Goal: Task Accomplishment & Management: Contribute content

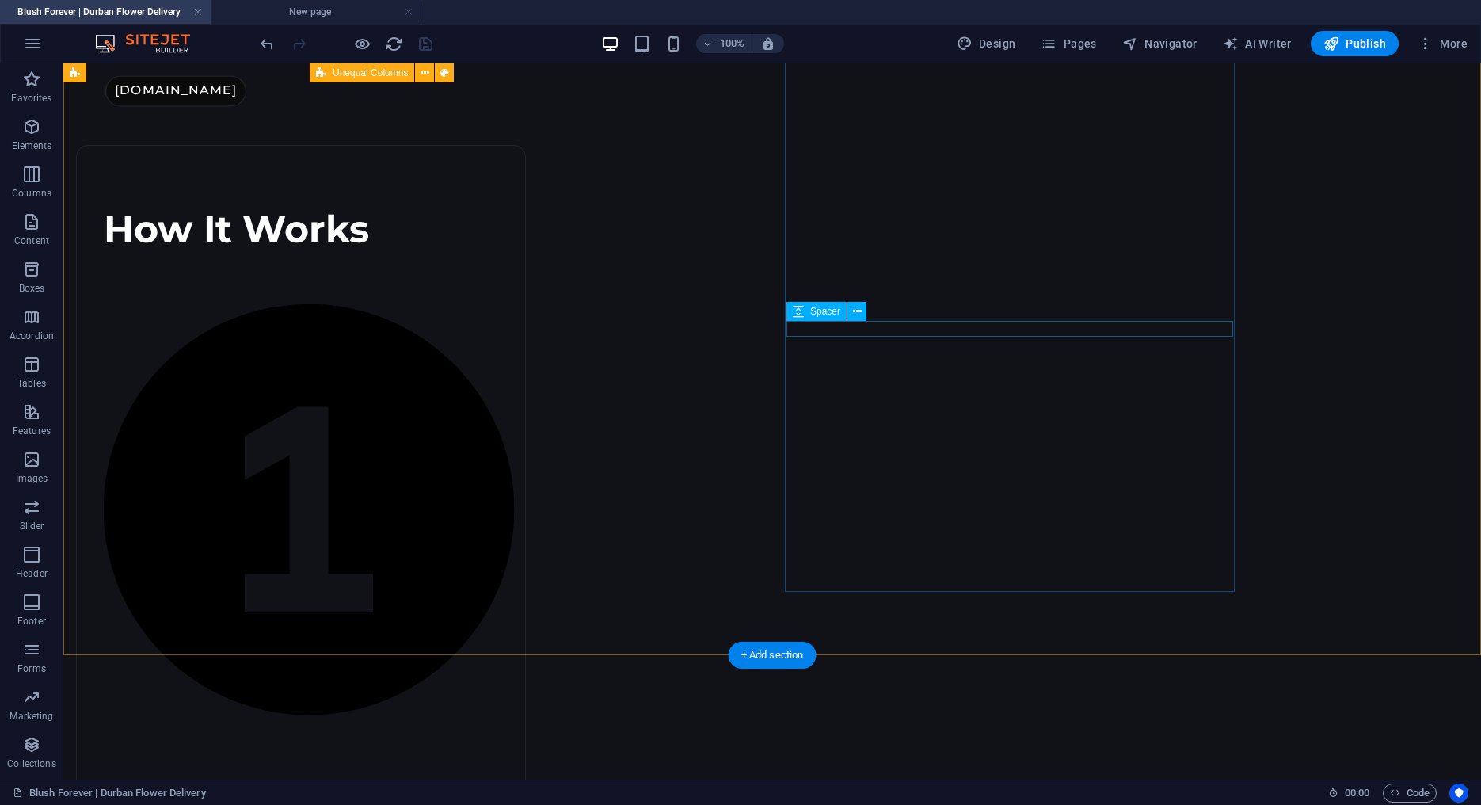
scroll to position [1083, 0]
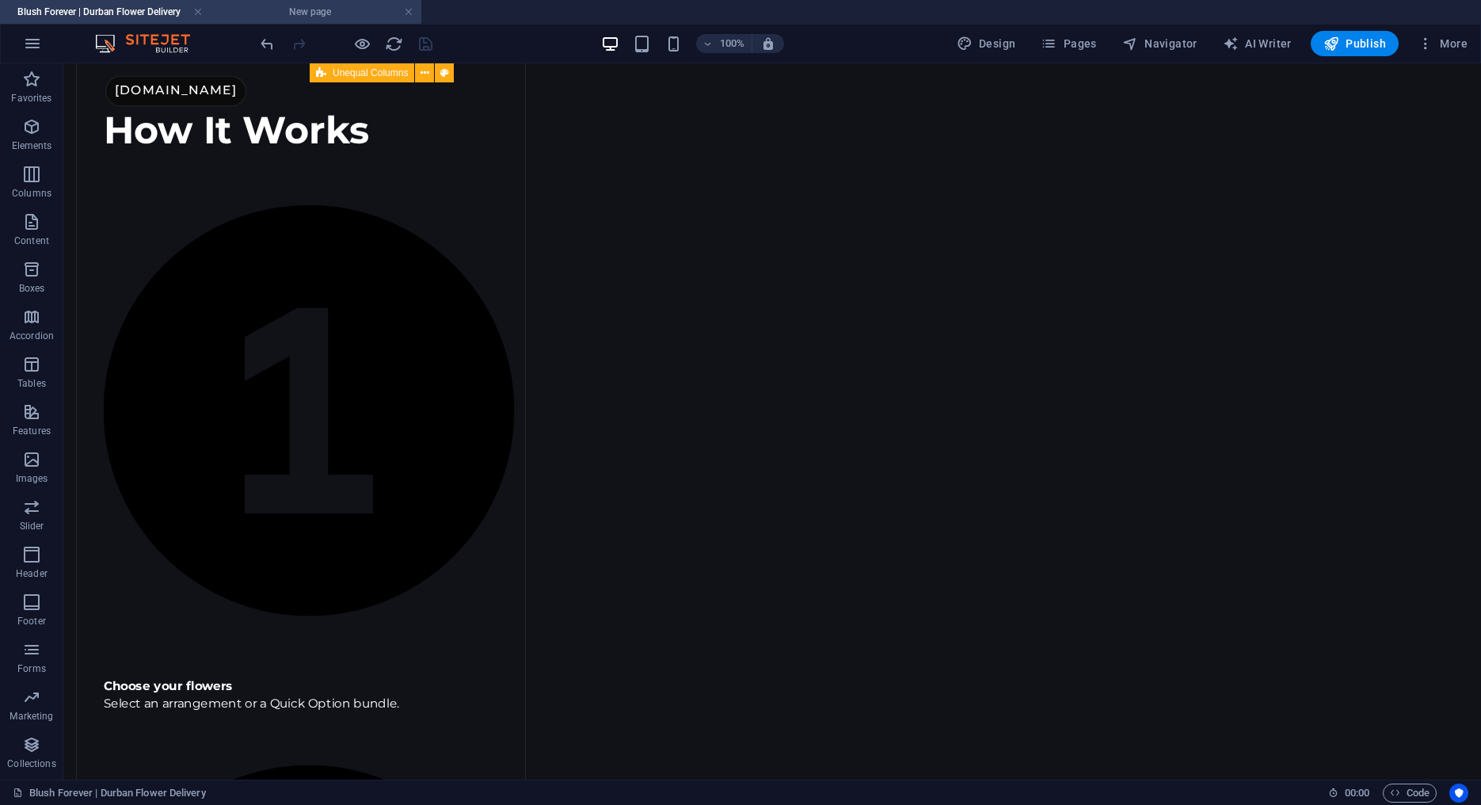
click at [322, 9] on h4 "New page" at bounding box center [316, 11] width 211 height 17
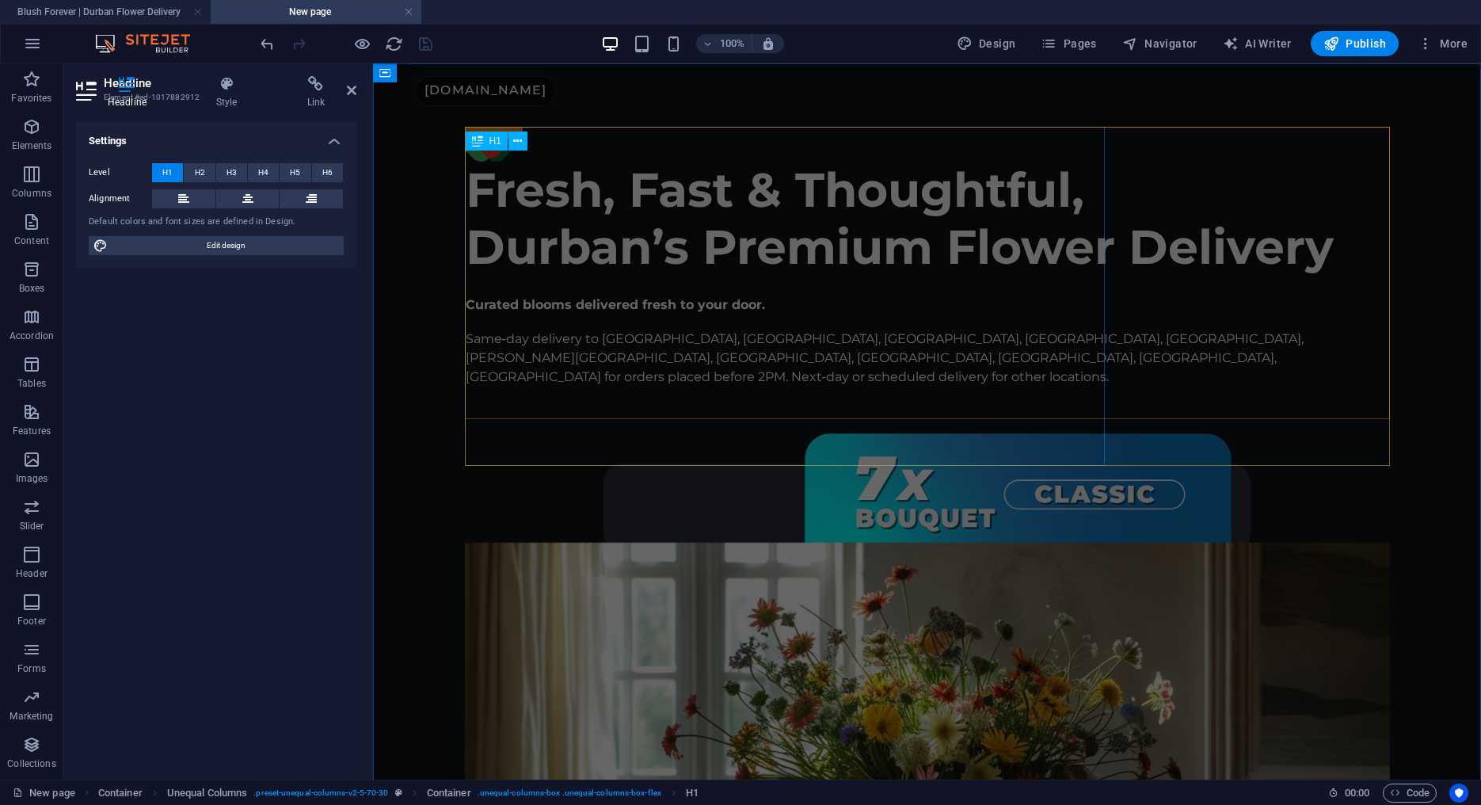
scroll to position [0, 0]
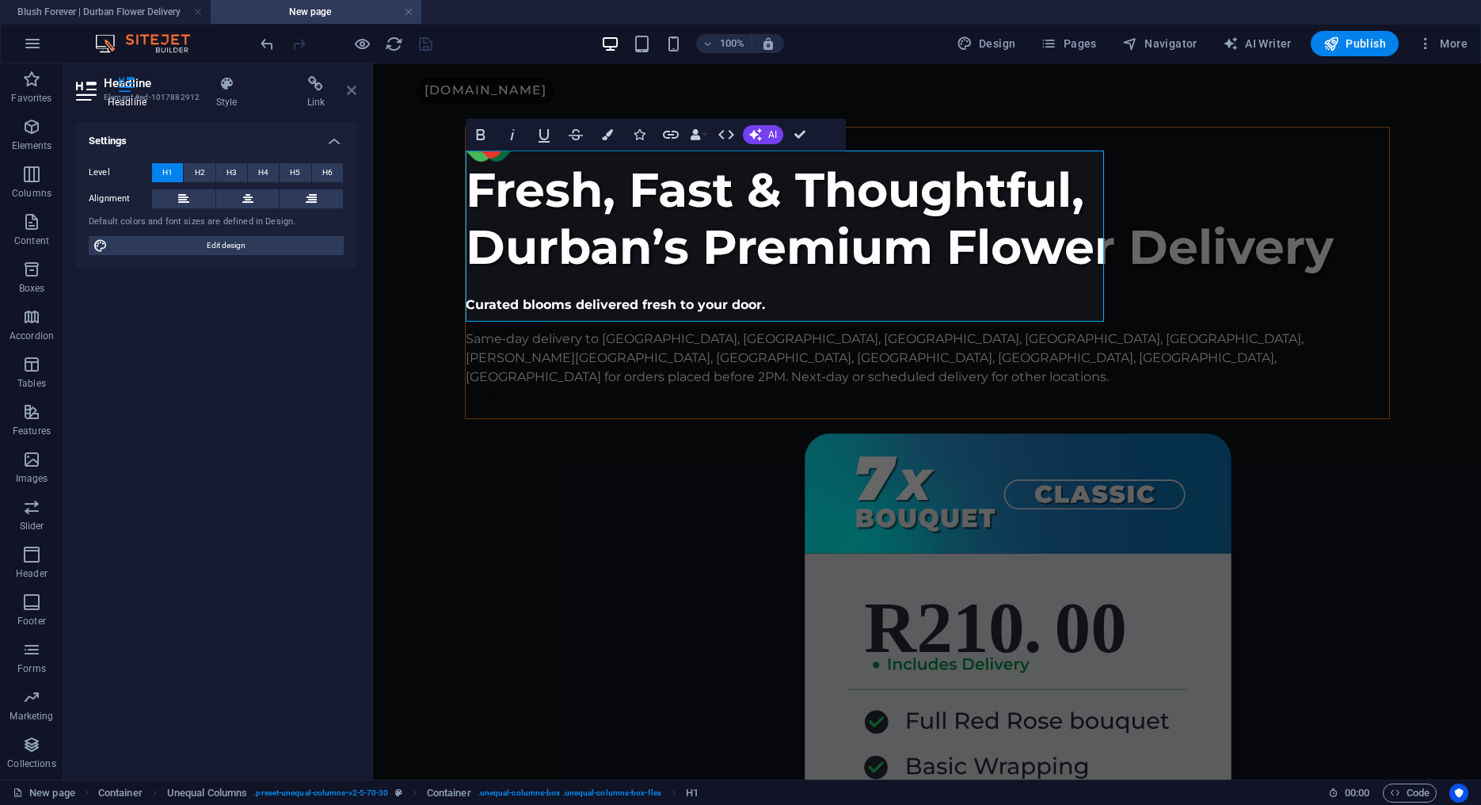
click at [347, 88] on icon at bounding box center [352, 90] width 10 height 13
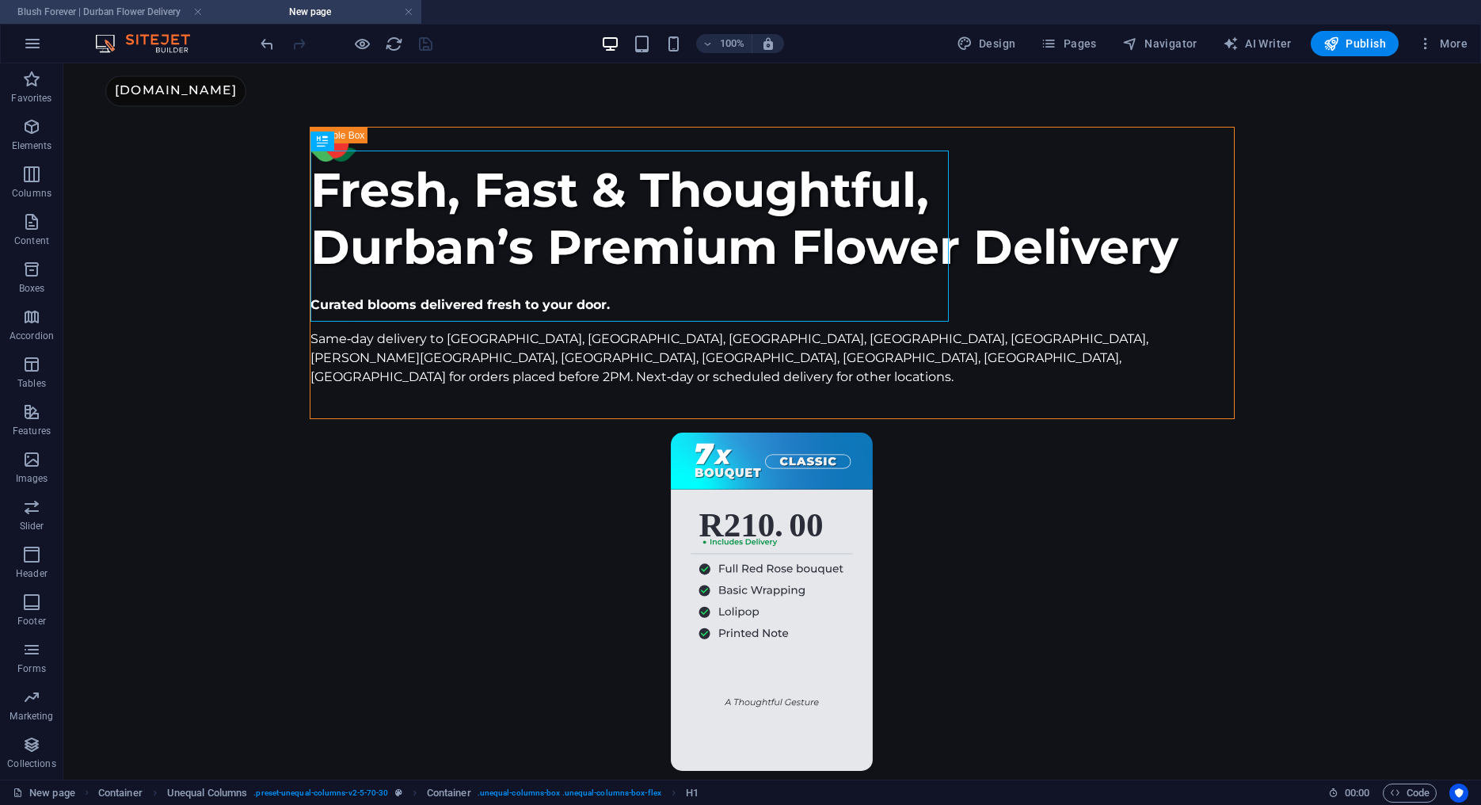
click at [65, 9] on h4 "Blush Forever | Durban Flower Delivery" at bounding box center [105, 11] width 211 height 17
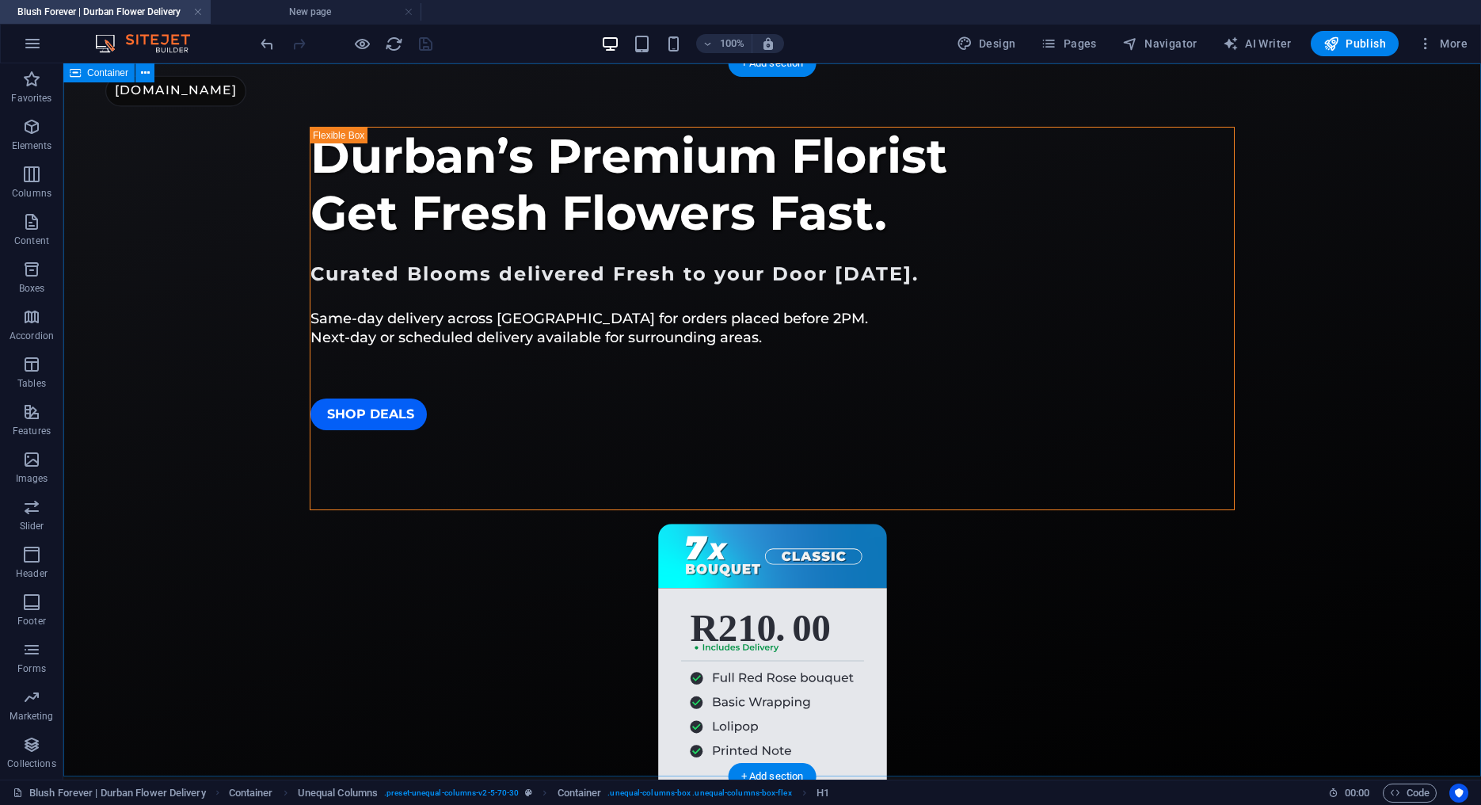
click at [241, 222] on div "Durban’s Premium Florist Get Fresh Flowers Fast. Curated Blooms delivered Fresh…" at bounding box center [772, 419] width 1418 height 713
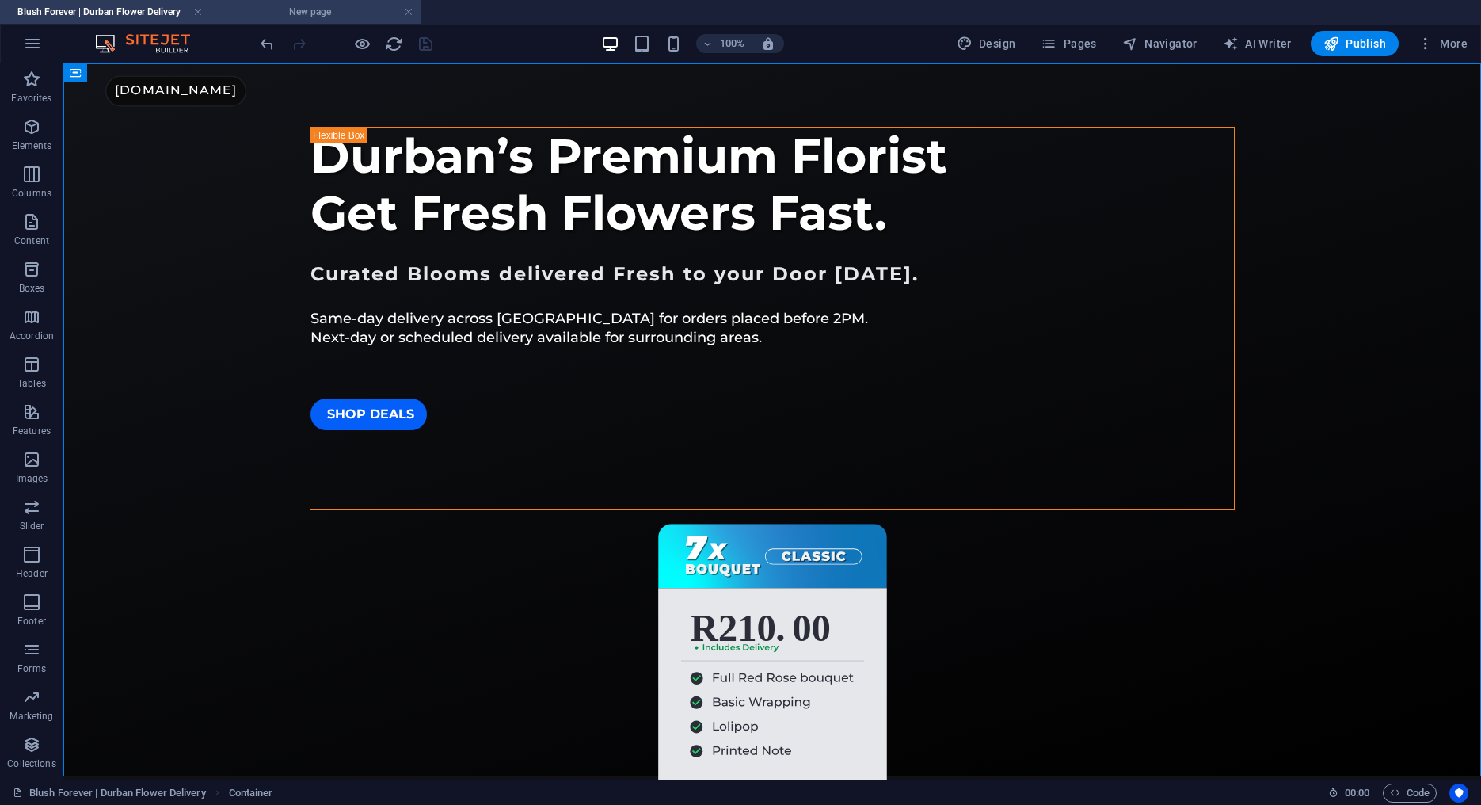
click at [284, 17] on h4 "New page" at bounding box center [316, 11] width 211 height 17
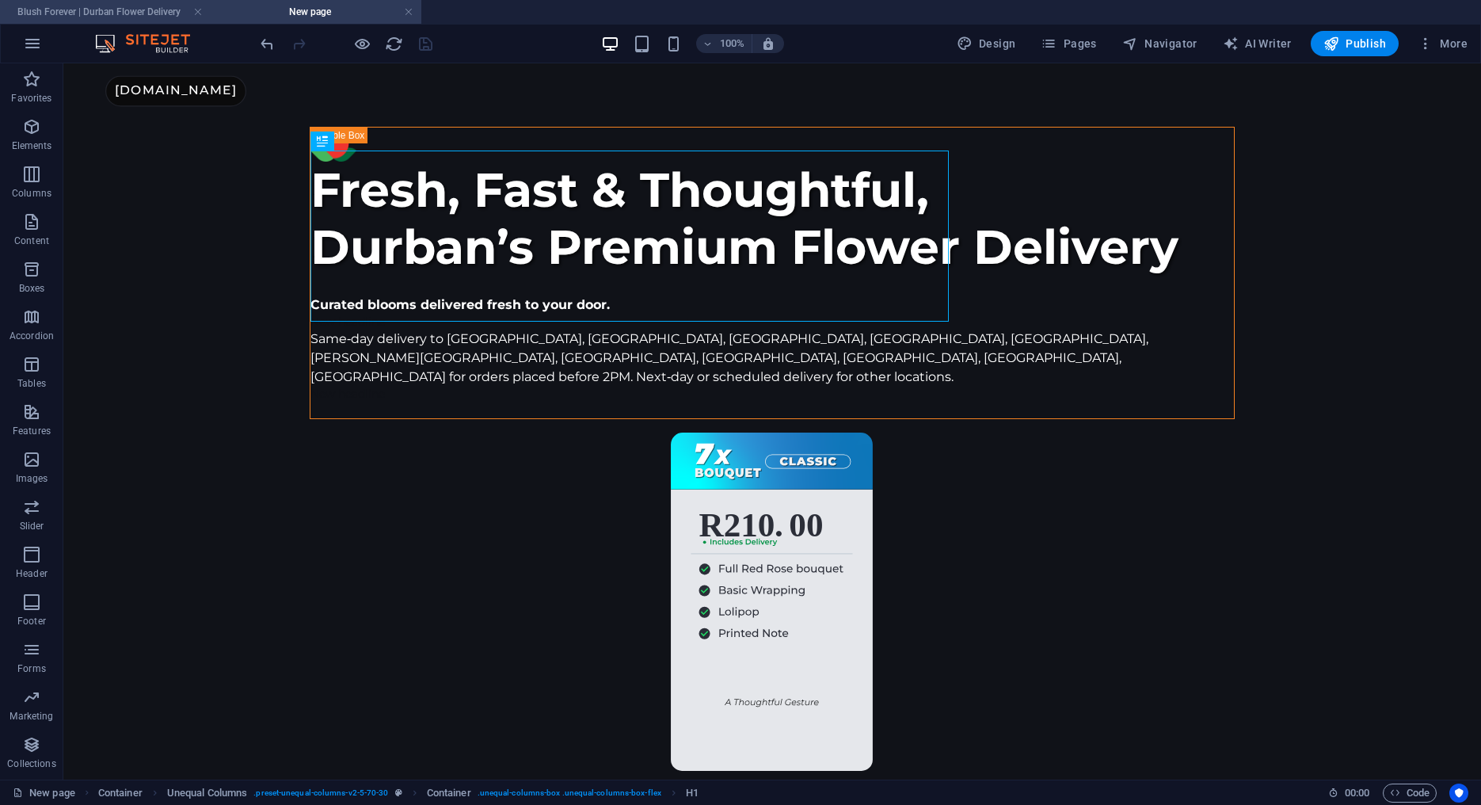
click at [133, 9] on h4 "Blush Forever | Durban Flower Delivery" at bounding box center [105, 11] width 211 height 17
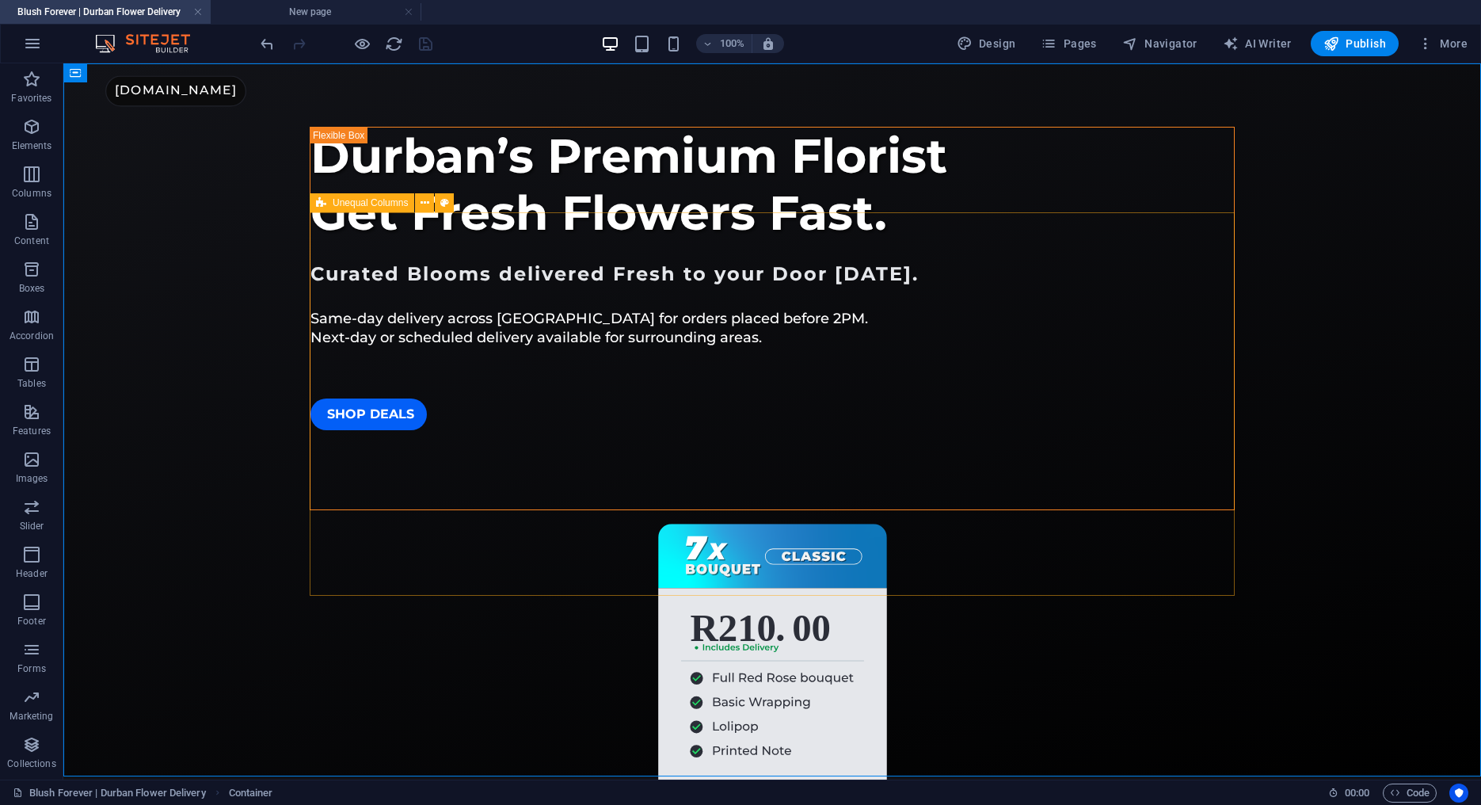
click at [320, 205] on icon at bounding box center [321, 202] width 10 height 19
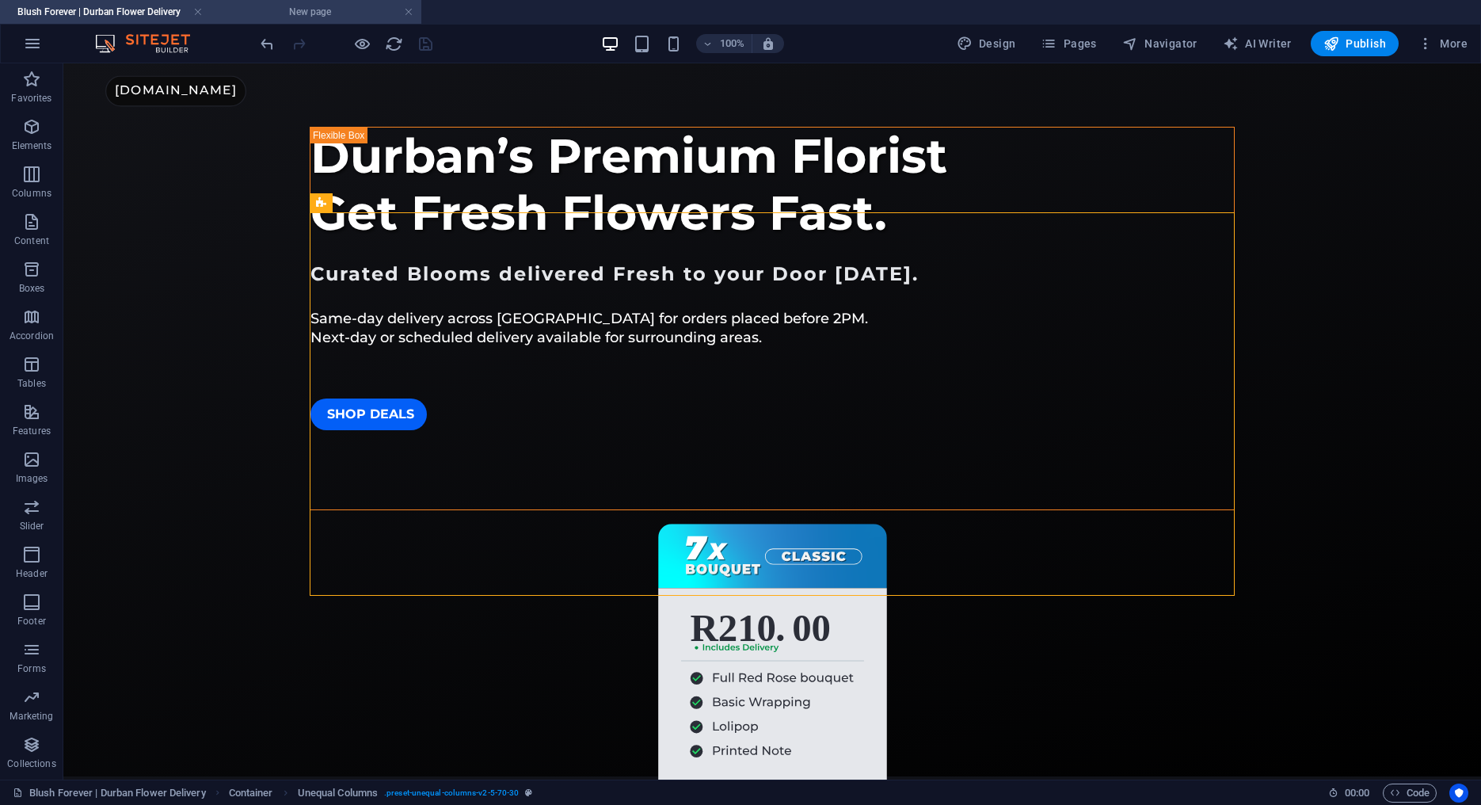
click at [309, 21] on li "New page" at bounding box center [316, 12] width 211 height 24
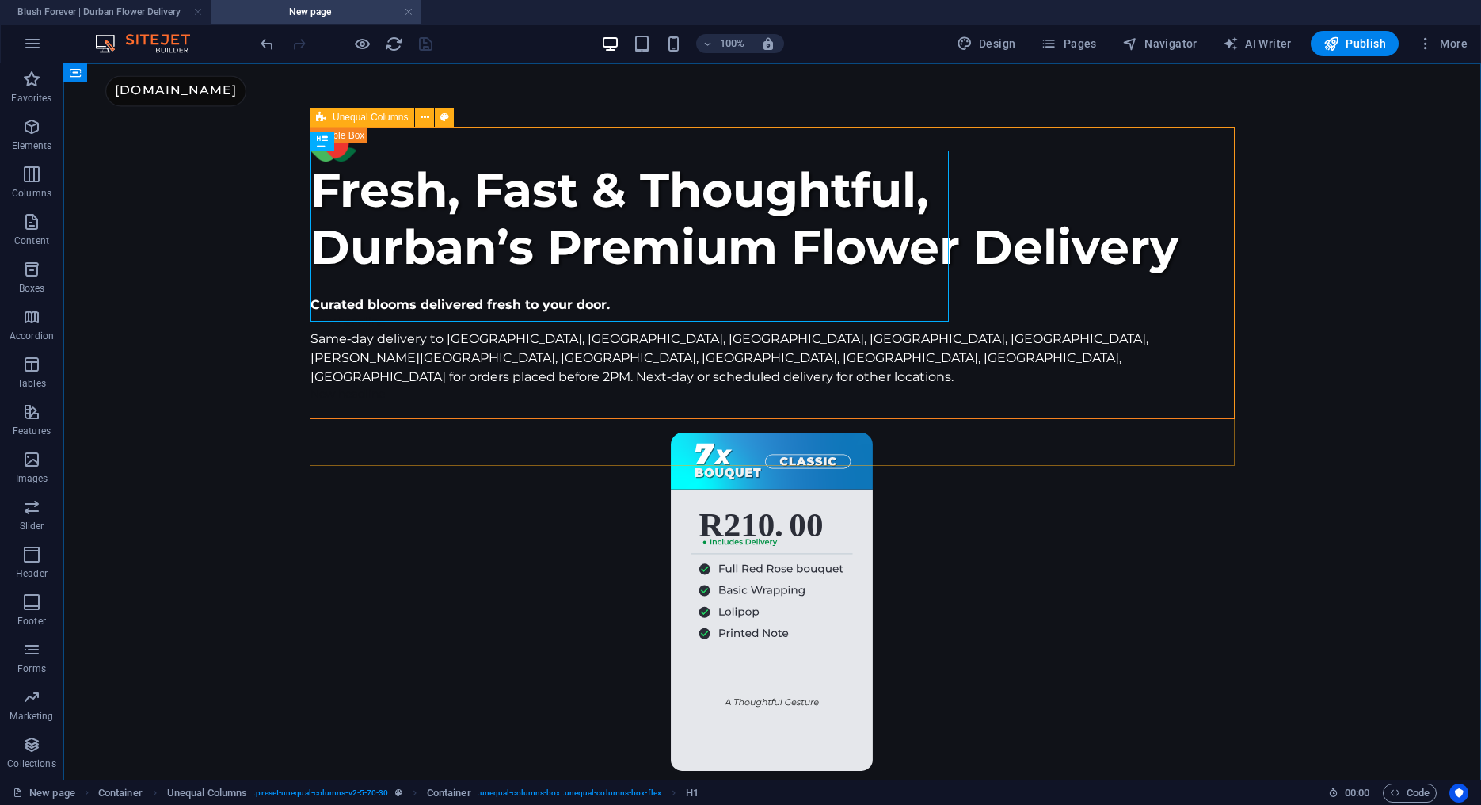
click at [321, 119] on icon at bounding box center [321, 117] width 10 height 19
click at [337, 117] on span "Unequal Columns" at bounding box center [370, 117] width 75 height 10
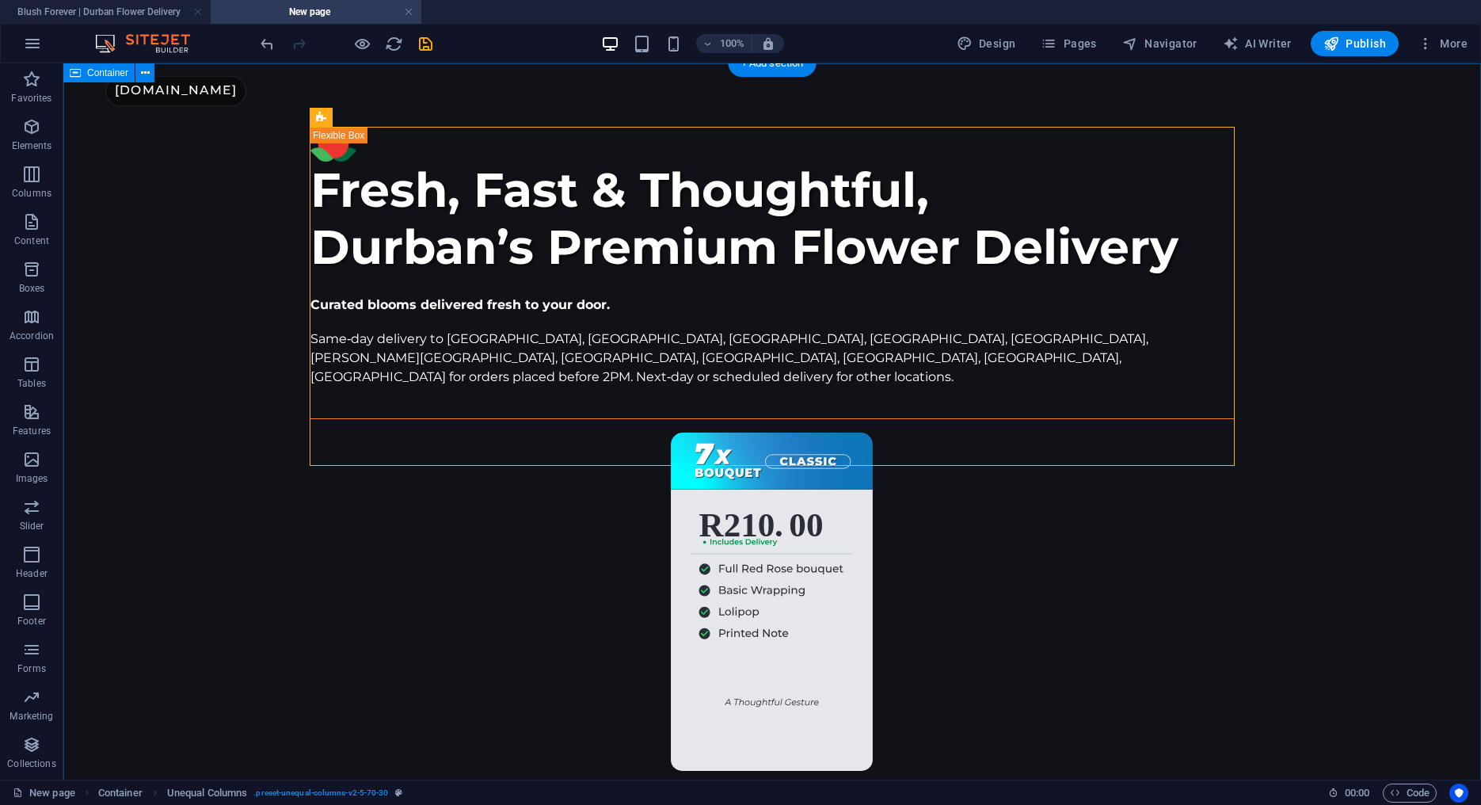
click at [325, 116] on icon at bounding box center [321, 117] width 10 height 19
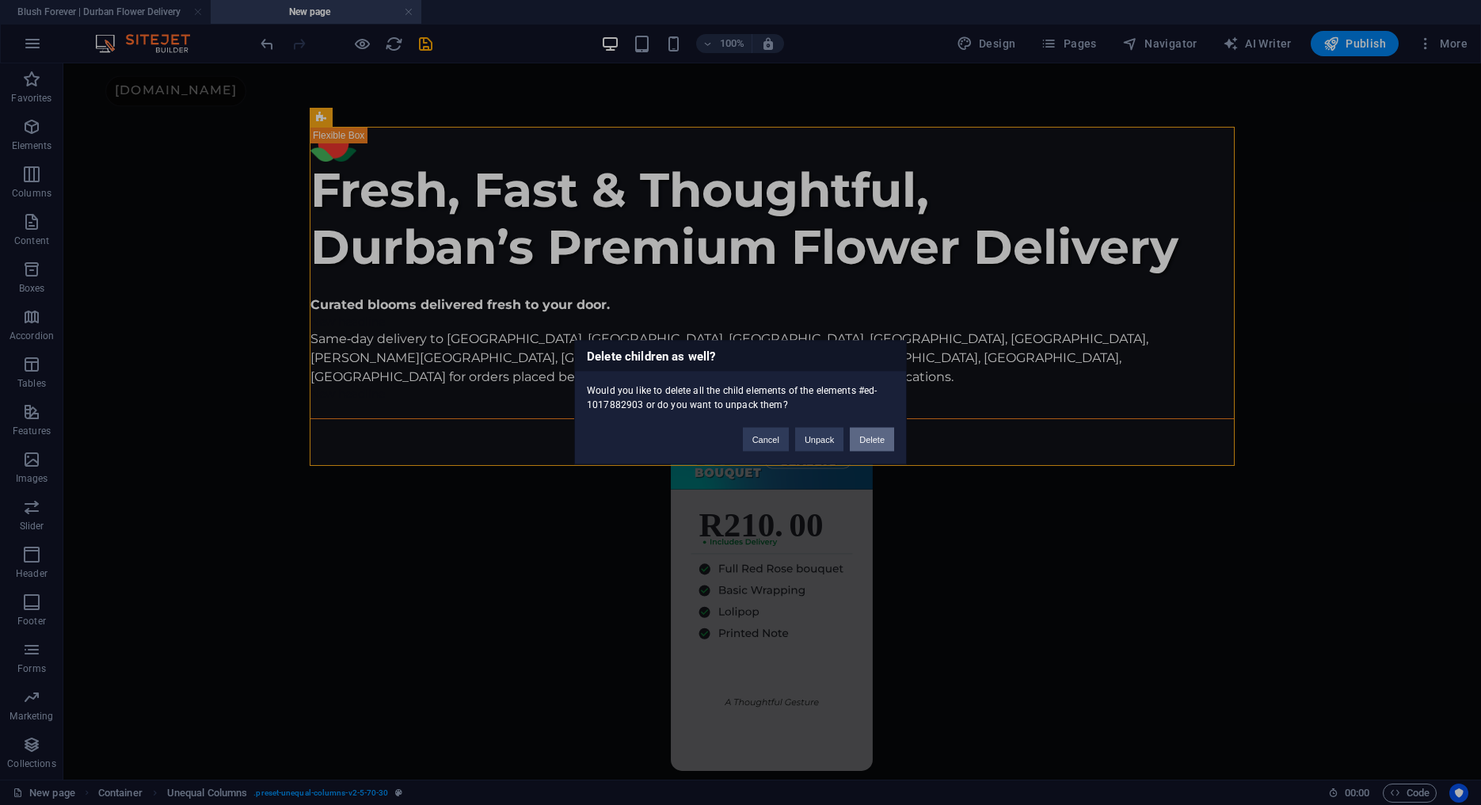
drag, startPoint x: 863, startPoint y: 440, endPoint x: 791, endPoint y: 311, distance: 148.3
click at [863, 440] on button "Delete" at bounding box center [872, 440] width 44 height 24
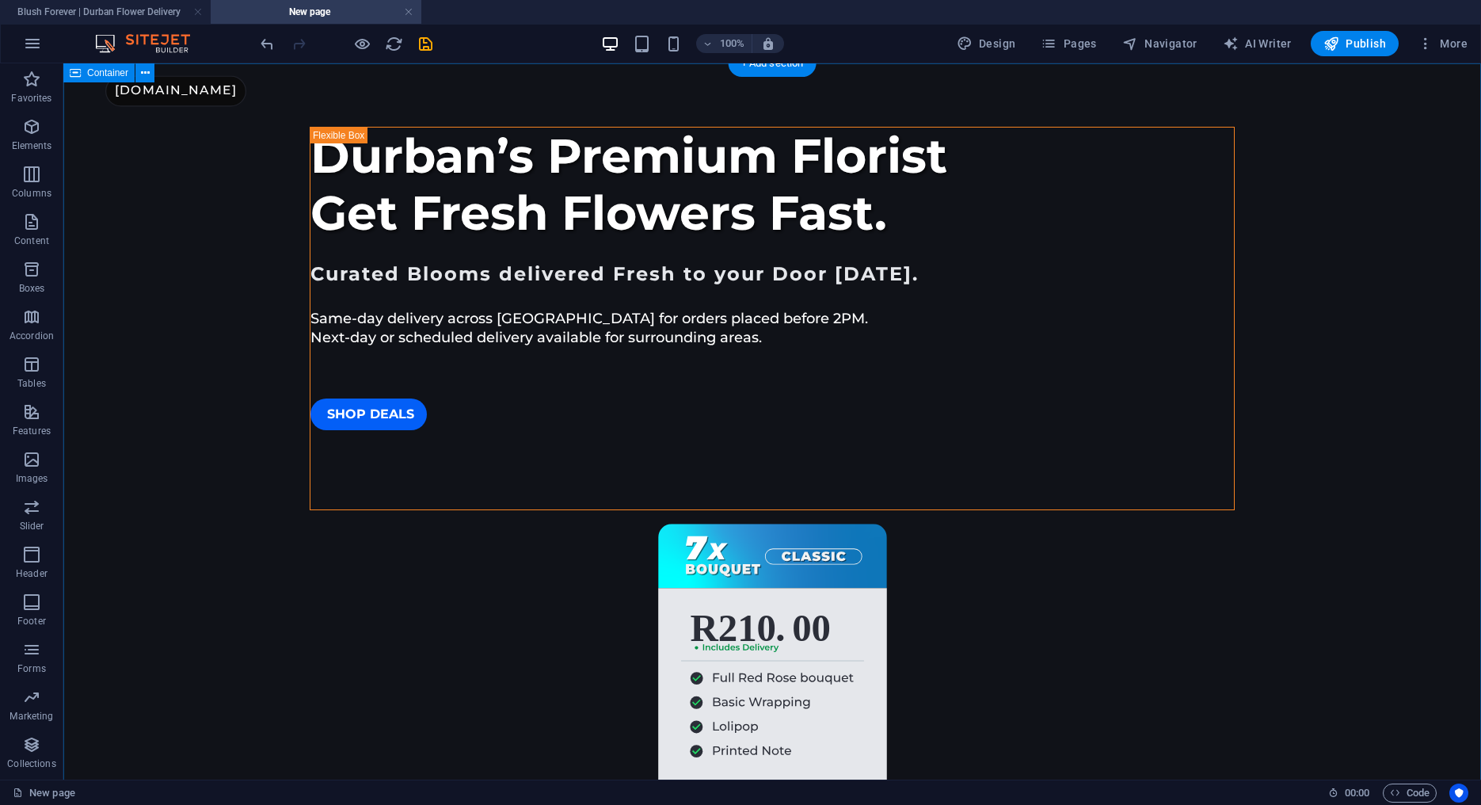
click at [154, 21] on li "Blush Forever | Durban Flower Delivery" at bounding box center [105, 12] width 211 height 24
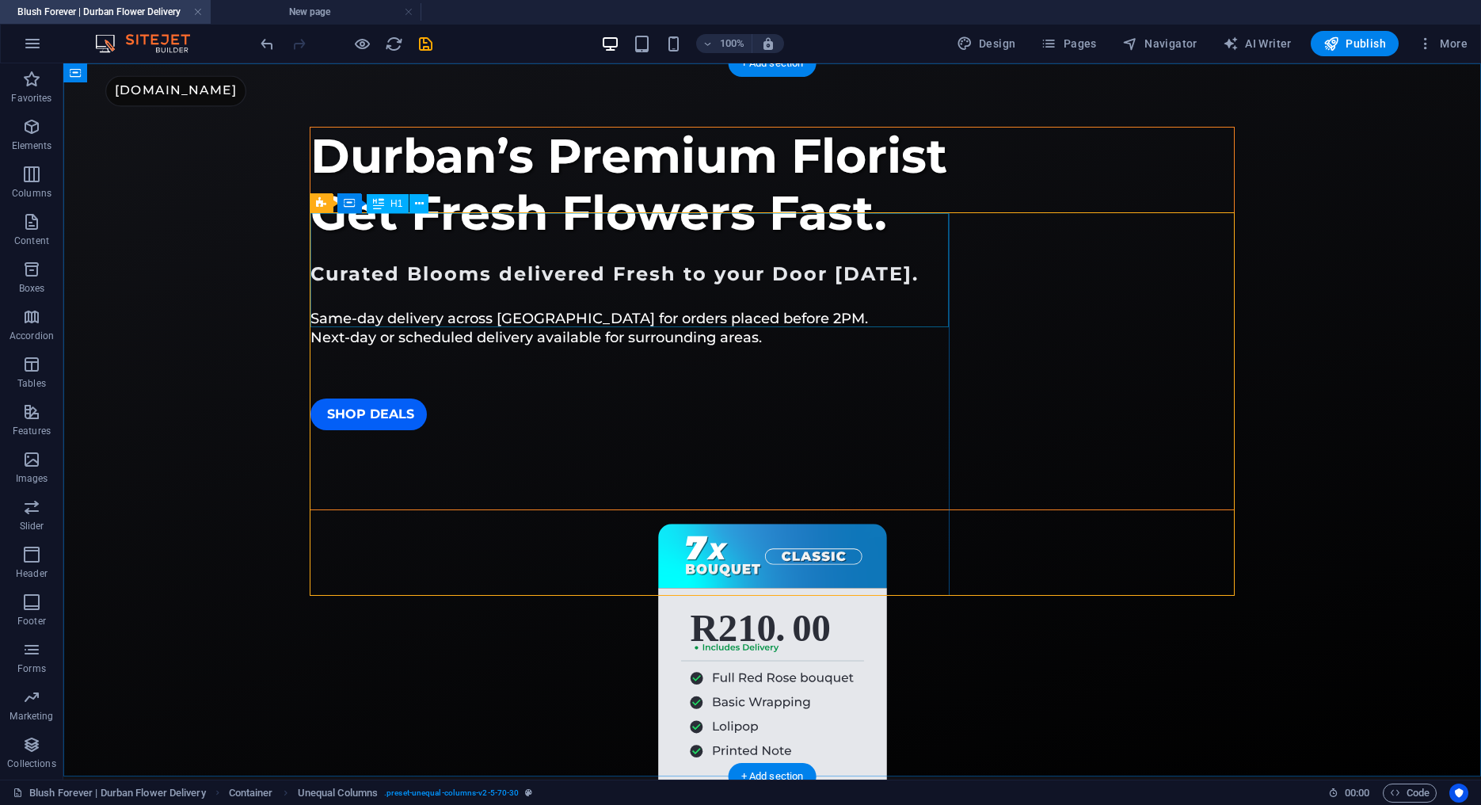
click at [693, 242] on div "Durban’s Premium Florist Get Fresh Flowers Fast." at bounding box center [773, 185] width 924 height 114
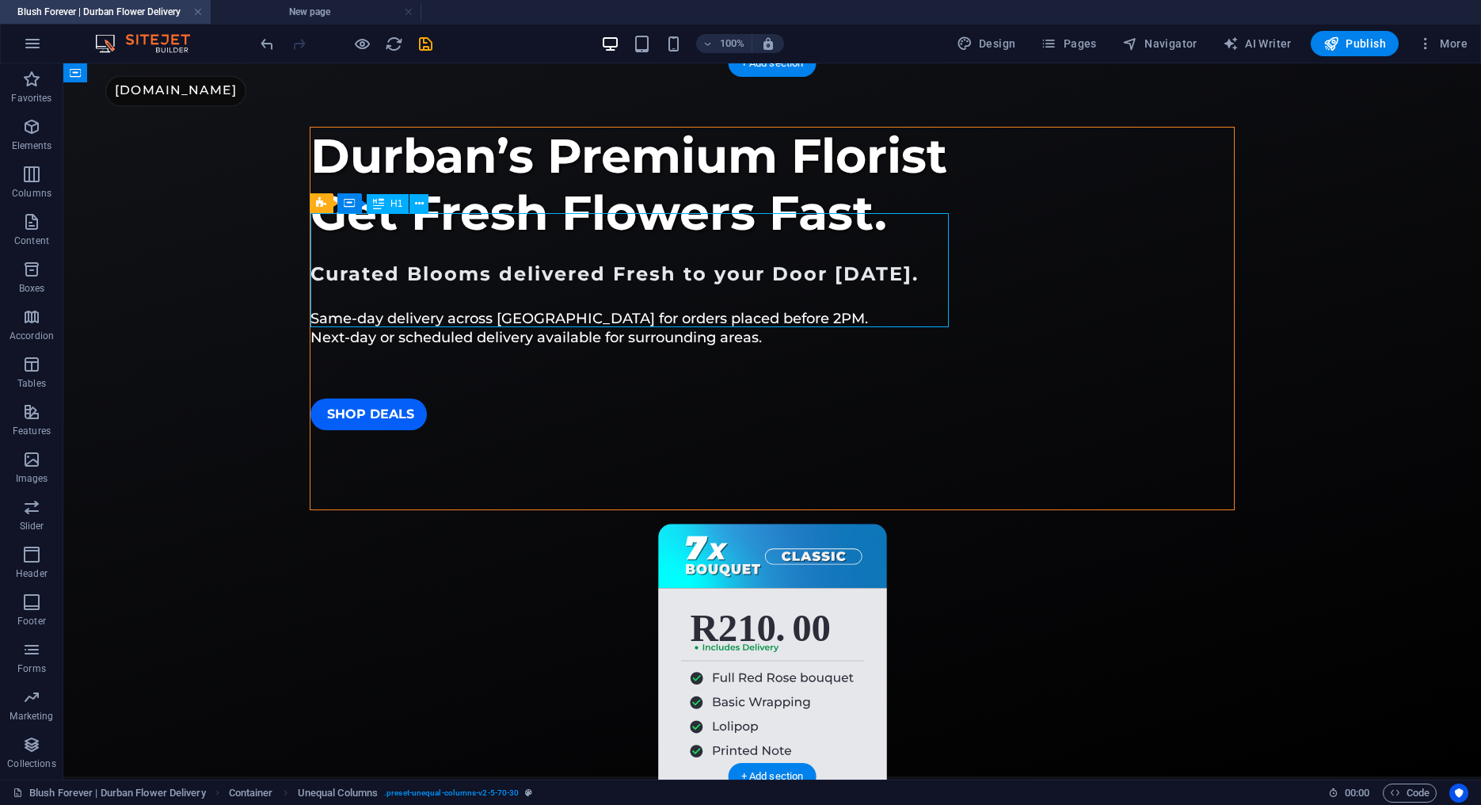
click at [693, 242] on div "Durban’s Premium Florist Get Fresh Flowers Fast." at bounding box center [773, 185] width 924 height 114
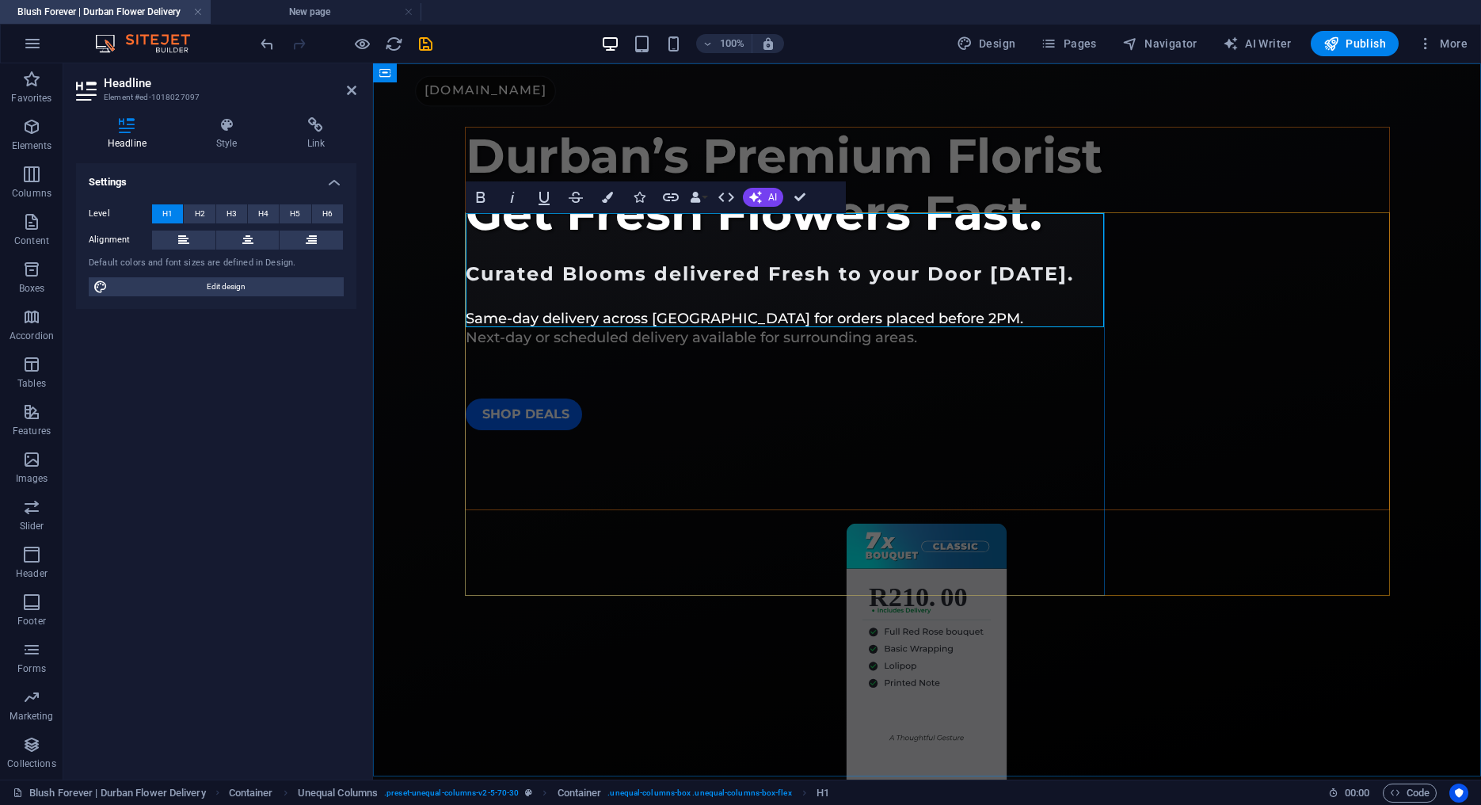
click at [818, 242] on span "Durban’s Premium Florist Get Fresh Flowers Fast." at bounding box center [784, 184] width 637 height 115
drag, startPoint x: 927, startPoint y: 242, endPoint x: 715, endPoint y: 249, distance: 211.6
click at [715, 242] on span "Durban’s Premium Florist Get Fresh Flowers Fast." at bounding box center [784, 184] width 637 height 115
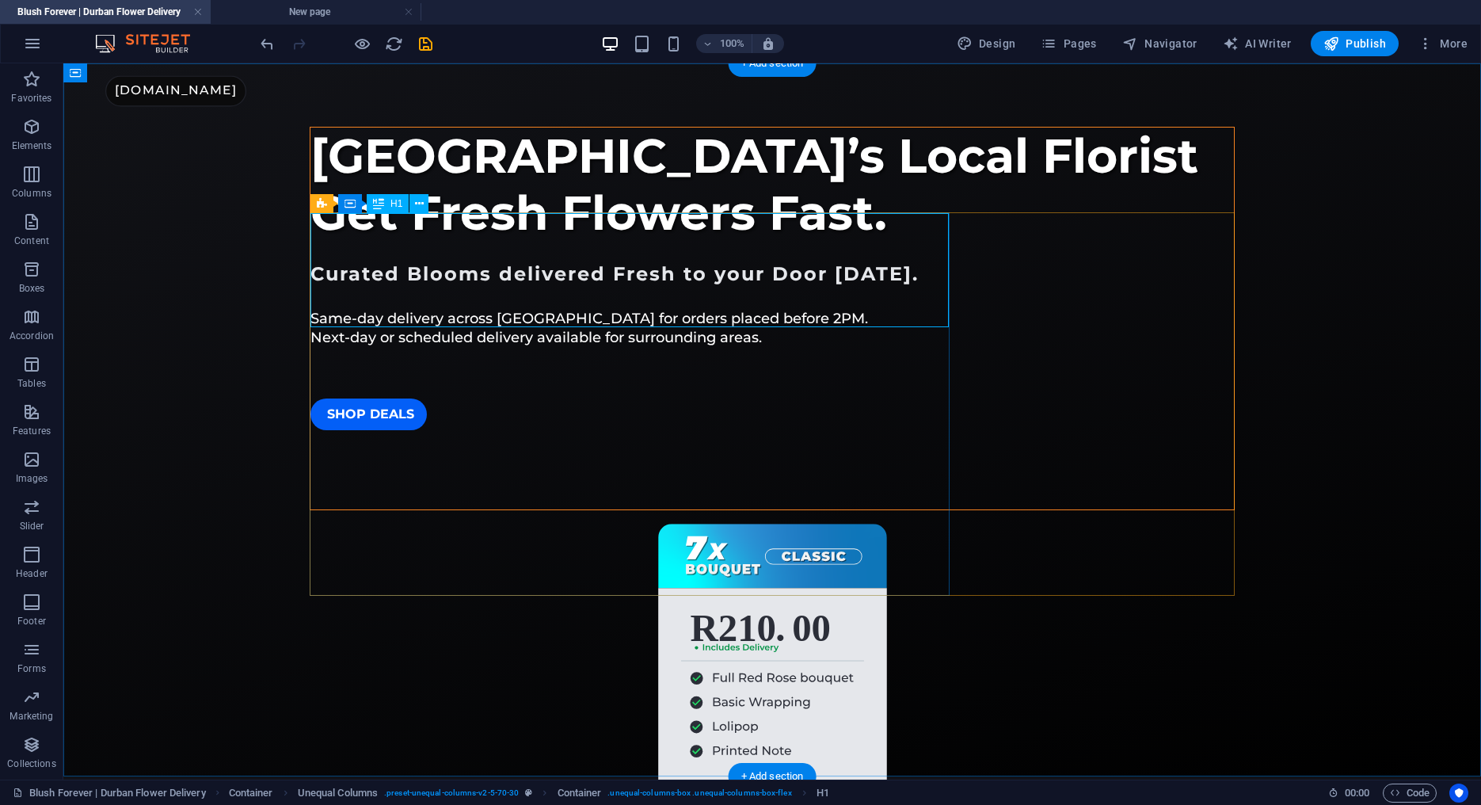
click at [785, 242] on div "[GEOGRAPHIC_DATA]’s Local Florist Get Fresh Flowers Fast." at bounding box center [773, 185] width 924 height 114
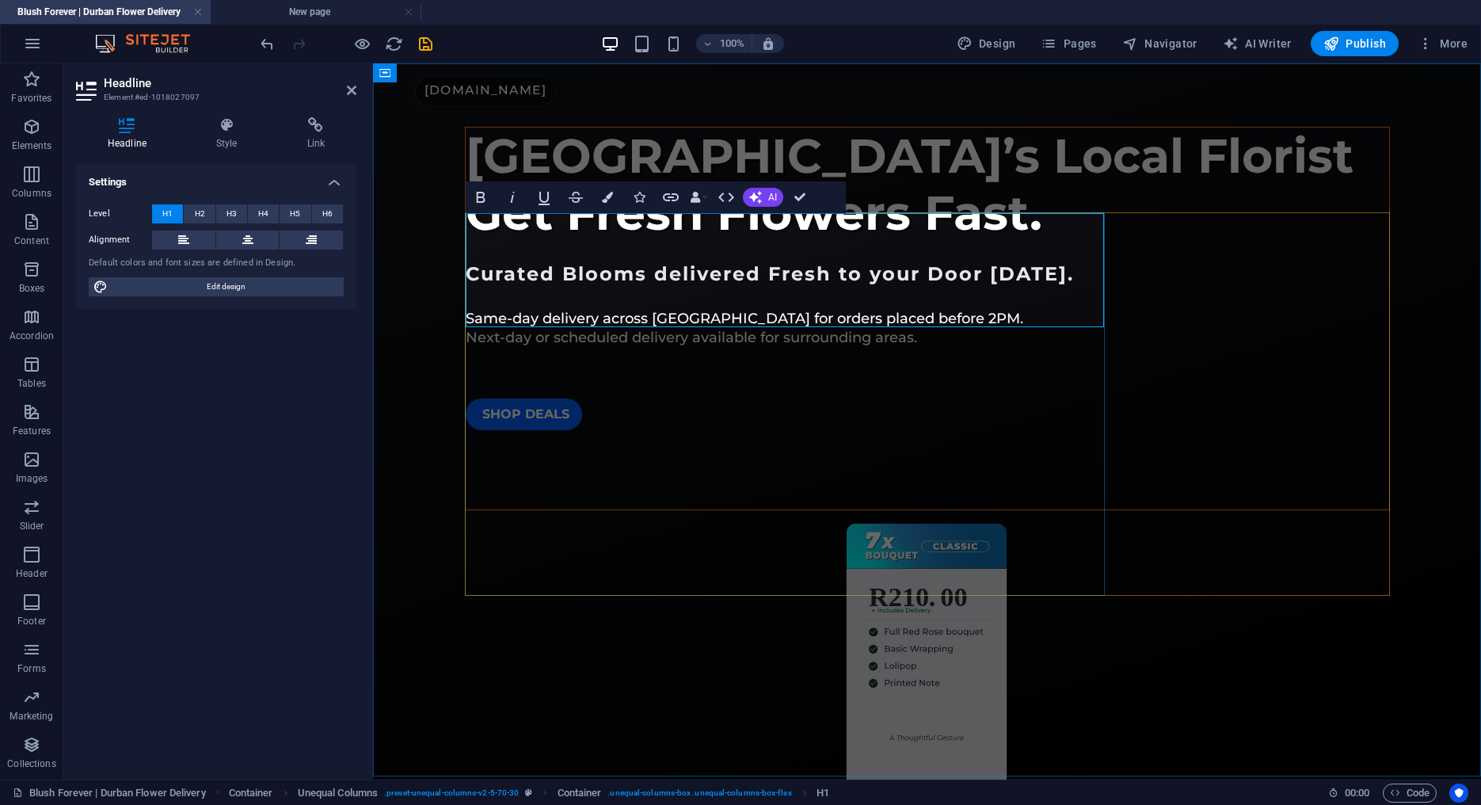
click at [927, 242] on span "[GEOGRAPHIC_DATA]’s Local Florist Get Fresh Flowers Fast." at bounding box center [910, 184] width 888 height 115
drag, startPoint x: 931, startPoint y: 298, endPoint x: 1023, endPoint y: 293, distance: 92.0
click at [1023, 242] on span "[GEOGRAPHIC_DATA]’s Local Florist Get Fresh Flowers Fast." at bounding box center [910, 184] width 888 height 115
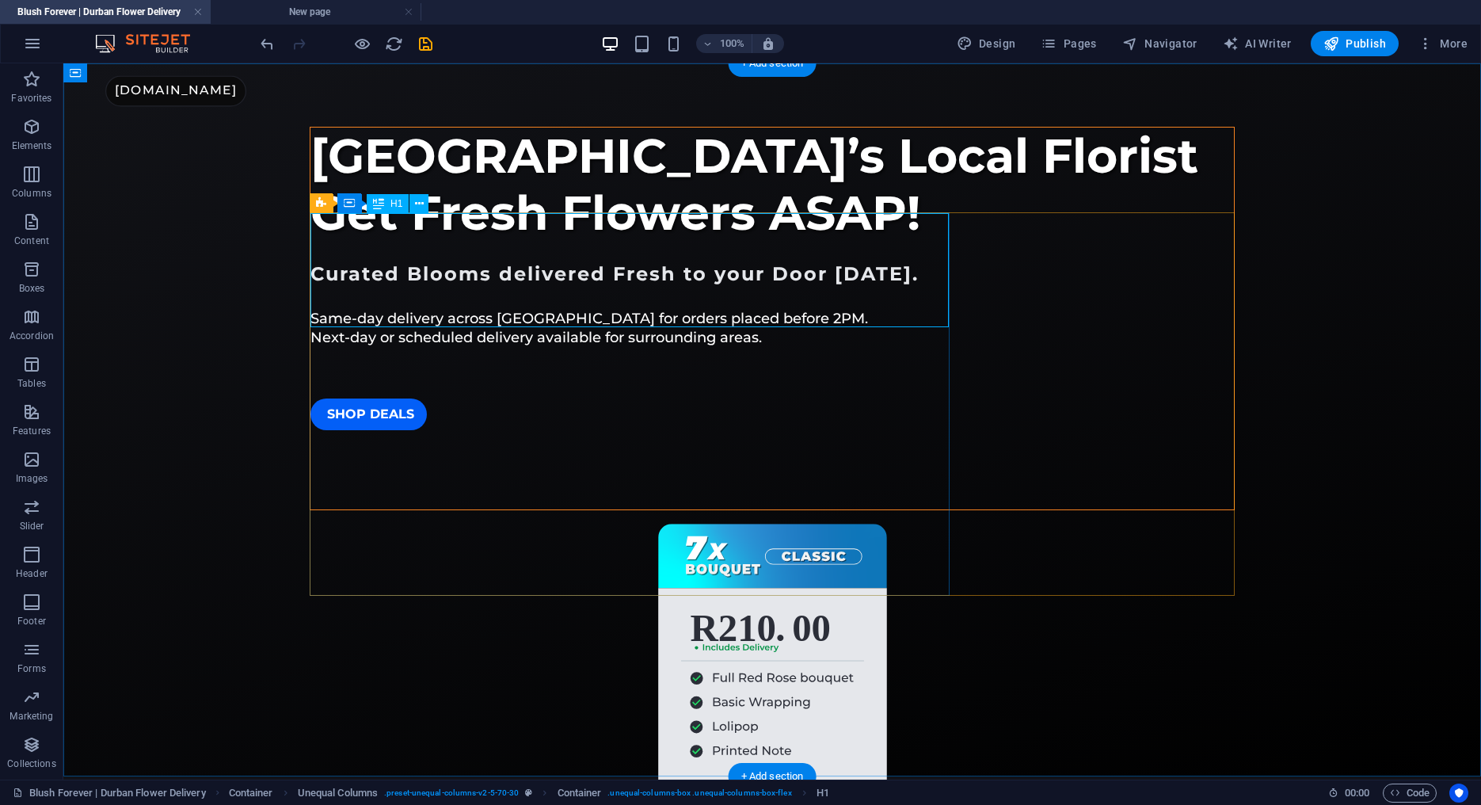
click at [829, 242] on div "[GEOGRAPHIC_DATA]’s Local Florist Get Fresh Flowers ASAP!" at bounding box center [773, 185] width 924 height 114
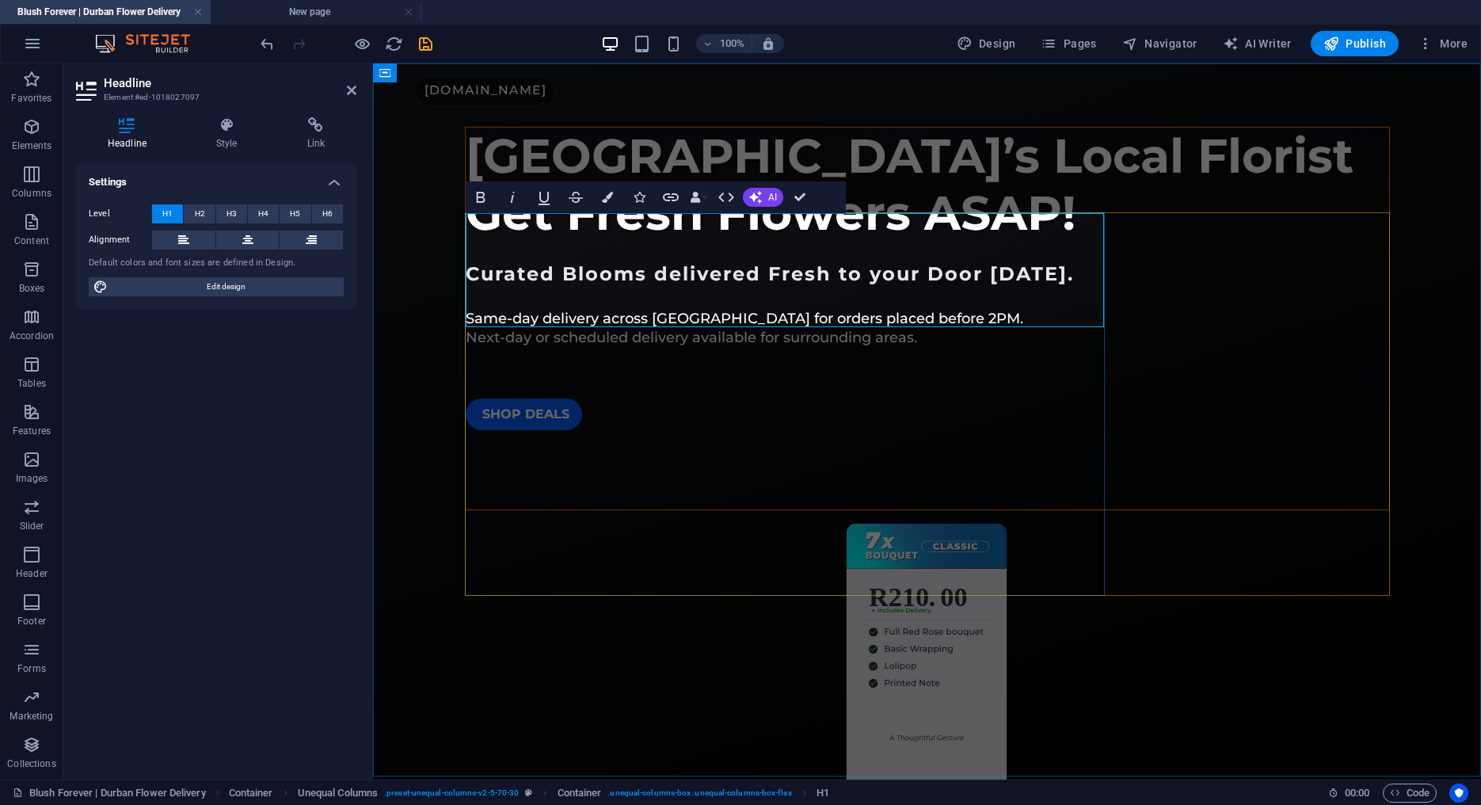
click at [973, 242] on span "[GEOGRAPHIC_DATA]’s Local Florist Get Fresh Flowers ASAP!" at bounding box center [910, 184] width 888 height 115
drag, startPoint x: 933, startPoint y: 299, endPoint x: 1054, endPoint y: 284, distance: 122.0
click at [1054, 242] on span "[GEOGRAPHIC_DATA]’s Local Florist Get Fresh Flowers ASAP!" at bounding box center [910, 184] width 888 height 115
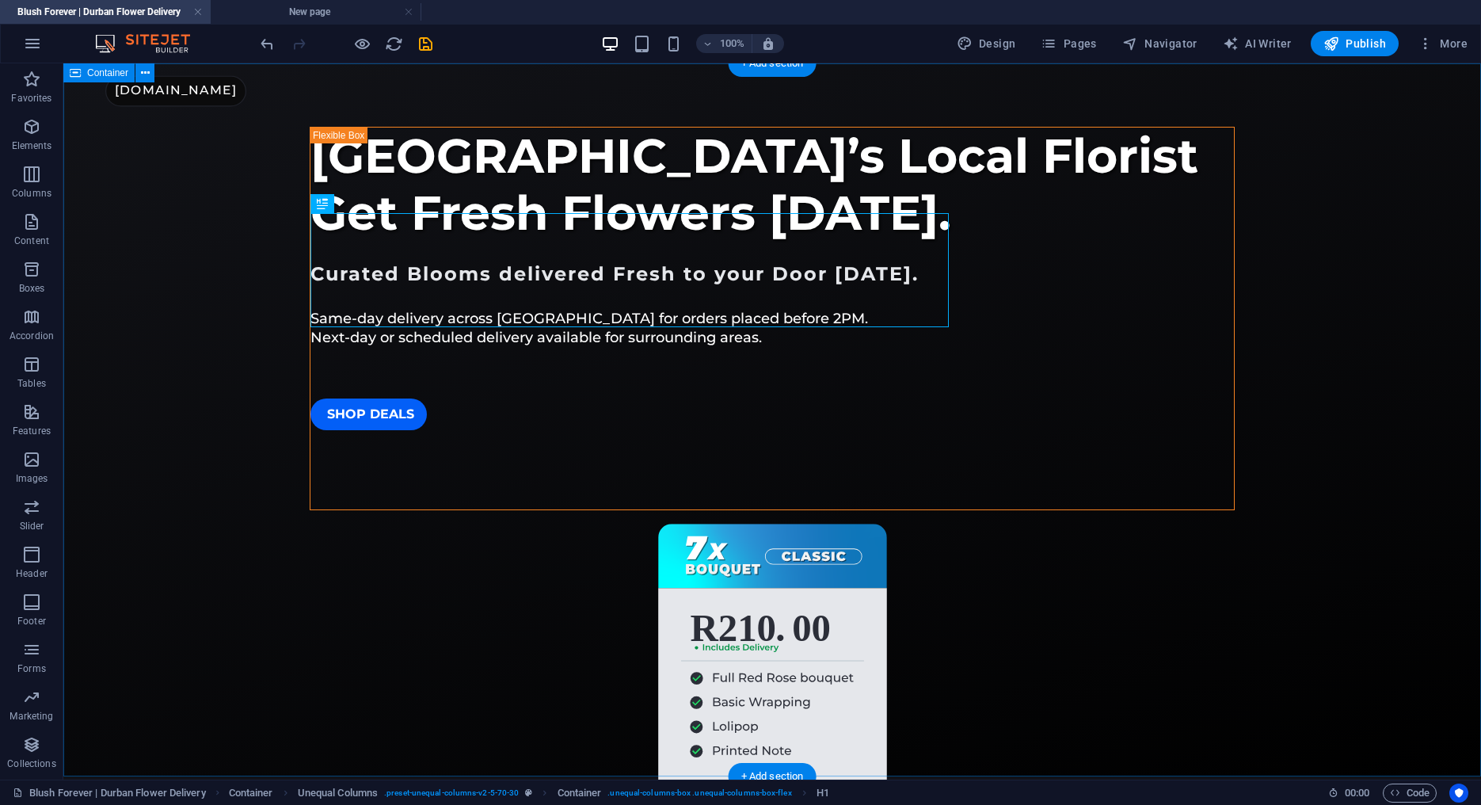
click at [277, 204] on div "[GEOGRAPHIC_DATA]’s Local Florist Get Fresh Flowers [DATE]. Curated Blooms deli…" at bounding box center [772, 419] width 1418 height 713
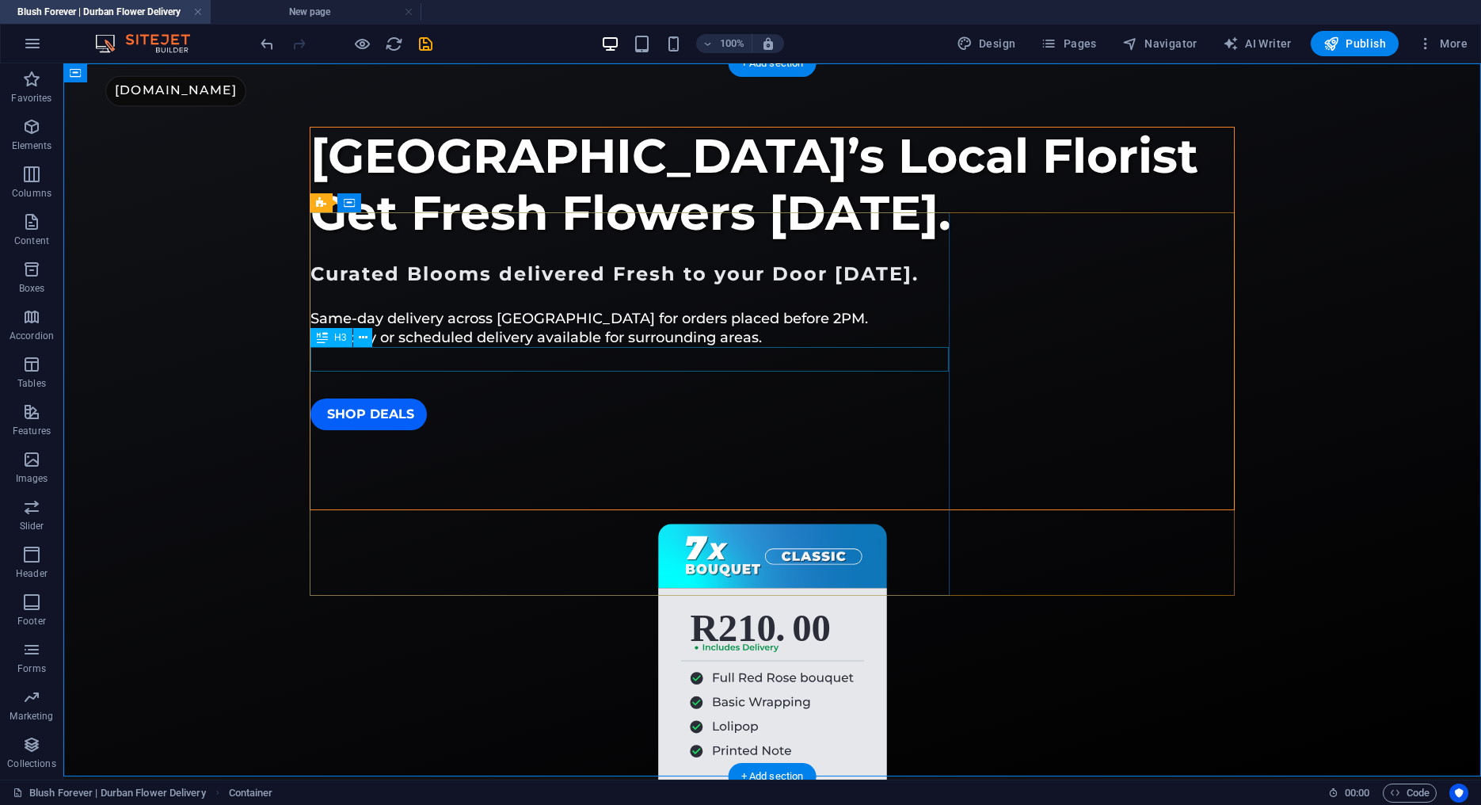
click at [375, 286] on div "Curated Blooms delivered Fresh to your Door [DATE]." at bounding box center [773, 273] width 924 height 25
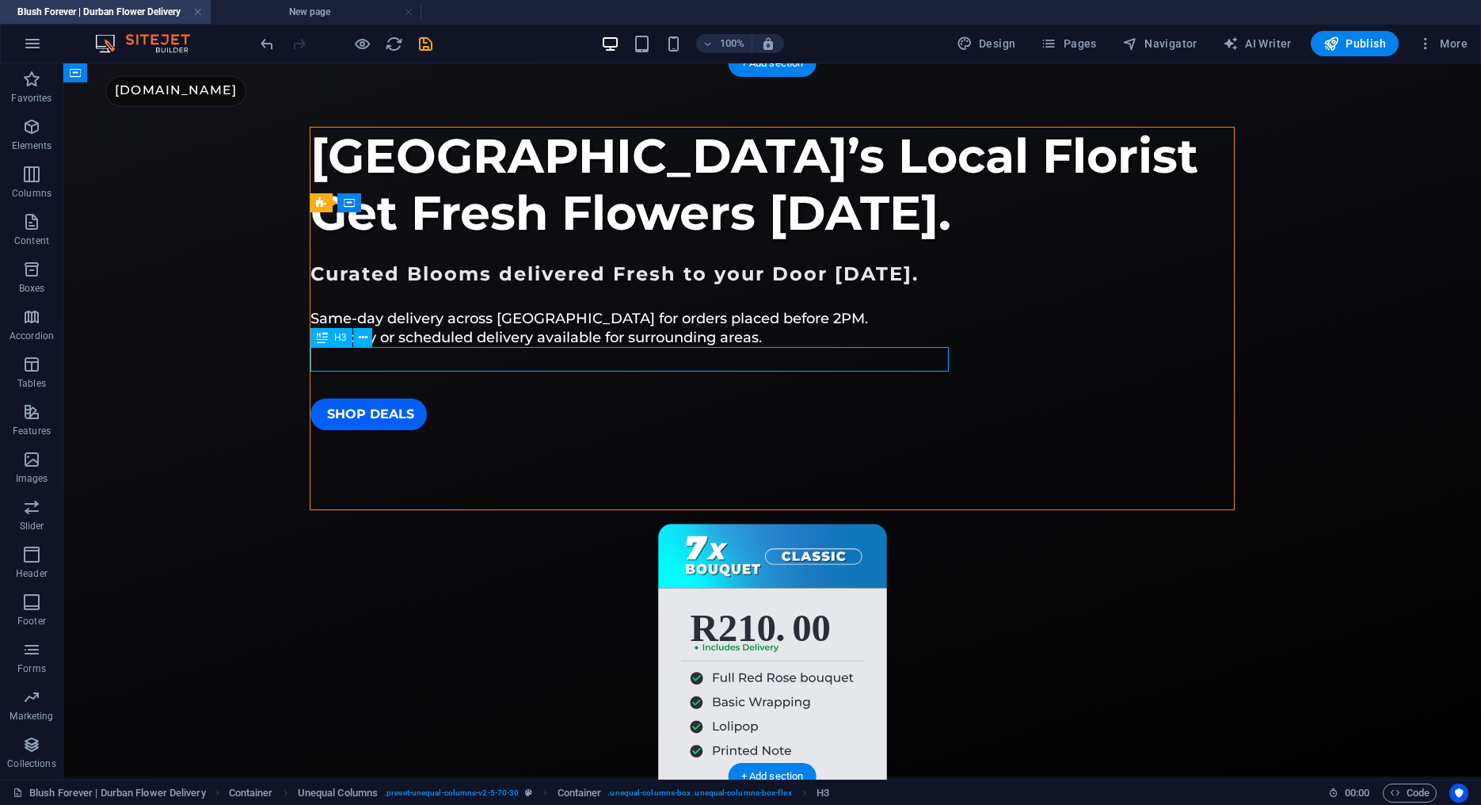
click at [436, 286] on div "Curated Blooms delivered Fresh to your Door [DATE]." at bounding box center [773, 273] width 924 height 25
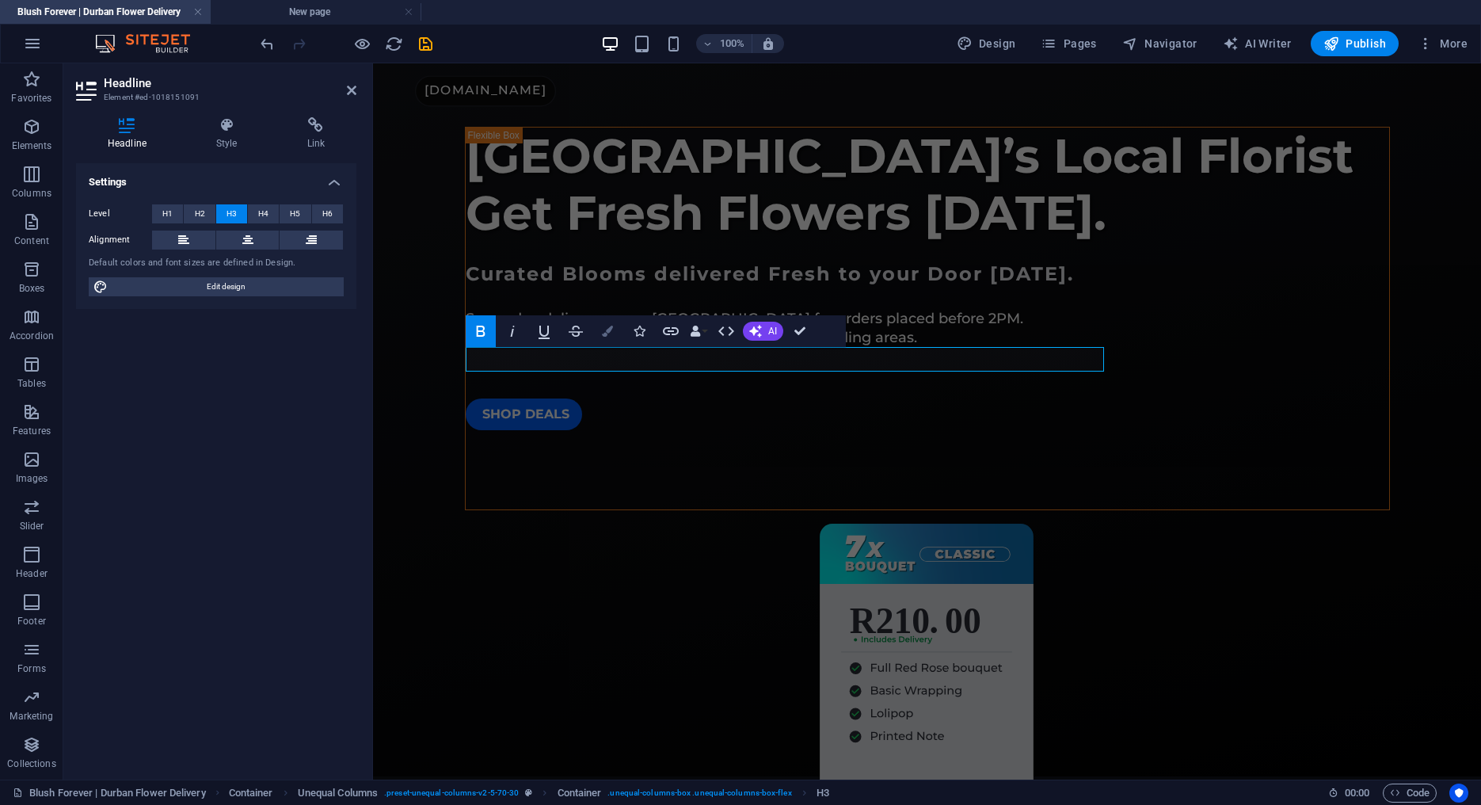
click at [609, 333] on icon "button" at bounding box center [607, 331] width 11 height 11
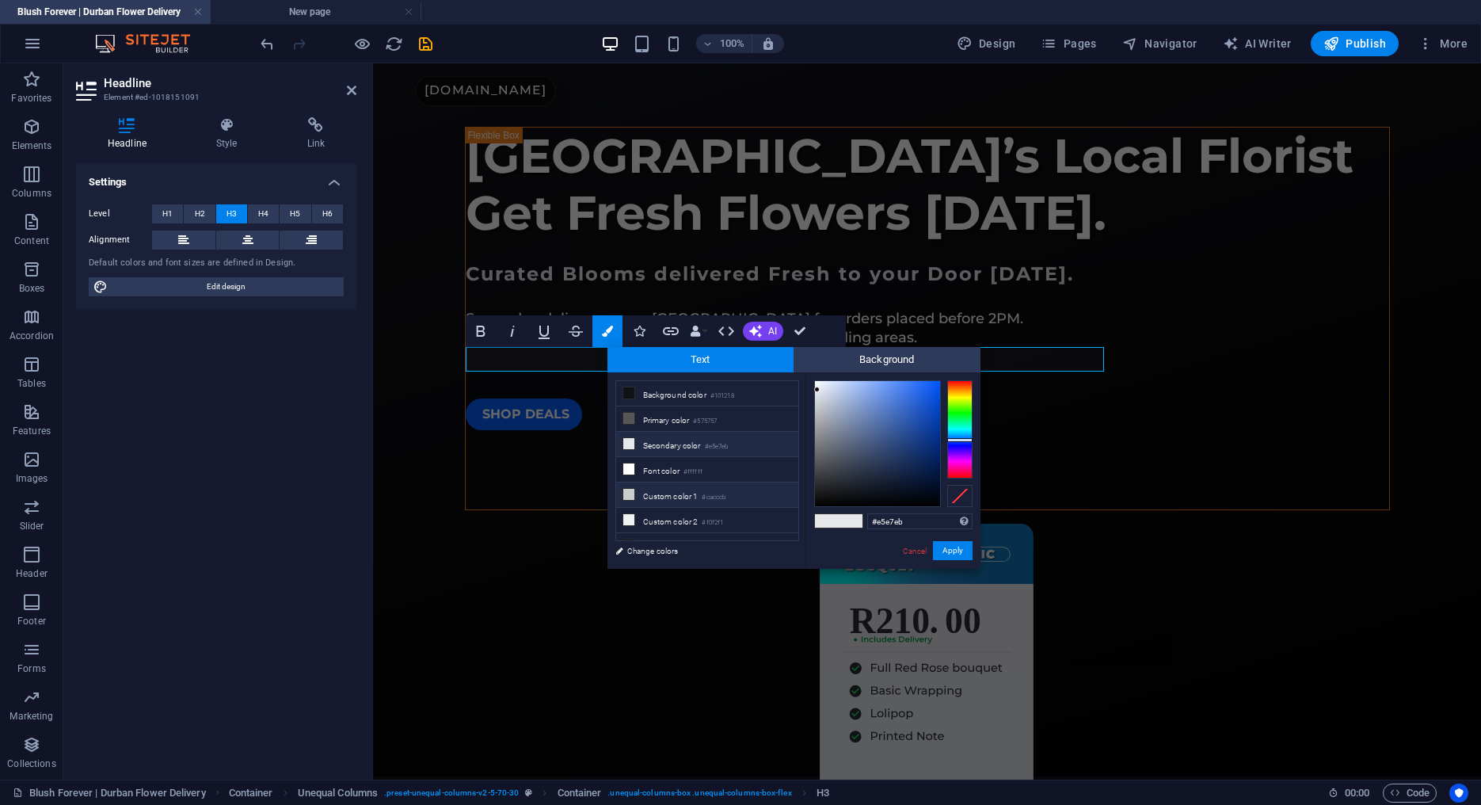
drag, startPoint x: 660, startPoint y: 471, endPoint x: 732, endPoint y: 482, distance: 73.1
click at [660, 471] on li "Font color #ffffff" at bounding box center [707, 469] width 182 height 25
type input "#ffffff"
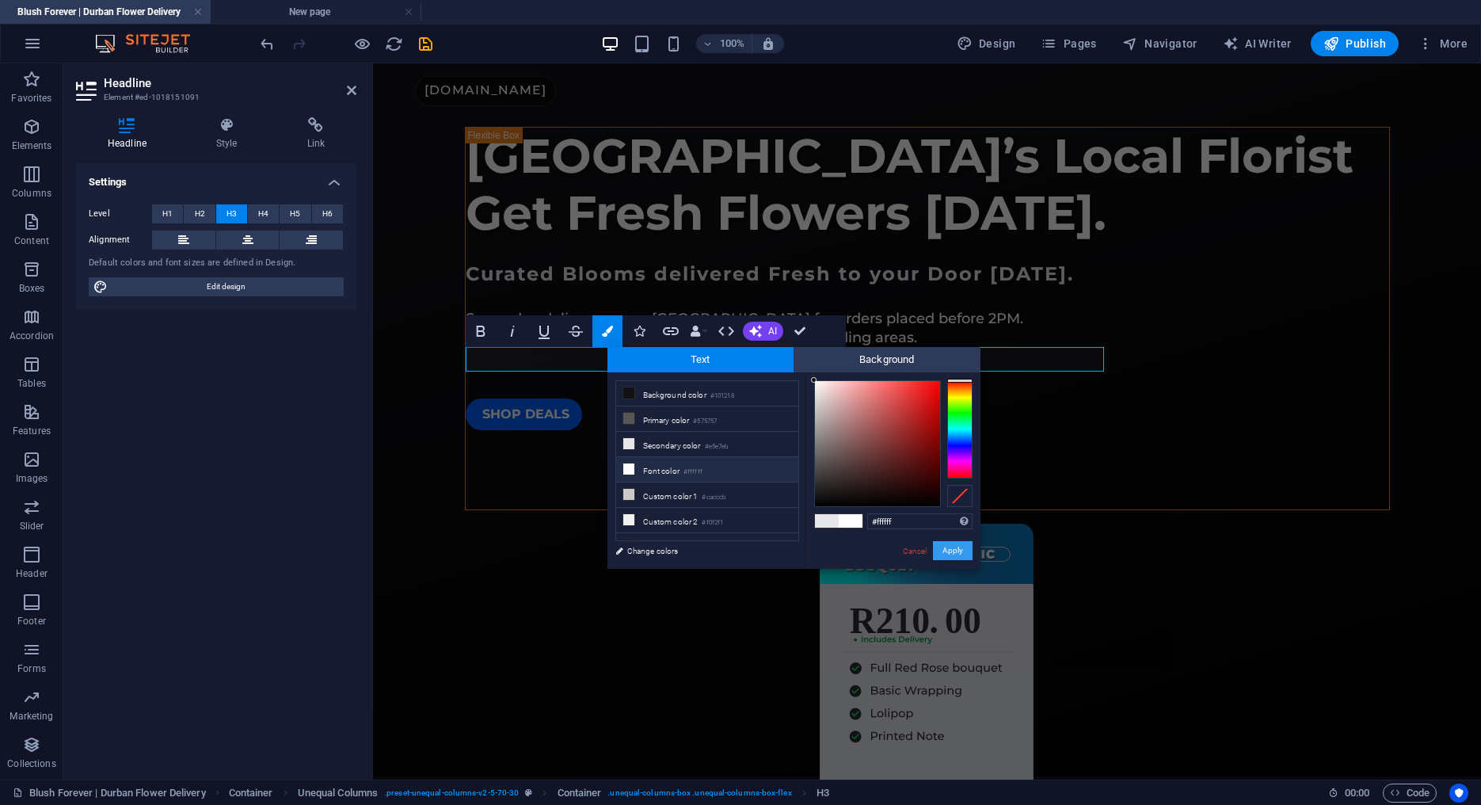
click at [947, 554] on button "Apply" at bounding box center [953, 550] width 40 height 19
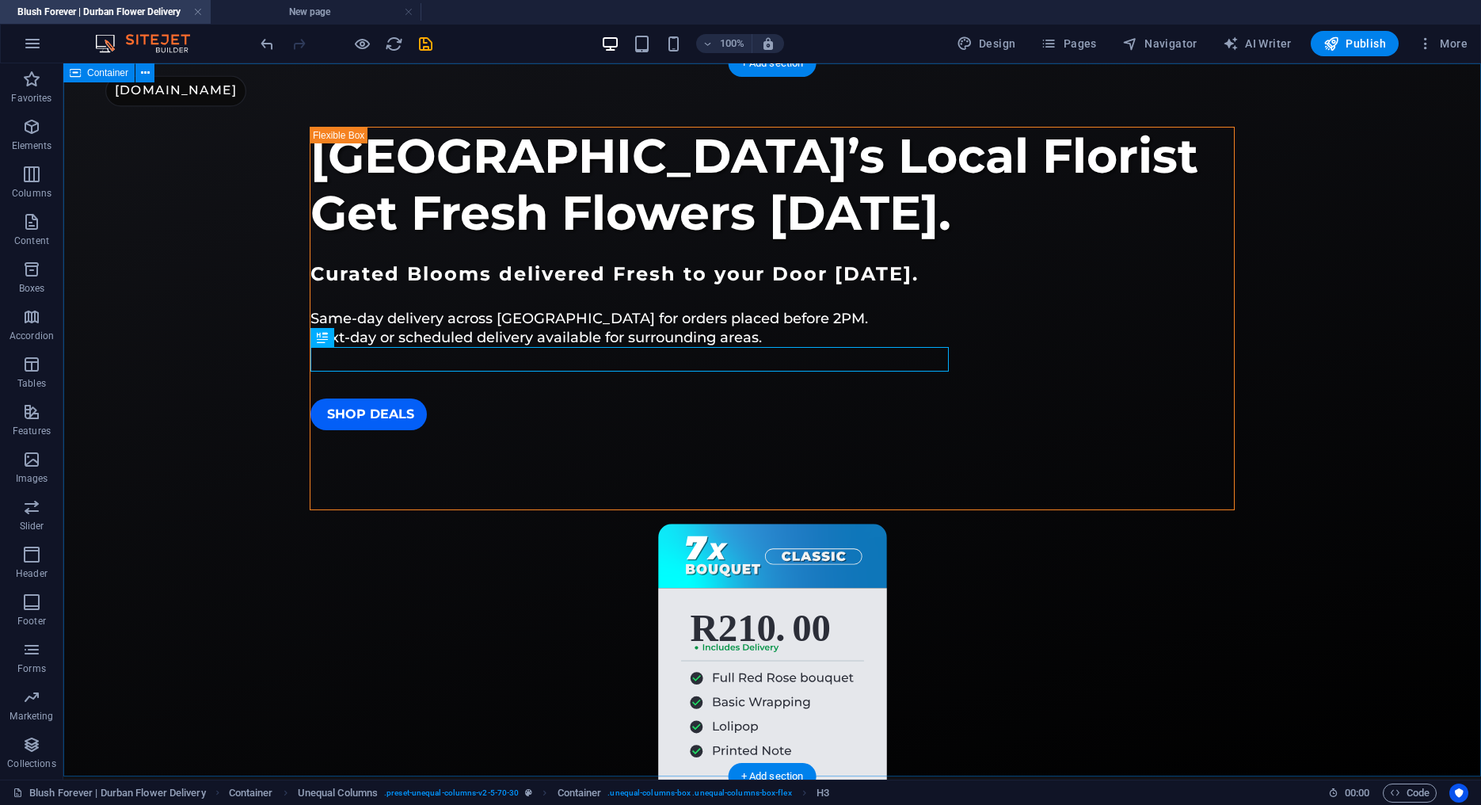
click at [254, 291] on div "[GEOGRAPHIC_DATA]’s Local Florist Get Fresh Flowers [DATE]. Curated Blooms deli…" at bounding box center [772, 419] width 1418 height 713
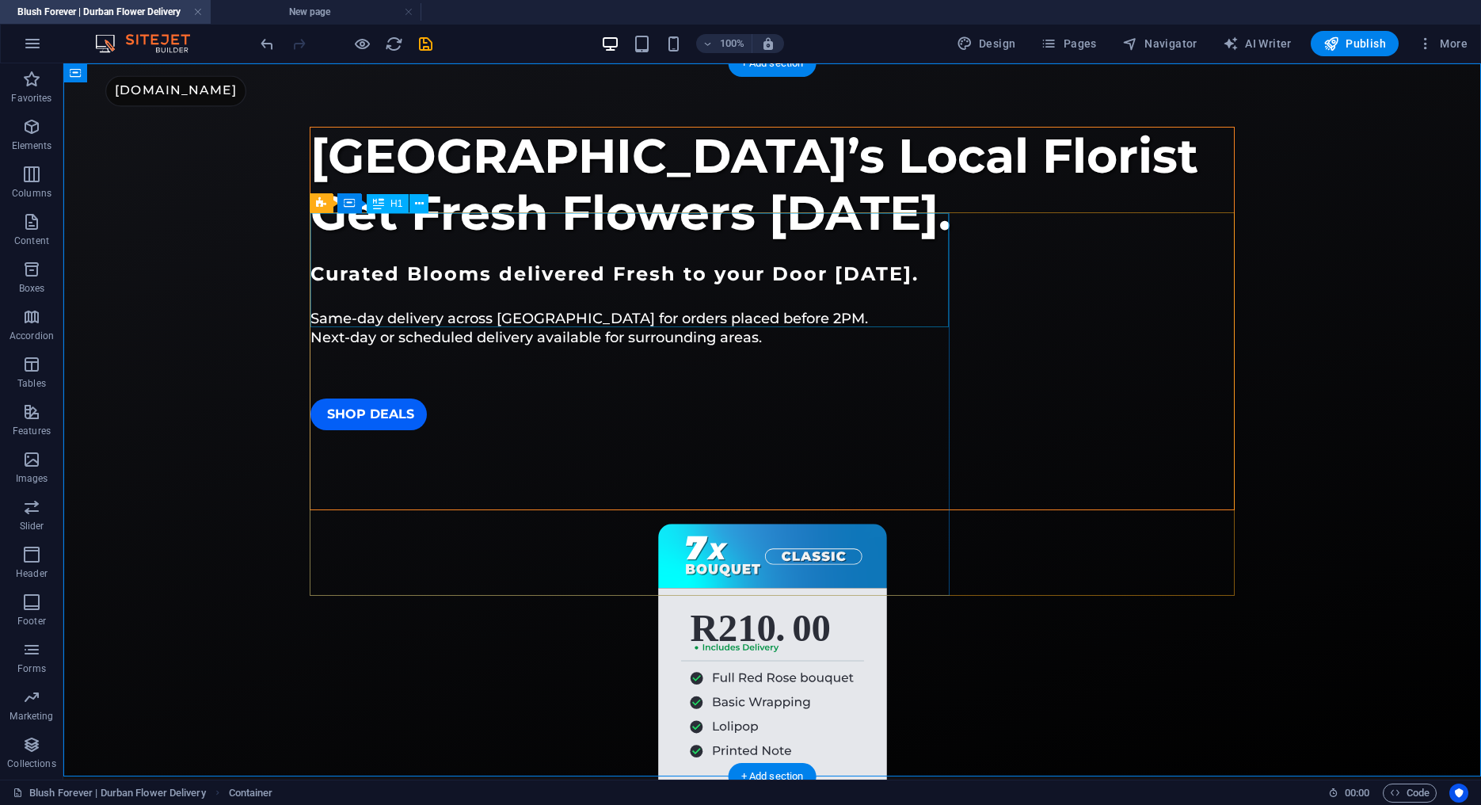
click at [327, 230] on div "[GEOGRAPHIC_DATA]’s Local Florist Get Fresh Flowers [DATE]." at bounding box center [773, 185] width 924 height 114
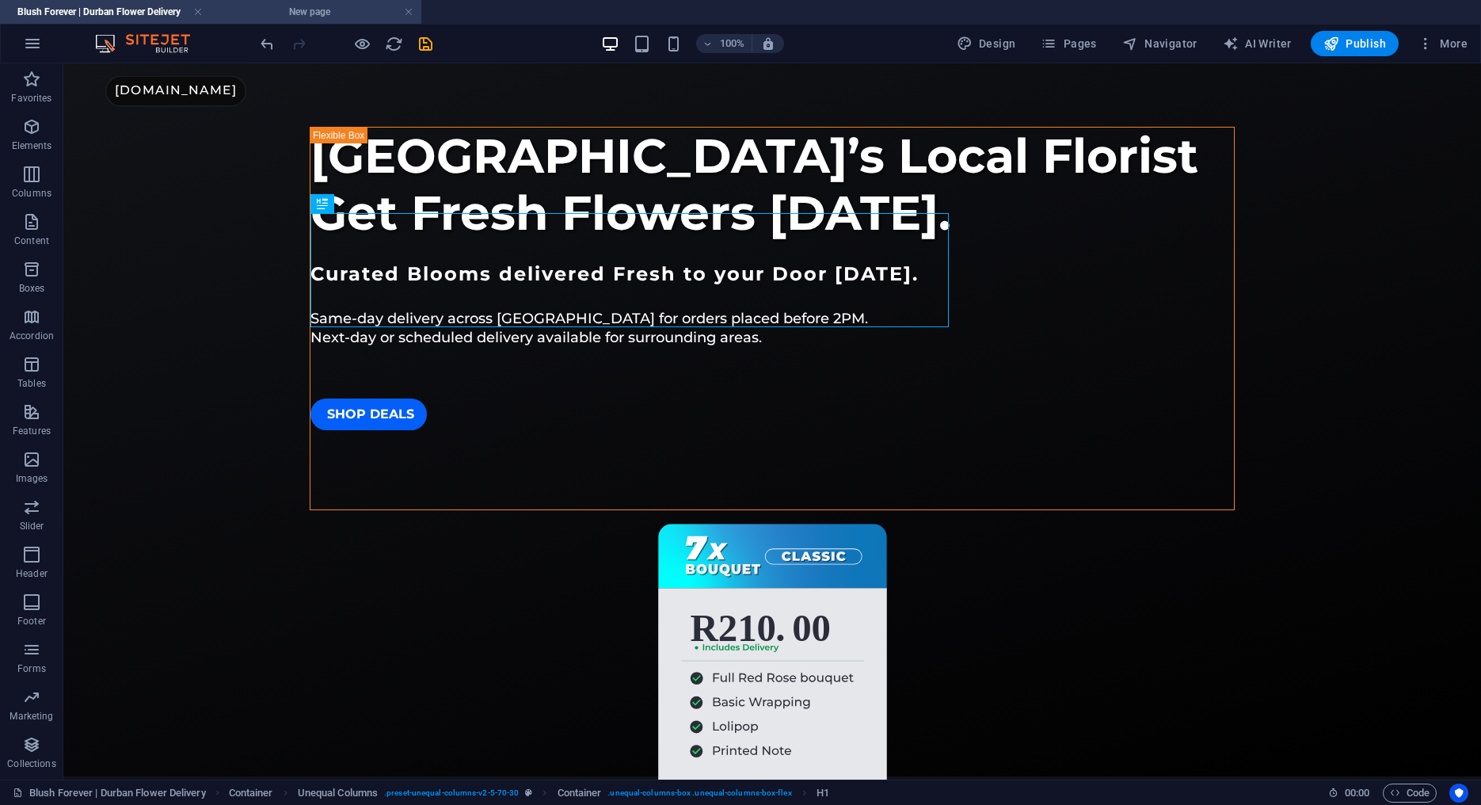
click at [331, 19] on h4 "New page" at bounding box center [316, 11] width 211 height 17
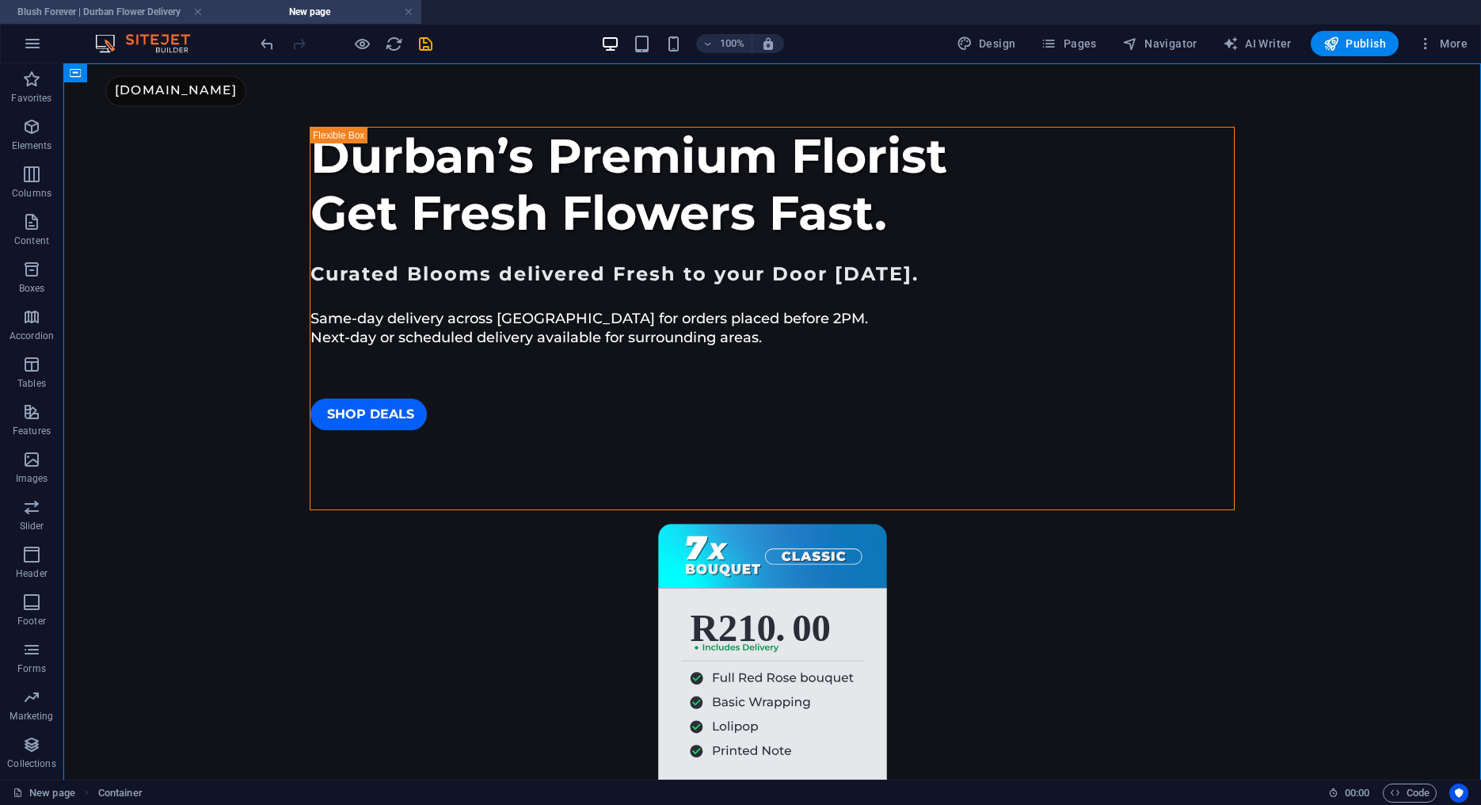
drag, startPoint x: 156, startPoint y: 13, endPoint x: 459, endPoint y: 110, distance: 318.7
click at [156, 13] on h4 "Blush Forever | Durban Flower Delivery" at bounding box center [105, 11] width 211 height 17
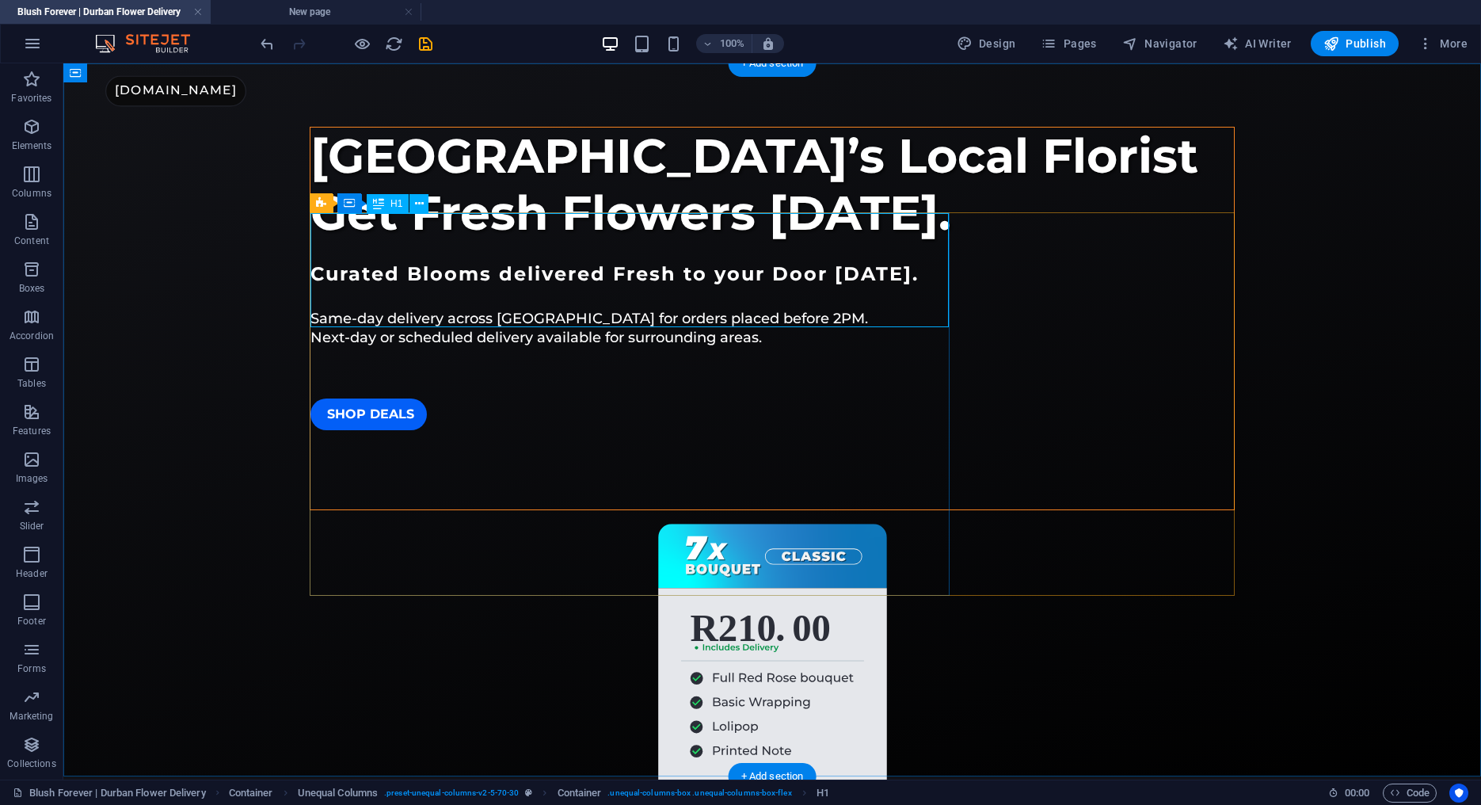
drag, startPoint x: 409, startPoint y: 236, endPoint x: 431, endPoint y: 234, distance: 22.2
click at [409, 236] on div "[GEOGRAPHIC_DATA]’s Local Florist Get Fresh Flowers [DATE]." at bounding box center [773, 185] width 924 height 114
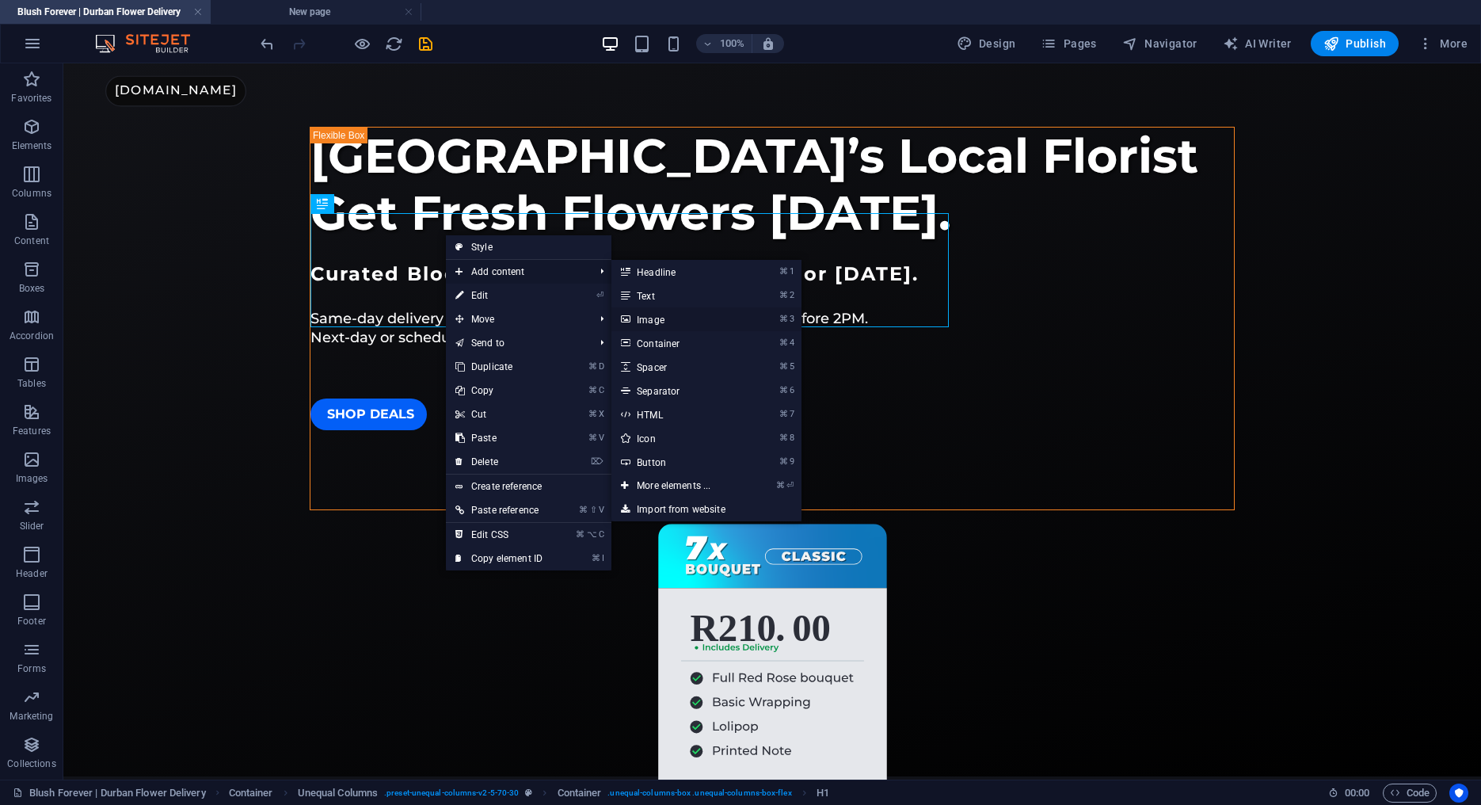
click at [658, 319] on link "⌘ 3 Image" at bounding box center [677, 319] width 131 height 24
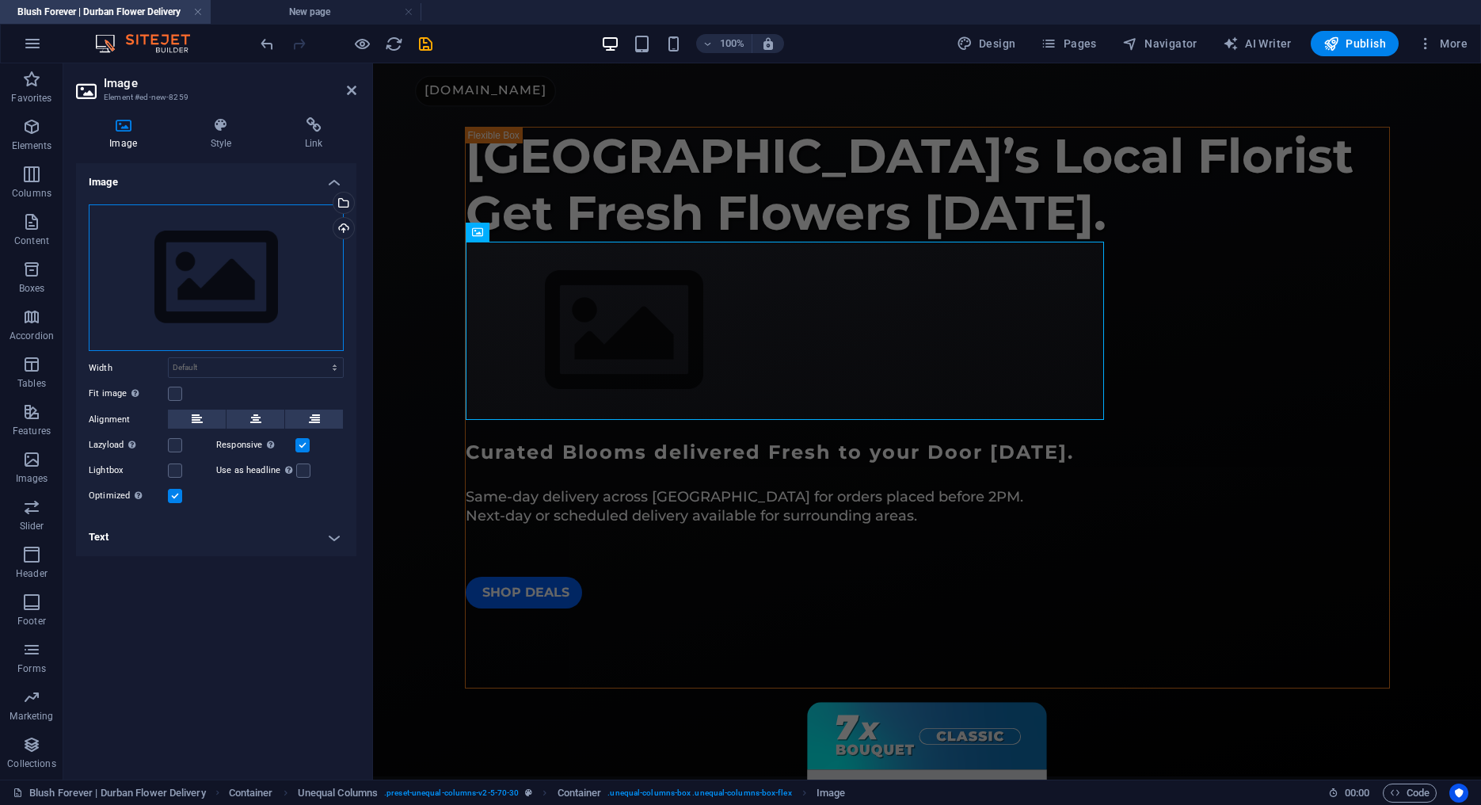
click at [291, 294] on div "Drag files here, click to choose files or select files from Files or our free s…" at bounding box center [216, 277] width 255 height 147
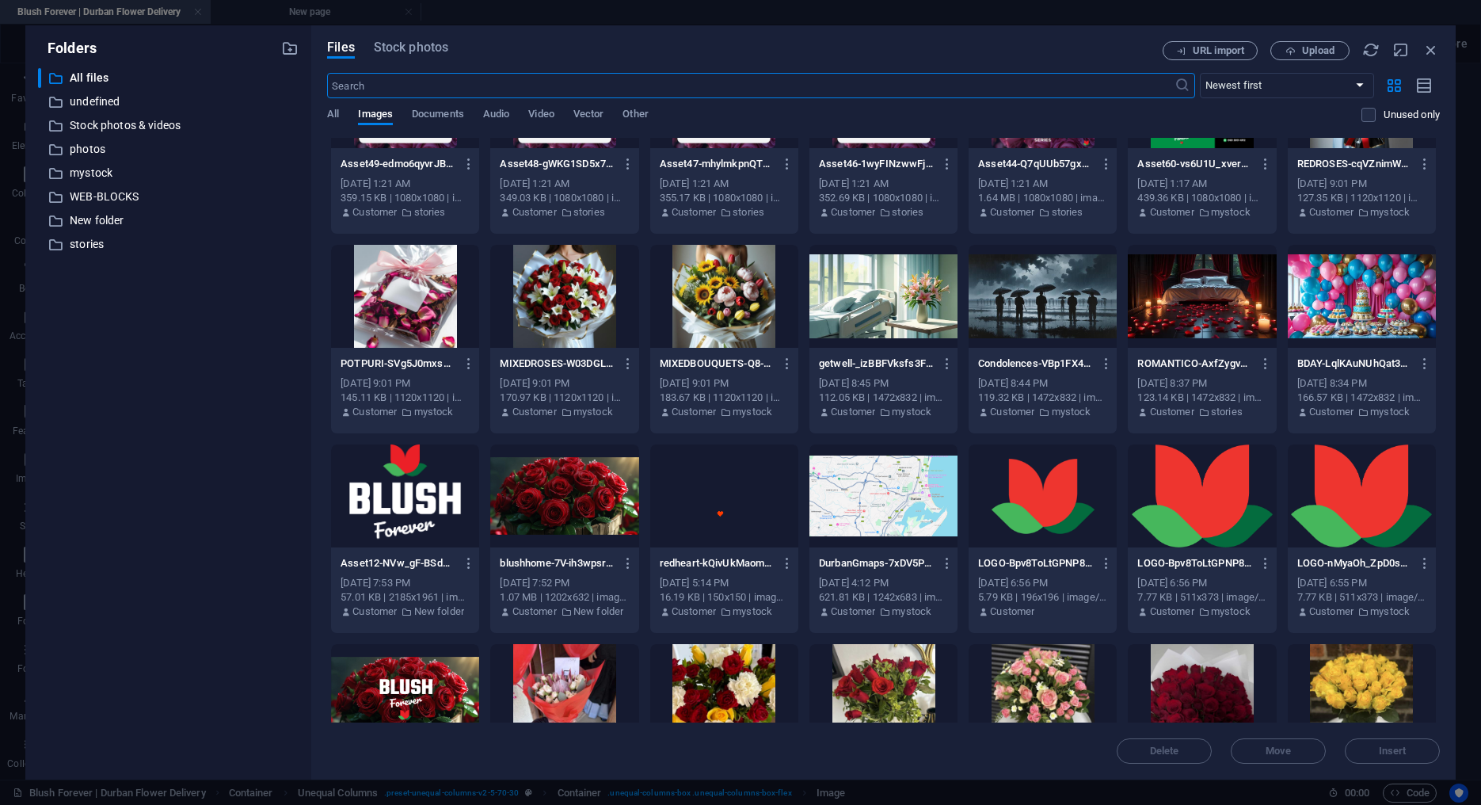
scroll to position [509, 0]
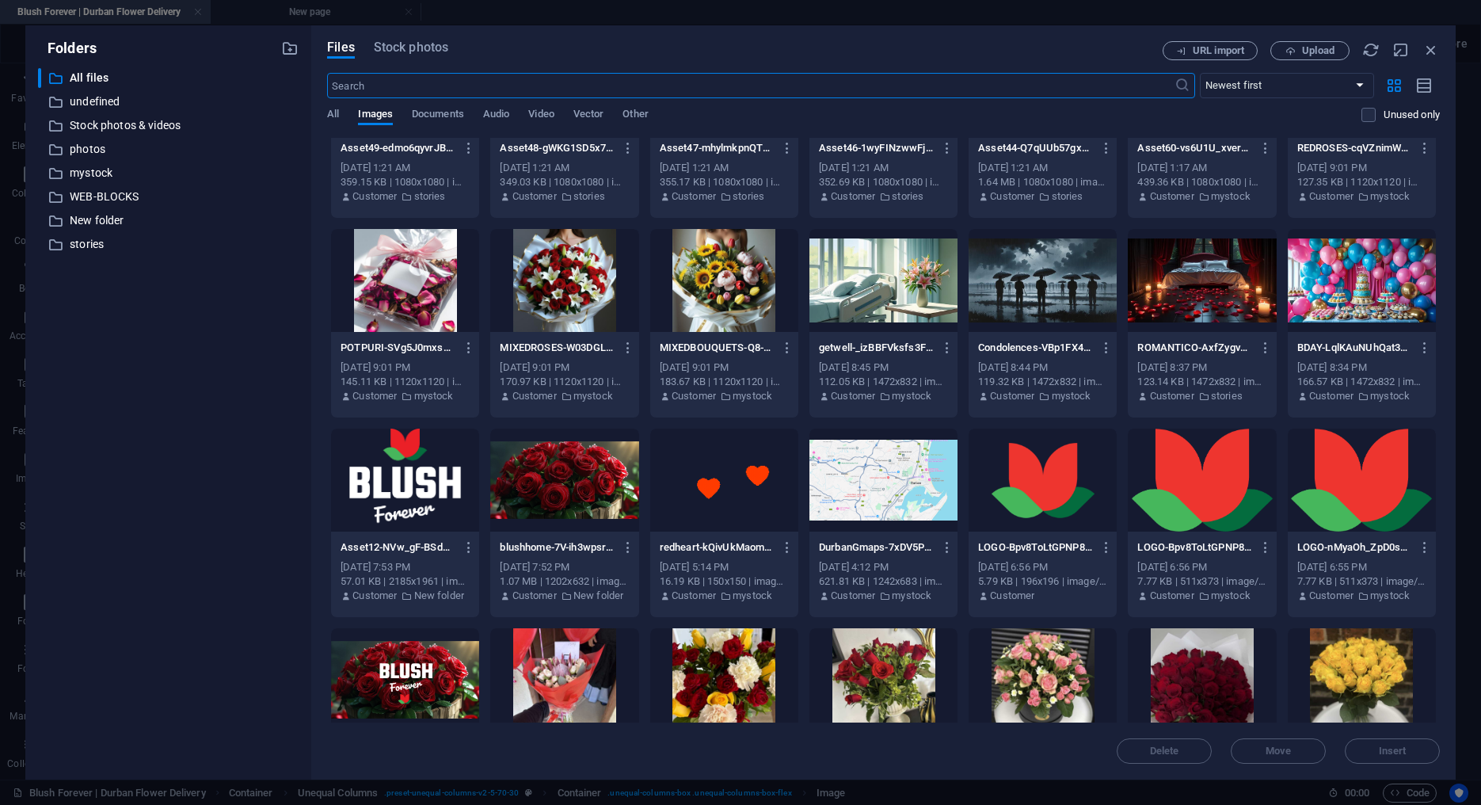
click at [1043, 464] on div at bounding box center [1043, 480] width 148 height 103
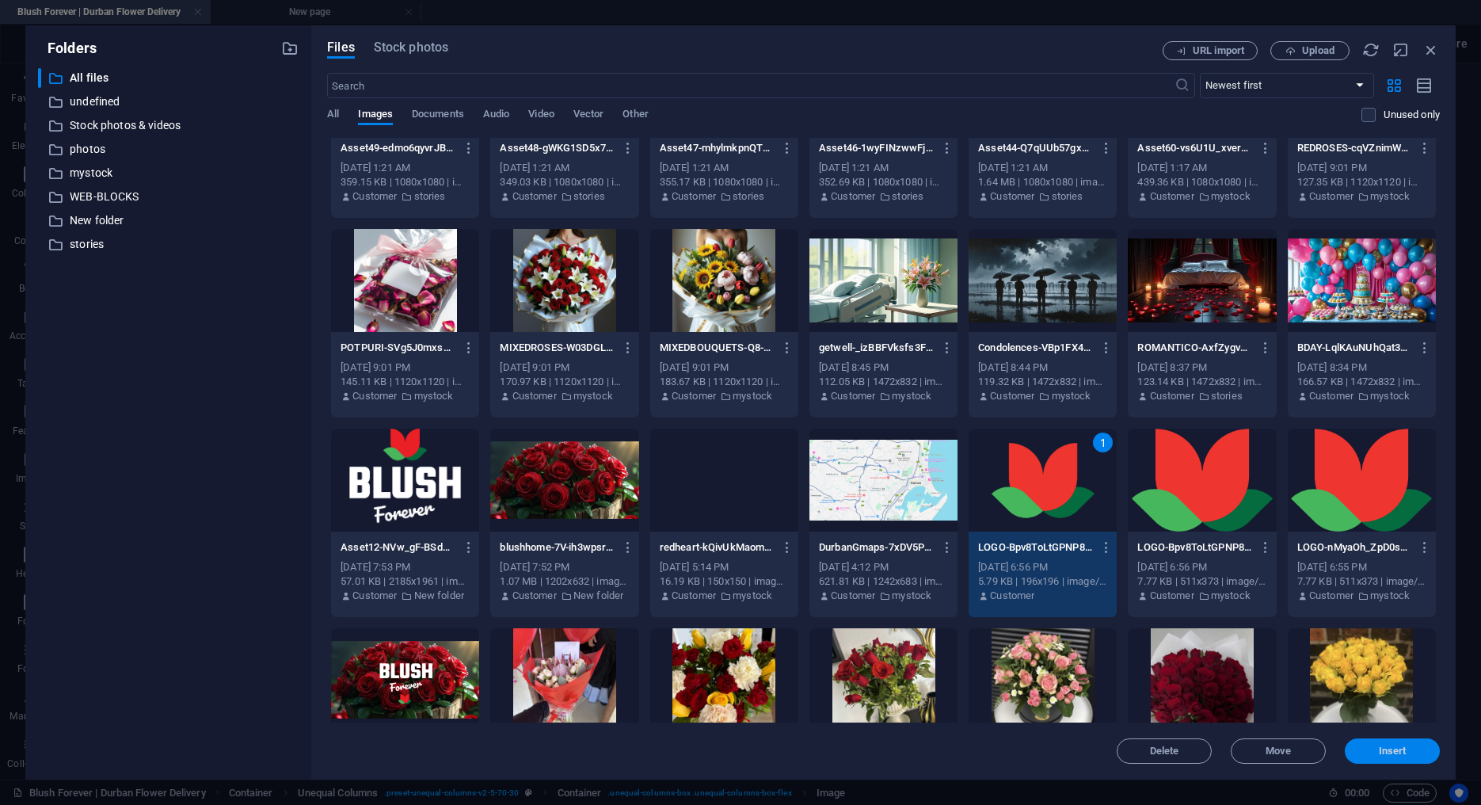
click at [1242, 745] on button "Insert" at bounding box center [1392, 750] width 95 height 25
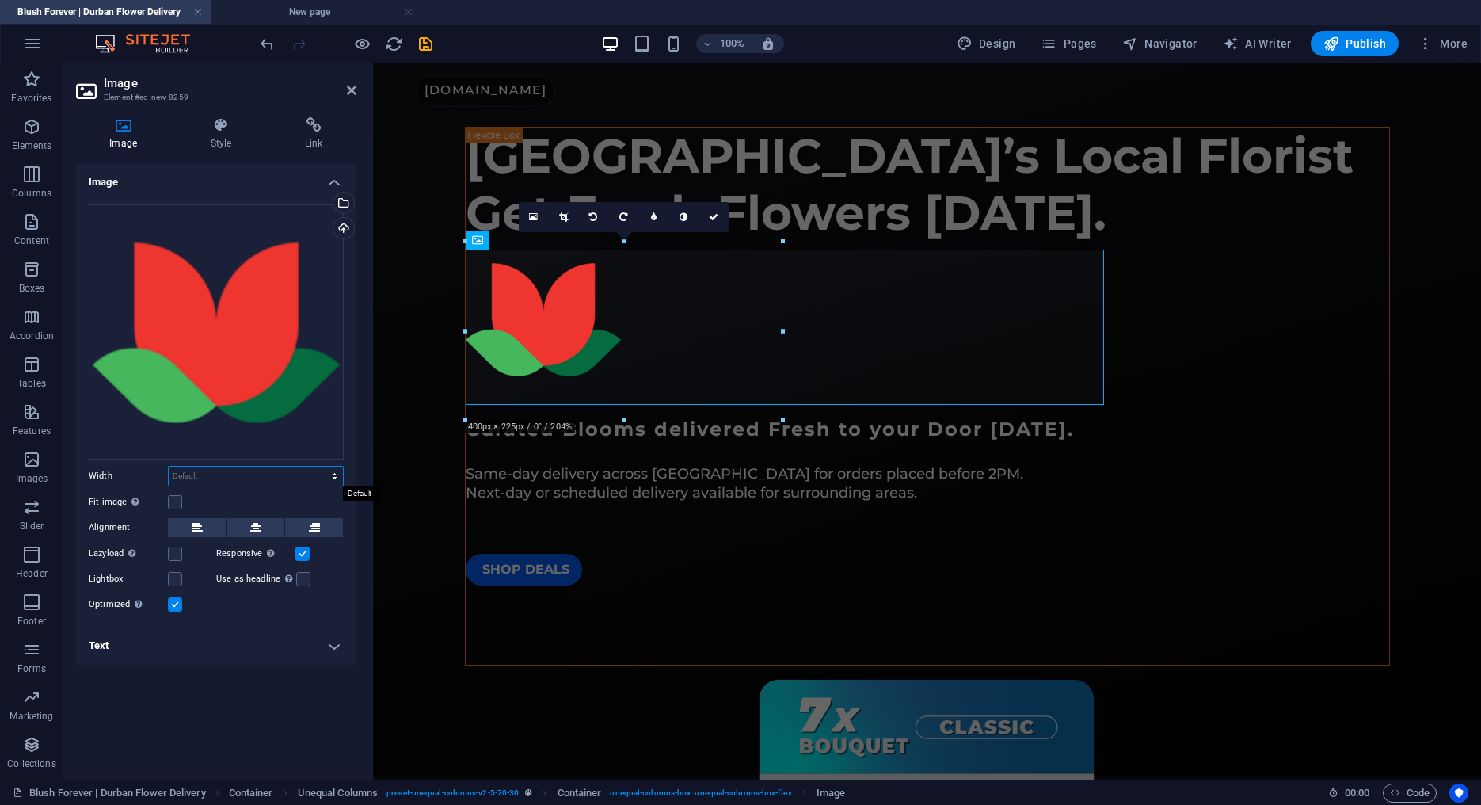
click at [169, 467] on select "Default auto px rem % em vh vw" at bounding box center [256, 476] width 174 height 19
select select "px"
click option "px" at bounding box center [0, 0] width 0 height 0
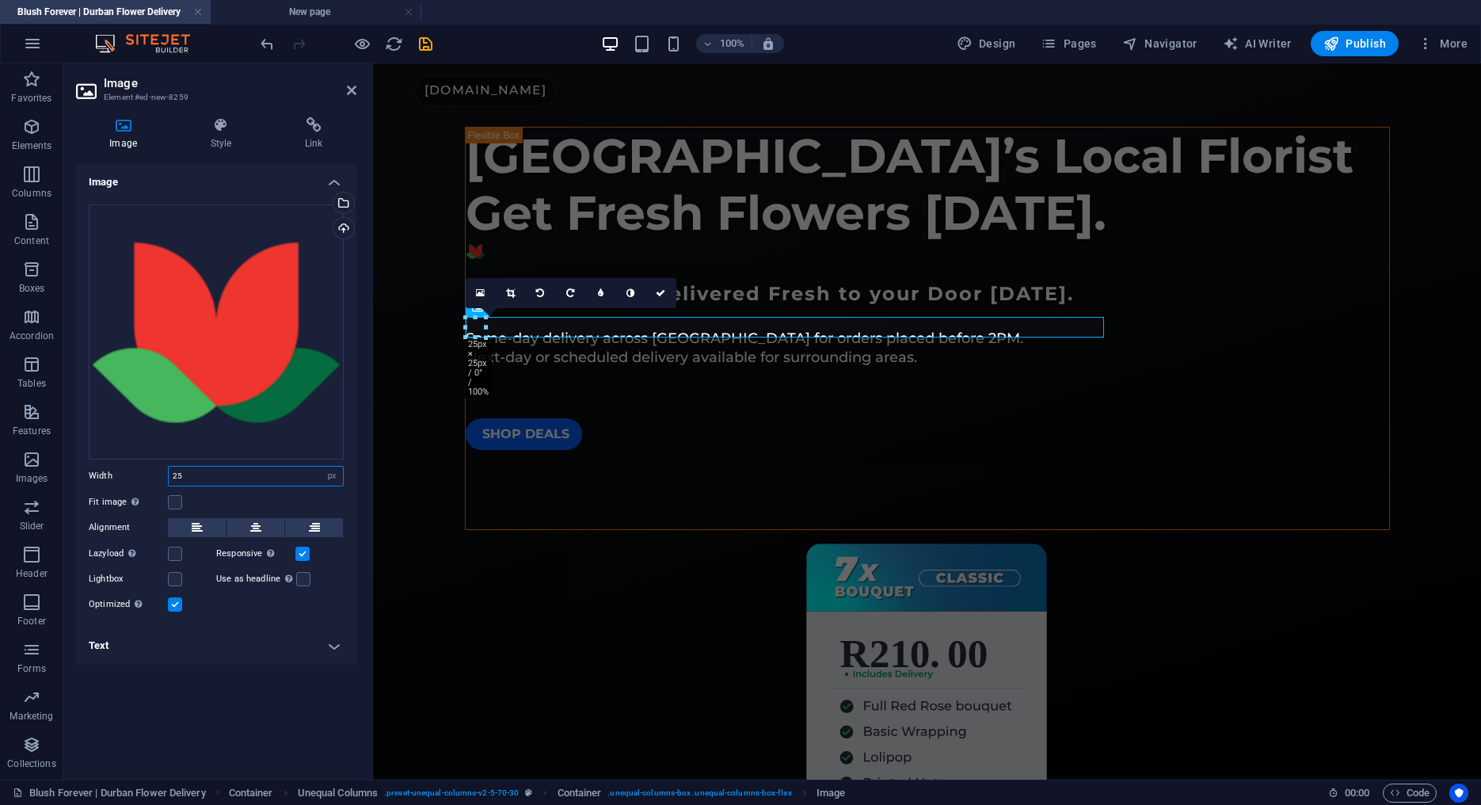
drag, startPoint x: 190, startPoint y: 475, endPoint x: 99, endPoint y: 460, distance: 92.3
click at [169, 467] on input "25" at bounding box center [256, 476] width 174 height 19
type input "30"
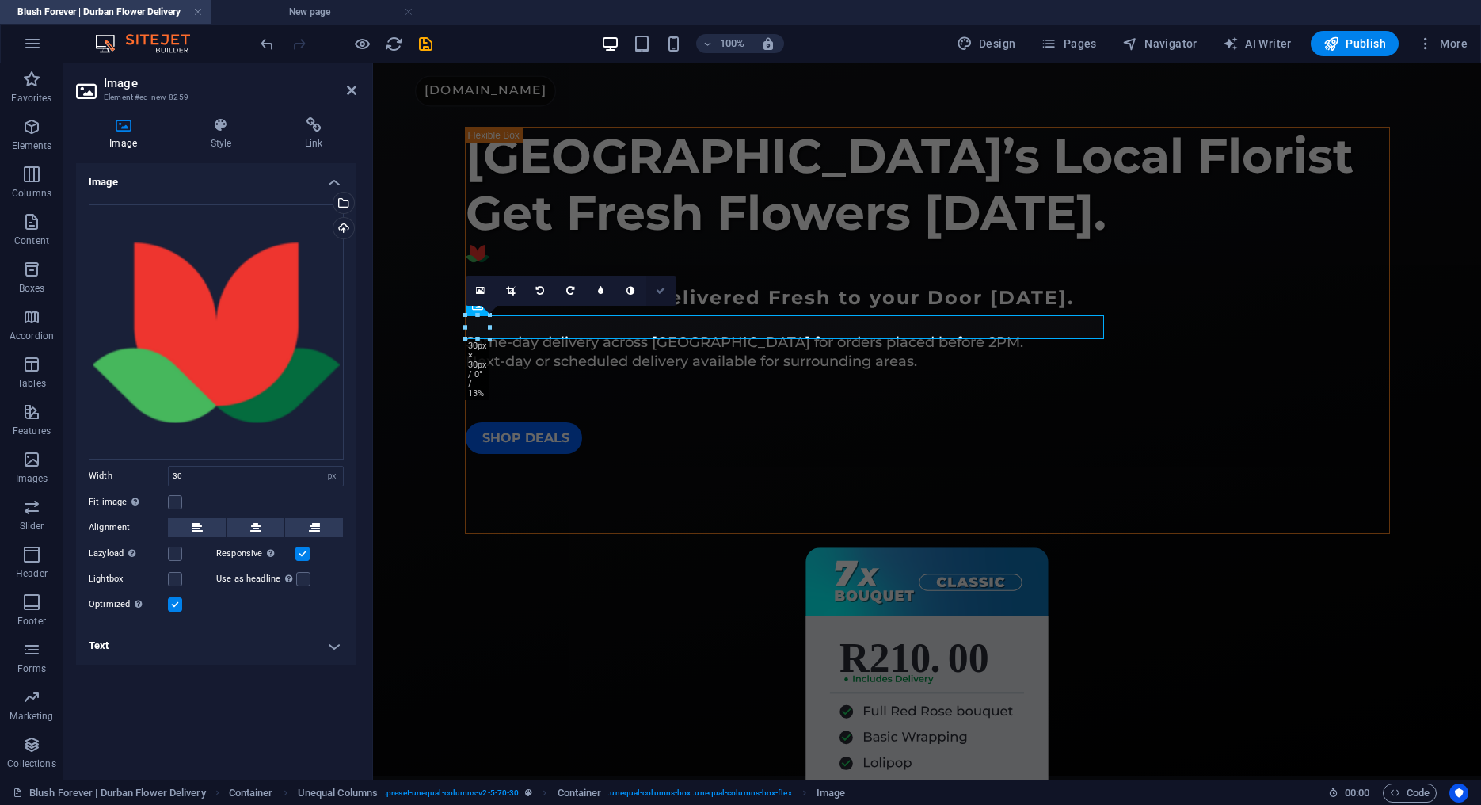
click at [665, 288] on icon at bounding box center [661, 291] width 10 height 10
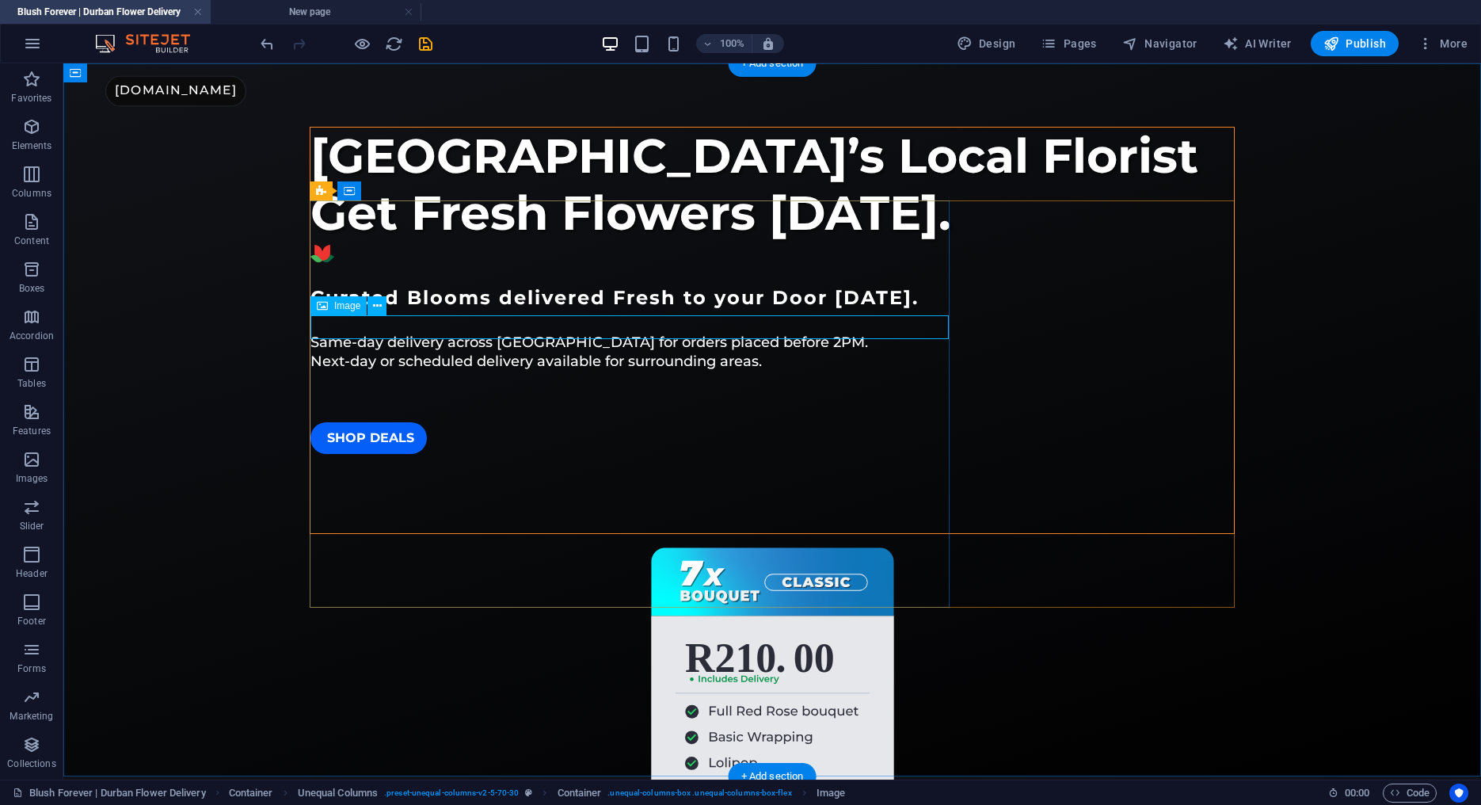
click at [432, 265] on figure at bounding box center [773, 254] width 924 height 24
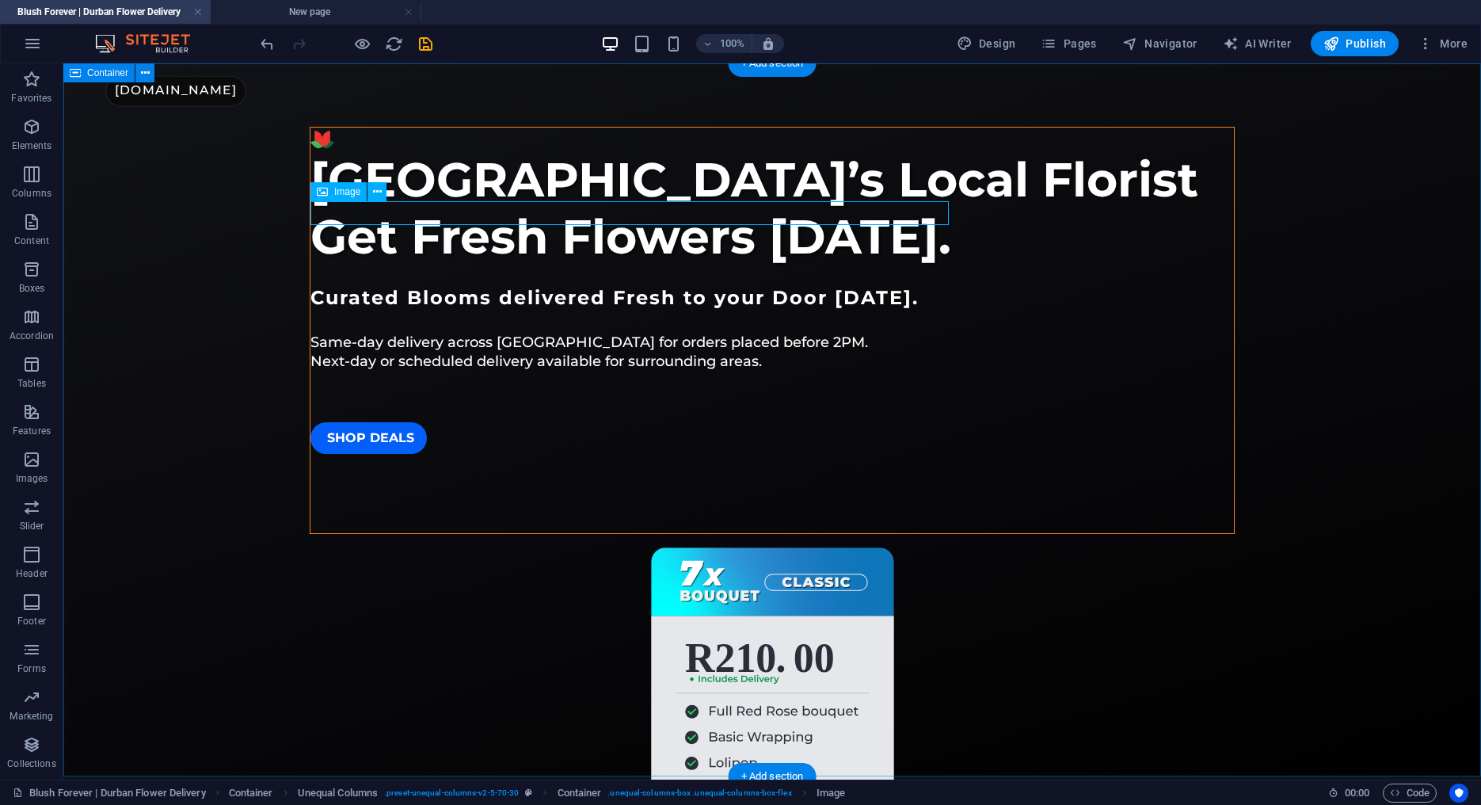
click at [240, 246] on div "[GEOGRAPHIC_DATA]’s Local Florist Get Fresh Flowers [DATE]. Curated Blooms deli…" at bounding box center [772, 419] width 1418 height 713
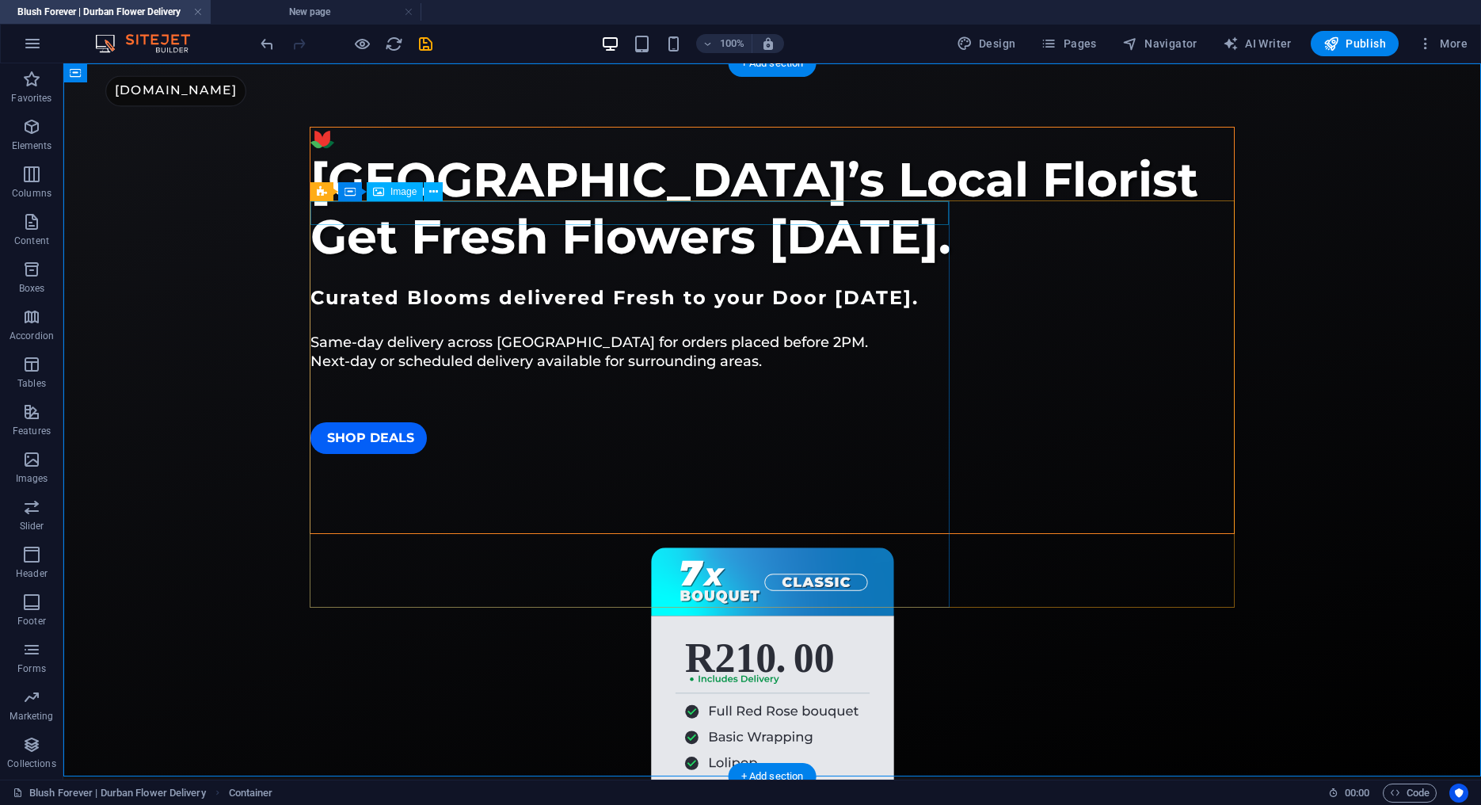
click at [438, 151] on figure at bounding box center [773, 140] width 924 height 24
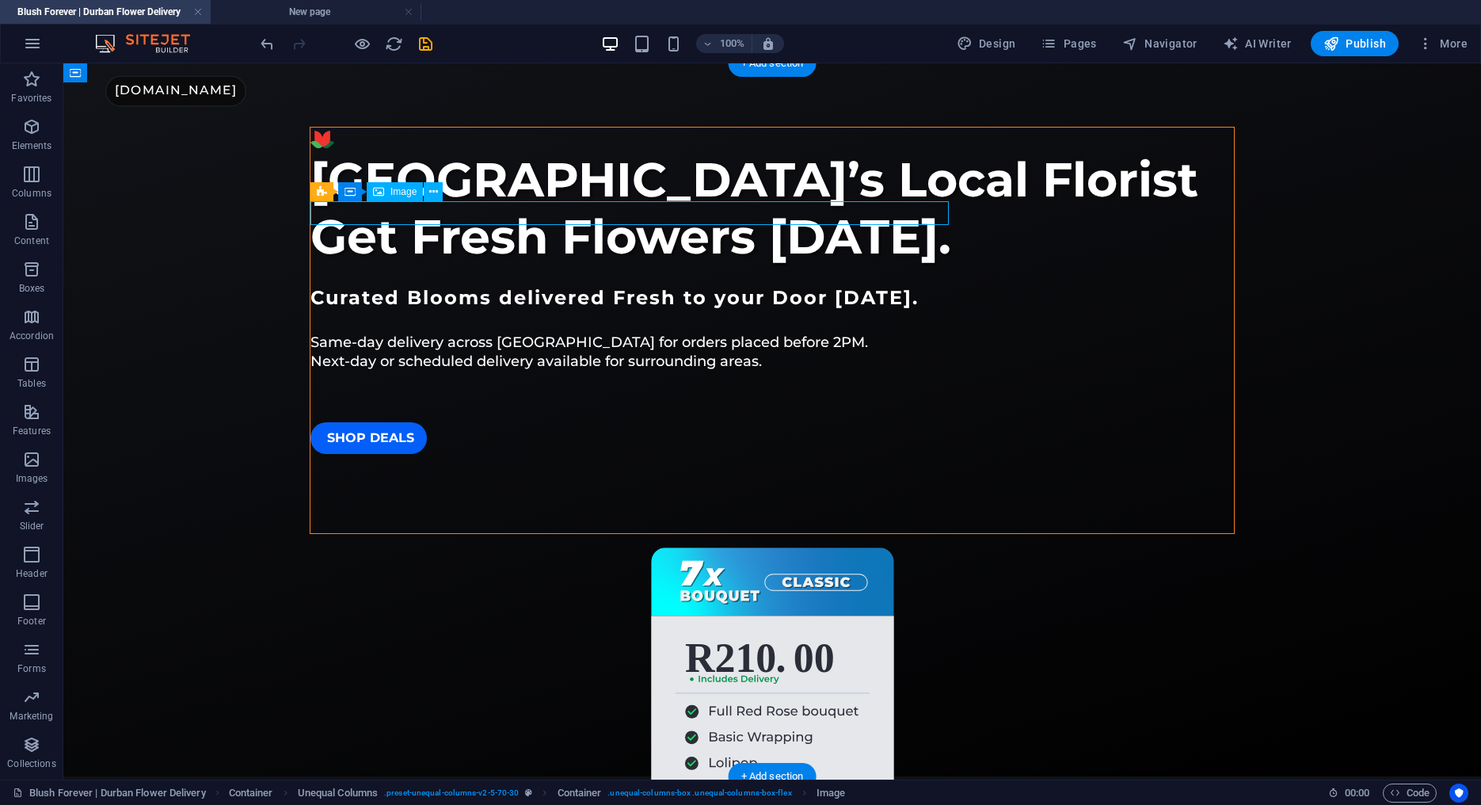
click at [438, 151] on figure at bounding box center [773, 140] width 924 height 24
select select "px"
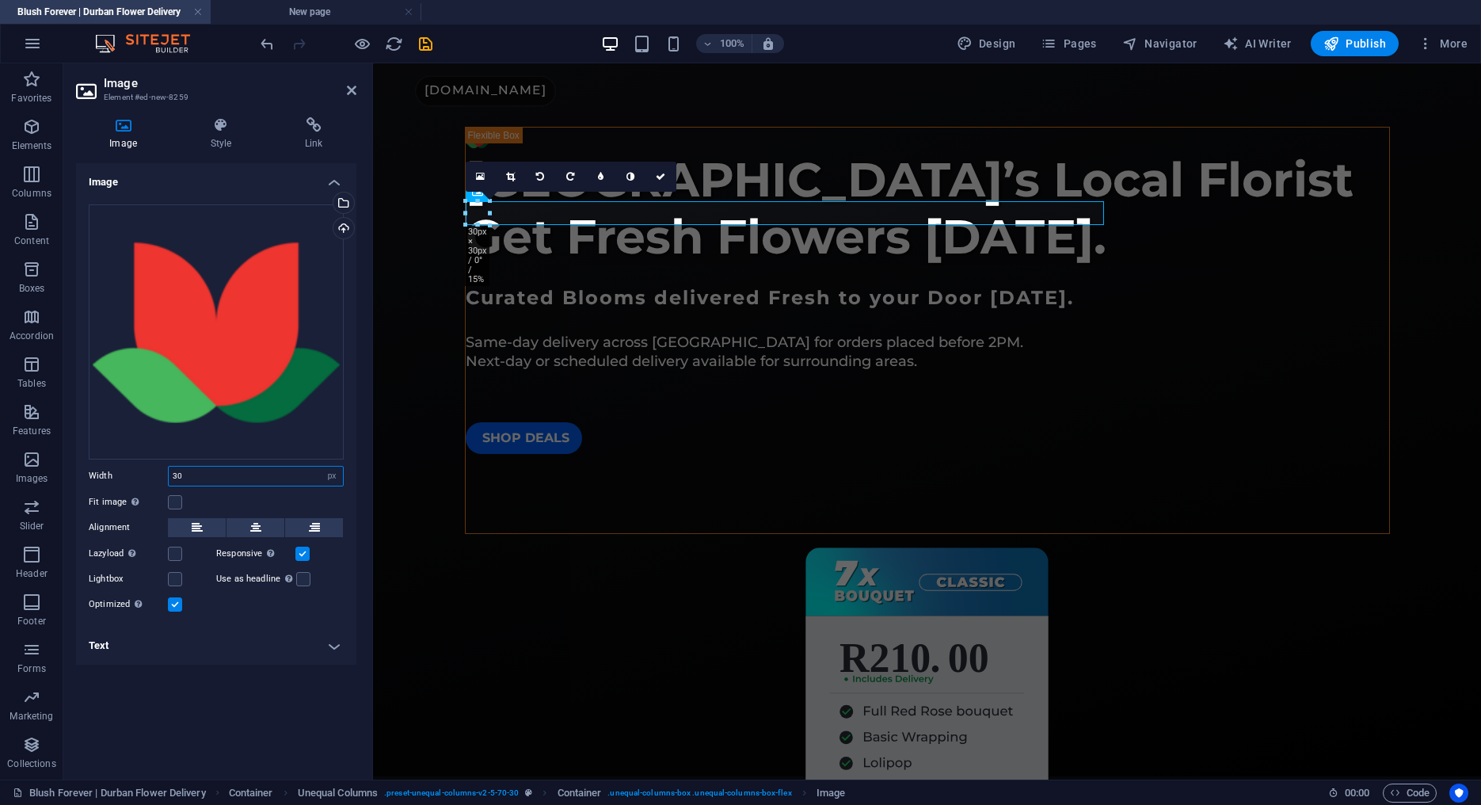
drag, startPoint x: 196, startPoint y: 479, endPoint x: 116, endPoint y: 473, distance: 81.1
click at [169, 475] on input "30" at bounding box center [256, 476] width 174 height 19
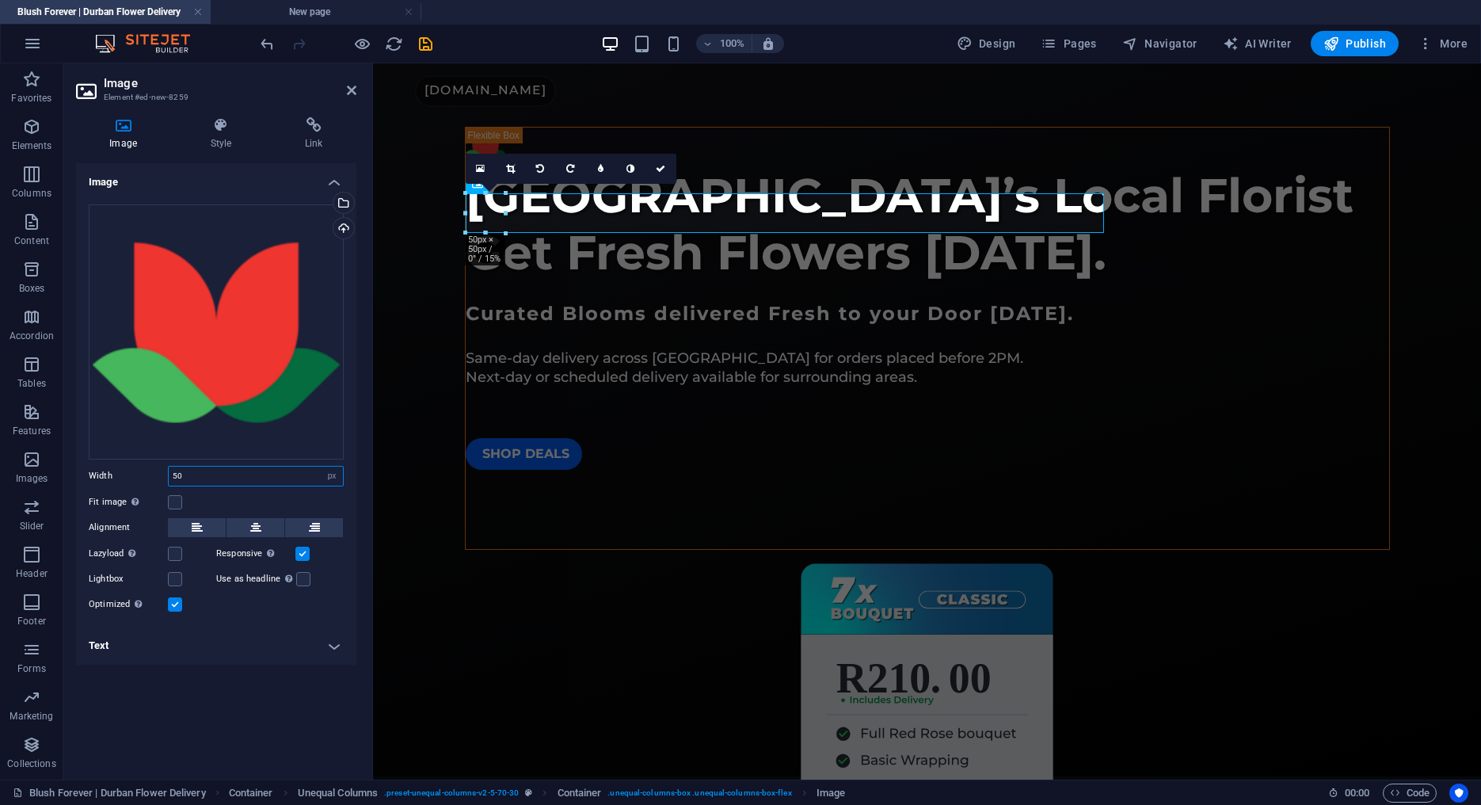
type input "50"
click at [658, 168] on icon at bounding box center [661, 169] width 10 height 10
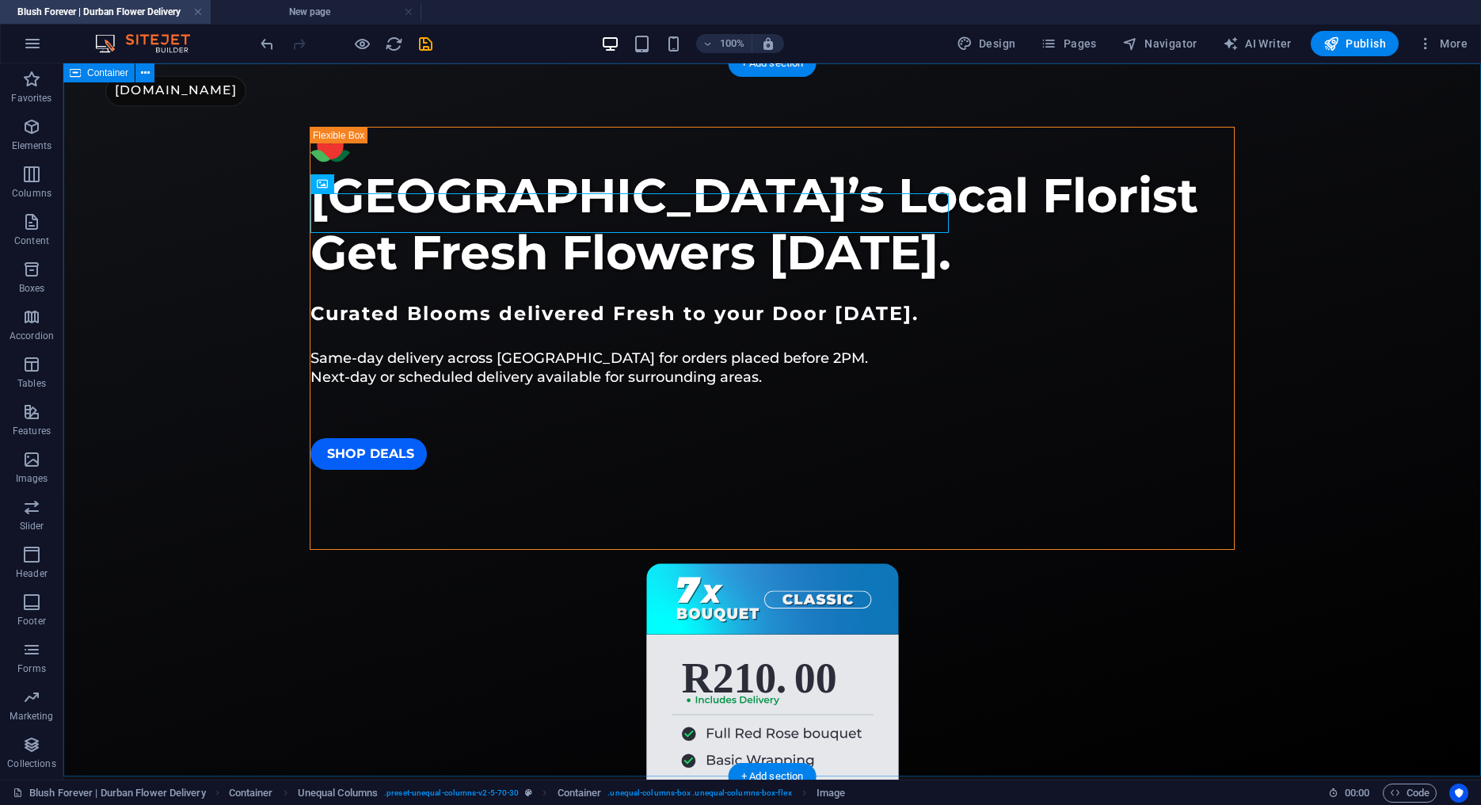
click at [238, 356] on div "[GEOGRAPHIC_DATA]’s Local Florist Get Fresh Flowers [DATE]. Curated Blooms deli…" at bounding box center [772, 419] width 1418 height 713
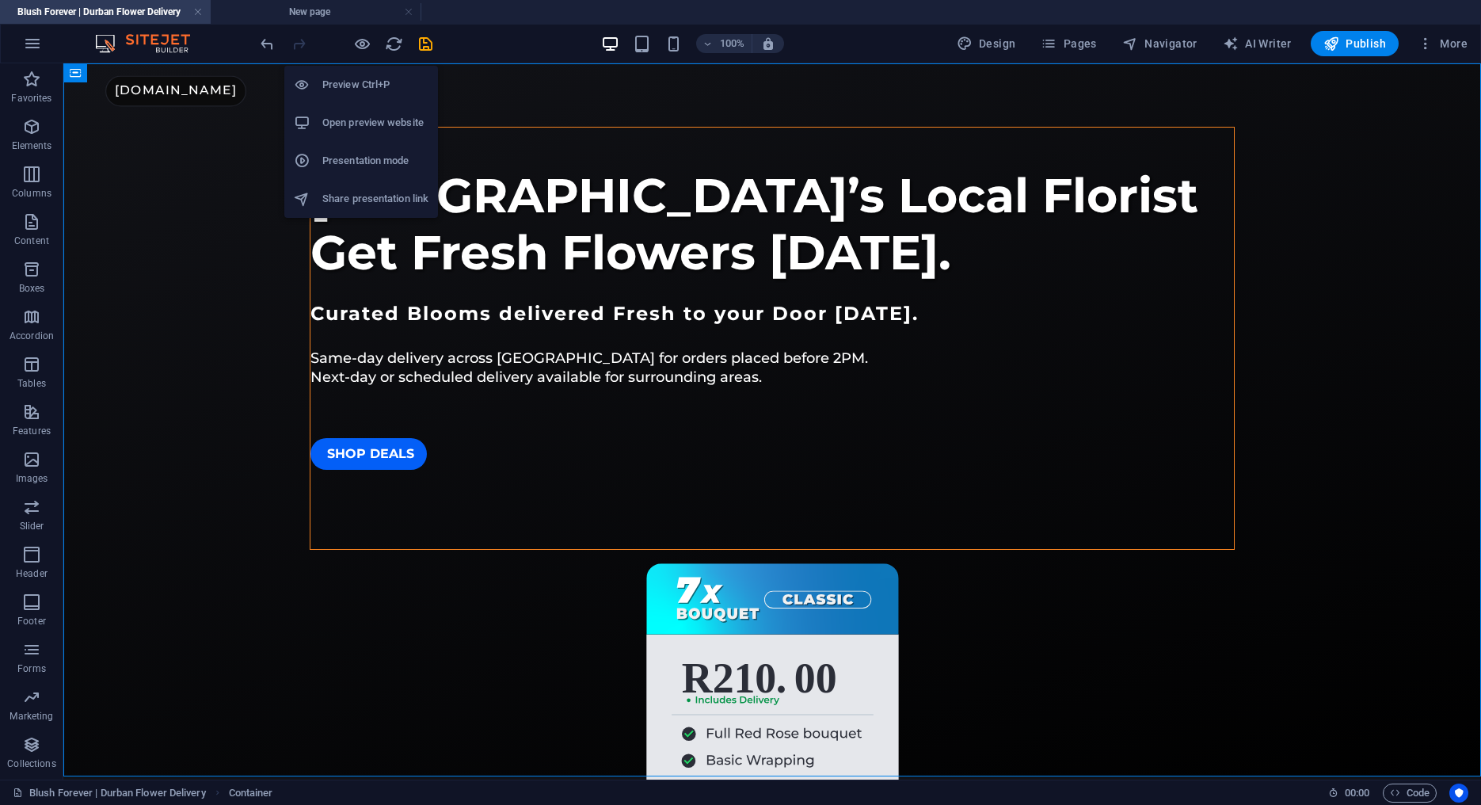
drag, startPoint x: 365, startPoint y: 38, endPoint x: 421, endPoint y: 61, distance: 60.0
click at [365, 38] on icon "button" at bounding box center [362, 44] width 18 height 18
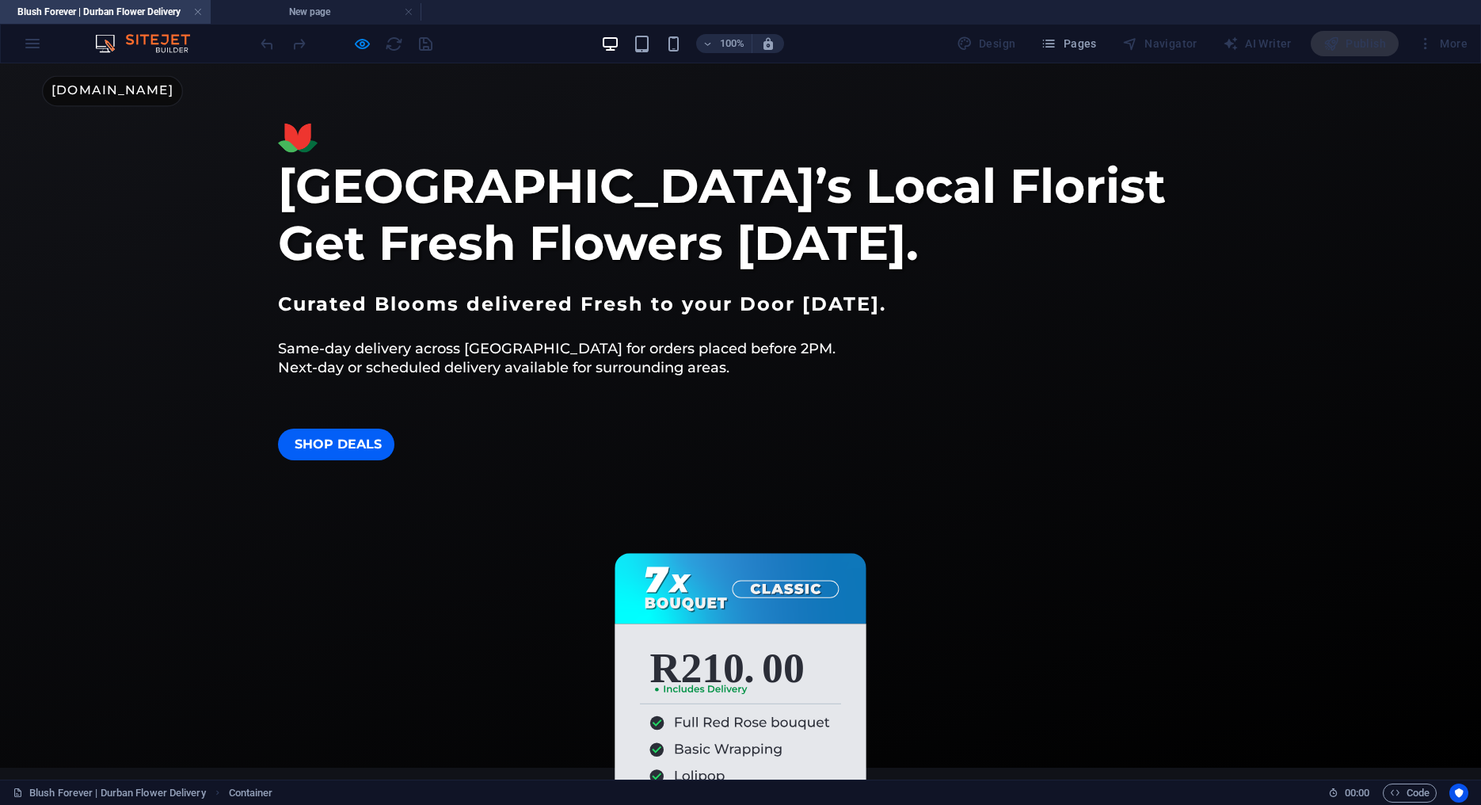
scroll to position [0, 0]
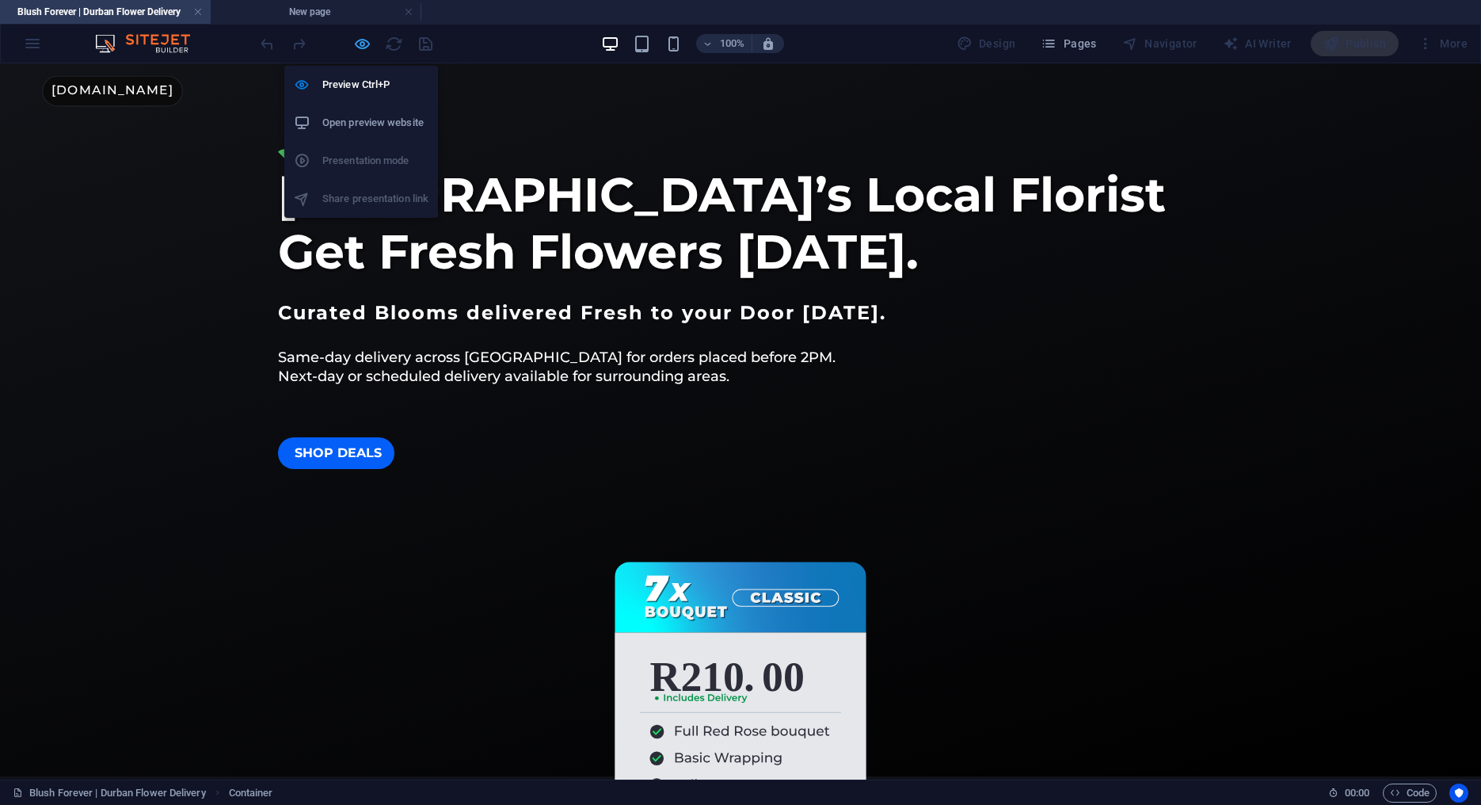
click at [367, 49] on icon "button" at bounding box center [362, 44] width 18 height 18
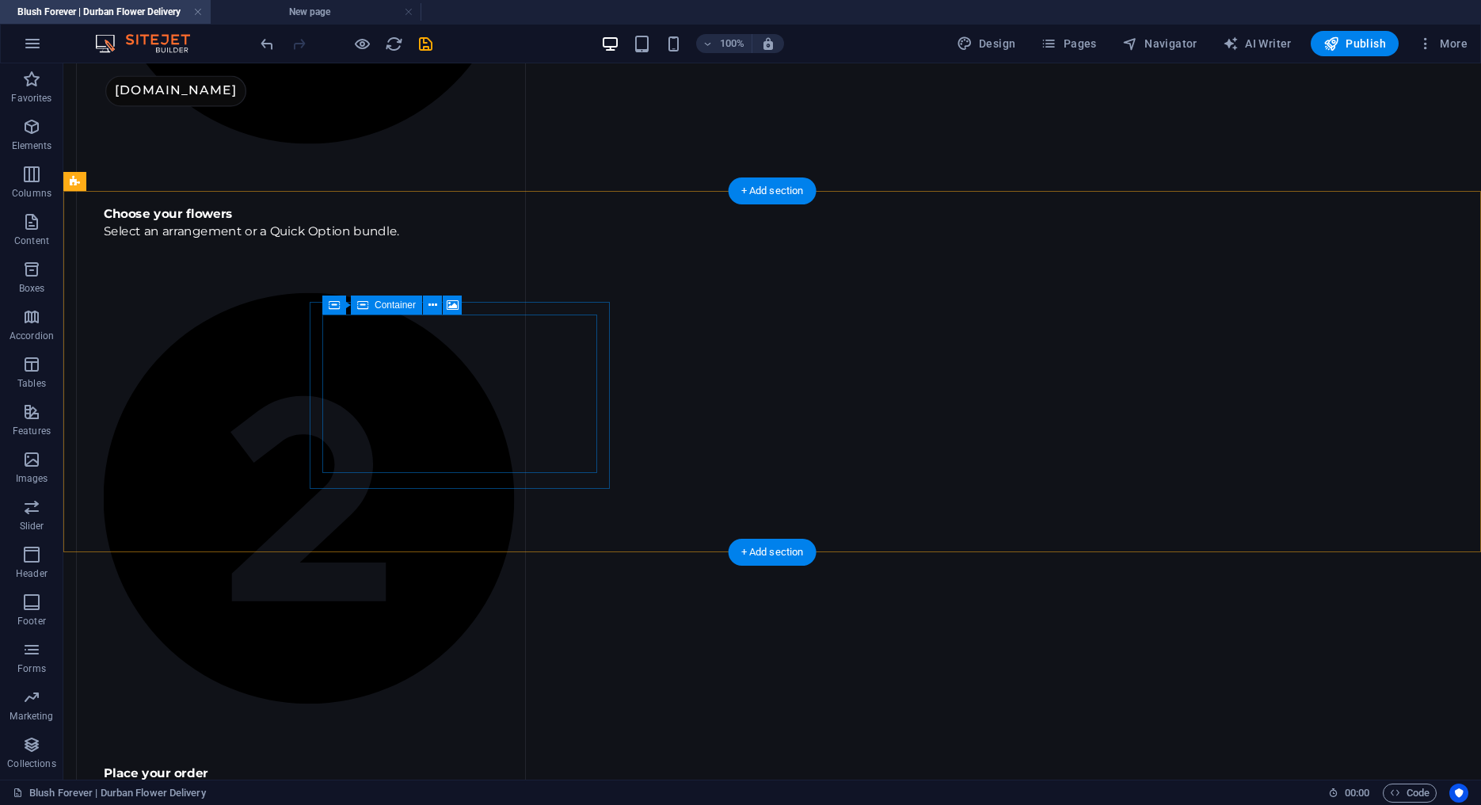
scroll to position [1562, 0]
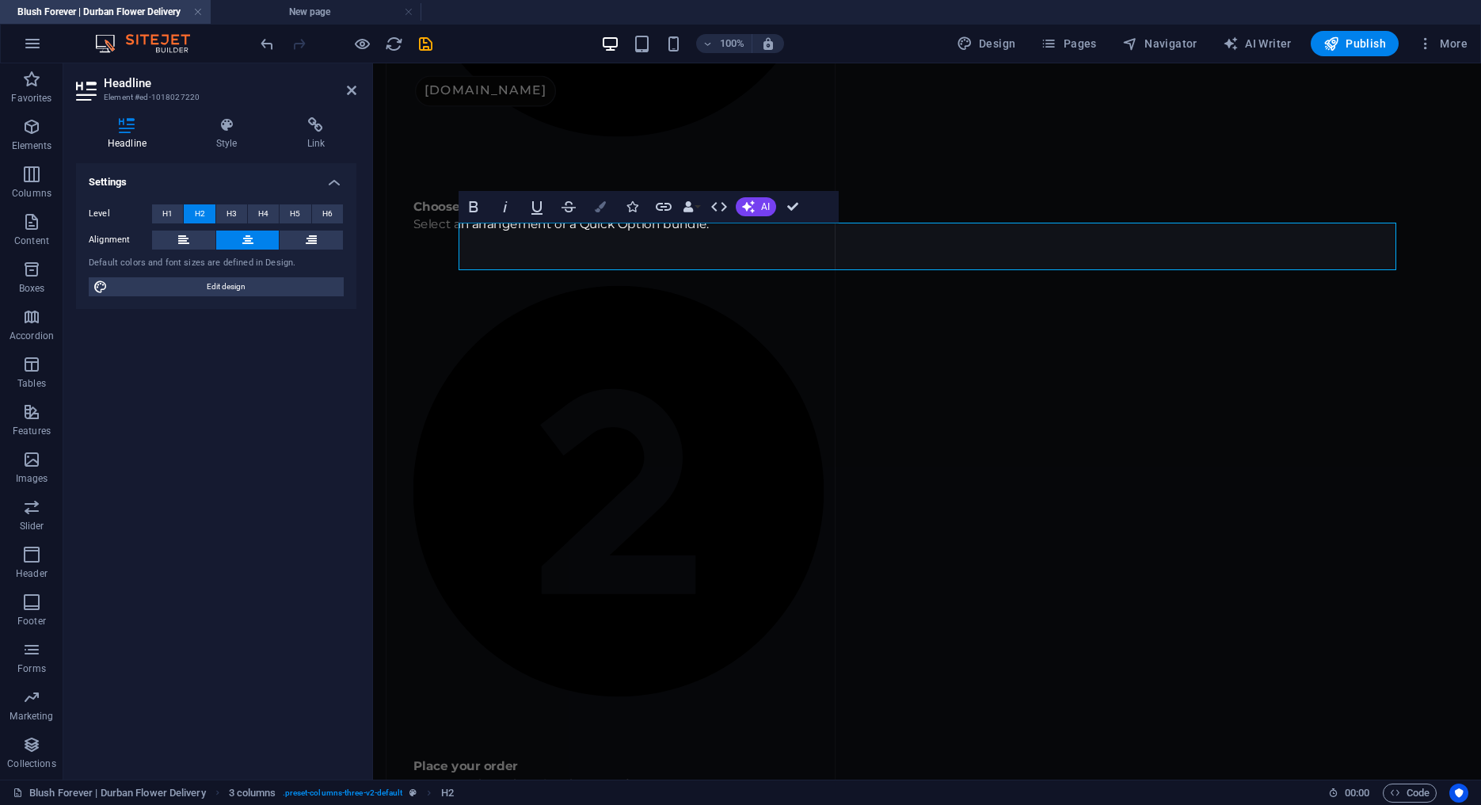
click at [607, 207] on button "Colors" at bounding box center [600, 207] width 30 height 32
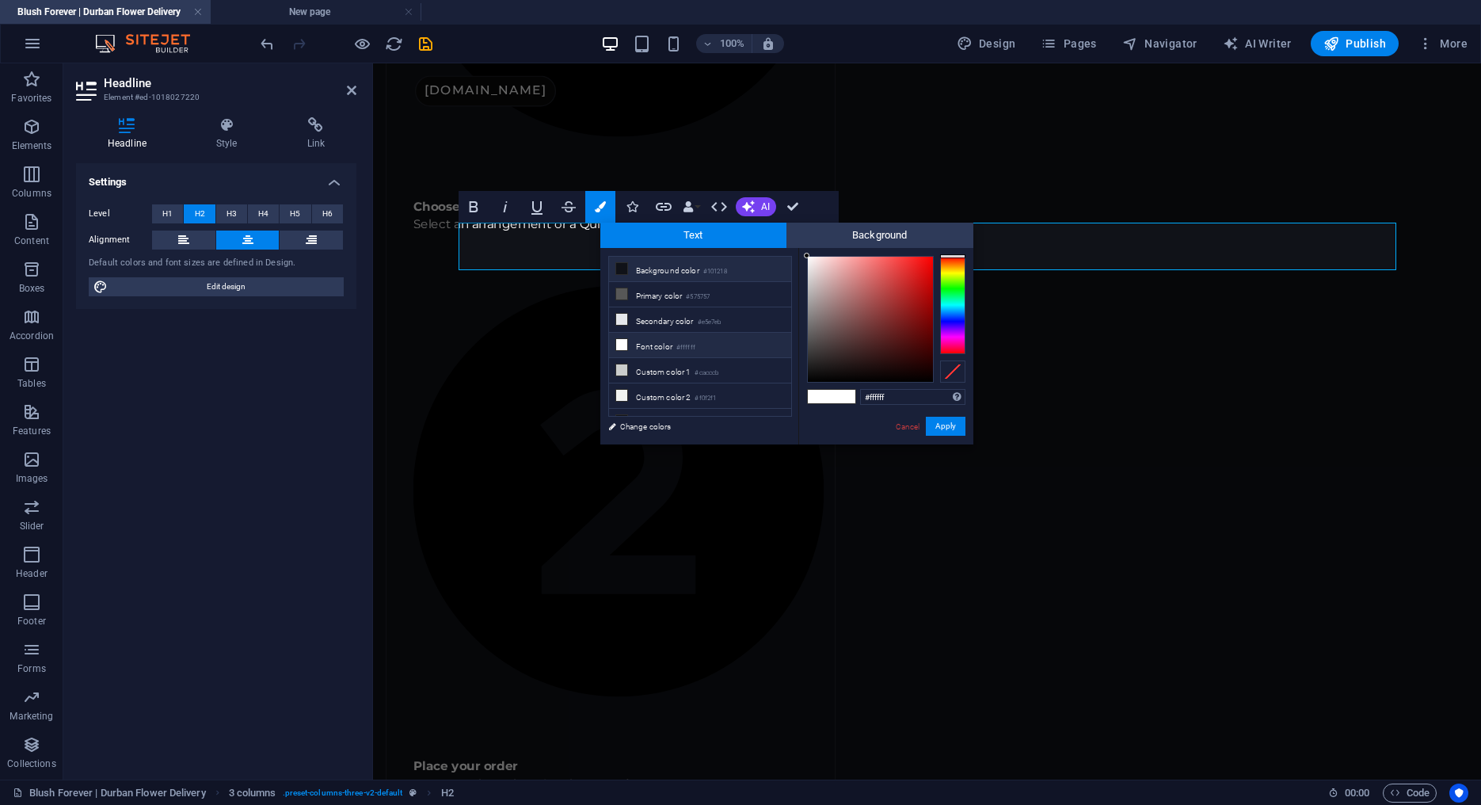
click at [676, 270] on li "Background color #101218" at bounding box center [700, 269] width 182 height 25
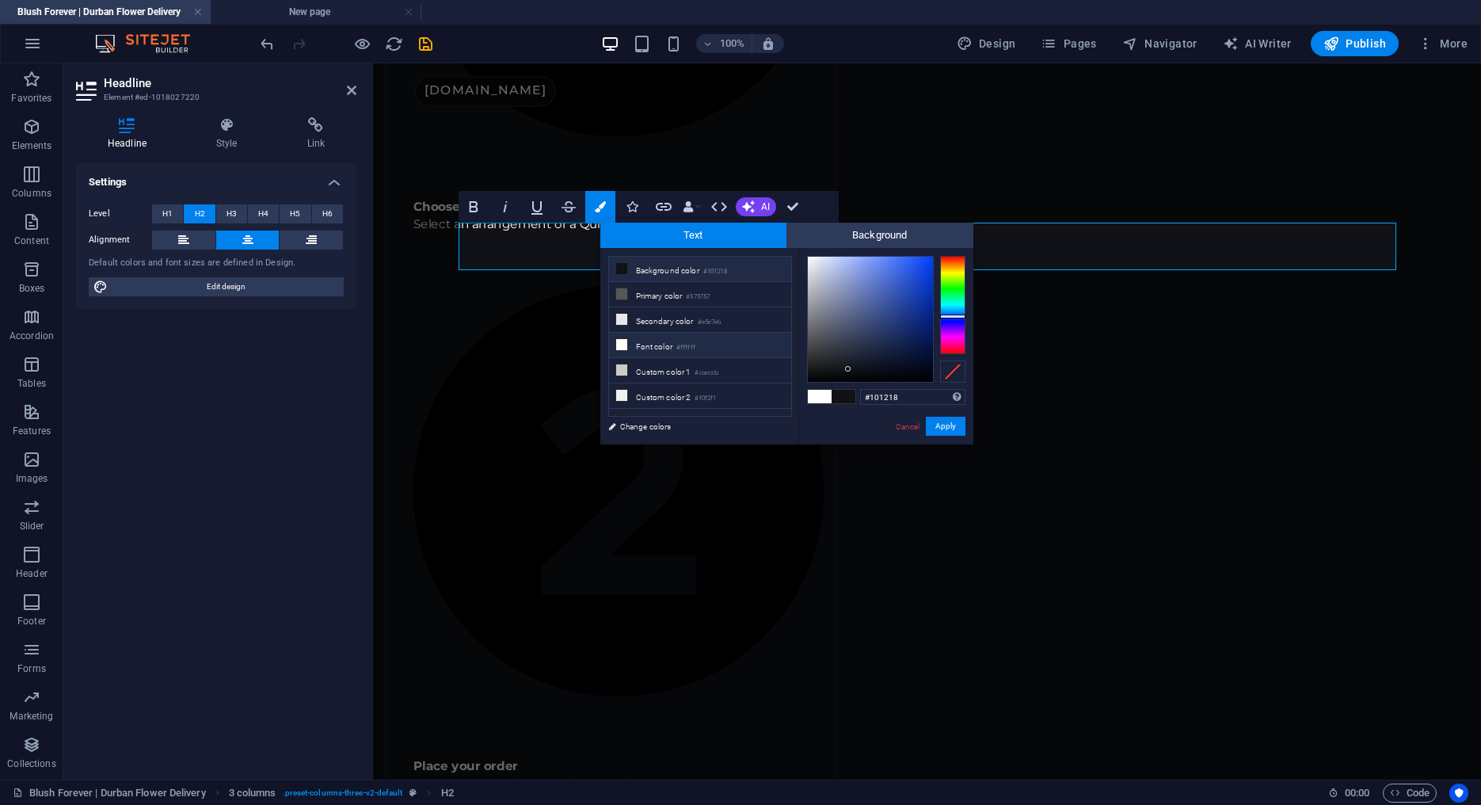
scroll to position [62, 0]
click at [654, 350] on li "Custom color 3 #121318" at bounding box center [700, 359] width 182 height 25
type input "#121318"
click at [946, 422] on button "Apply" at bounding box center [946, 426] width 40 height 19
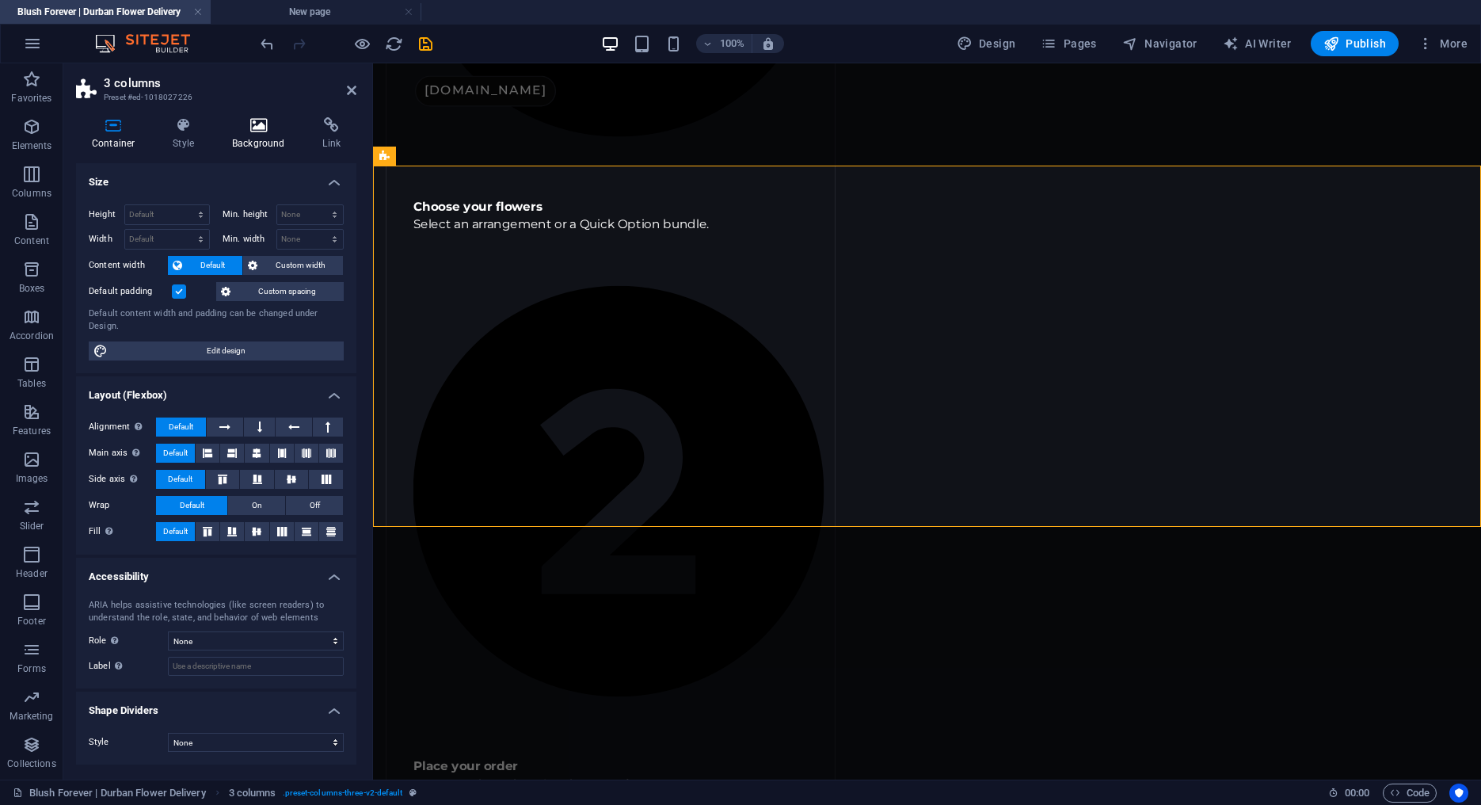
click at [267, 130] on icon at bounding box center [258, 125] width 84 height 16
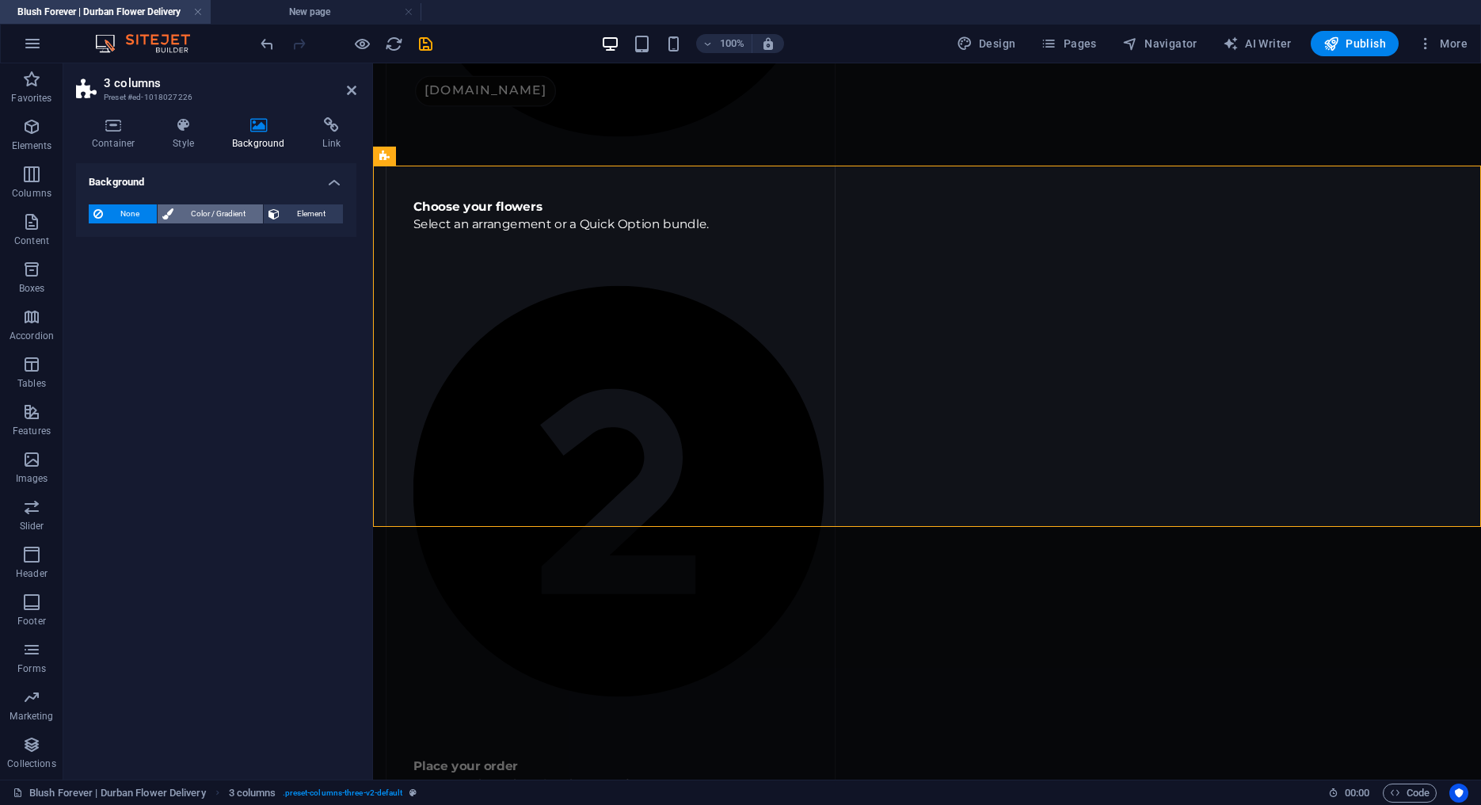
click at [233, 213] on span "Color / Gradient" at bounding box center [218, 213] width 80 height 19
click at [353, 93] on icon at bounding box center [352, 90] width 10 height 13
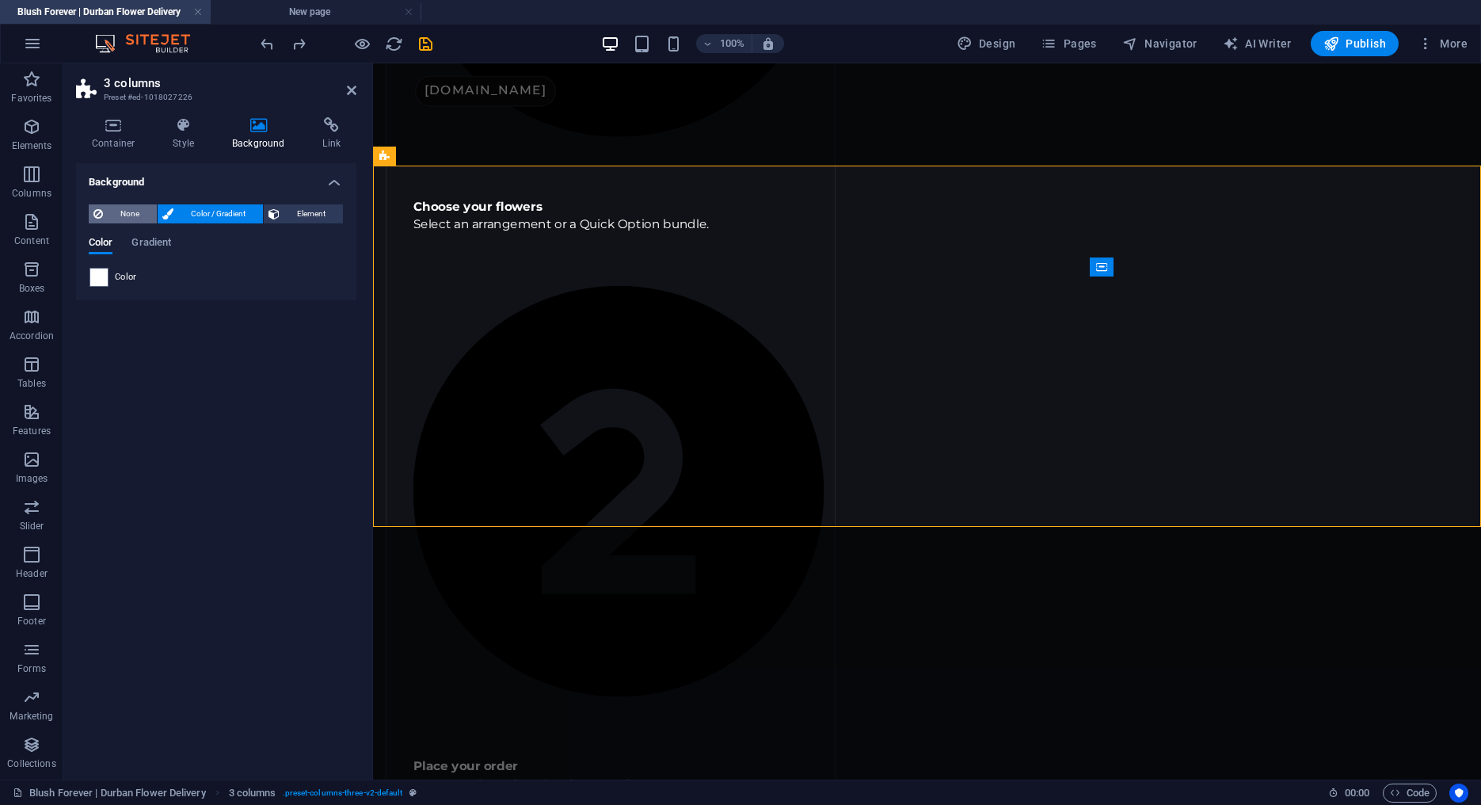
drag, startPoint x: 111, startPoint y: 212, endPoint x: 150, endPoint y: 211, distance: 38.8
click at [111, 212] on span "None" at bounding box center [130, 213] width 44 height 19
click at [197, 209] on span "Color / Gradient" at bounding box center [218, 213] width 80 height 19
click at [104, 274] on span at bounding box center [98, 277] width 17 height 17
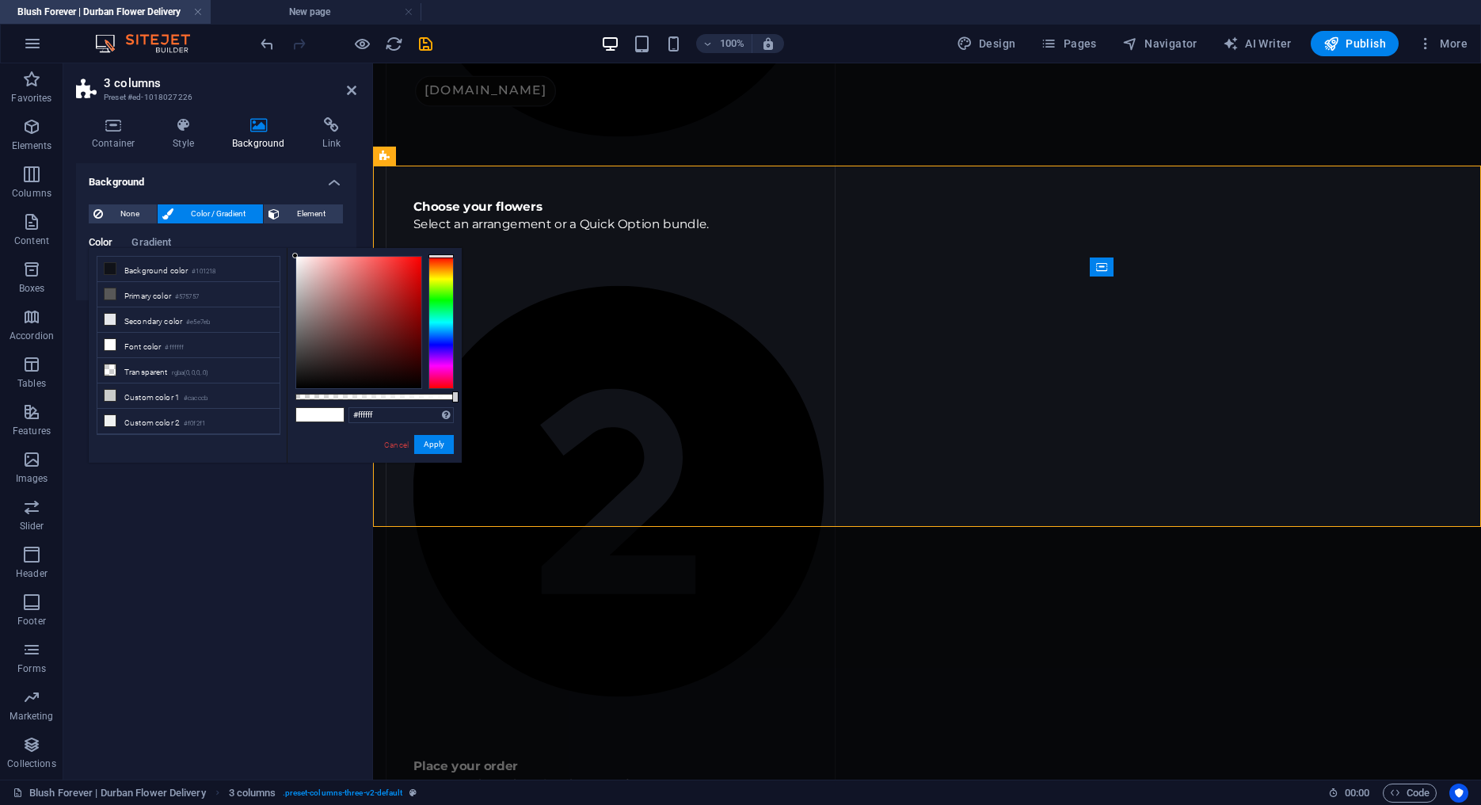
scroll to position [69, 0]
click at [144, 416] on li "Custom color 5 #23252d" at bounding box center [188, 428] width 182 height 25
type input "#23252d"
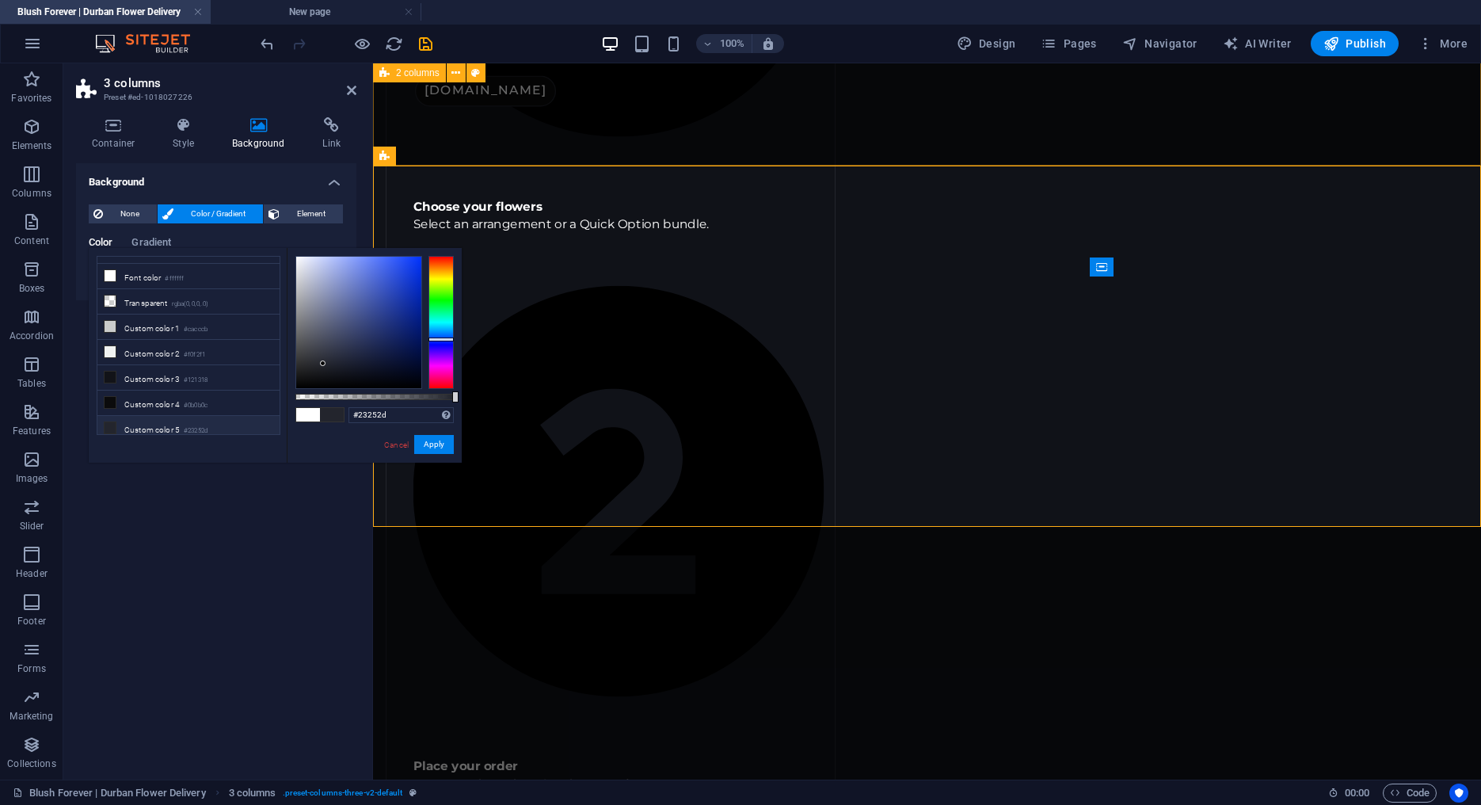
click at [604, 154] on div "How It Works     Choose your flowers Select an arrangement or a Quick Option bu…" at bounding box center [927, 757] width 1108 height 2508
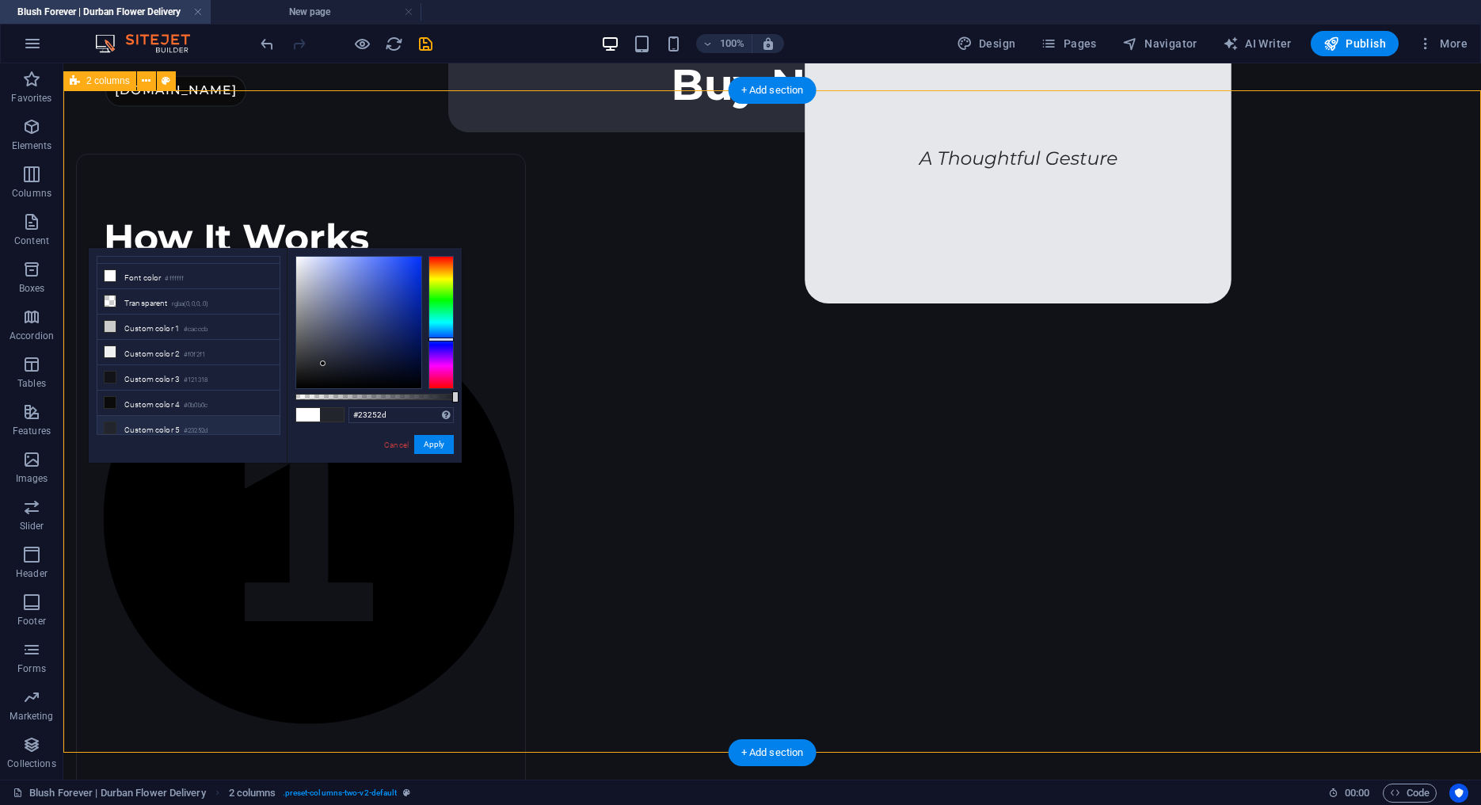
click at [404, 447] on link "Cancel" at bounding box center [397, 445] width 28 height 12
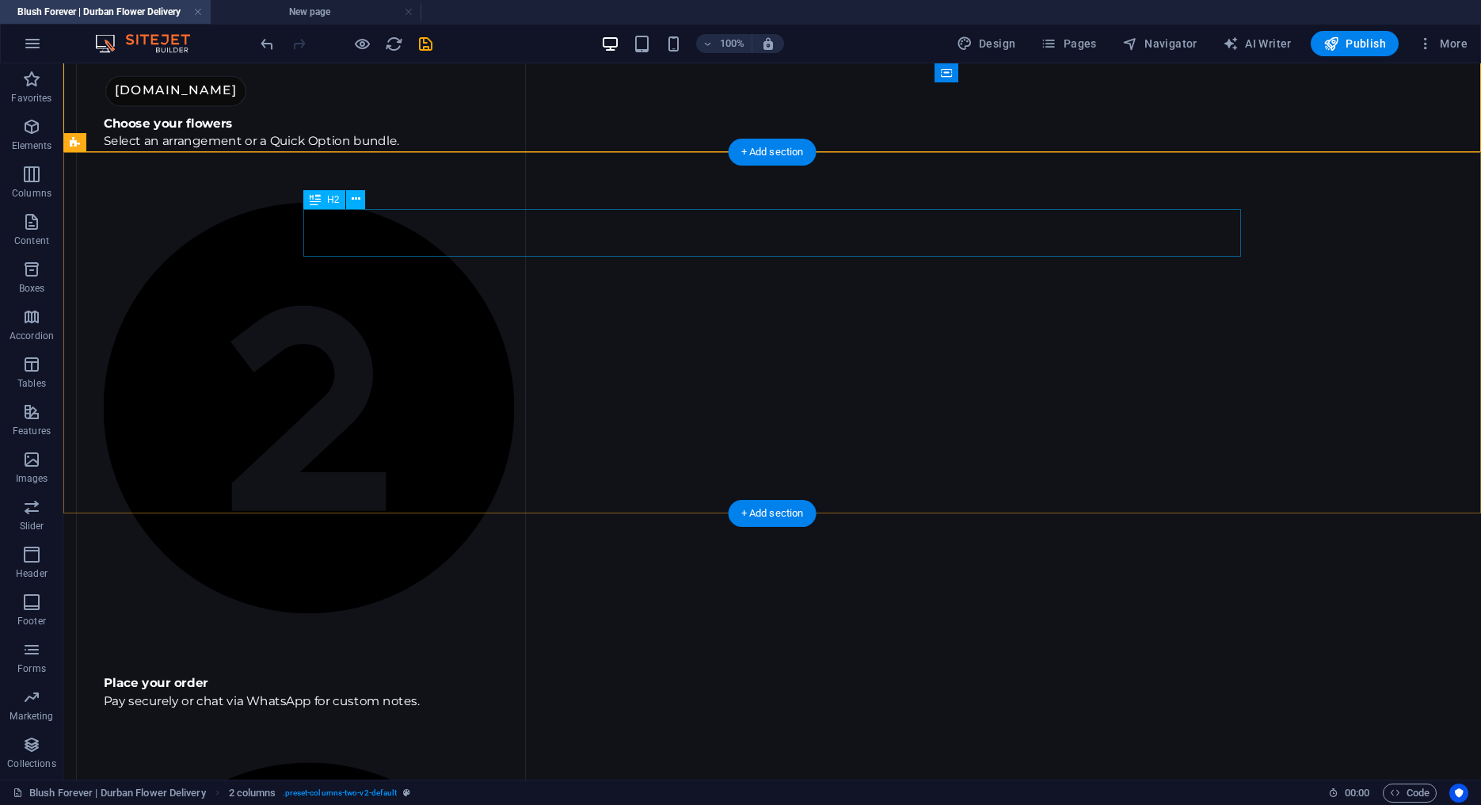
scroll to position [1576, 0]
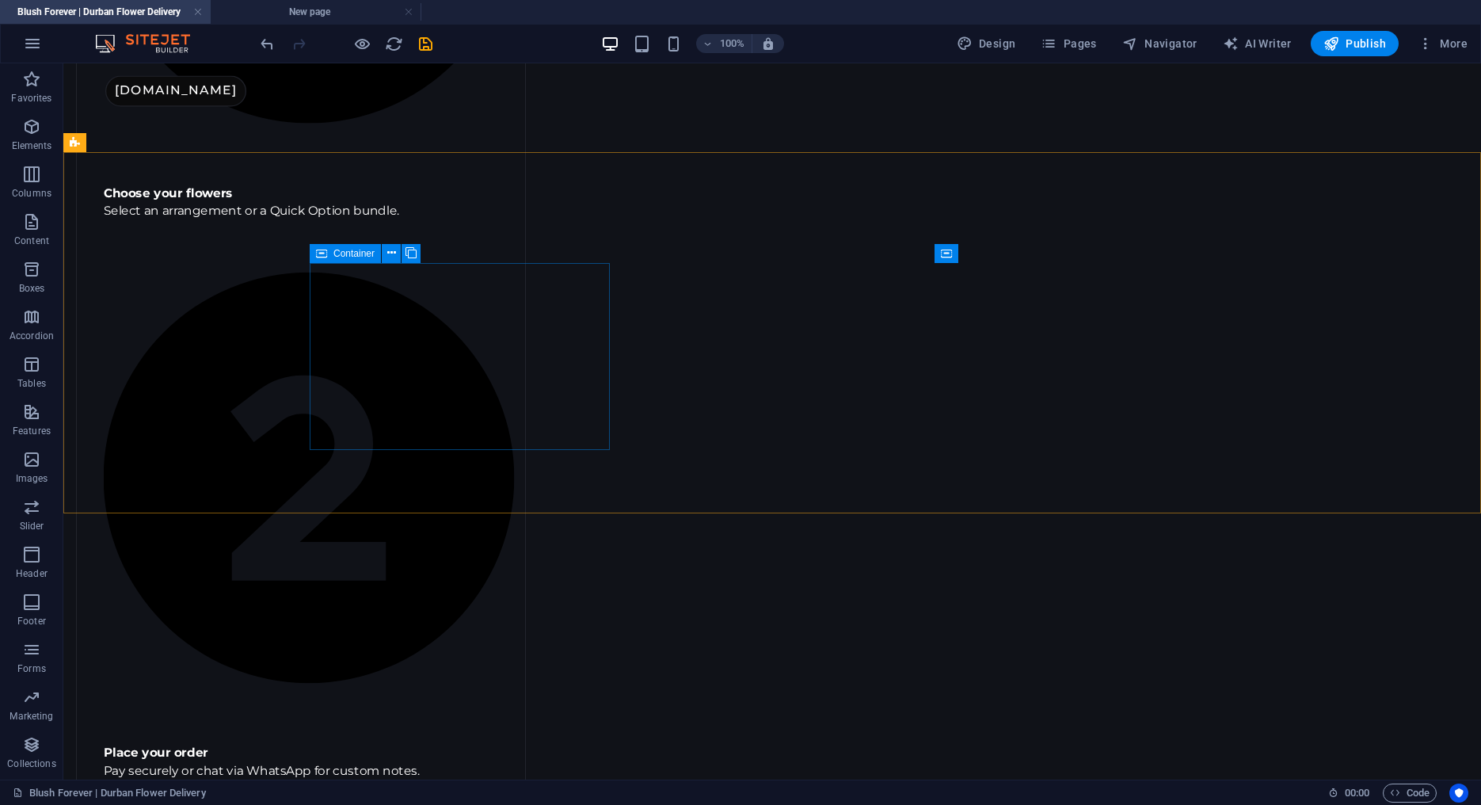
click at [353, 260] on div "Container" at bounding box center [345, 253] width 71 height 19
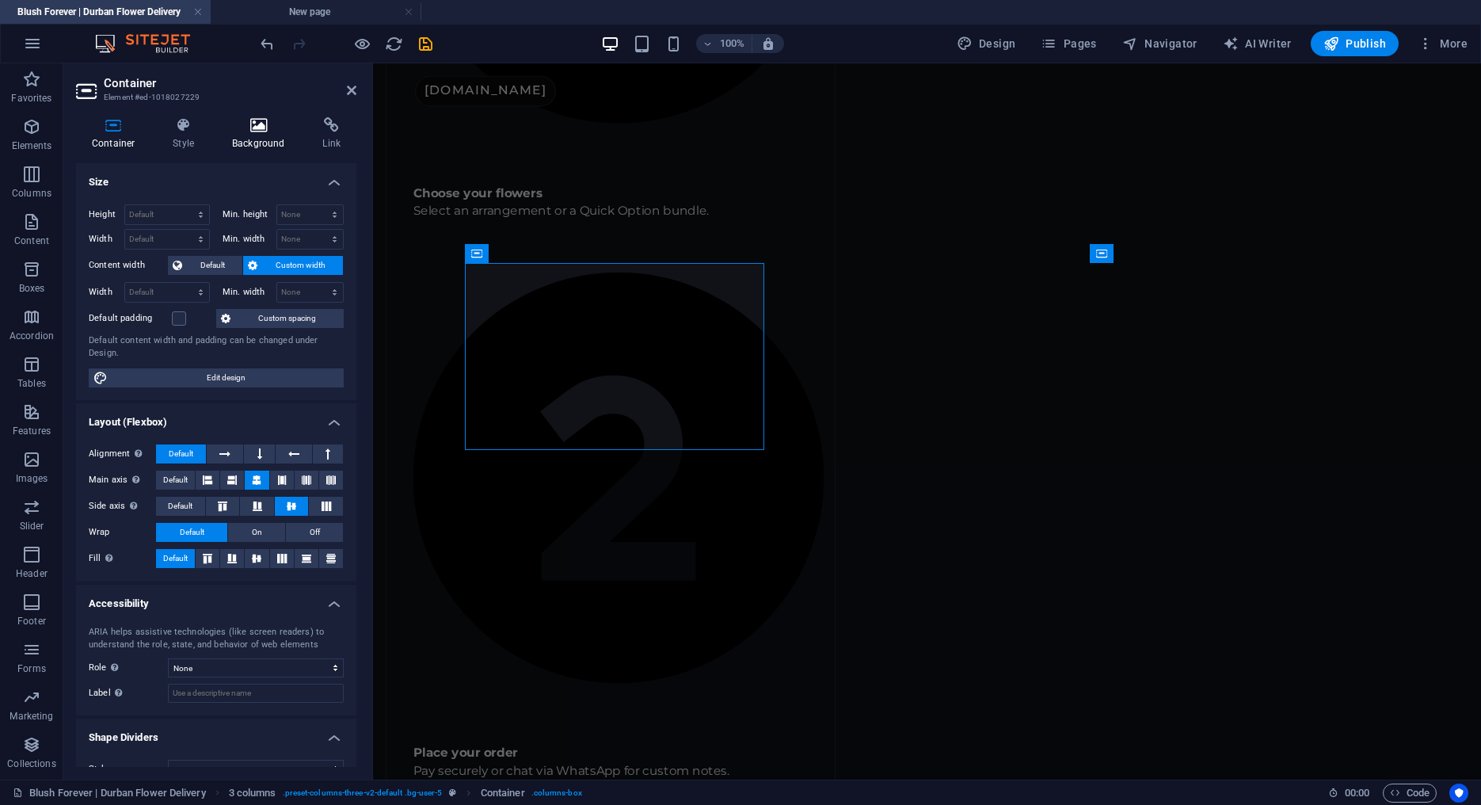
click at [254, 131] on icon at bounding box center [258, 125] width 84 height 16
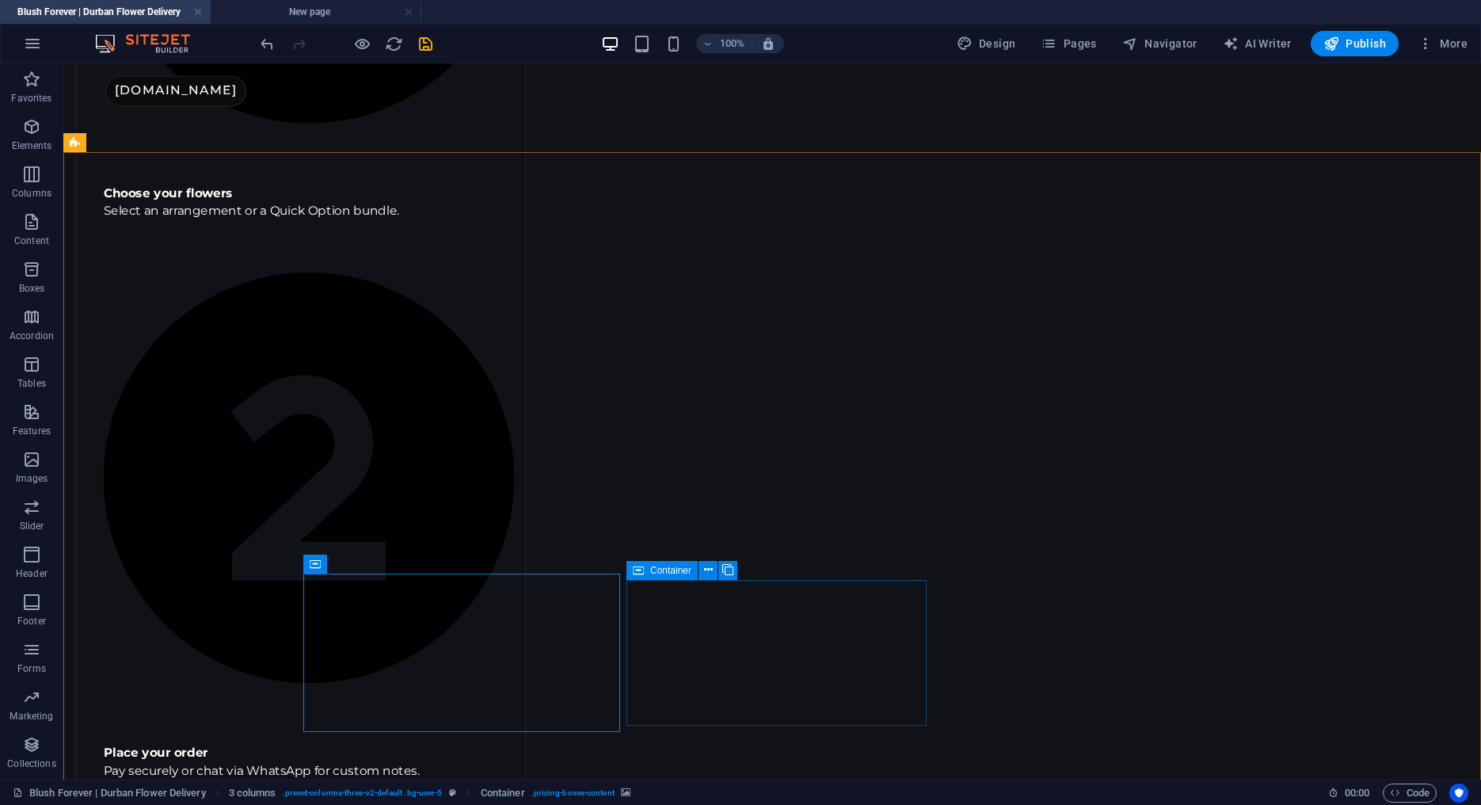
click at [647, 577] on div "Container" at bounding box center [662, 570] width 71 height 19
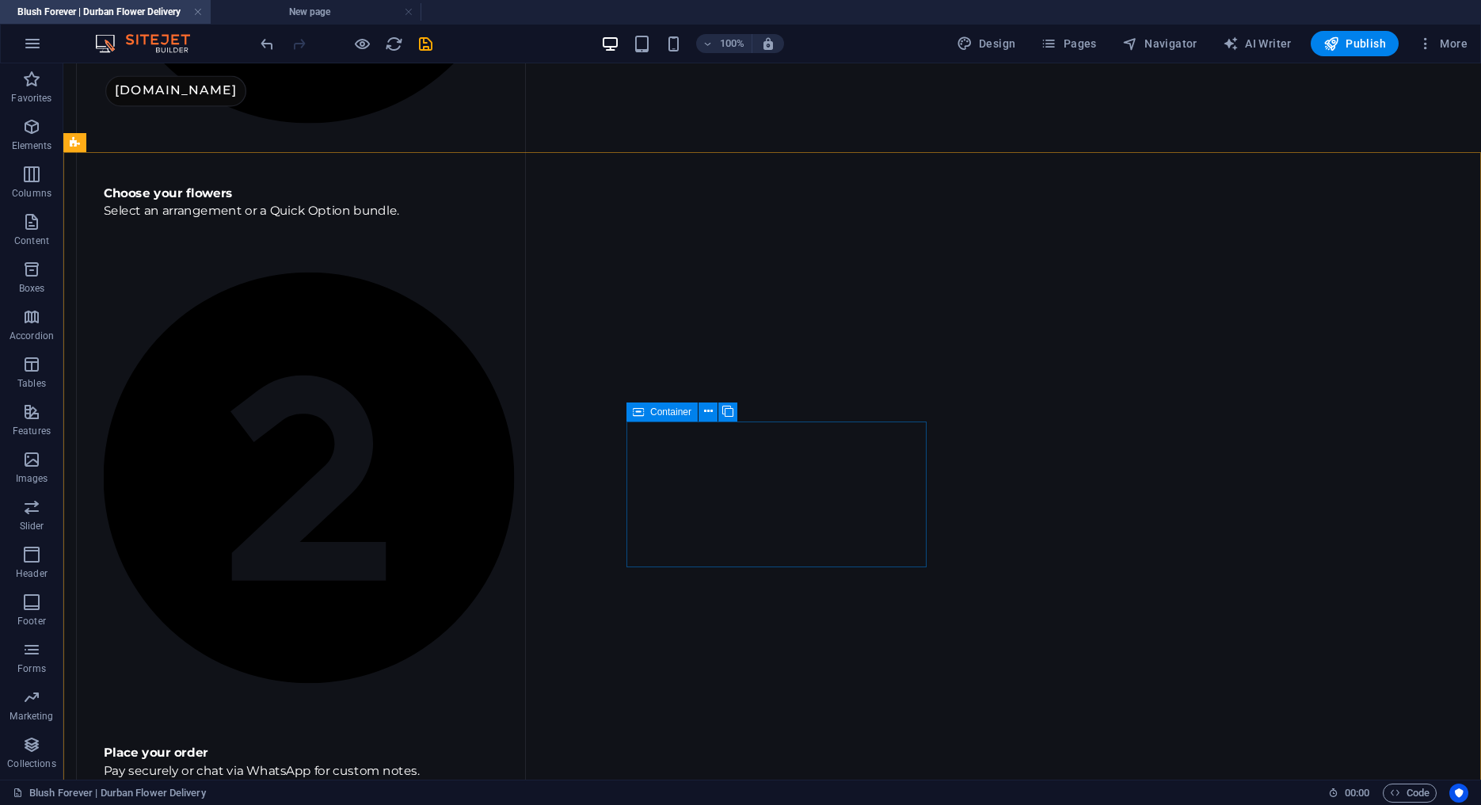
click at [642, 416] on icon at bounding box center [638, 411] width 11 height 19
click at [674, 256] on span "Container" at bounding box center [670, 254] width 41 height 10
click at [334, 407] on span "Container" at bounding box center [347, 406] width 41 height 10
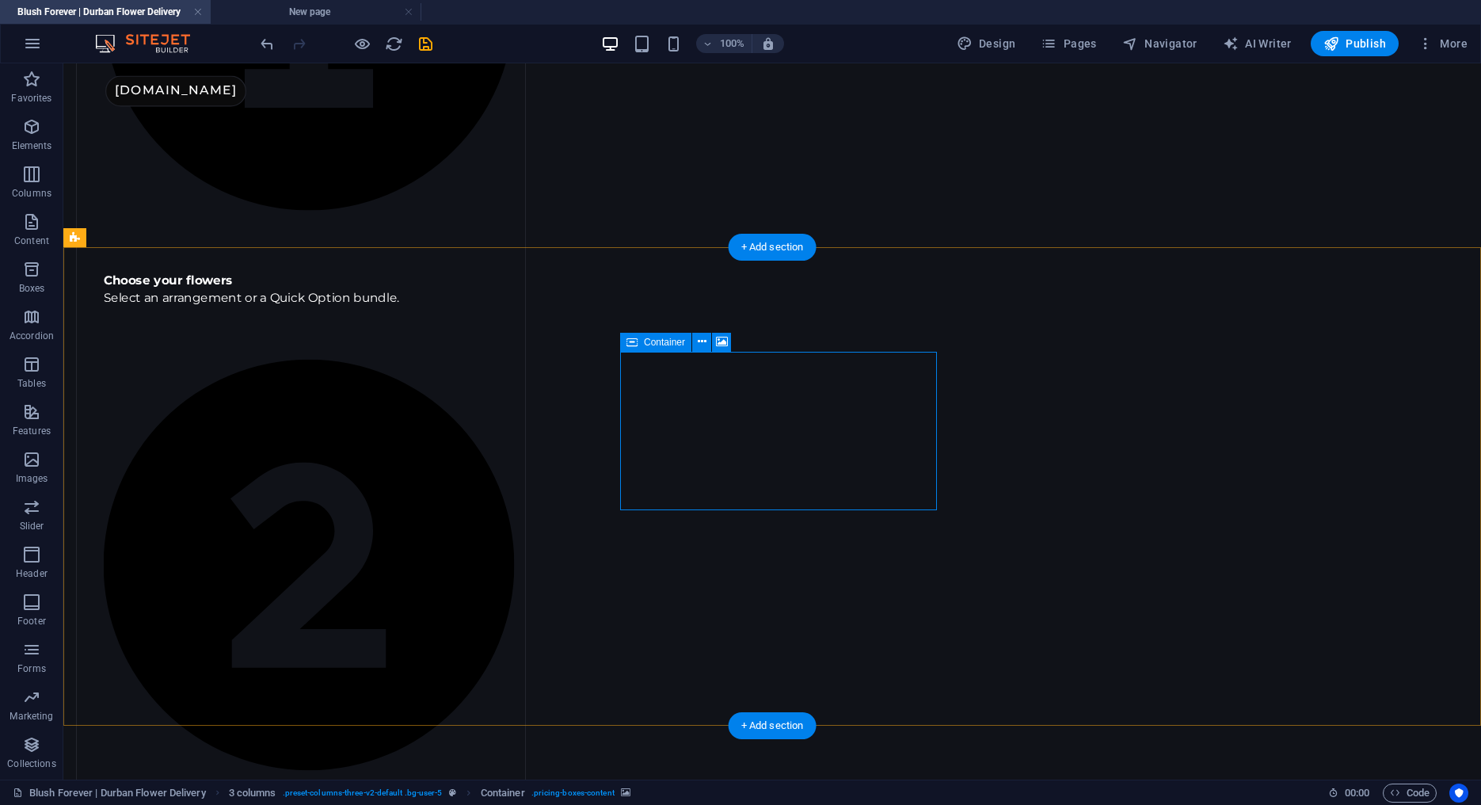
scroll to position [1481, 0]
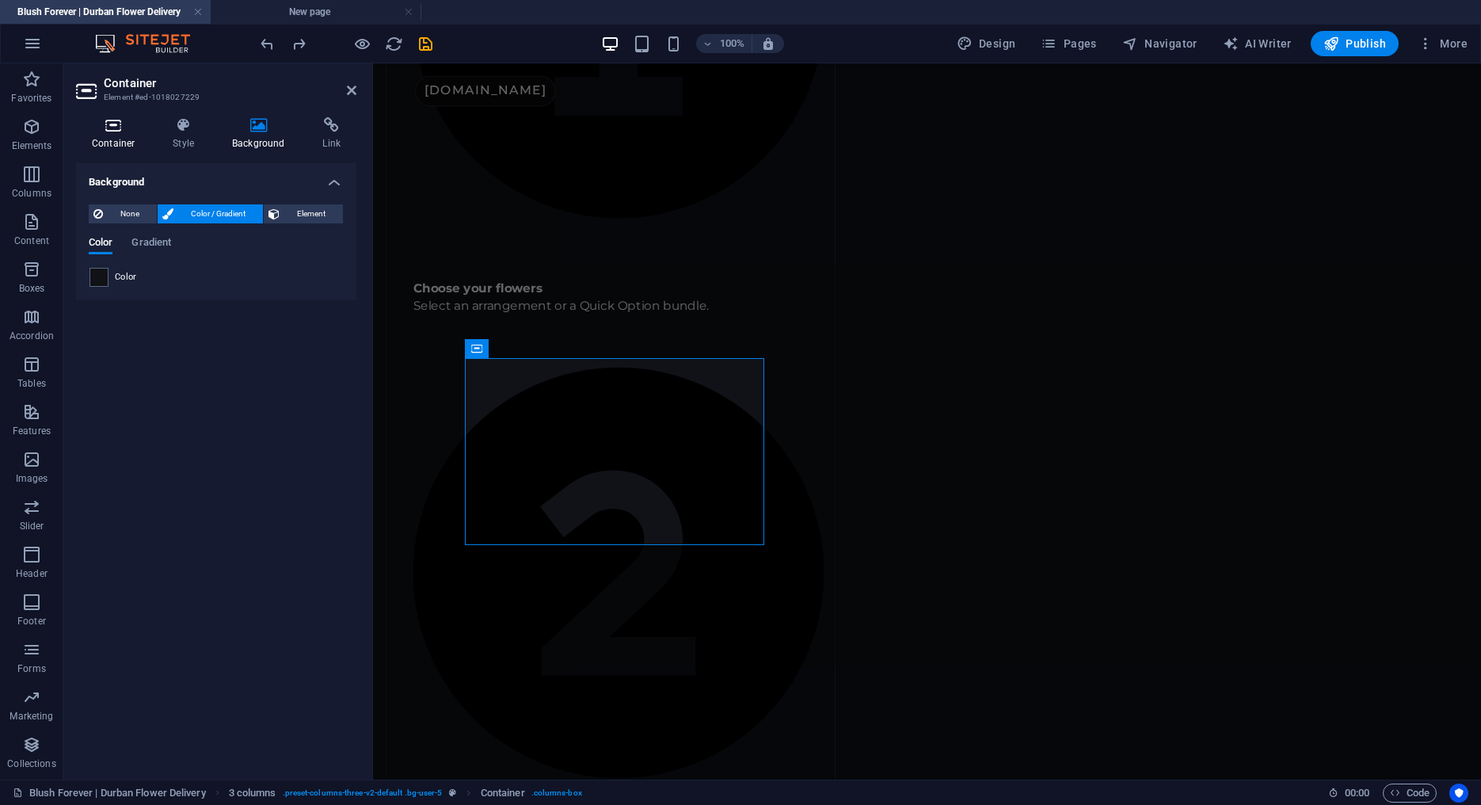
click at [125, 139] on h4 "Container" at bounding box center [116, 133] width 81 height 33
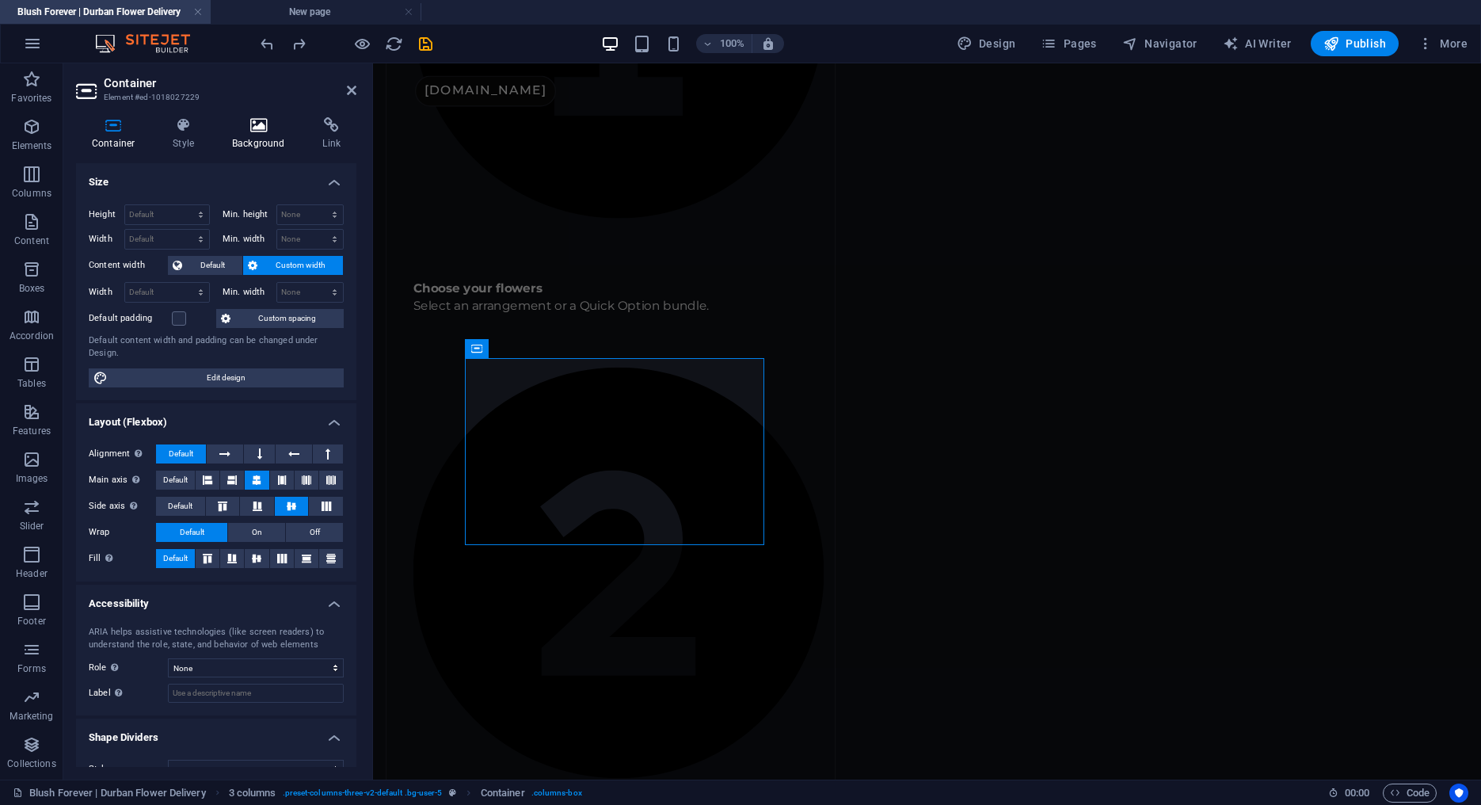
click at [247, 124] on icon at bounding box center [258, 125] width 84 height 16
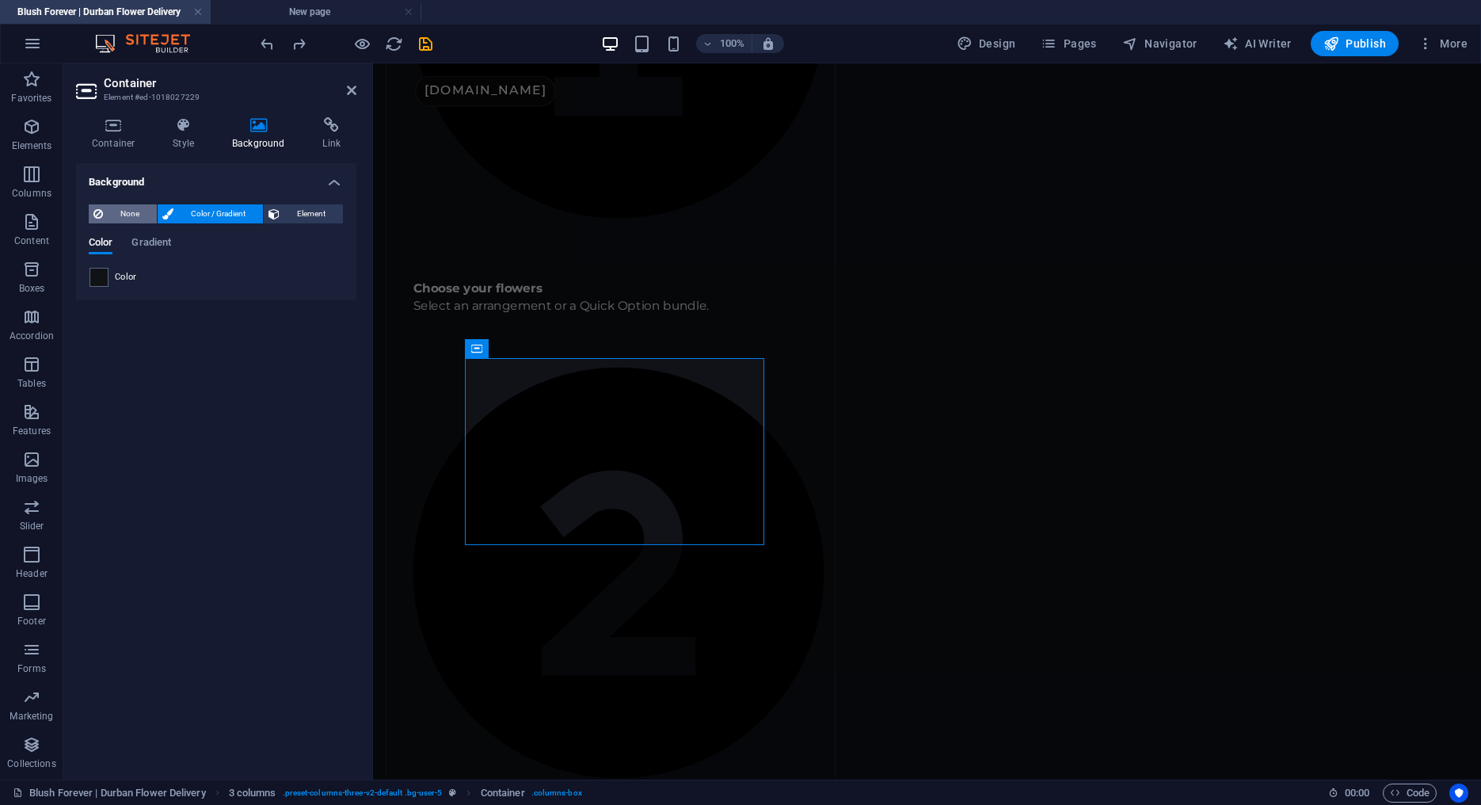
click at [134, 213] on span "None" at bounding box center [130, 213] width 44 height 19
click at [204, 212] on span "Color / Gradient" at bounding box center [218, 213] width 80 height 19
click at [105, 273] on span at bounding box center [98, 277] width 17 height 17
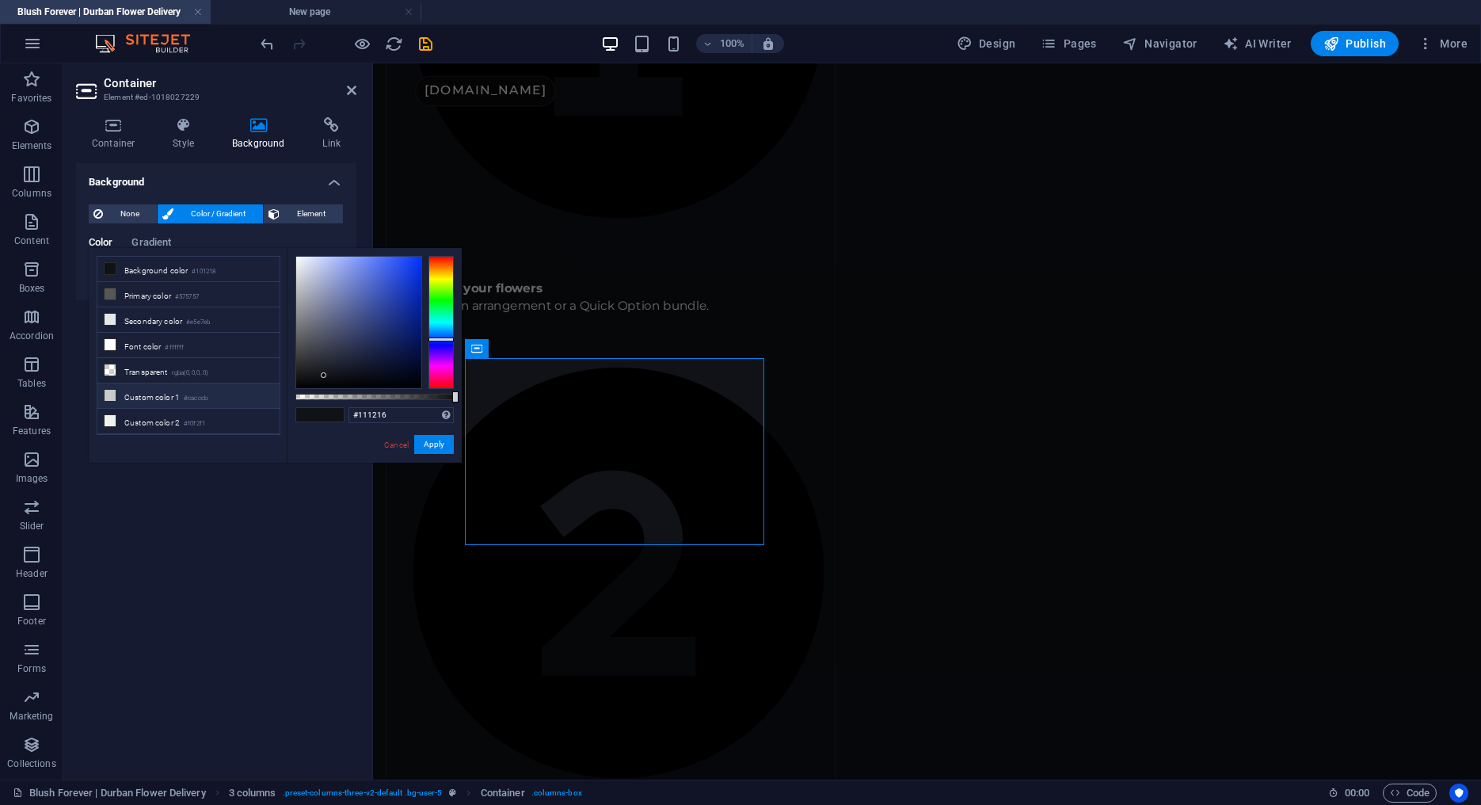
drag, startPoint x: 128, startPoint y: 368, endPoint x: 212, endPoint y: 379, distance: 84.0
click at [128, 368] on li "Transparent rgba(0,0,0,.0)" at bounding box center [188, 370] width 182 height 25
type input "rgba(0, 0, 0, 0)"
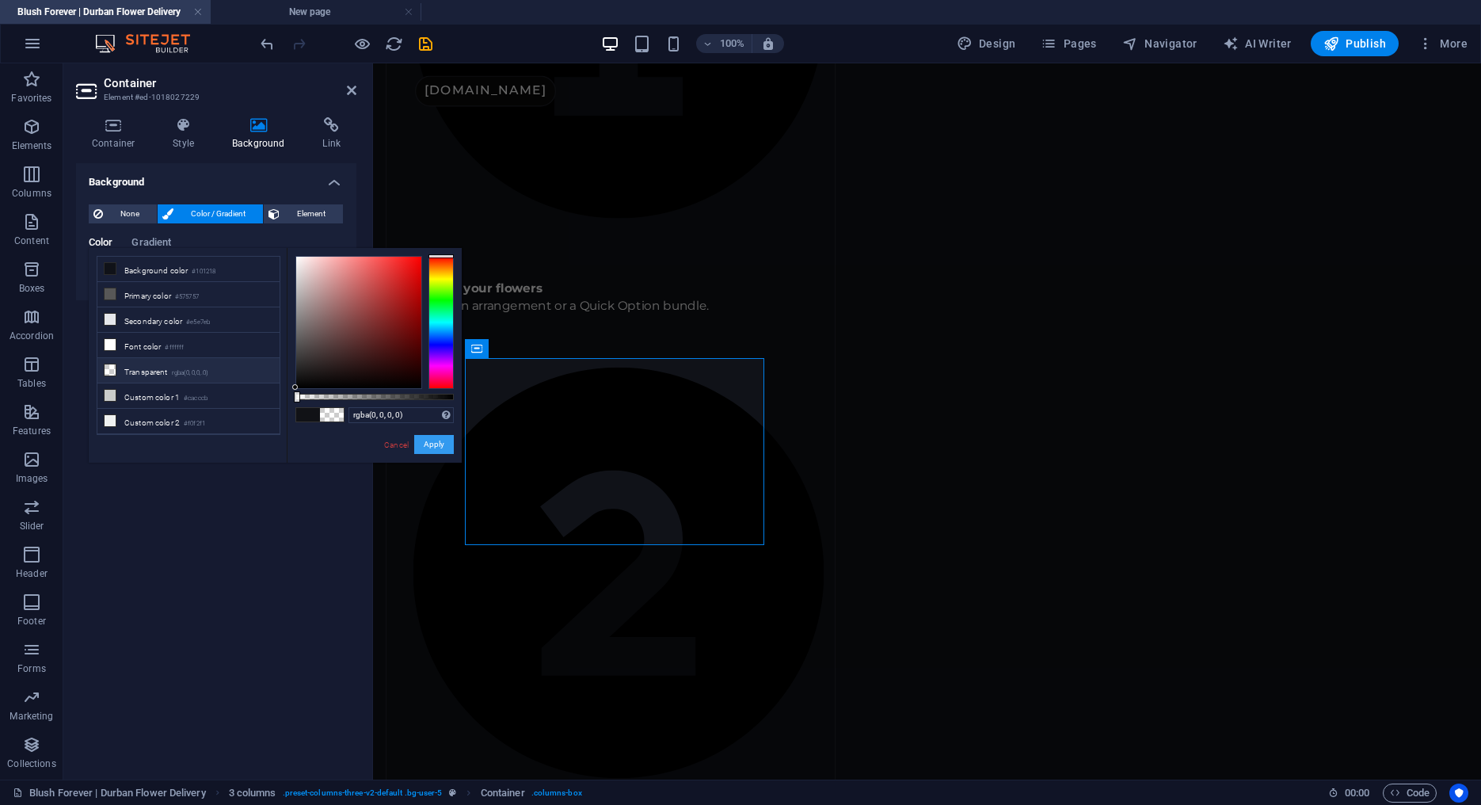
drag, startPoint x: 423, startPoint y: 441, endPoint x: 54, endPoint y: 379, distance: 374.3
click at [423, 441] on button "Apply" at bounding box center [434, 444] width 40 height 19
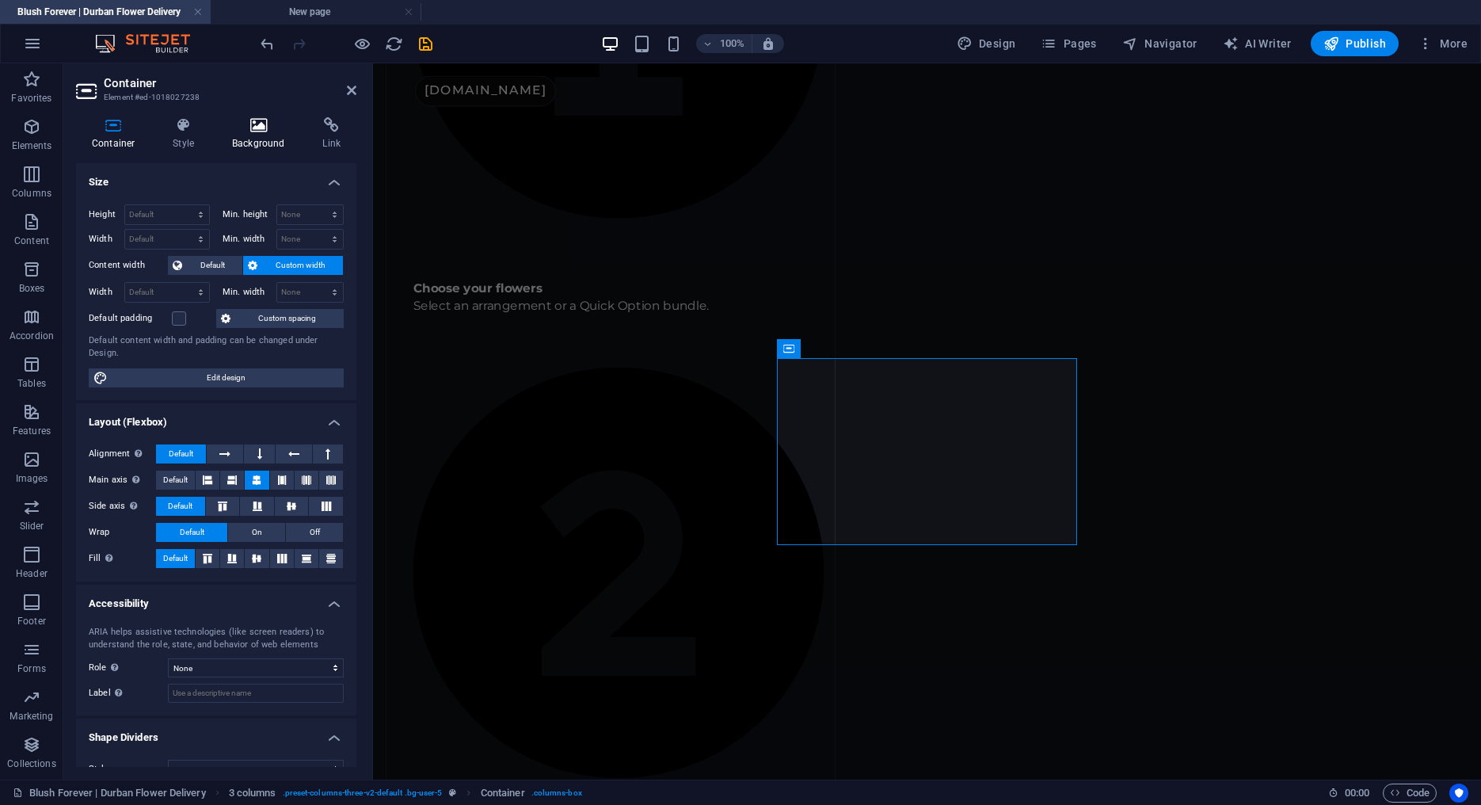
click at [251, 124] on icon at bounding box center [258, 125] width 84 height 16
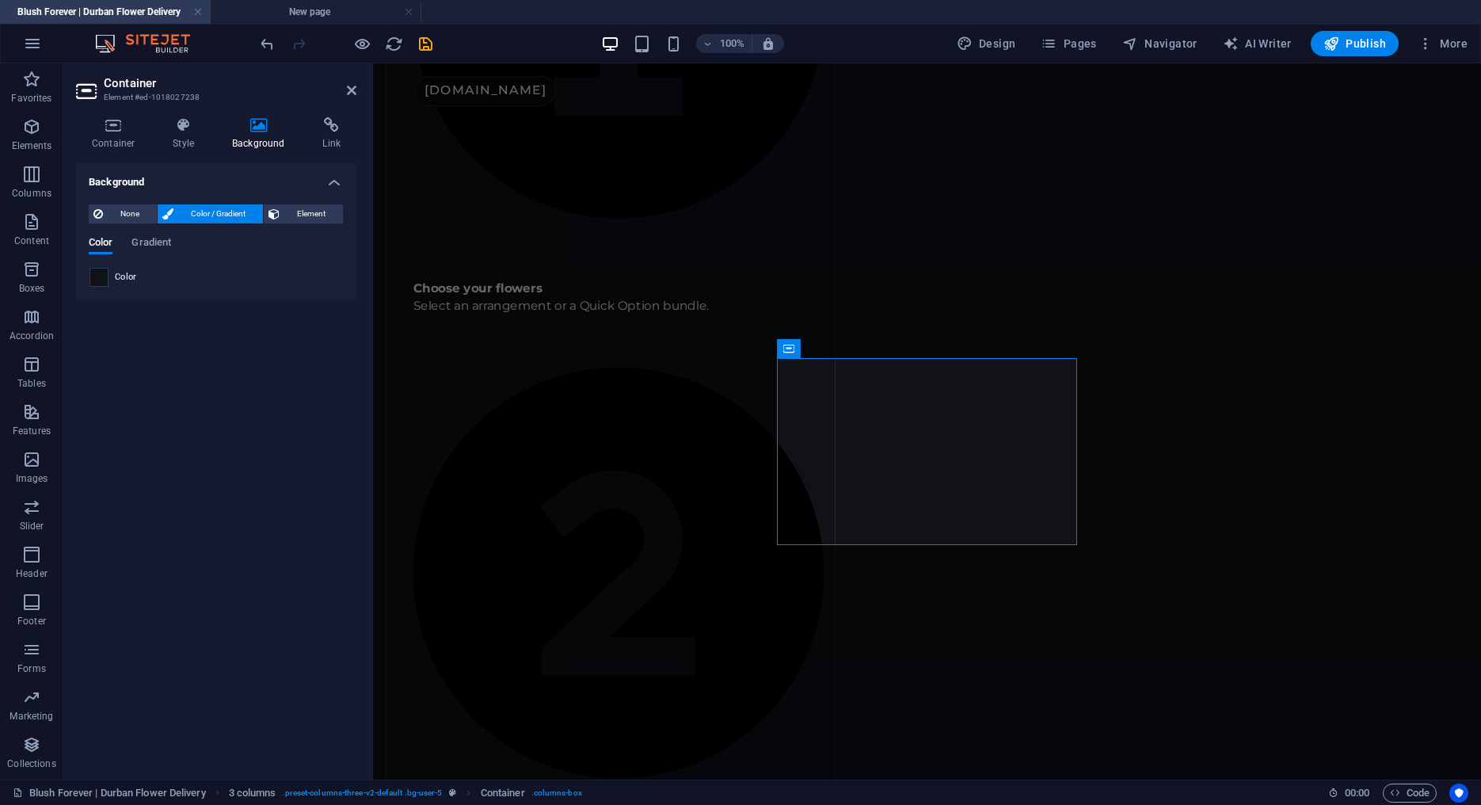
click at [91, 277] on span at bounding box center [98, 277] width 17 height 17
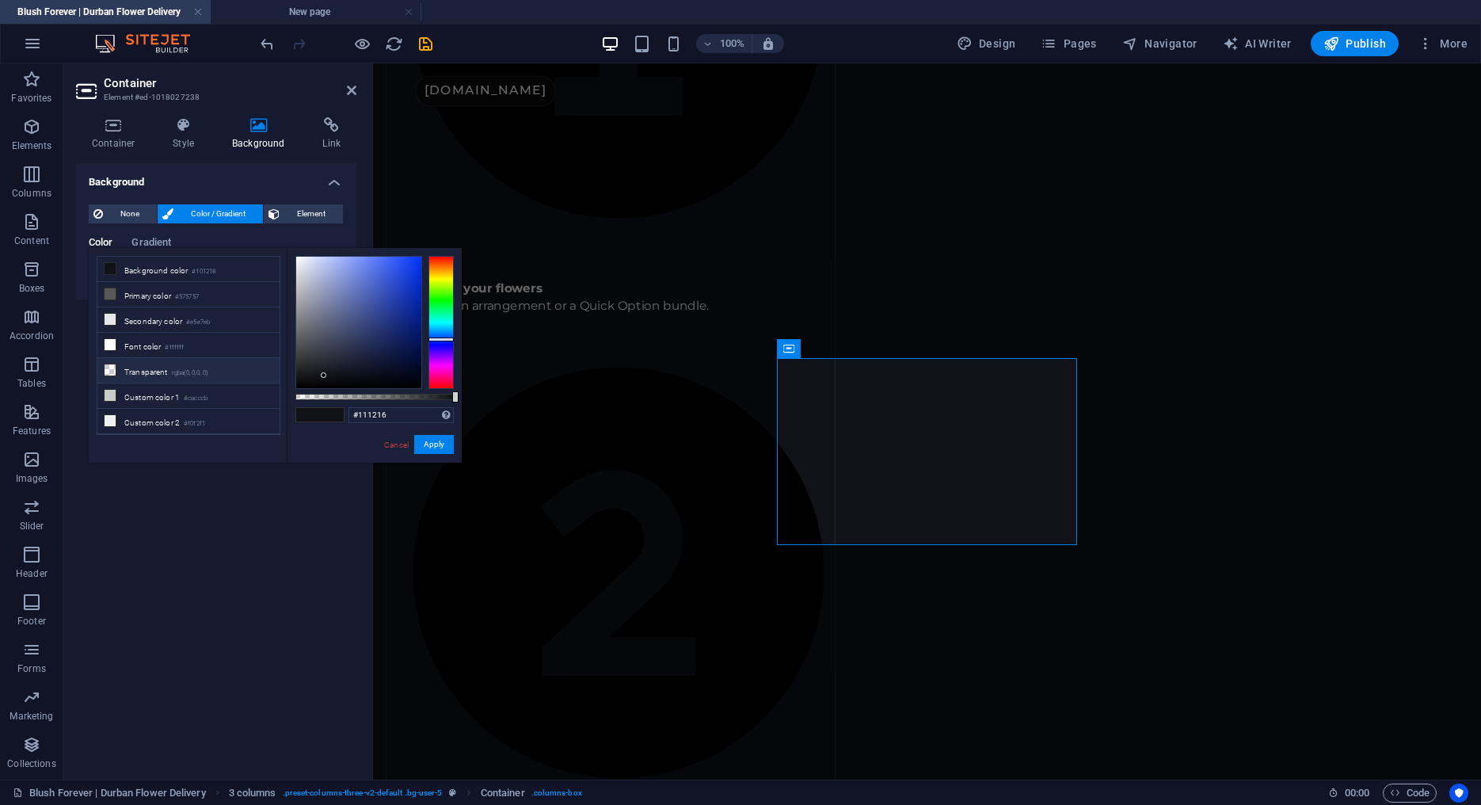
click at [132, 364] on li "Transparent rgba(0,0,0,.0)" at bounding box center [188, 370] width 182 height 25
type input "rgba(0, 0, 0, 0)"
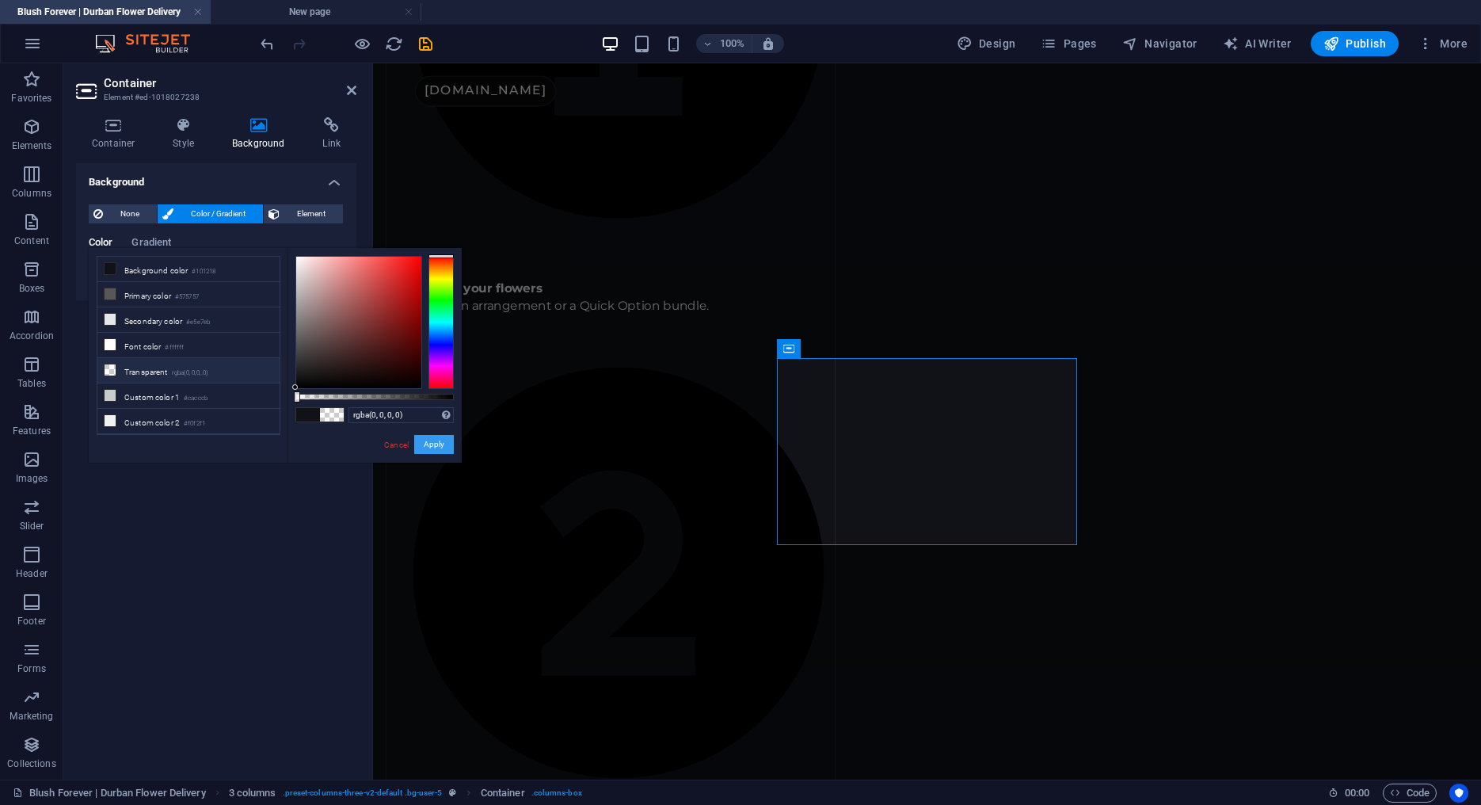
click at [438, 443] on button "Apply" at bounding box center [434, 444] width 40 height 19
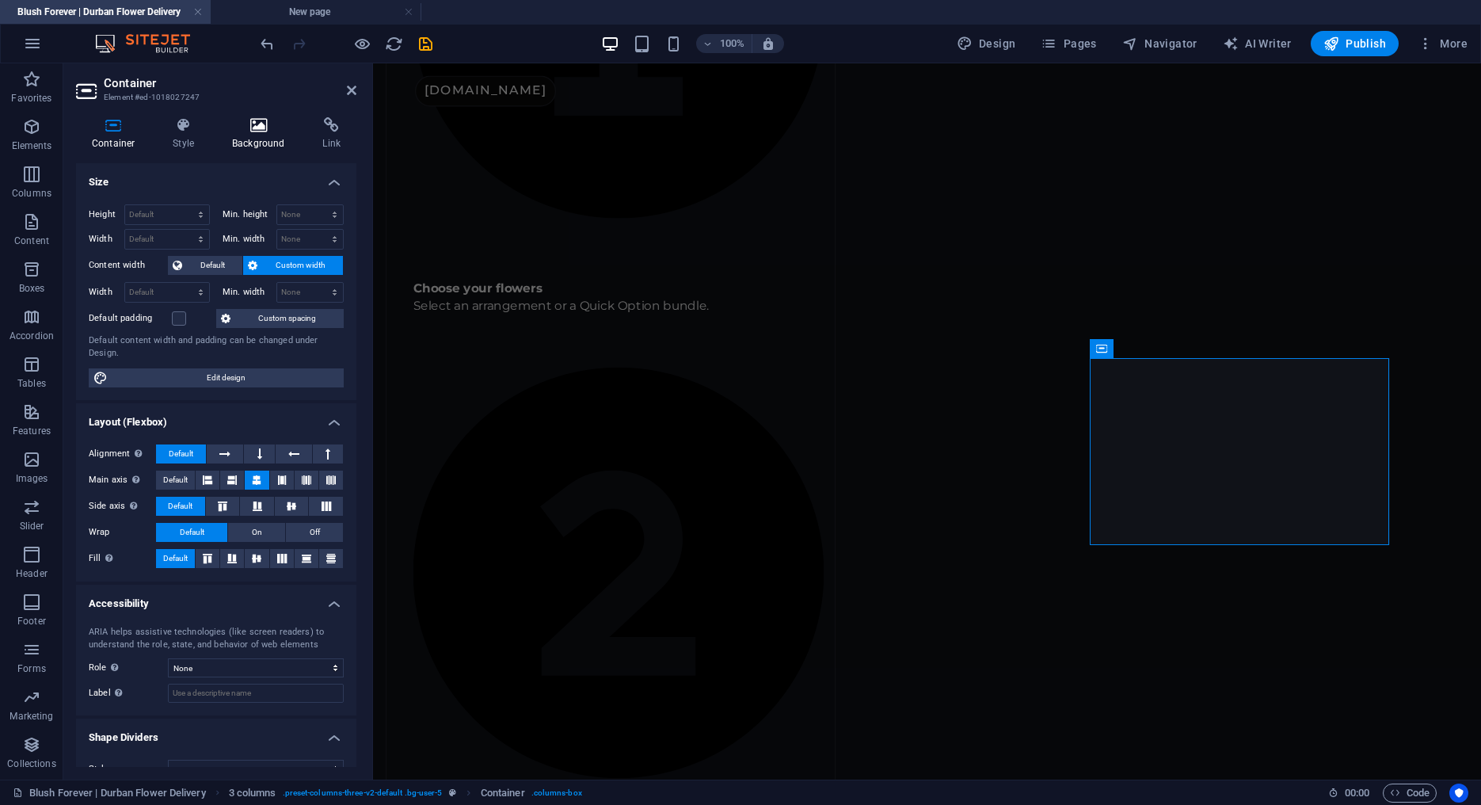
click at [273, 121] on icon at bounding box center [258, 125] width 84 height 16
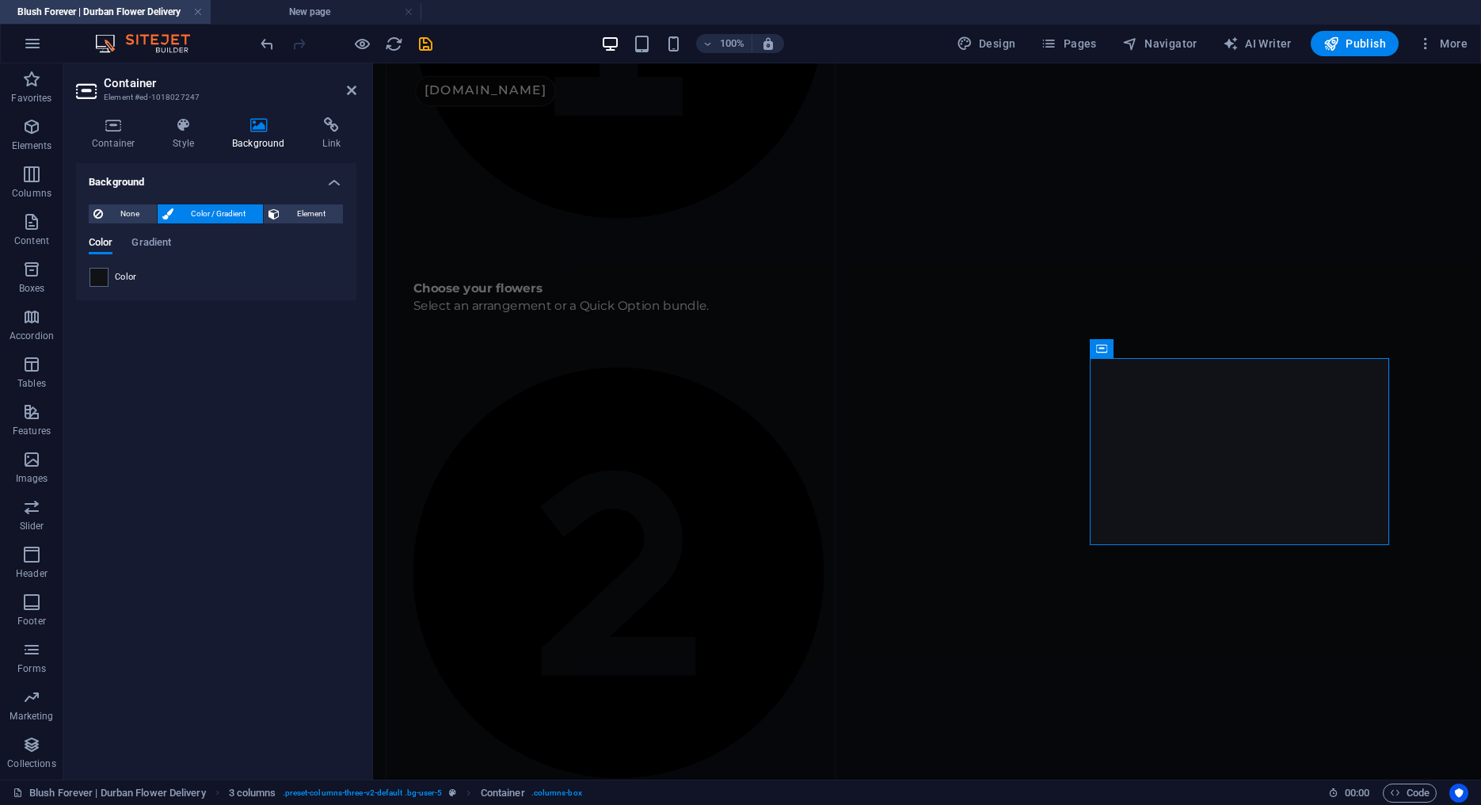
drag, startPoint x: 104, startPoint y: 274, endPoint x: 112, endPoint y: 287, distance: 15.4
click at [104, 274] on span at bounding box center [98, 277] width 17 height 17
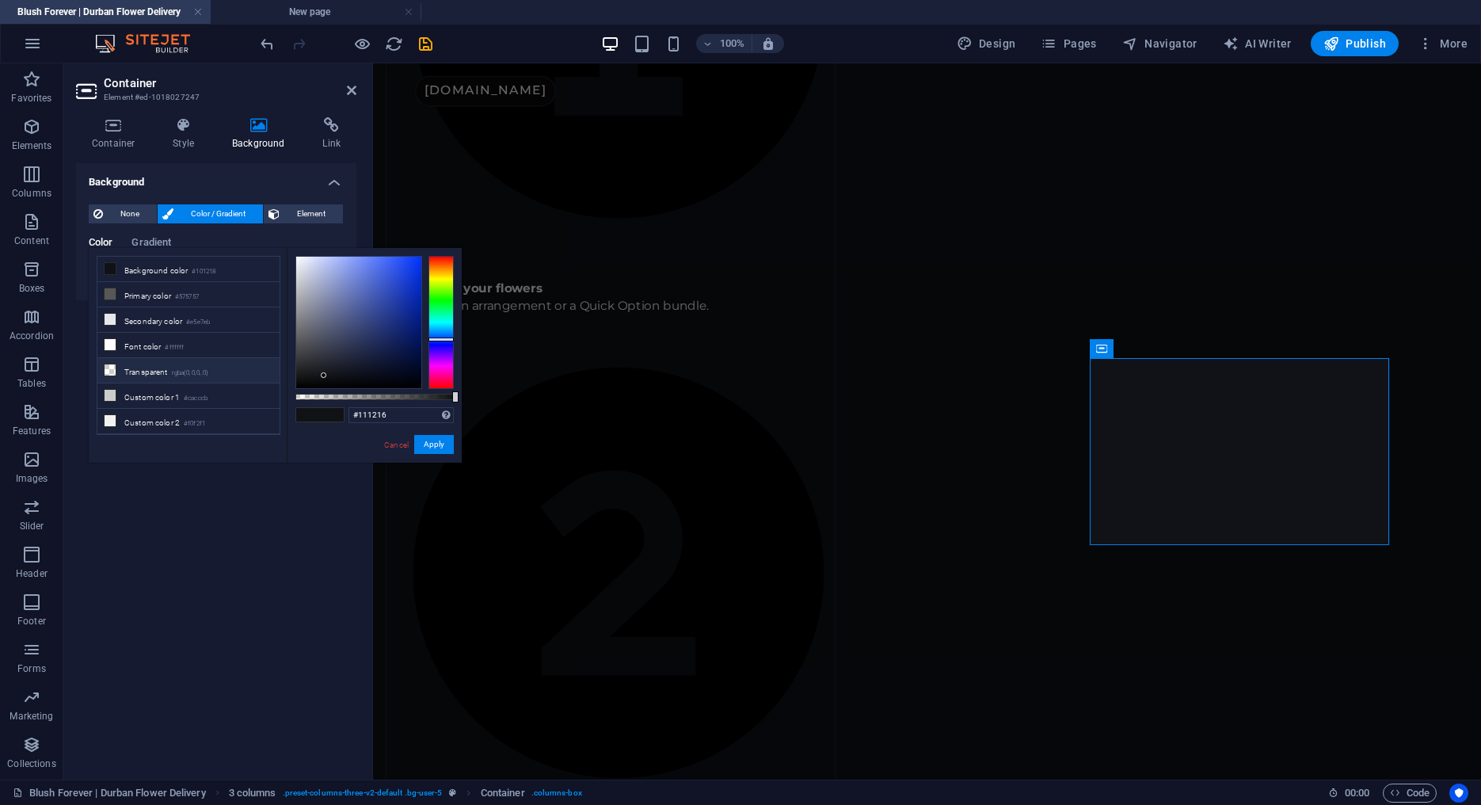
drag, startPoint x: 152, startPoint y: 373, endPoint x: 193, endPoint y: 371, distance: 41.3
click at [153, 373] on li "Transparent rgba(0,0,0,.0)" at bounding box center [188, 370] width 182 height 25
type input "rgba(0, 0, 0, 0)"
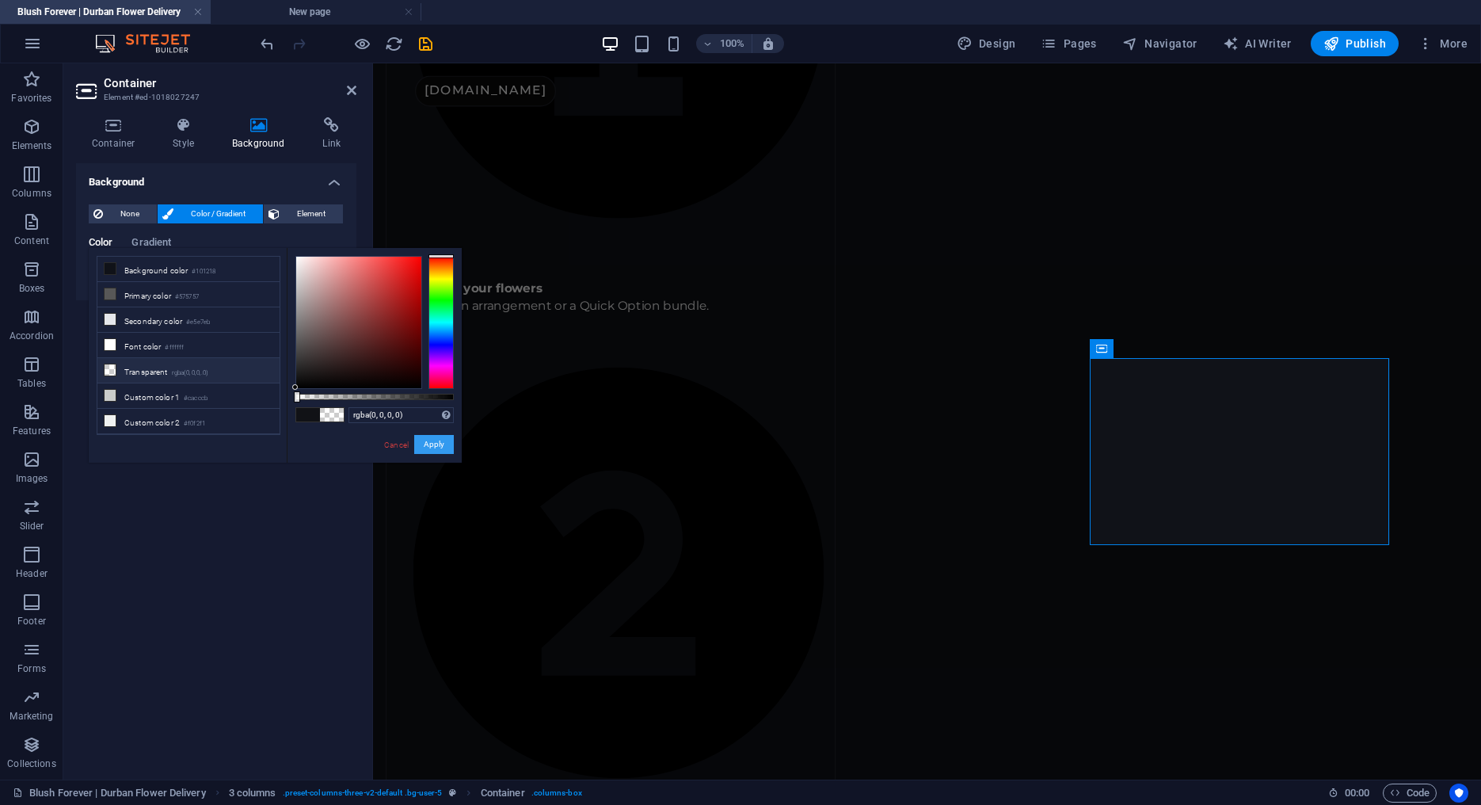
click at [435, 440] on button "Apply" at bounding box center [434, 444] width 40 height 19
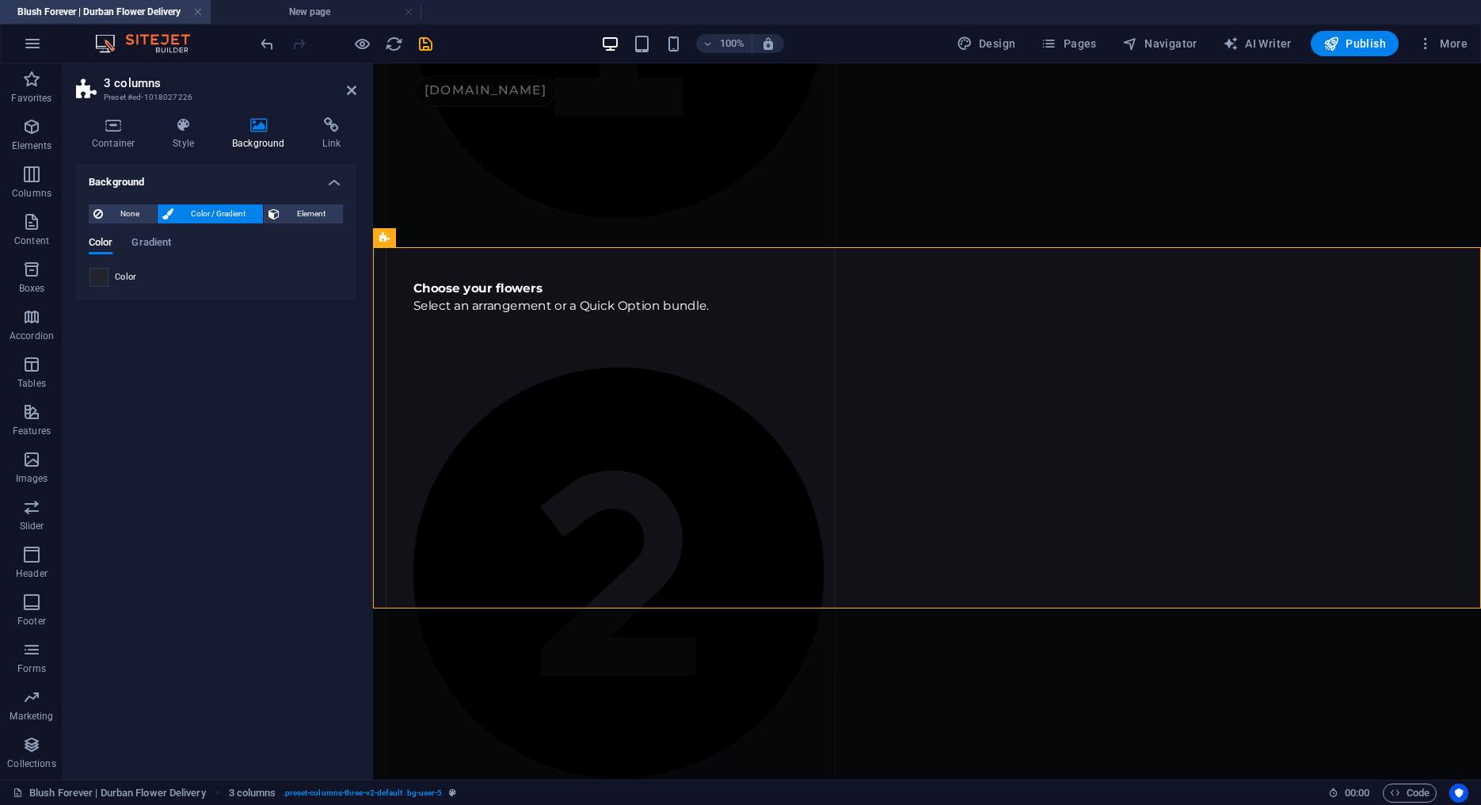
click at [106, 283] on span at bounding box center [98, 277] width 17 height 17
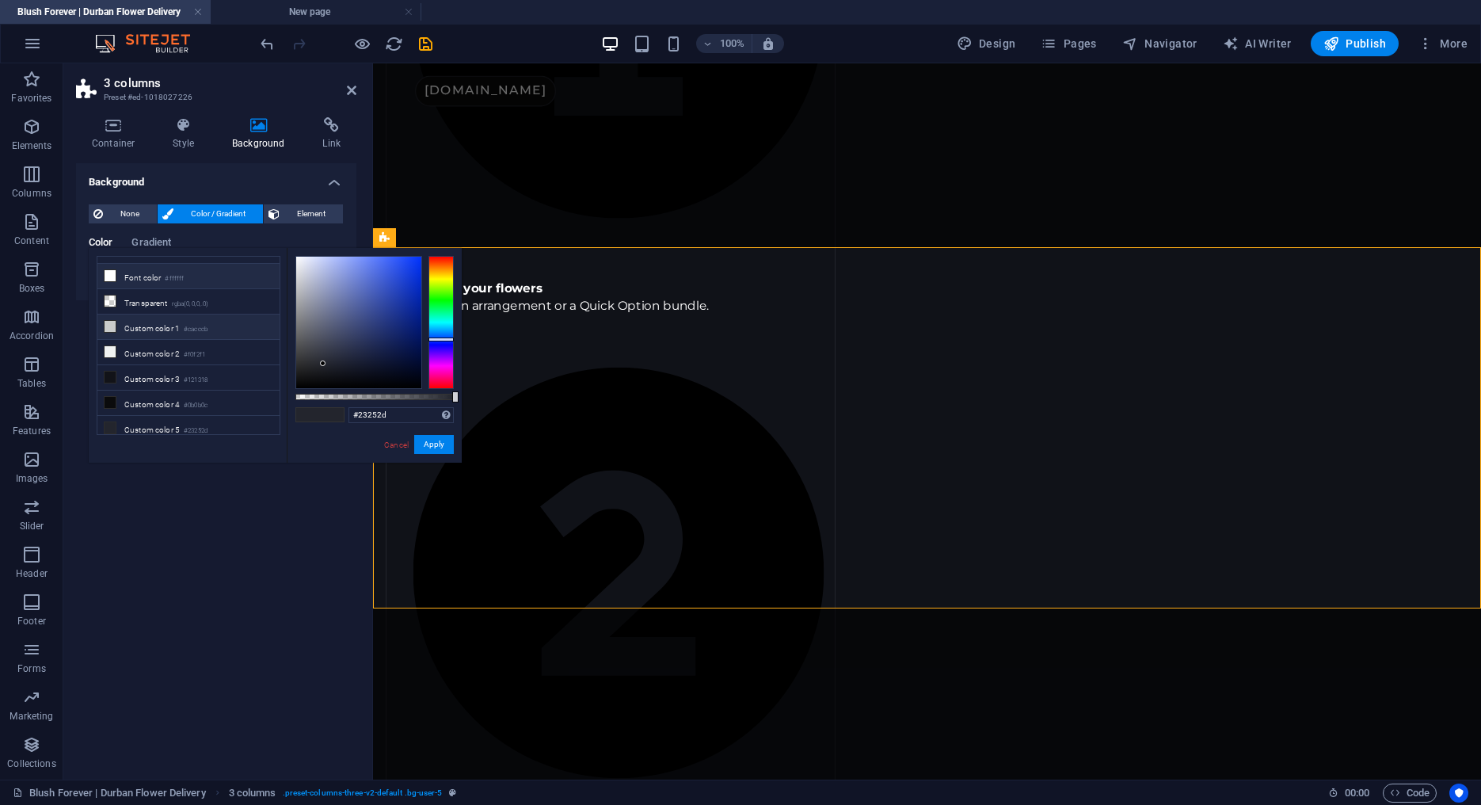
click at [183, 325] on li "Custom color 1 #cacccb" at bounding box center [188, 327] width 182 height 25
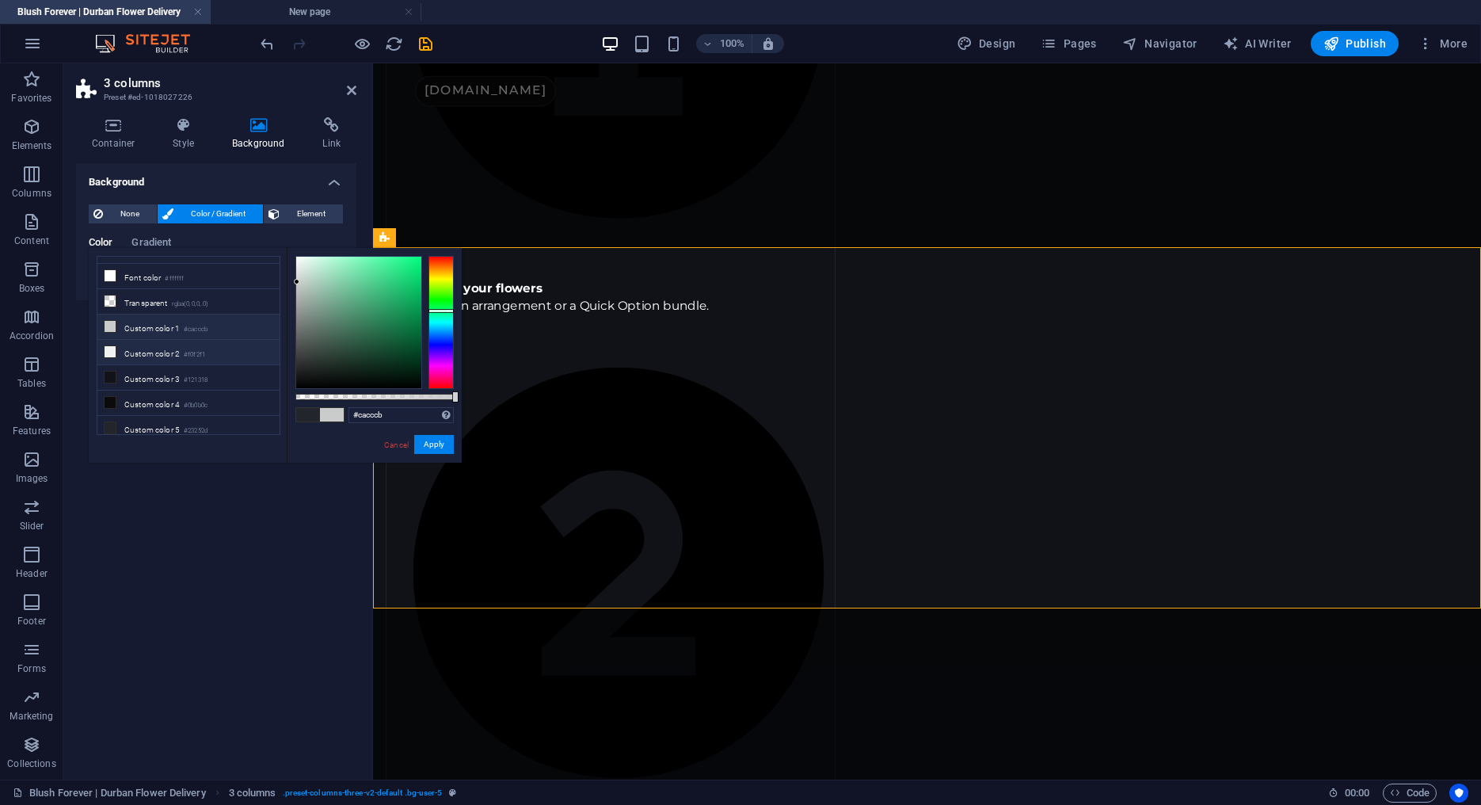
click at [137, 349] on li "Custom color 2 #f0f2f1" at bounding box center [188, 352] width 182 height 25
type input "#f0f2f1"
click at [446, 445] on button "Apply" at bounding box center [434, 444] width 40 height 19
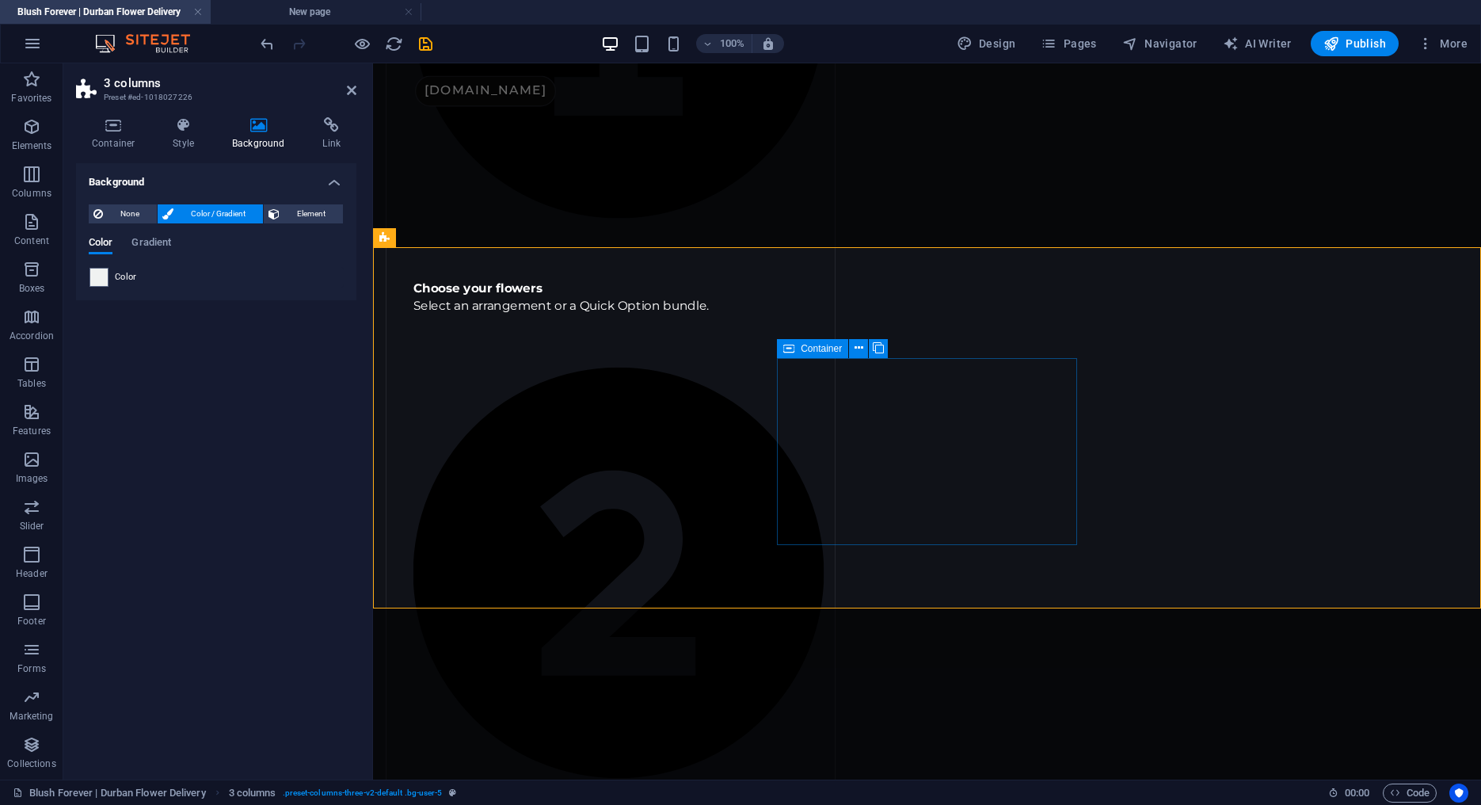
select select "px"
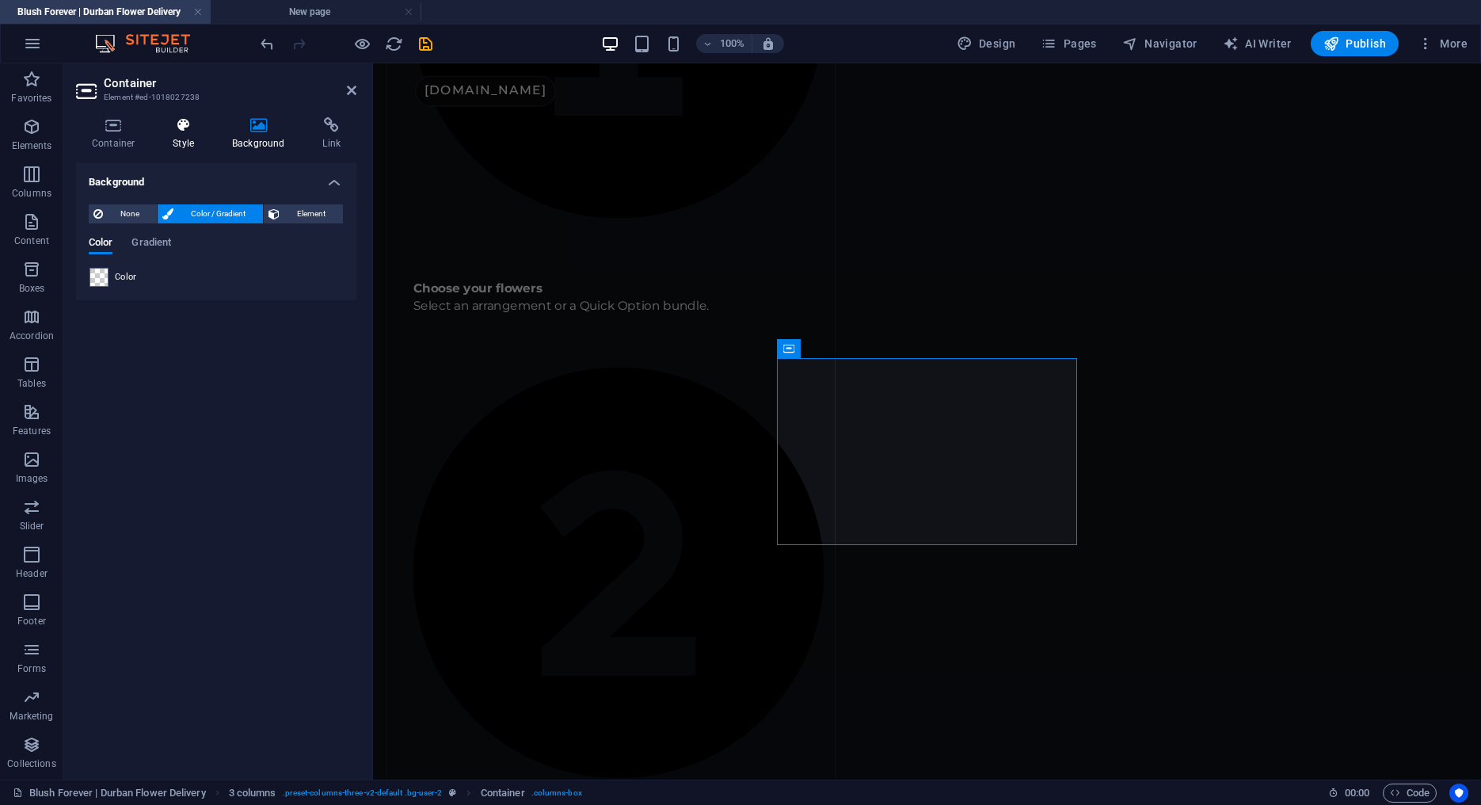
click at [196, 133] on h4 "Style" at bounding box center [186, 133] width 59 height 33
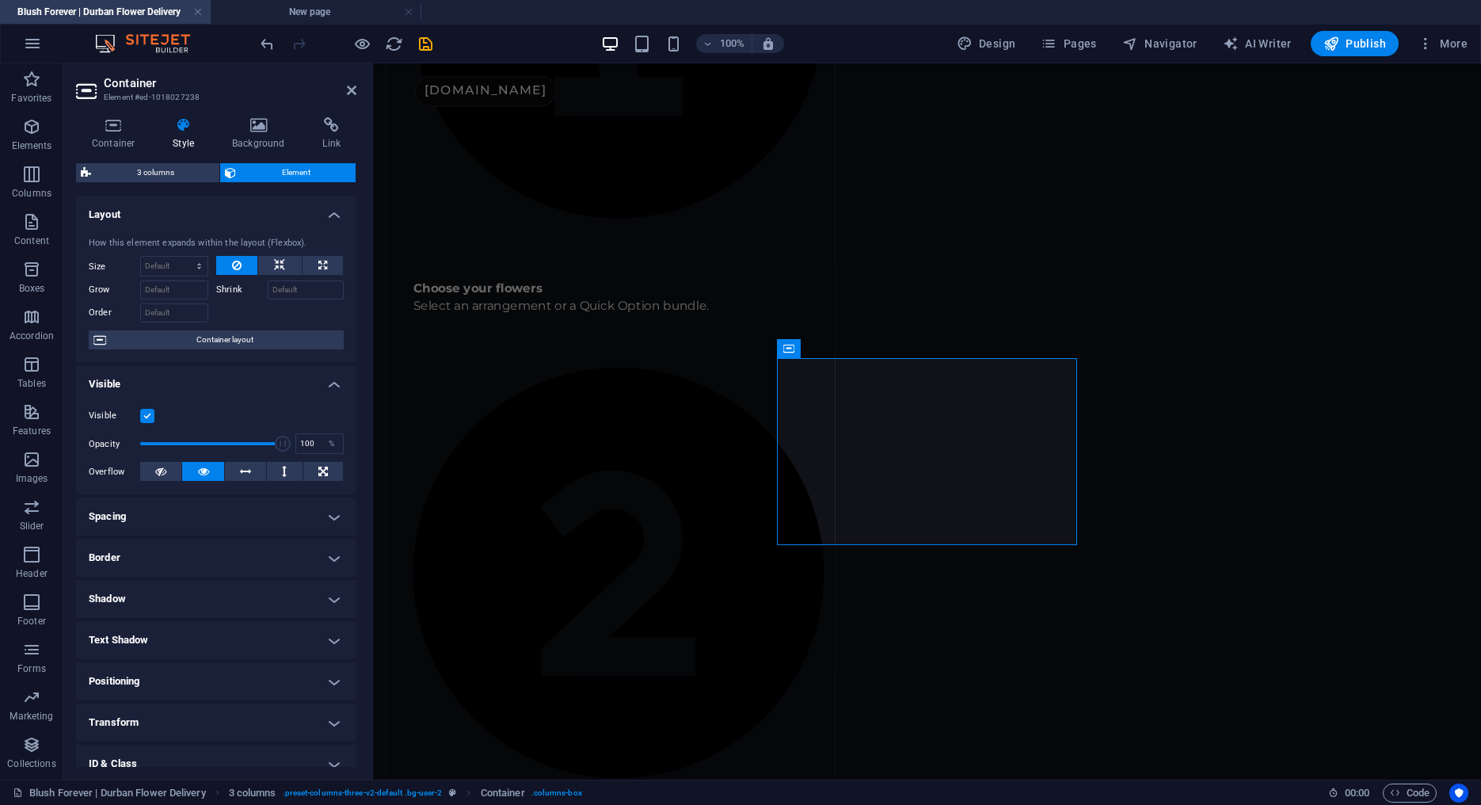
click at [139, 559] on h4 "Border" at bounding box center [216, 558] width 280 height 38
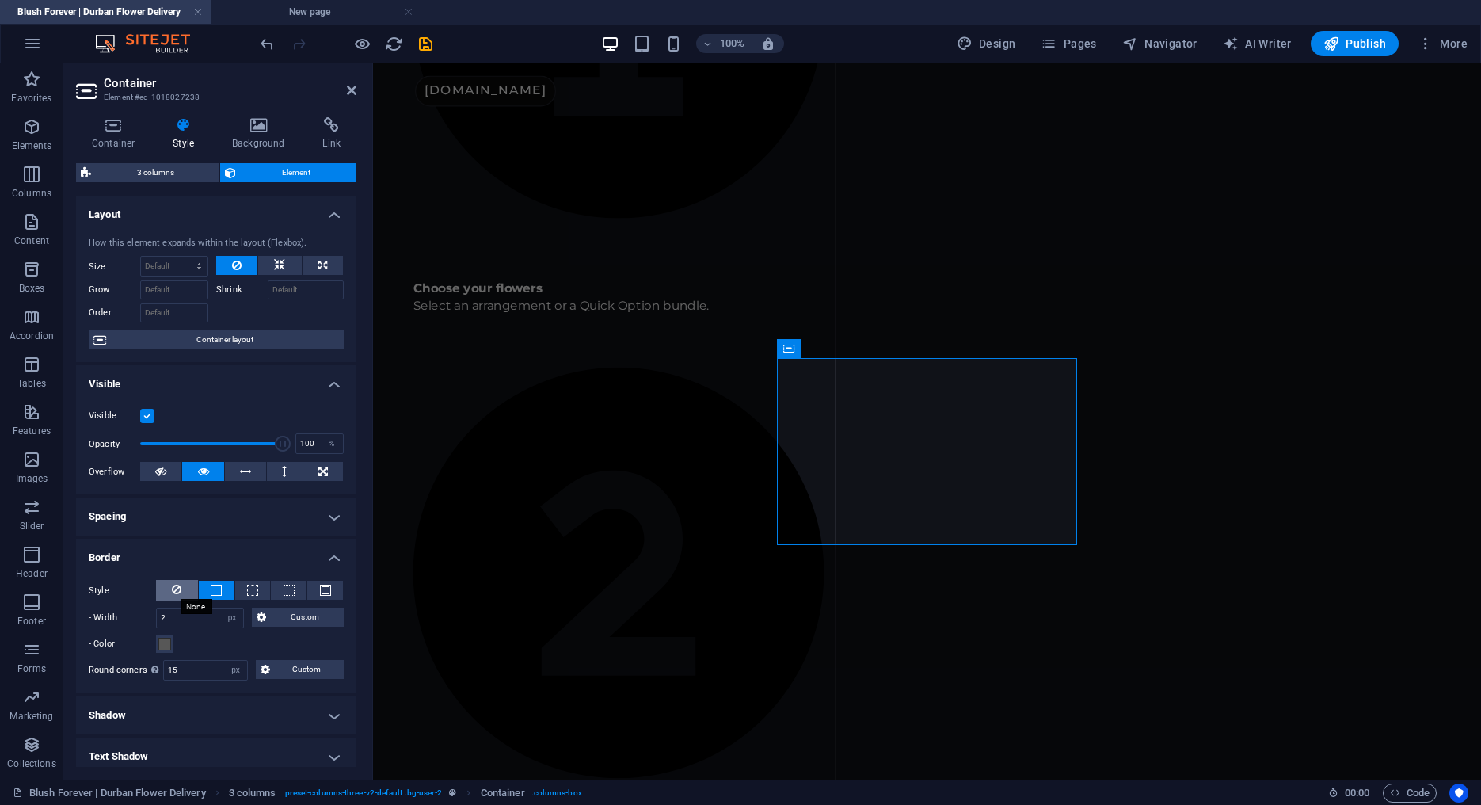
click at [177, 594] on icon at bounding box center [177, 589] width 10 height 19
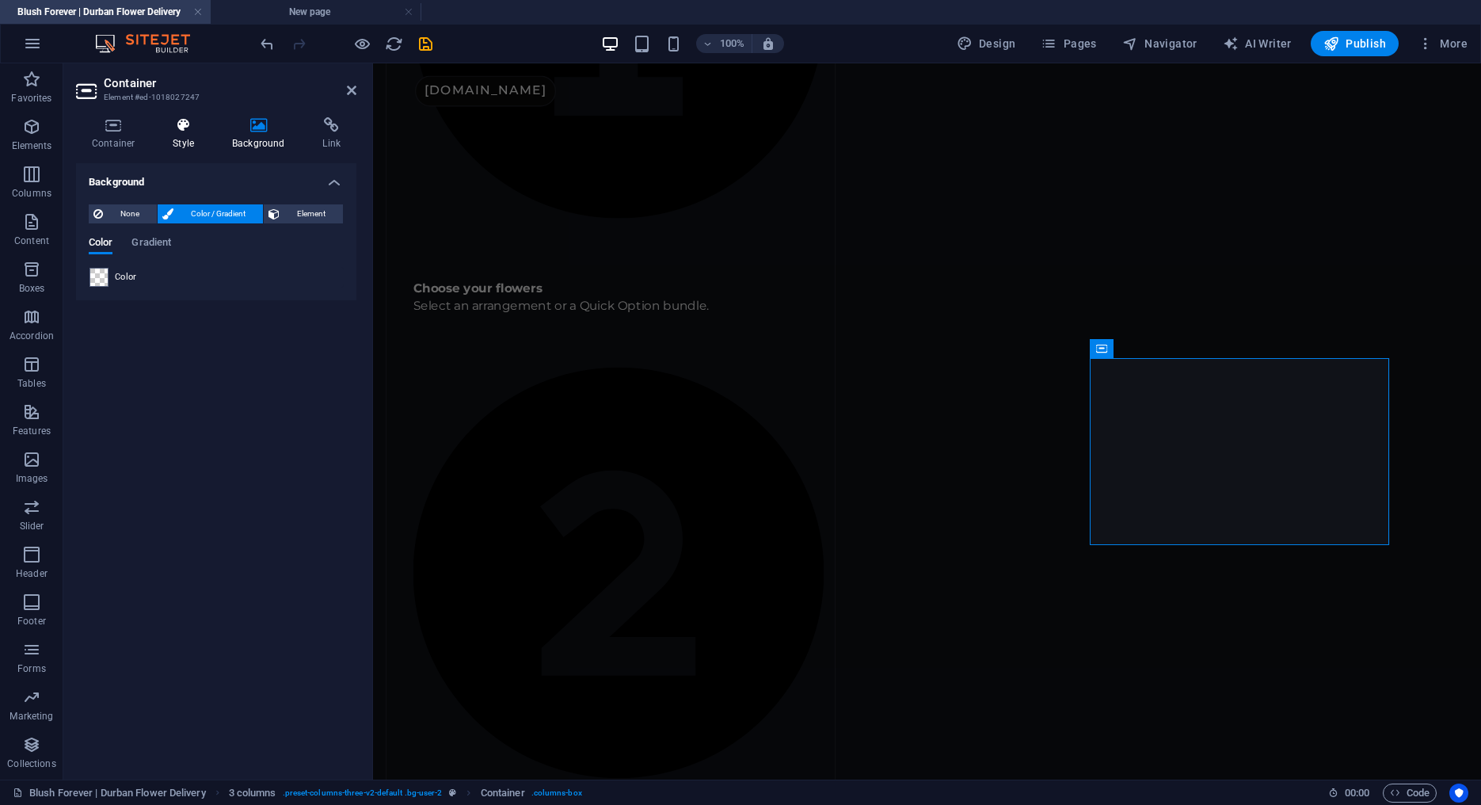
click at [191, 136] on h4 "Style" at bounding box center [186, 133] width 59 height 33
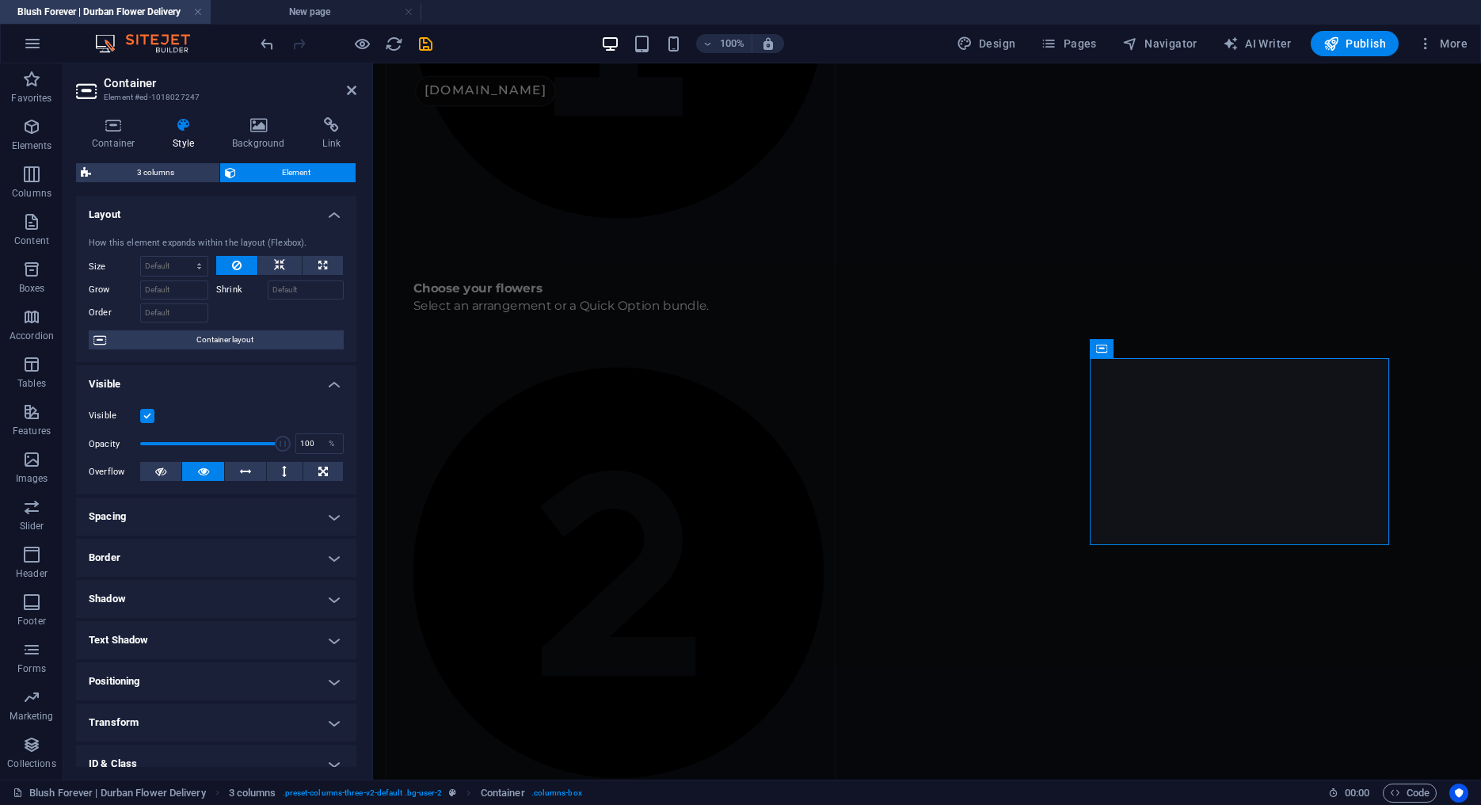
click at [147, 561] on h4 "Border" at bounding box center [216, 558] width 280 height 38
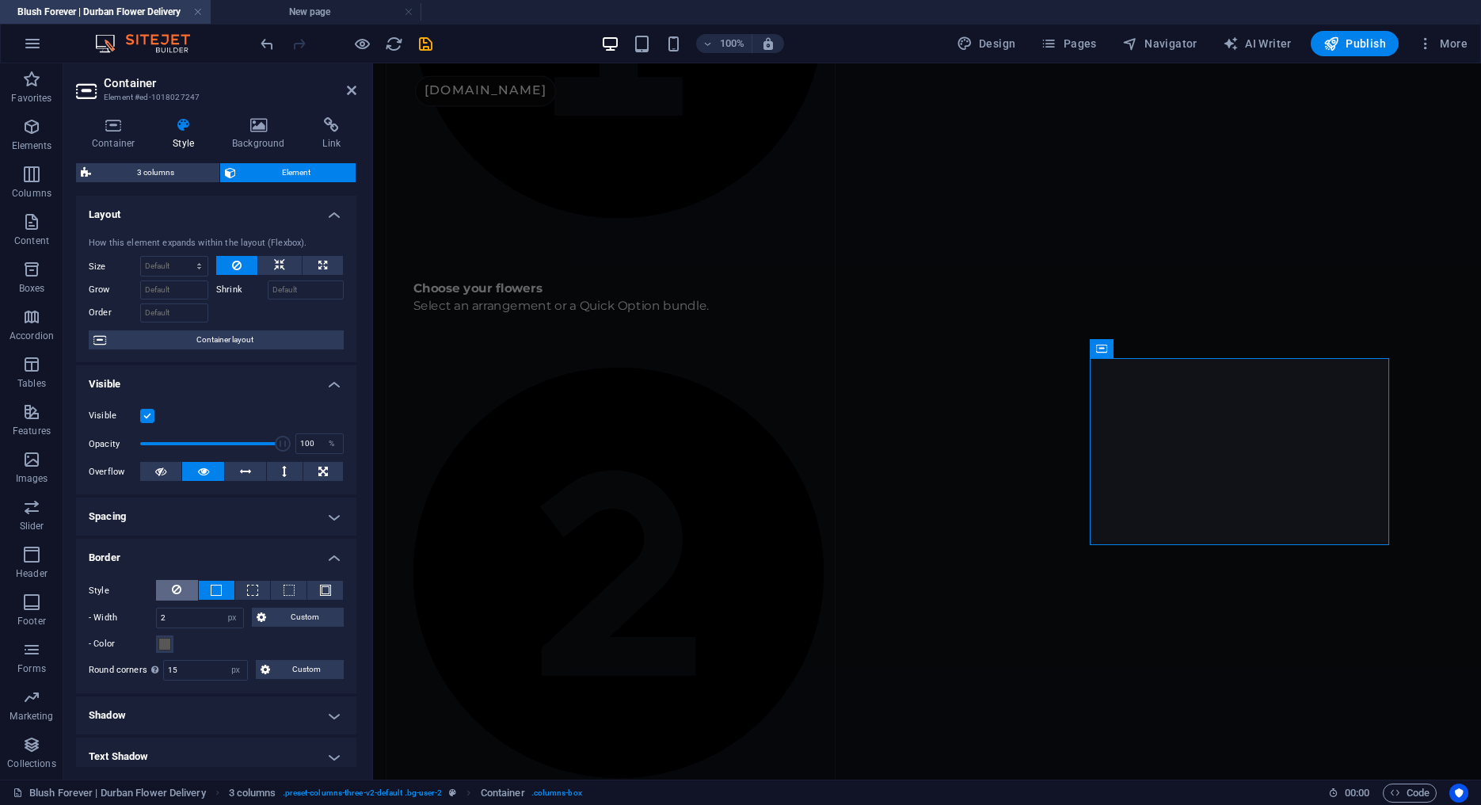
click at [171, 600] on div "Style" at bounding box center [216, 590] width 255 height 21
click at [175, 593] on icon at bounding box center [177, 589] width 10 height 19
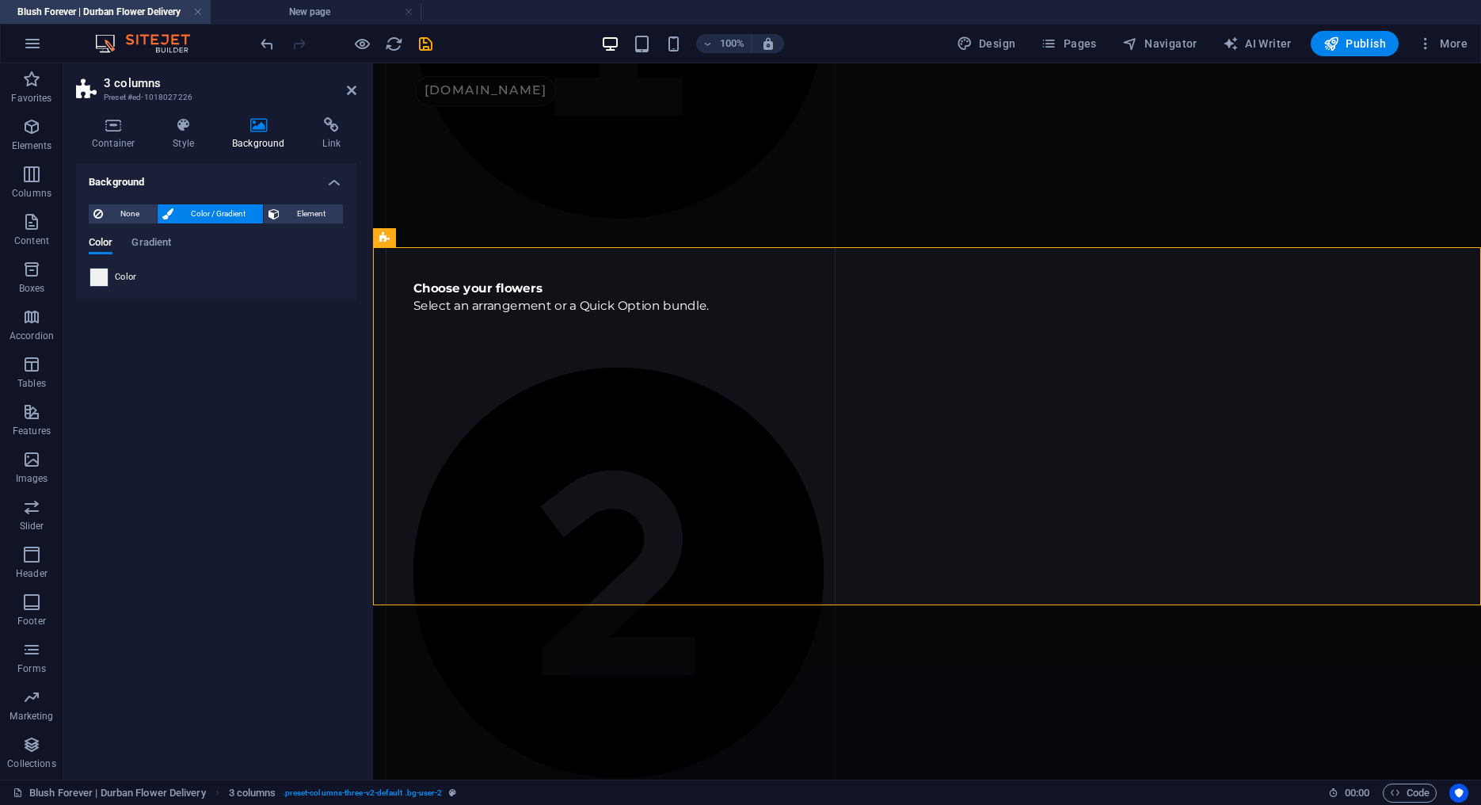
click at [101, 274] on span at bounding box center [98, 277] width 17 height 17
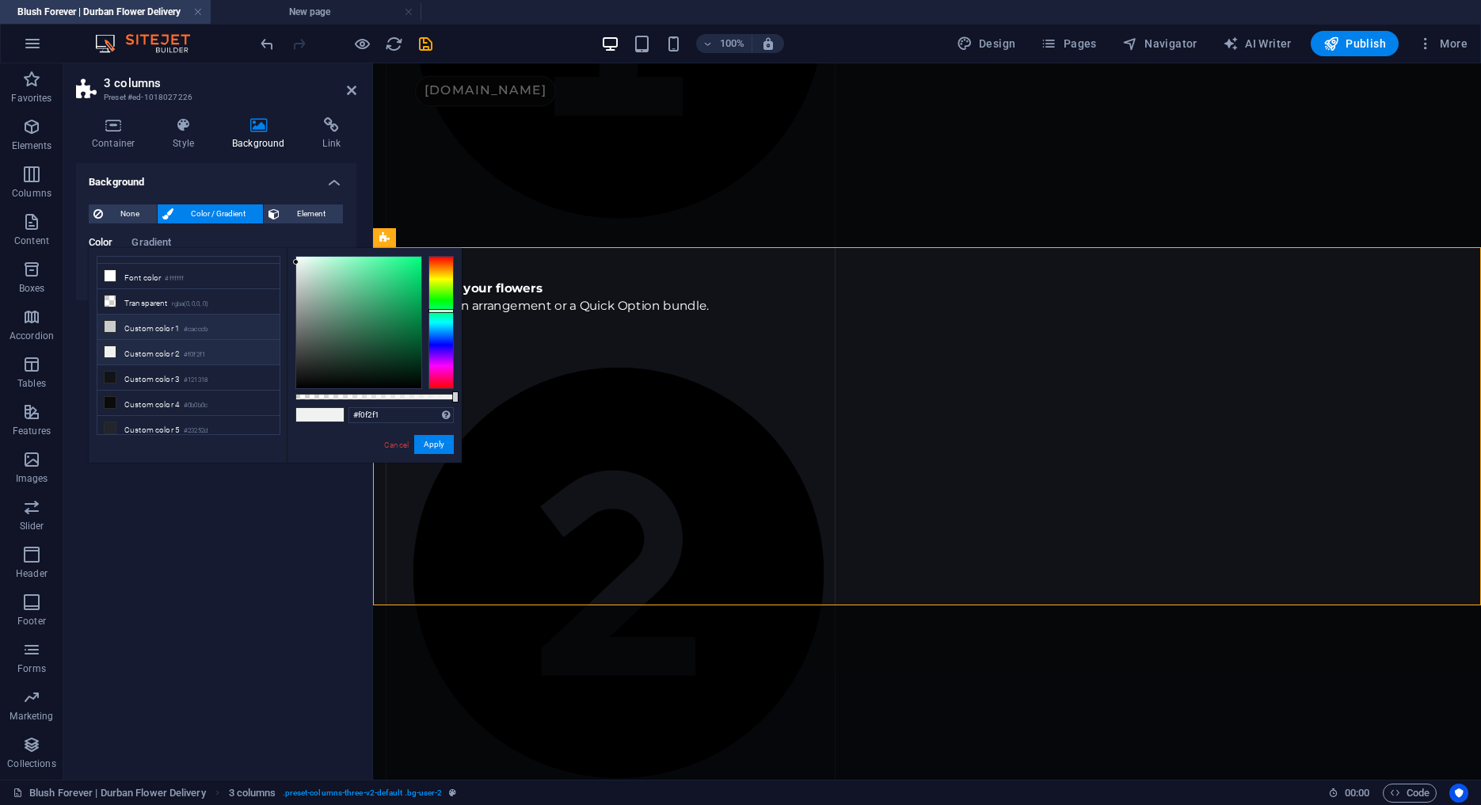
click at [127, 318] on li "Custom color 1 #cacccb" at bounding box center [188, 327] width 182 height 25
click at [149, 371] on li "Custom color 3 #121318" at bounding box center [188, 377] width 182 height 25
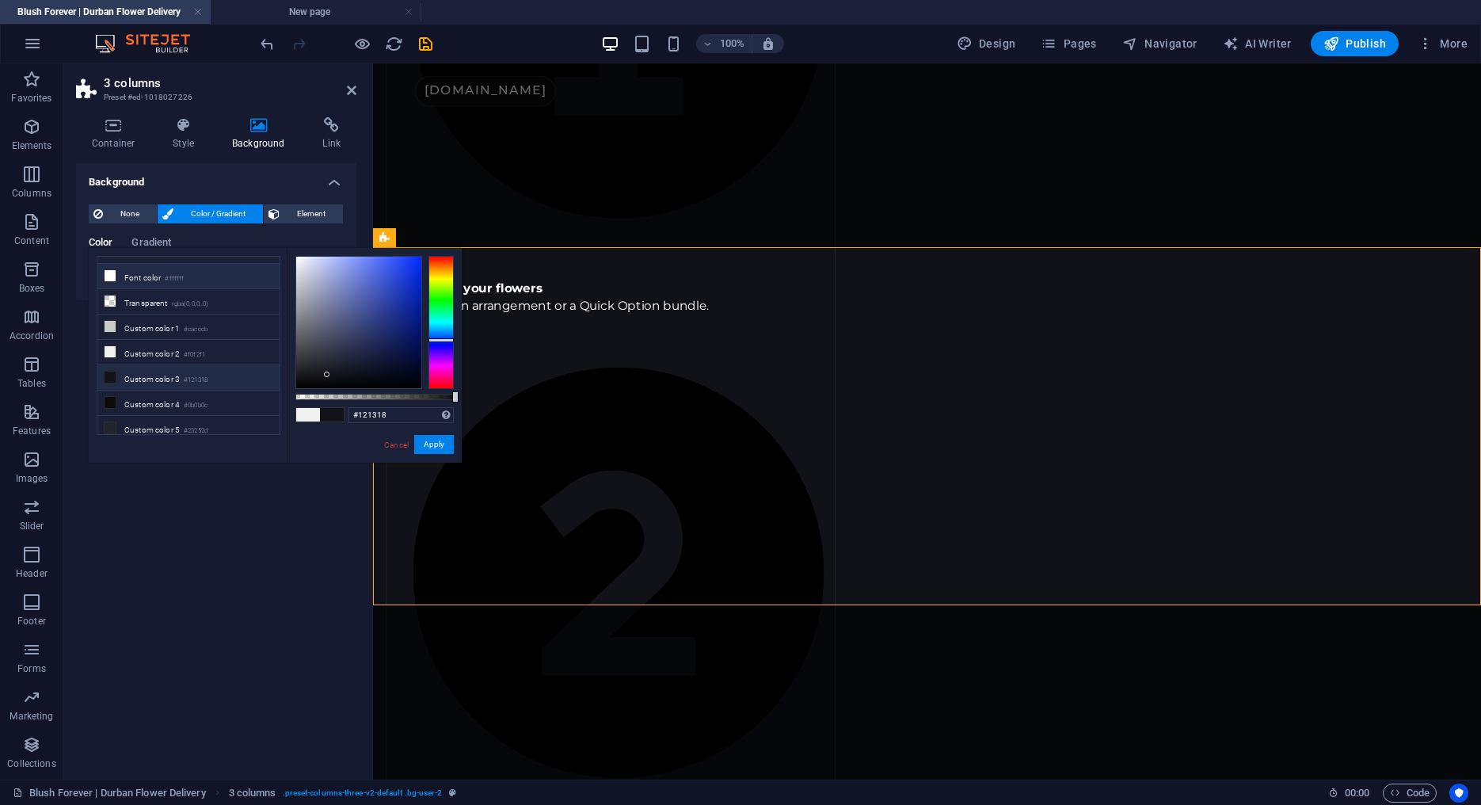
click at [170, 280] on small "#ffffff" at bounding box center [174, 278] width 19 height 11
type input "#ffffff"
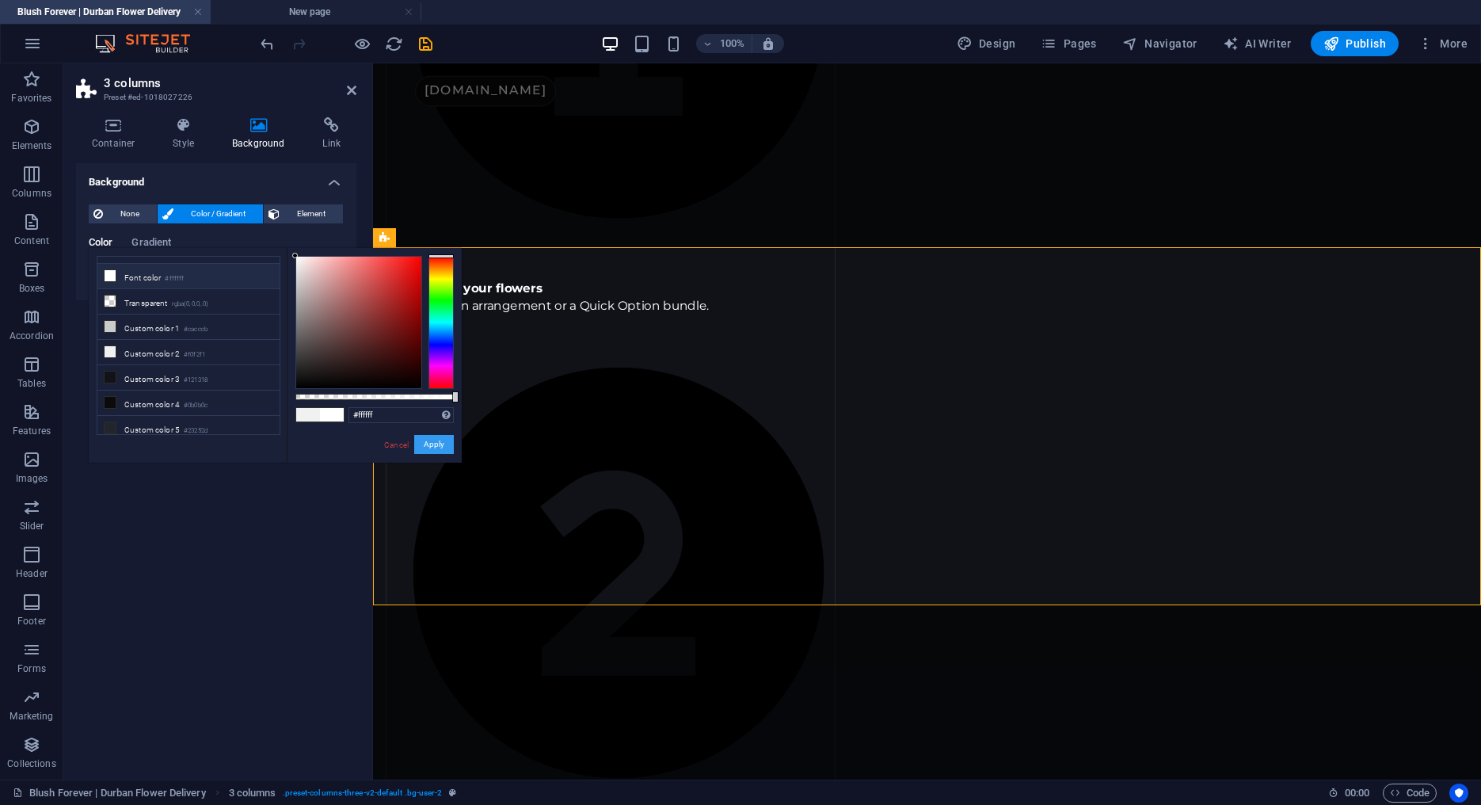
click at [435, 438] on button "Apply" at bounding box center [434, 444] width 40 height 19
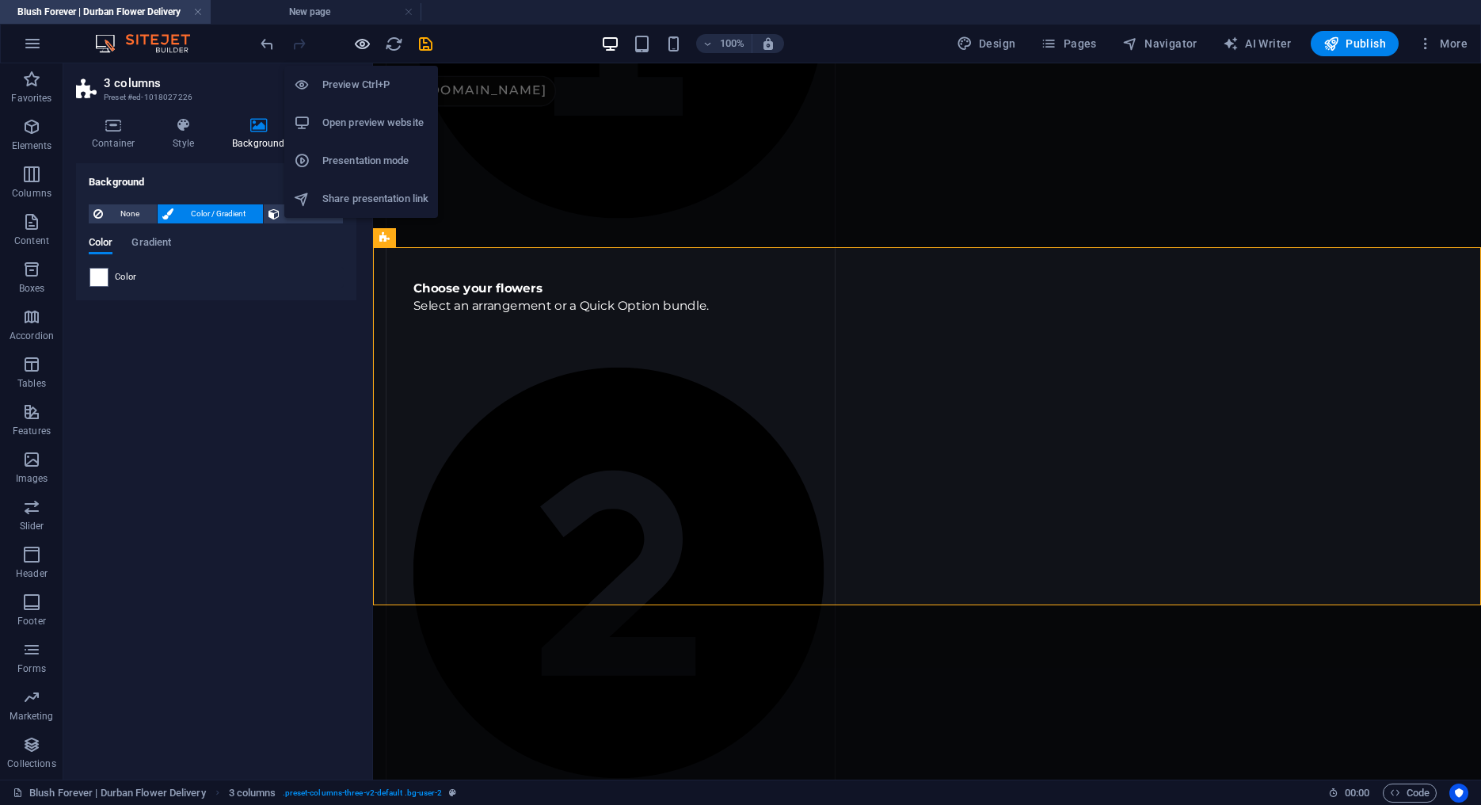
click at [363, 38] on icon "button" at bounding box center [362, 44] width 18 height 18
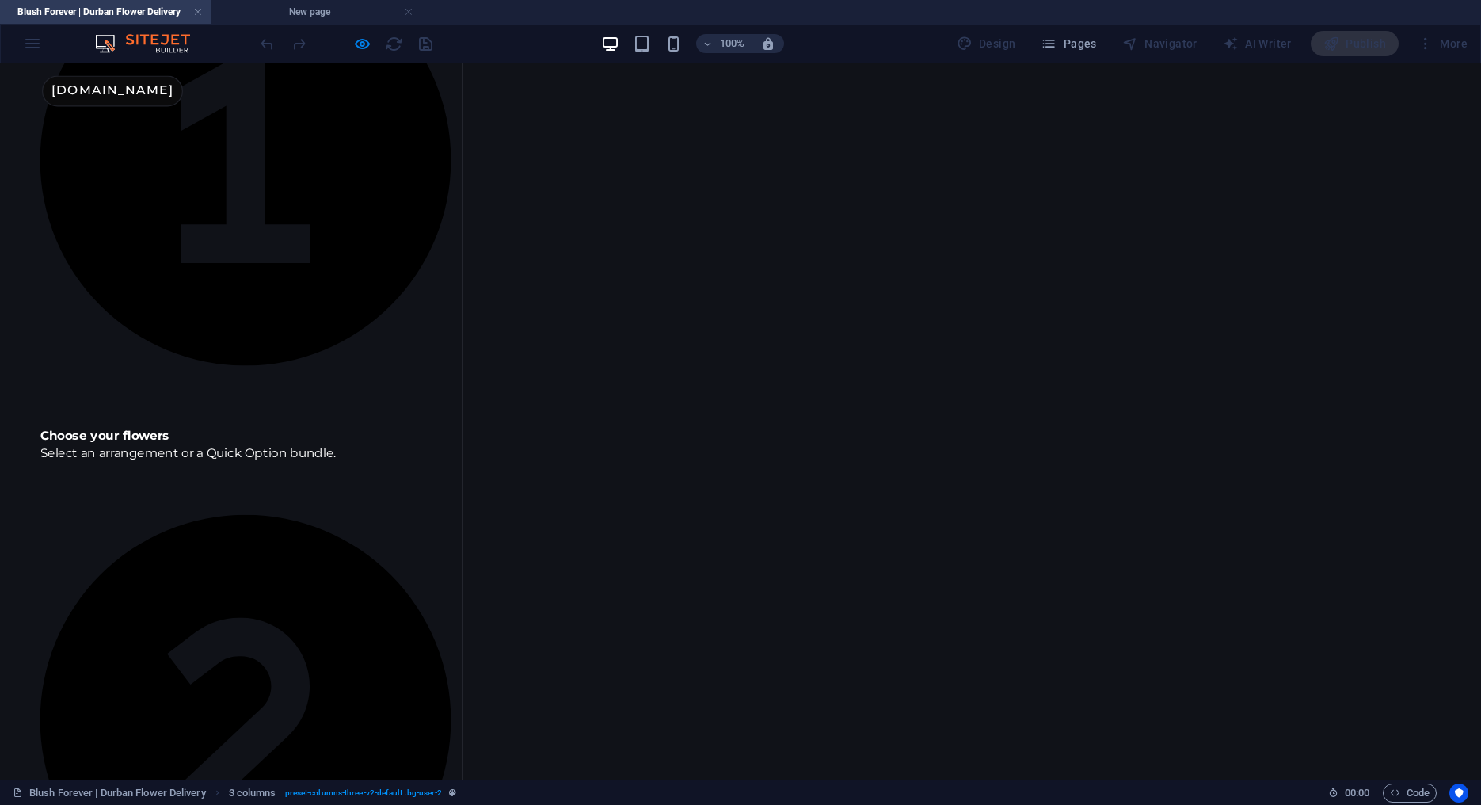
scroll to position [1334, 0]
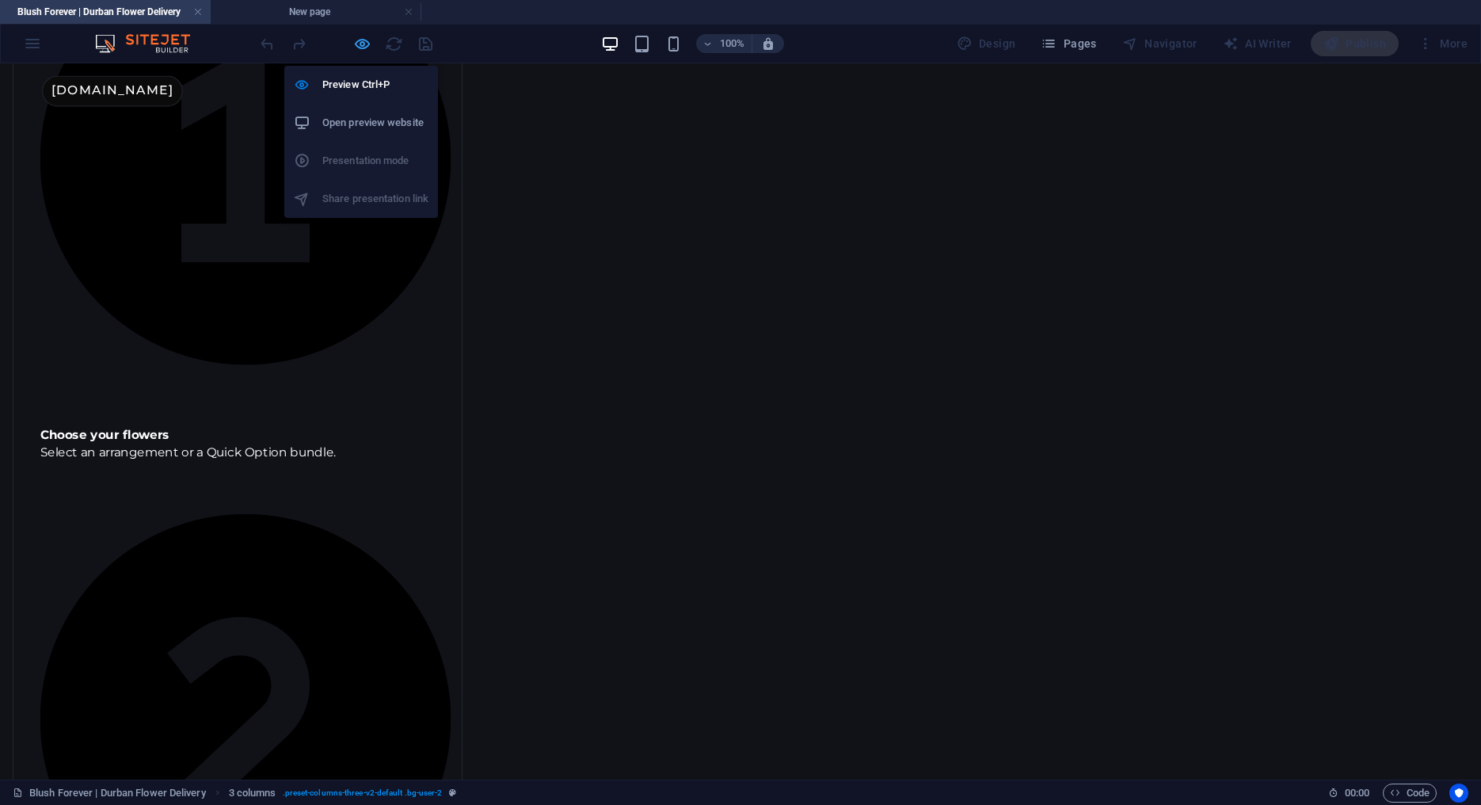
drag, startPoint x: 361, startPoint y: 42, endPoint x: 44, endPoint y: 224, distance: 365.5
click at [361, 42] on icon "button" at bounding box center [362, 44] width 18 height 18
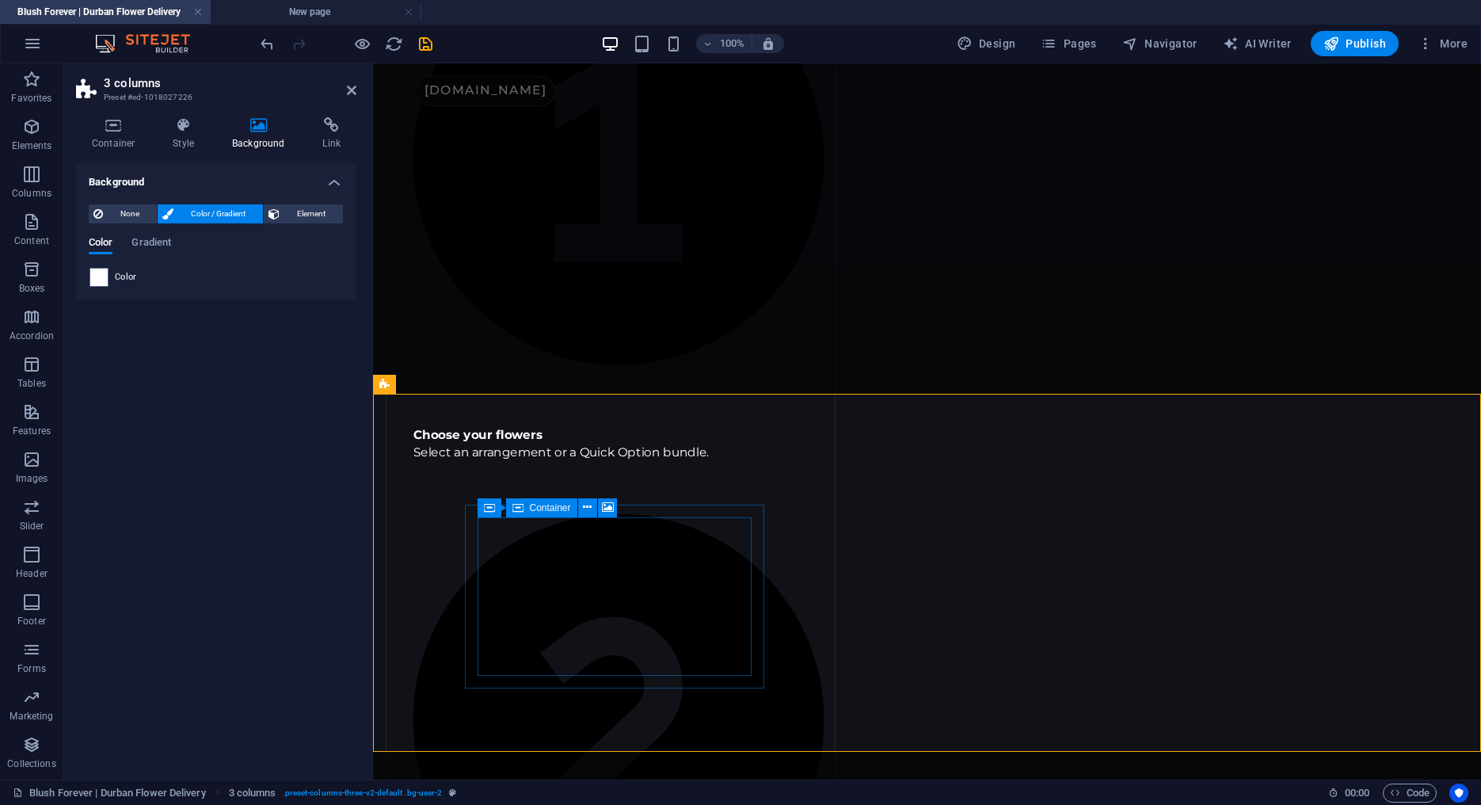
click at [531, 509] on span "Container" at bounding box center [550, 508] width 41 height 10
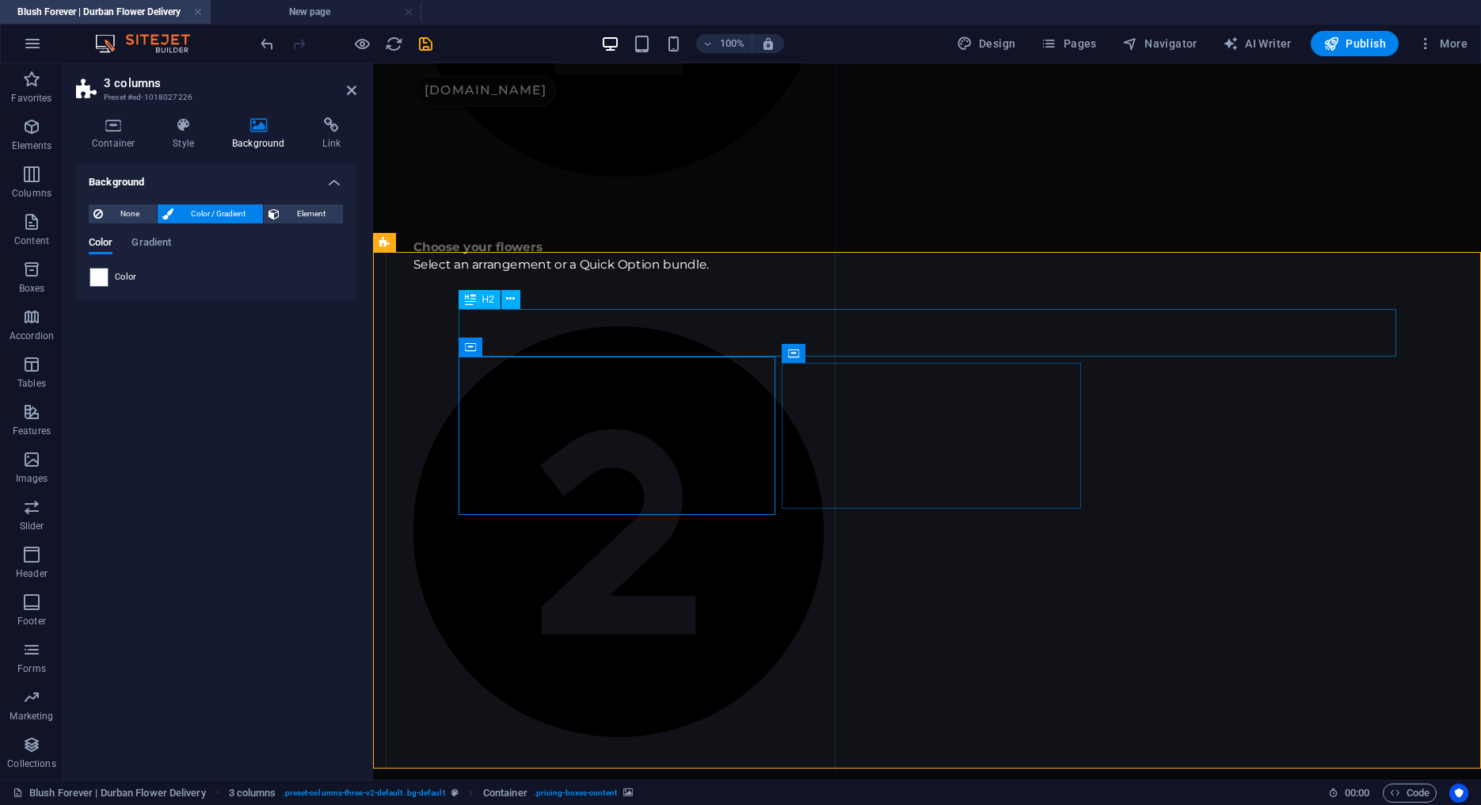
scroll to position [1577, 0]
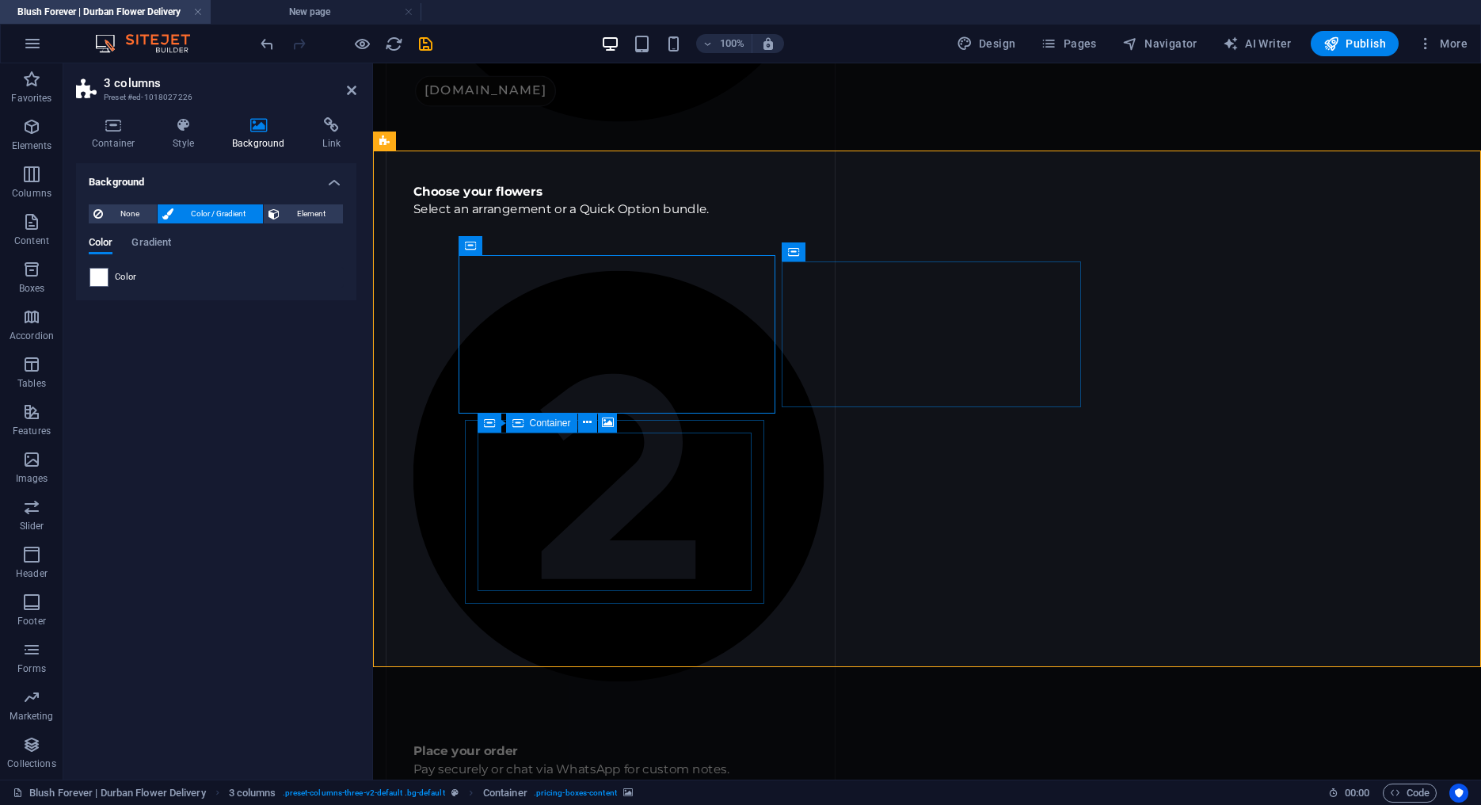
click at [532, 426] on span "Container" at bounding box center [550, 423] width 41 height 10
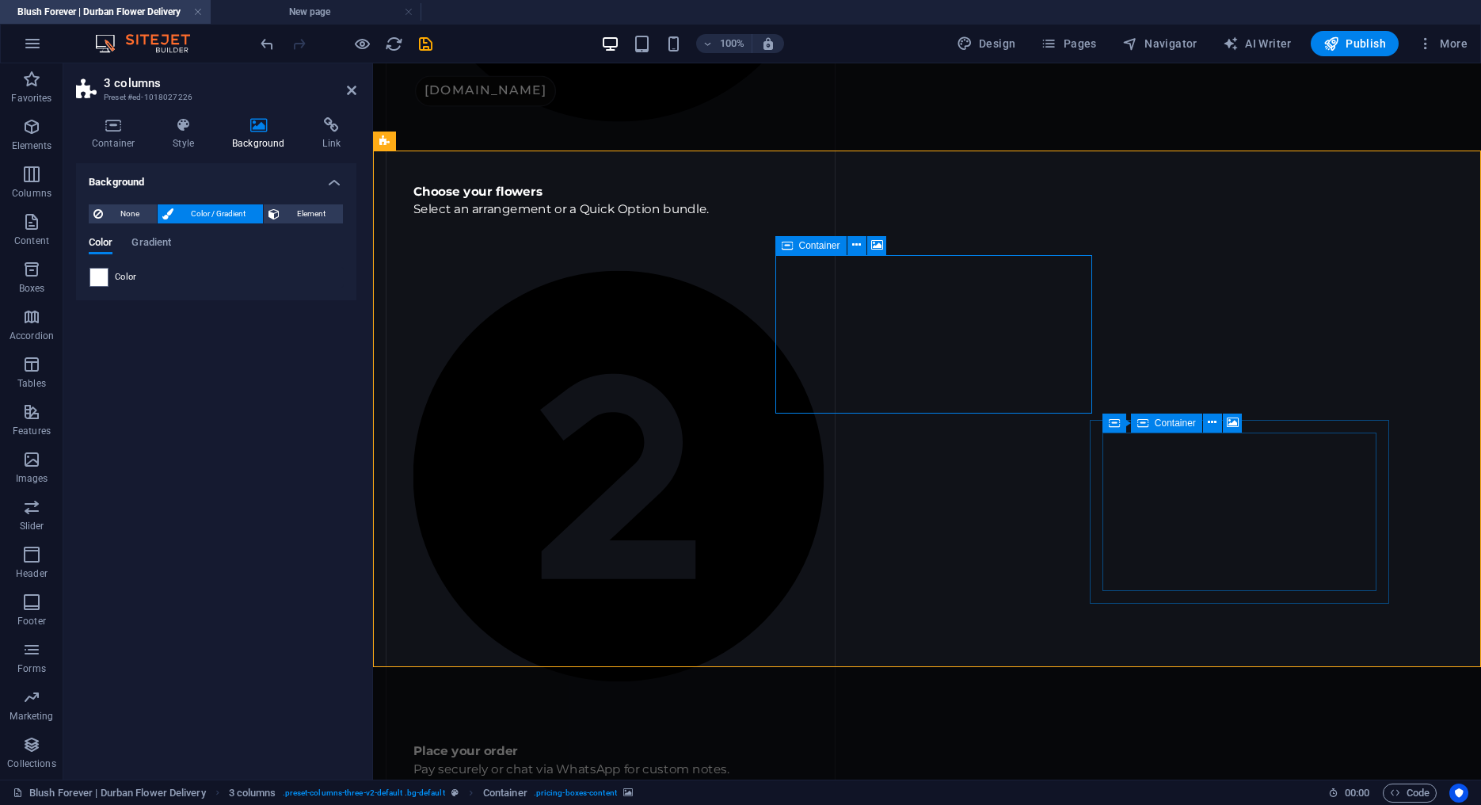
click at [1167, 424] on span "Container" at bounding box center [1175, 423] width 41 height 10
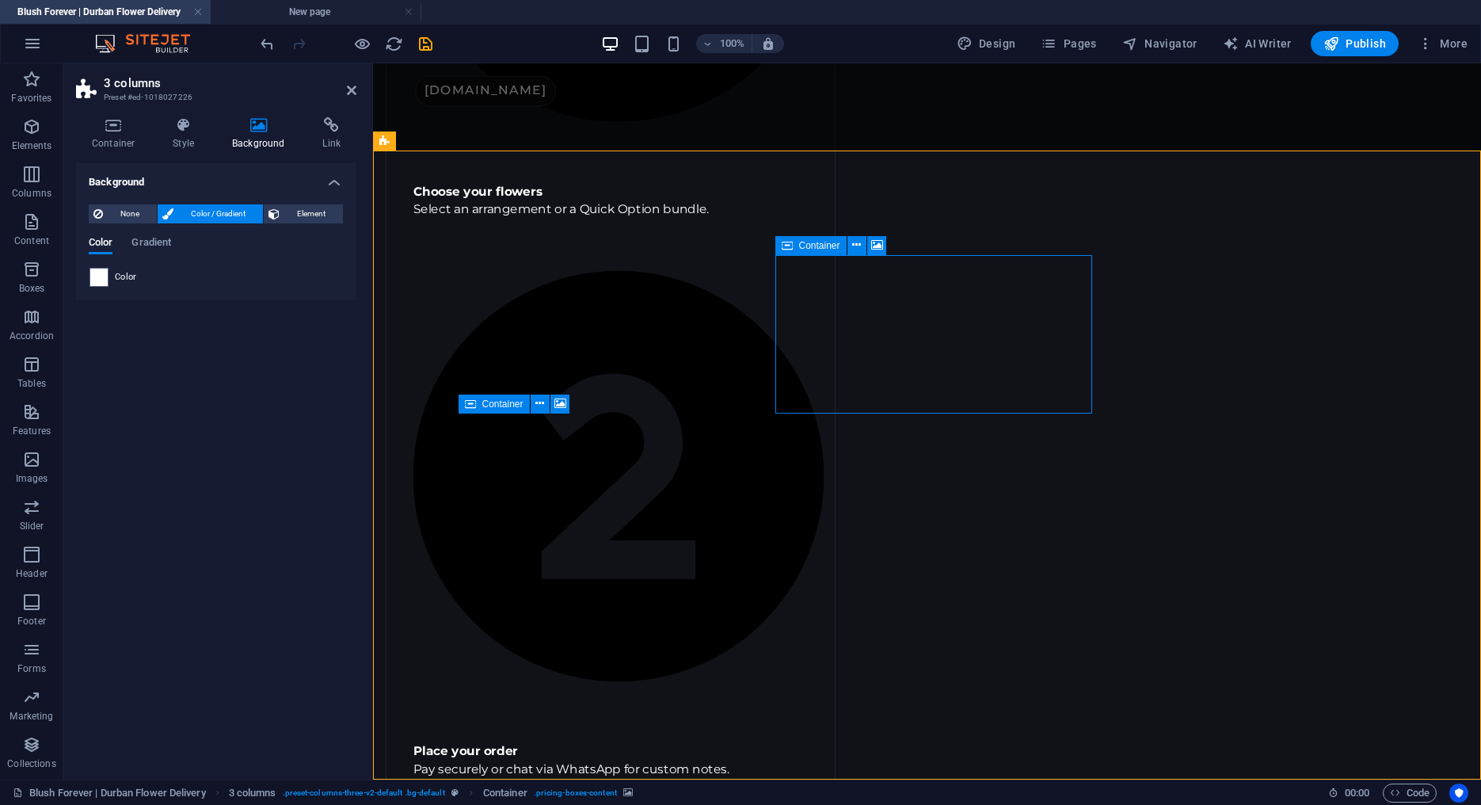
scroll to position [1690, 0]
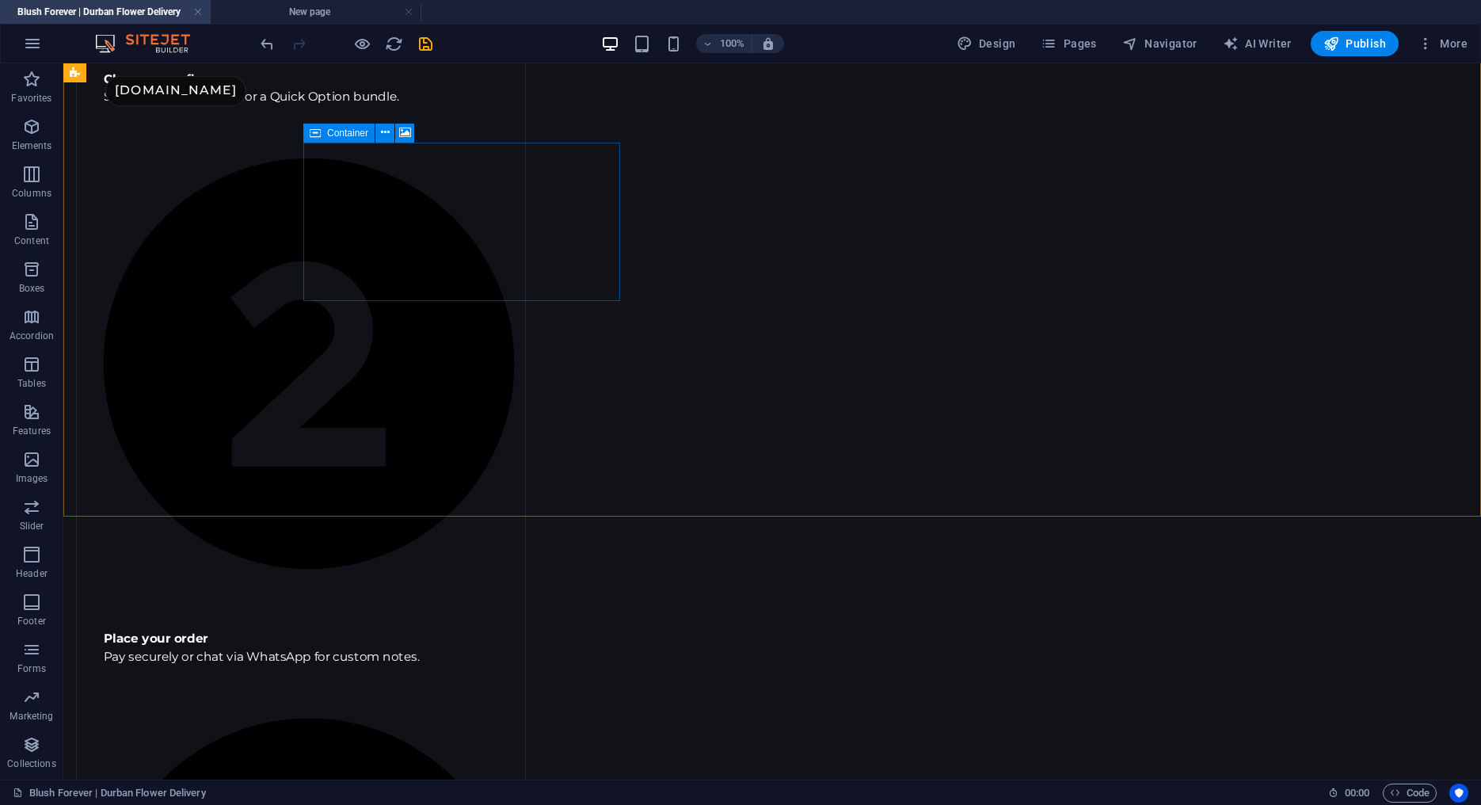
click at [336, 134] on span "Container" at bounding box center [347, 133] width 41 height 10
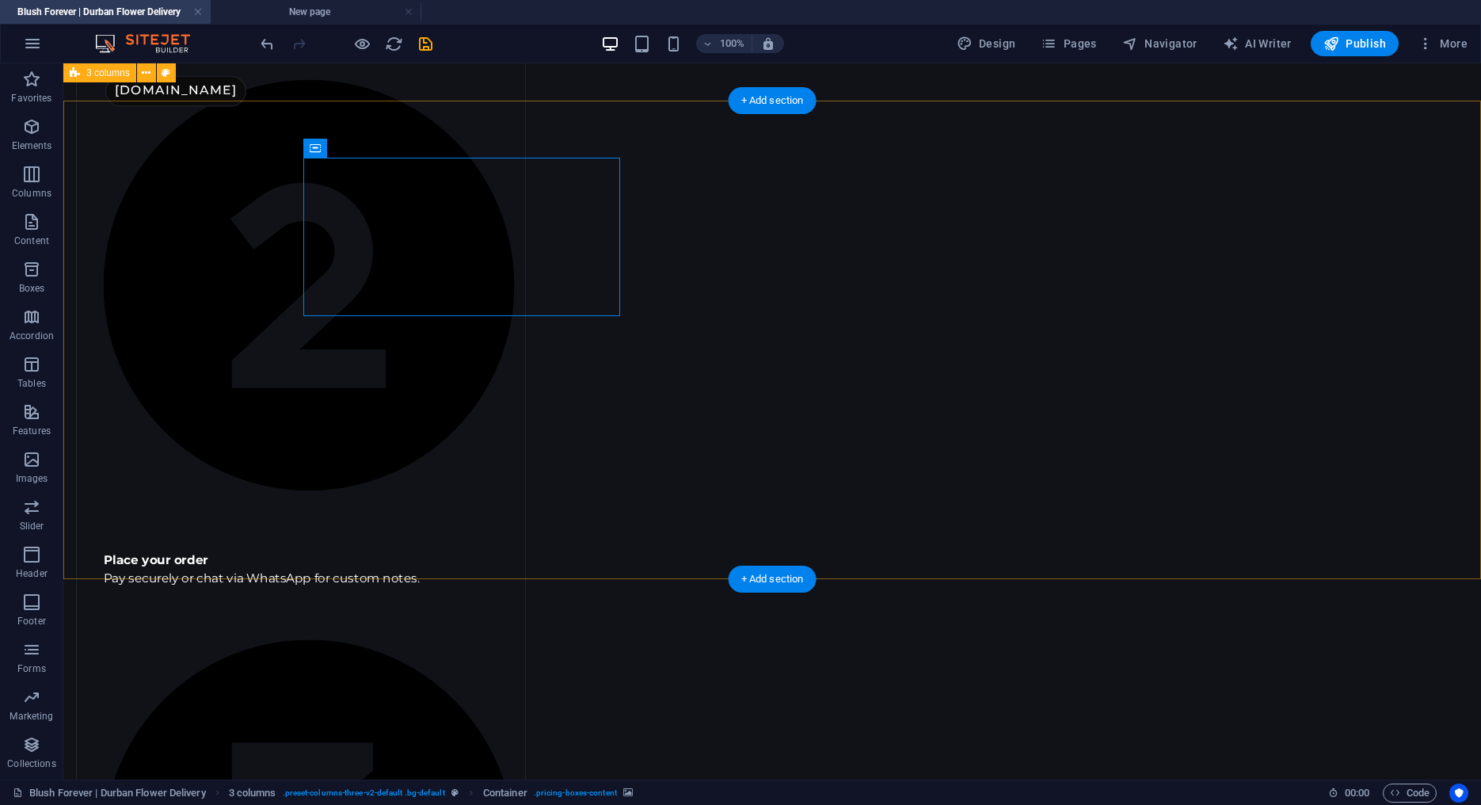
scroll to position [1603, 0]
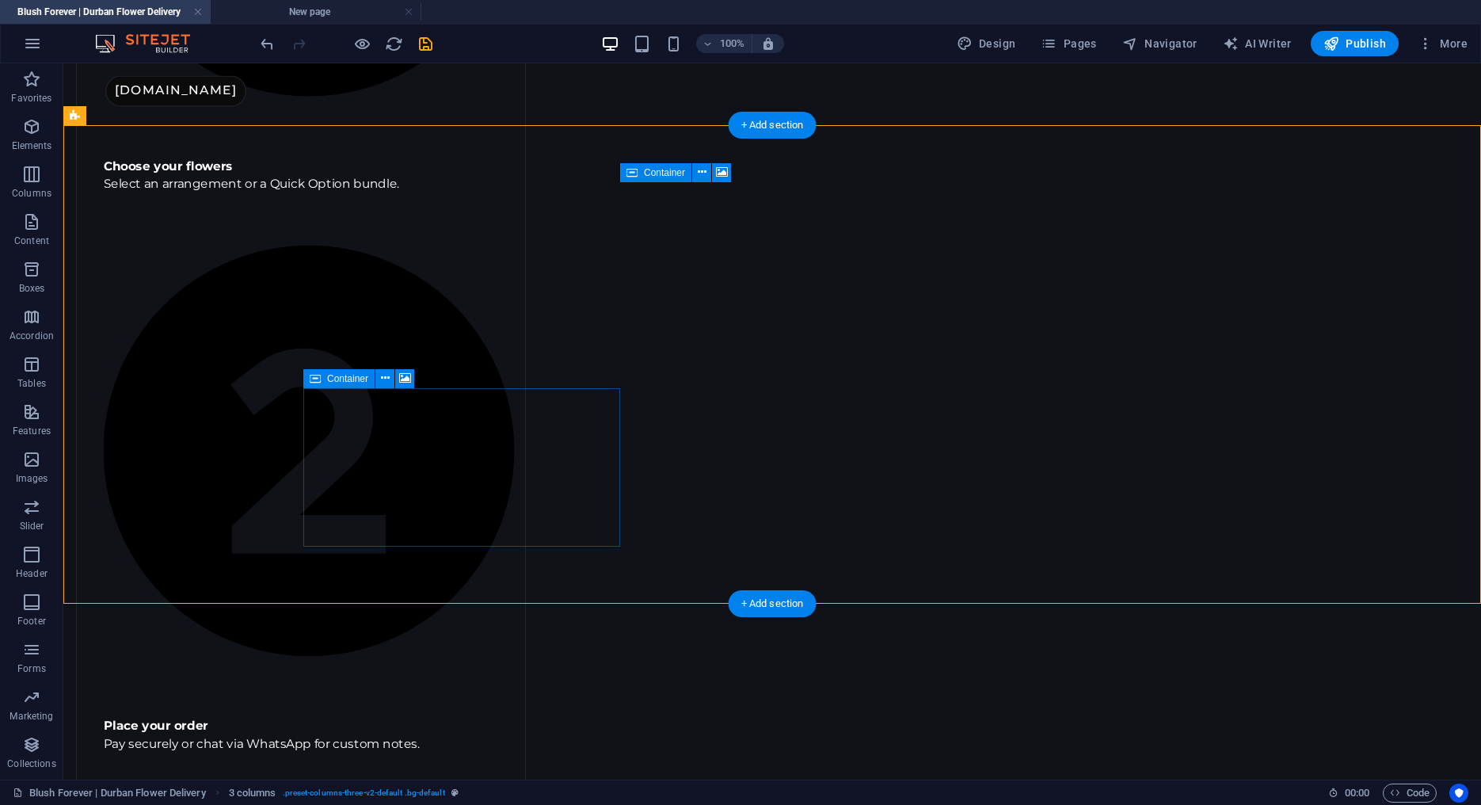
click at [353, 379] on span "Container" at bounding box center [347, 379] width 41 height 10
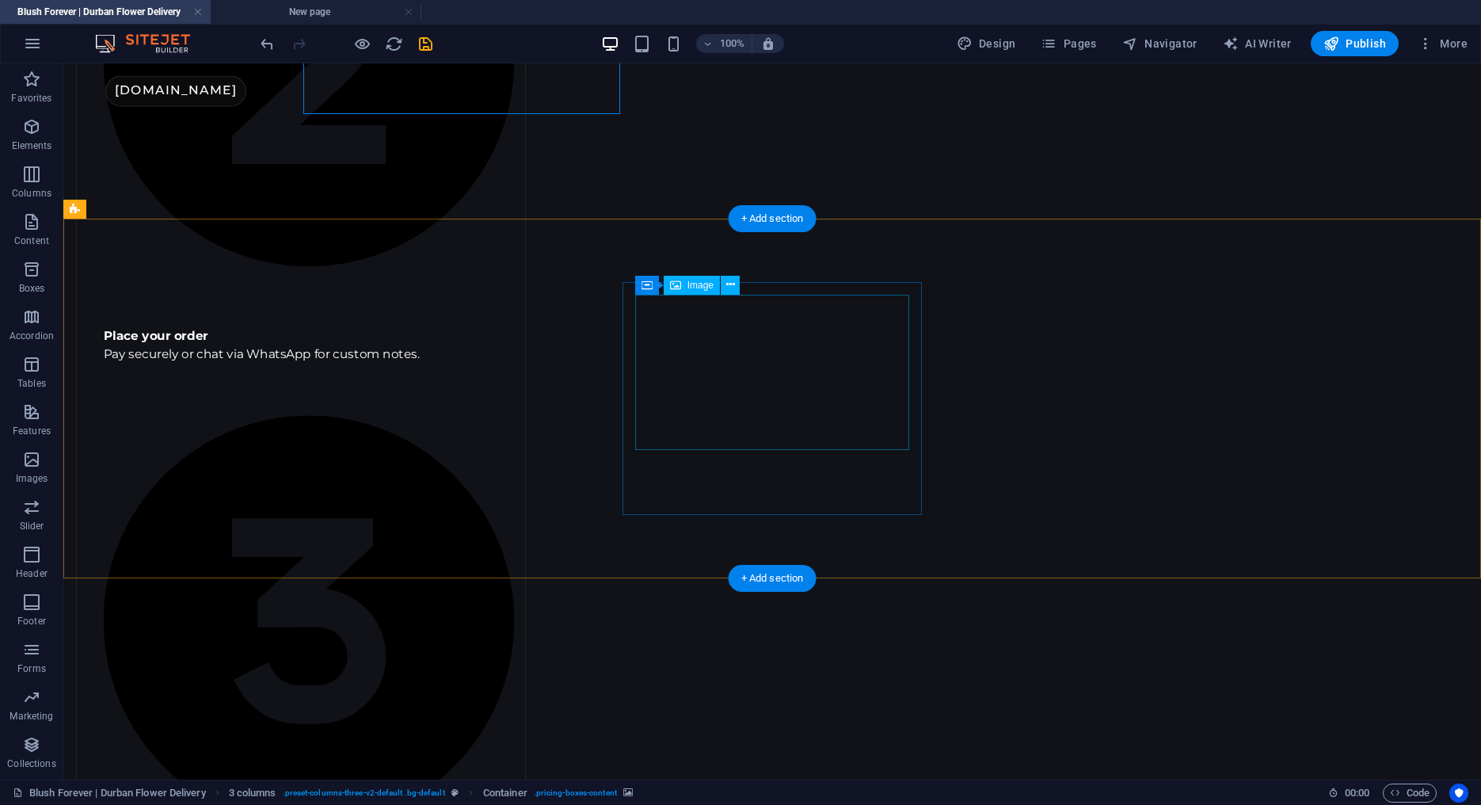
scroll to position [1987, 0]
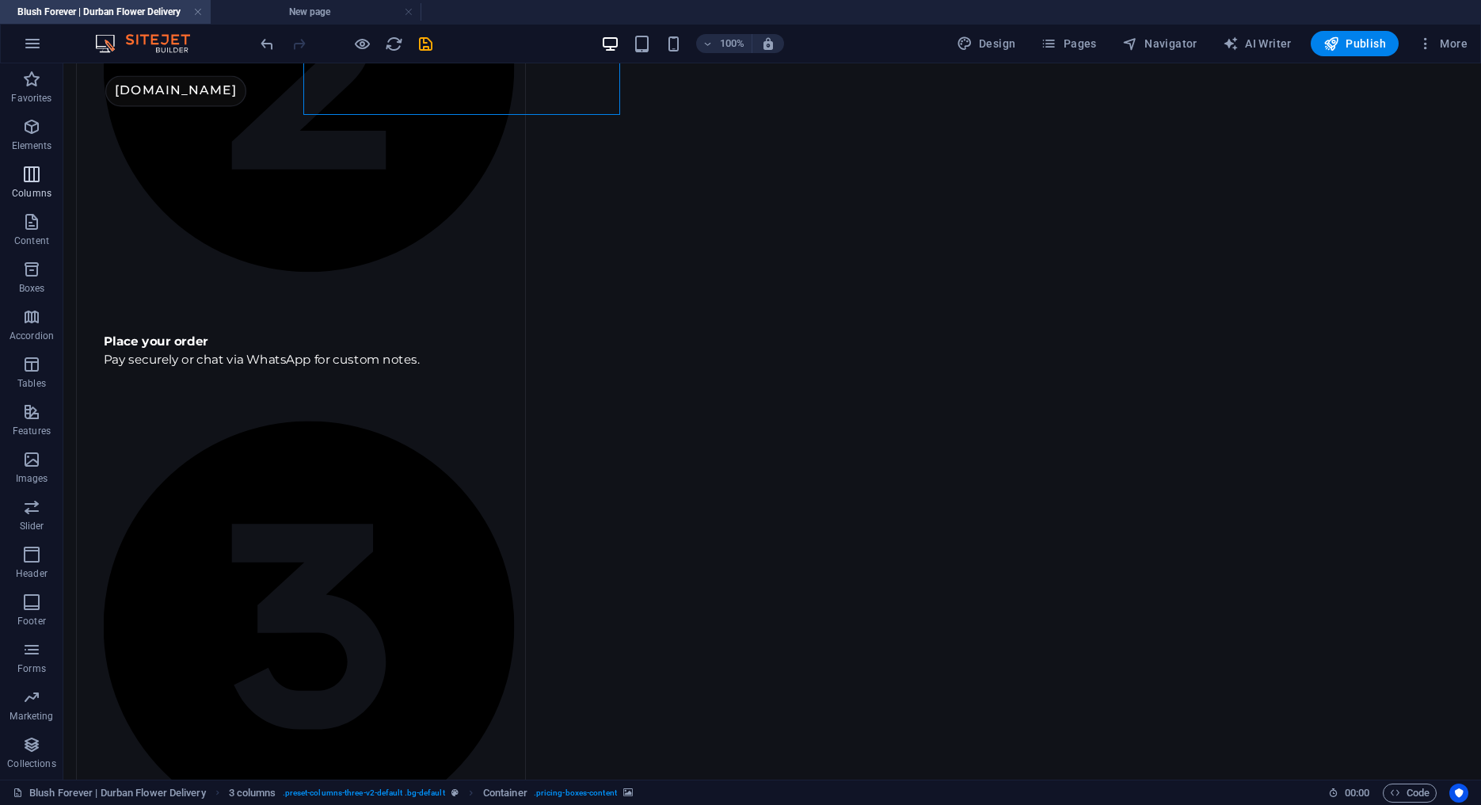
click at [28, 175] on icon "button" at bounding box center [31, 174] width 19 height 19
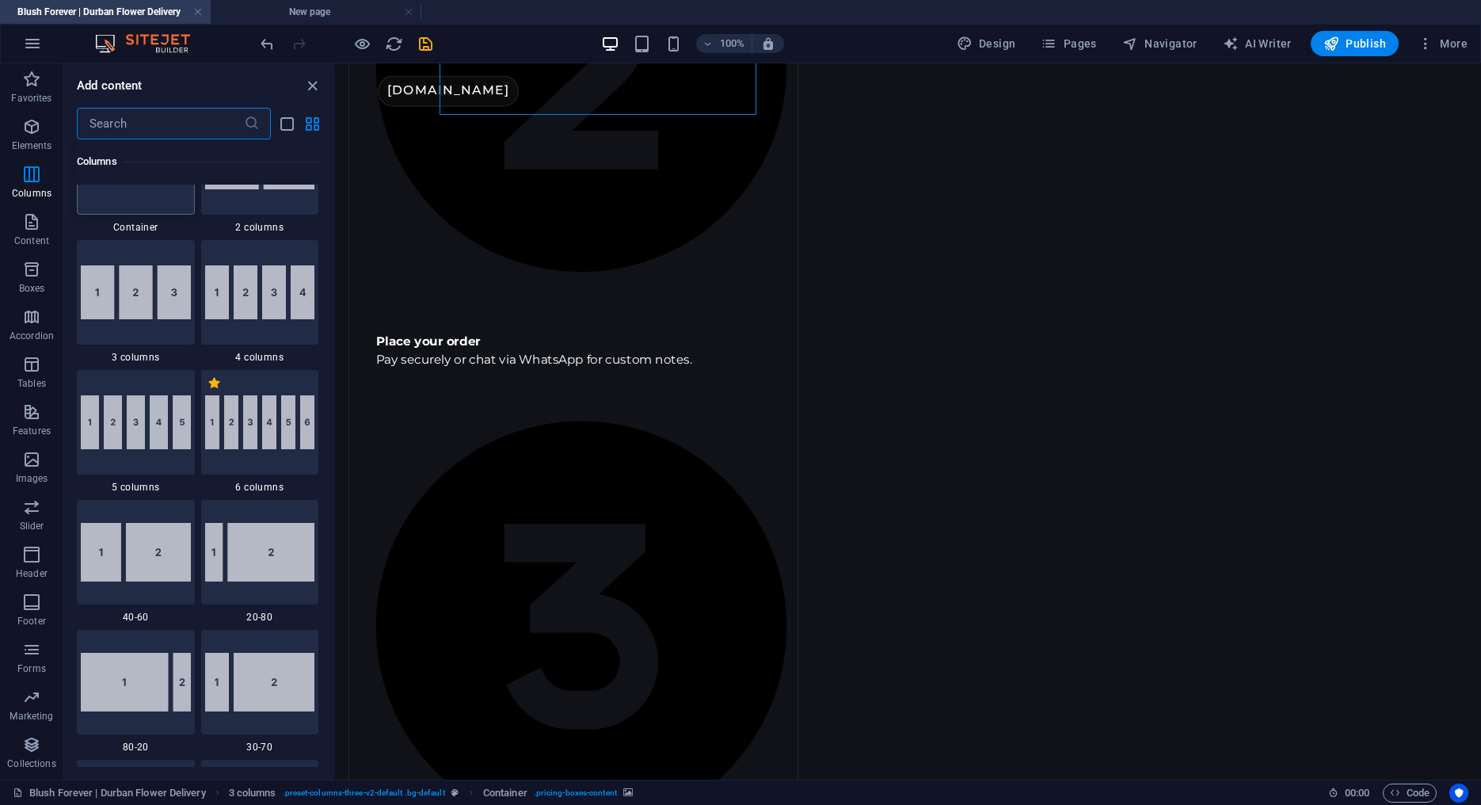
scroll to position [1584, 0]
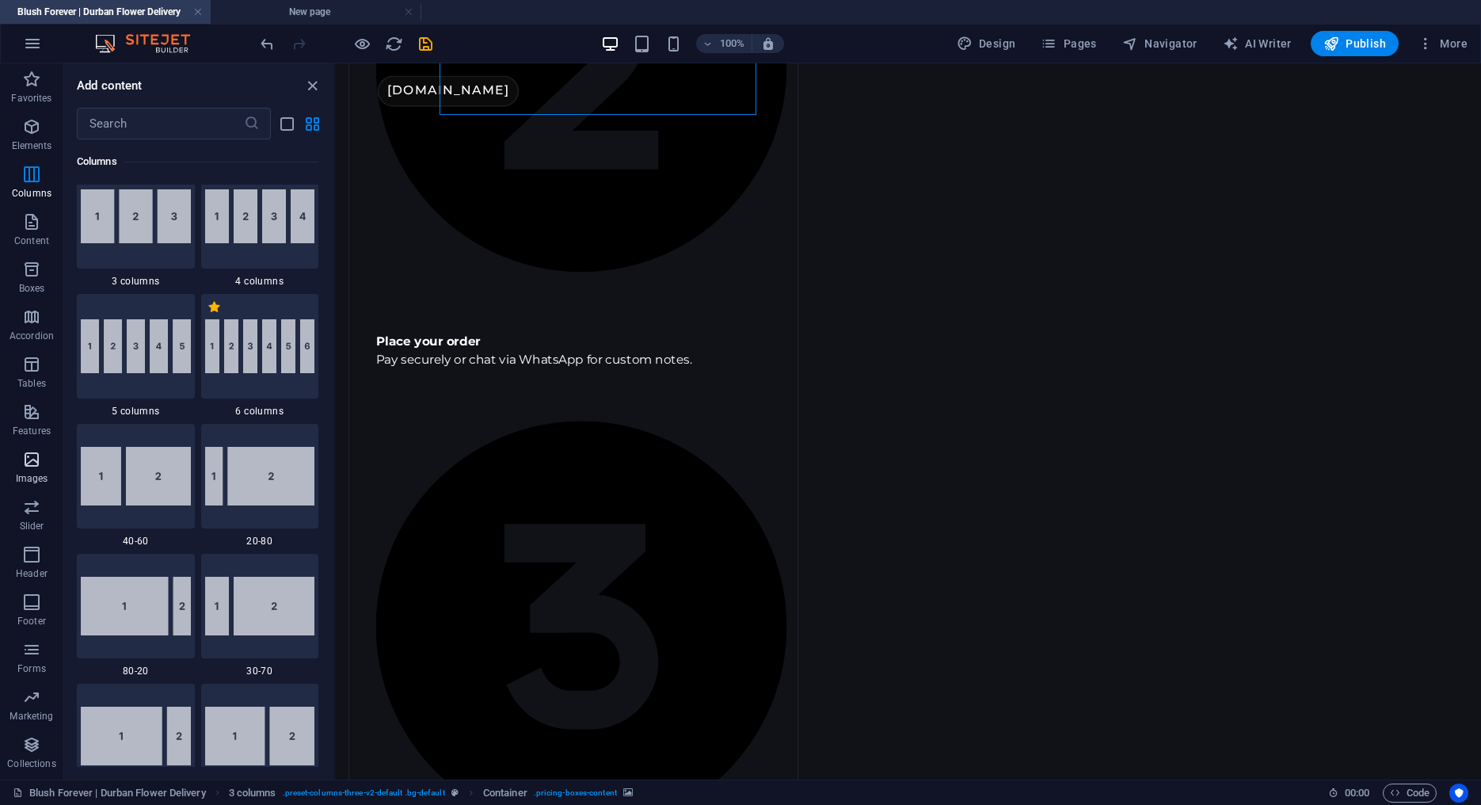
click at [29, 456] on icon "button" at bounding box center [31, 459] width 19 height 19
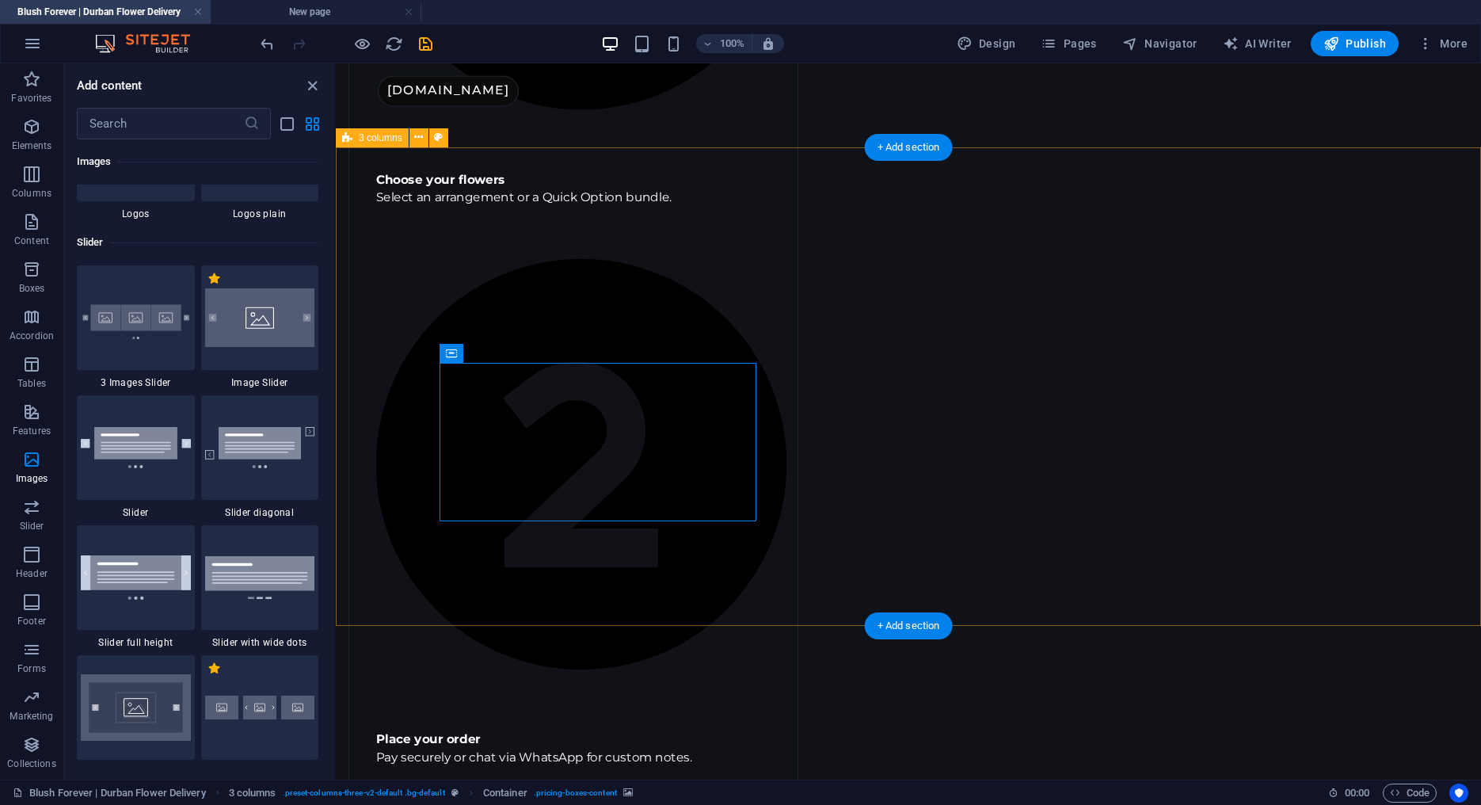
scroll to position [1580, 0]
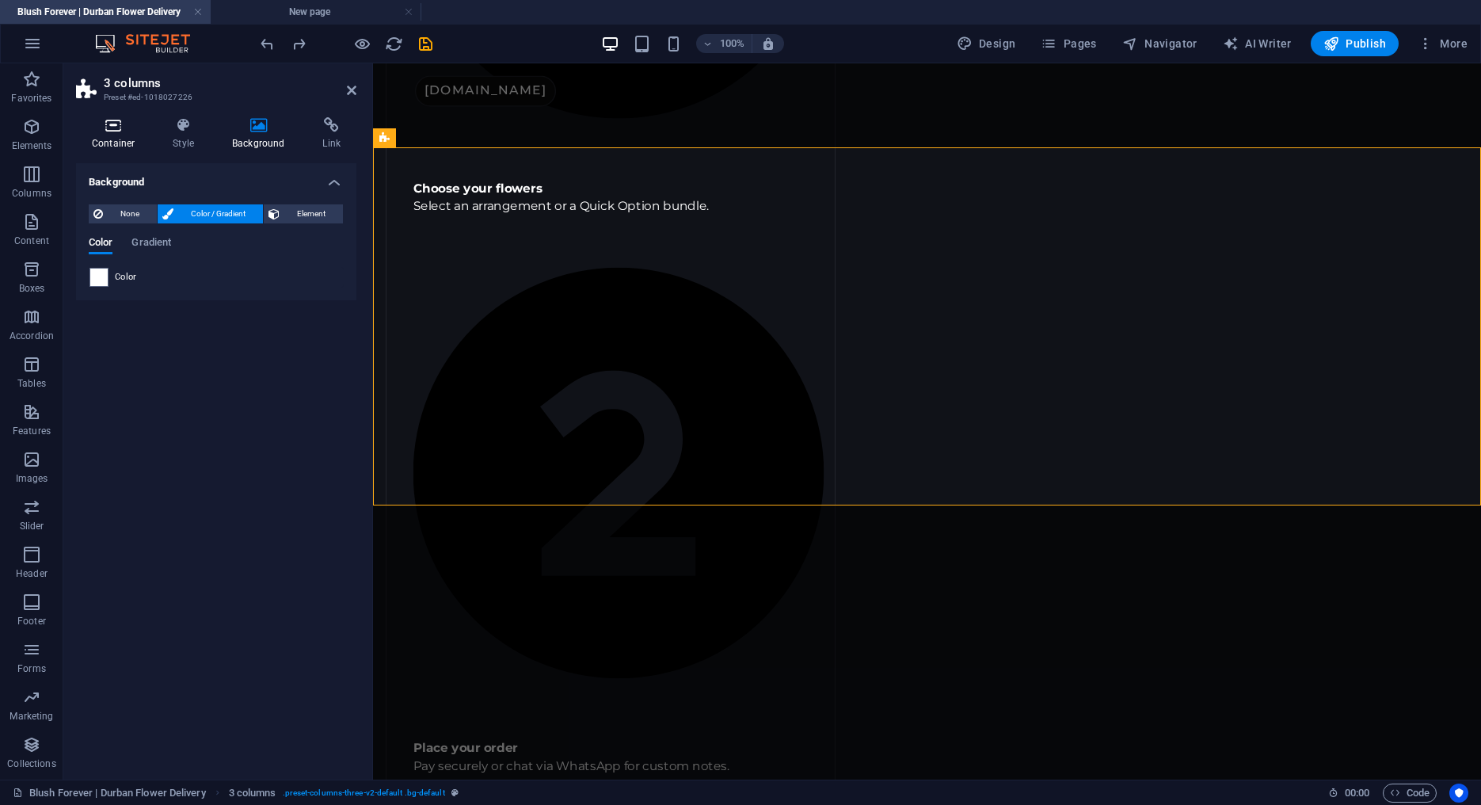
click at [102, 127] on icon at bounding box center [113, 125] width 74 height 16
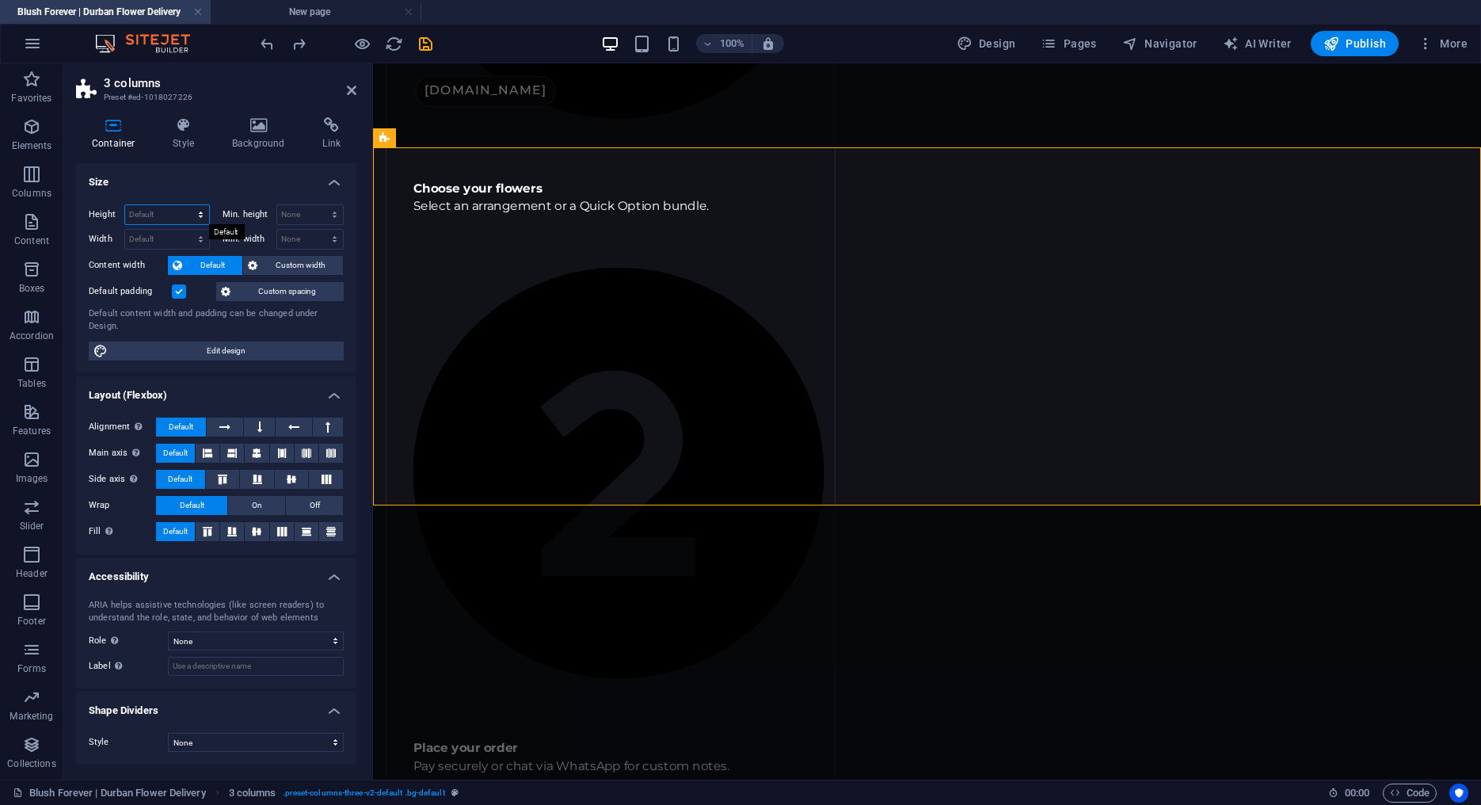
click at [125, 205] on select "Default px rem % vh vw" at bounding box center [167, 214] width 84 height 19
select select "px"
click option "px" at bounding box center [0, 0] width 0 height 0
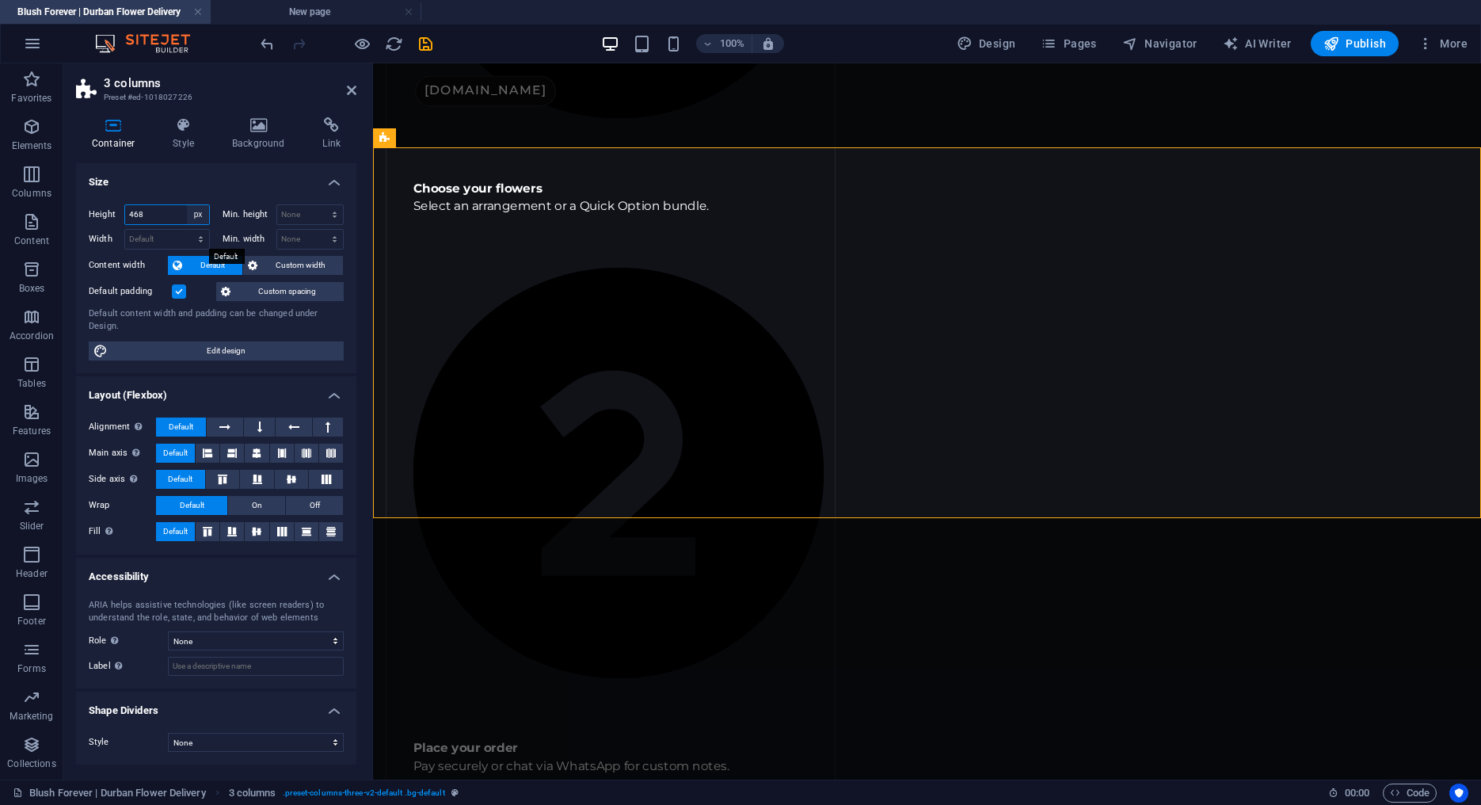
type input "4"
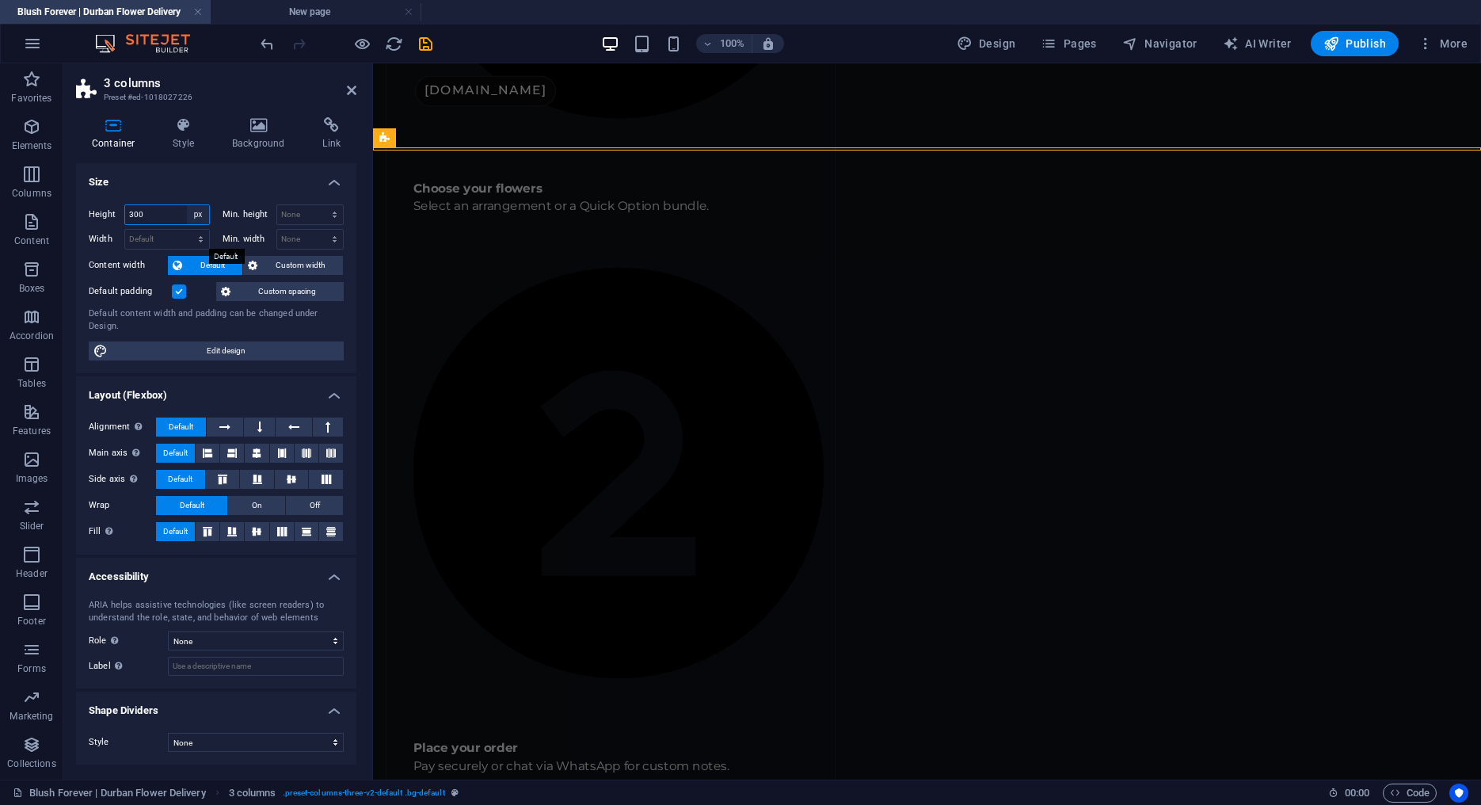
type input "300"
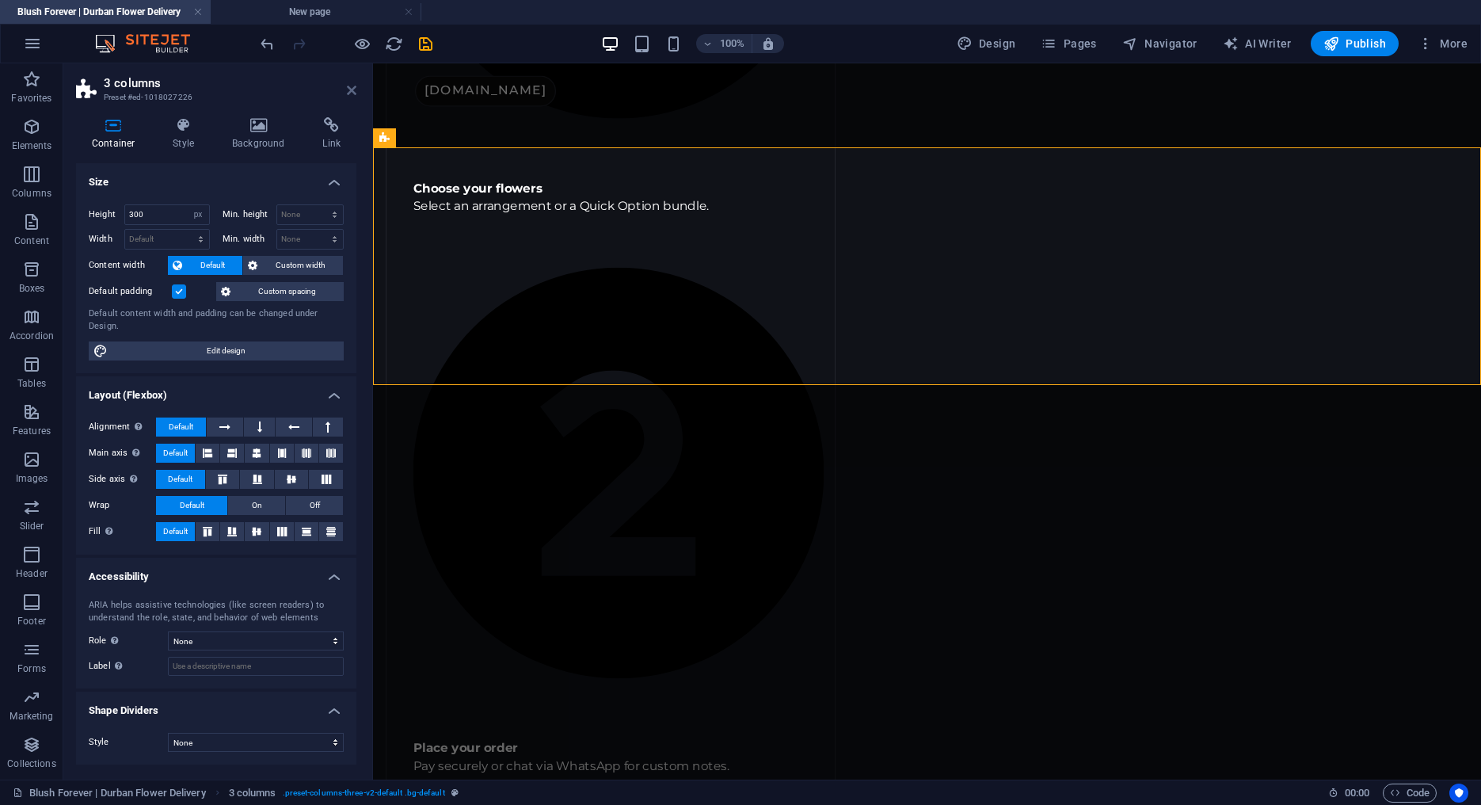
click at [354, 96] on icon at bounding box center [352, 90] width 10 height 13
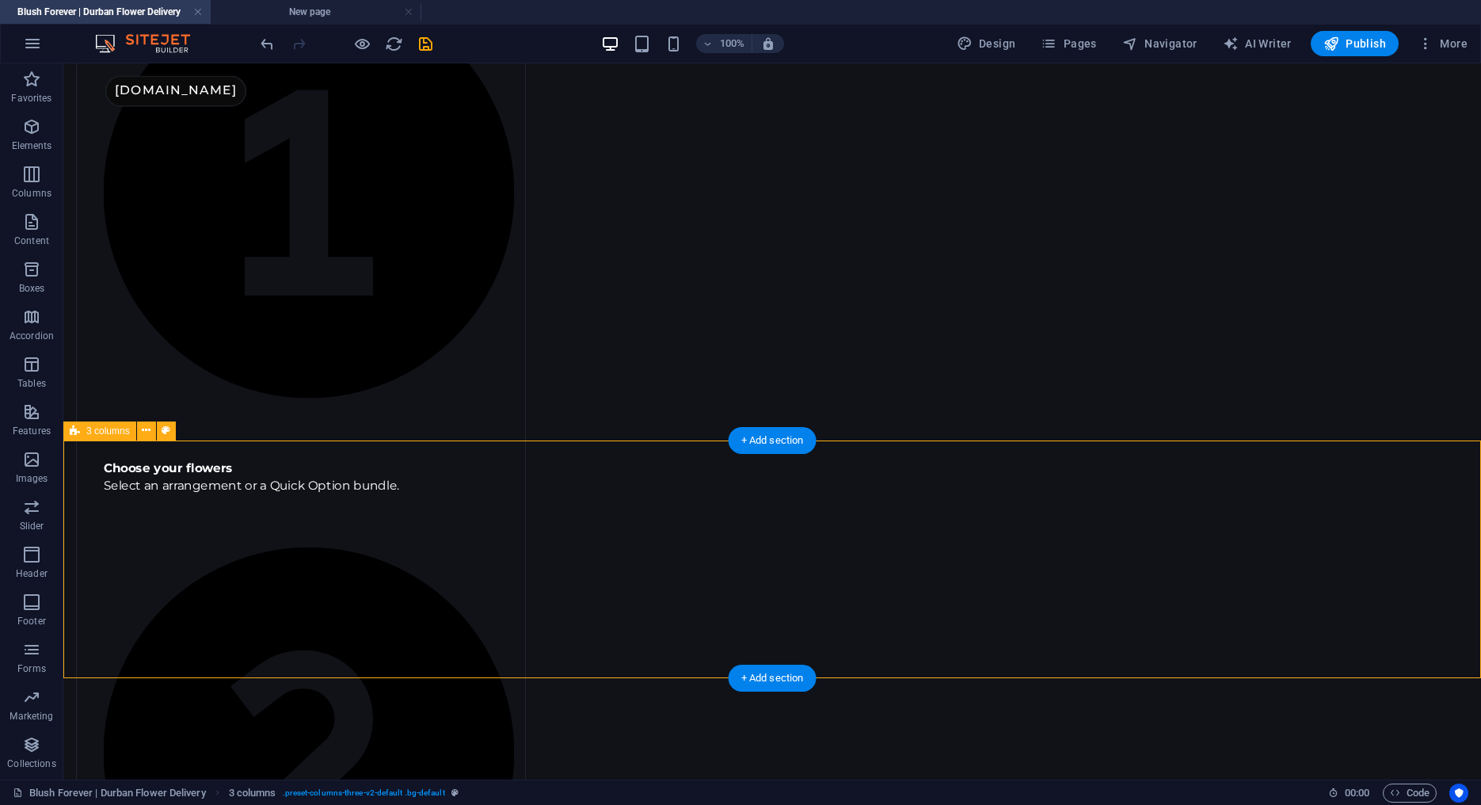
scroll to position [1281, 0]
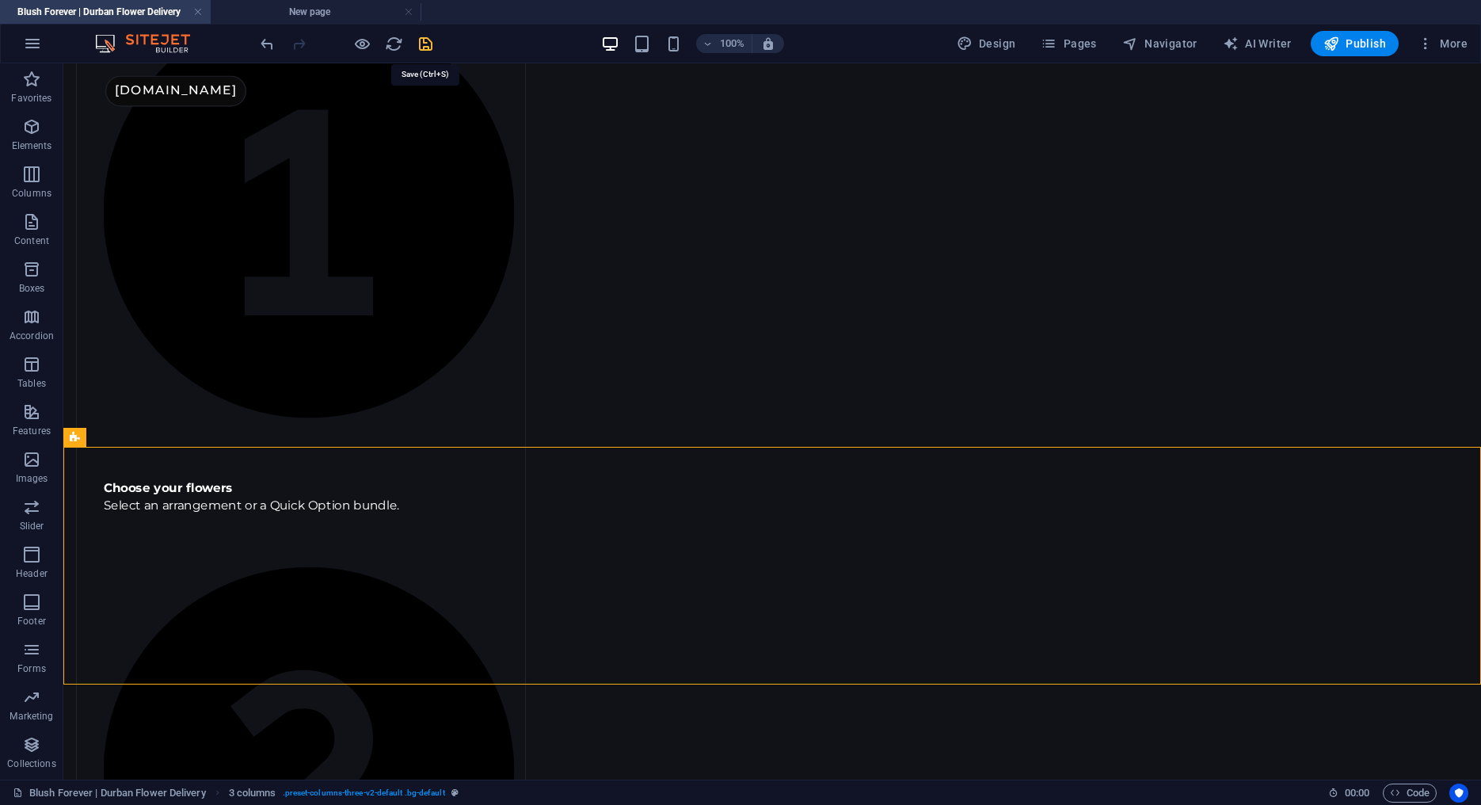
click at [433, 41] on icon "save" at bounding box center [426, 44] width 18 height 18
select select "px"
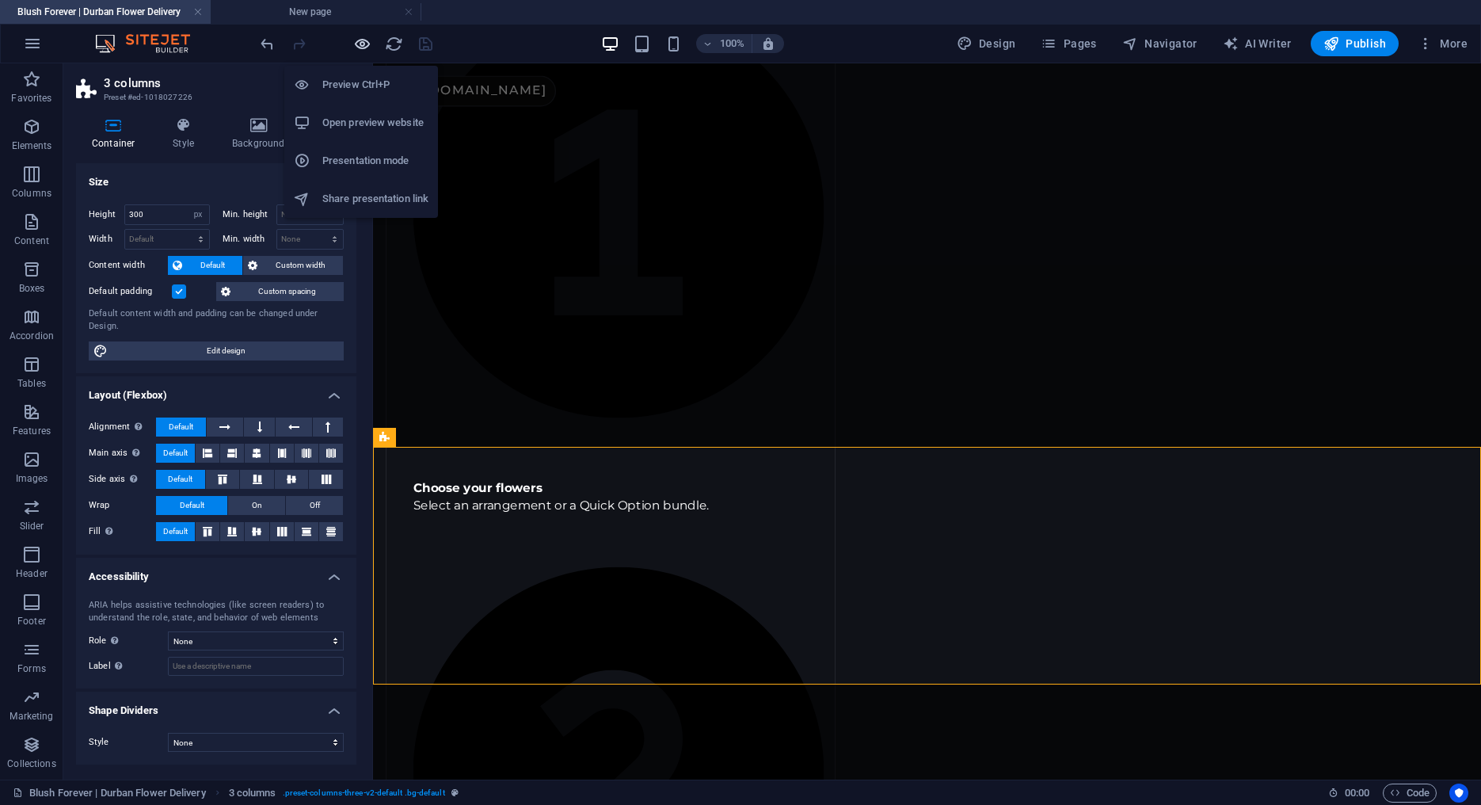
click at [364, 42] on icon "button" at bounding box center [362, 44] width 18 height 18
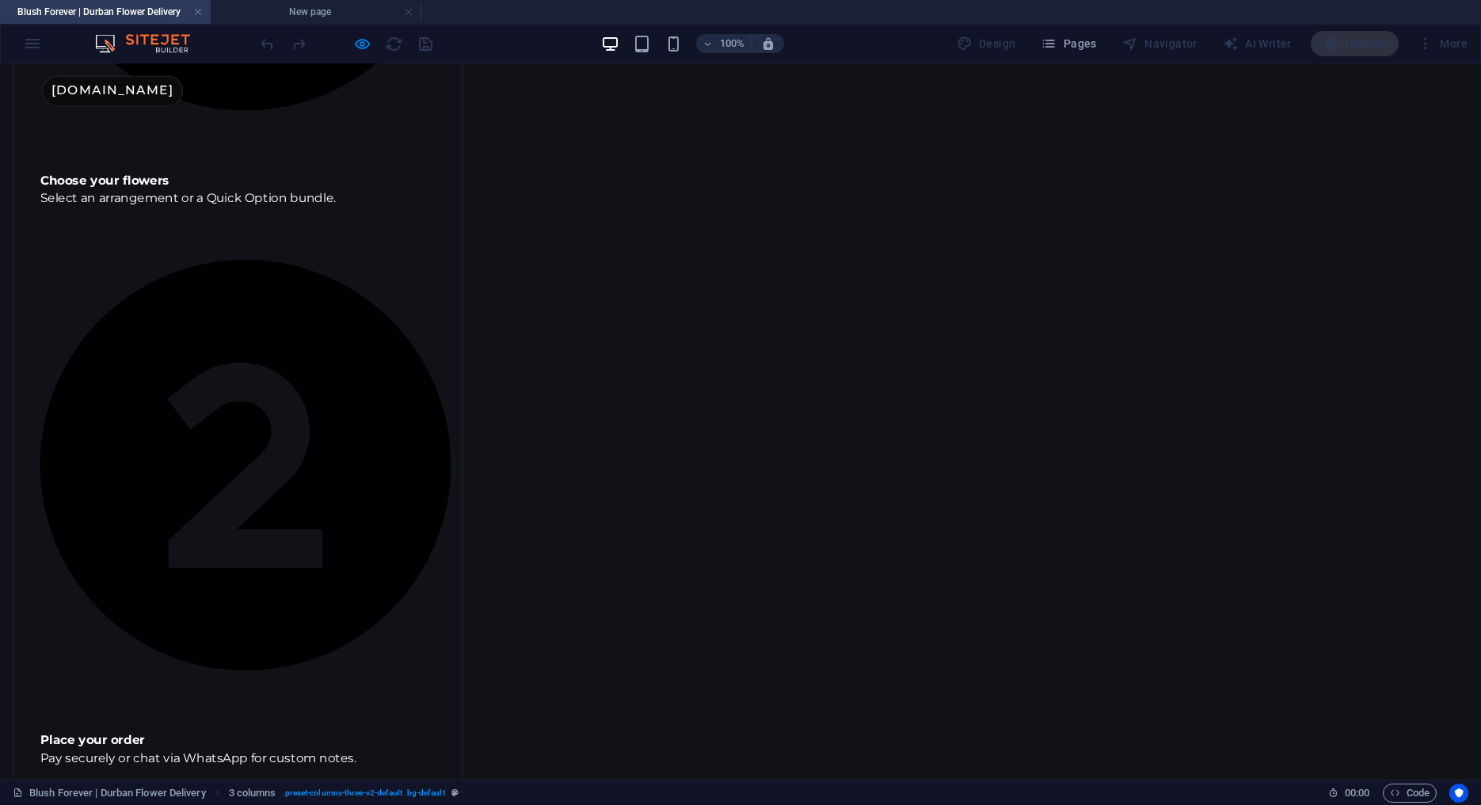
scroll to position [1587, 0]
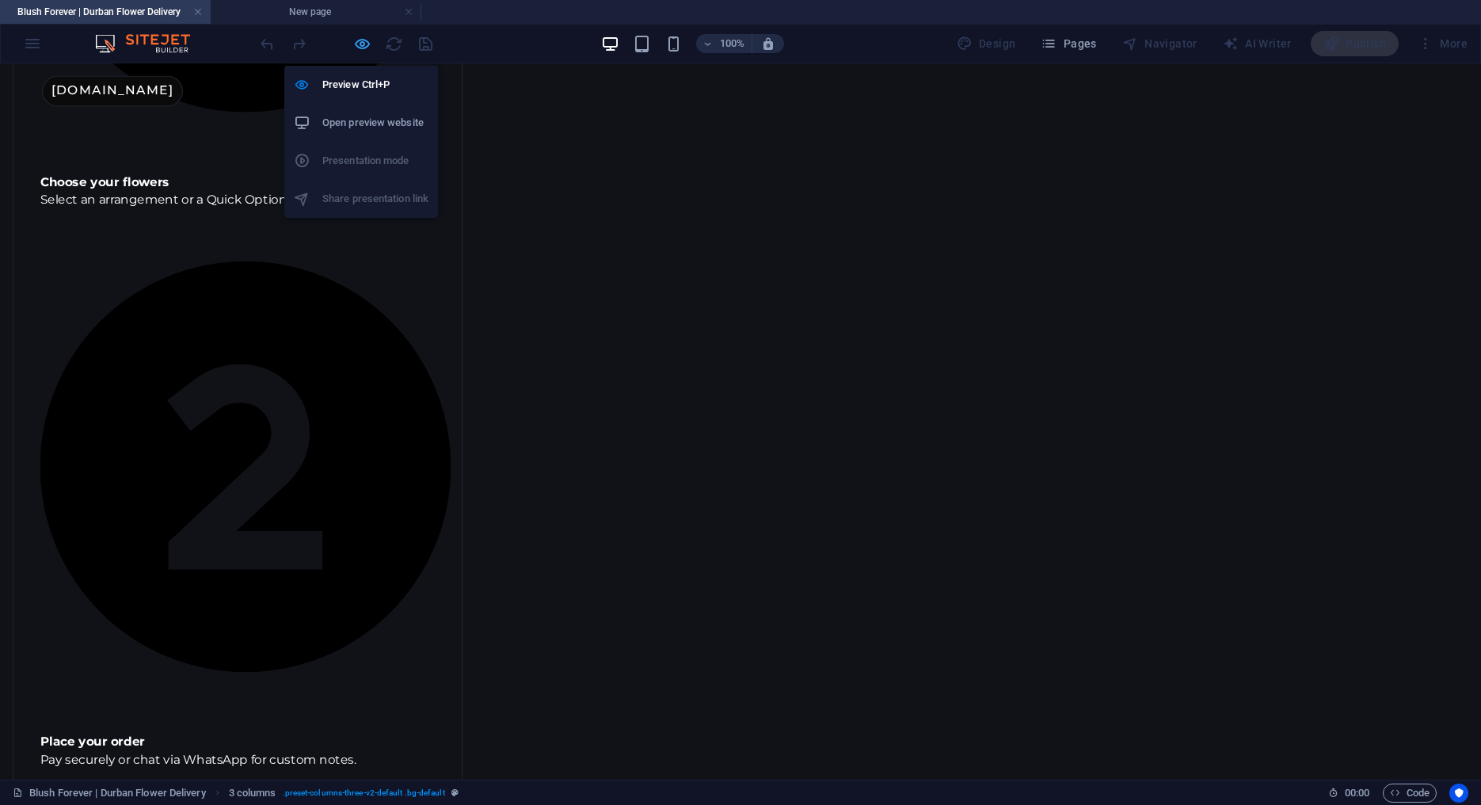
click at [360, 40] on icon "button" at bounding box center [362, 44] width 18 height 18
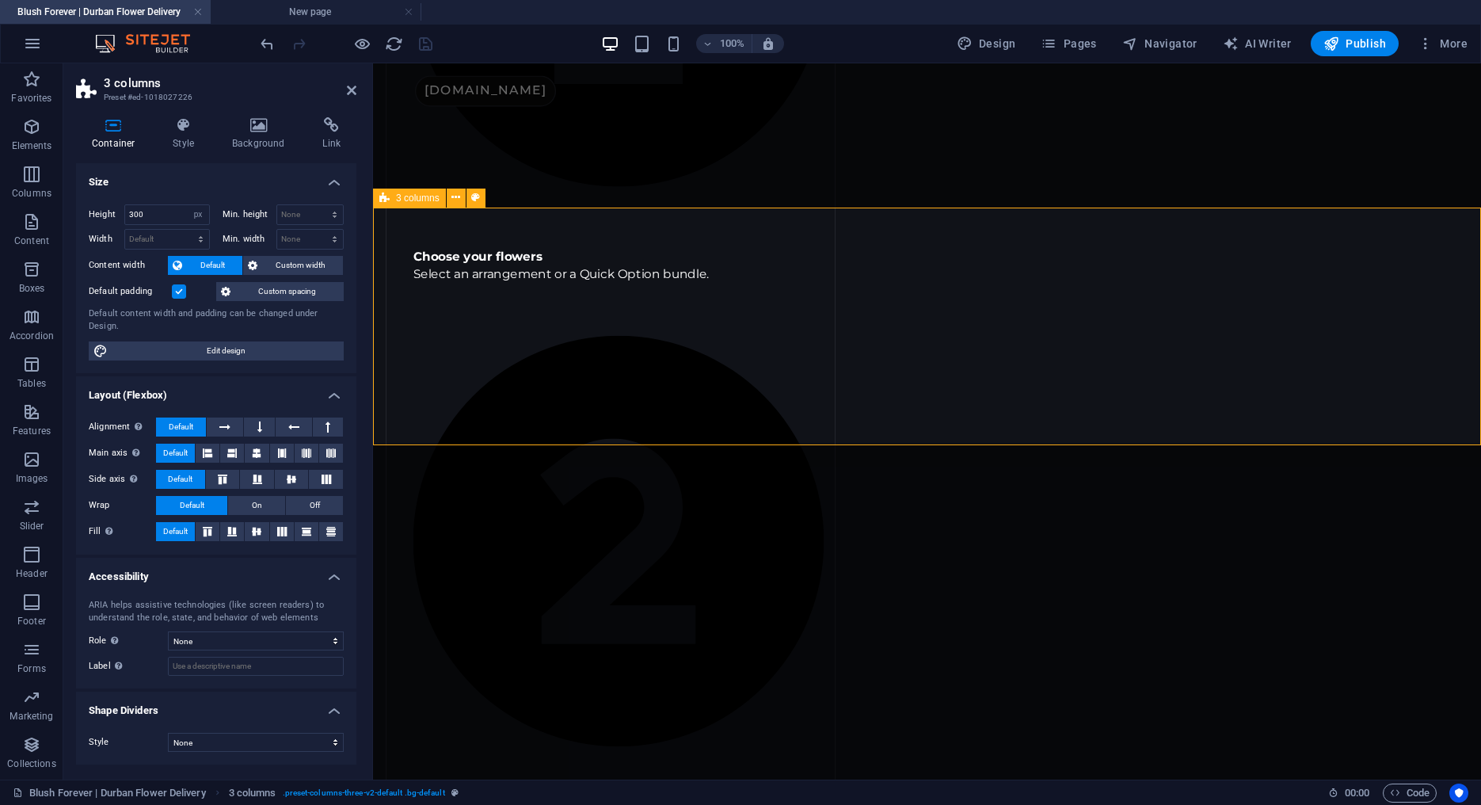
scroll to position [1510, 0]
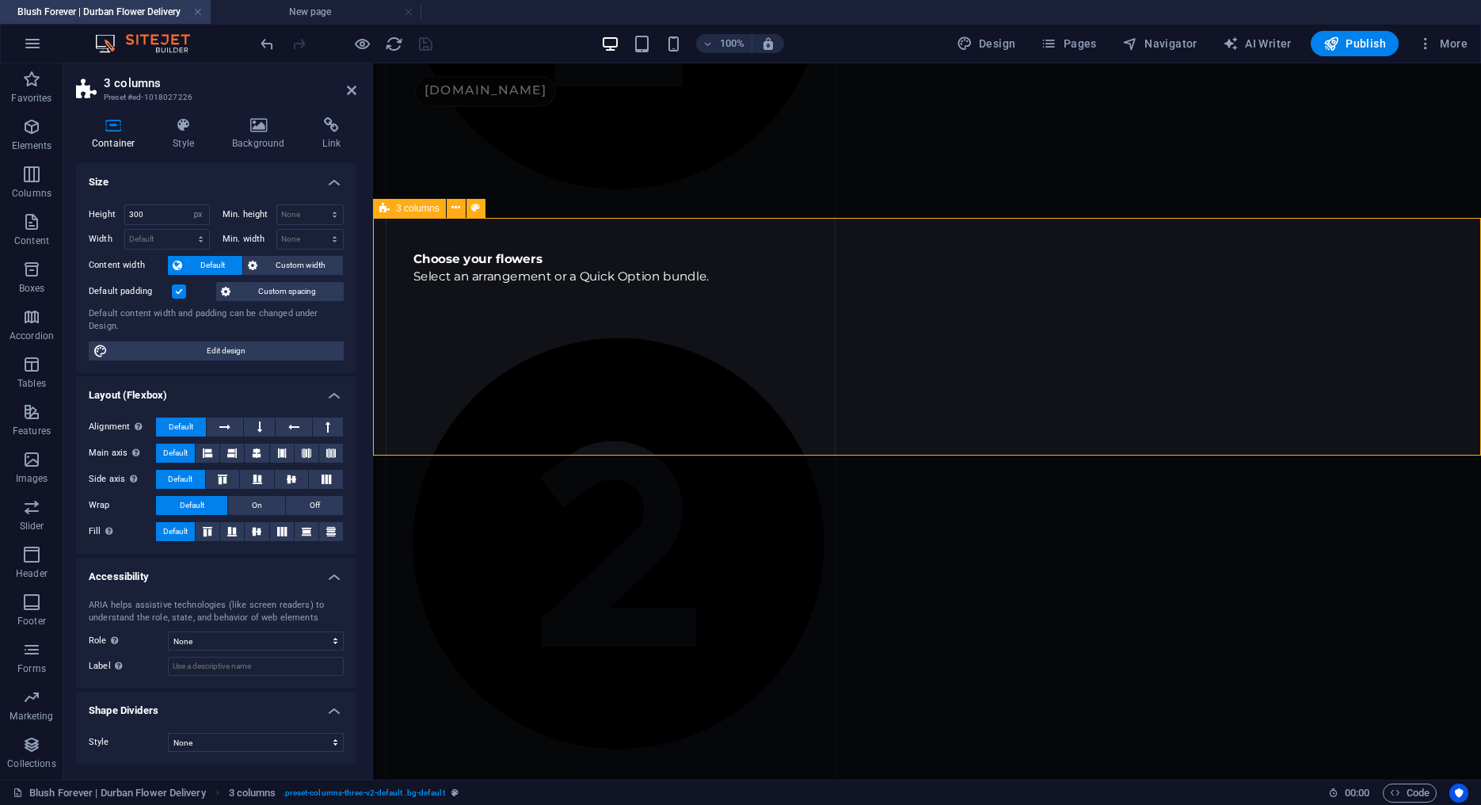
select select "default"
click option "Default" at bounding box center [0, 0] width 0 height 0
select select "DISABLED_OPTION_VALUE"
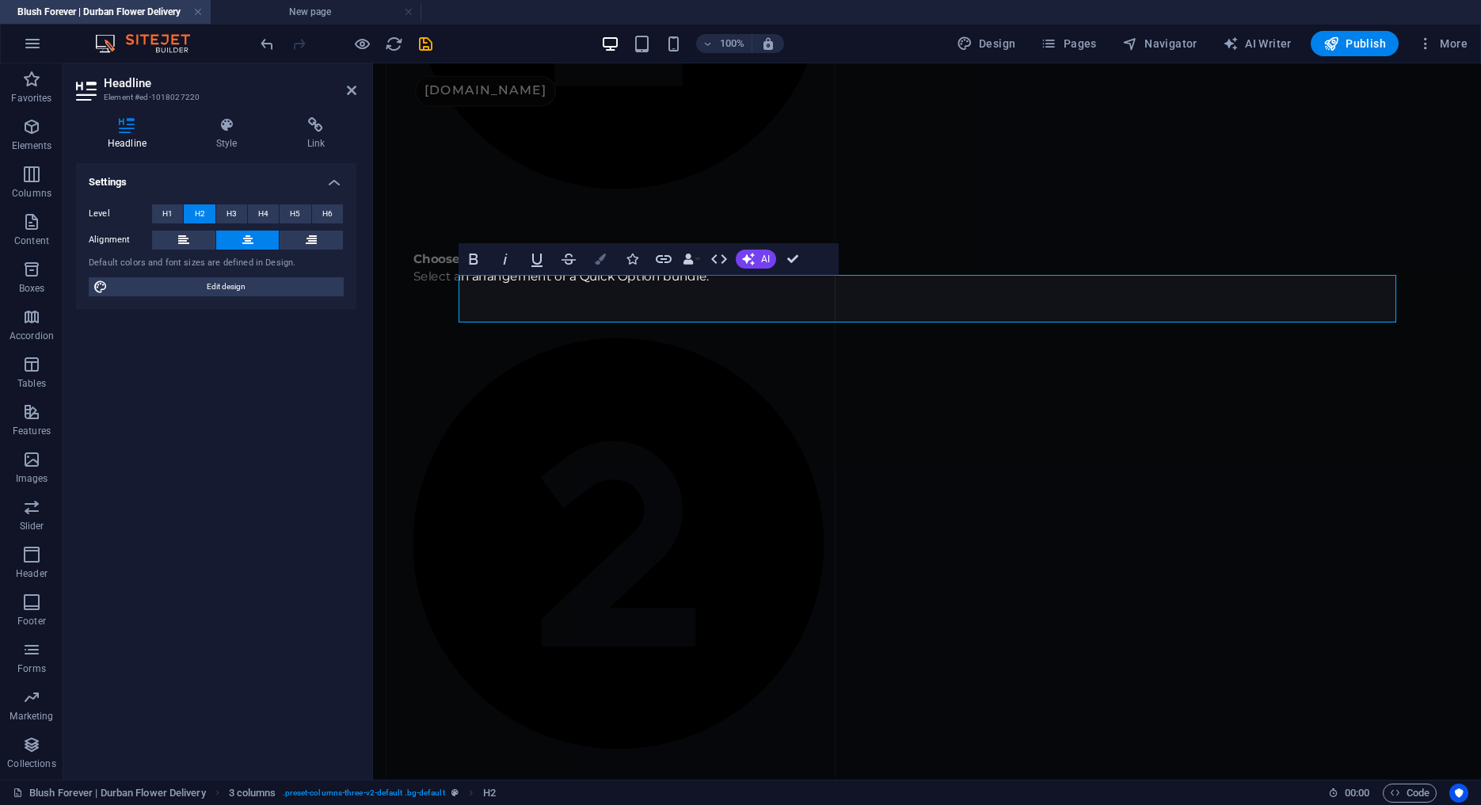
click at [607, 253] on button "Colors" at bounding box center [600, 259] width 30 height 32
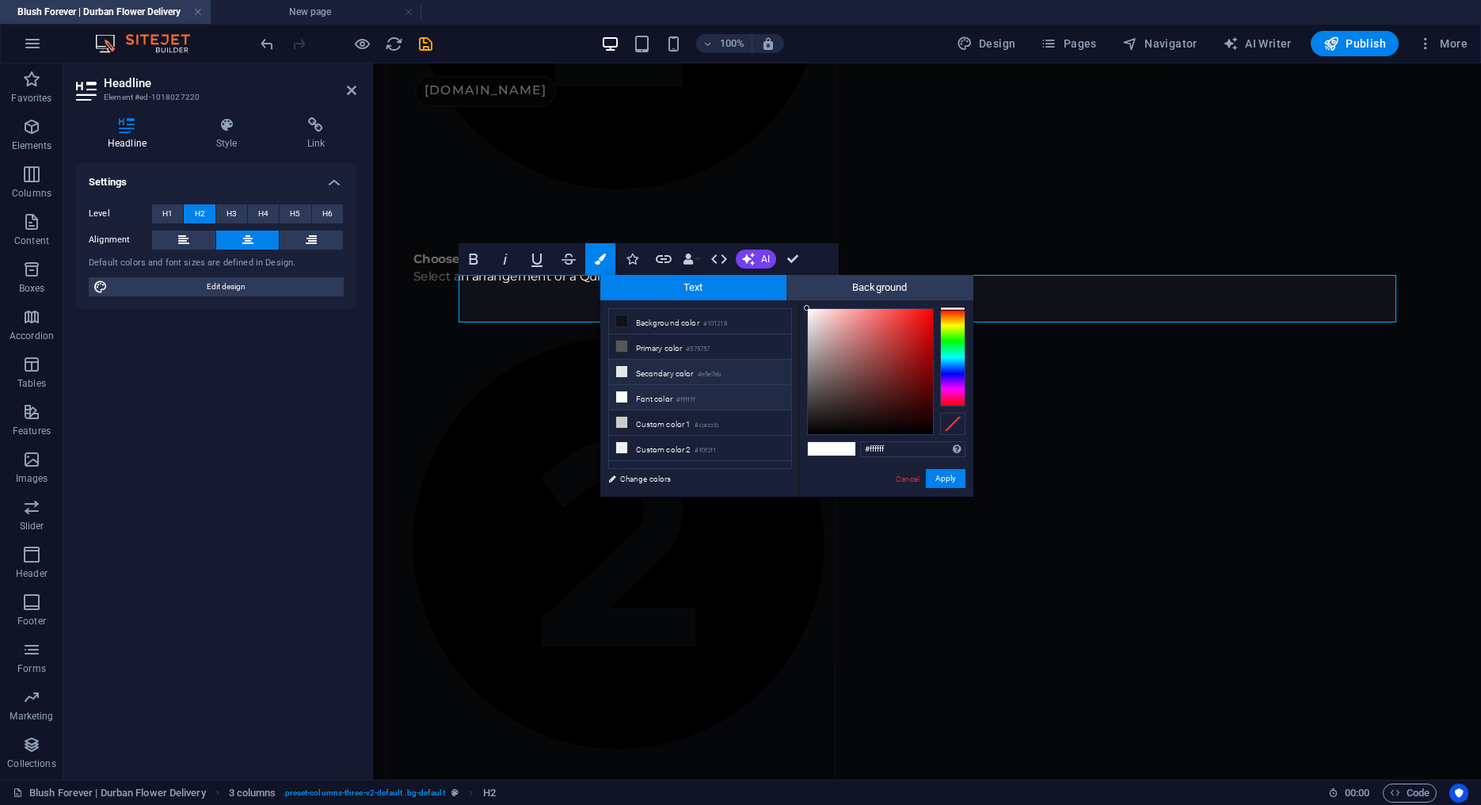
scroll to position [22, 0]
click at [666, 371] on li "Font color #ffffff" at bounding box center [700, 375] width 182 height 25
click at [947, 471] on button "Apply" at bounding box center [946, 478] width 40 height 19
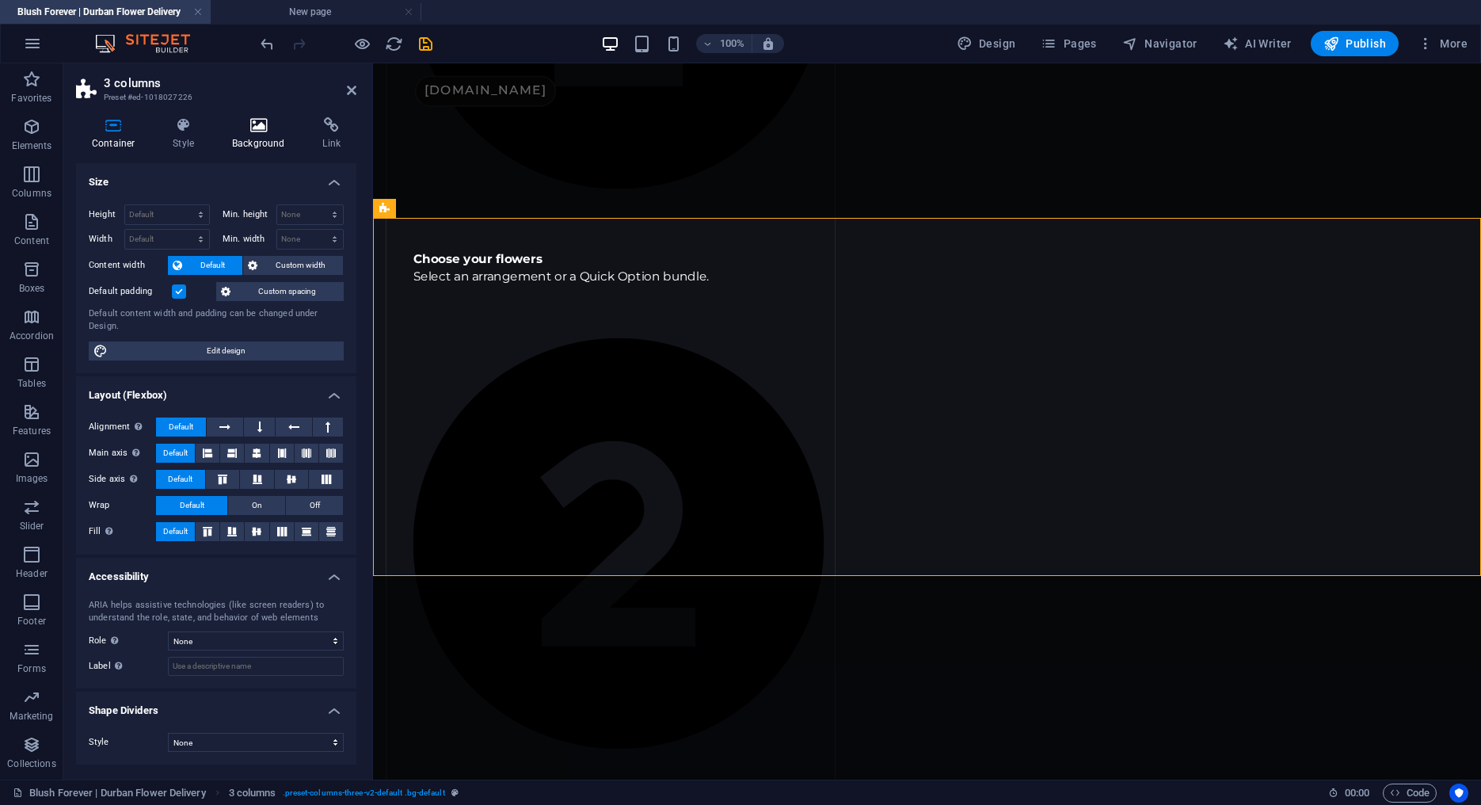
click at [238, 131] on icon at bounding box center [258, 125] width 84 height 16
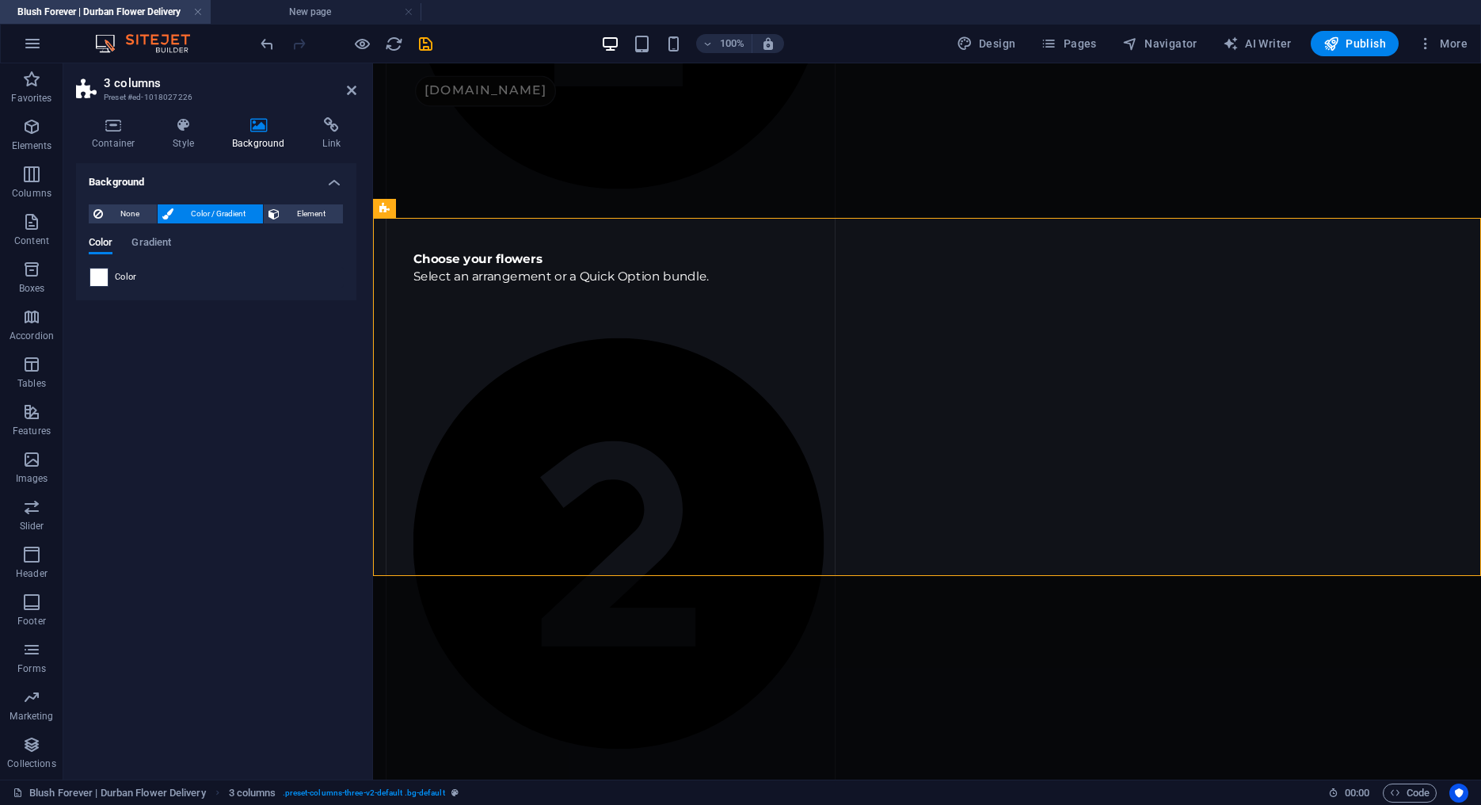
click at [102, 274] on span at bounding box center [98, 277] width 17 height 17
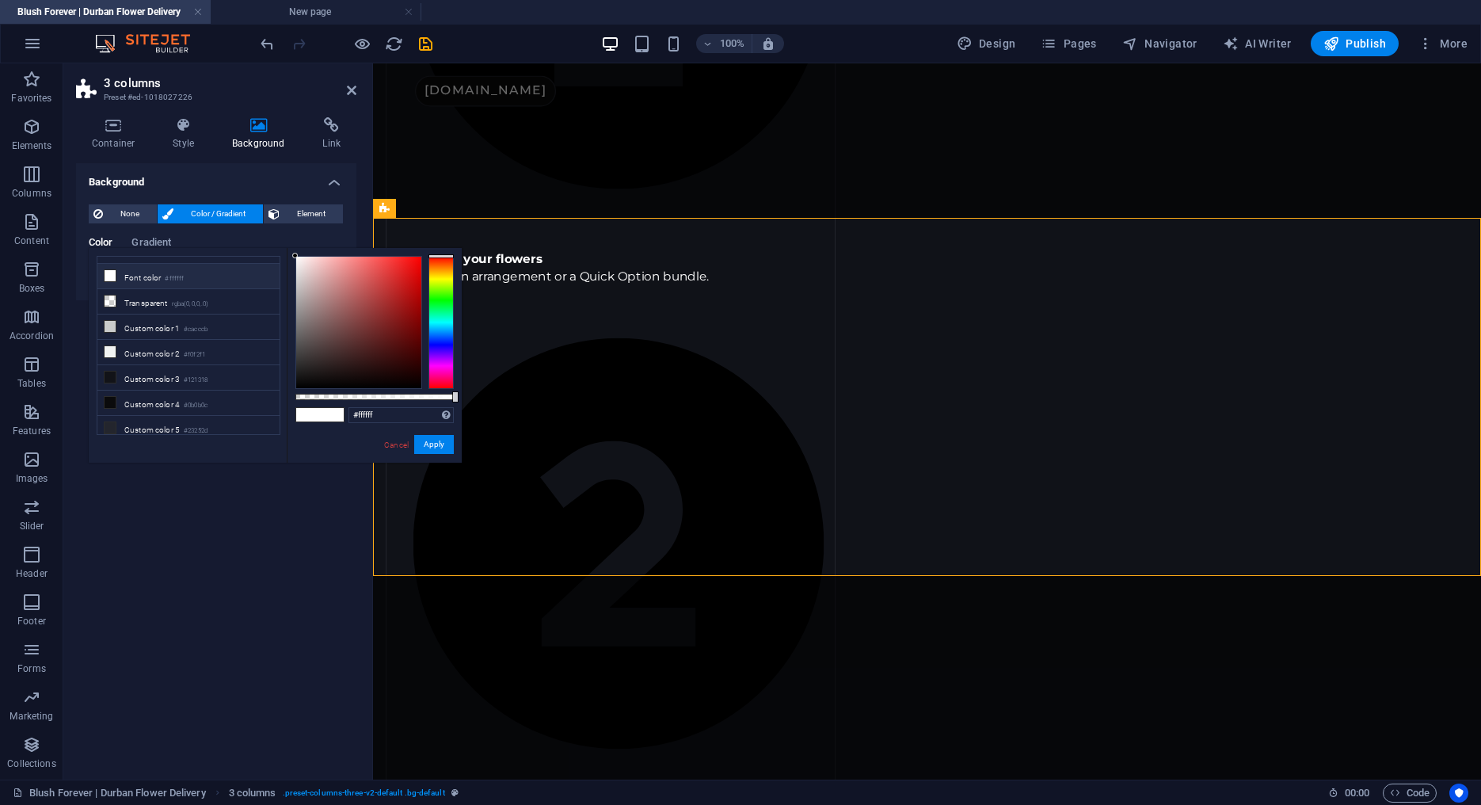
scroll to position [69, 0]
click at [150, 303] on li "Transparent rgba(0,0,0,.0)" at bounding box center [188, 301] width 182 height 25
type input "rgba(0, 0, 0, 0)"
click at [440, 437] on button "Apply" at bounding box center [434, 444] width 40 height 19
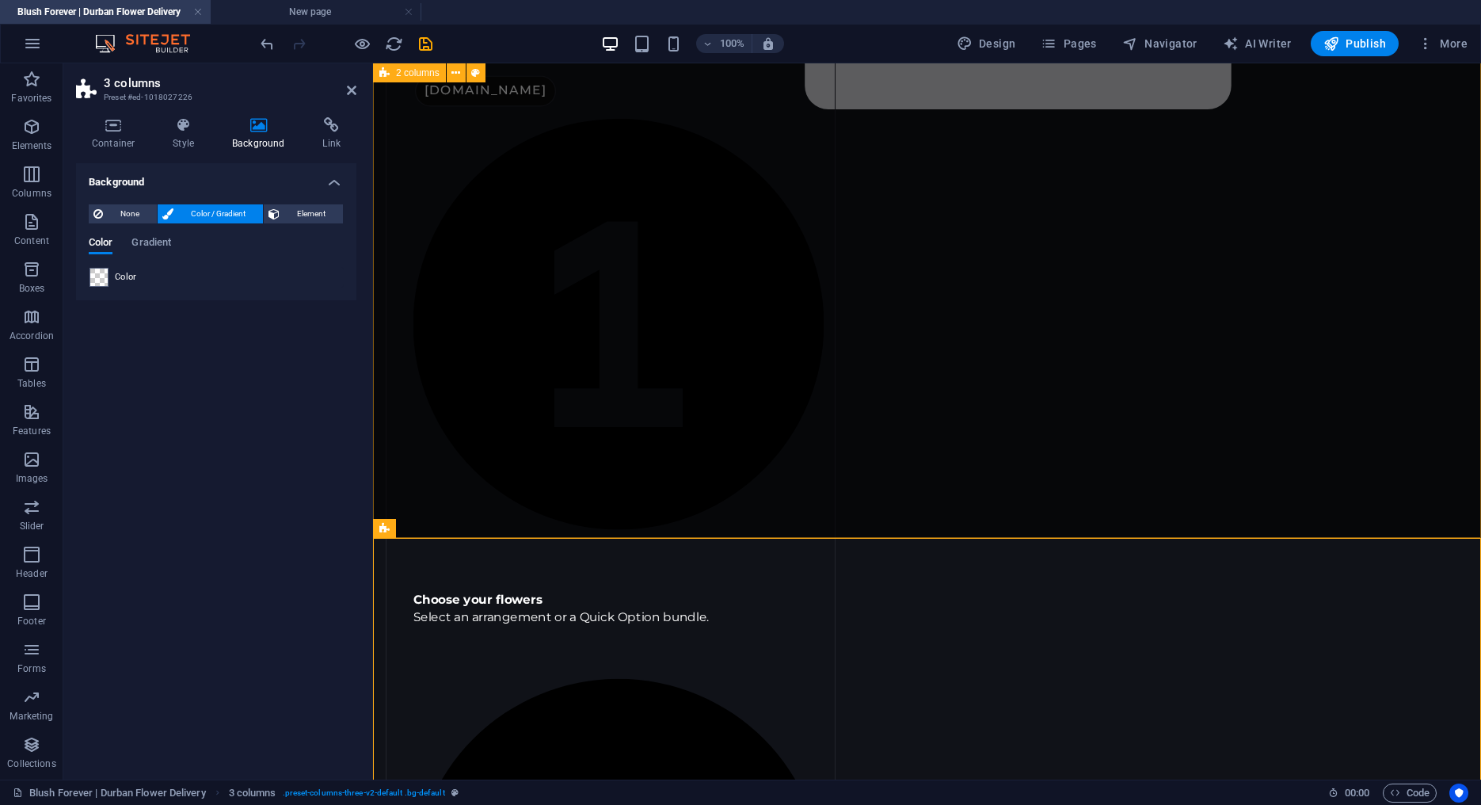
scroll to position [1160, 0]
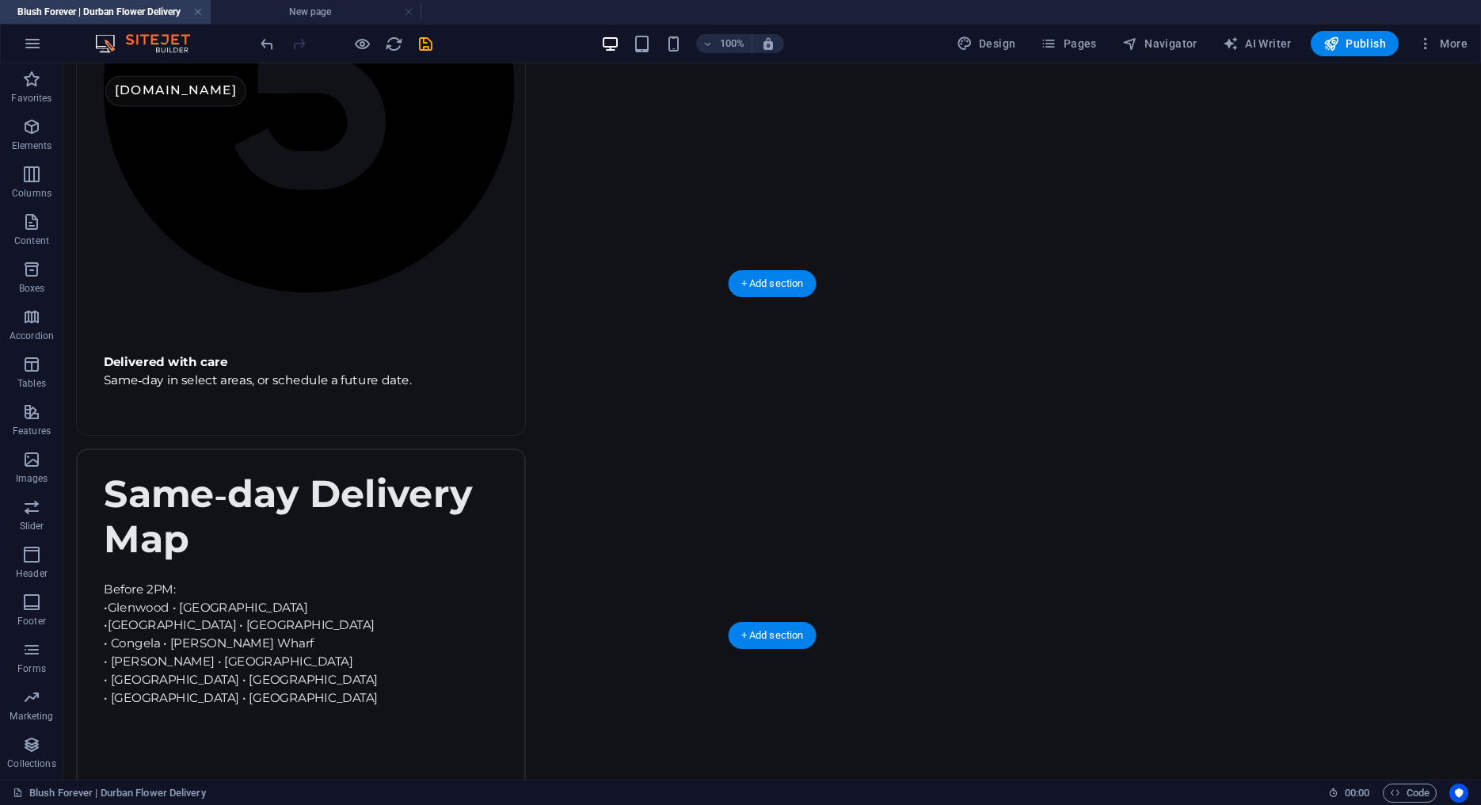
scroll to position [2528, 0]
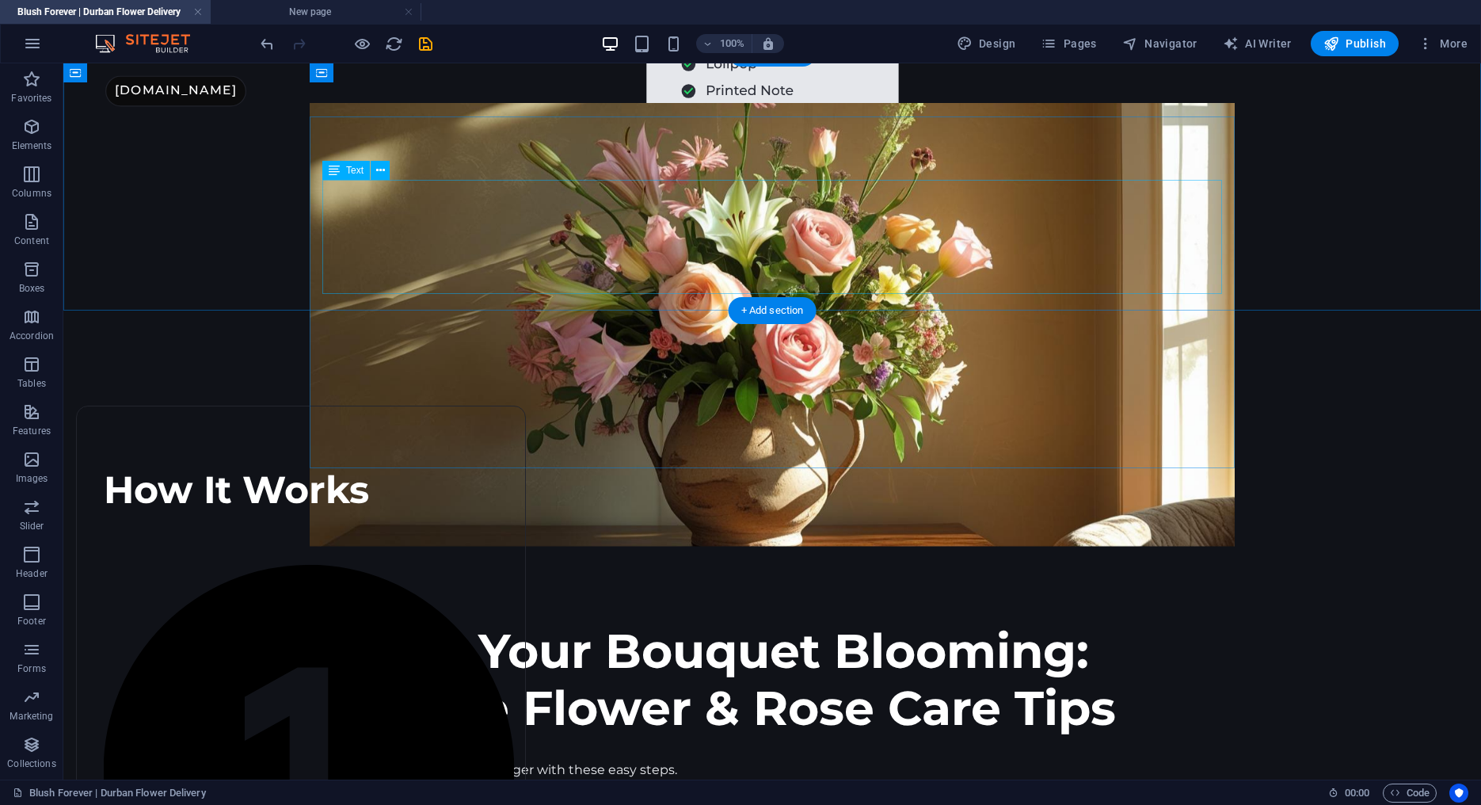
scroll to position [705, 0]
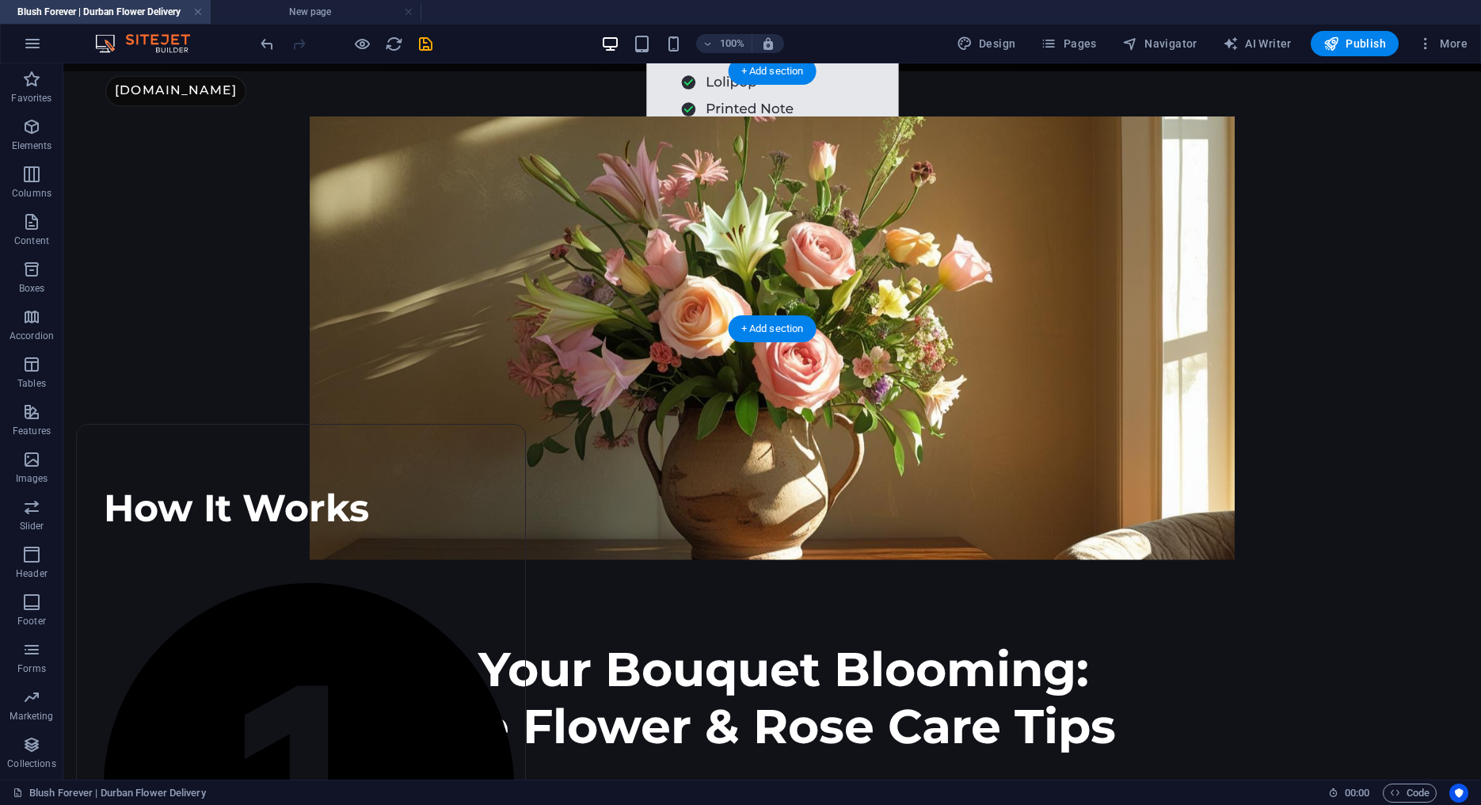
click at [349, 158] on figure at bounding box center [772, 337] width 925 height 443
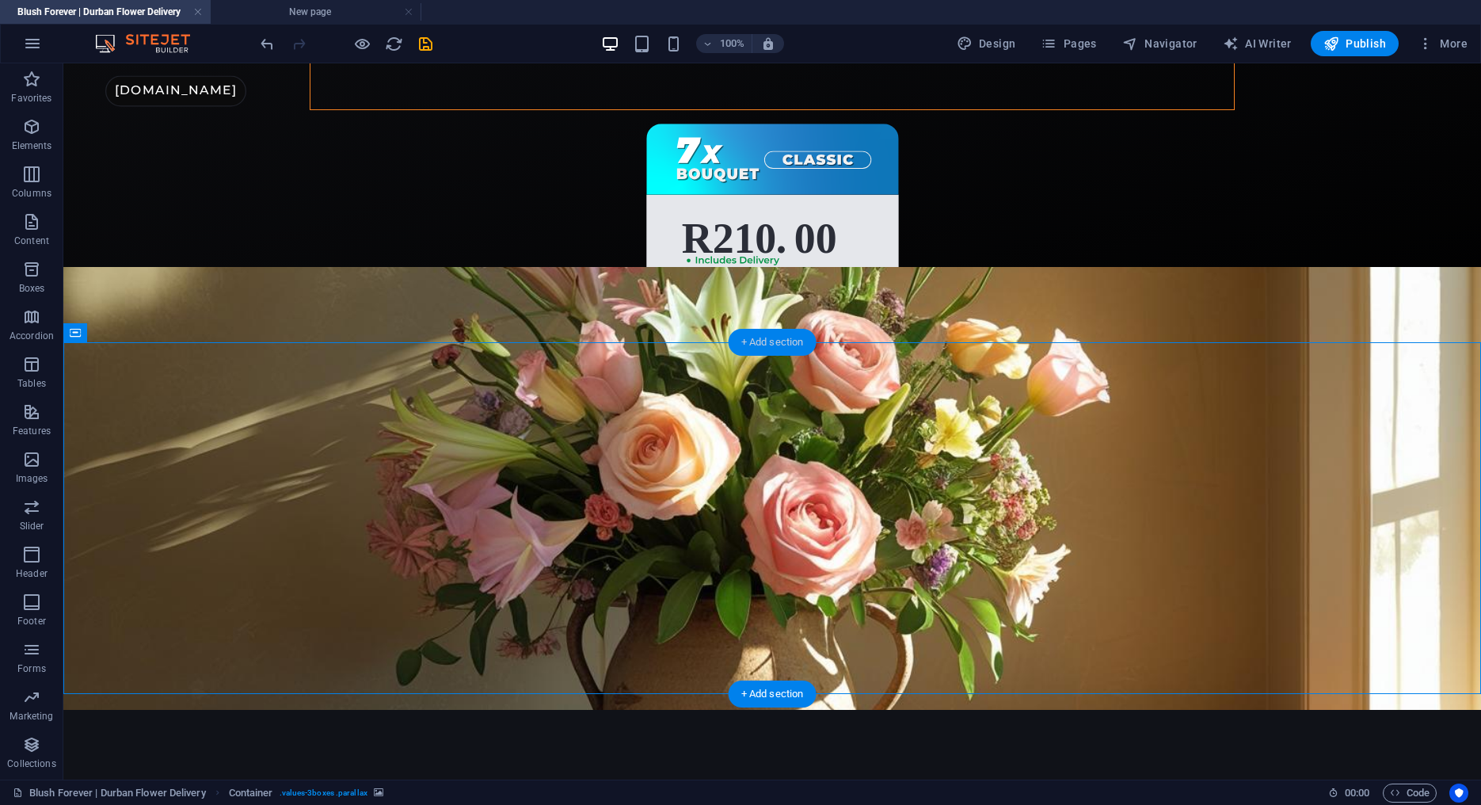
scroll to position [434, 0]
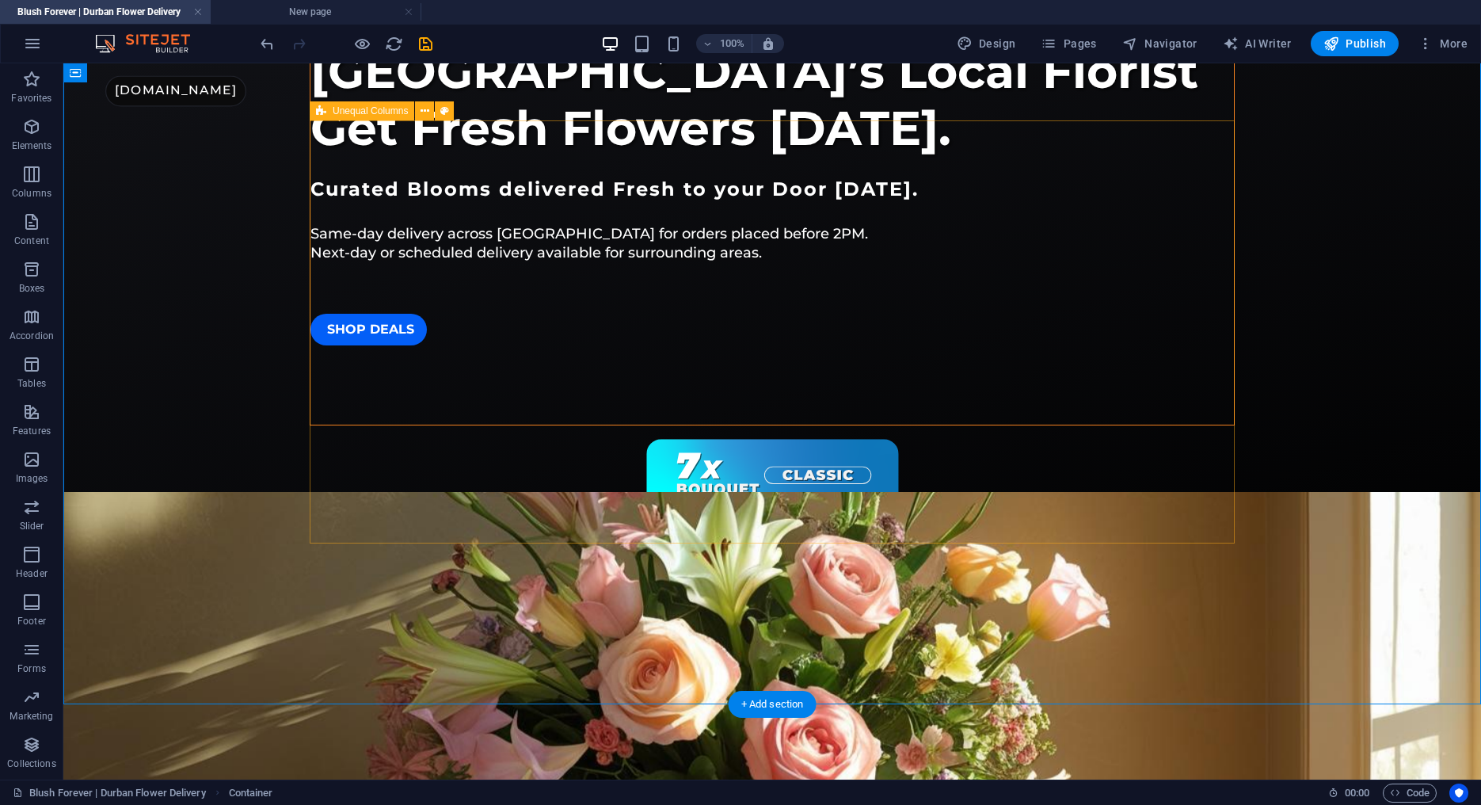
scroll to position [0, 0]
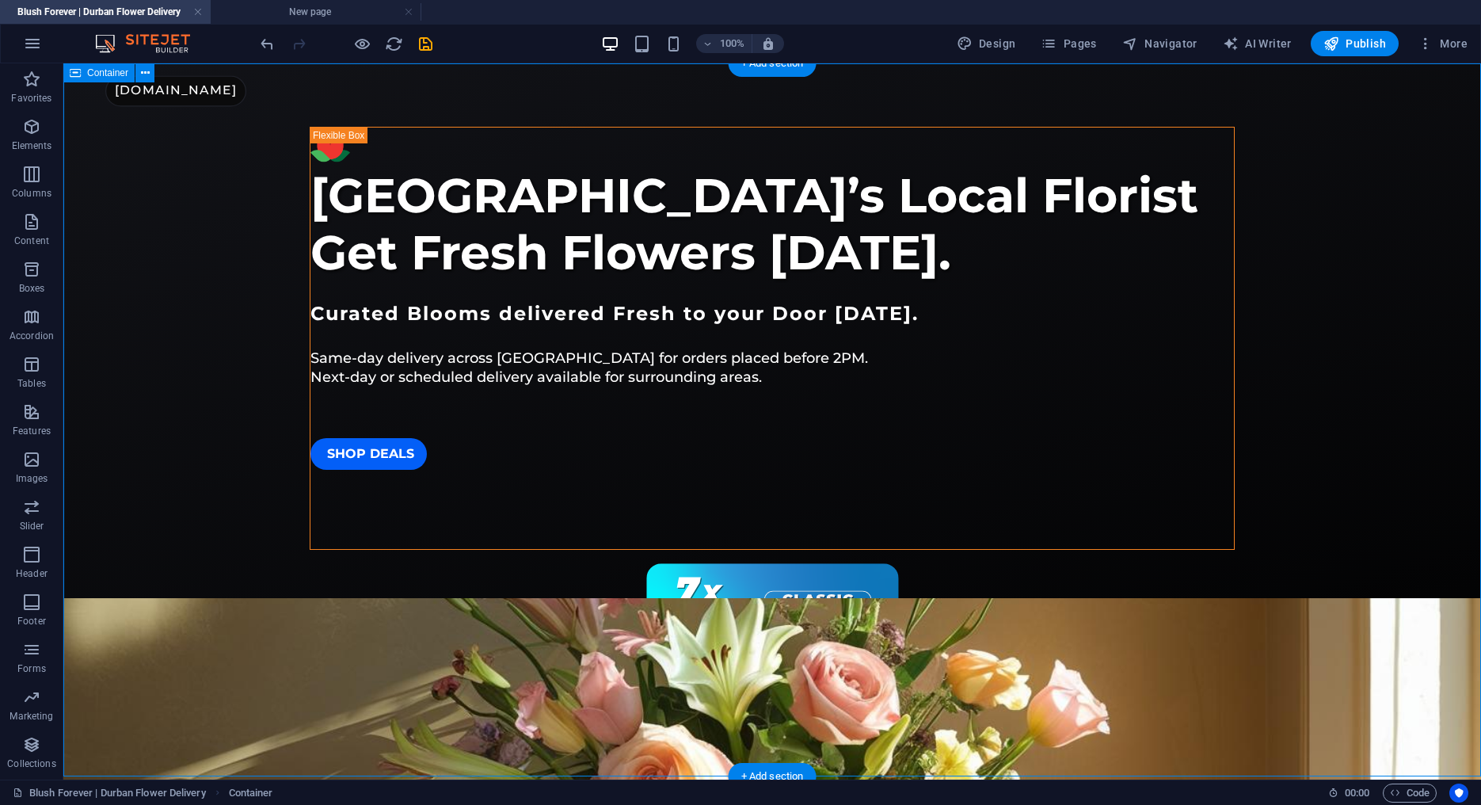
click at [236, 176] on div "[GEOGRAPHIC_DATA]’s Local Florist Get Fresh Flowers [DATE]. Curated Blooms deli…" at bounding box center [772, 419] width 1418 height 713
select select "px"
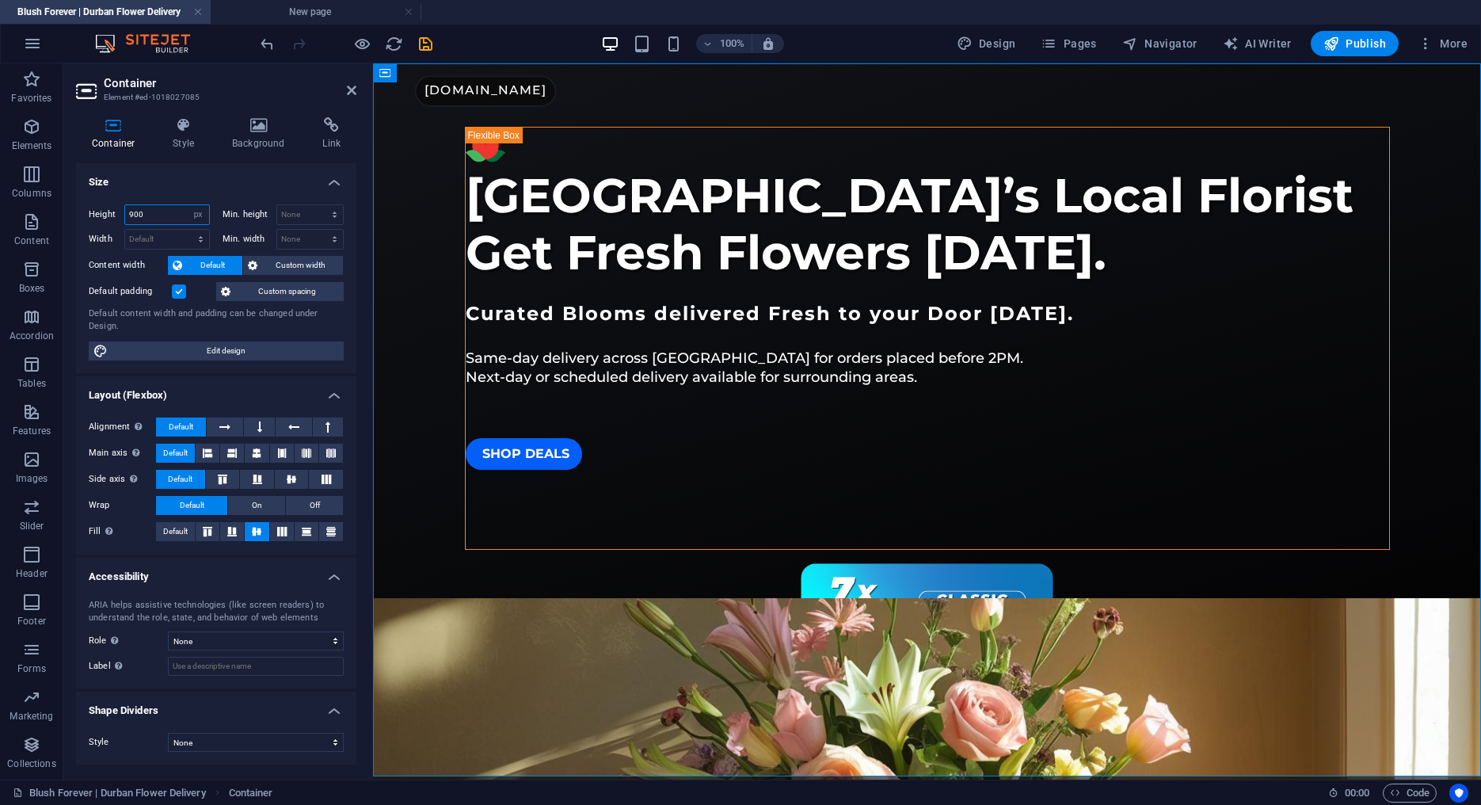
drag, startPoint x: 152, startPoint y: 212, endPoint x: 71, endPoint y: 206, distance: 81.8
click at [125, 206] on input "900" at bounding box center [167, 214] width 84 height 19
type input "950"
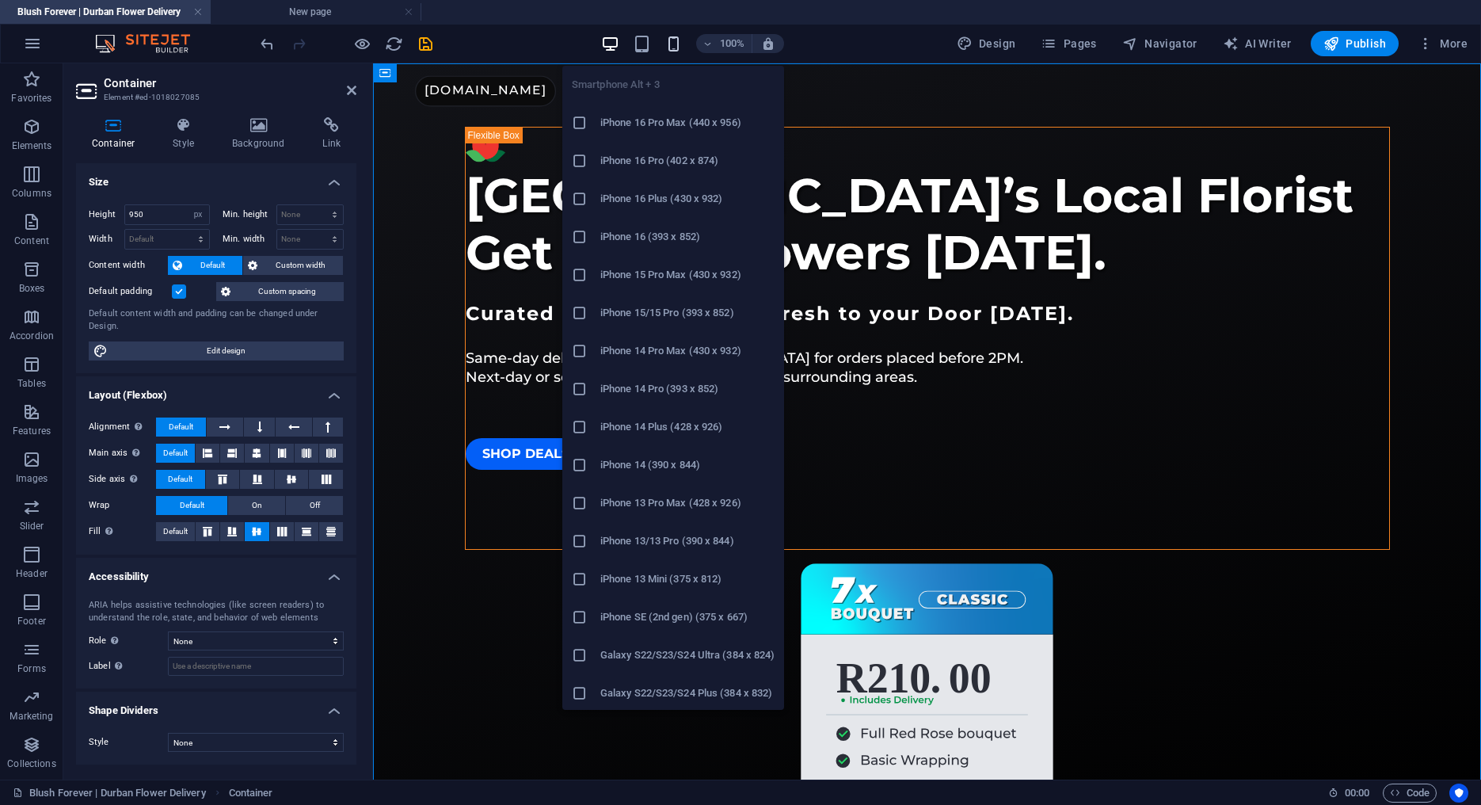
click at [676, 43] on icon "button" at bounding box center [674, 44] width 18 height 18
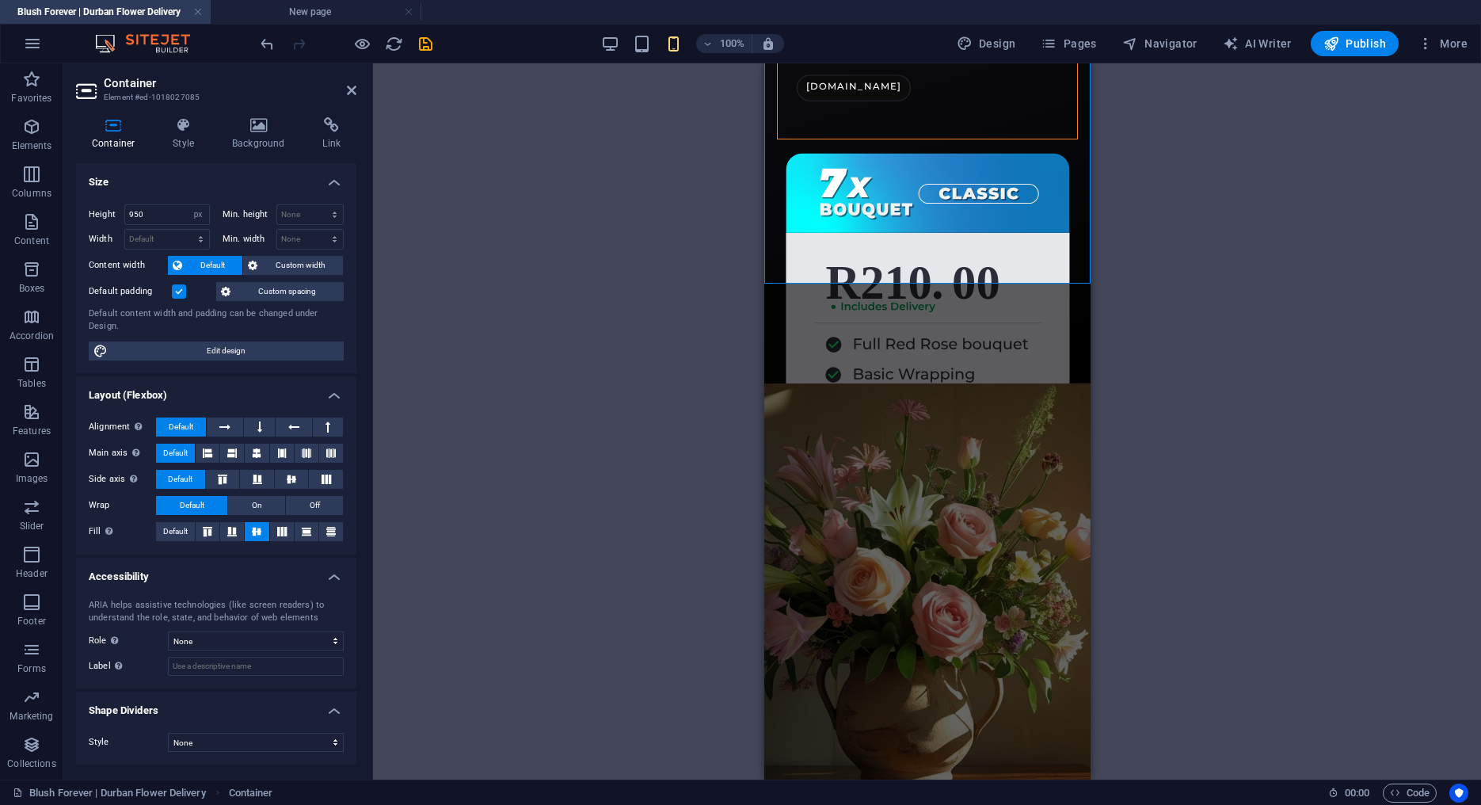
scroll to position [579, 0]
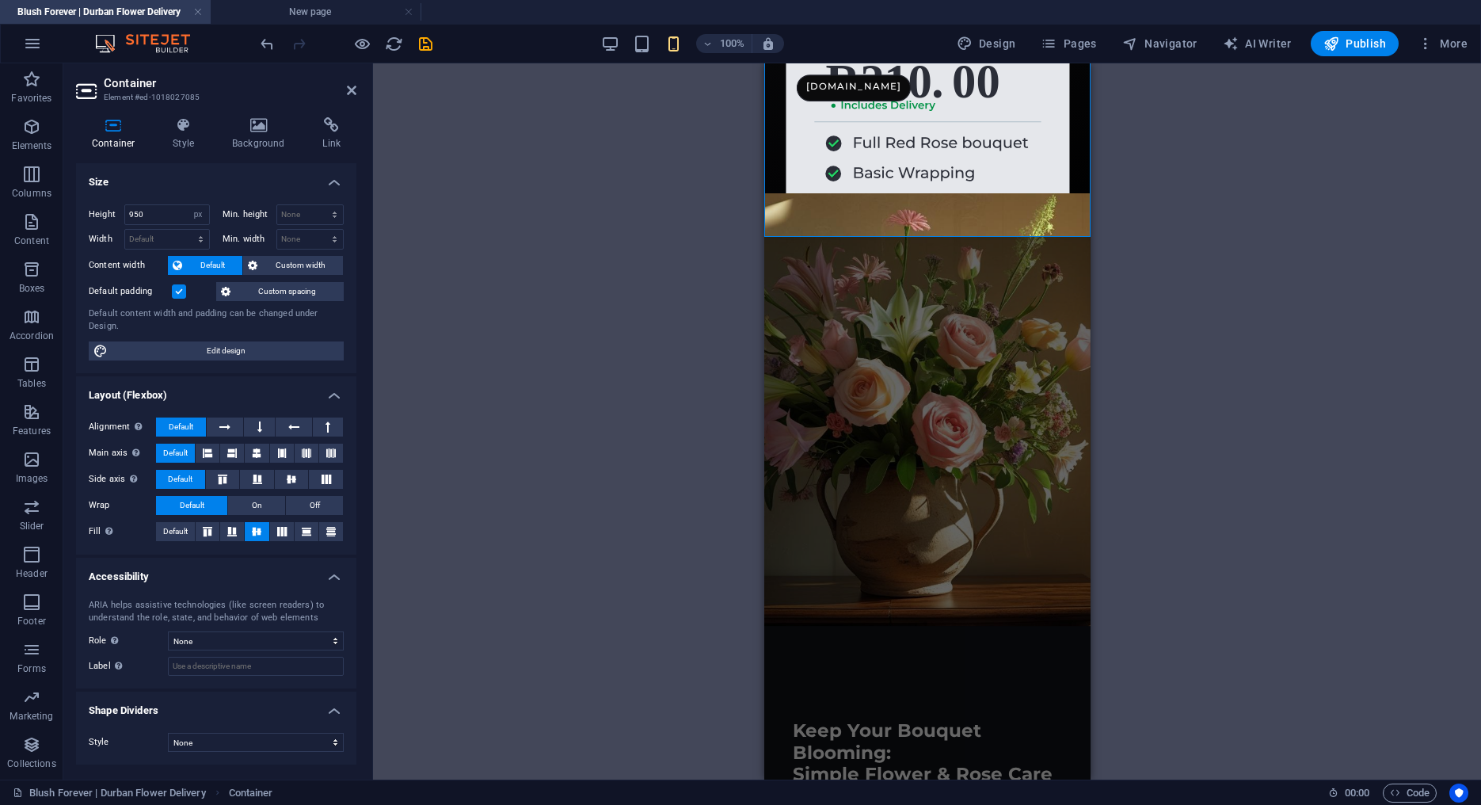
type input "900"
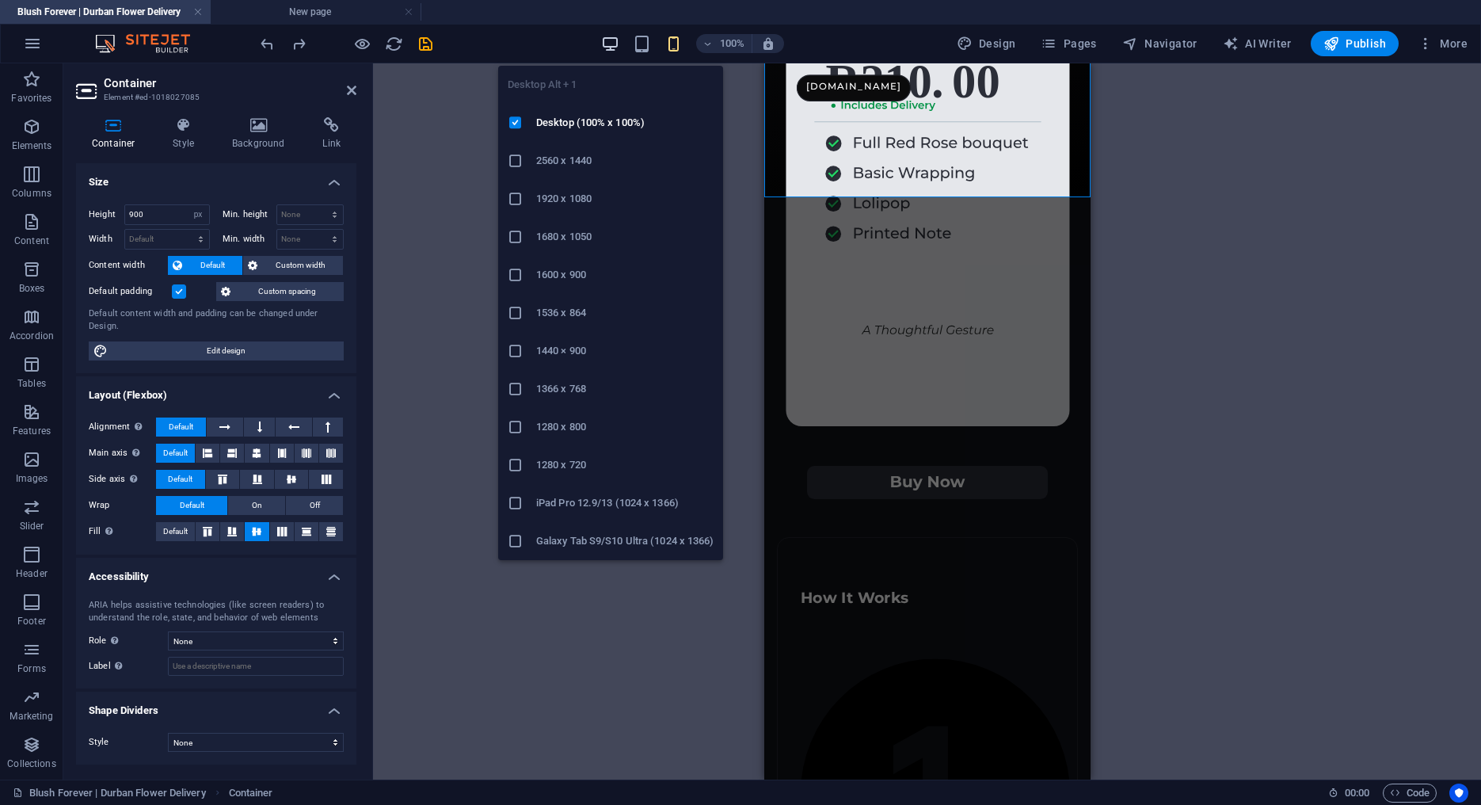
click at [619, 43] on icon "button" at bounding box center [610, 44] width 18 height 18
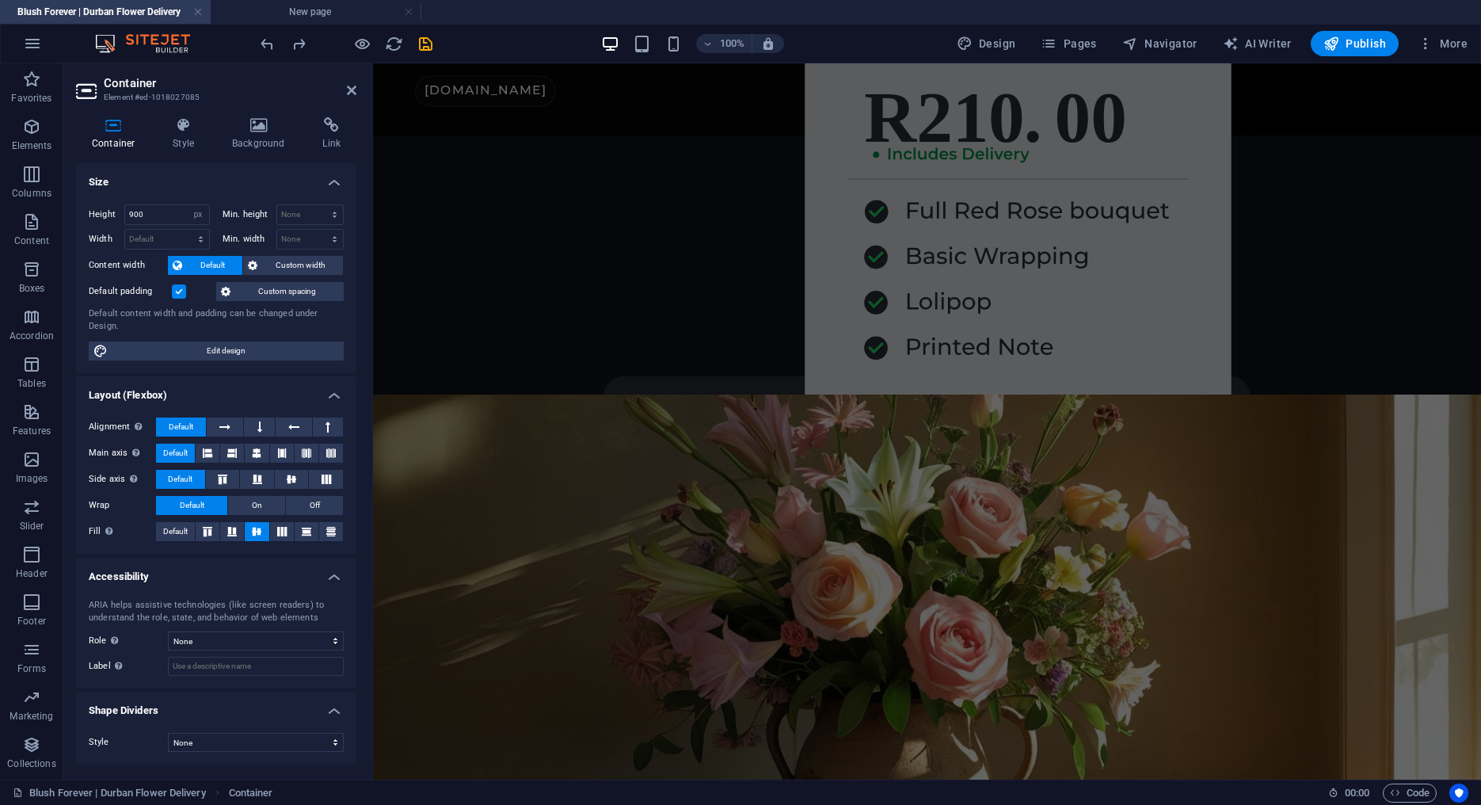
scroll to position [1015, 0]
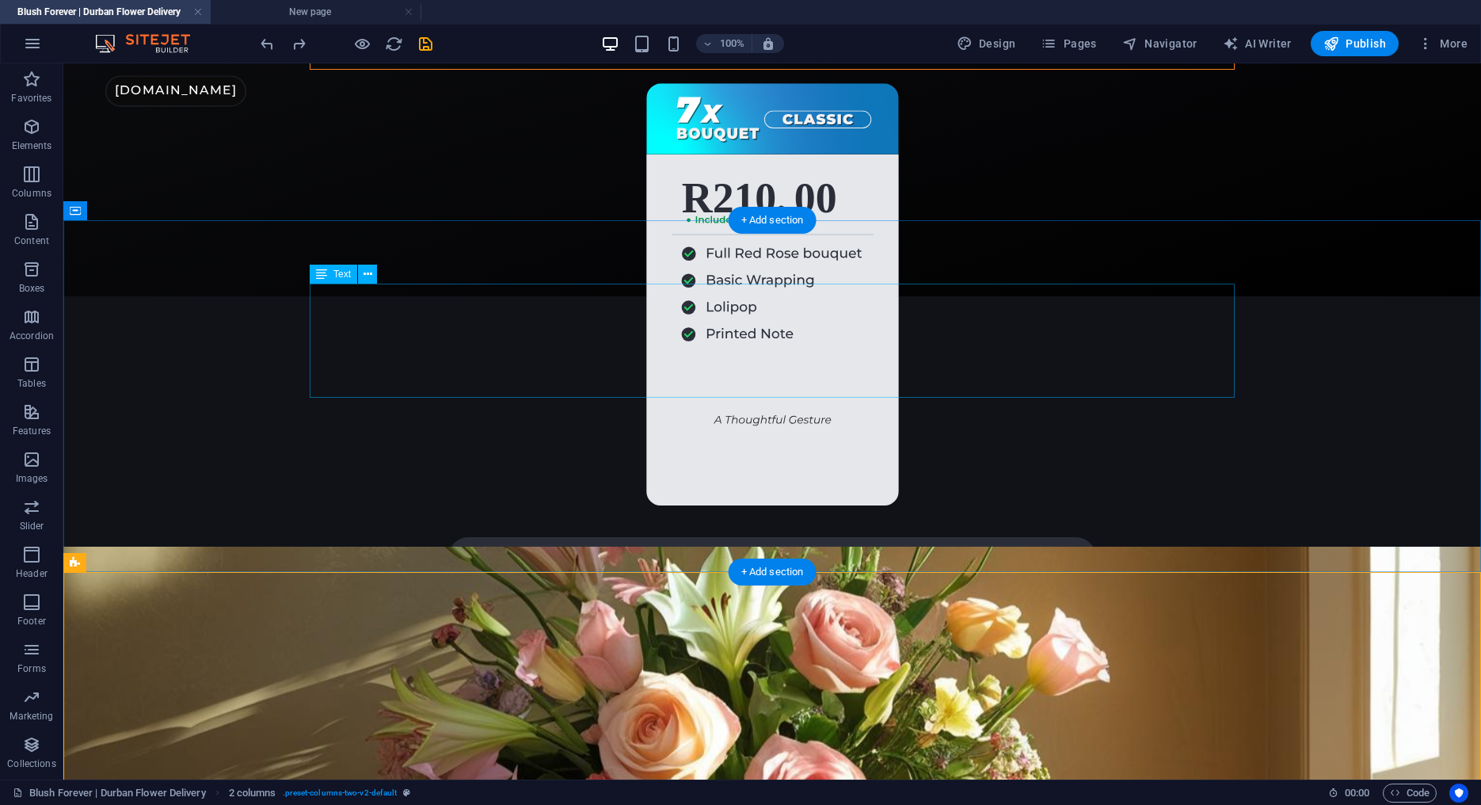
scroll to position [855, 0]
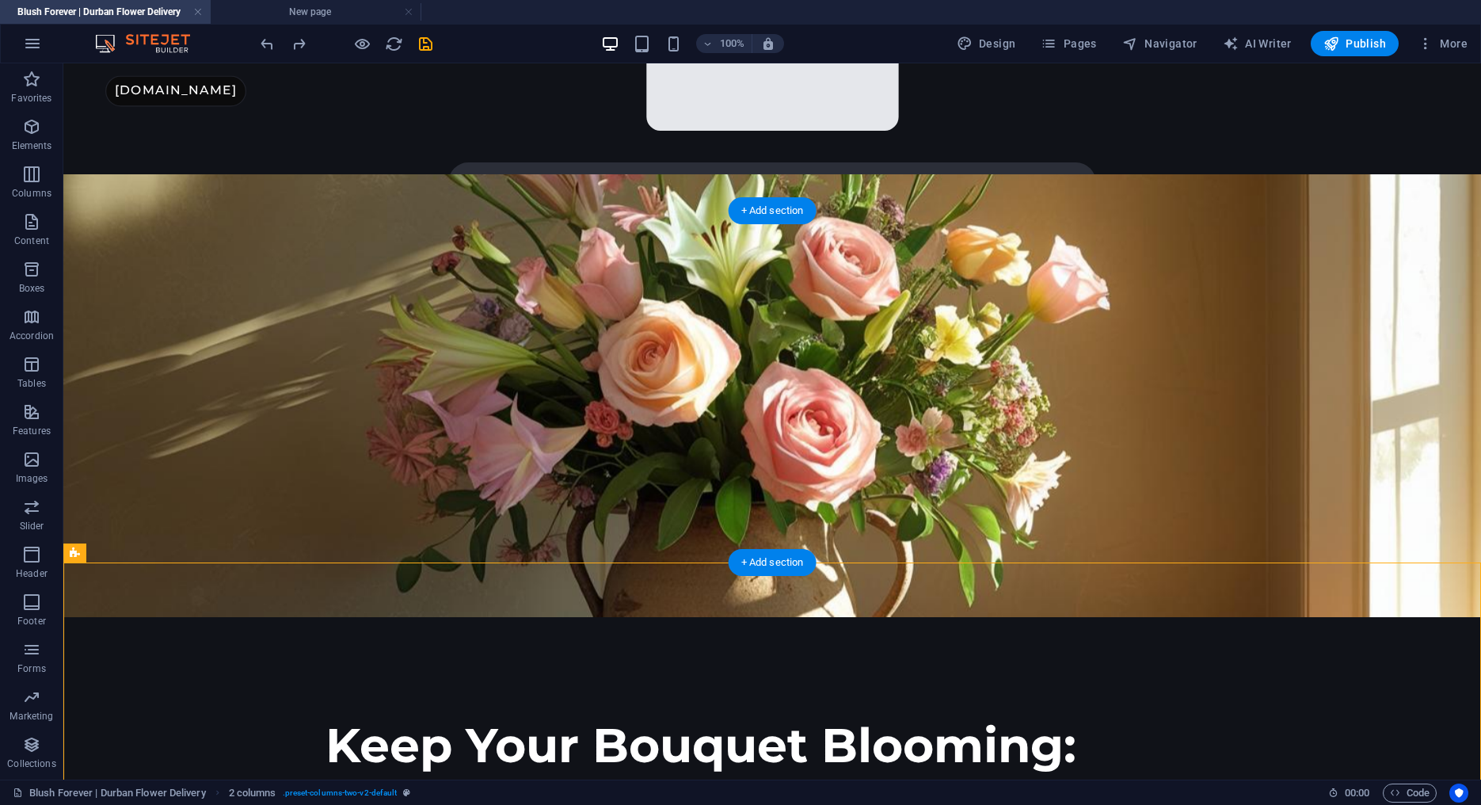
click at [188, 313] on figure at bounding box center [772, 395] width 1418 height 443
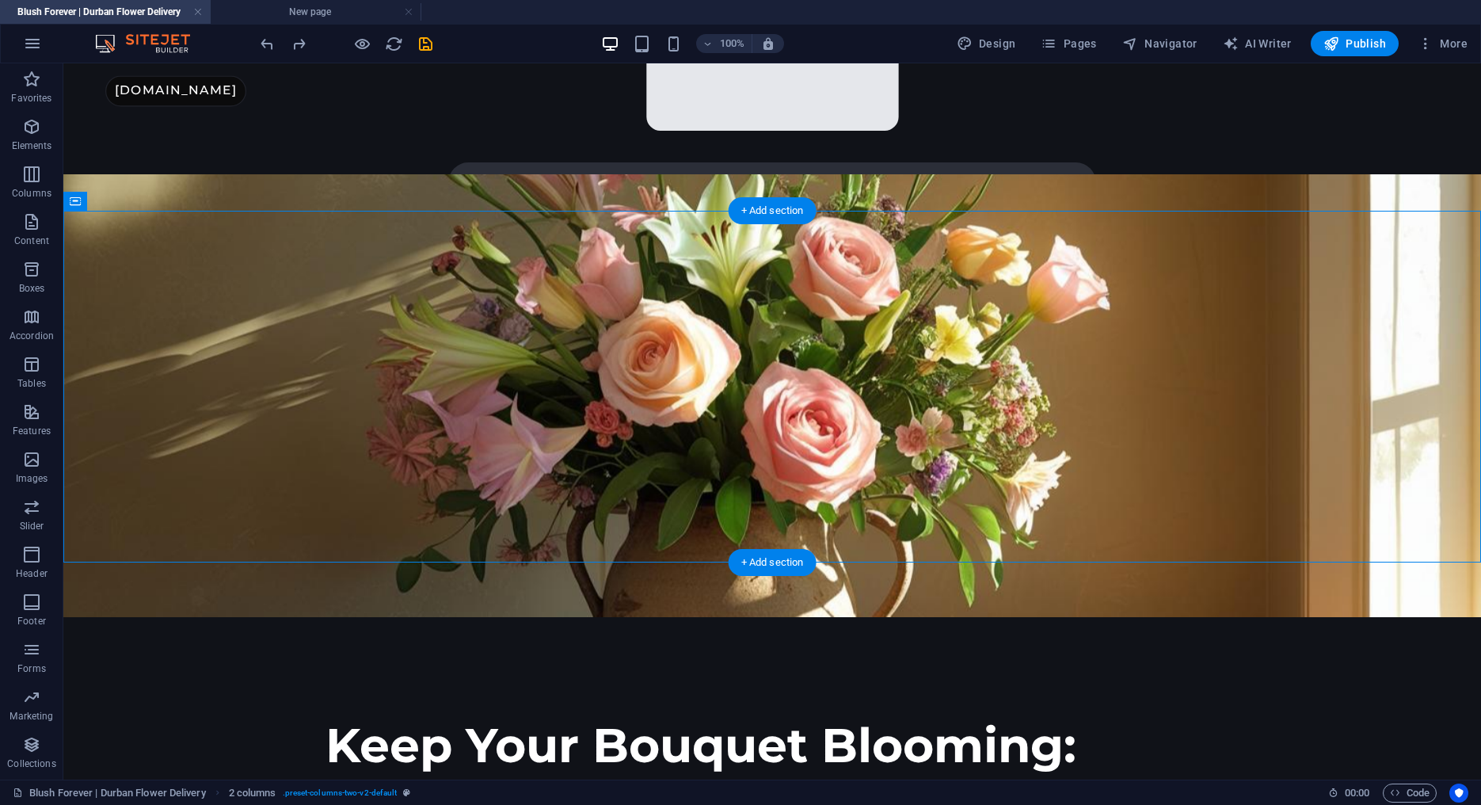
click at [188, 313] on figure at bounding box center [772, 395] width 1418 height 443
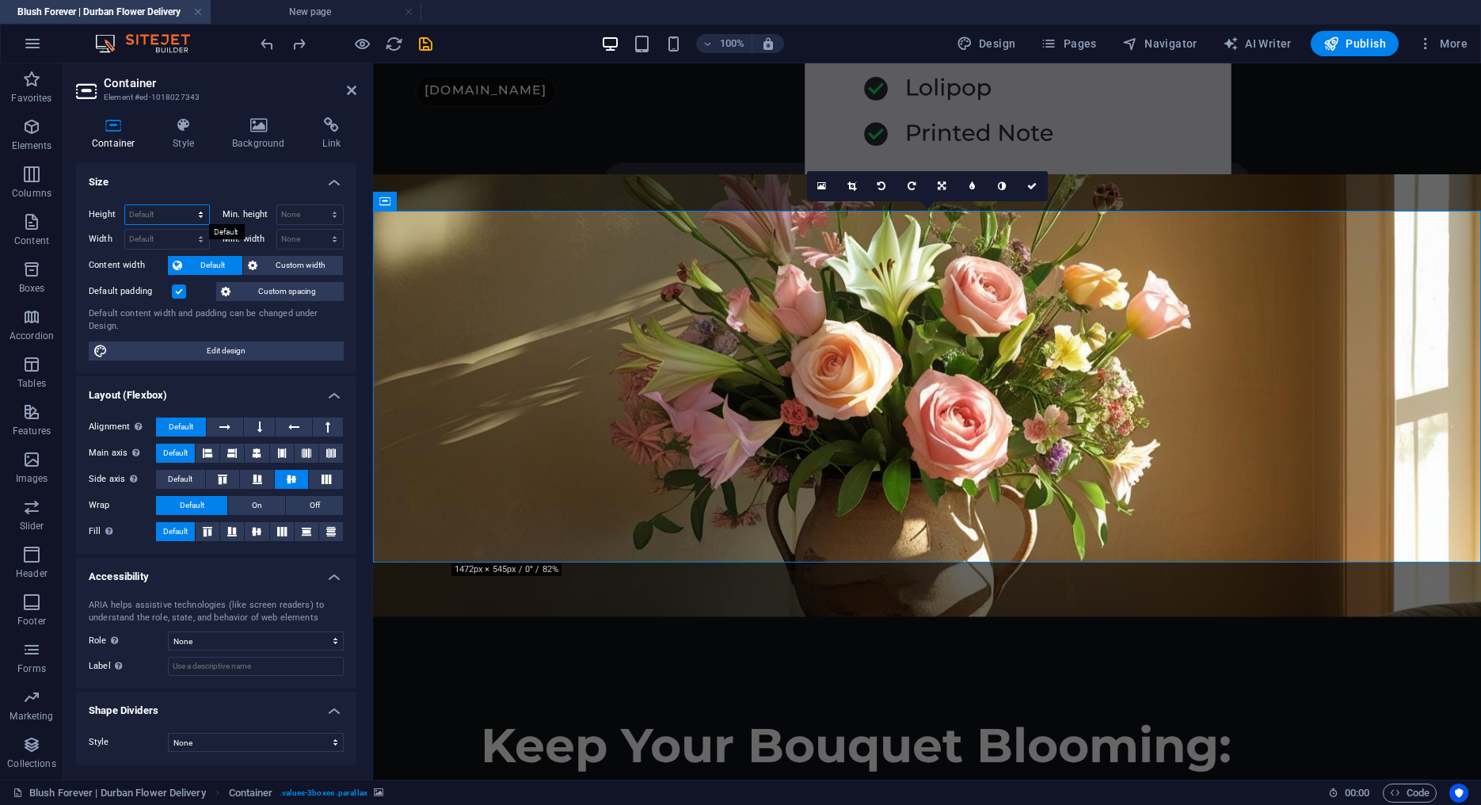
click at [125, 205] on select "Default px rem % vh vw" at bounding box center [167, 214] width 84 height 19
select select "px"
click option "px" at bounding box center [0, 0] width 0 height 0
type input "500"
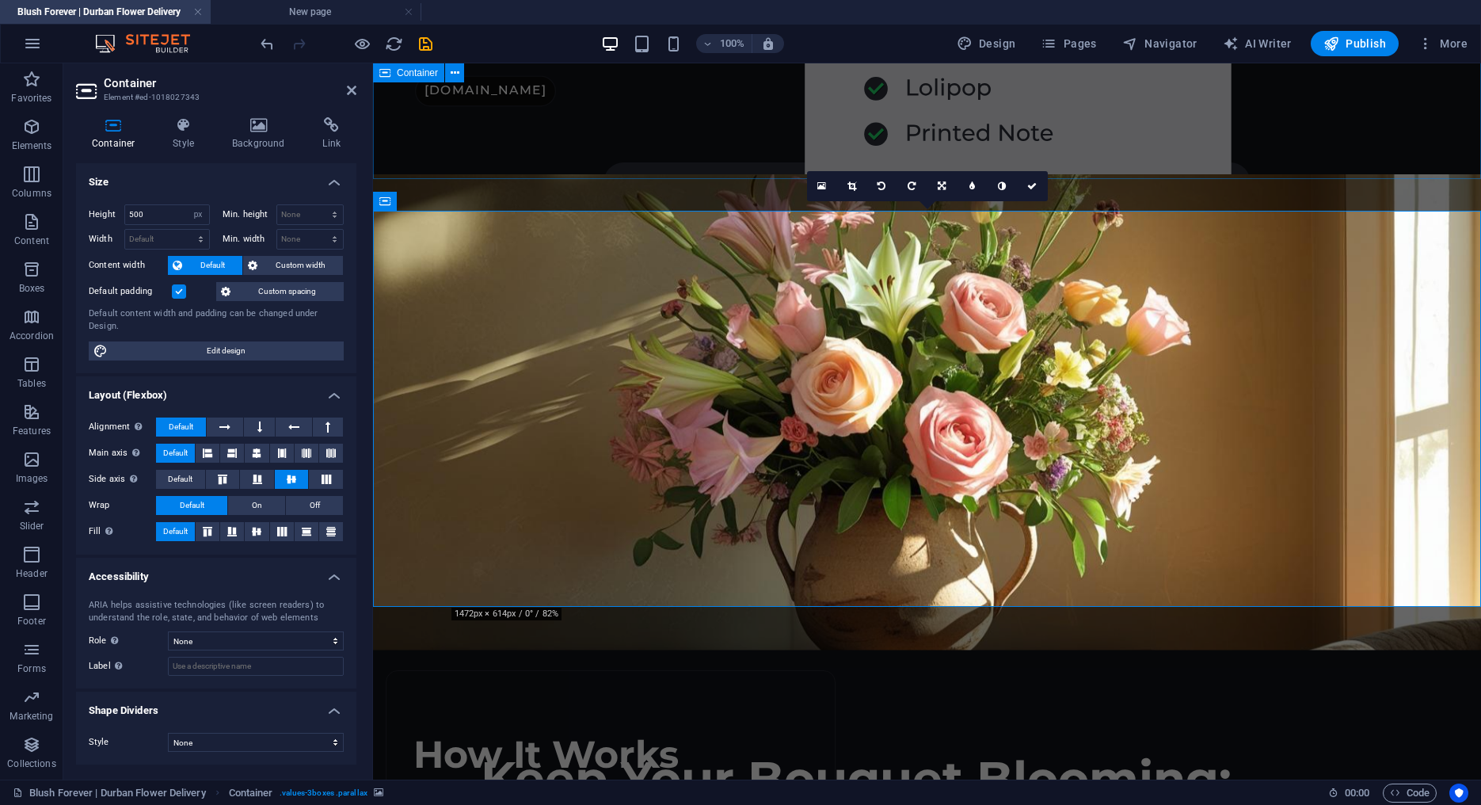
click at [624, 155] on div "“Such an easy ordering process and the flowers lasted all week. Stunning work!”…" at bounding box center [927, 50] width 1108 height 257
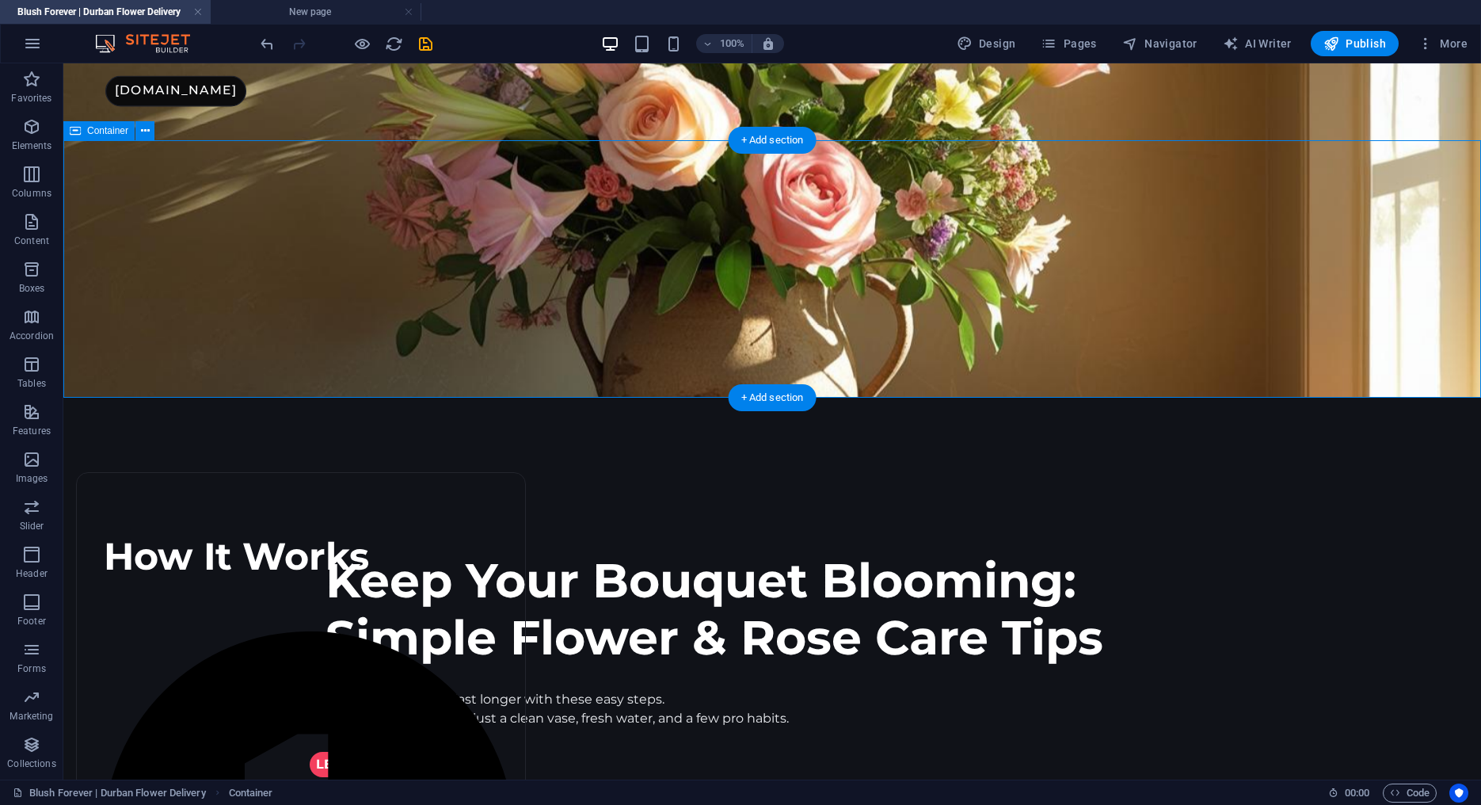
scroll to position [636, 0]
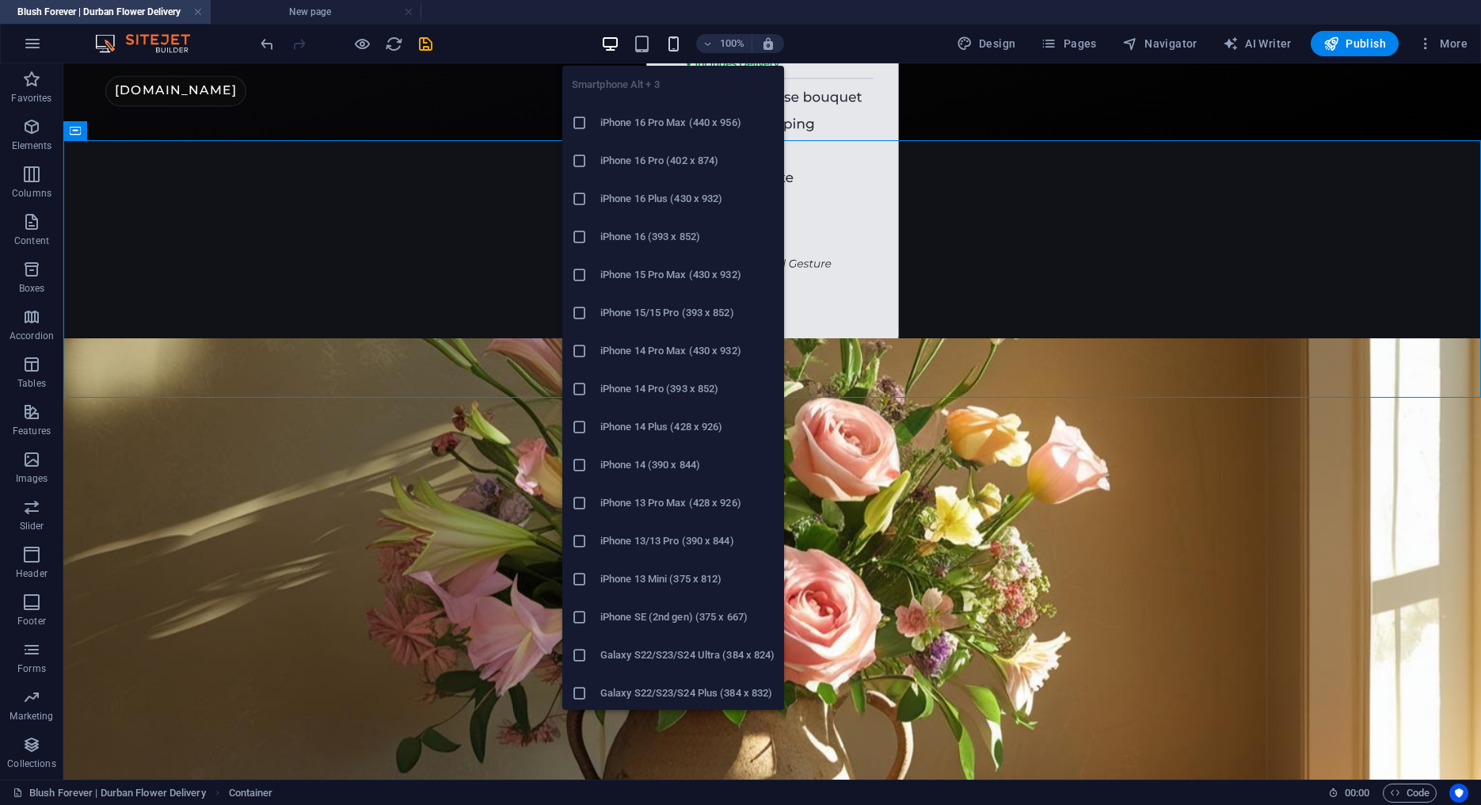
click at [673, 36] on icon "button" at bounding box center [674, 44] width 18 height 18
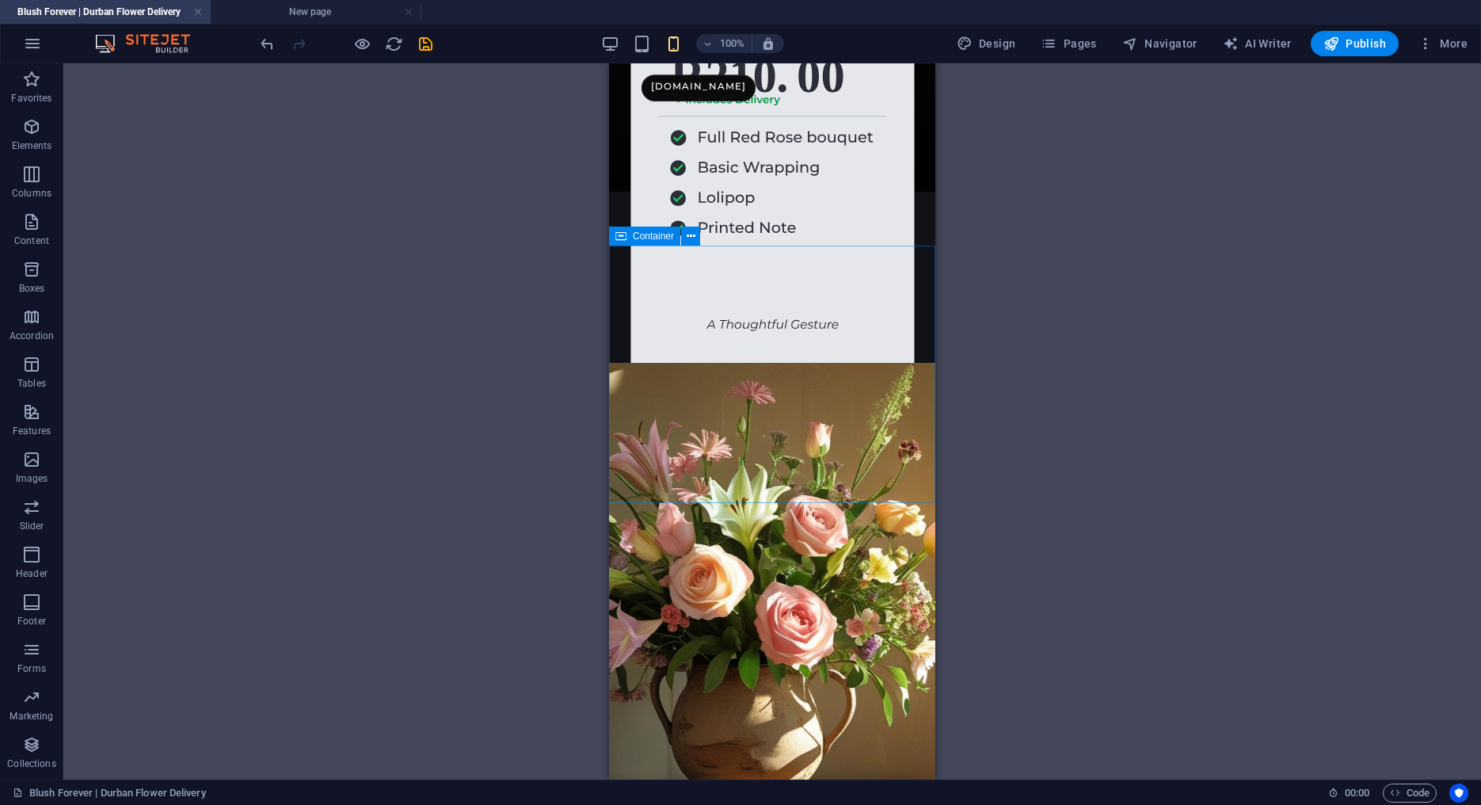
scroll to position [481, 0]
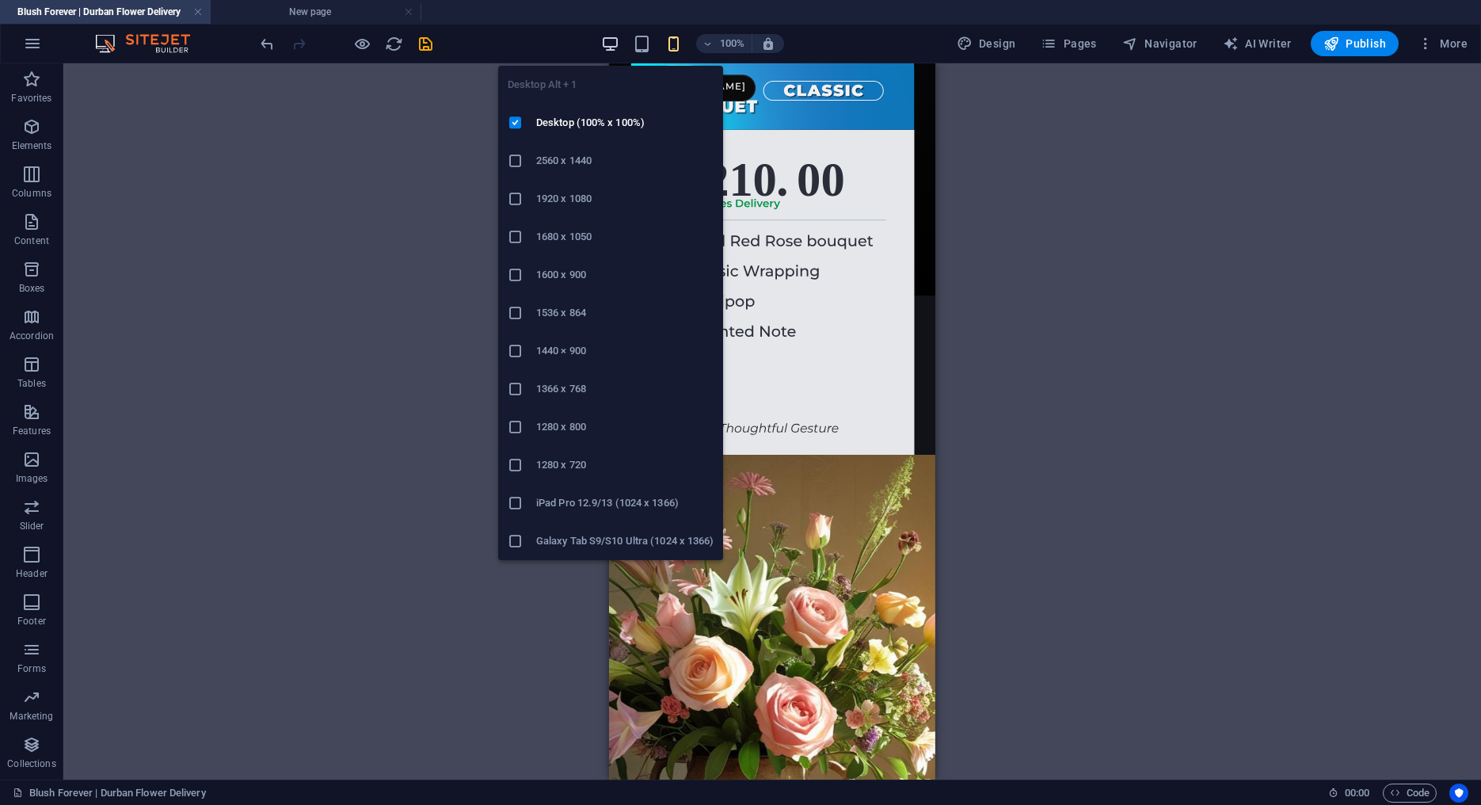
click at [617, 41] on icon "button" at bounding box center [610, 44] width 18 height 18
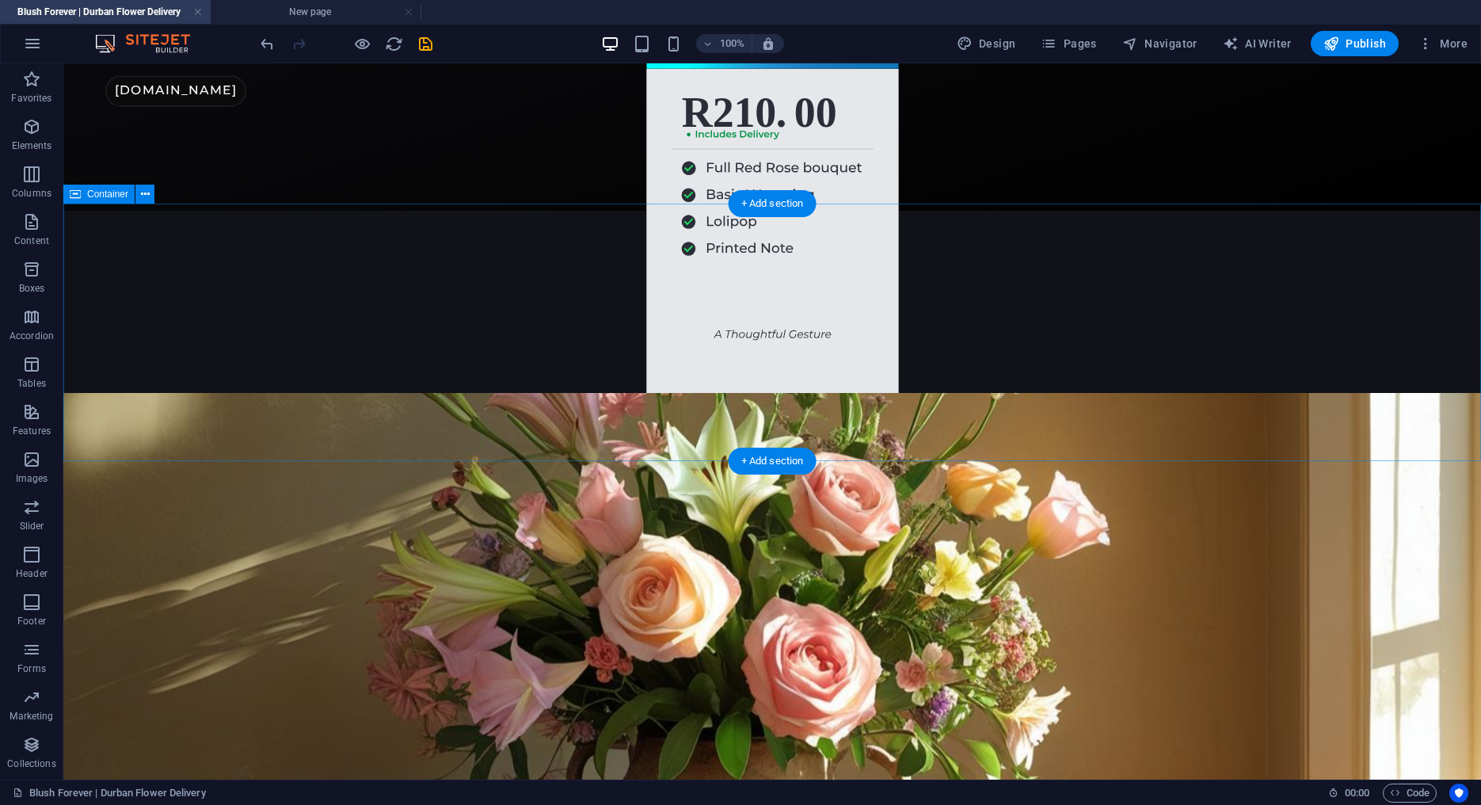
scroll to position [574, 0]
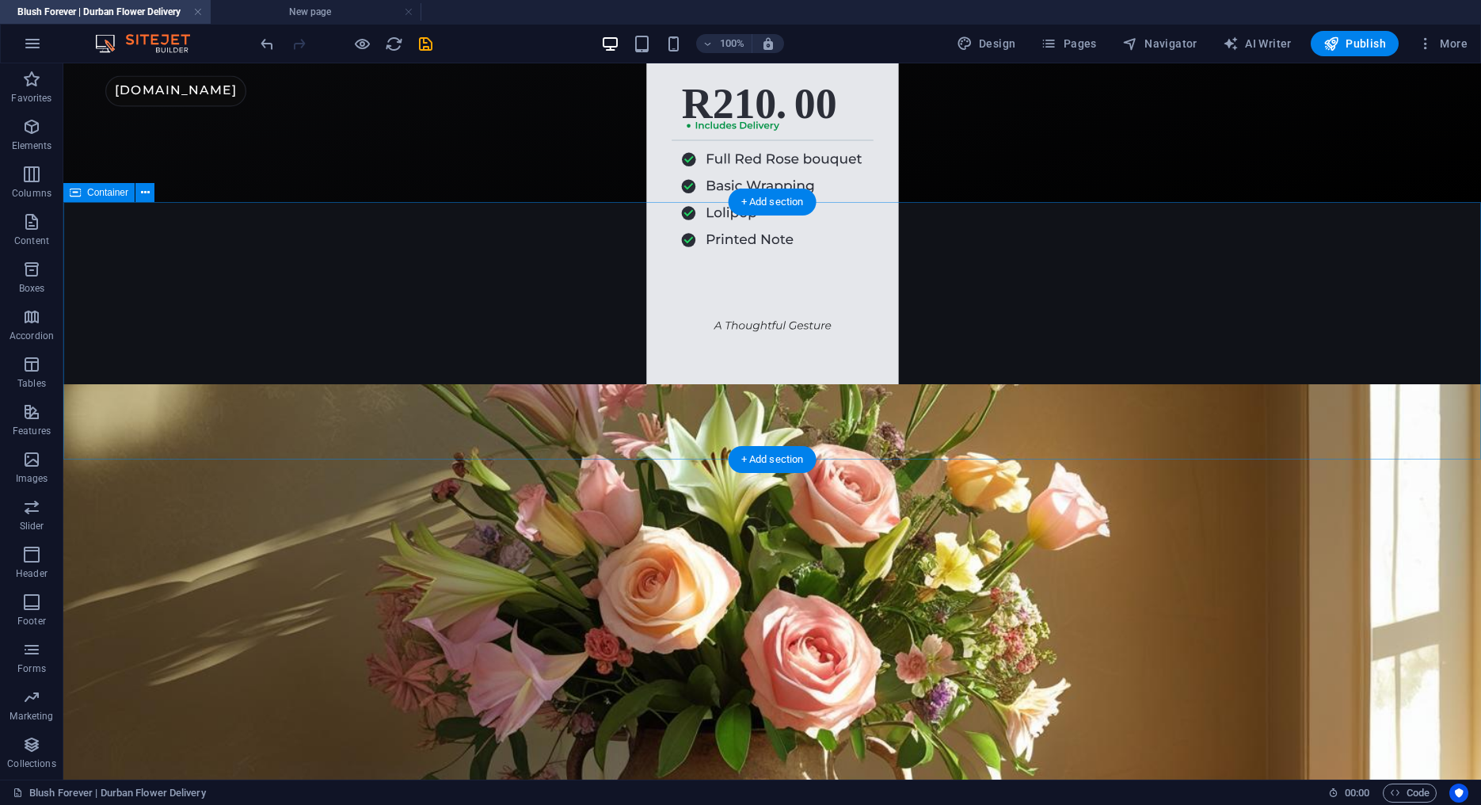
click at [242, 257] on div "“Such an easy ordering process and the flowers lasted all week. Stunning work!”…" at bounding box center [772, 330] width 1418 height 257
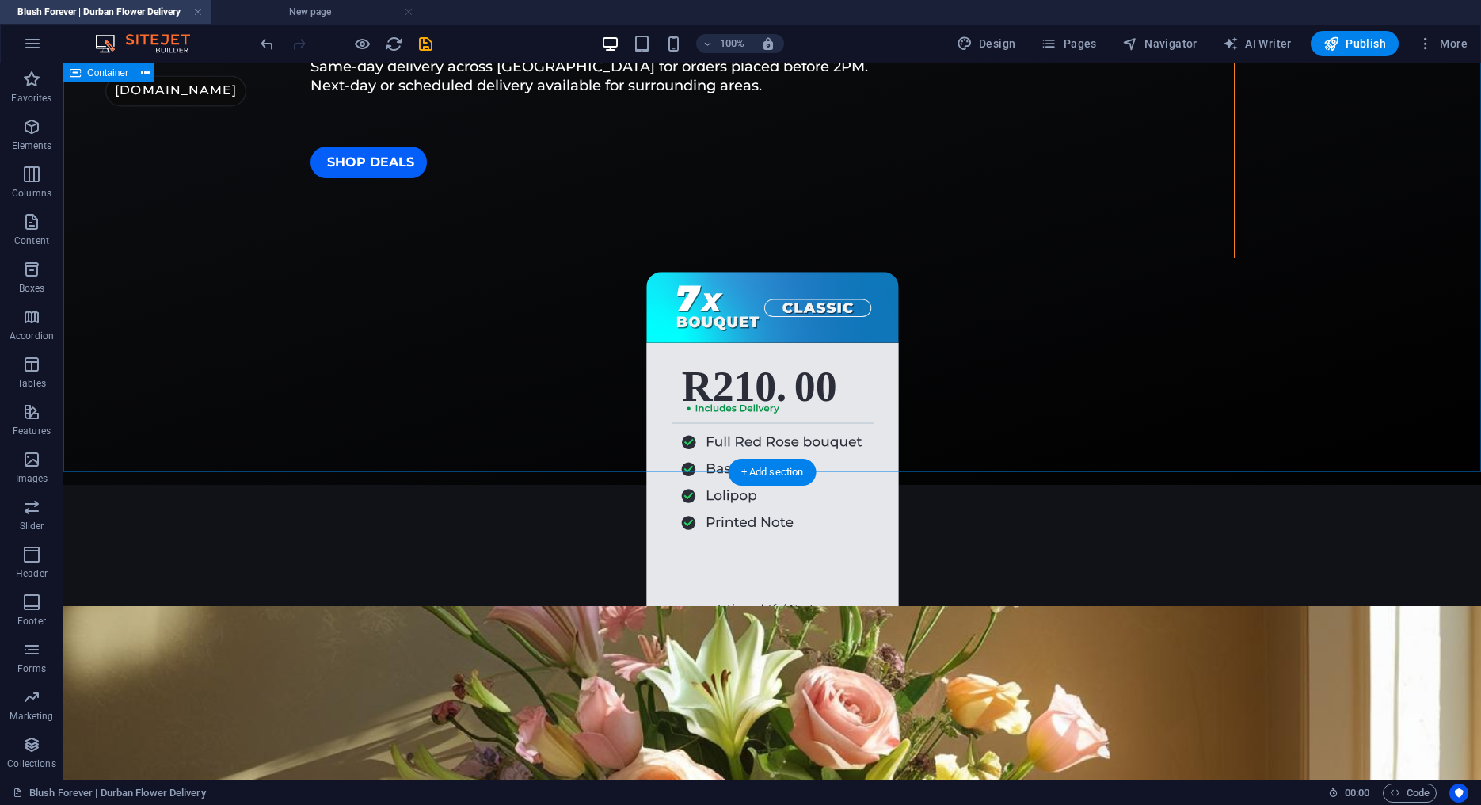
scroll to position [384, 0]
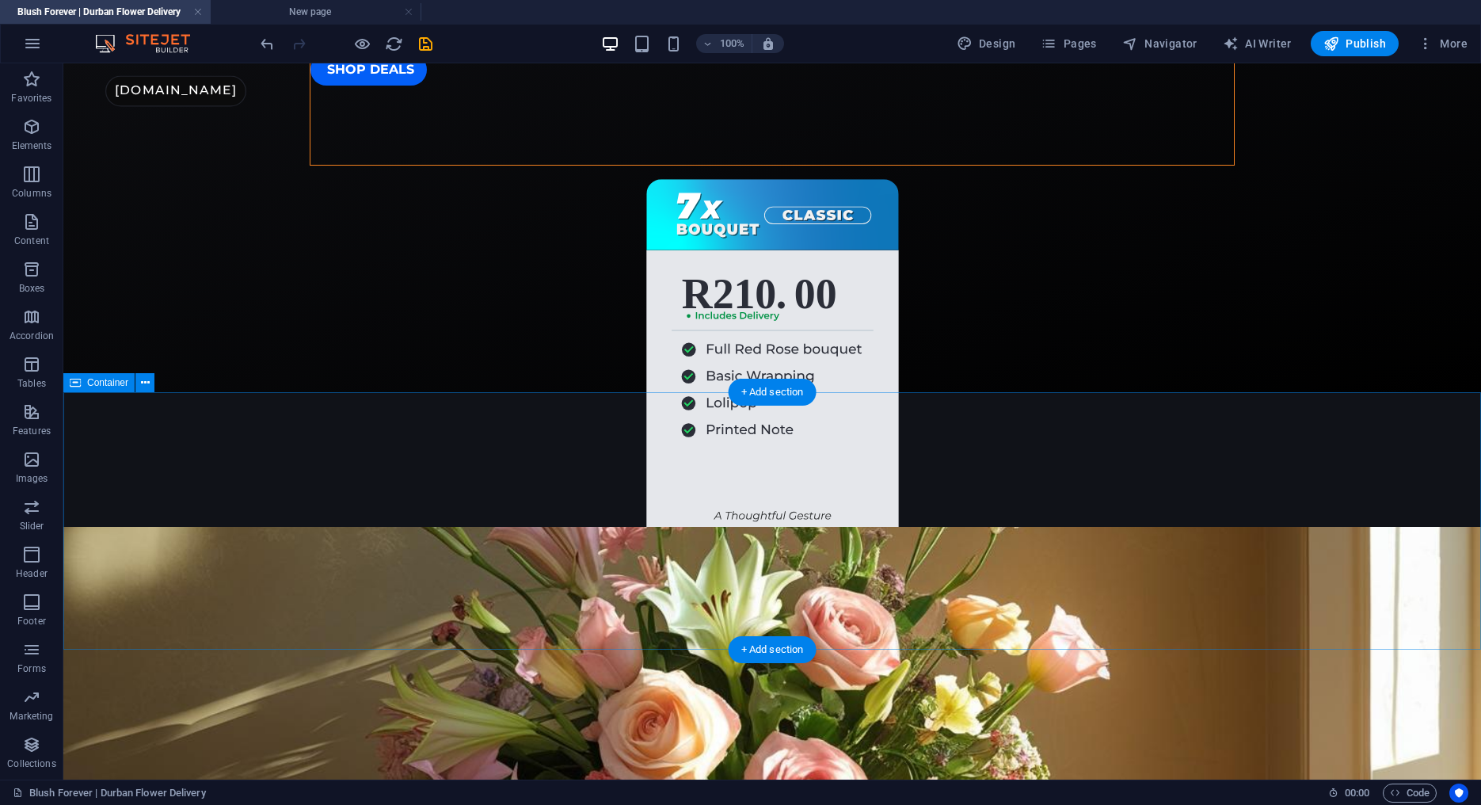
click at [219, 433] on div "“Such an easy ordering process and the flowers lasted all week. Stunning work!”…" at bounding box center [772, 520] width 1418 height 257
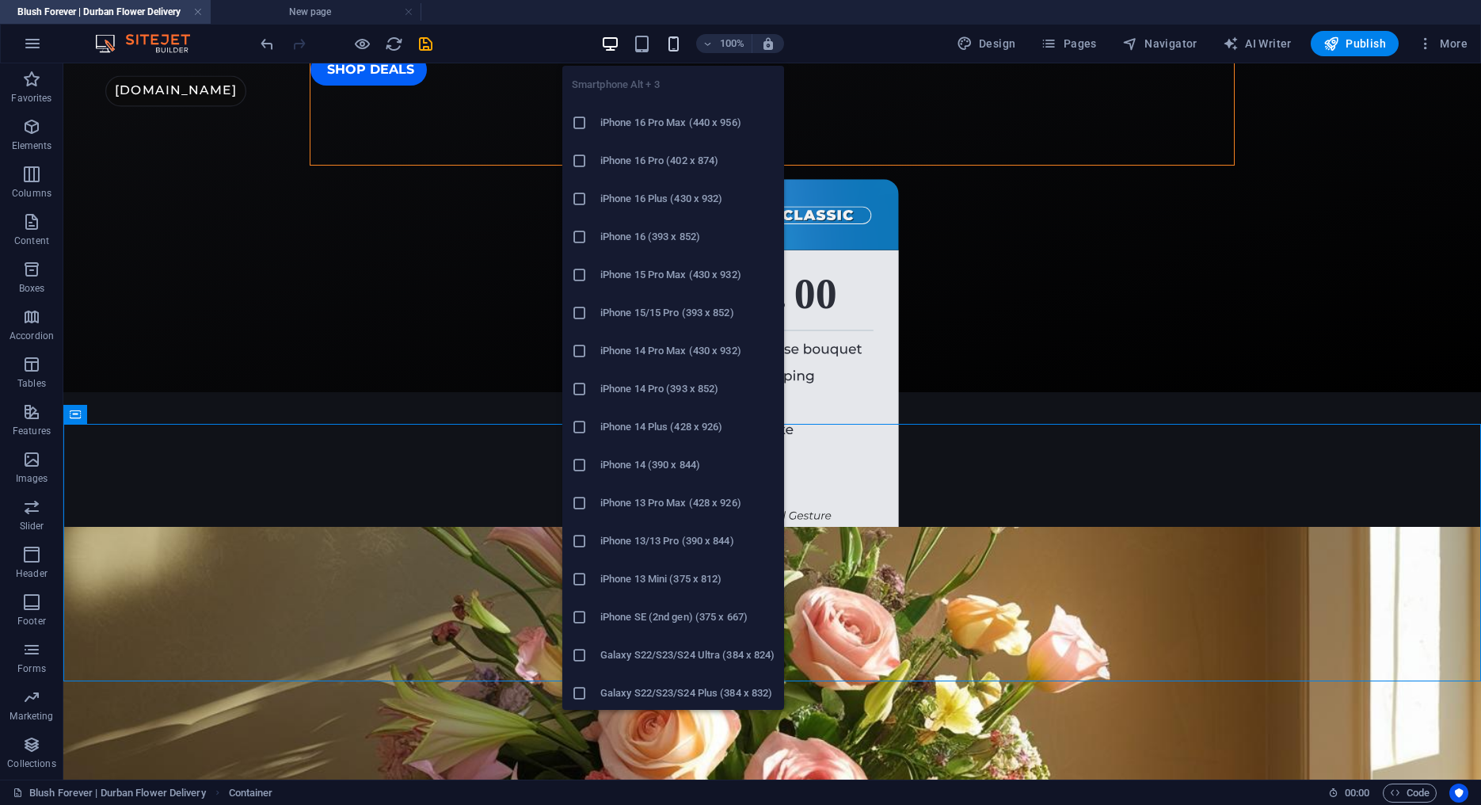
click at [672, 41] on icon "button" at bounding box center [674, 44] width 18 height 18
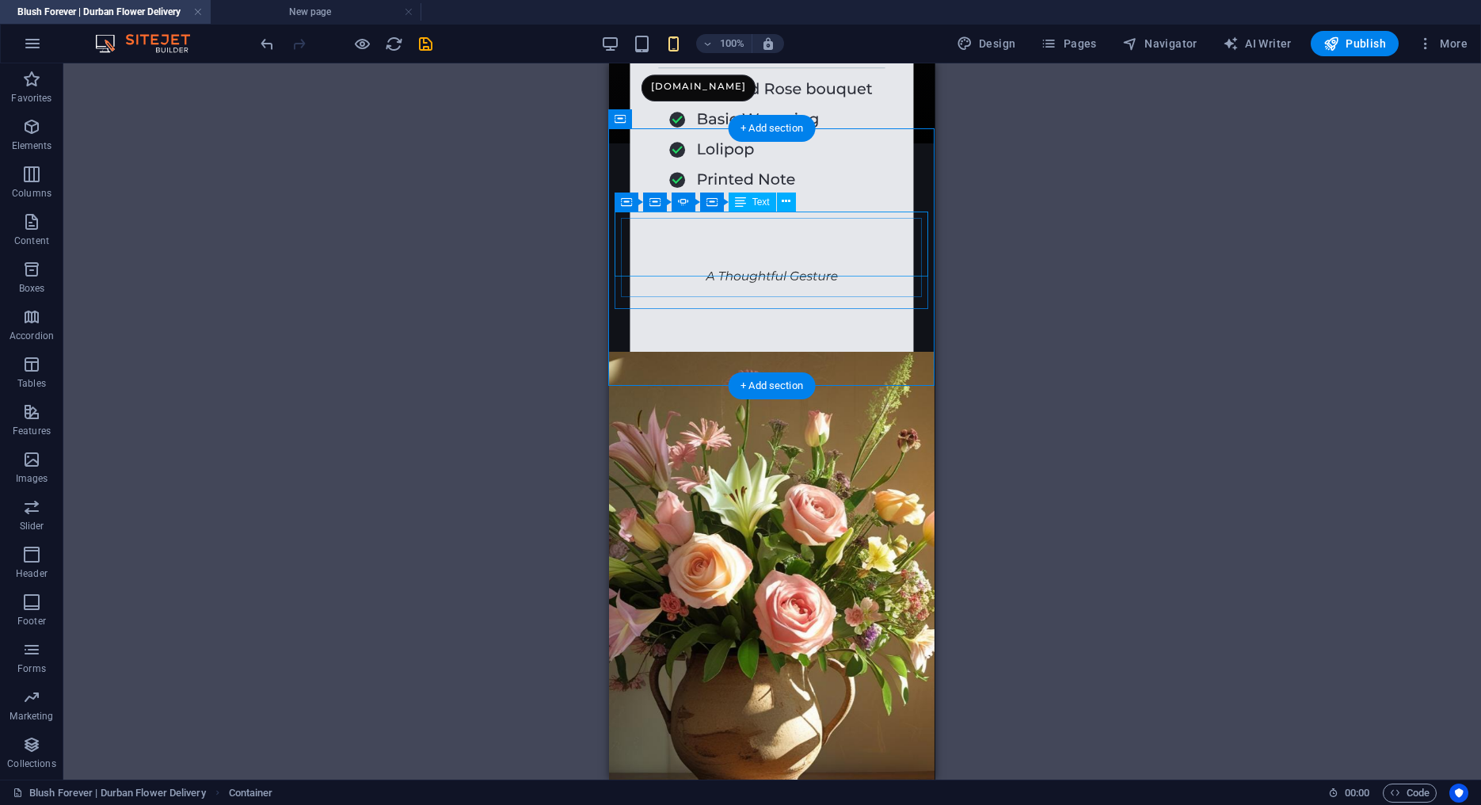
scroll to position [690, 1]
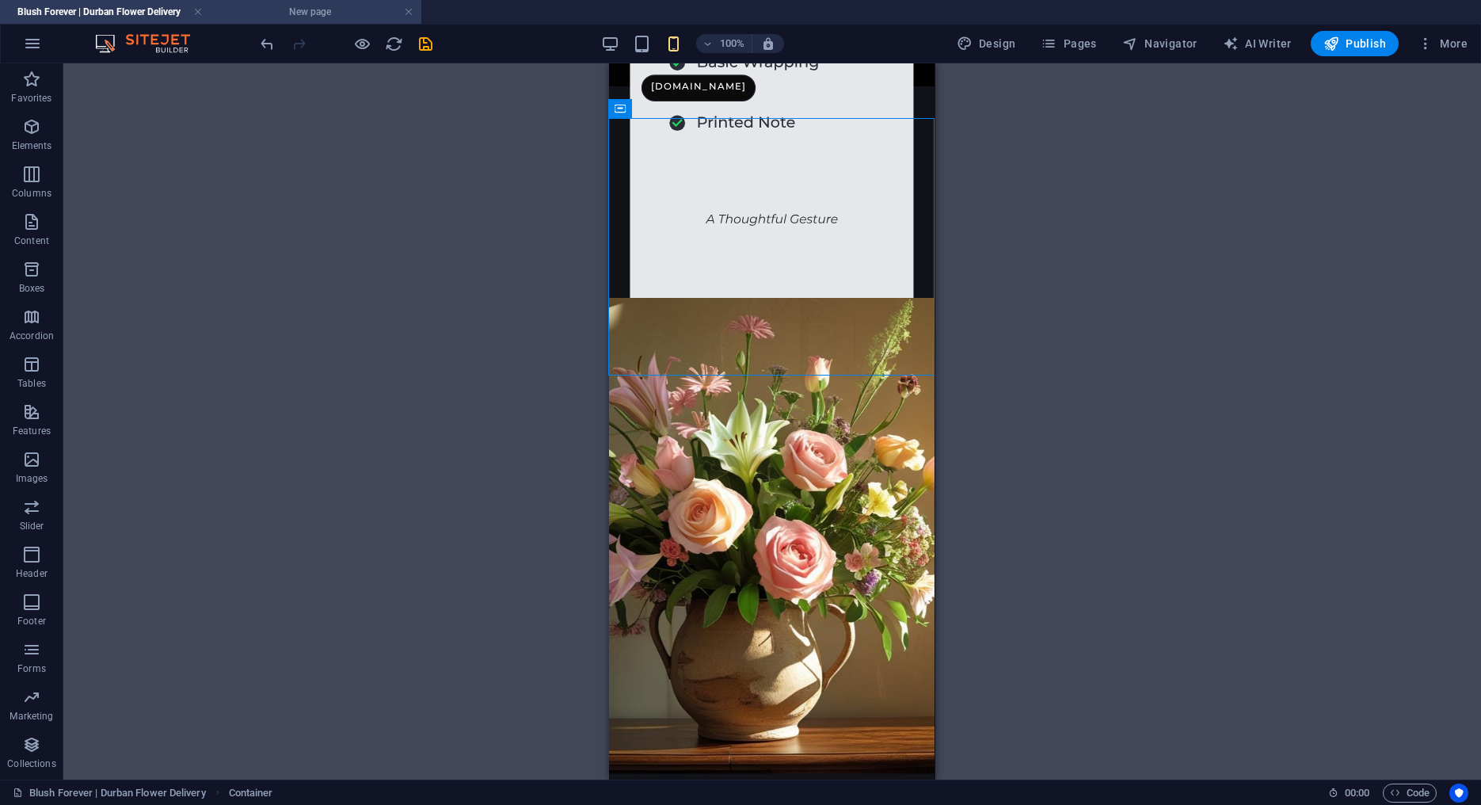
click at [314, 24] on header "100% Design Pages Navigator AI Writer Publish More" at bounding box center [740, 44] width 1481 height 40
click at [318, 18] on h4 "New page" at bounding box center [316, 11] width 211 height 17
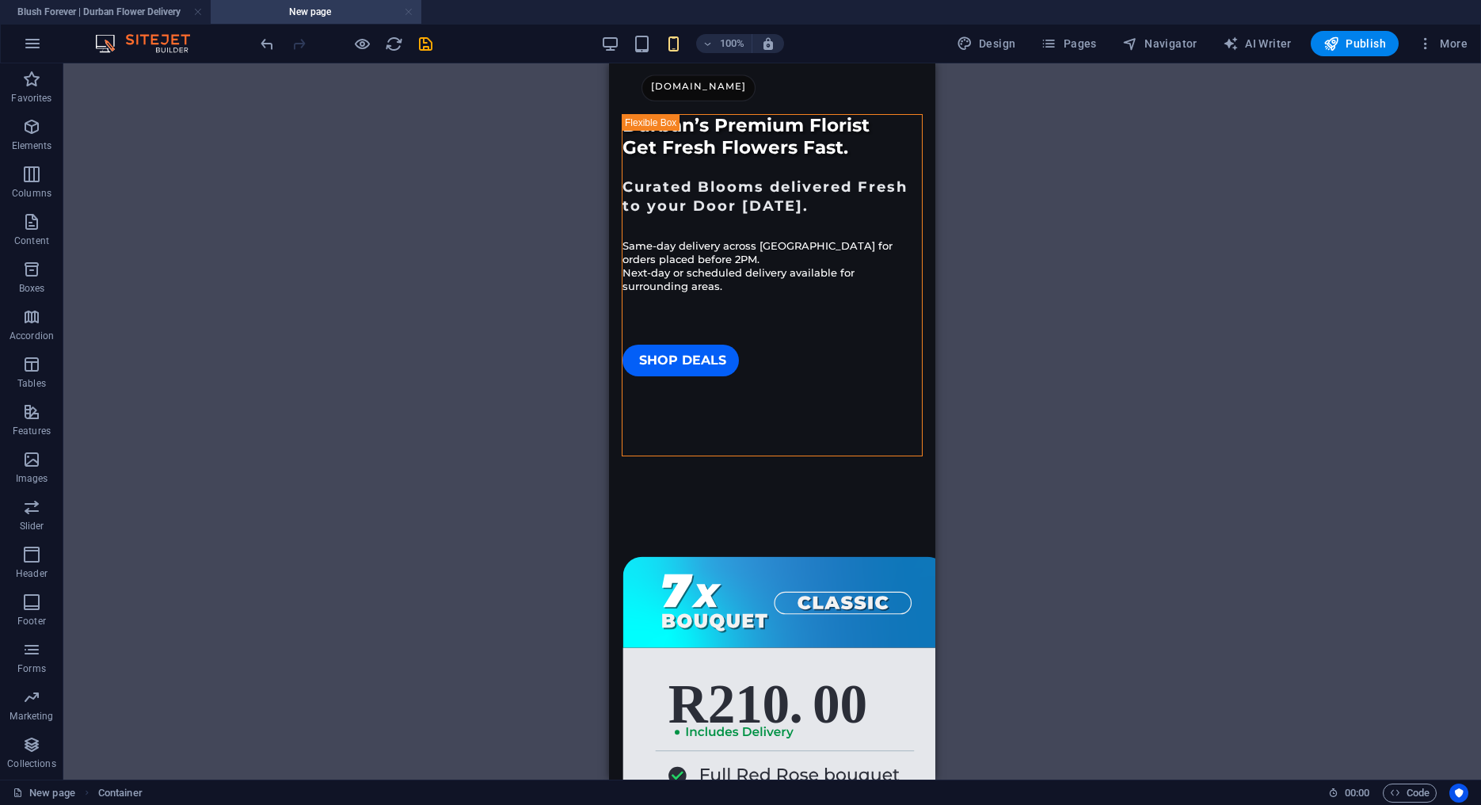
click at [409, 10] on link at bounding box center [409, 12] width 10 height 15
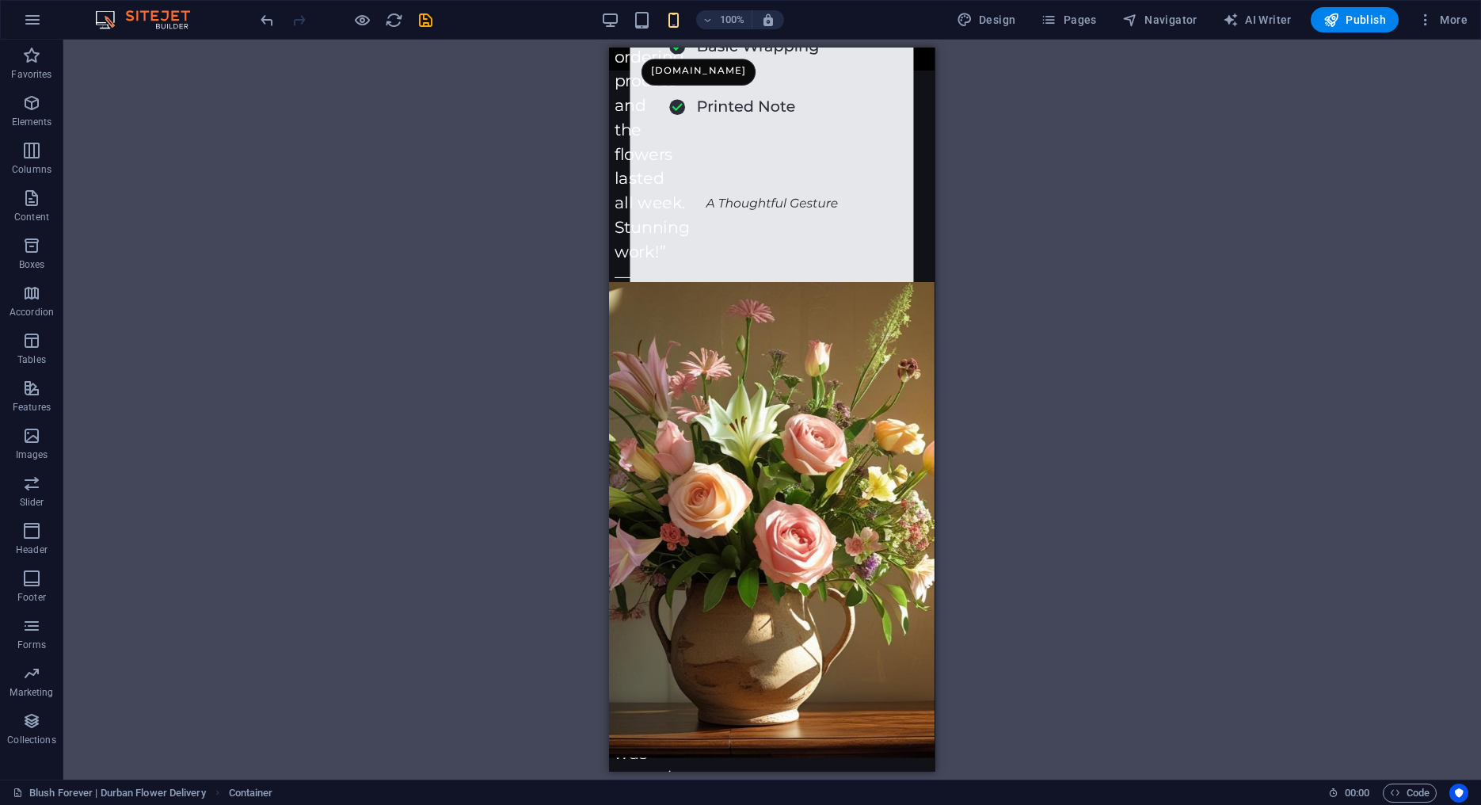
scroll to position [690, 0]
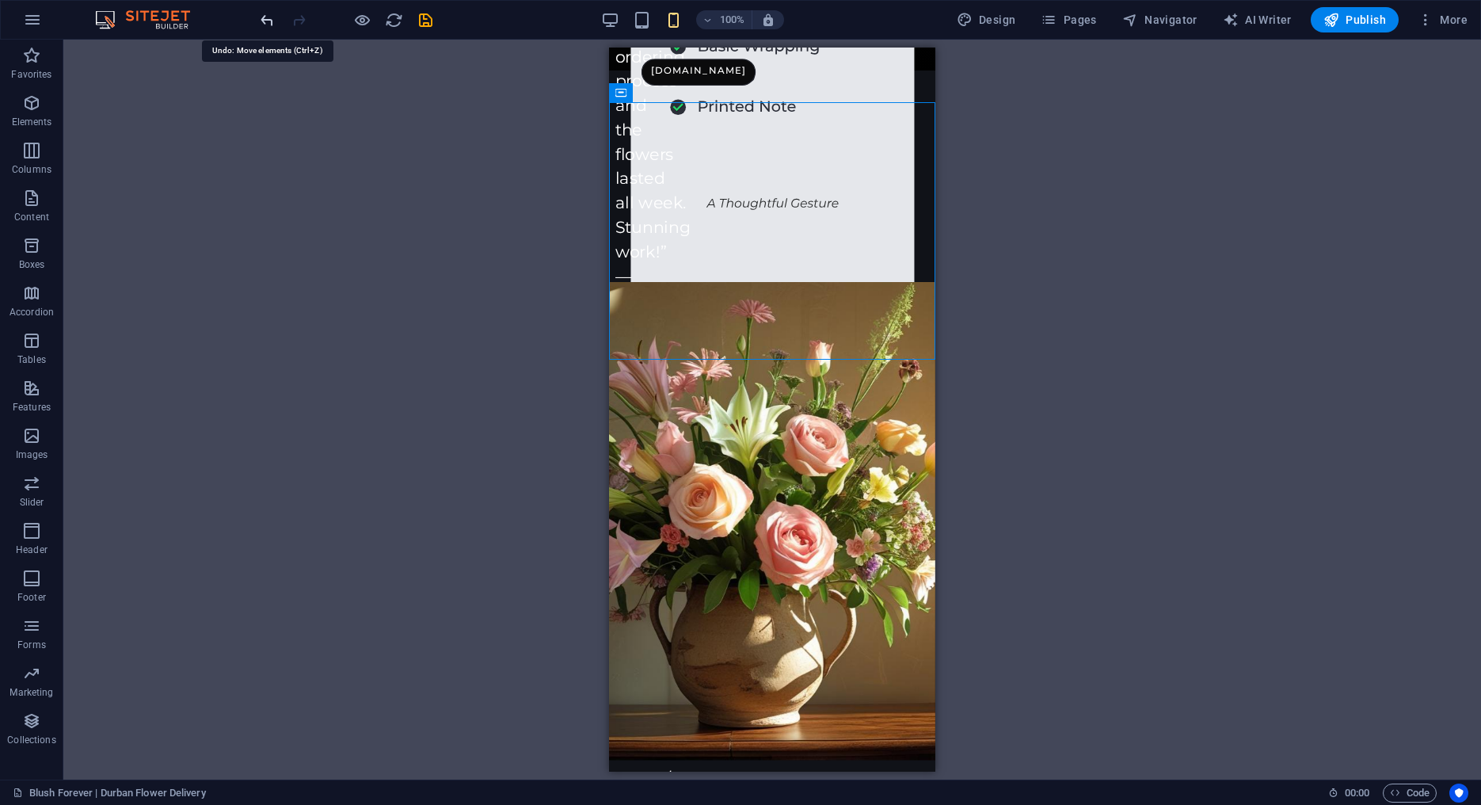
click at [265, 19] on icon "undo" at bounding box center [267, 20] width 18 height 18
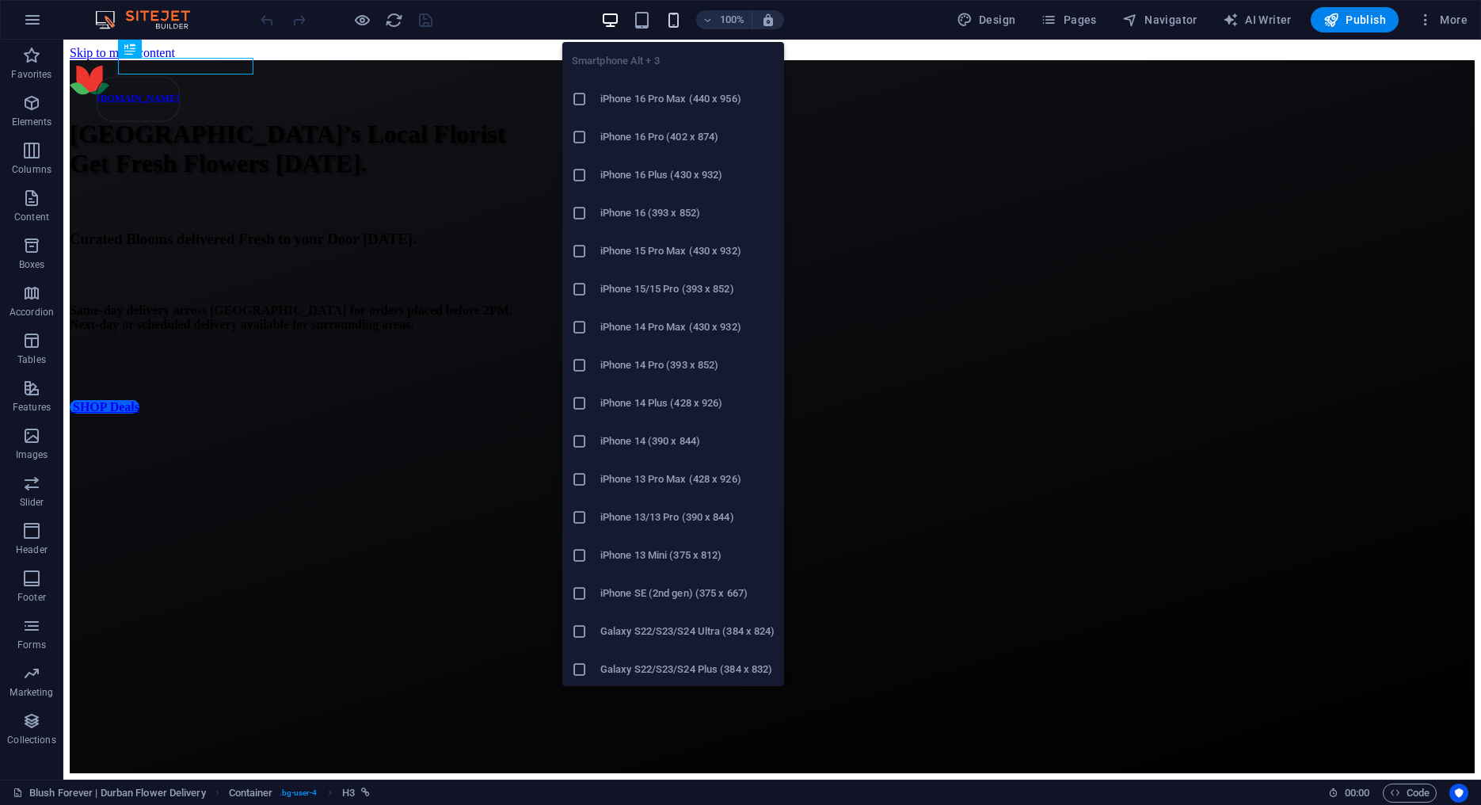
click at [682, 17] on icon "button" at bounding box center [674, 20] width 18 height 18
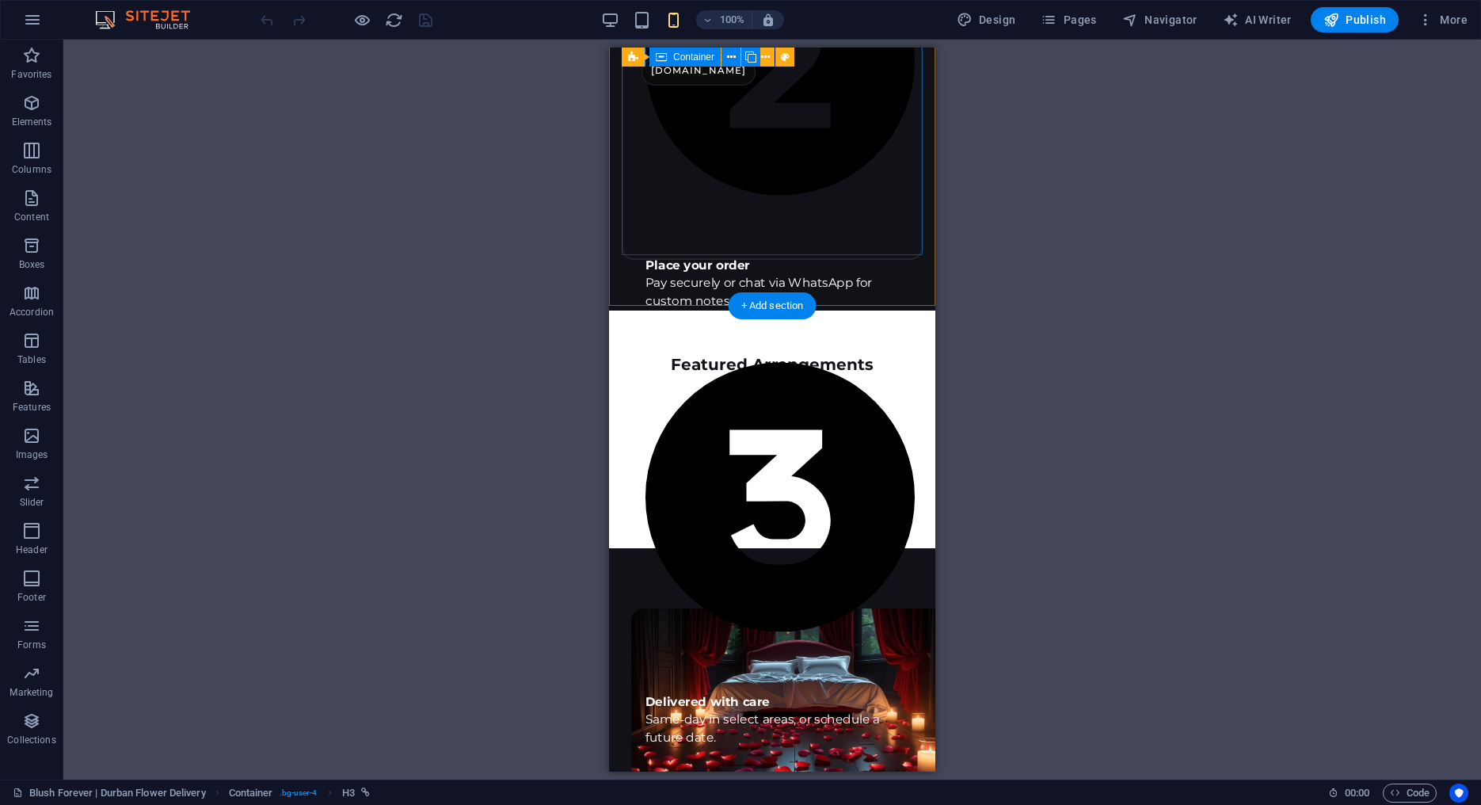
scroll to position [1734, 0]
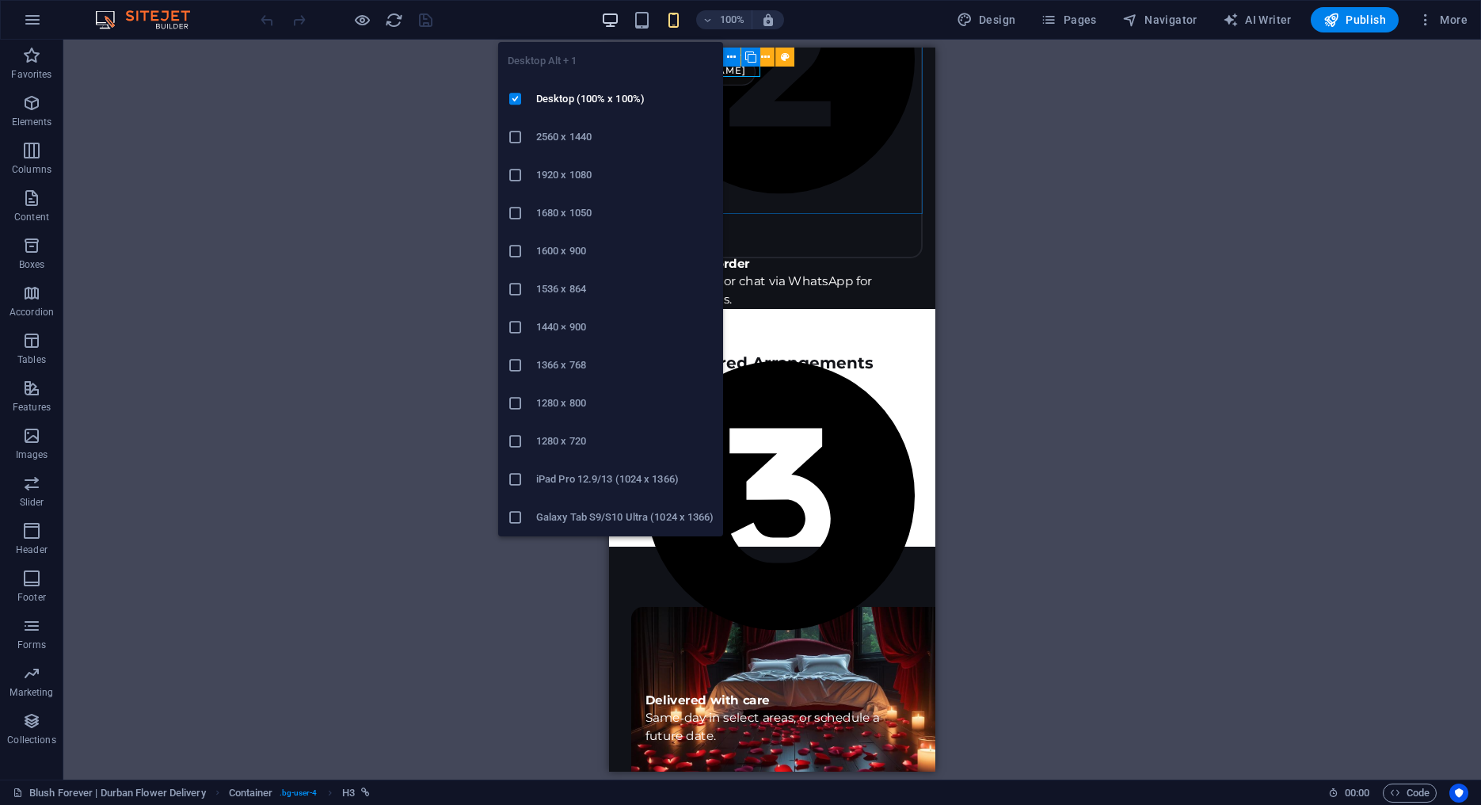
click at [619, 22] on icon "button" at bounding box center [610, 20] width 18 height 18
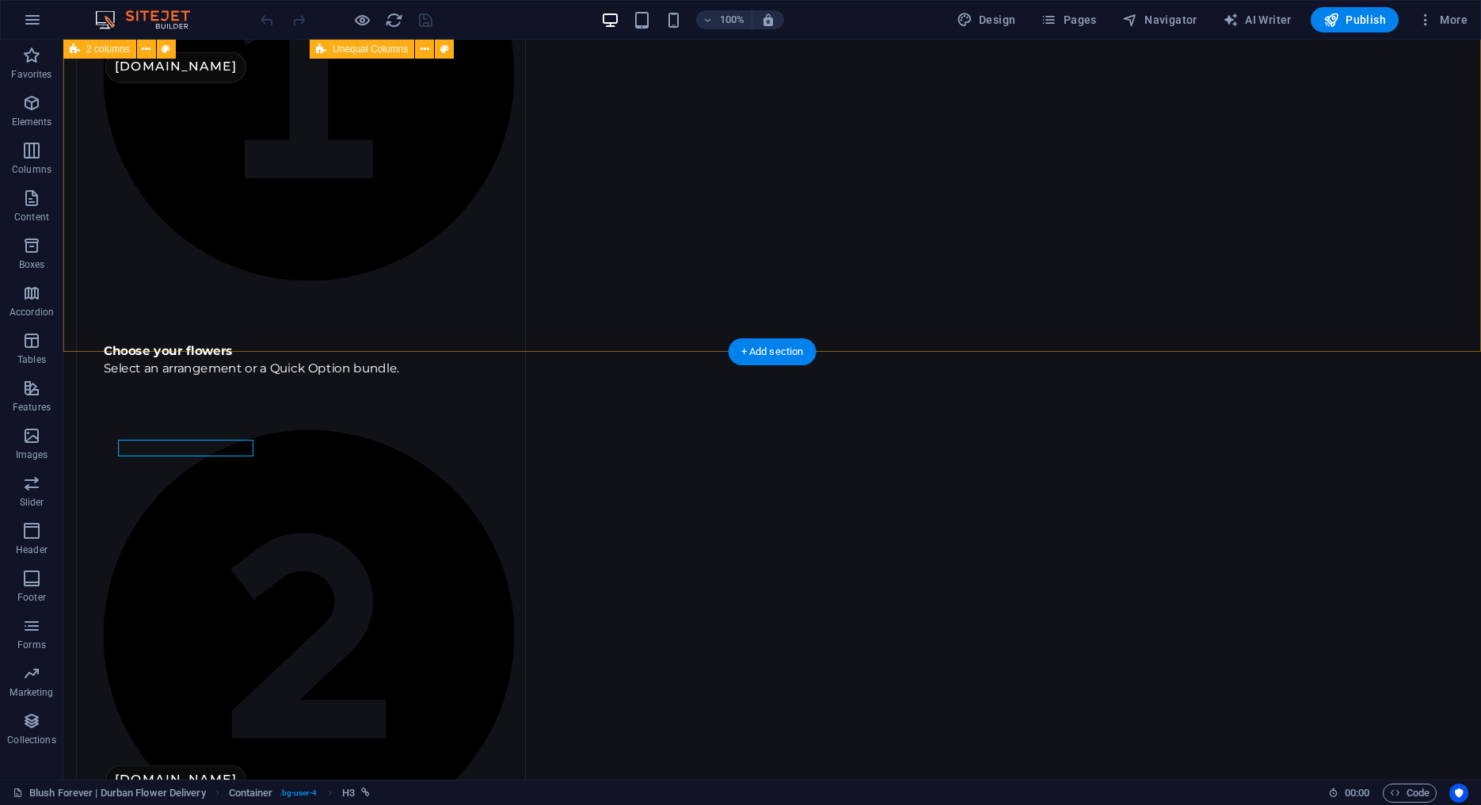
scroll to position [1422, 0]
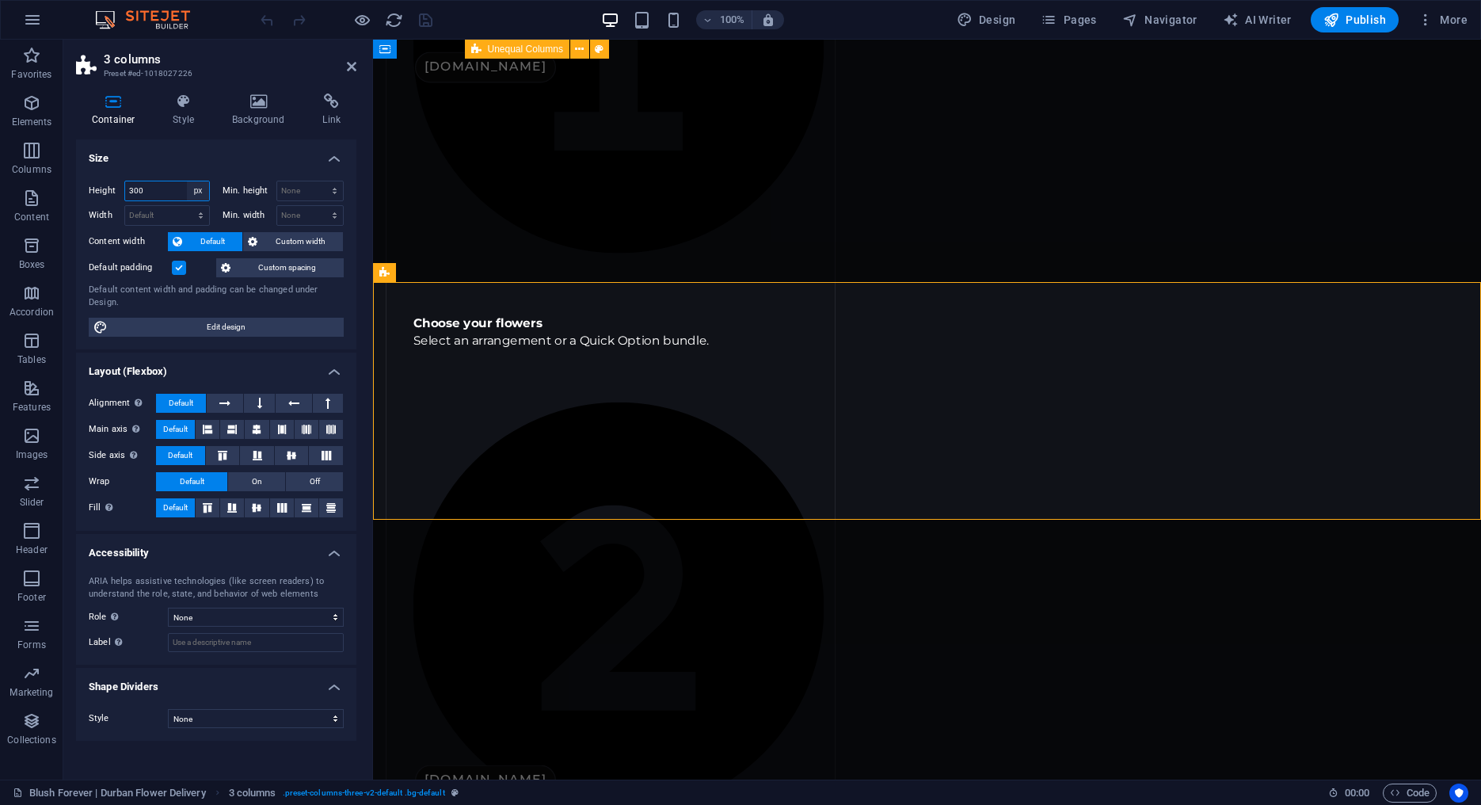
select select "default"
click option "Default" at bounding box center [0, 0] width 0 height 0
select select "DISABLED_OPTION_VALUE"
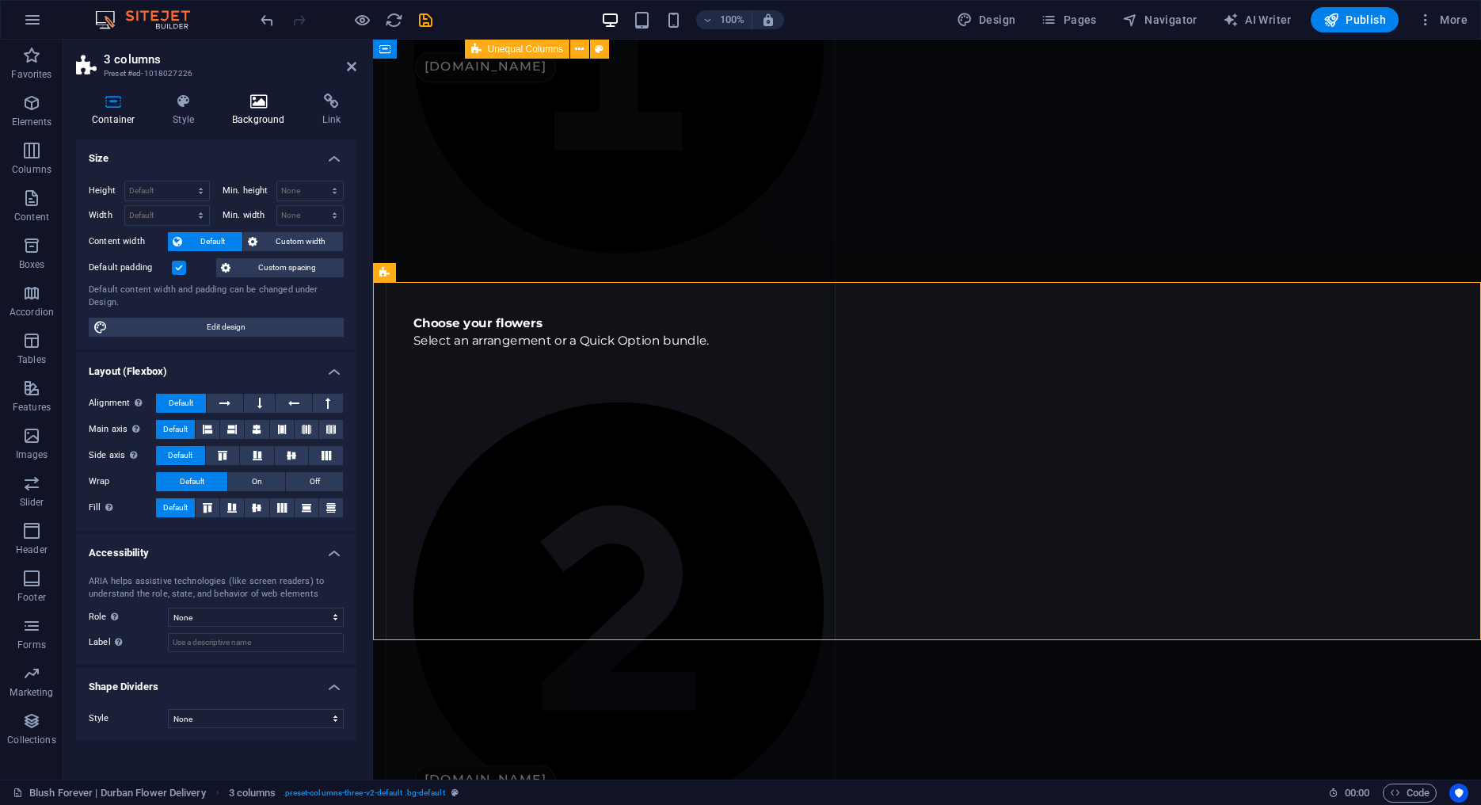
click at [245, 101] on icon at bounding box center [258, 101] width 84 height 16
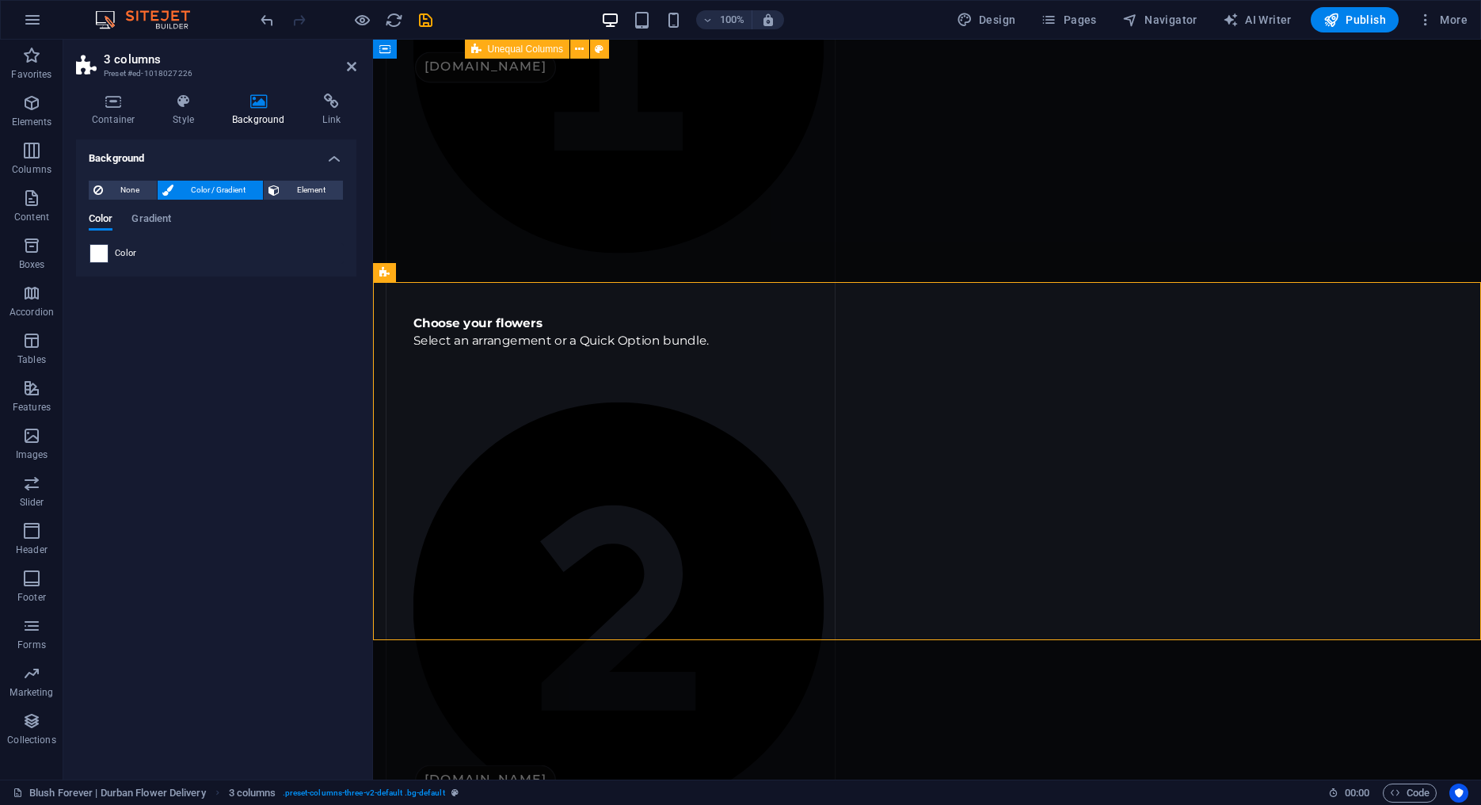
click at [98, 262] on div at bounding box center [99, 253] width 19 height 19
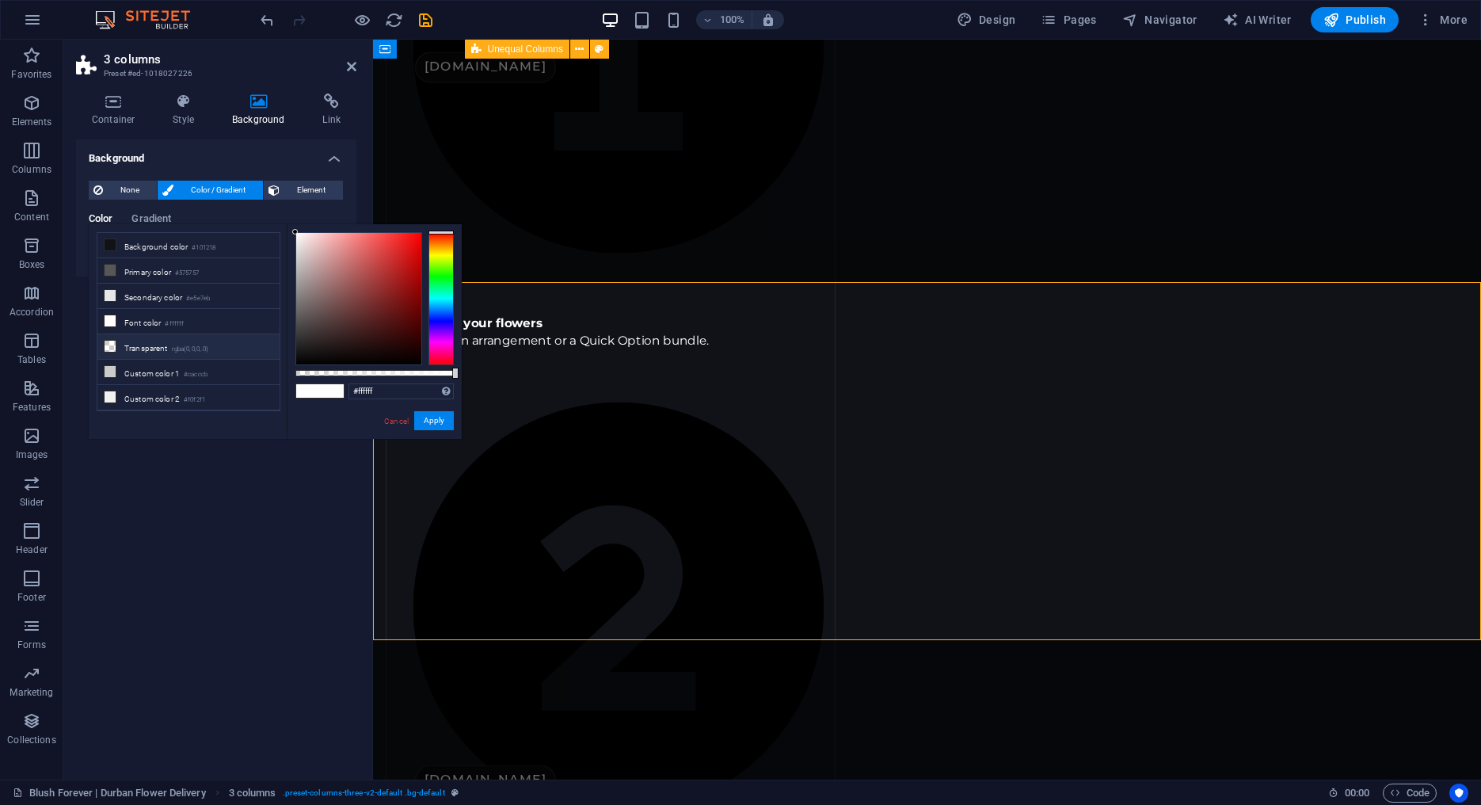
click at [136, 342] on li "Transparent rgba(0,0,0,.0)" at bounding box center [188, 346] width 182 height 25
type input "rgba(0, 0, 0, 0)"
click at [424, 418] on button "Apply" at bounding box center [434, 420] width 40 height 19
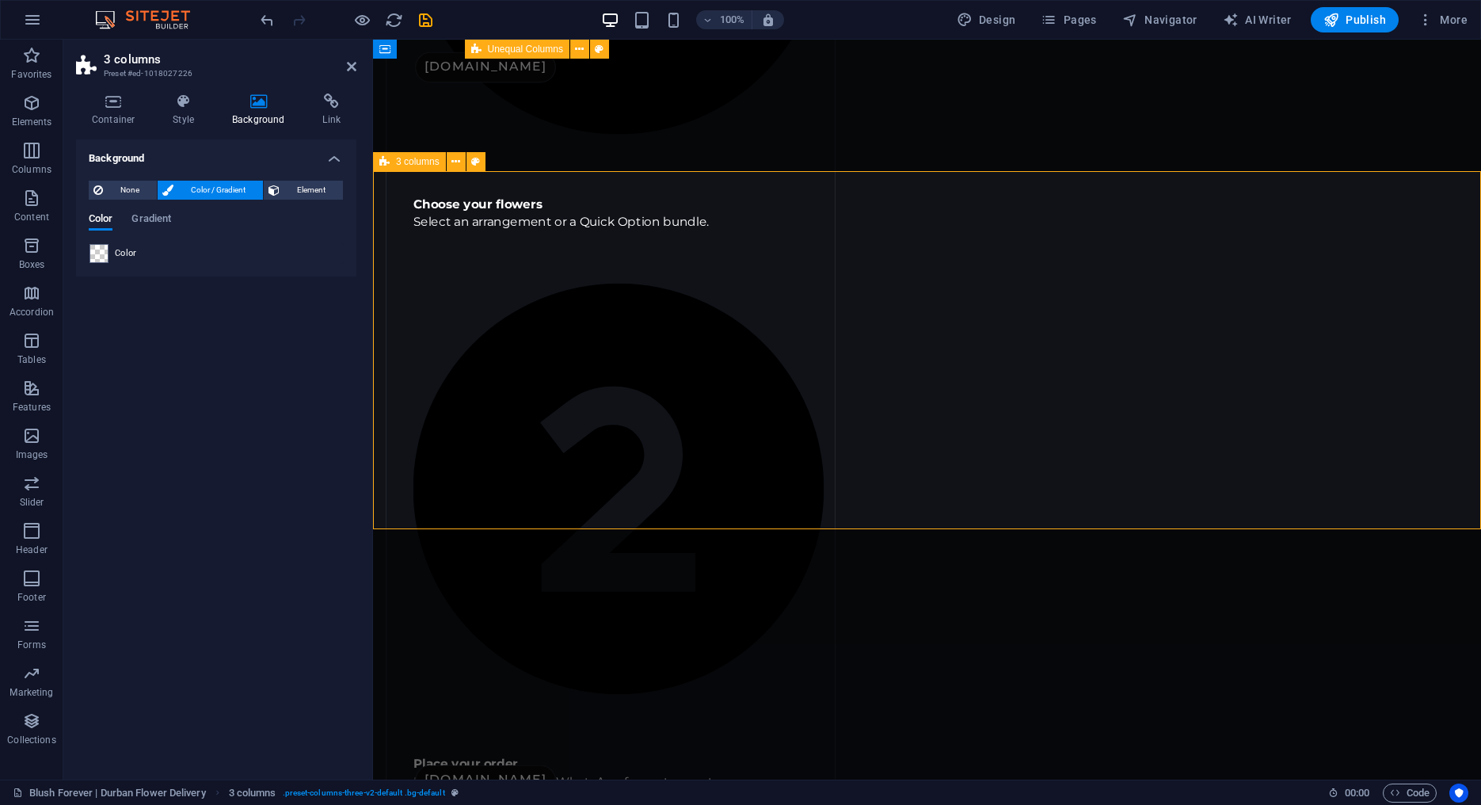
scroll to position [1545, 0]
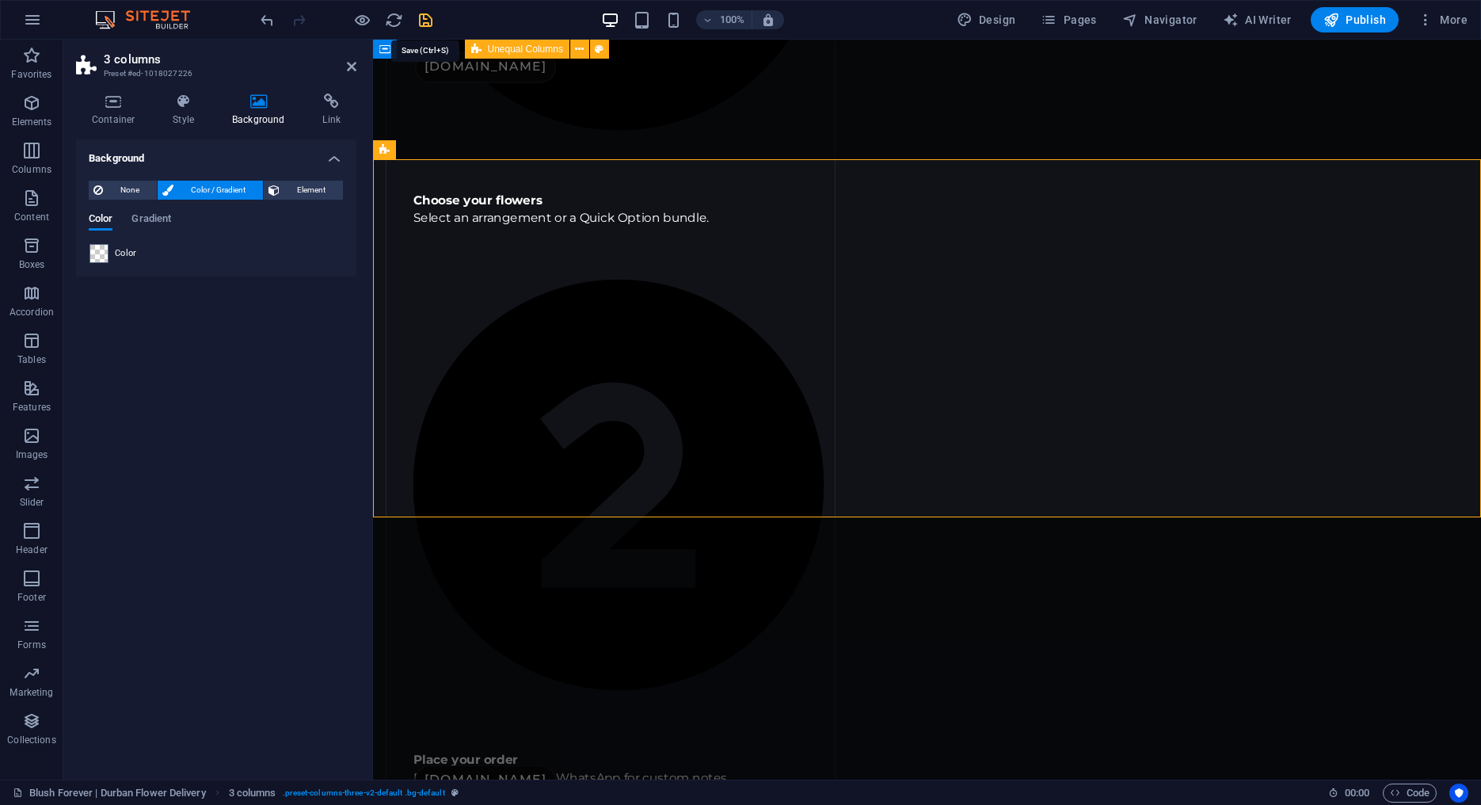
click at [423, 18] on icon "save" at bounding box center [426, 20] width 18 height 18
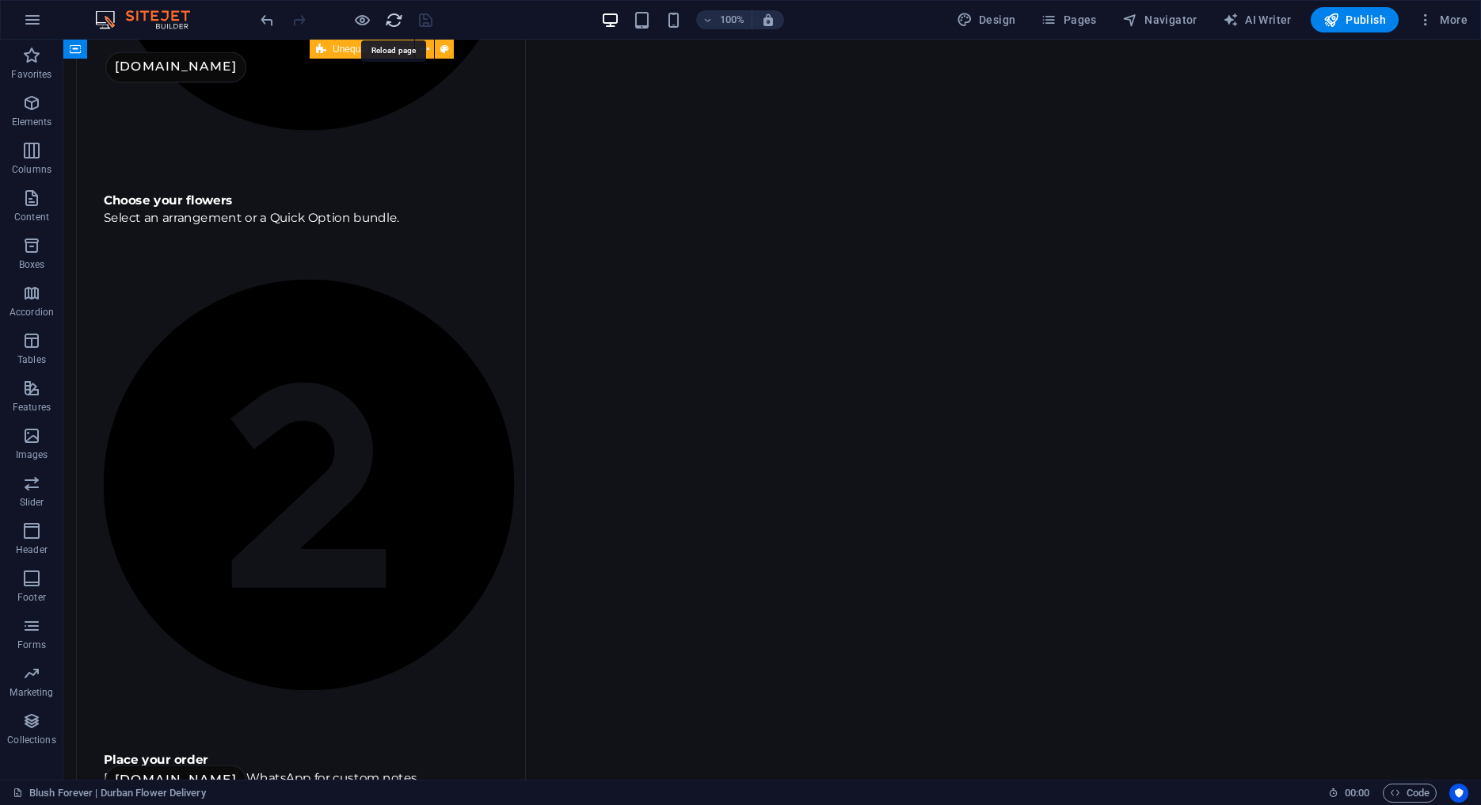
click at [394, 20] on icon "reload" at bounding box center [394, 20] width 18 height 18
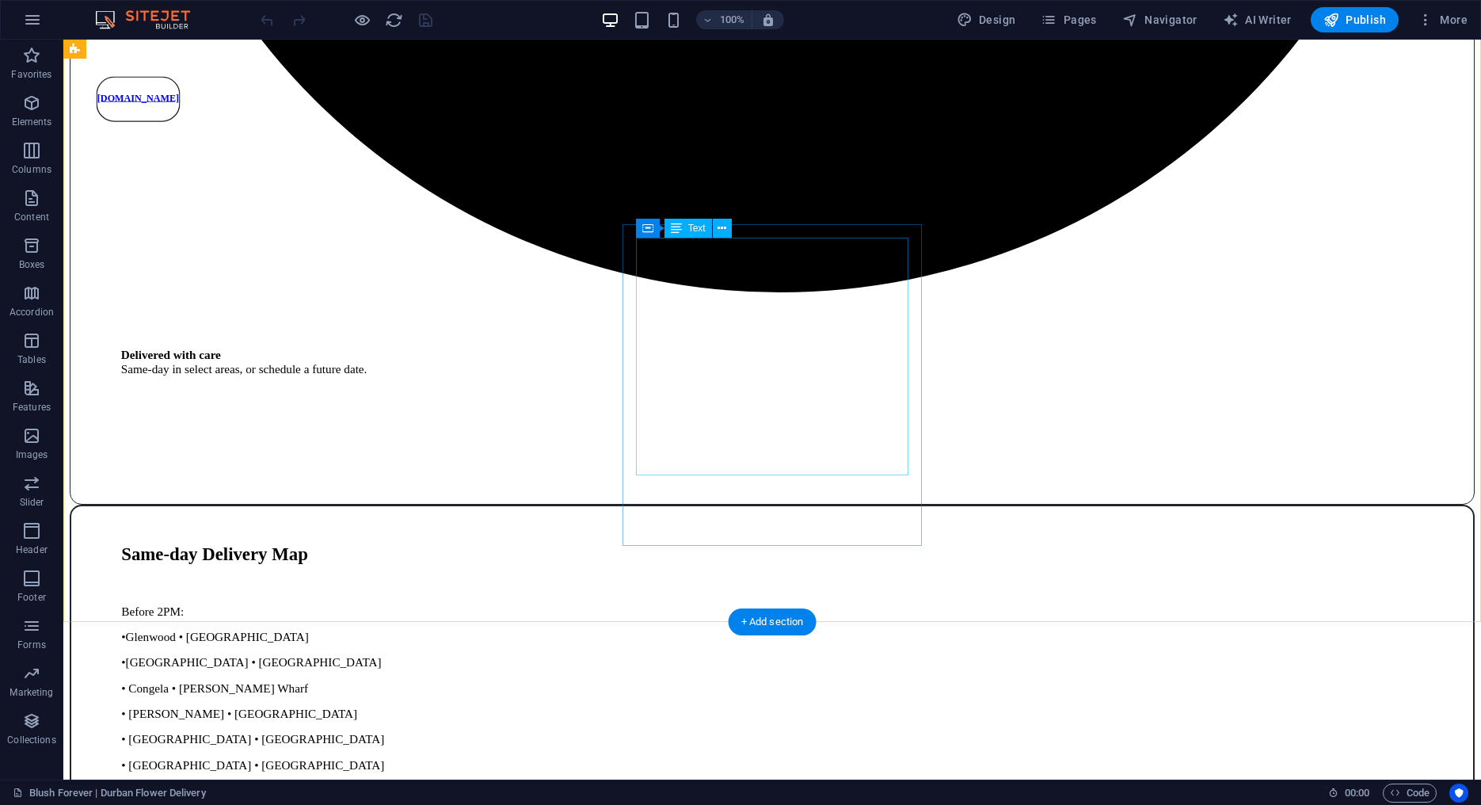
scroll to position [5345, 0]
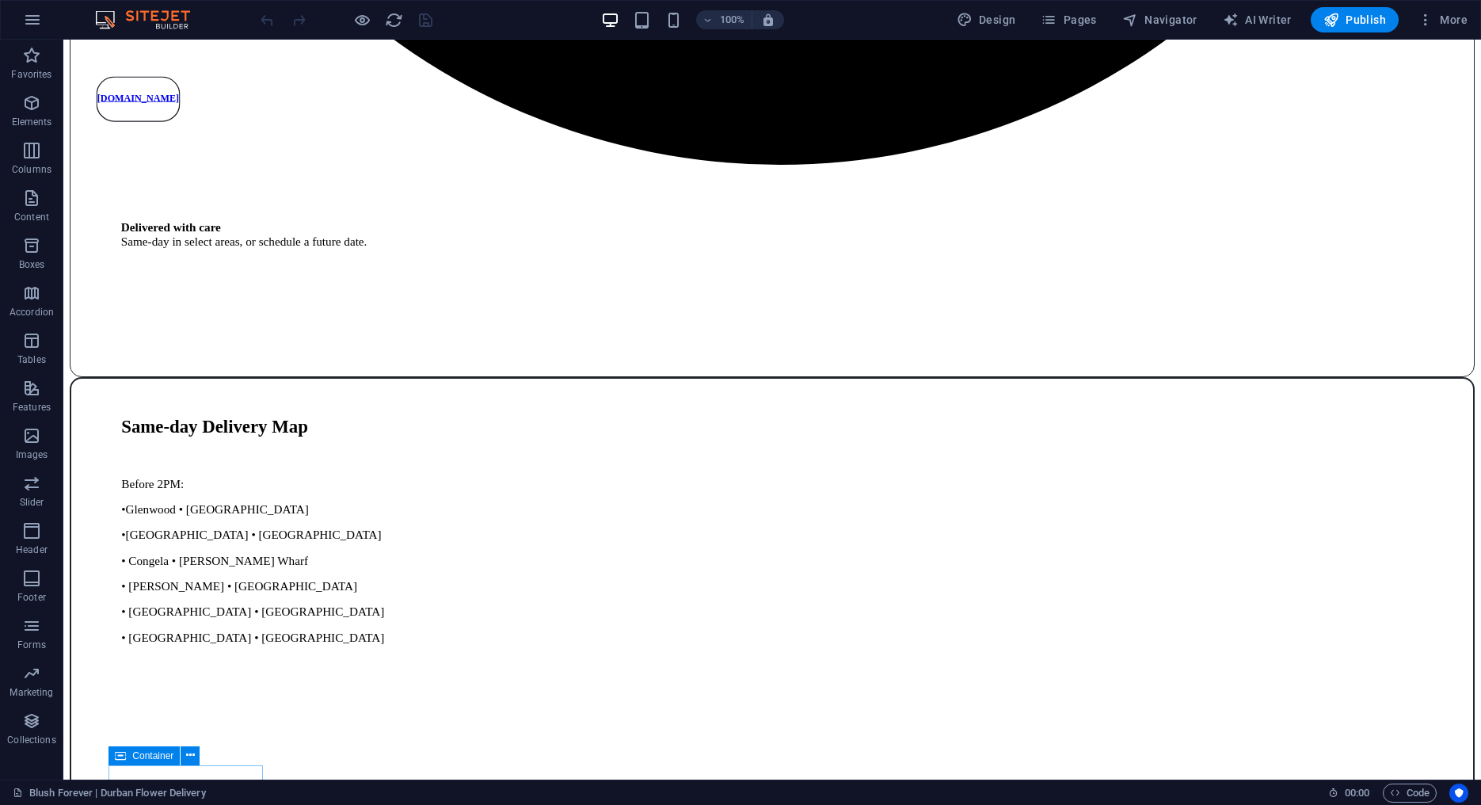
click at [119, 759] on icon at bounding box center [120, 755] width 11 height 19
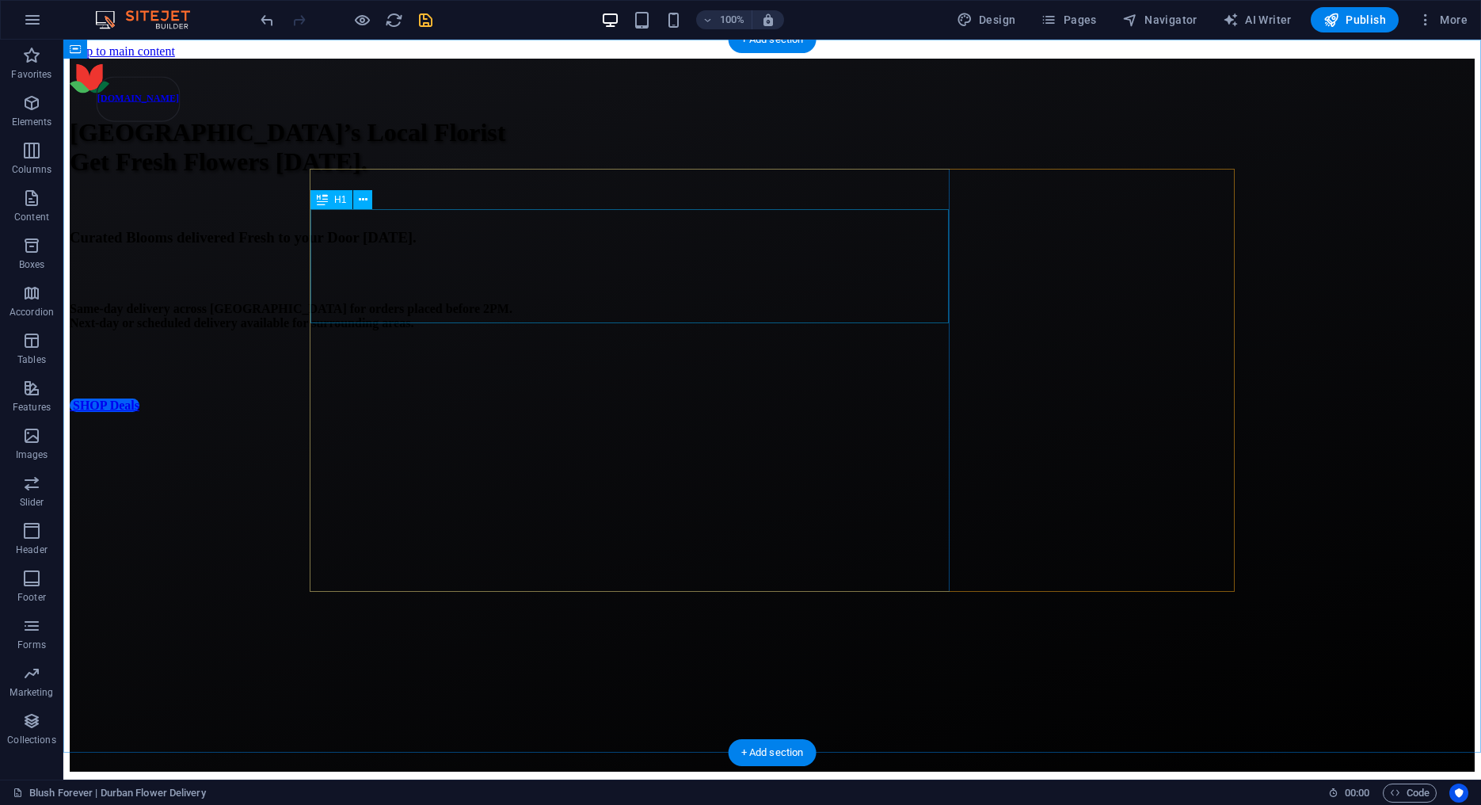
scroll to position [0, 0]
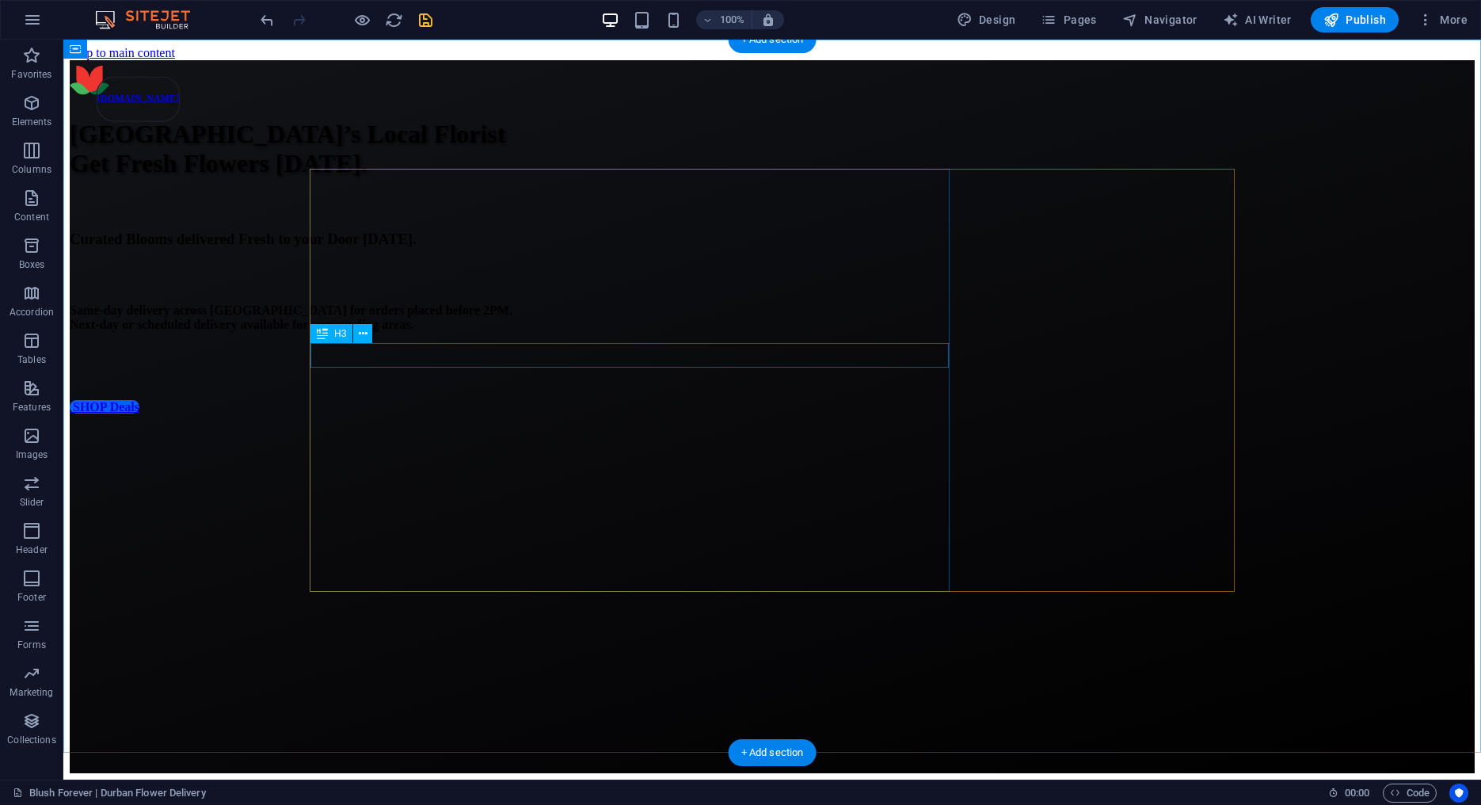
click at [613, 248] on div "Curated Blooms delivered Fresh to your Door [DATE]." at bounding box center [772, 239] width 1405 height 17
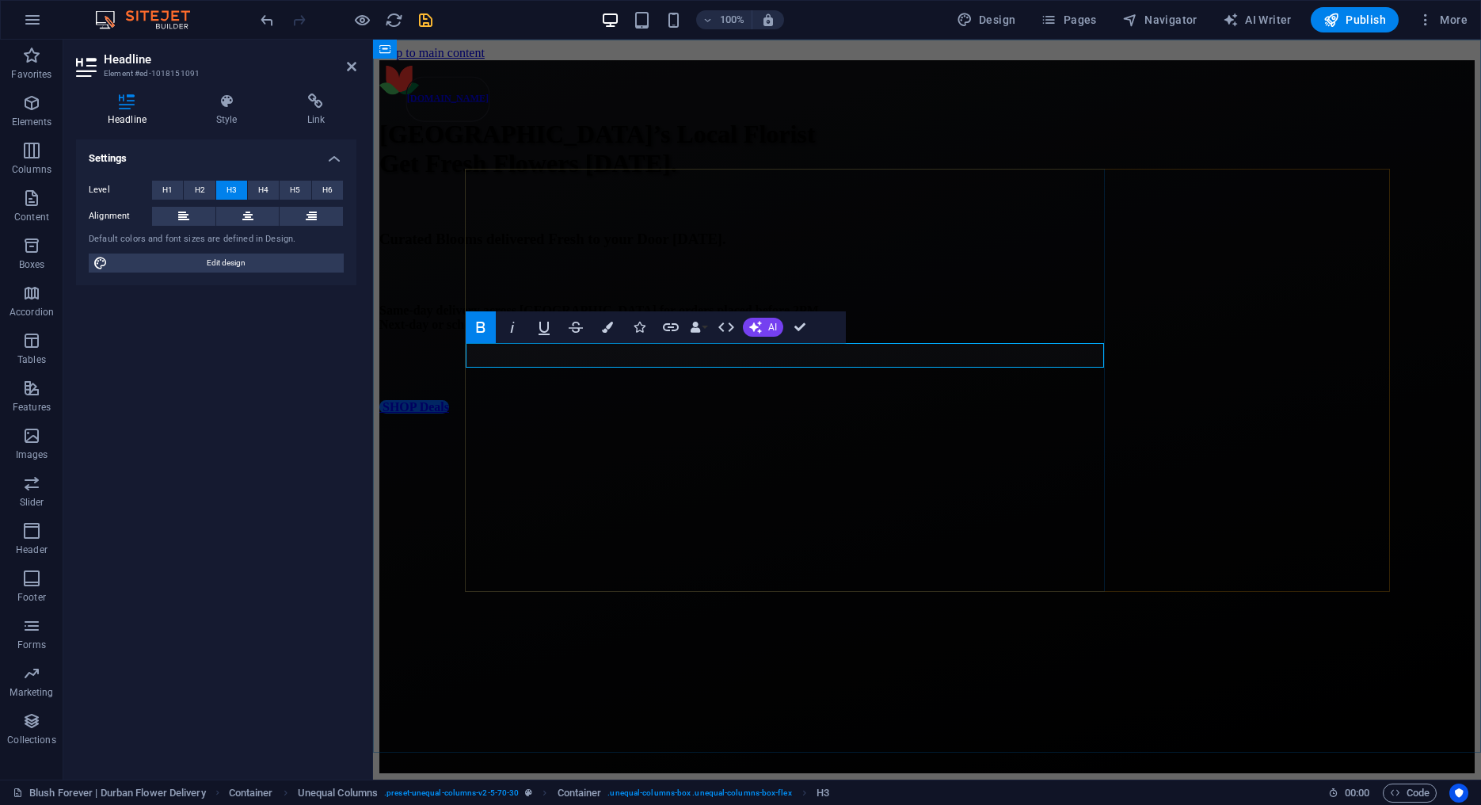
drag, startPoint x: 948, startPoint y: 360, endPoint x: 980, endPoint y: 360, distance: 31.7
click at [726, 247] on strong "Curated Blooms delivered Fresh to your Door [DATE]." at bounding box center [552, 239] width 347 height 17
drag, startPoint x: 984, startPoint y: 354, endPoint x: 1054, endPoint y: 355, distance: 70.5
click at [726, 247] on strong "Curated Blooms delivered Fresh to your Door [DATE]." at bounding box center [552, 239] width 347 height 17
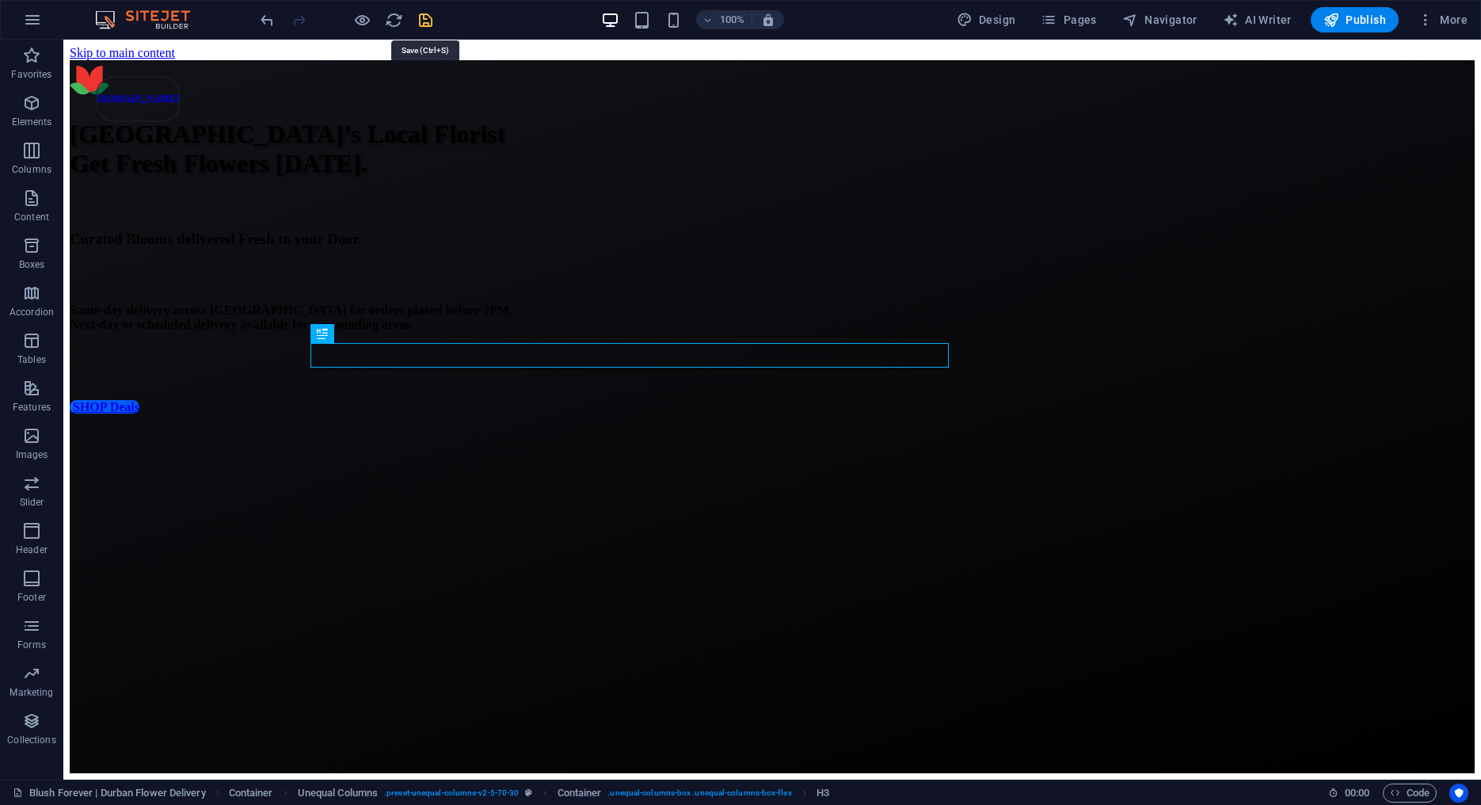
click at [418, 18] on icon "save" at bounding box center [426, 20] width 18 height 18
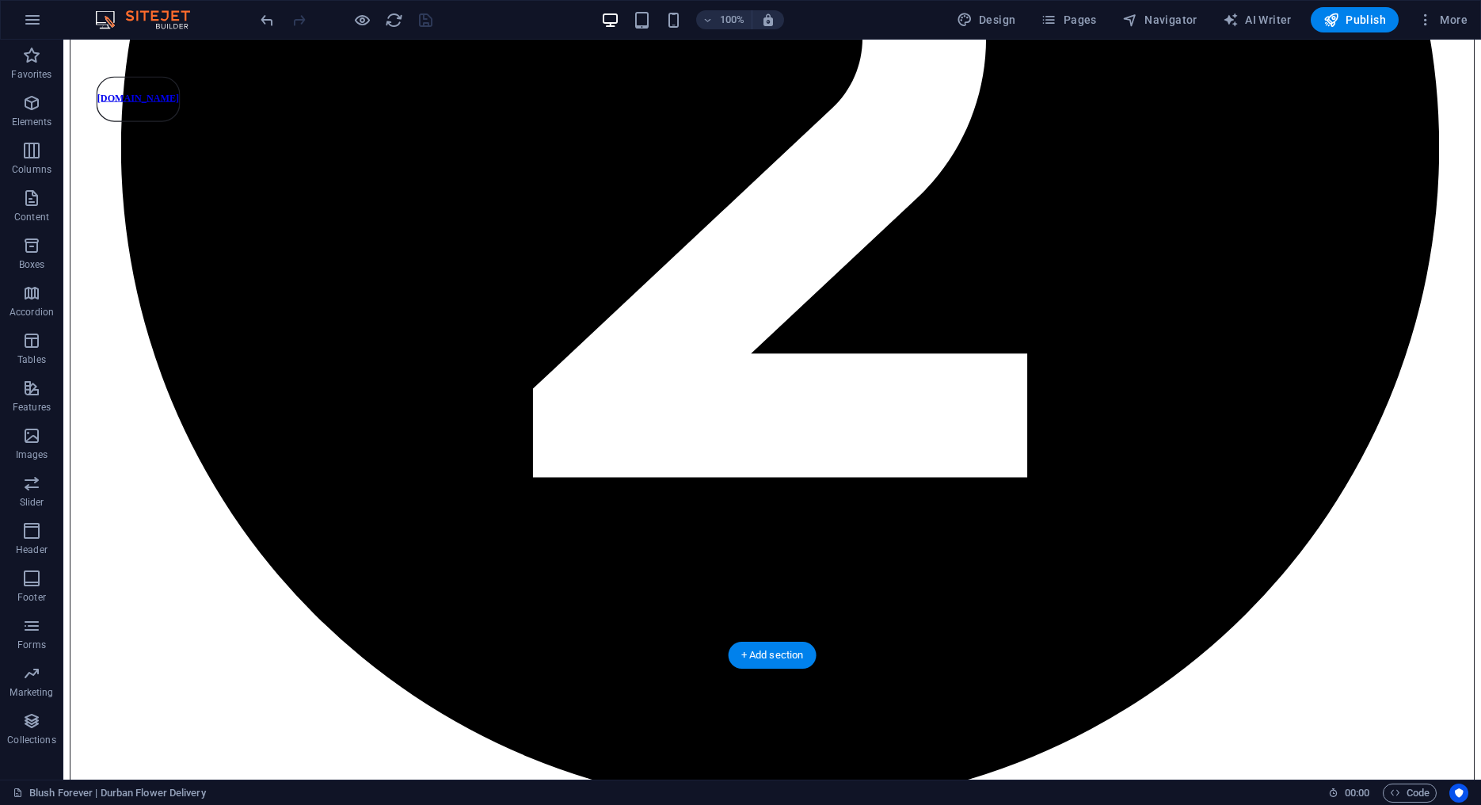
scroll to position [3329, 0]
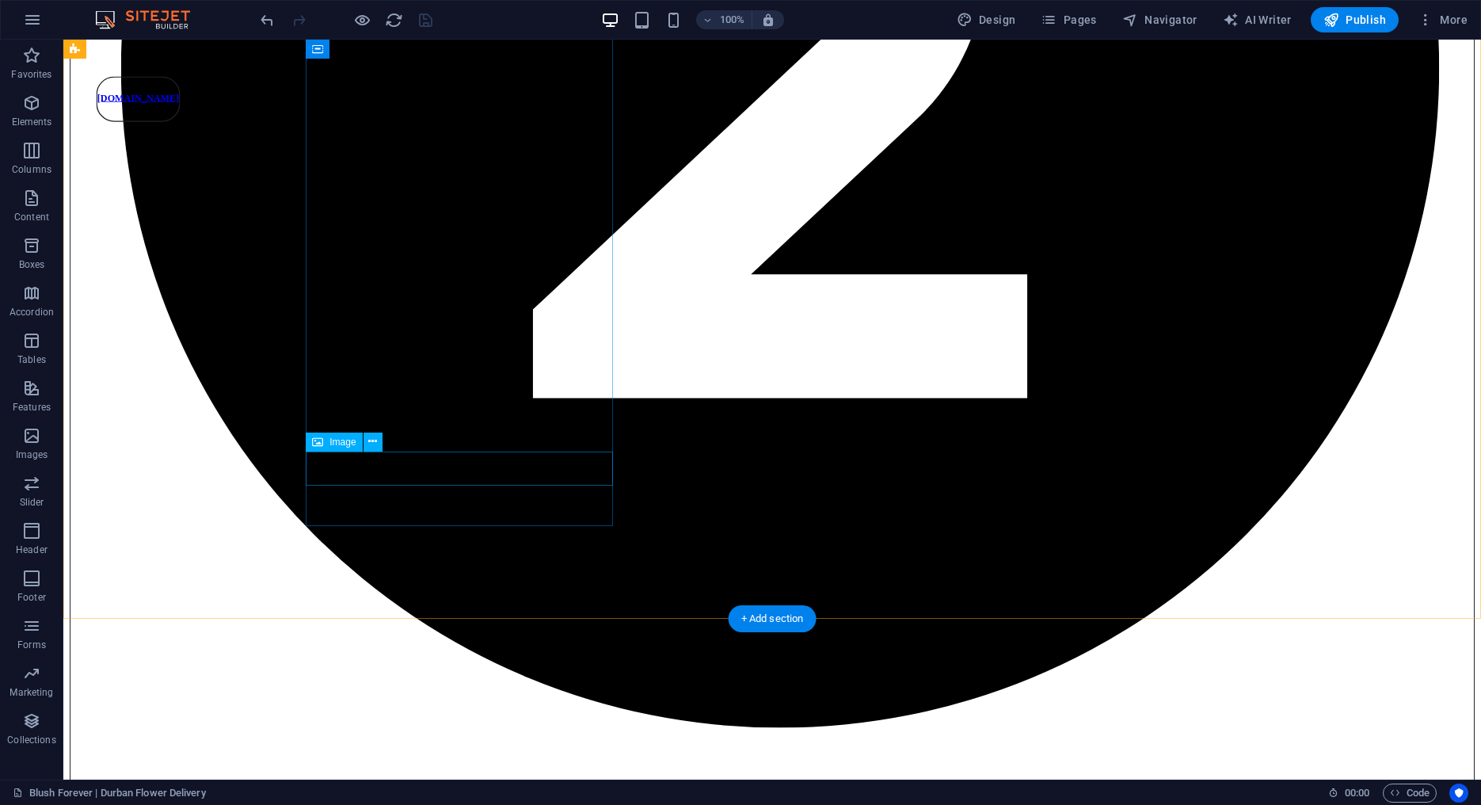
select select "%"
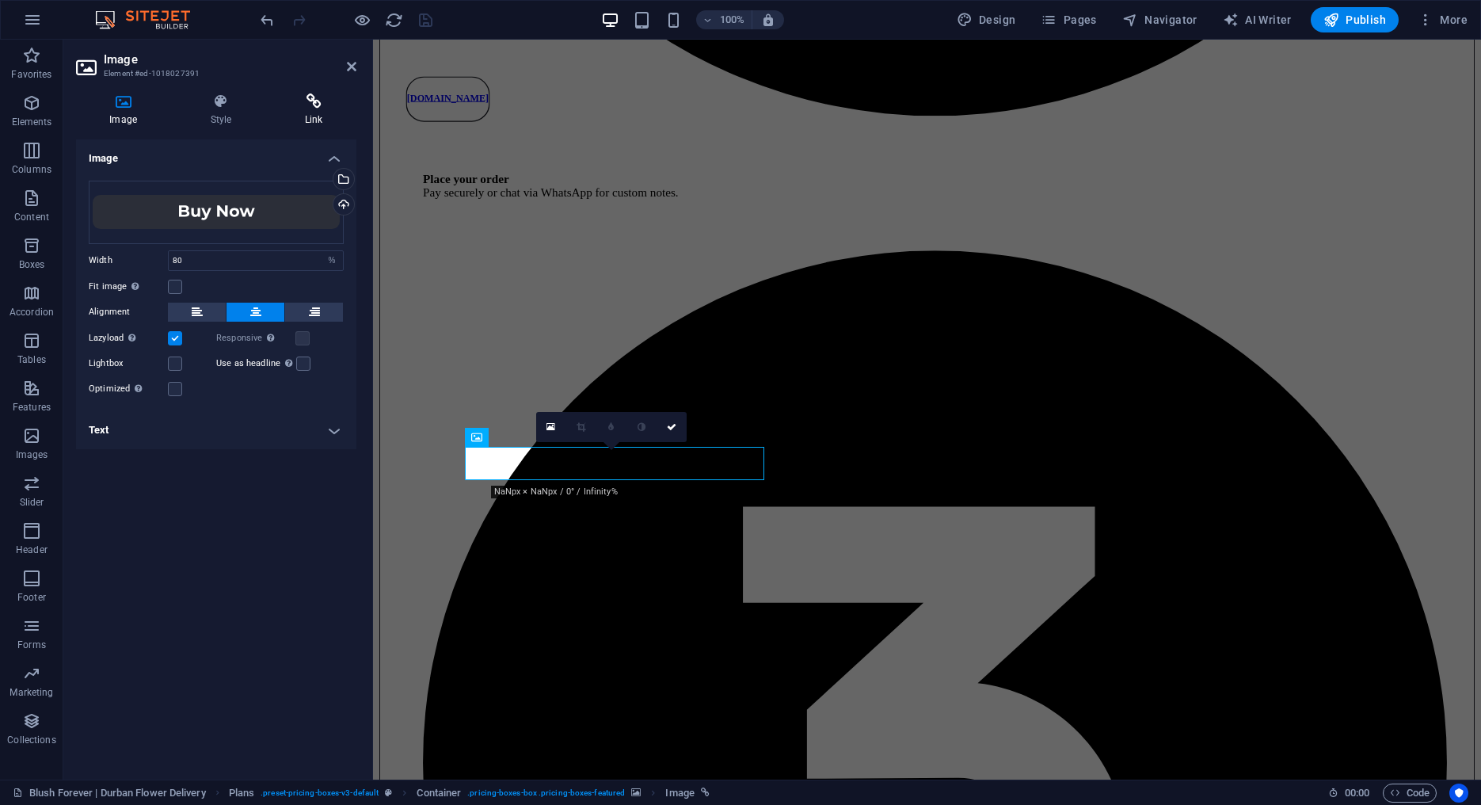
click at [318, 111] on h4 "Link" at bounding box center [314, 109] width 85 height 33
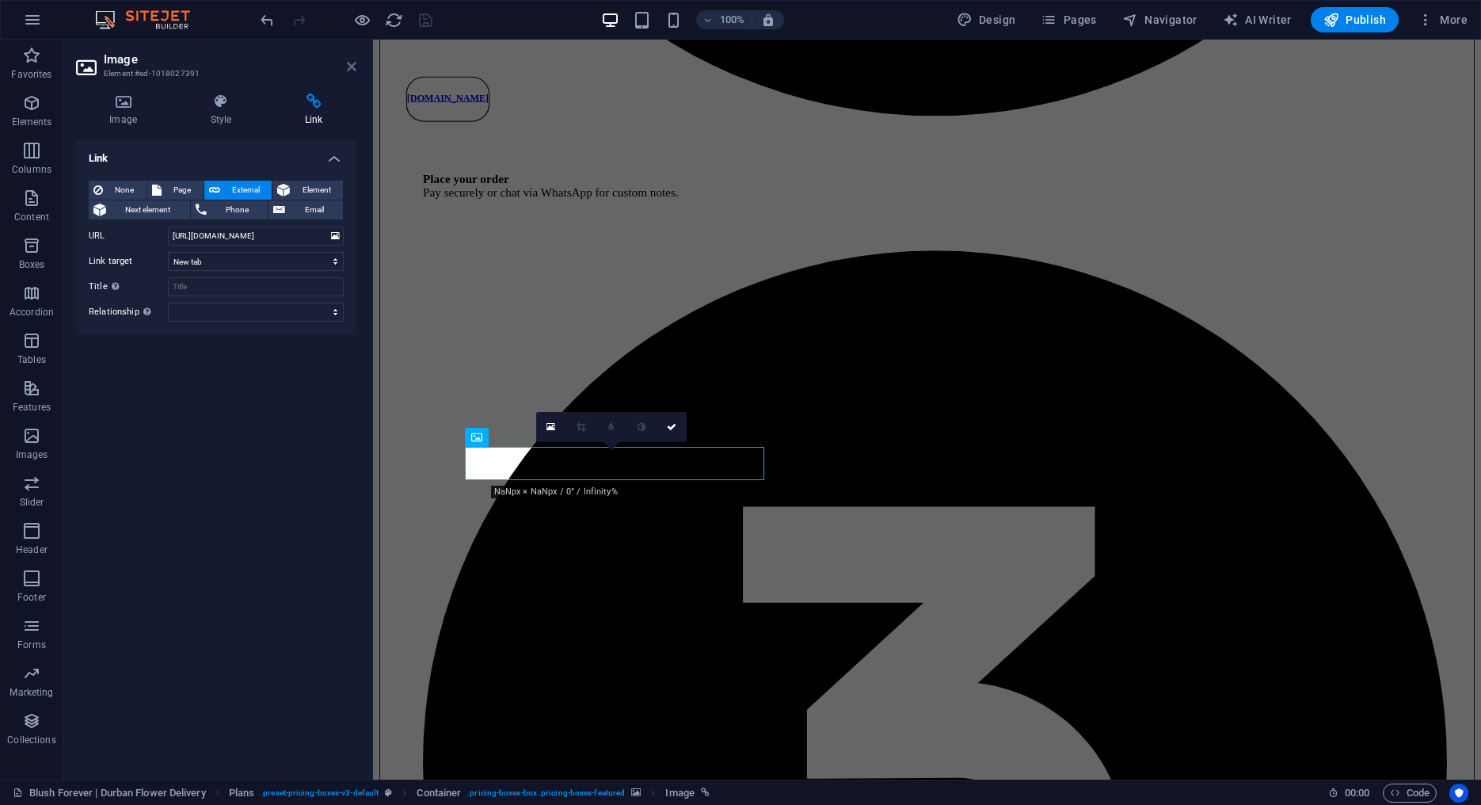
click at [355, 63] on icon at bounding box center [352, 66] width 10 height 13
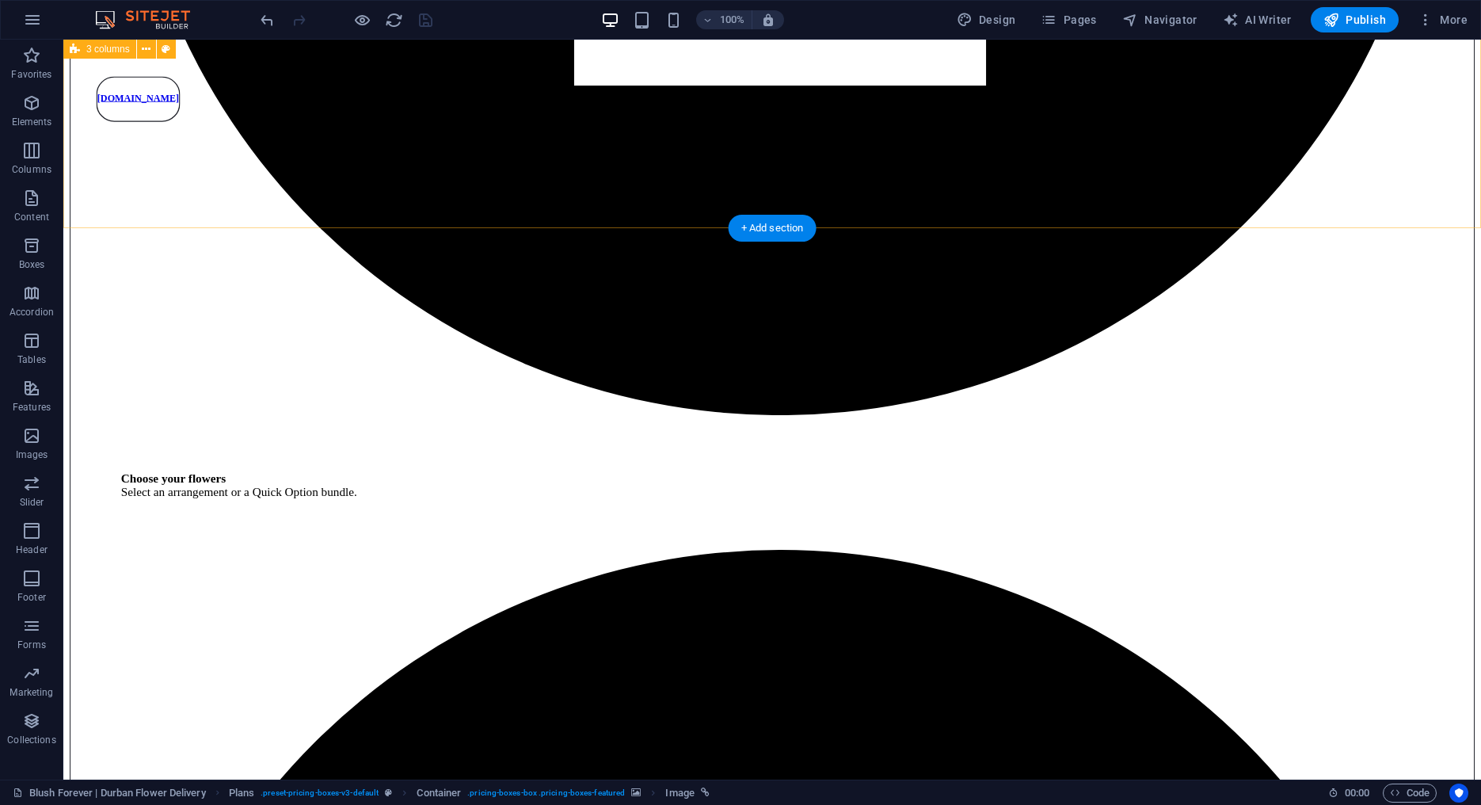
scroll to position [2187, 0]
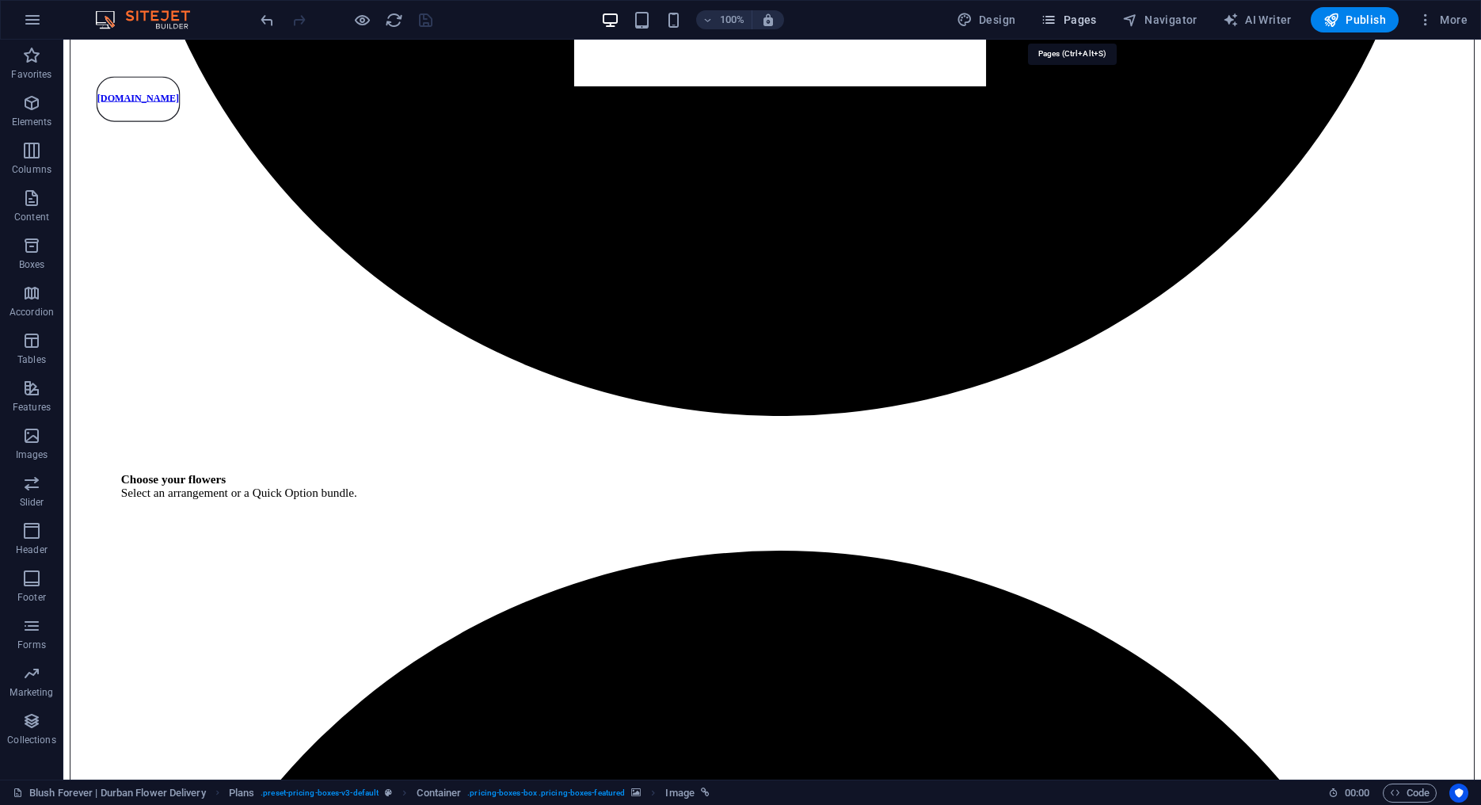
click at [1062, 17] on span "Pages" at bounding box center [1068, 20] width 55 height 16
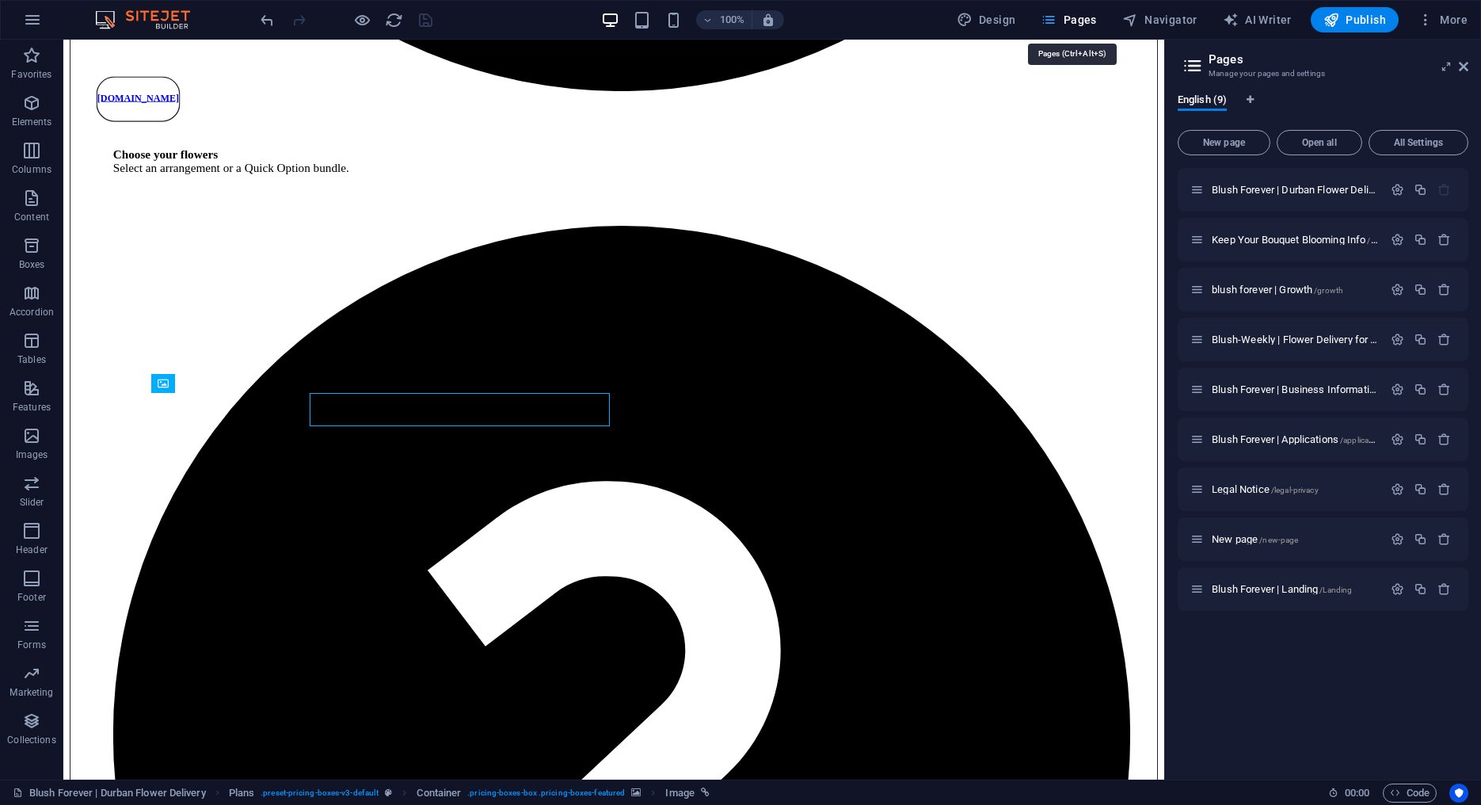
scroll to position [3383, 0]
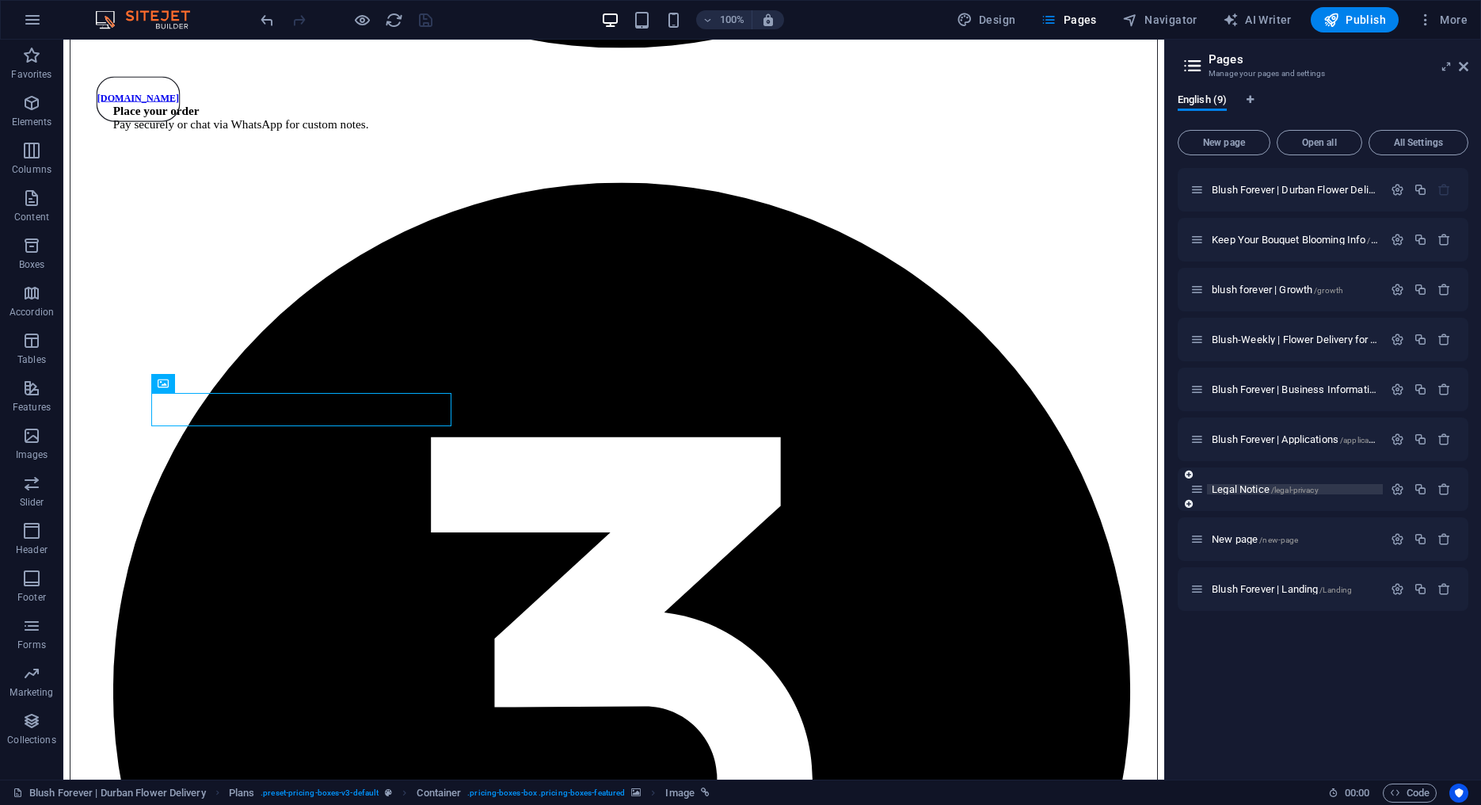
click at [1319, 488] on span "/legal-privacy" at bounding box center [1295, 490] width 48 height 9
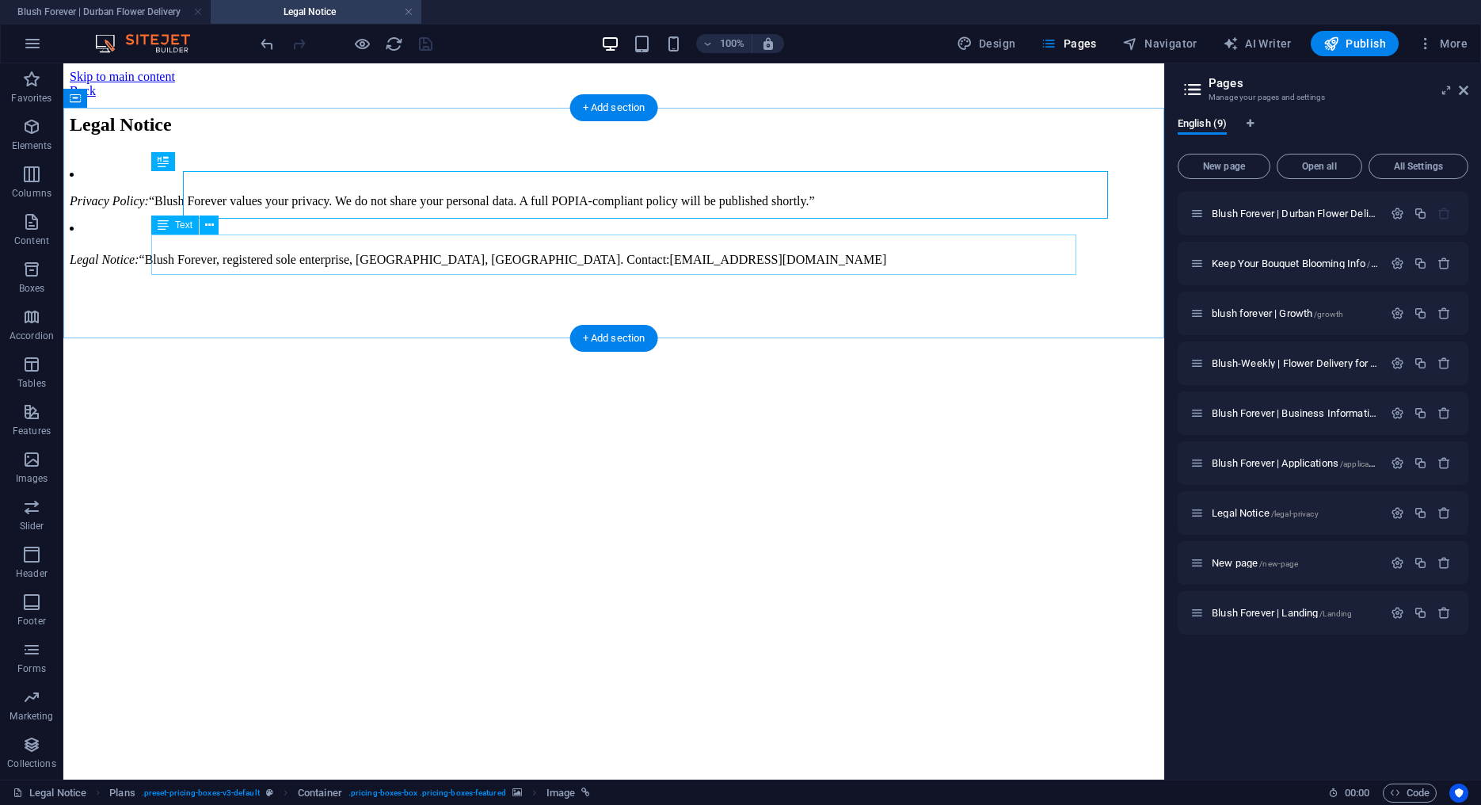
scroll to position [0, 0]
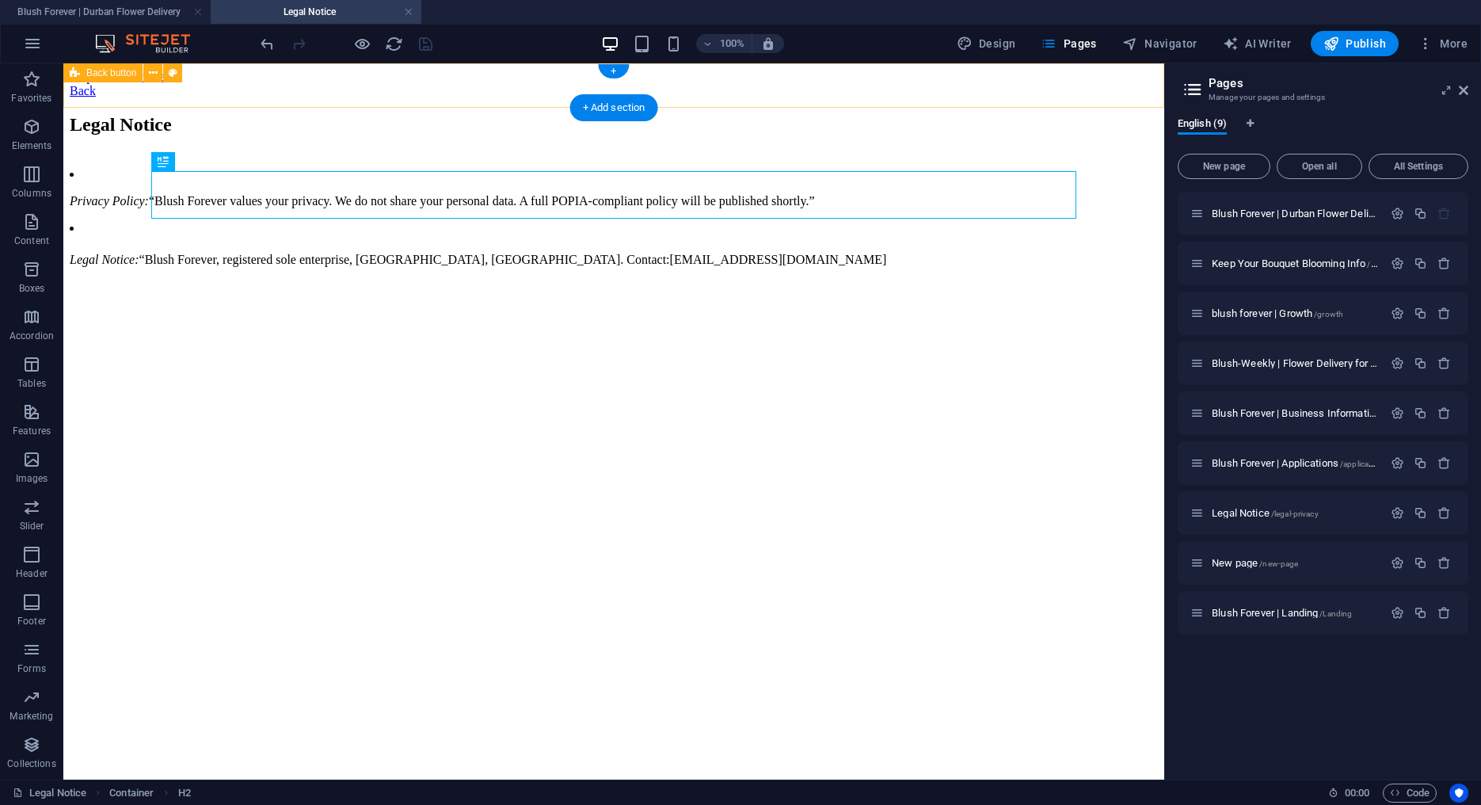
click at [101, 86] on div "Back" at bounding box center [614, 91] width 1088 height 14
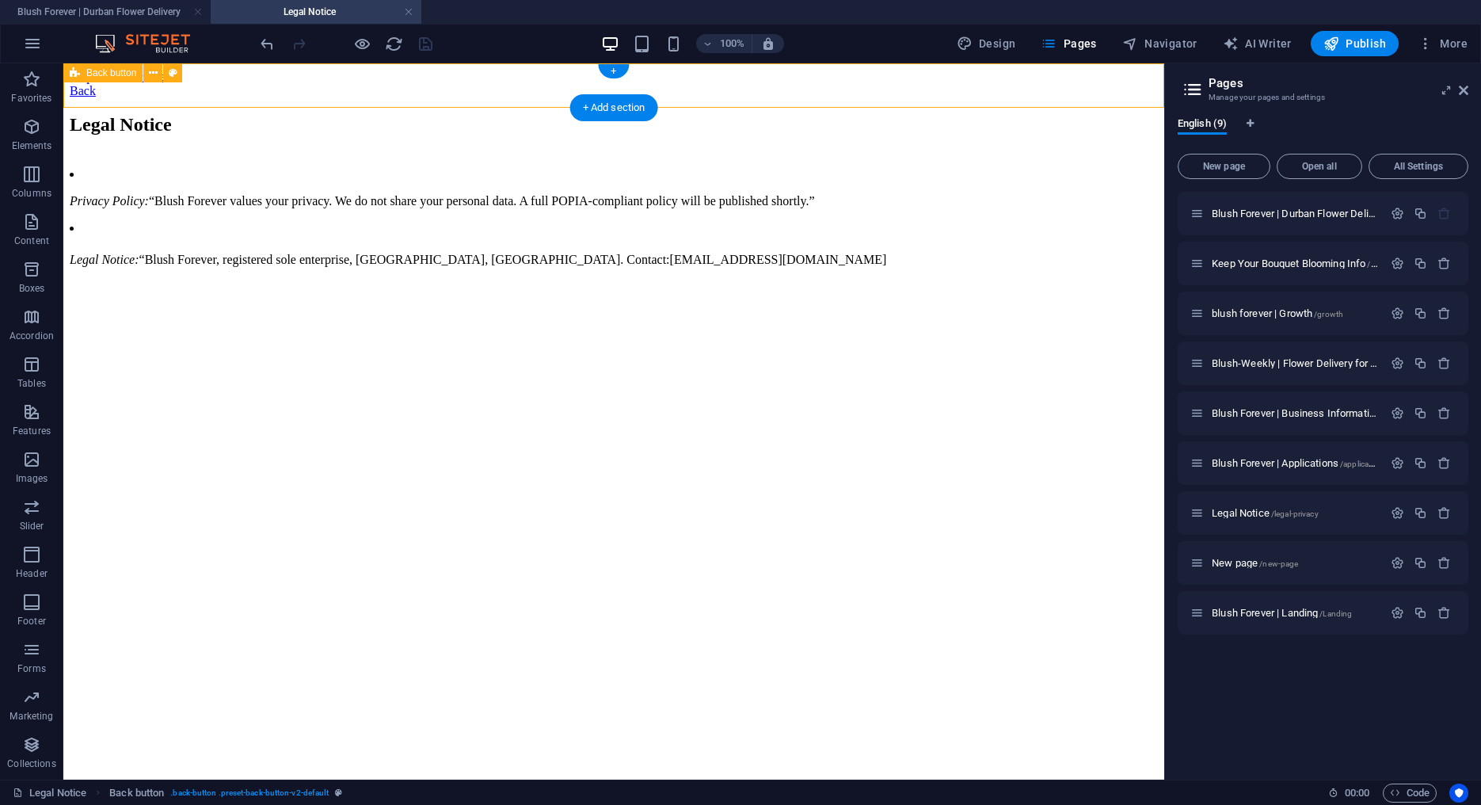
click at [101, 86] on div "Back" at bounding box center [614, 91] width 1088 height 14
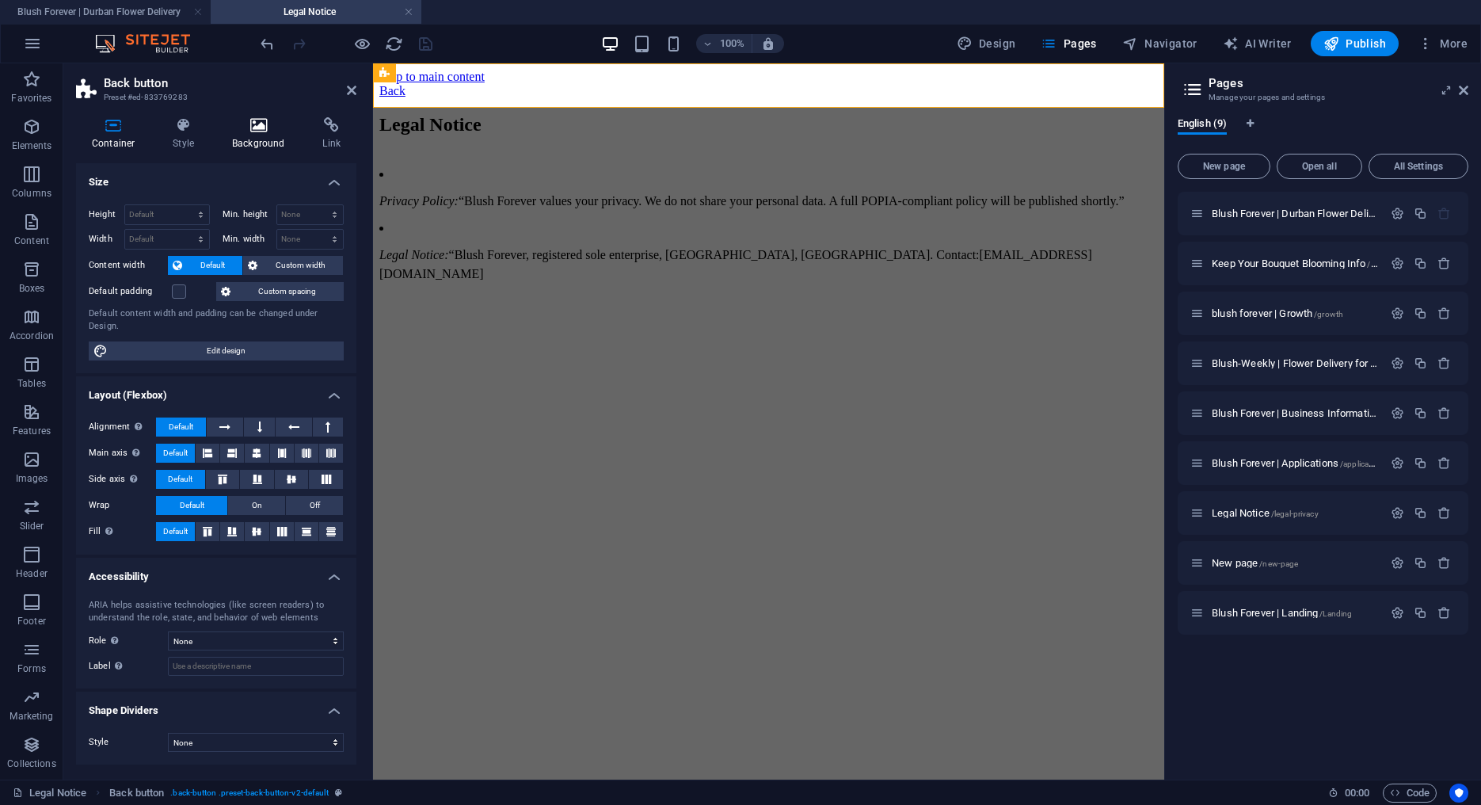
click at [238, 122] on icon at bounding box center [258, 125] width 84 height 16
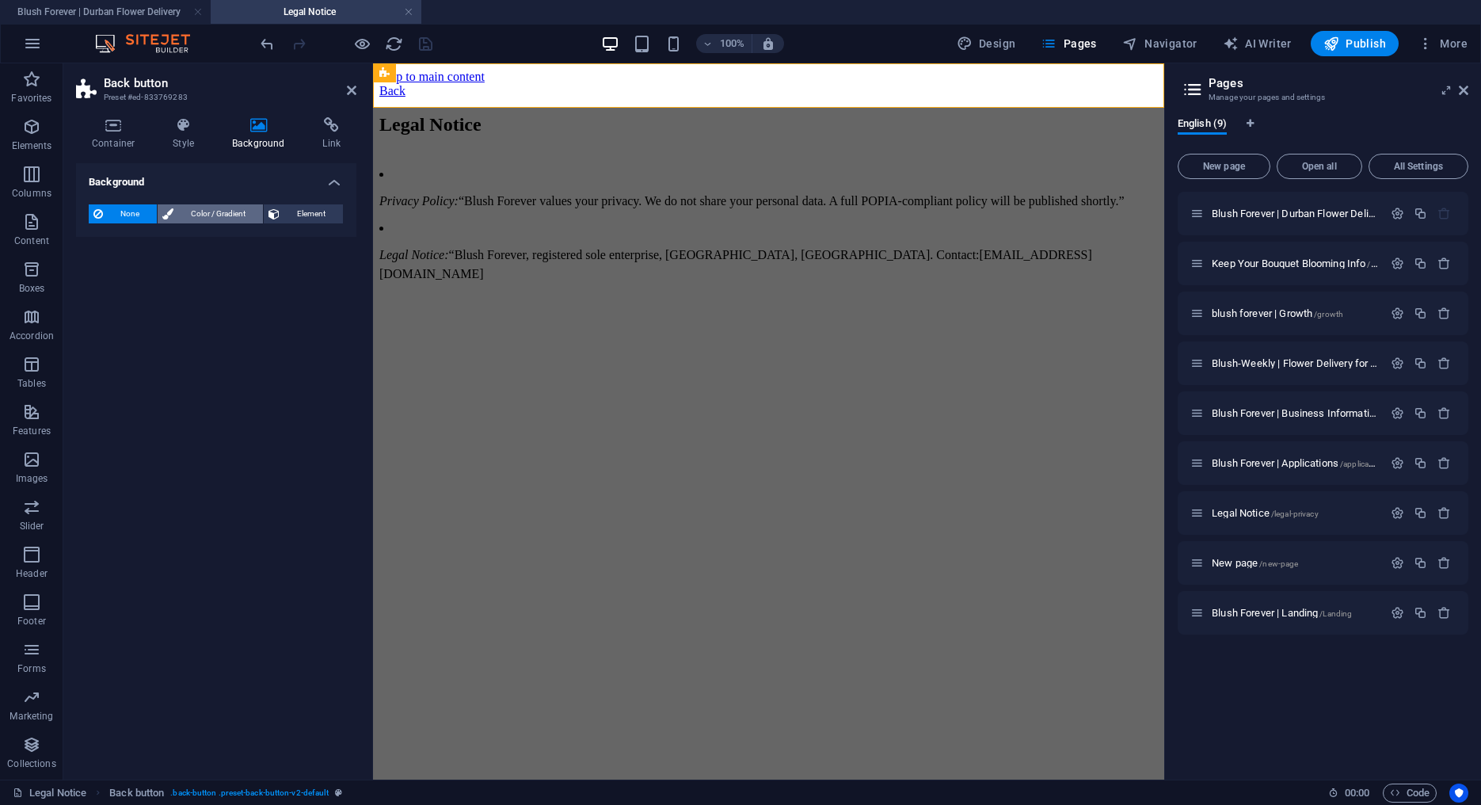
click at [189, 212] on span "Color / Gradient" at bounding box center [218, 213] width 80 height 19
click at [97, 274] on span at bounding box center [98, 277] width 17 height 17
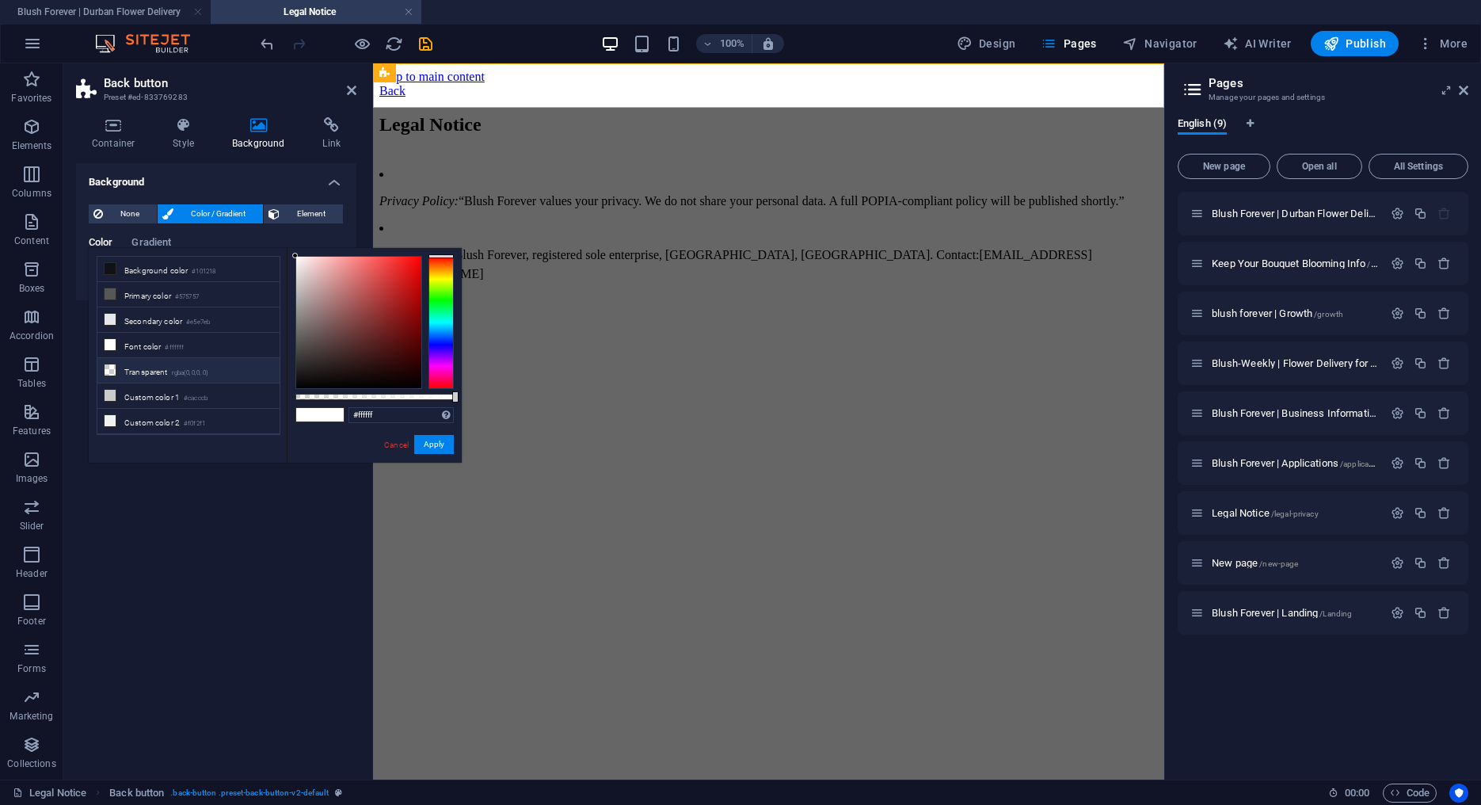
click at [135, 372] on li "Transparent rgba(0,0,0,.0)" at bounding box center [188, 370] width 182 height 25
type input "rgba(0, 0, 0, 0)"
click at [423, 444] on button "Apply" at bounding box center [434, 444] width 40 height 19
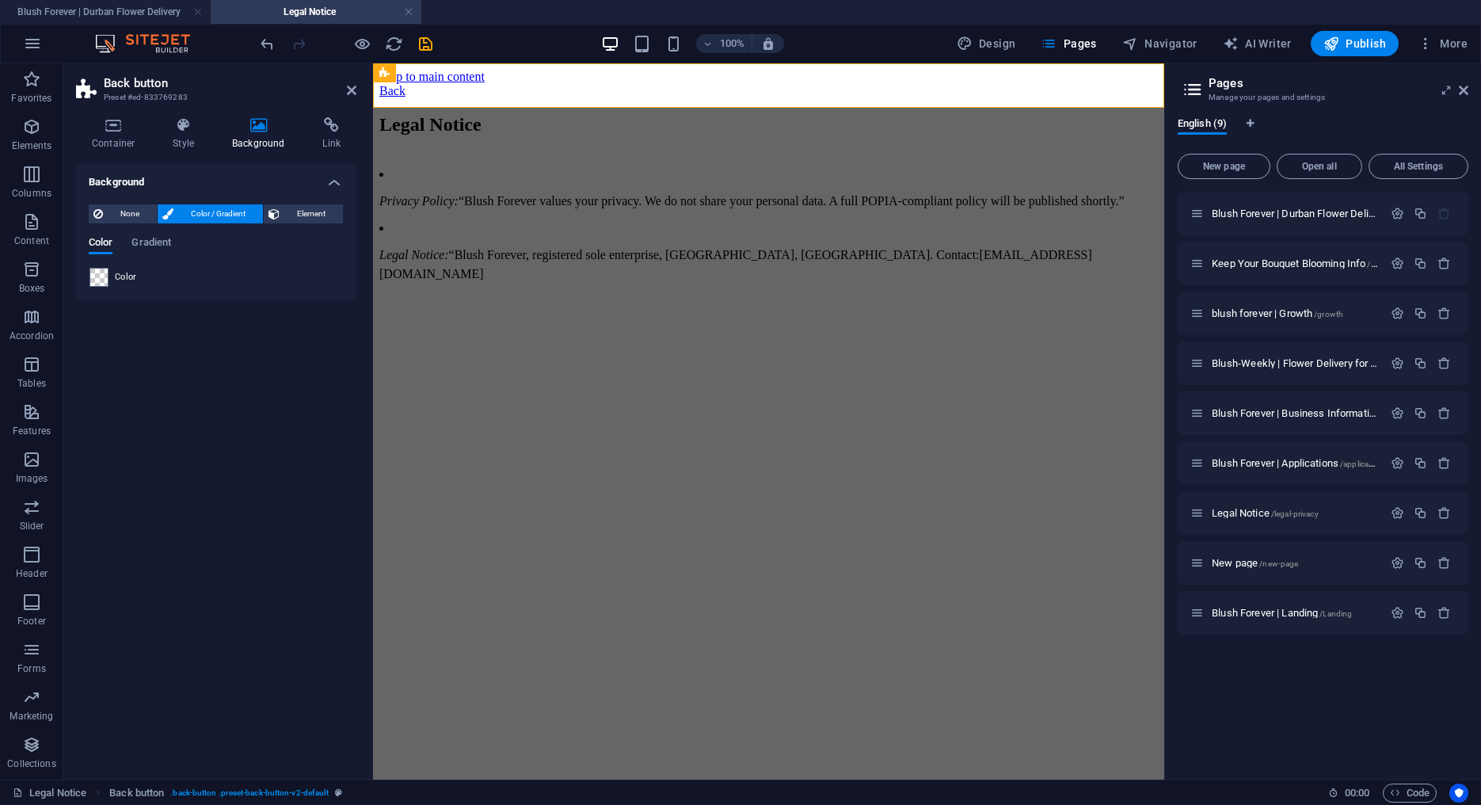
click at [426, 294] on html "Skip to main content Back Legal Notice Privacy Policy: “Blush Forever values yo…" at bounding box center [768, 178] width 791 height 231
click at [353, 88] on icon at bounding box center [352, 90] width 10 height 13
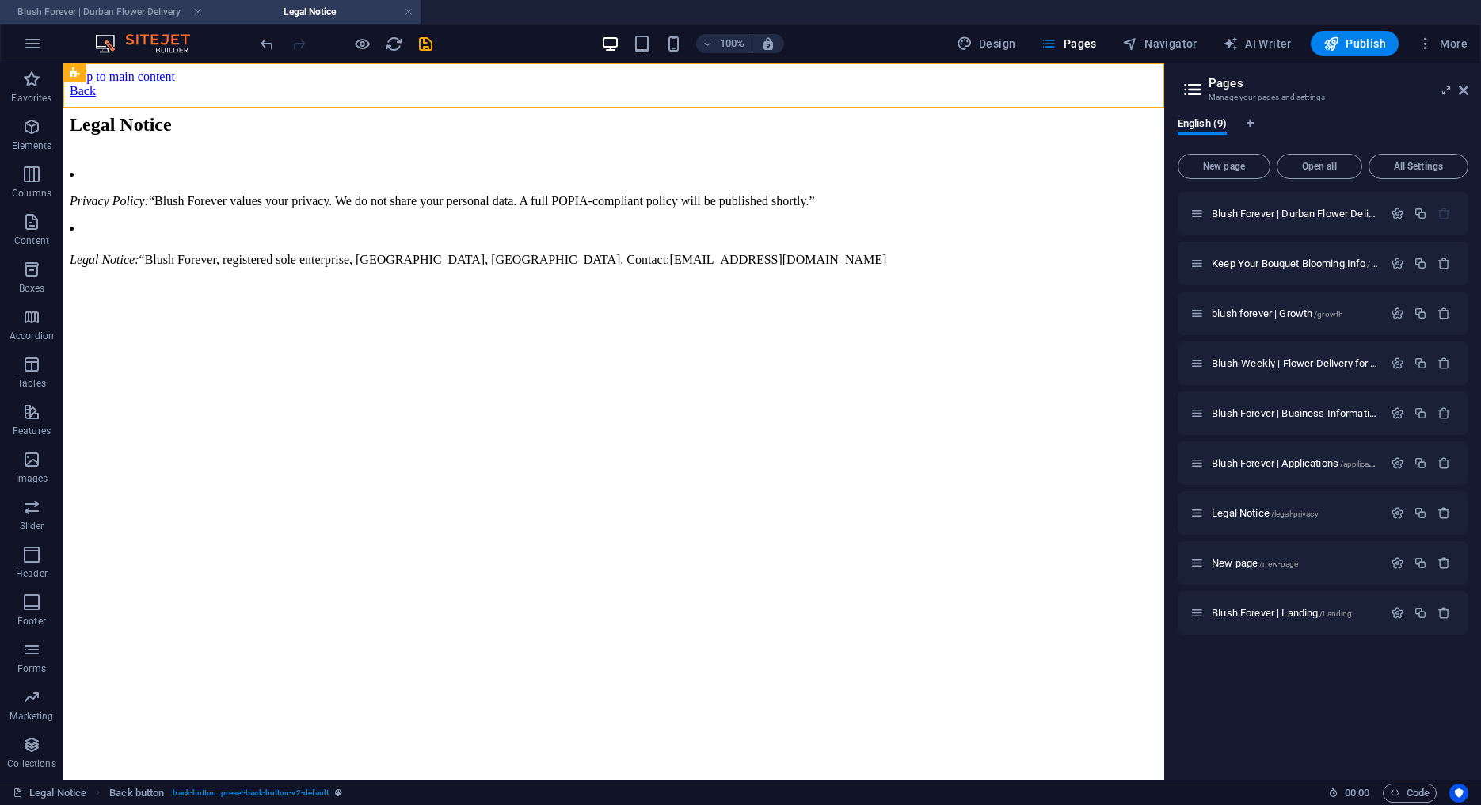
click at [129, 16] on h4 "Blush Forever | Durban Flower Delivery" at bounding box center [105, 11] width 211 height 17
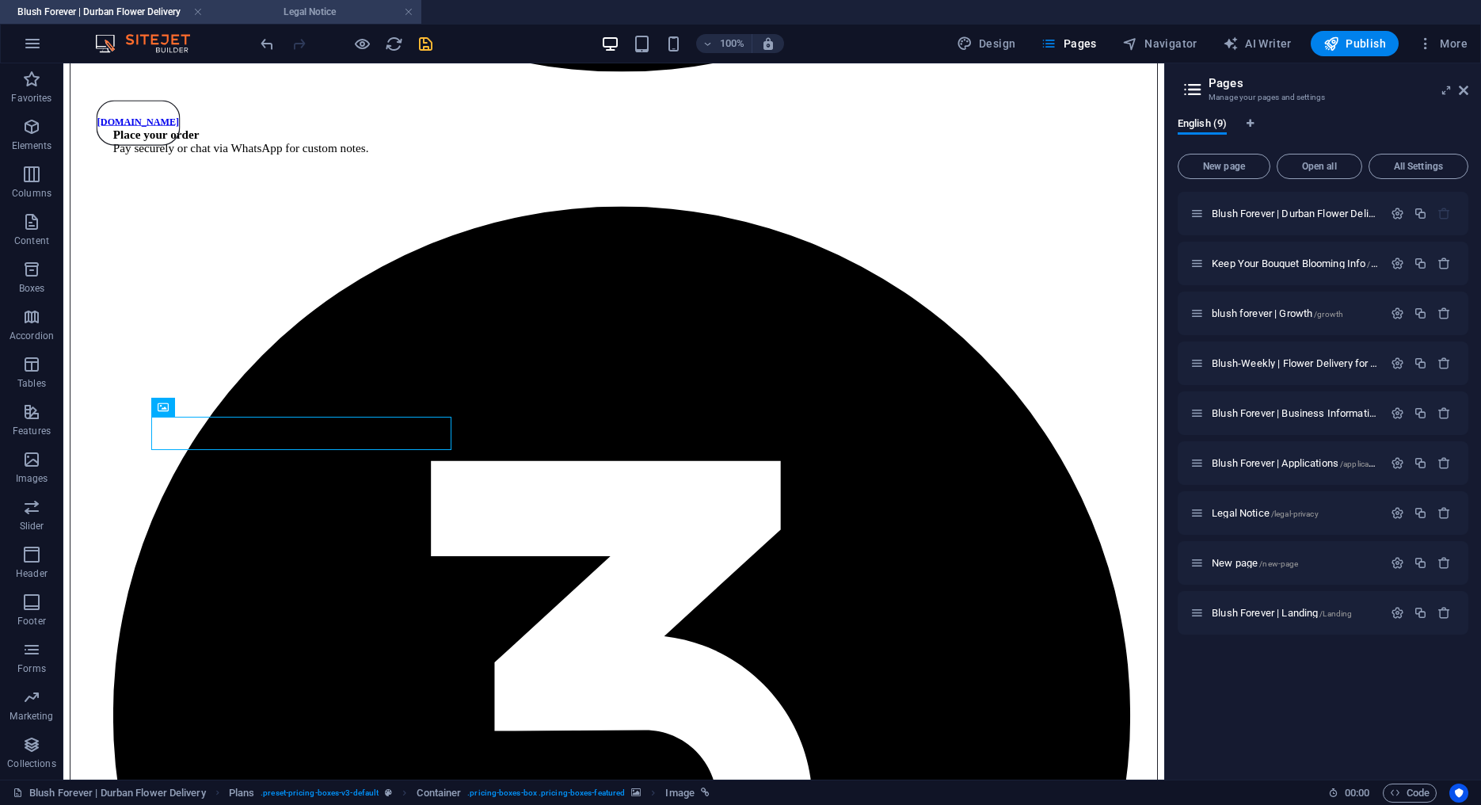
click at [288, 10] on h4 "Legal Notice" at bounding box center [316, 11] width 211 height 17
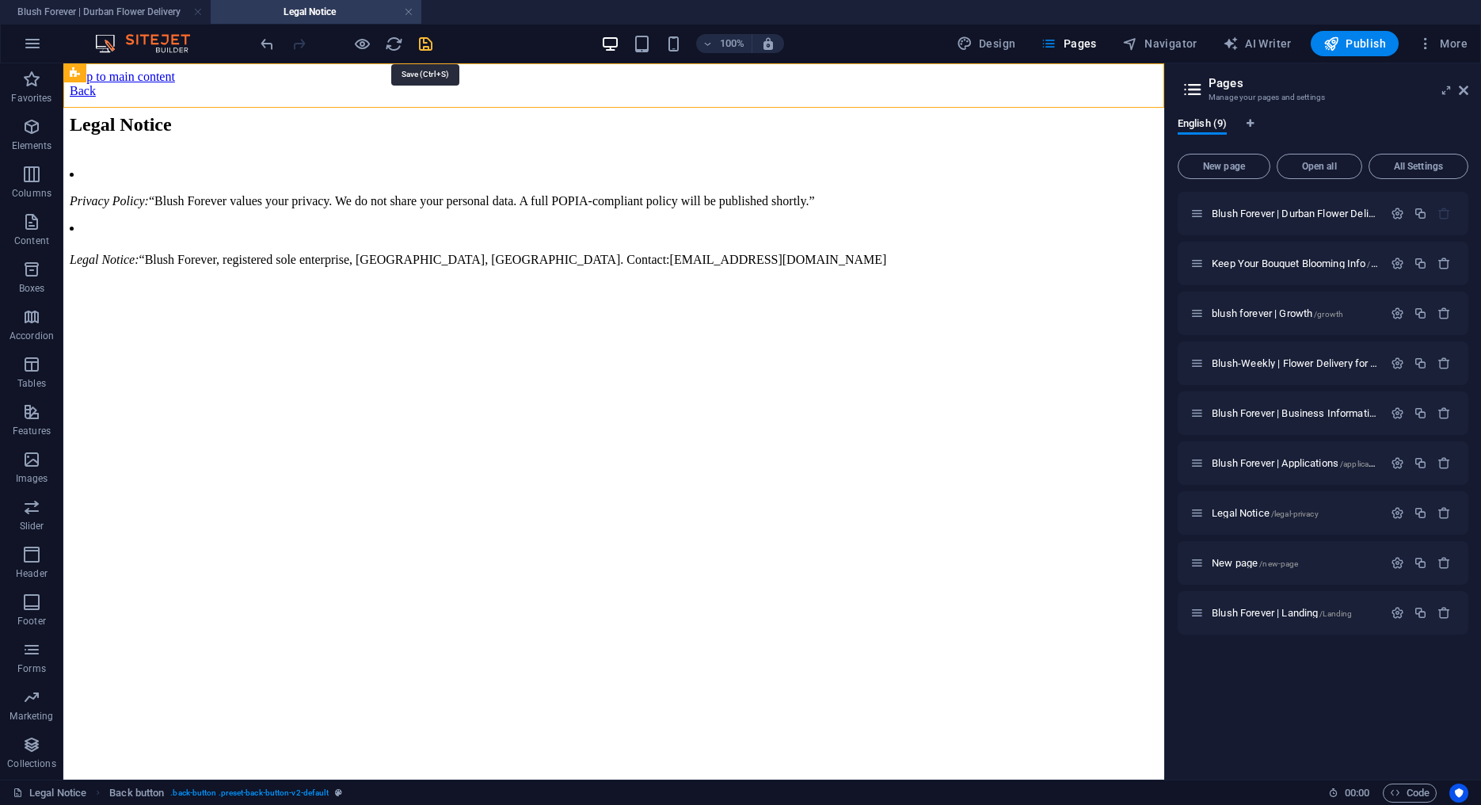
click at [429, 44] on icon "save" at bounding box center [426, 44] width 18 height 18
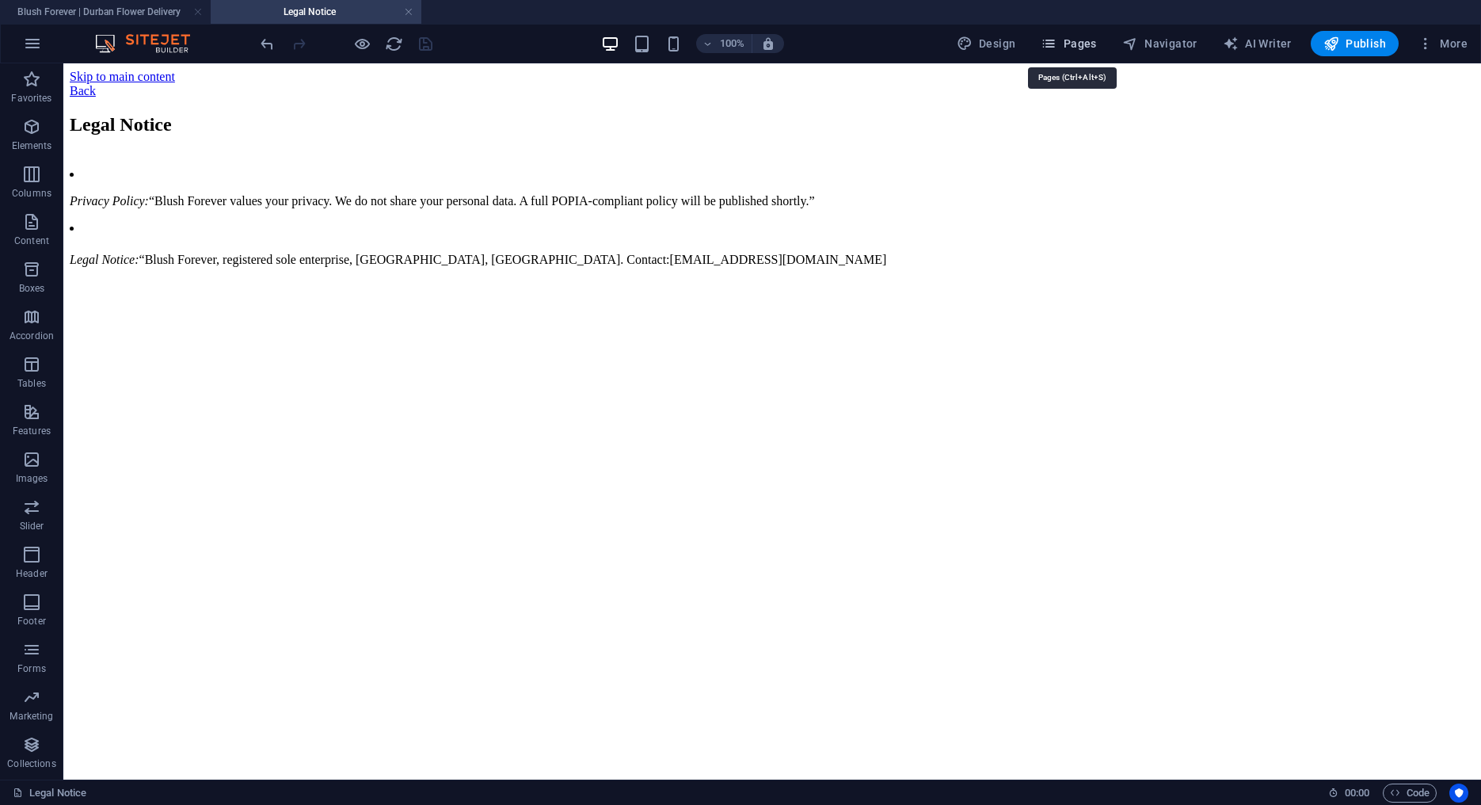
click at [1057, 44] on icon "button" at bounding box center [1049, 44] width 16 height 16
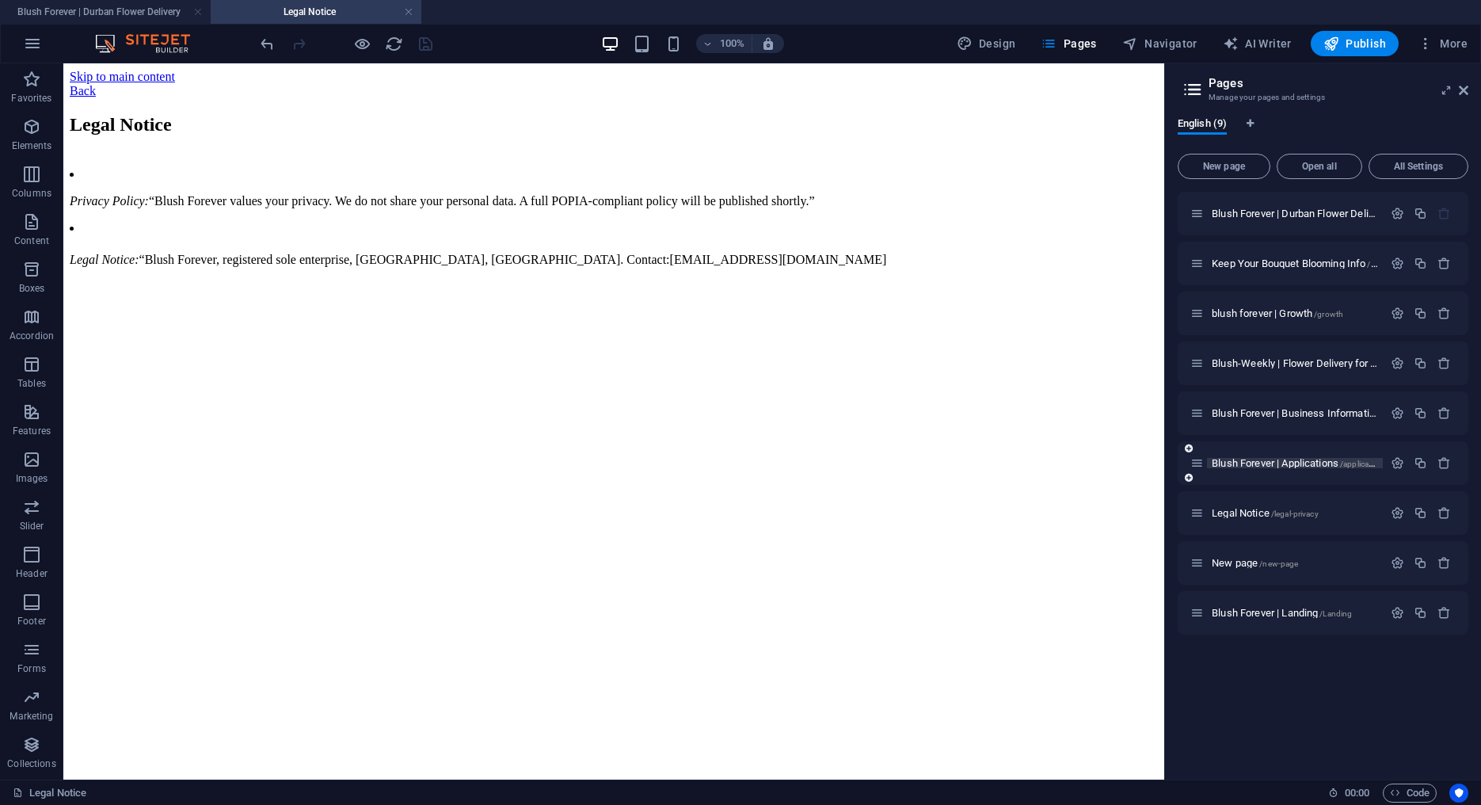
click at [1300, 464] on span "Blush Forever | Applications /applications" at bounding box center [1299, 463] width 175 height 12
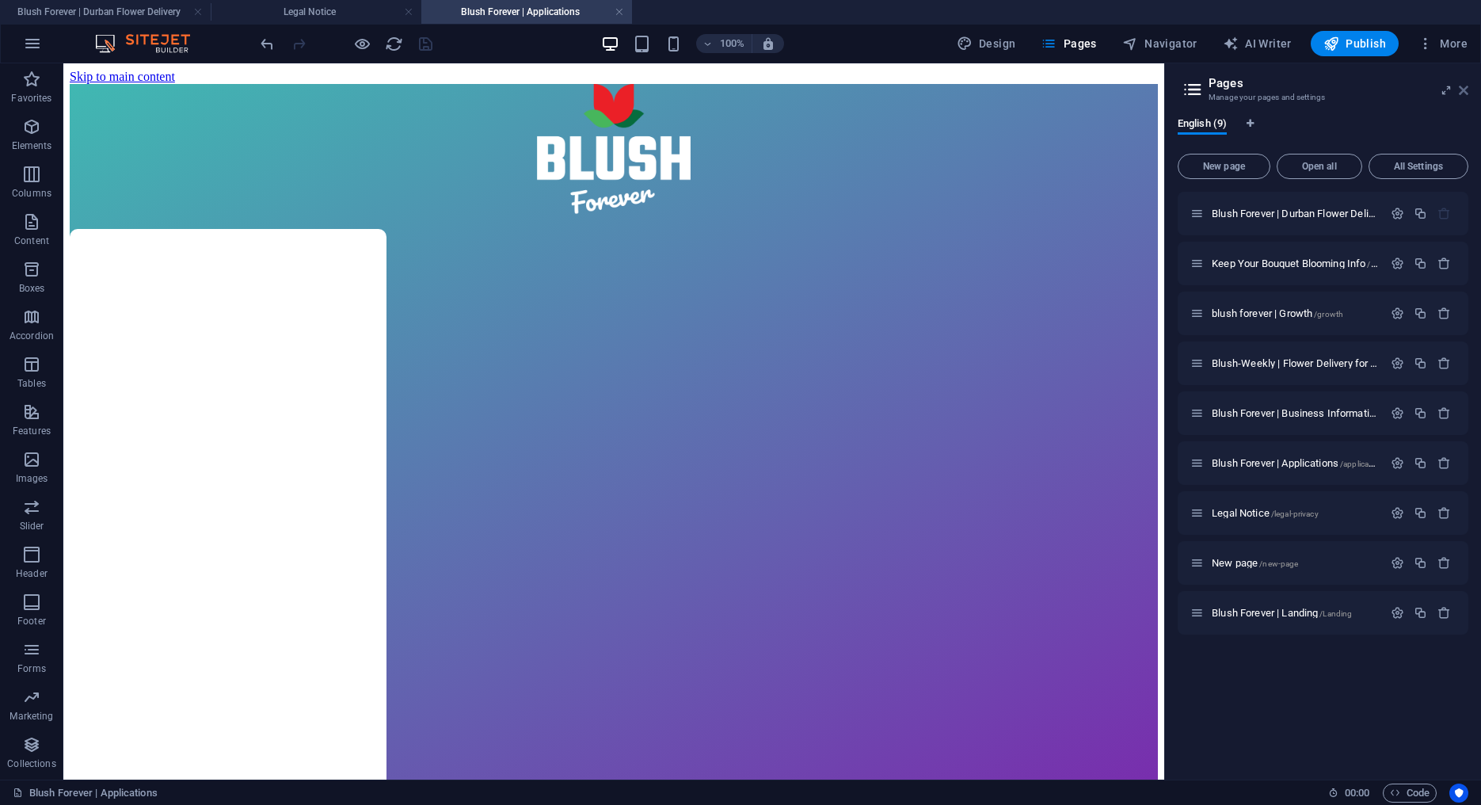
click at [1466, 90] on icon at bounding box center [1464, 90] width 10 height 13
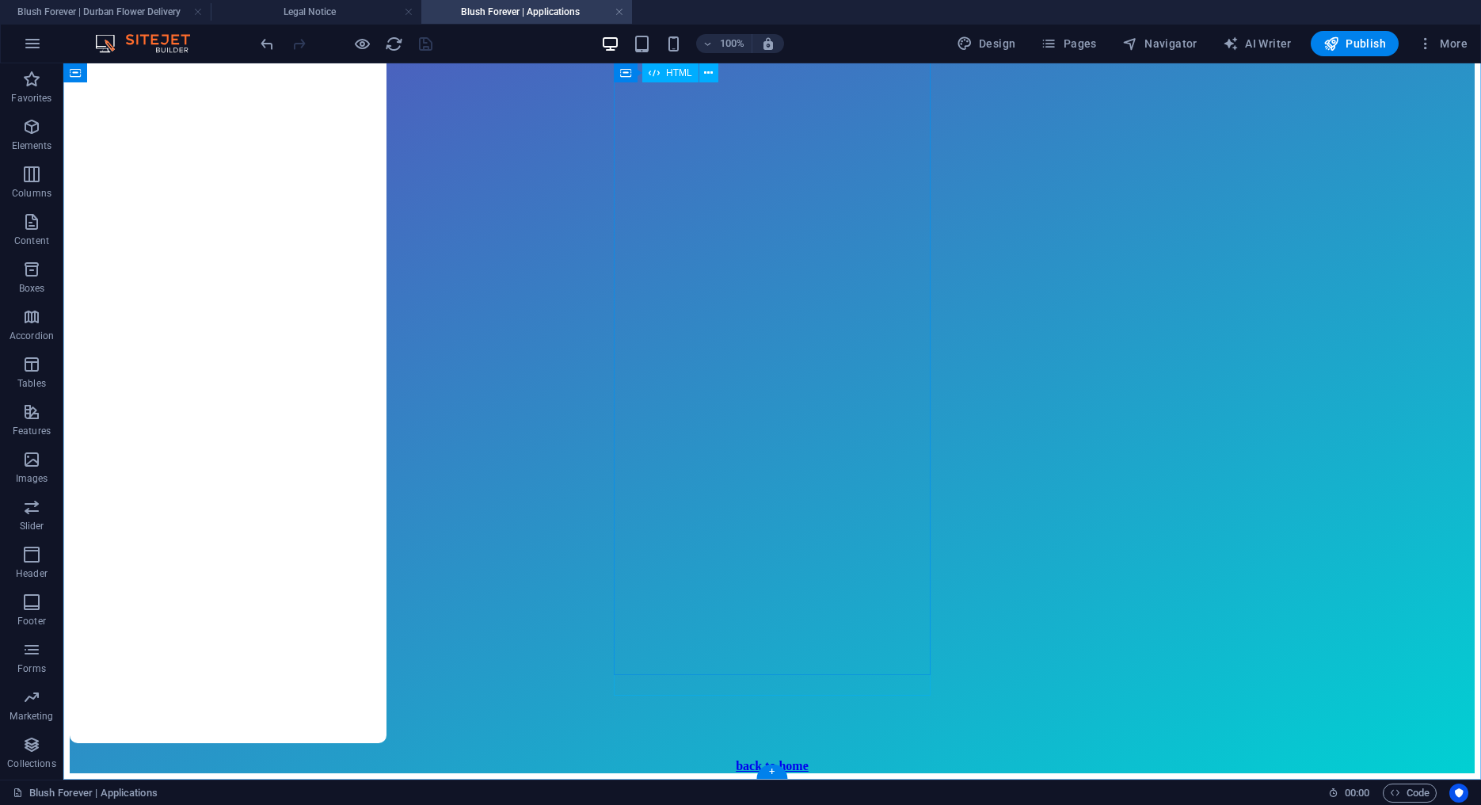
scroll to position [2747, 0]
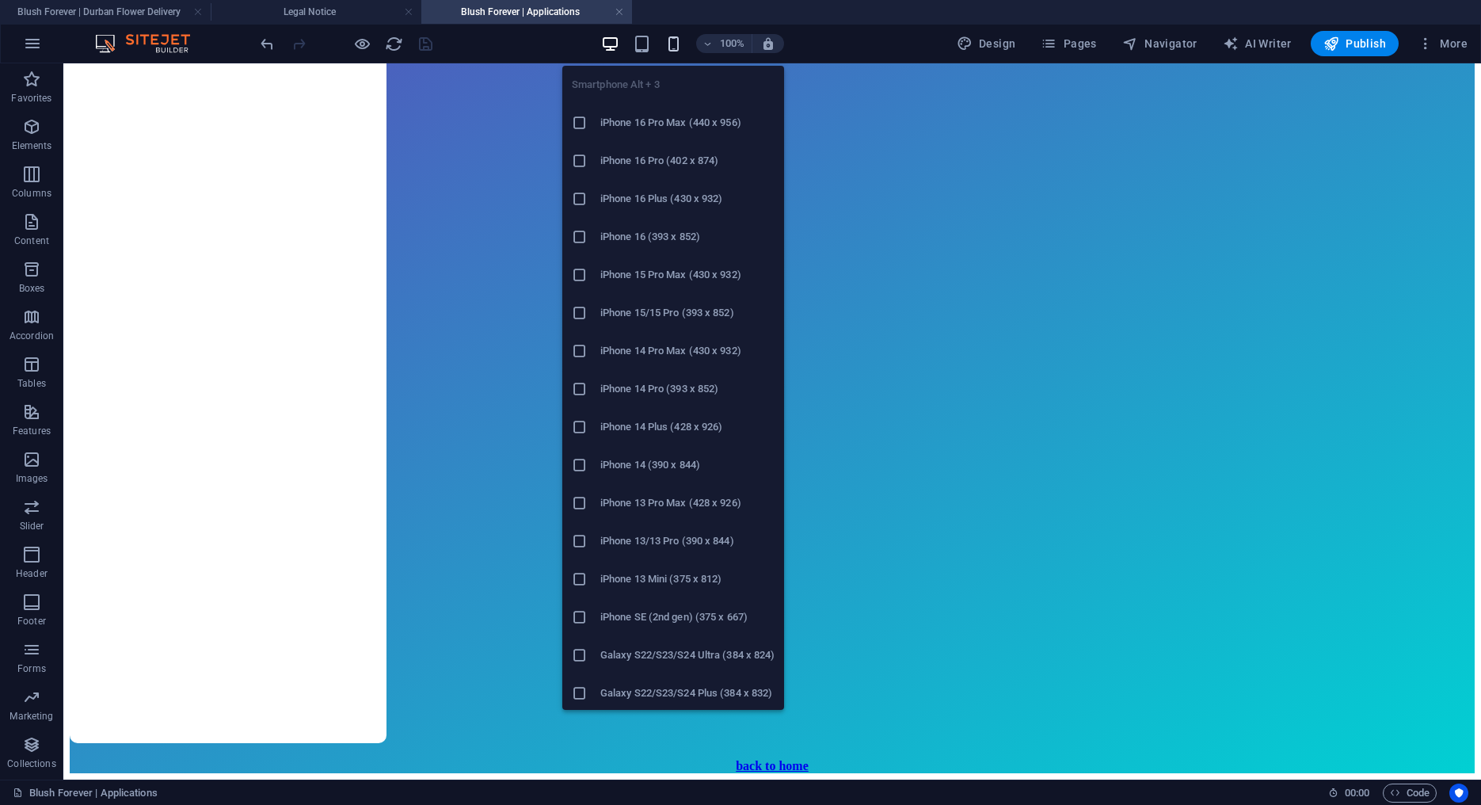
click at [671, 40] on icon "button" at bounding box center [674, 44] width 18 height 18
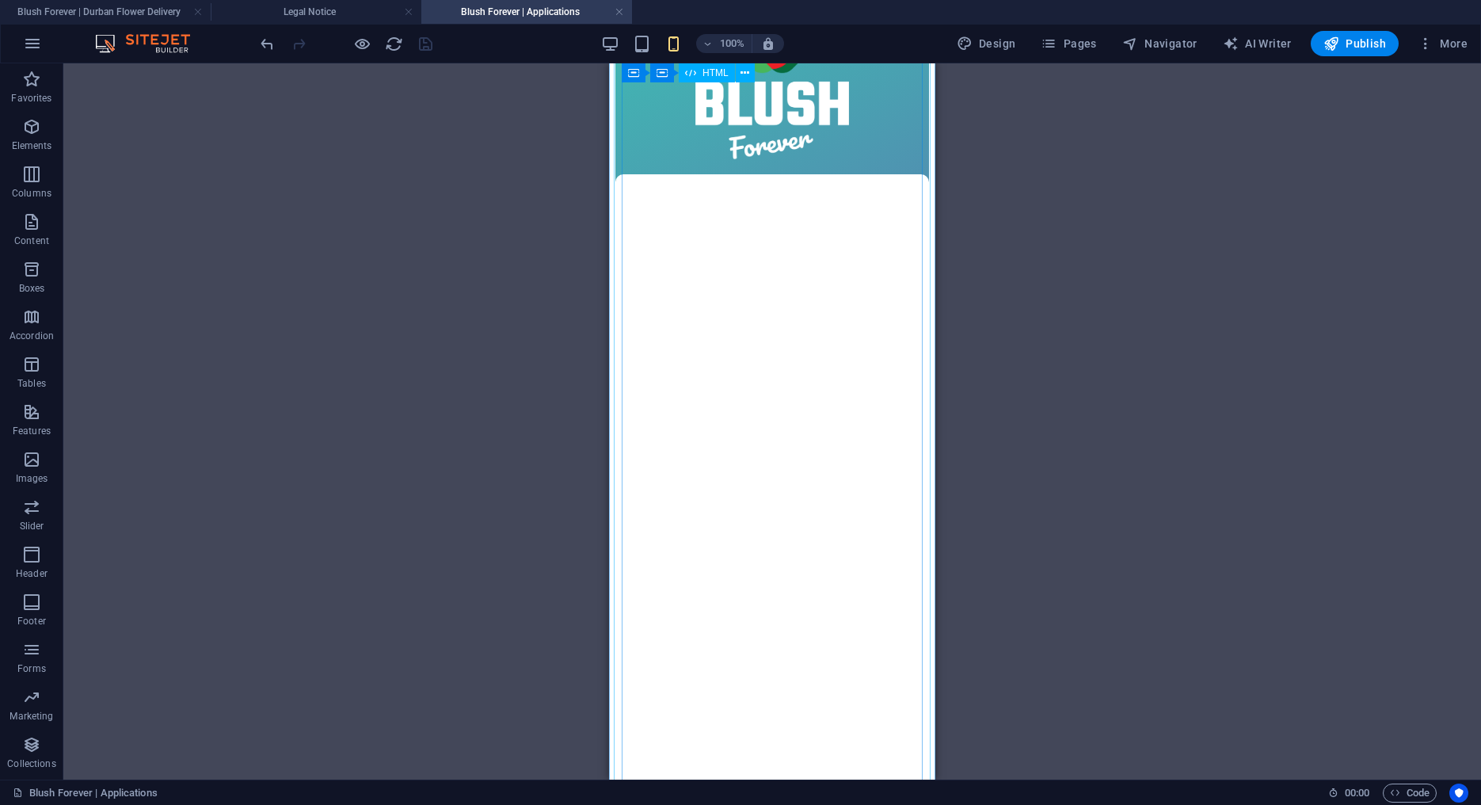
scroll to position [0, 0]
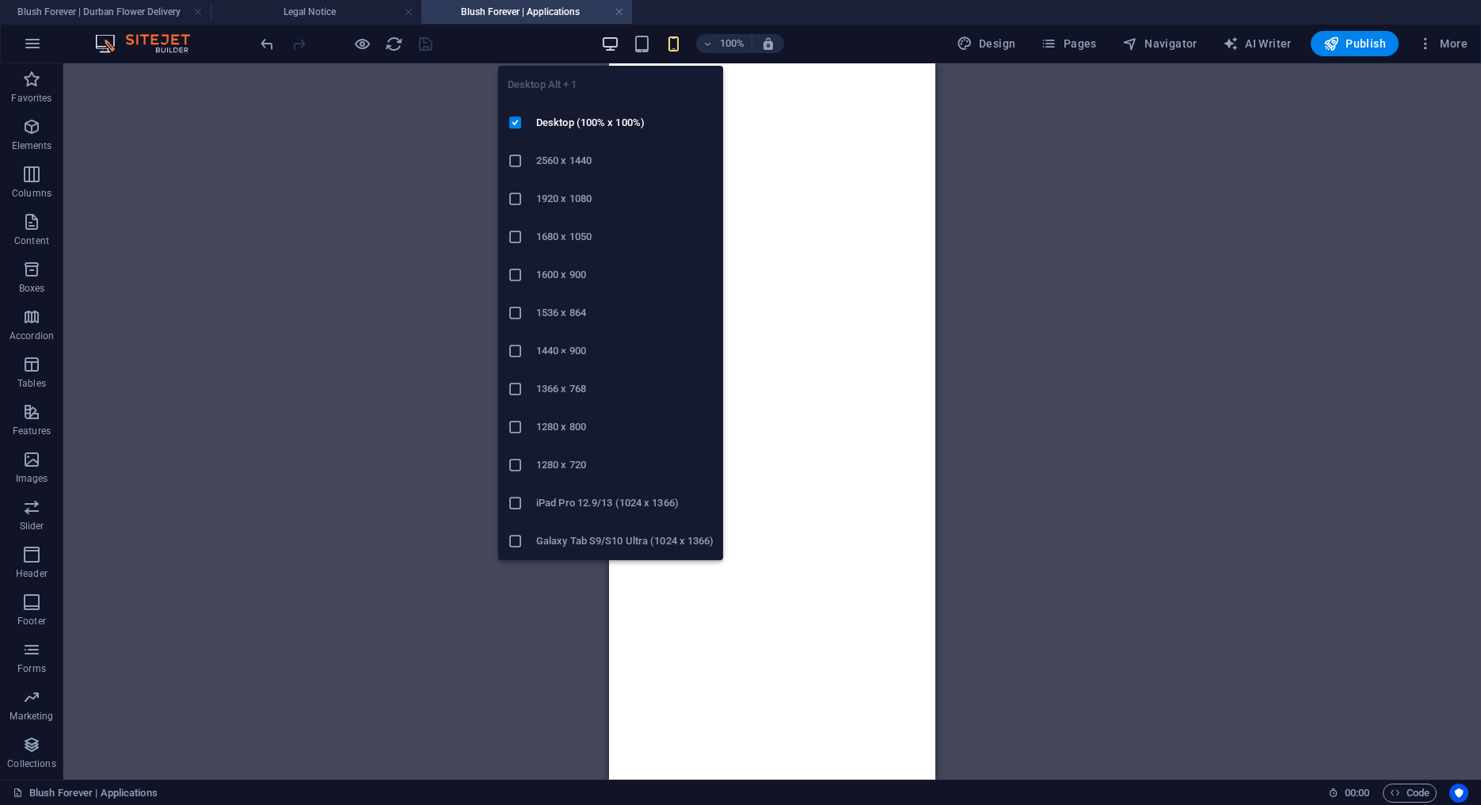
click at [615, 38] on icon "button" at bounding box center [610, 44] width 18 height 18
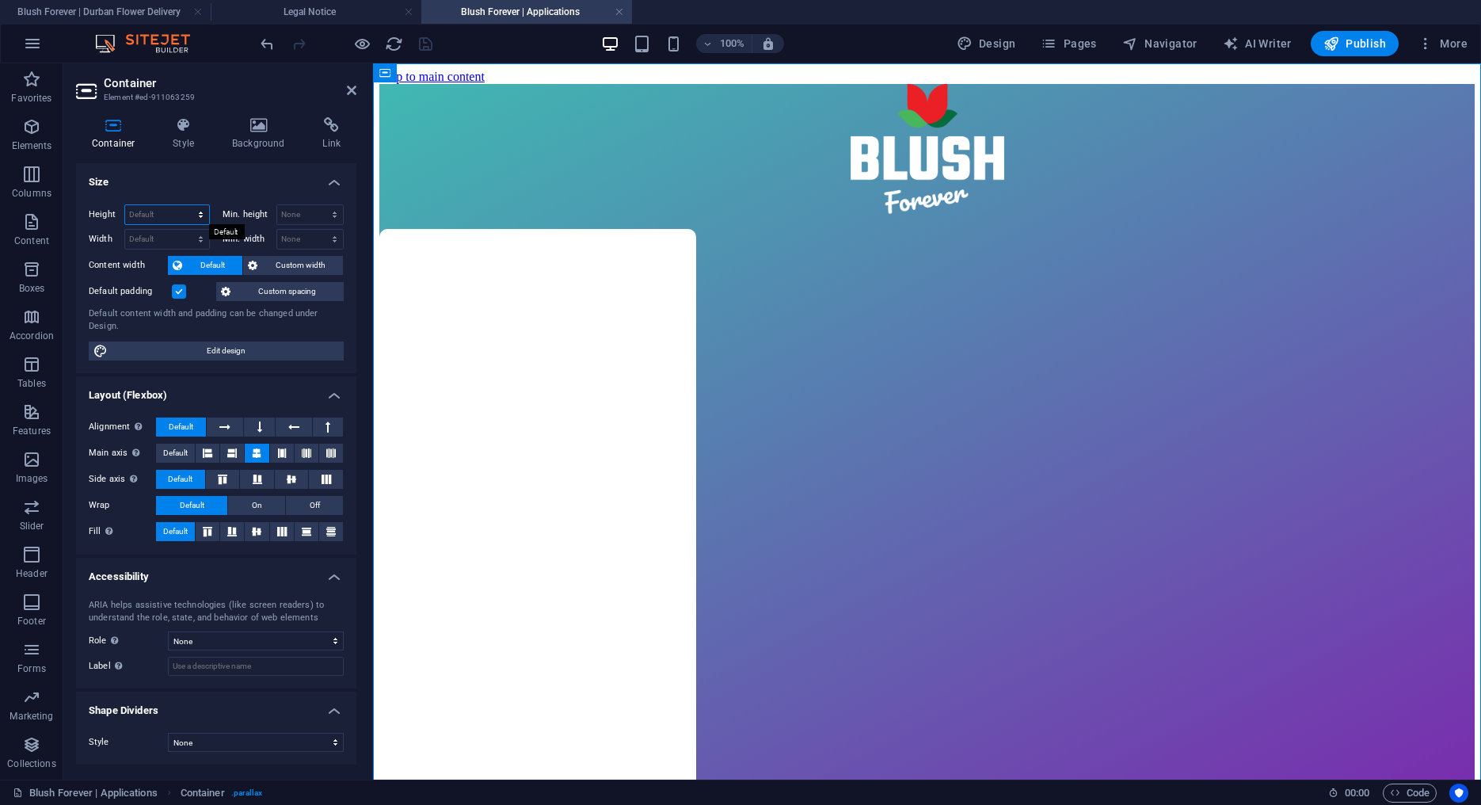
click at [125, 205] on select "Default px rem % vh vw" at bounding box center [167, 214] width 84 height 19
select select "px"
click option "px" at bounding box center [0, 0] width 0 height 0
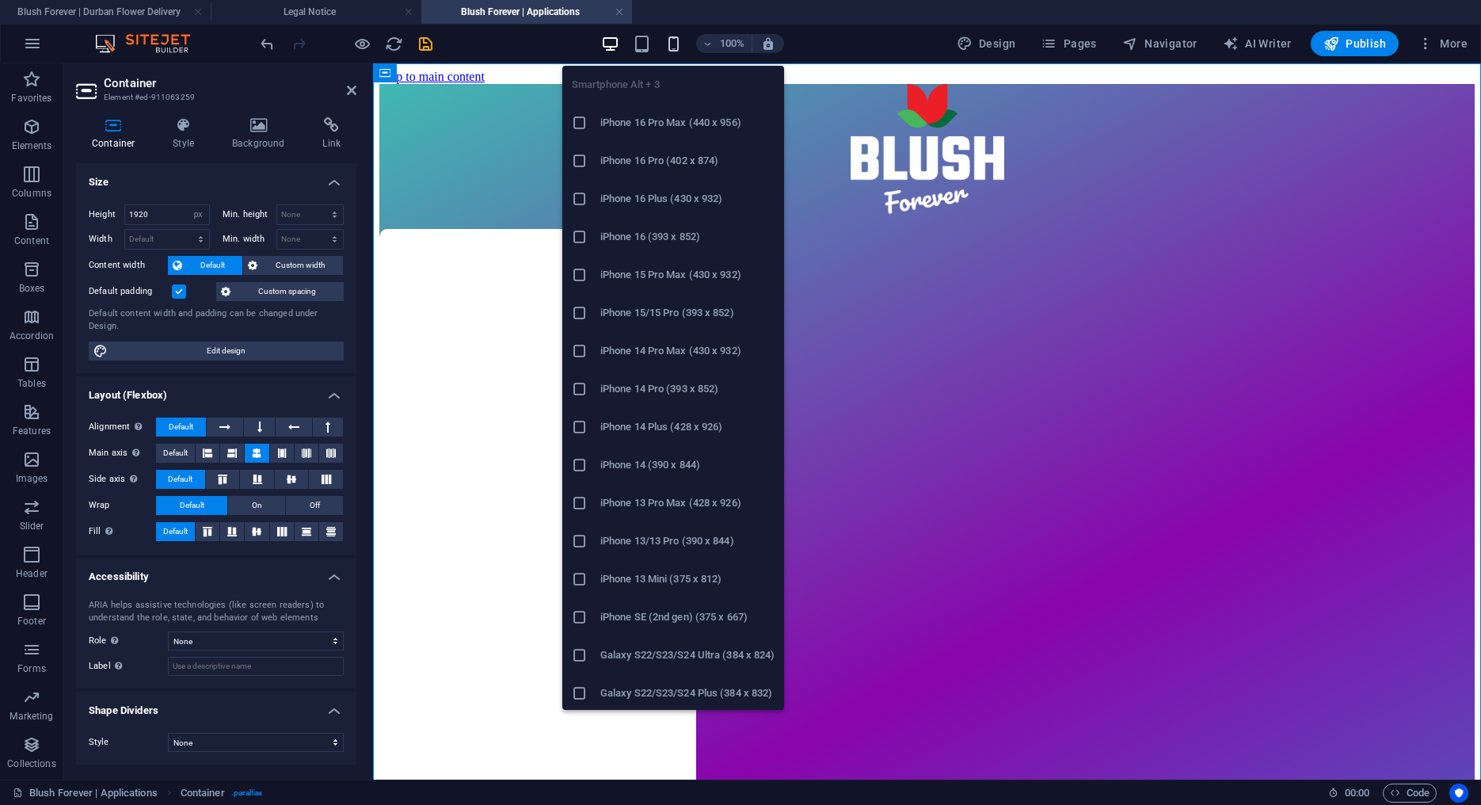
click at [678, 41] on icon "button" at bounding box center [674, 44] width 18 height 18
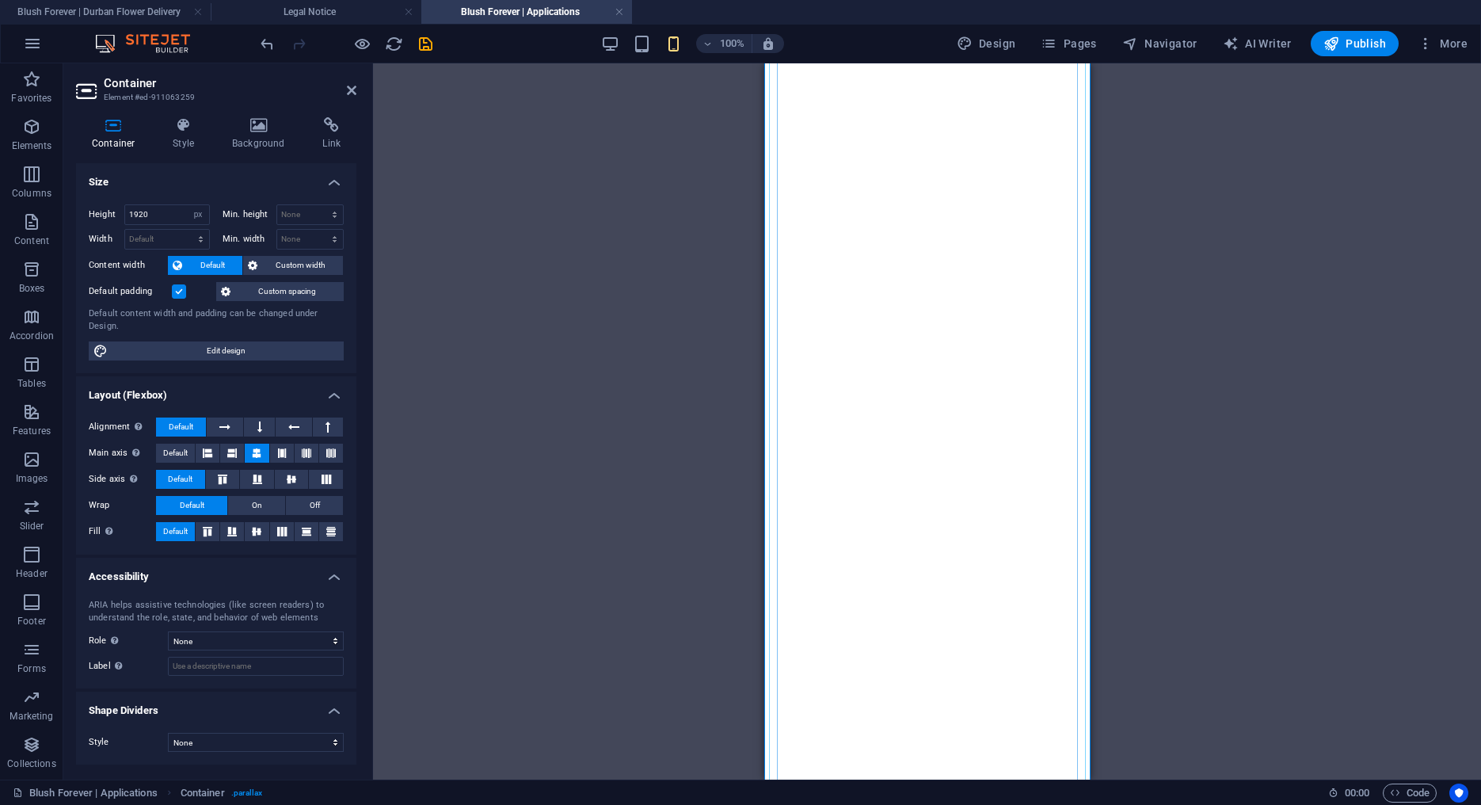
scroll to position [805, 0]
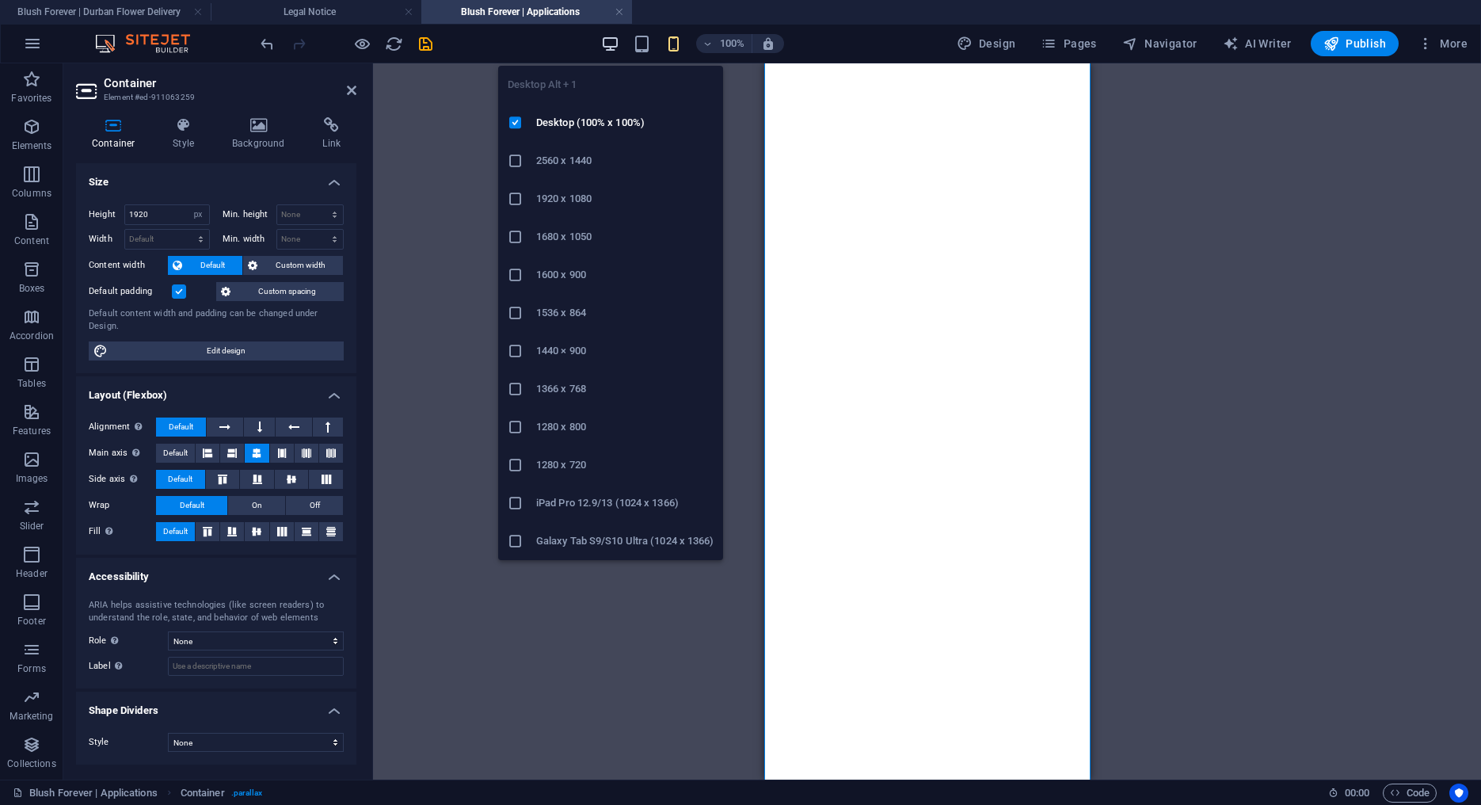
click at [618, 40] on icon "button" at bounding box center [610, 44] width 18 height 18
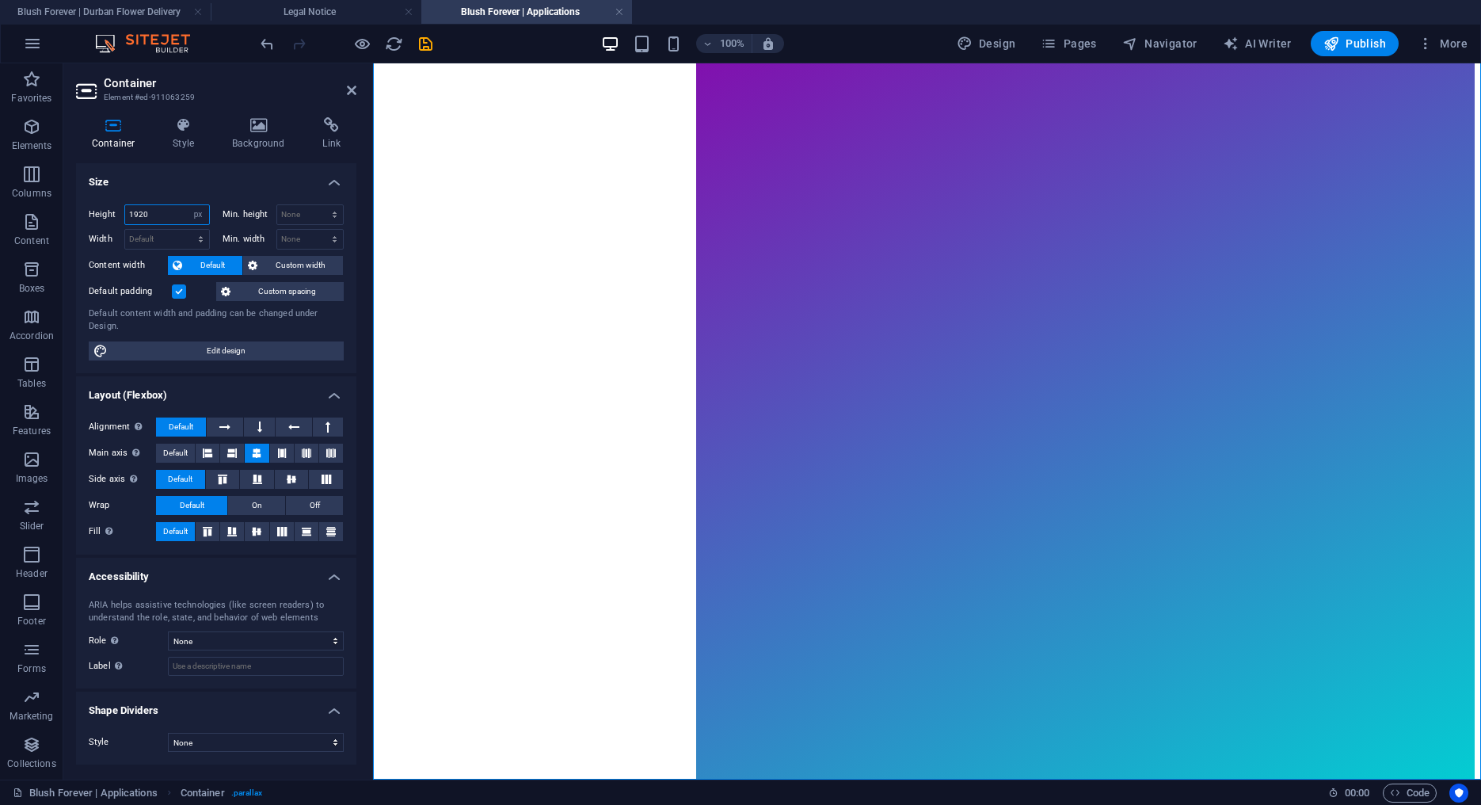
drag, startPoint x: 152, startPoint y: 214, endPoint x: 85, endPoint y: 209, distance: 67.5
click at [125, 209] on input "1920" at bounding box center [167, 214] width 84 height 19
type input "1080"
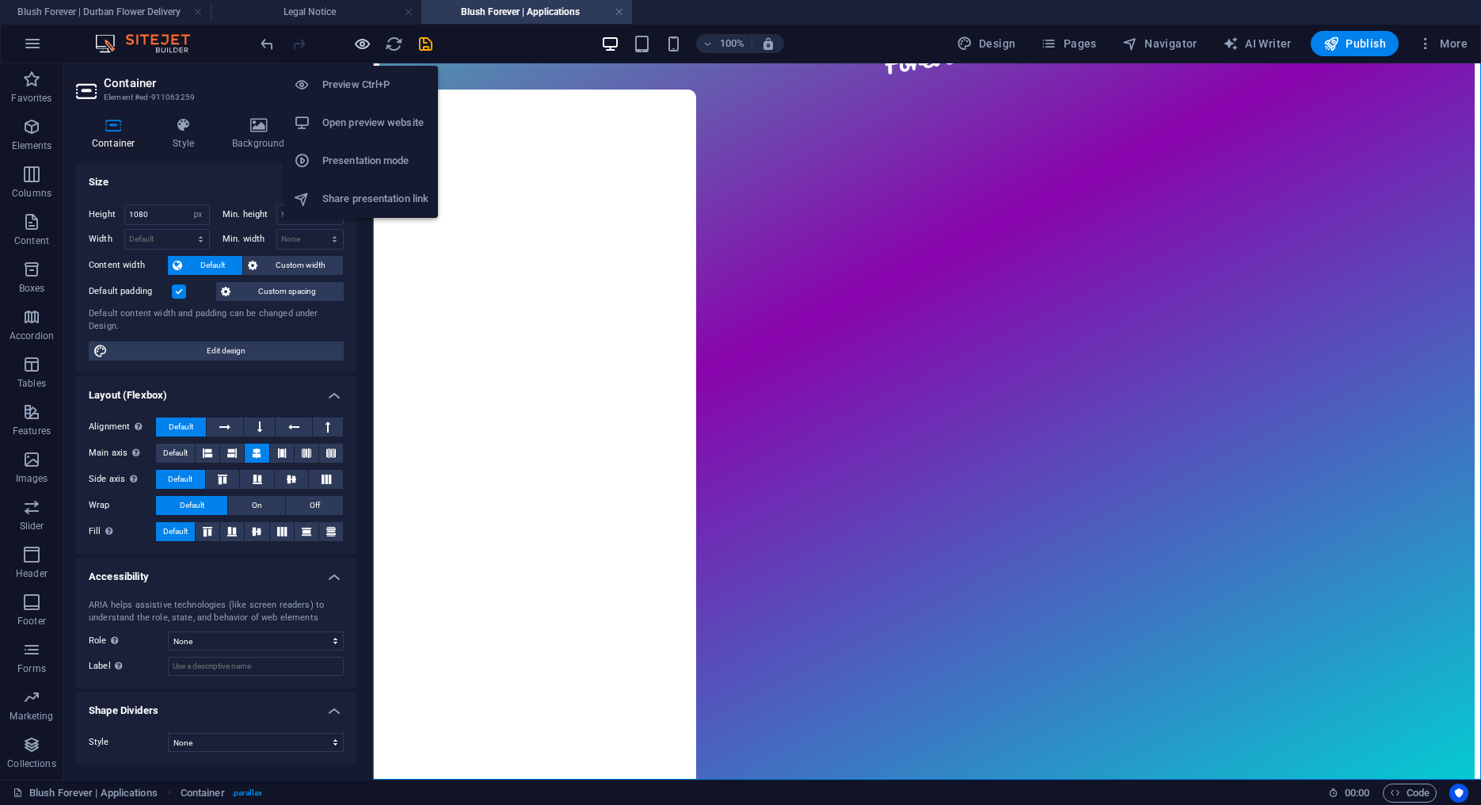
click at [360, 41] on icon "button" at bounding box center [362, 44] width 18 height 18
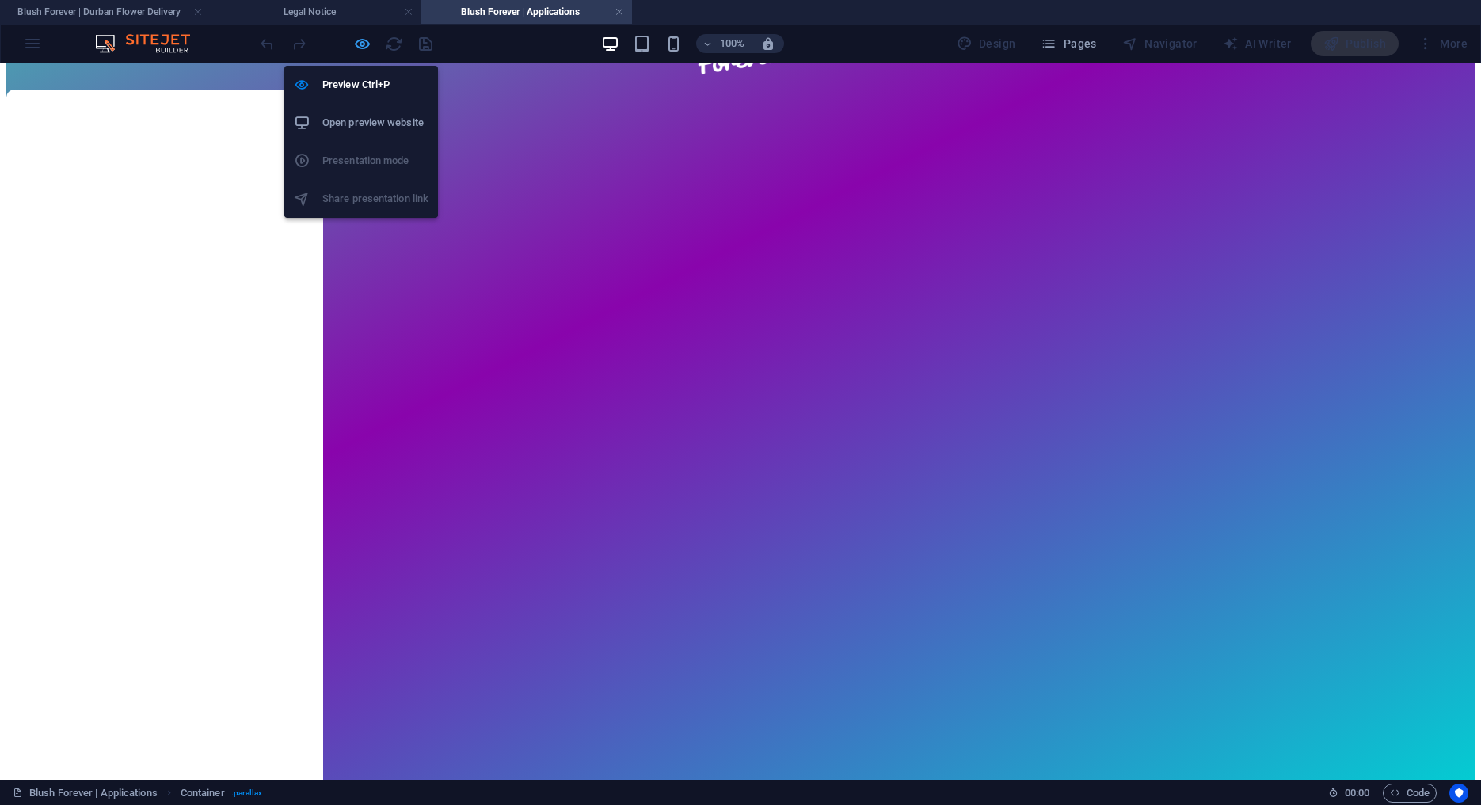
click at [360, 44] on icon "button" at bounding box center [362, 44] width 18 height 18
select select "px"
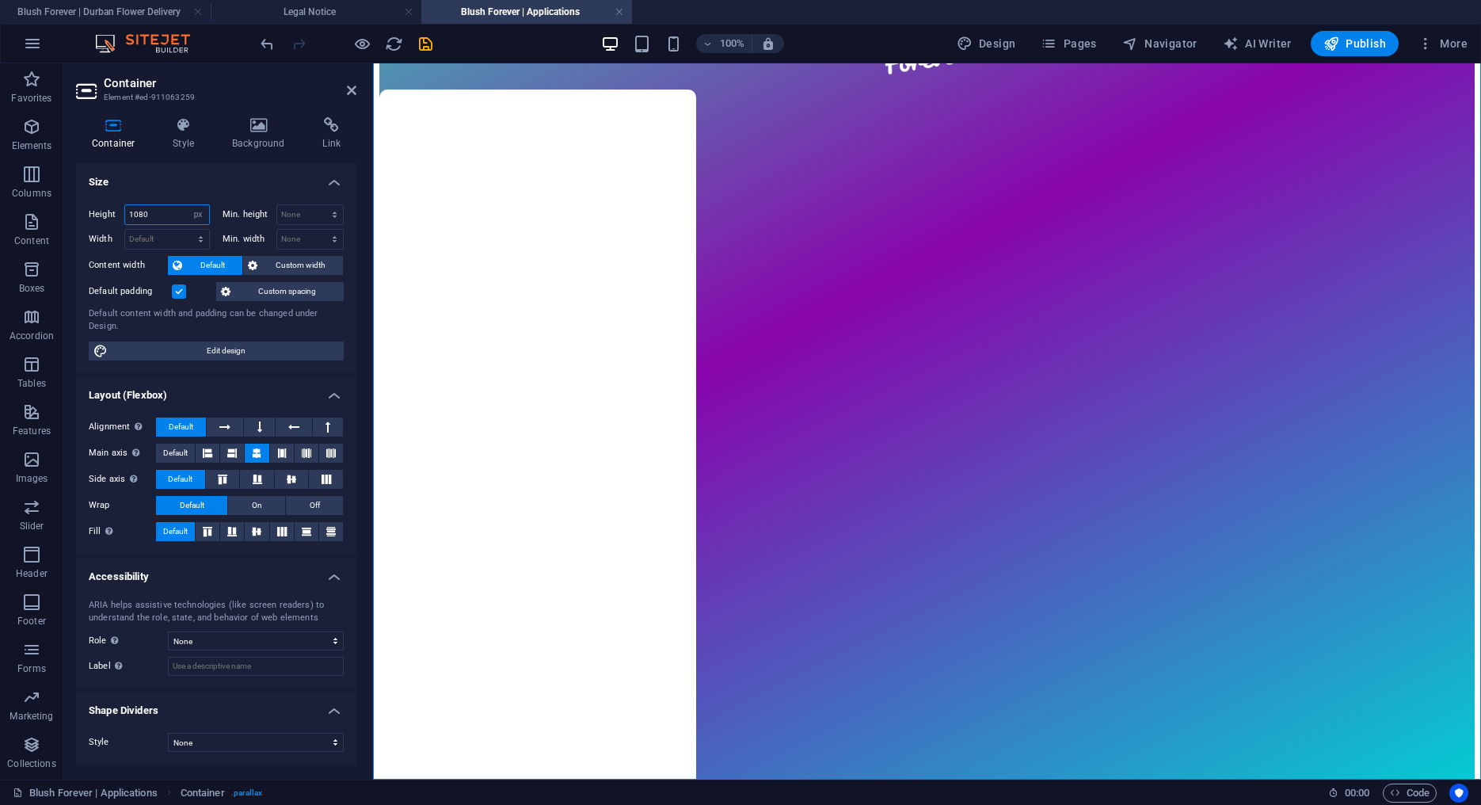
drag, startPoint x: 166, startPoint y: 209, endPoint x: 97, endPoint y: 208, distance: 68.9
click at [125, 208] on input "1080" at bounding box center [167, 214] width 84 height 19
type input "950"
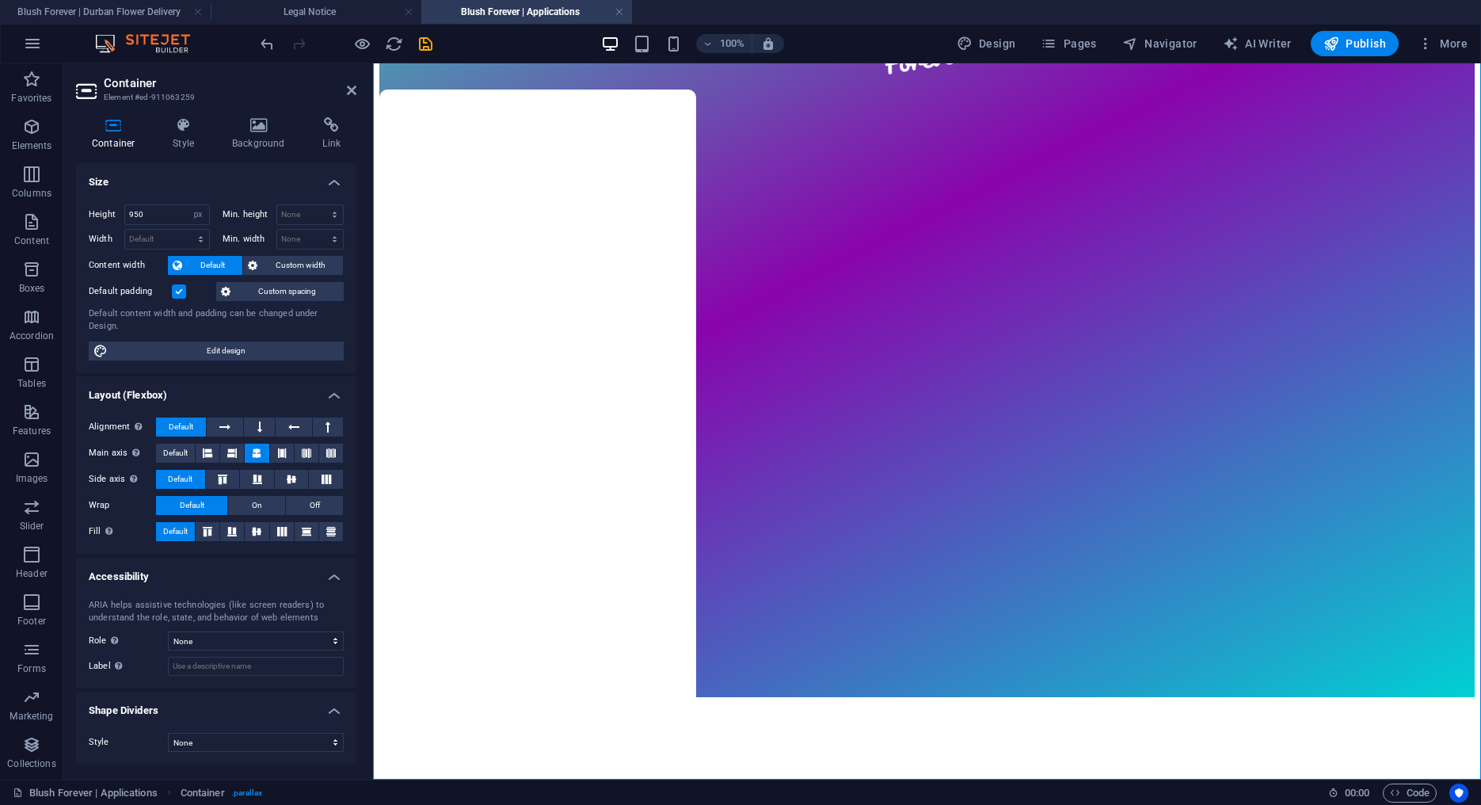
scroll to position [36, 0]
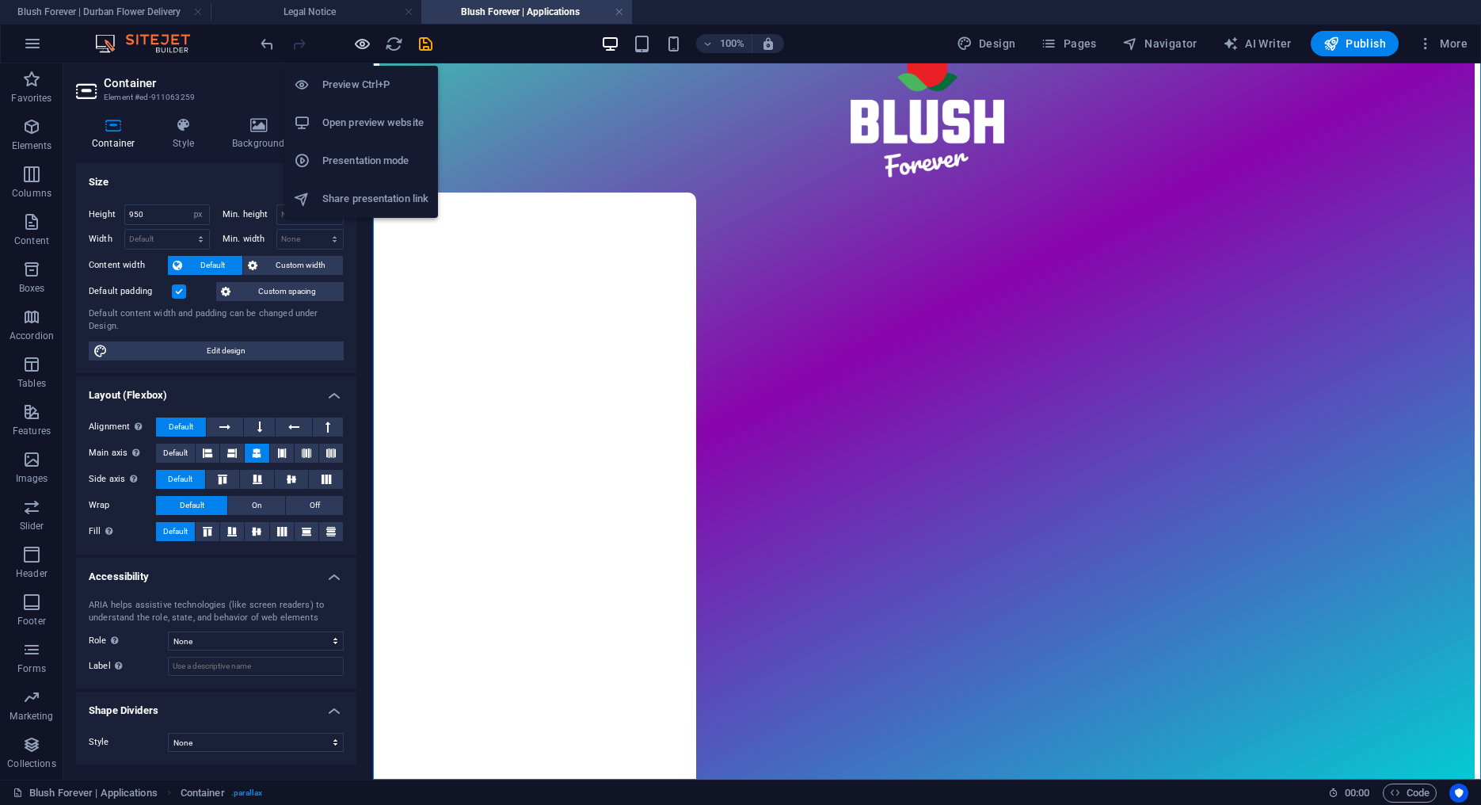
click at [360, 41] on icon "button" at bounding box center [362, 44] width 18 height 18
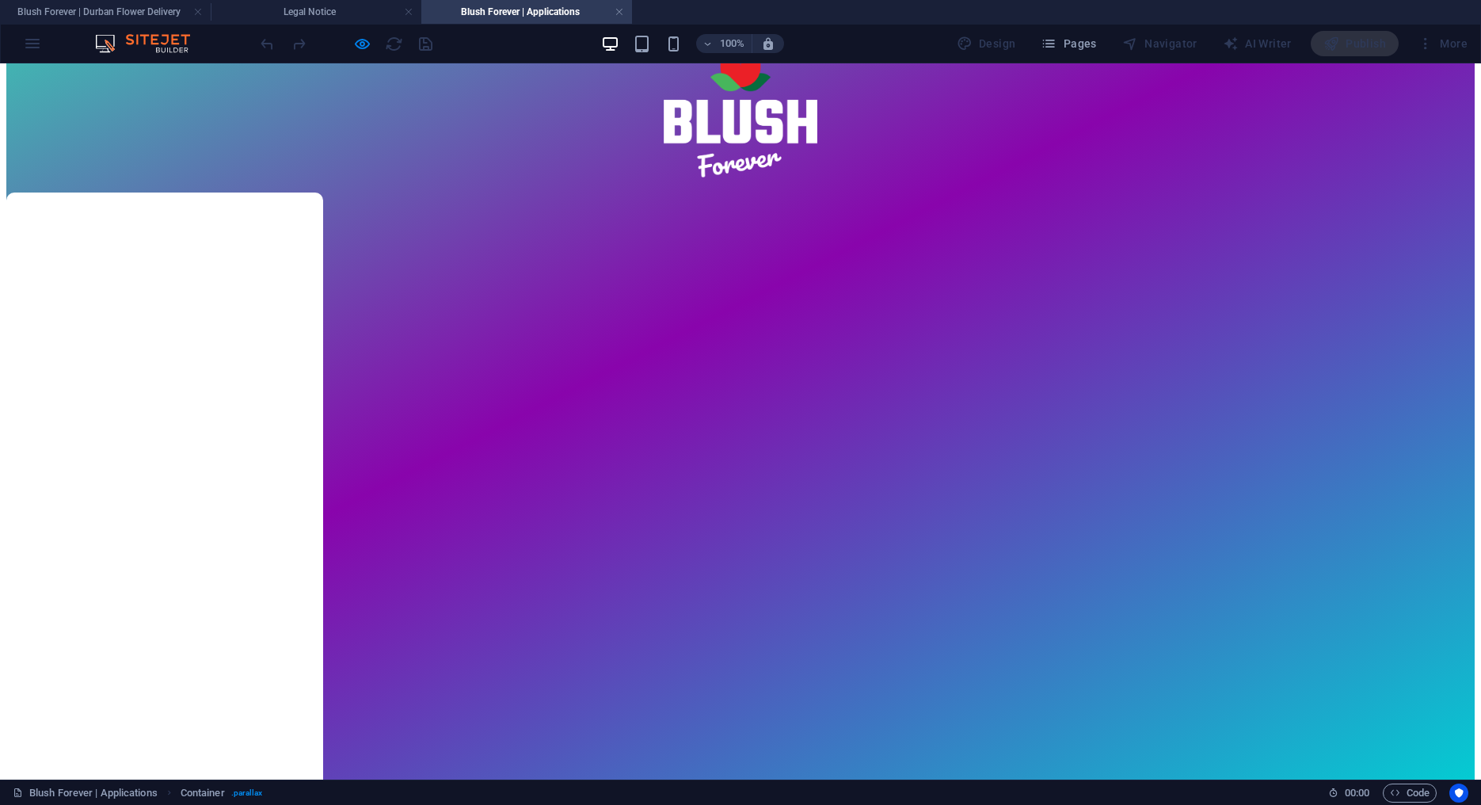
click at [1001, 468] on div "Loading… back to home" at bounding box center [740, 424] width 1469 height 753
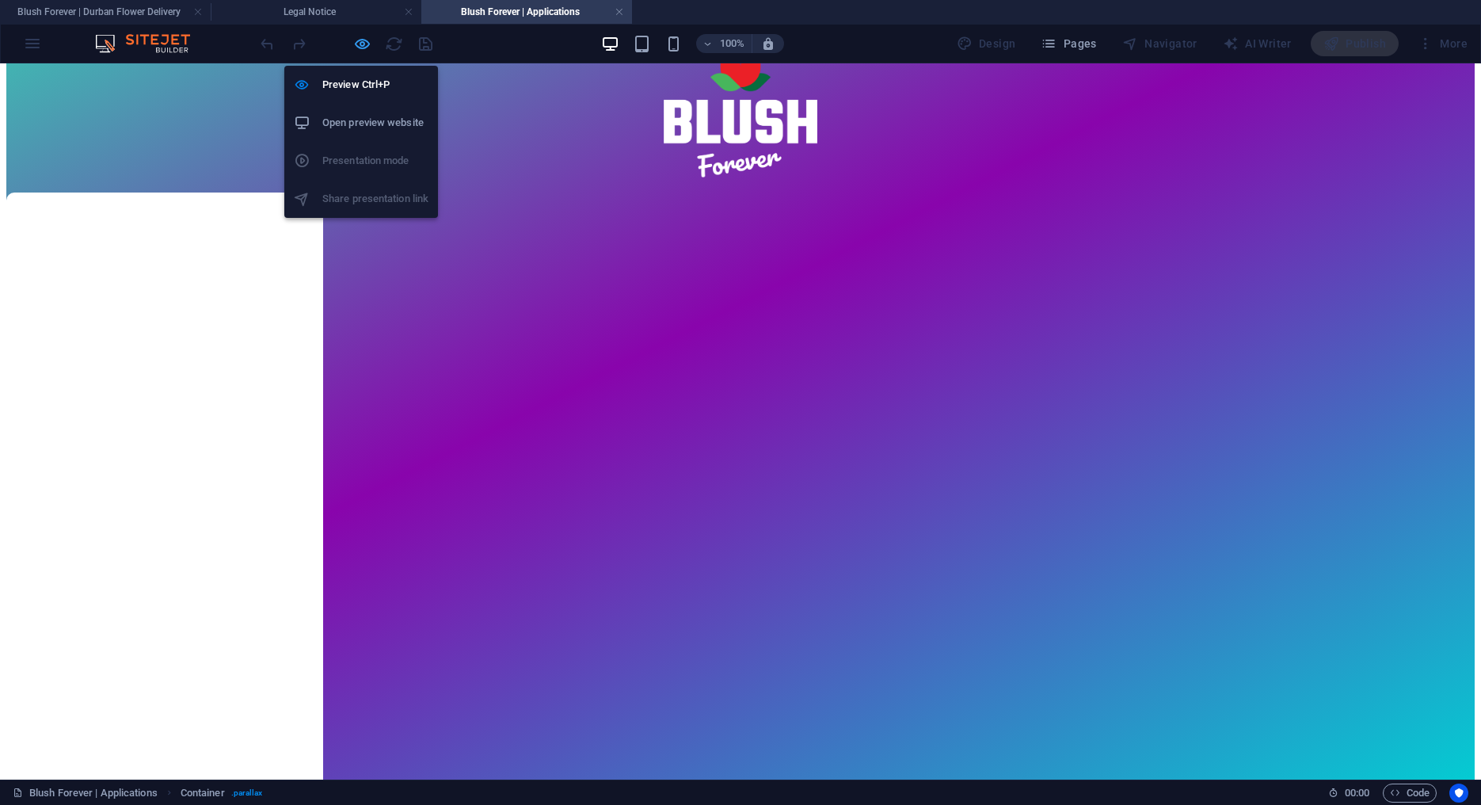
click at [362, 43] on icon "button" at bounding box center [362, 44] width 18 height 18
select select "px"
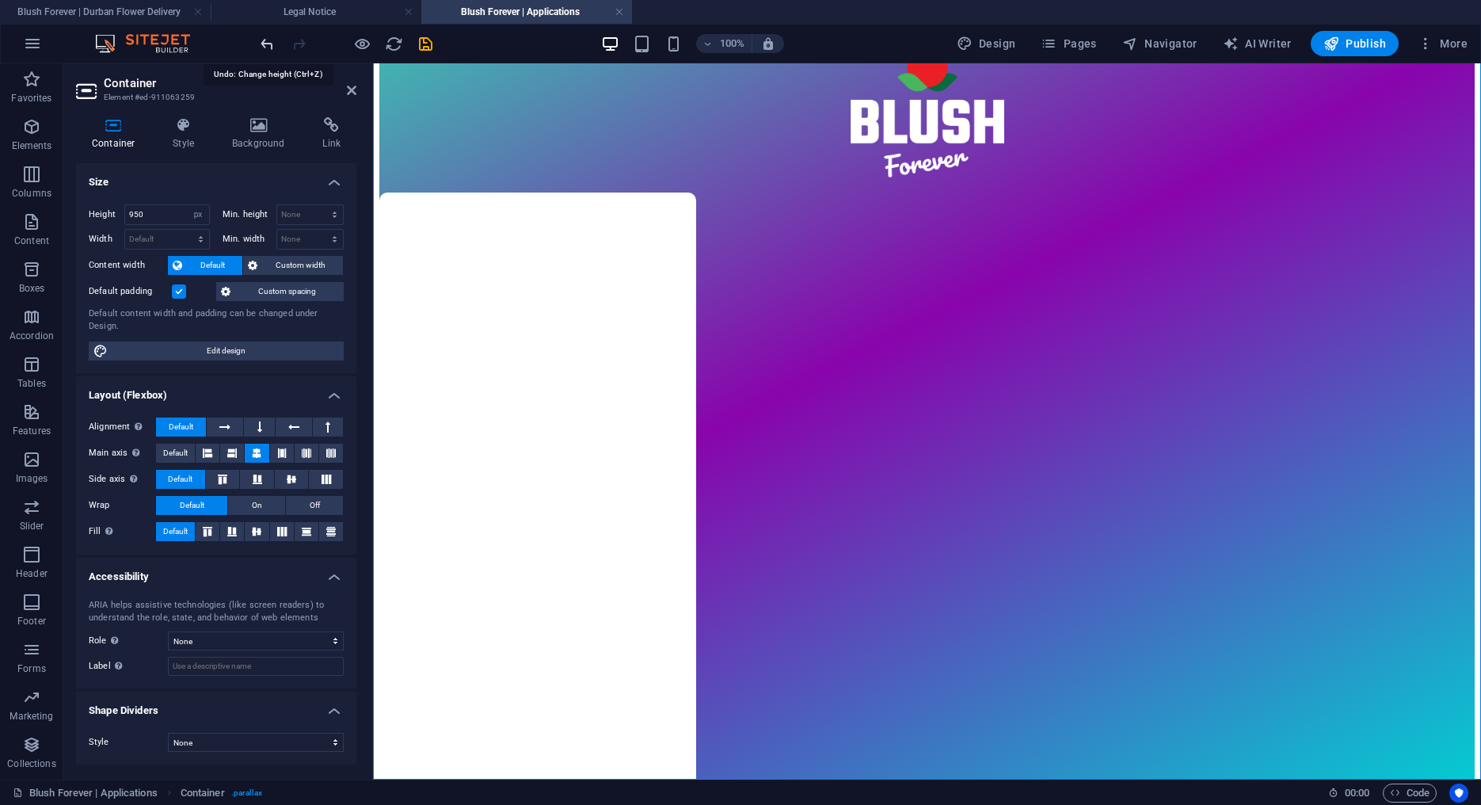
click at [269, 41] on icon "undo" at bounding box center [267, 44] width 18 height 18
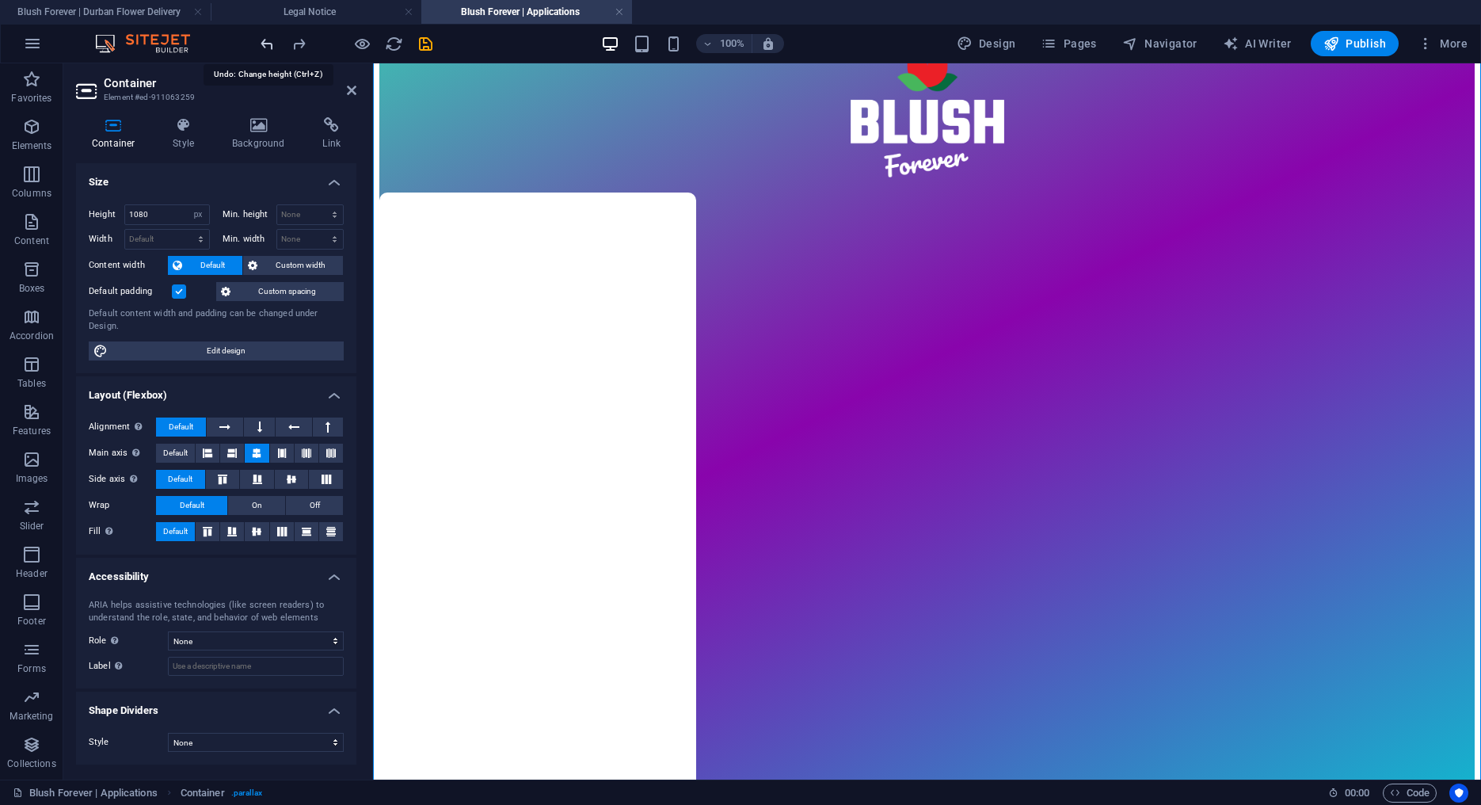
click at [269, 40] on icon "undo" at bounding box center [267, 44] width 18 height 18
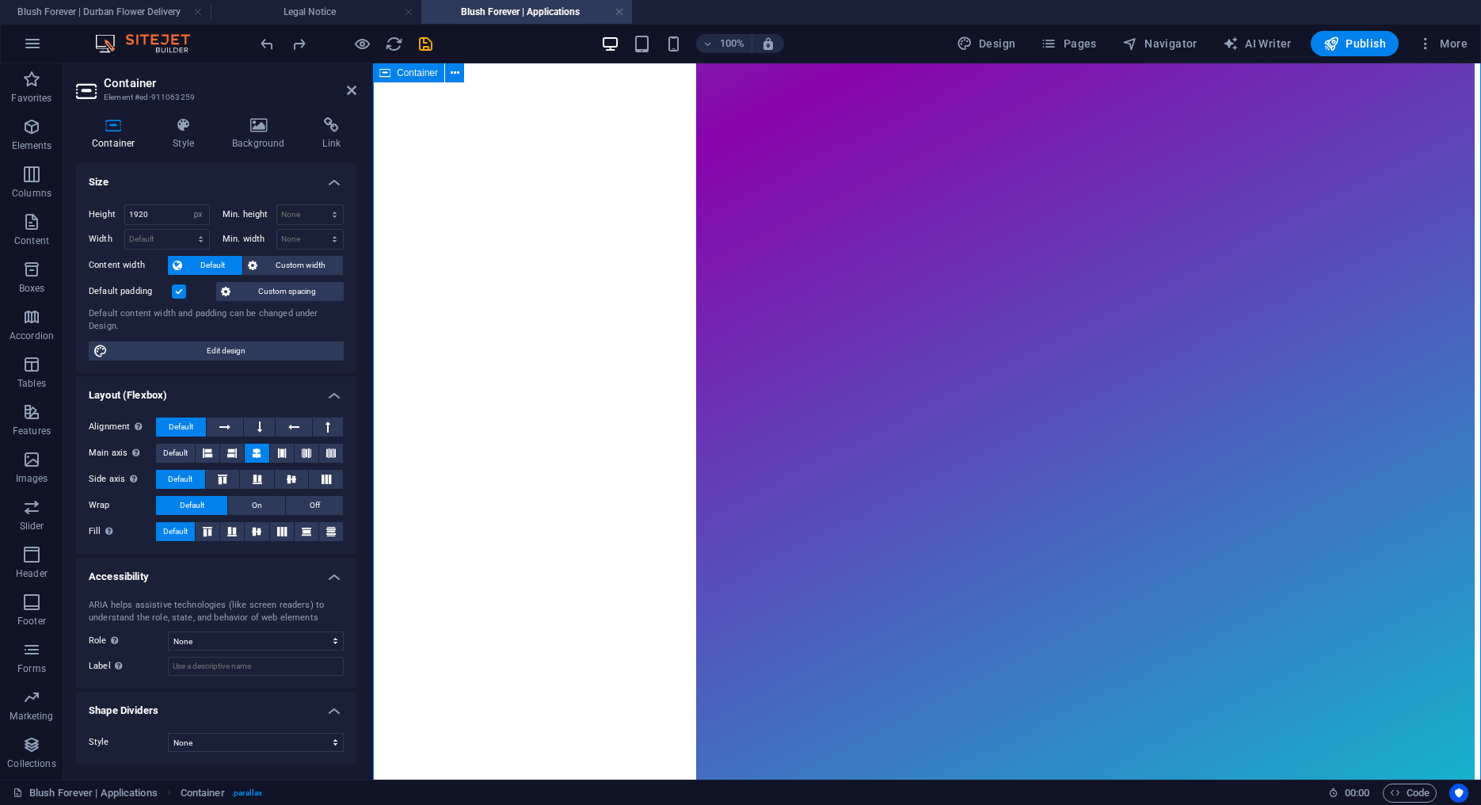
scroll to position [805, 0]
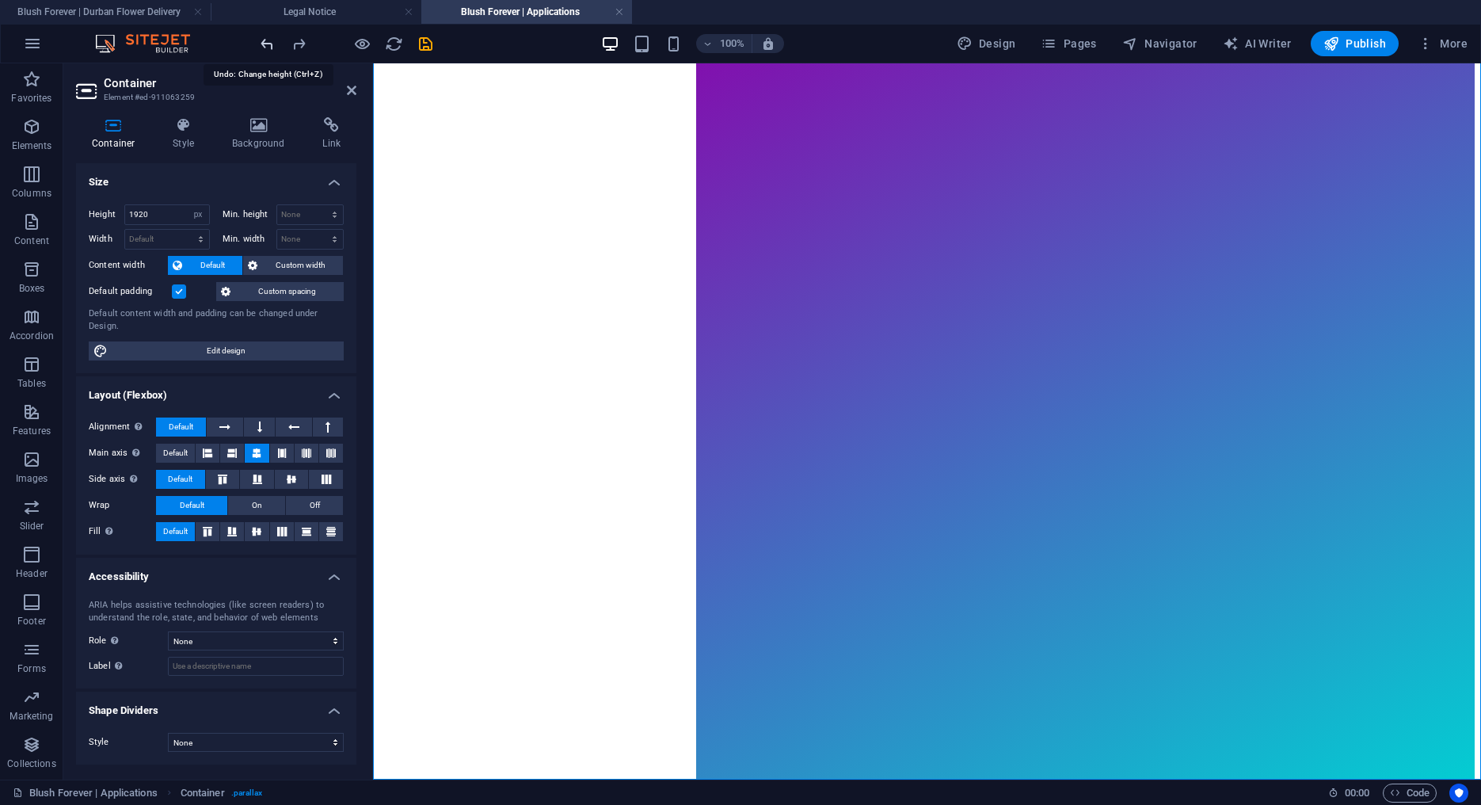
click at [268, 37] on icon "undo" at bounding box center [267, 44] width 18 height 18
type input "4372"
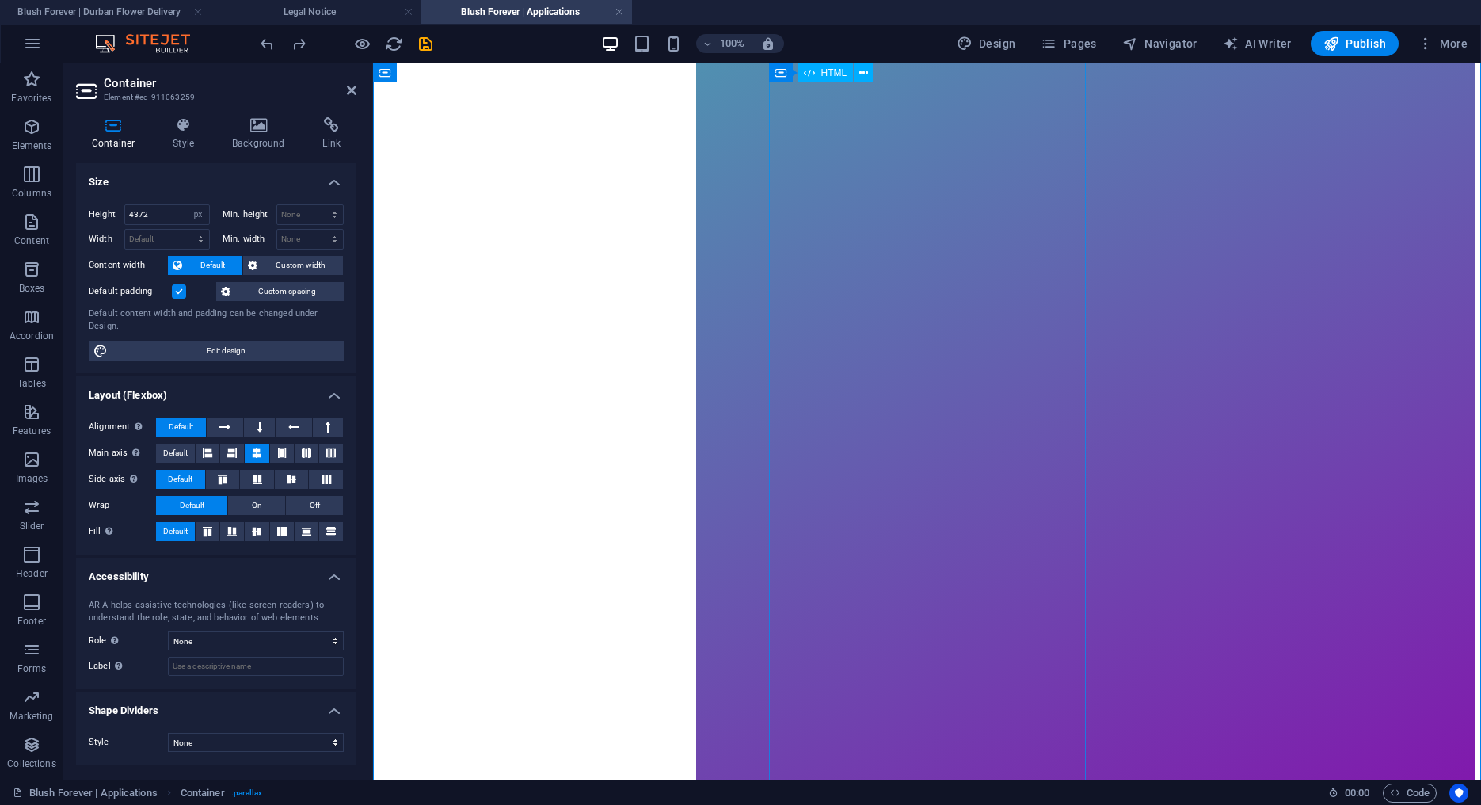
scroll to position [0, 0]
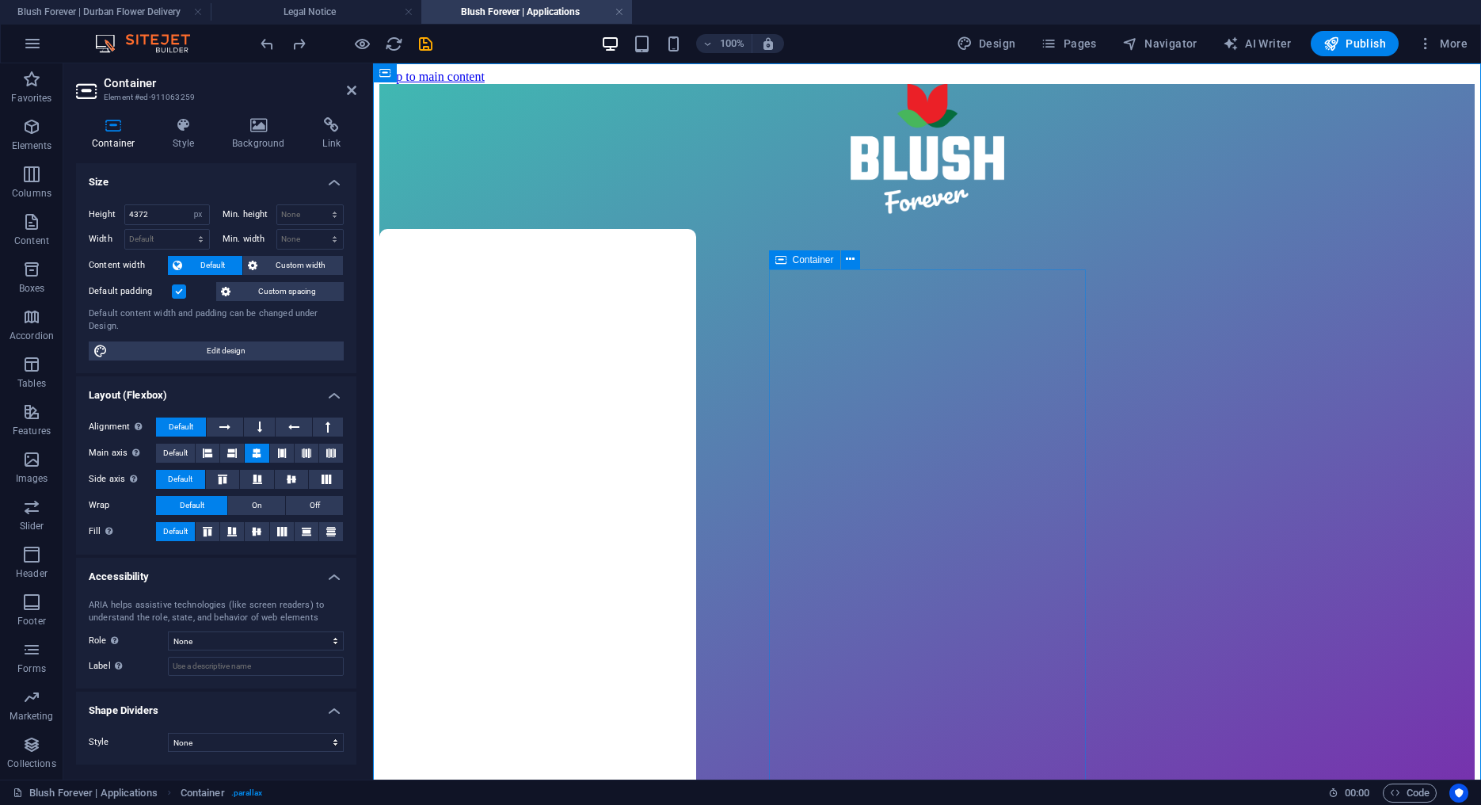
click at [783, 264] on icon at bounding box center [781, 259] width 11 height 19
drag, startPoint x: 784, startPoint y: 264, endPoint x: 423, endPoint y: 255, distance: 361.3
click at [784, 264] on icon at bounding box center [781, 259] width 11 height 19
select select "px"
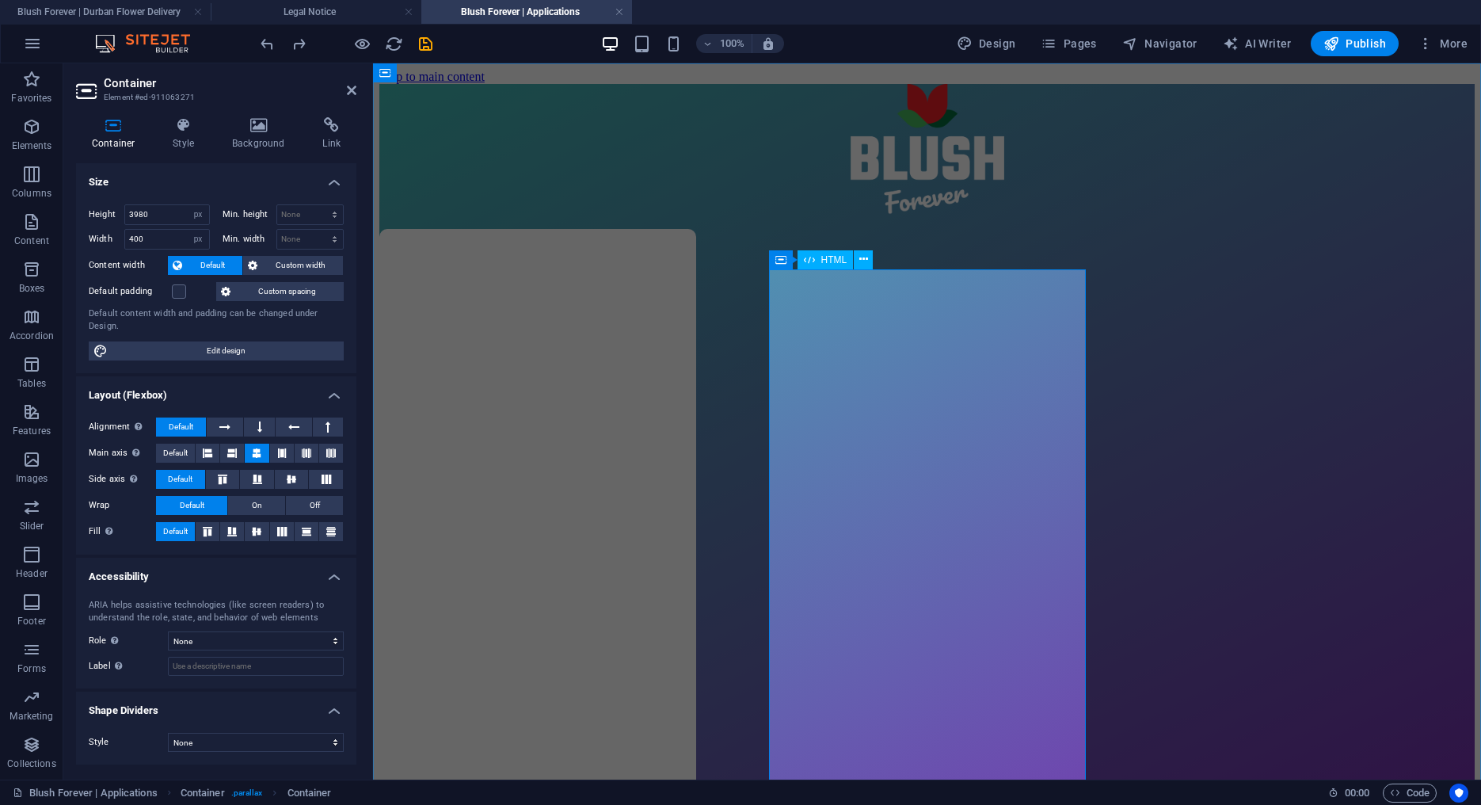
click at [824, 260] on span "HTML" at bounding box center [835, 260] width 26 height 10
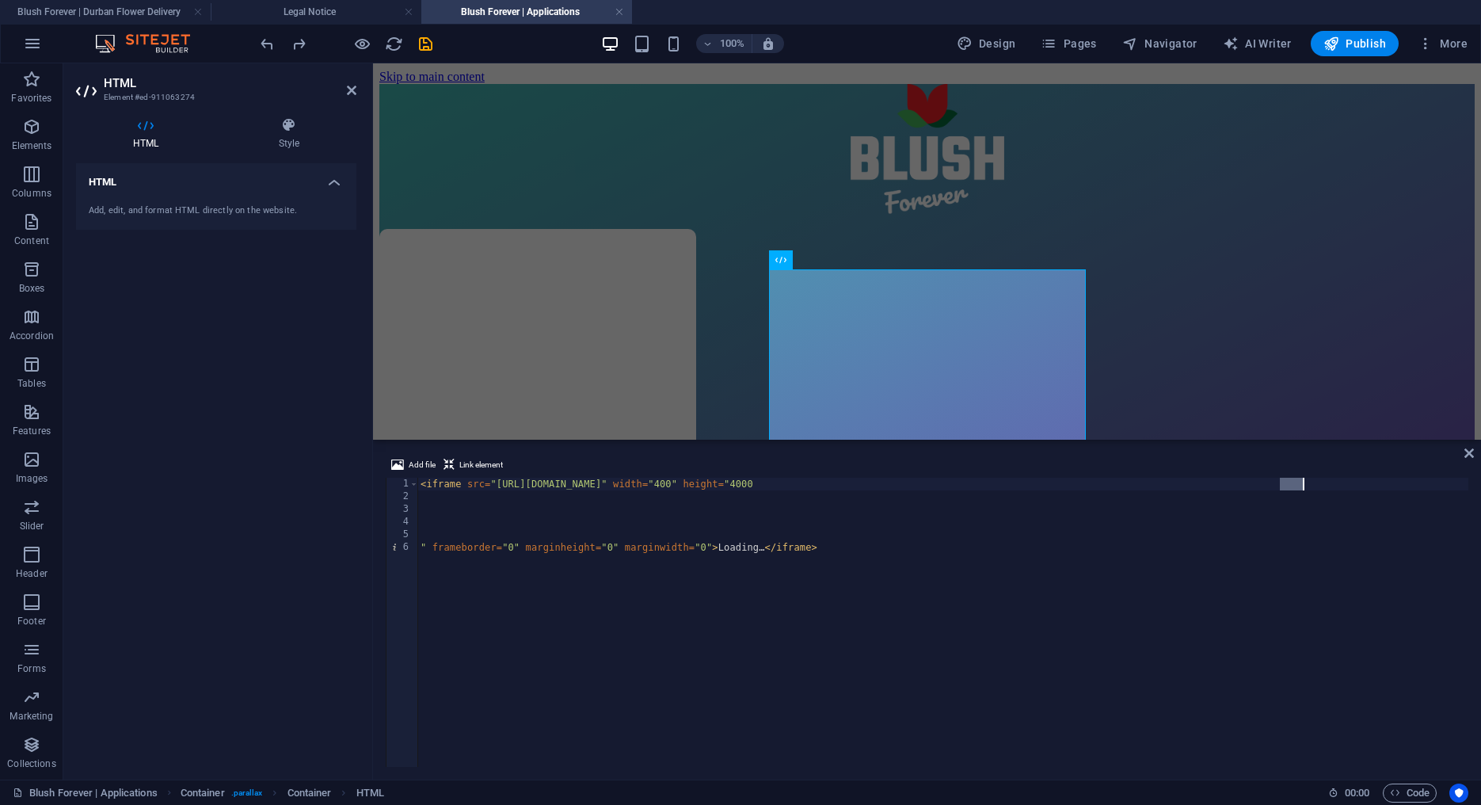
drag, startPoint x: 1283, startPoint y: 486, endPoint x: 1307, endPoint y: 485, distance: 23.8
click at [1307, 485] on div "< iframe src = "https://docs.google.com/forms/d/e/1FAIpQLScLebcQt-AntpyPAB9PmYV…" at bounding box center [942, 635] width 1051 height 315
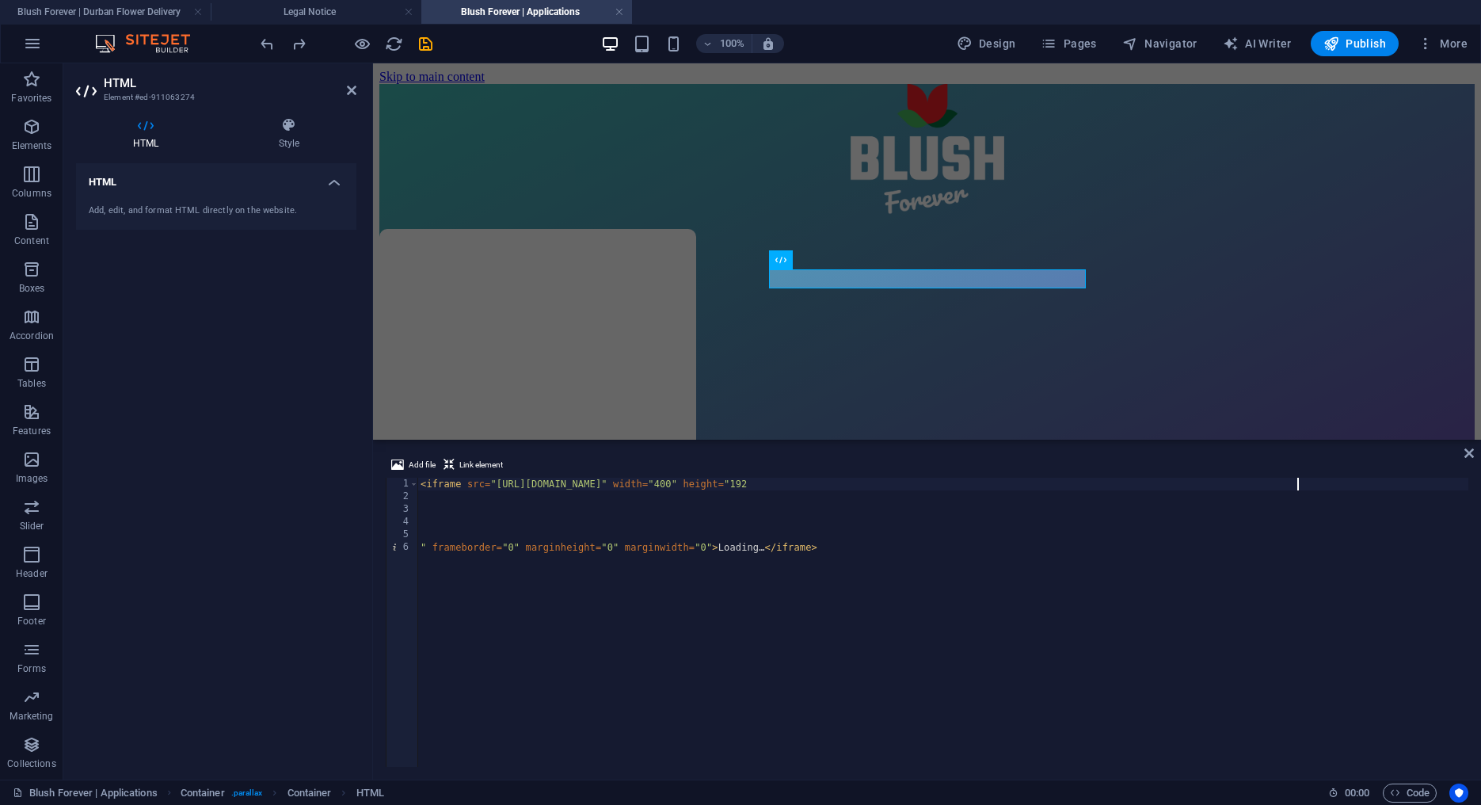
scroll to position [0, 71]
type textarea "<iframe src="https://docs.google.com/forms/d/e/1FAIpQLScLebcQt-AntpyPAB9PmYVQKe…"
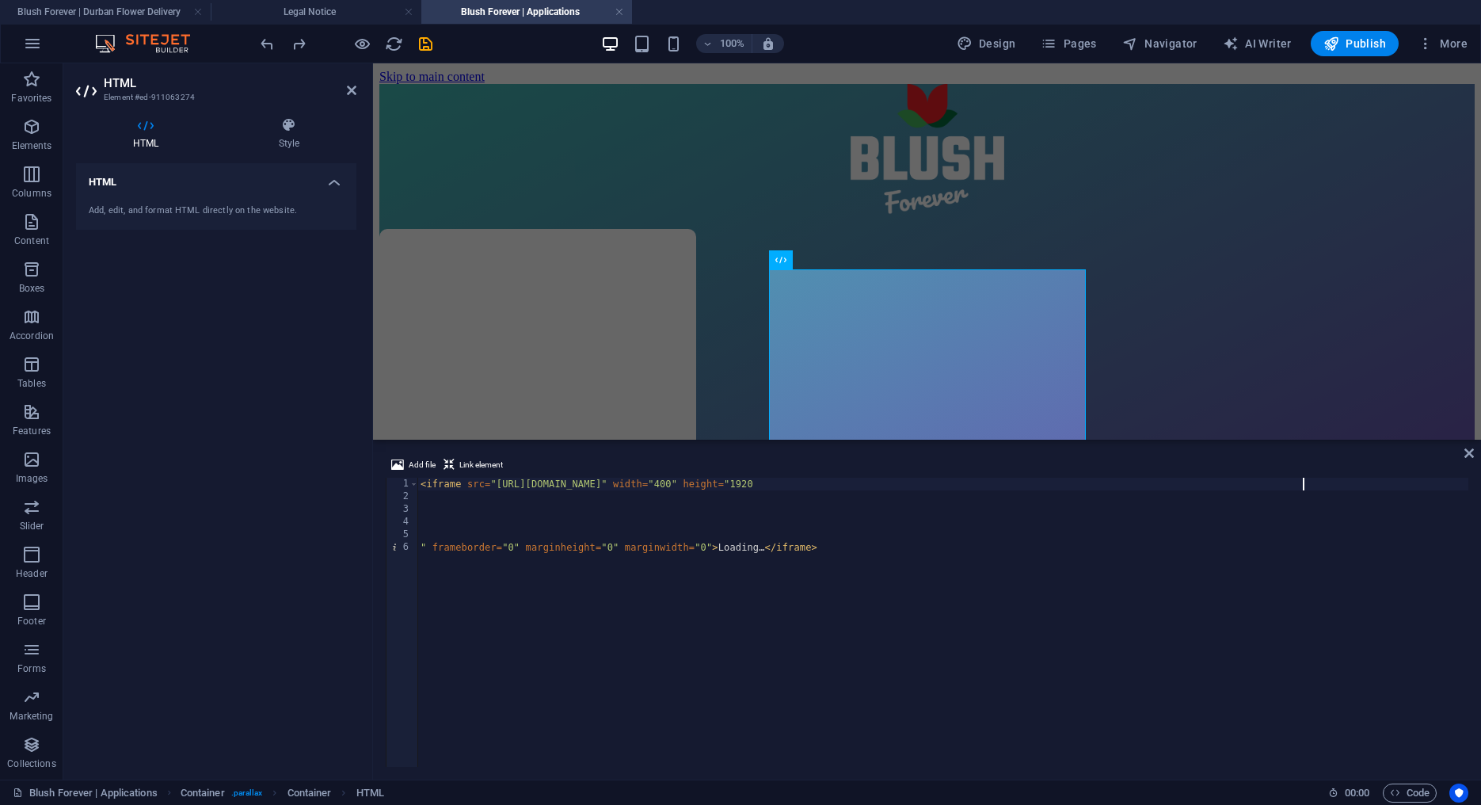
scroll to position [0, 0]
type textarea "<iframe src="https://docs.google.com/forms/d/e/1FAIpQLScLebcQt-AntpyPAB9PmYVQKe…"
click at [1466, 450] on icon at bounding box center [1470, 453] width 10 height 13
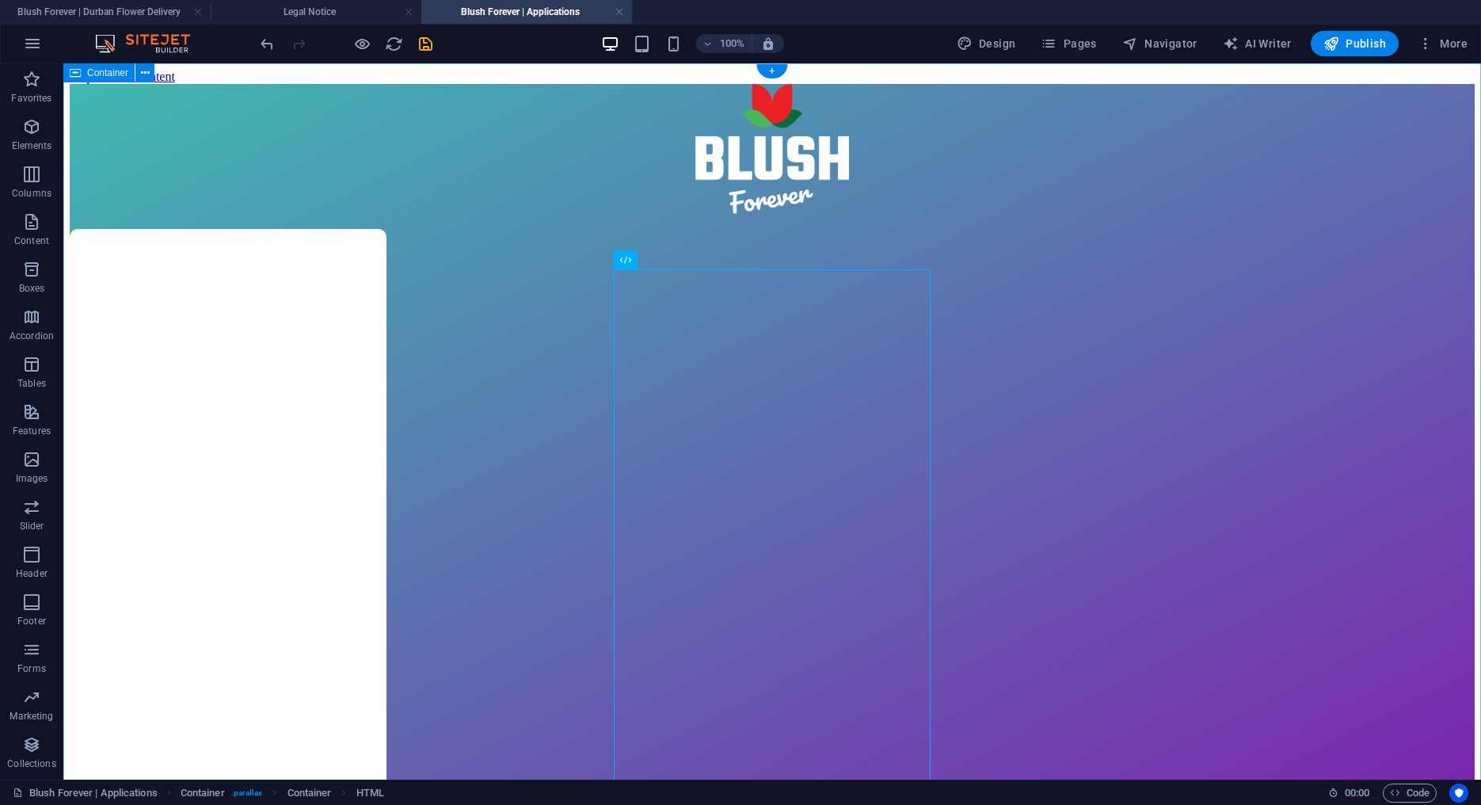
select select "px"
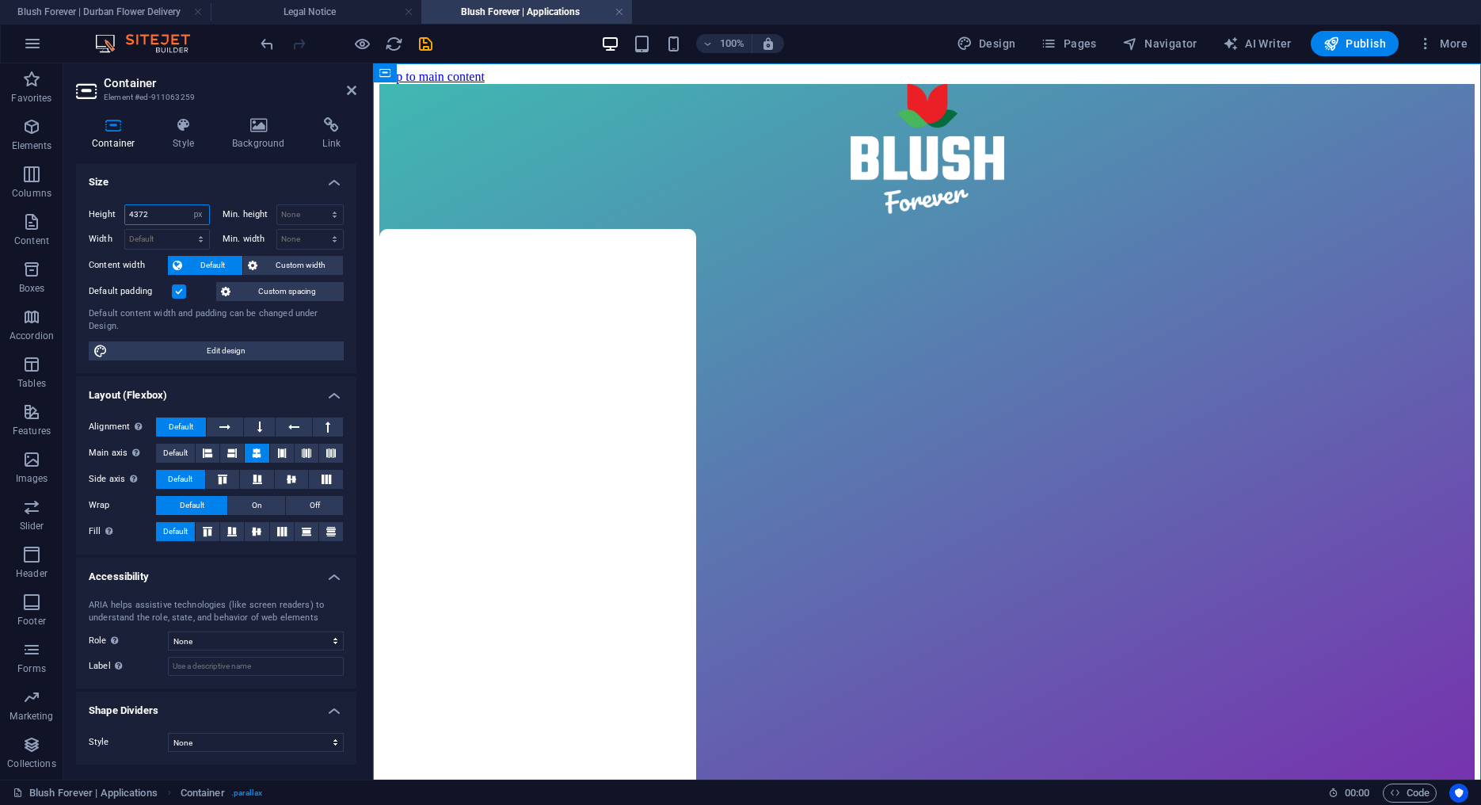
drag, startPoint x: 159, startPoint y: 212, endPoint x: 109, endPoint y: 212, distance: 49.9
click at [125, 212] on input "4372" at bounding box center [167, 214] width 84 height 19
type input "1920"
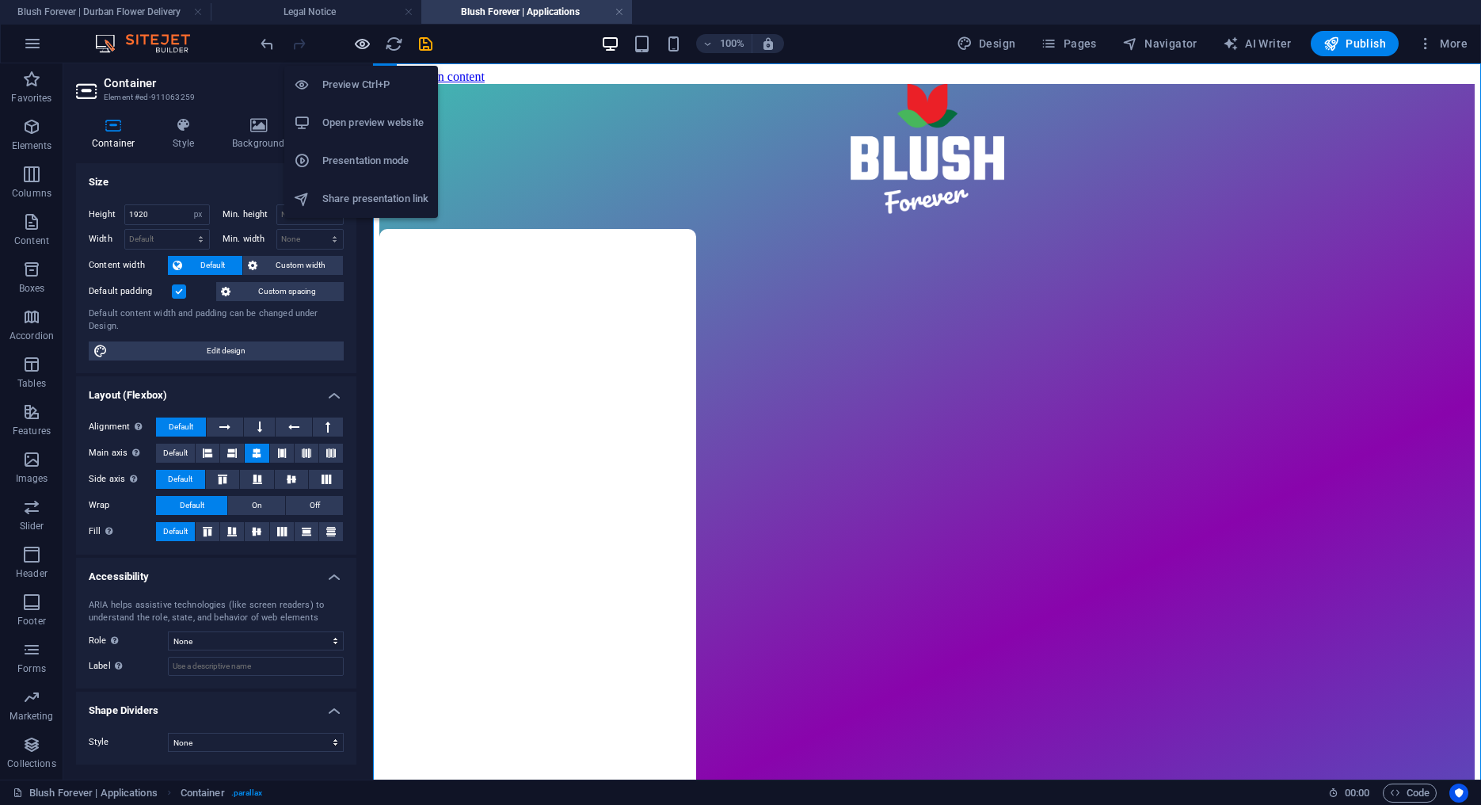
click at [361, 45] on icon "button" at bounding box center [362, 44] width 18 height 18
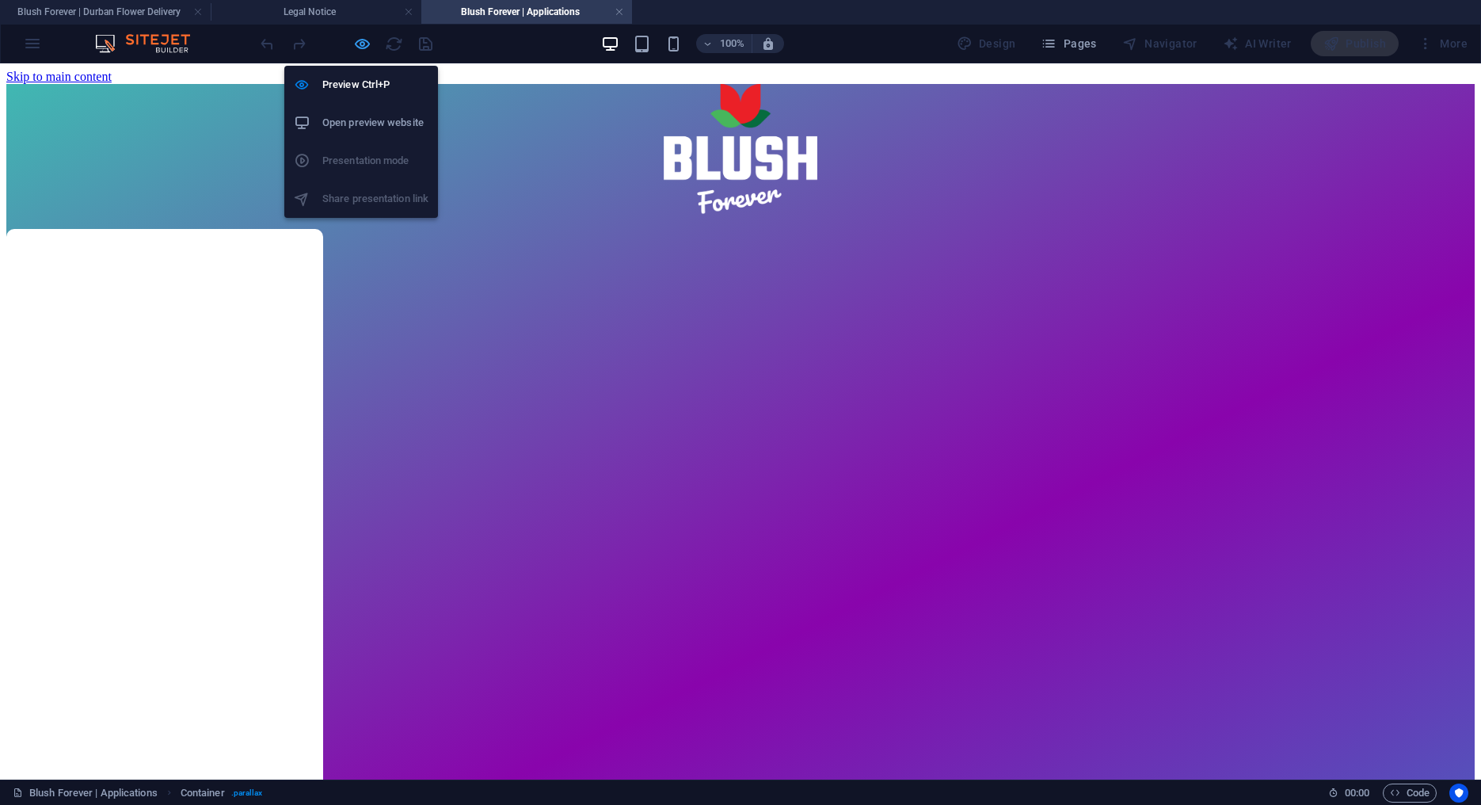
drag, startPoint x: 365, startPoint y: 42, endPoint x: 162, endPoint y: 13, distance: 205.7
click at [365, 42] on icon "button" at bounding box center [362, 44] width 18 height 18
select select "px"
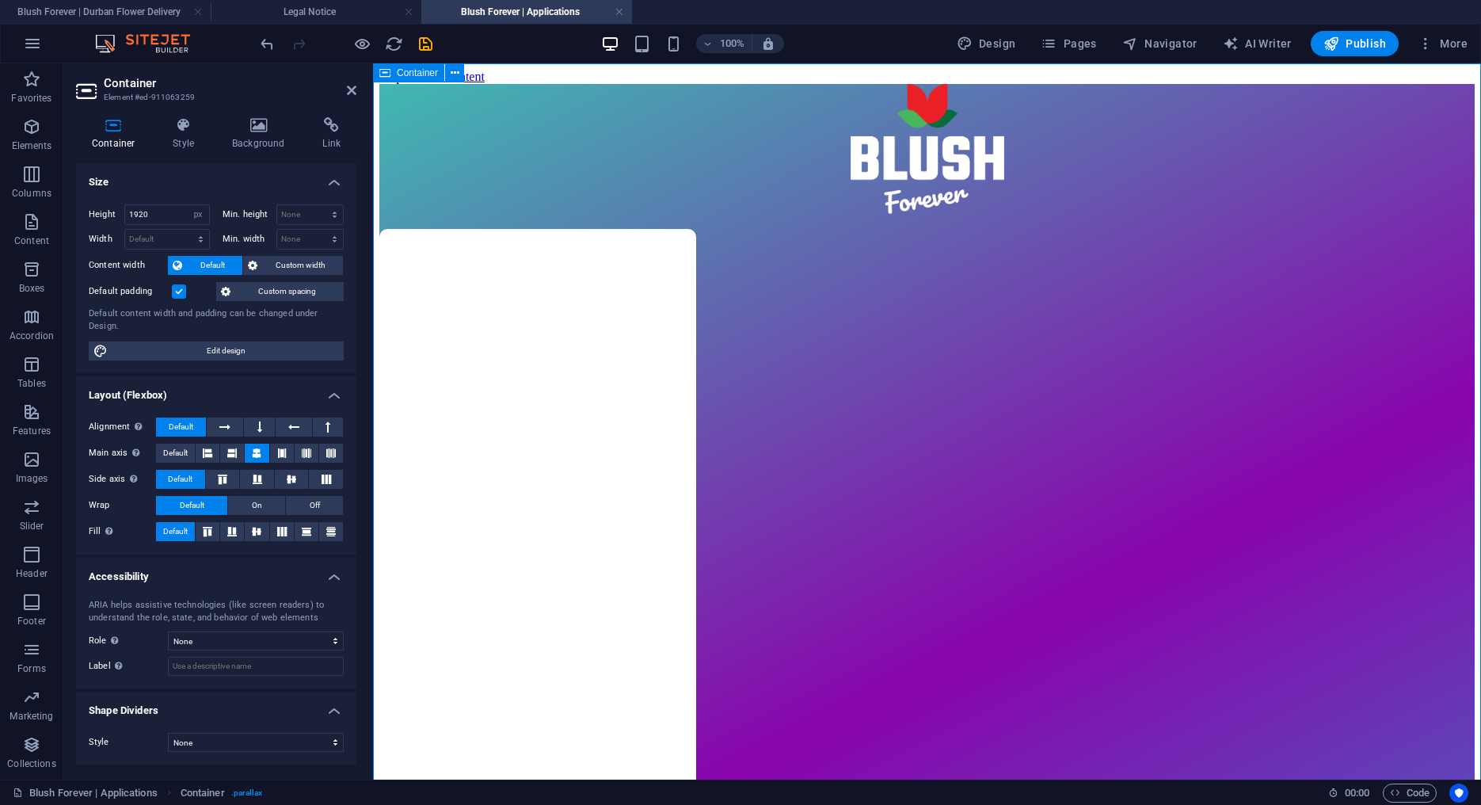
drag, startPoint x: 164, startPoint y: 213, endPoint x: 92, endPoint y: 209, distance: 72.2
click at [125, 209] on input "1920" at bounding box center [167, 214] width 84 height 19
type input "1"
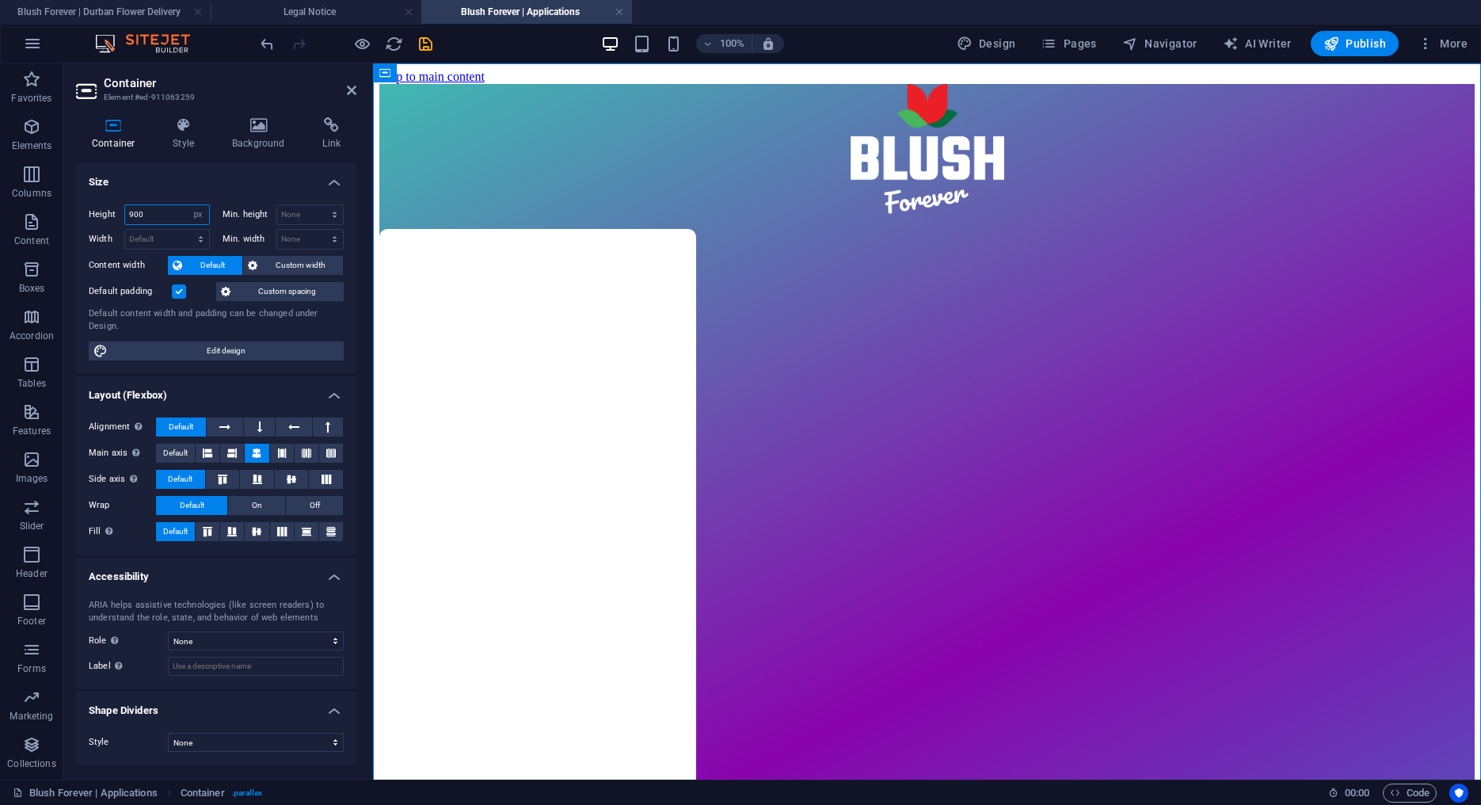
type input "900"
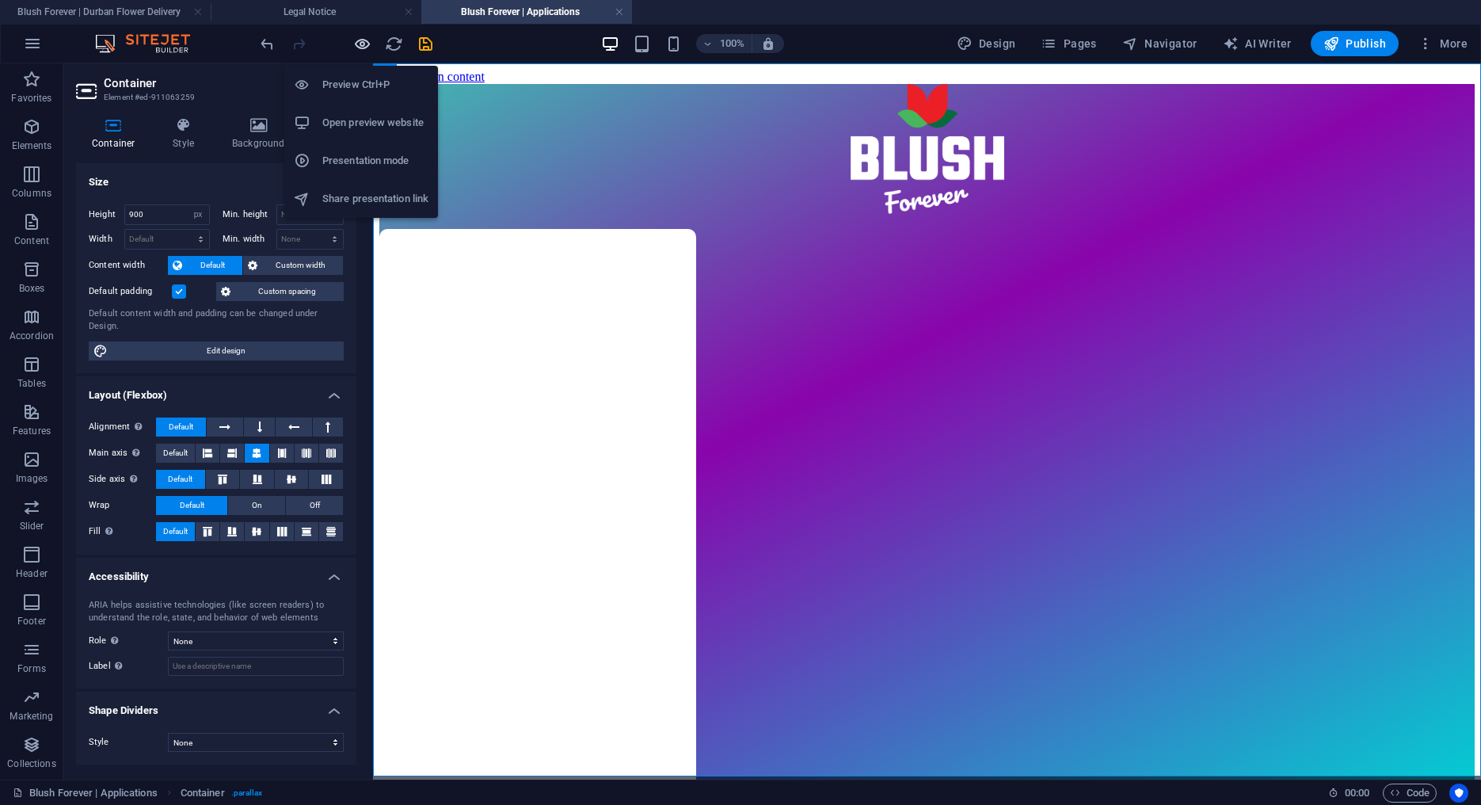
click at [364, 47] on icon "button" at bounding box center [362, 44] width 18 height 18
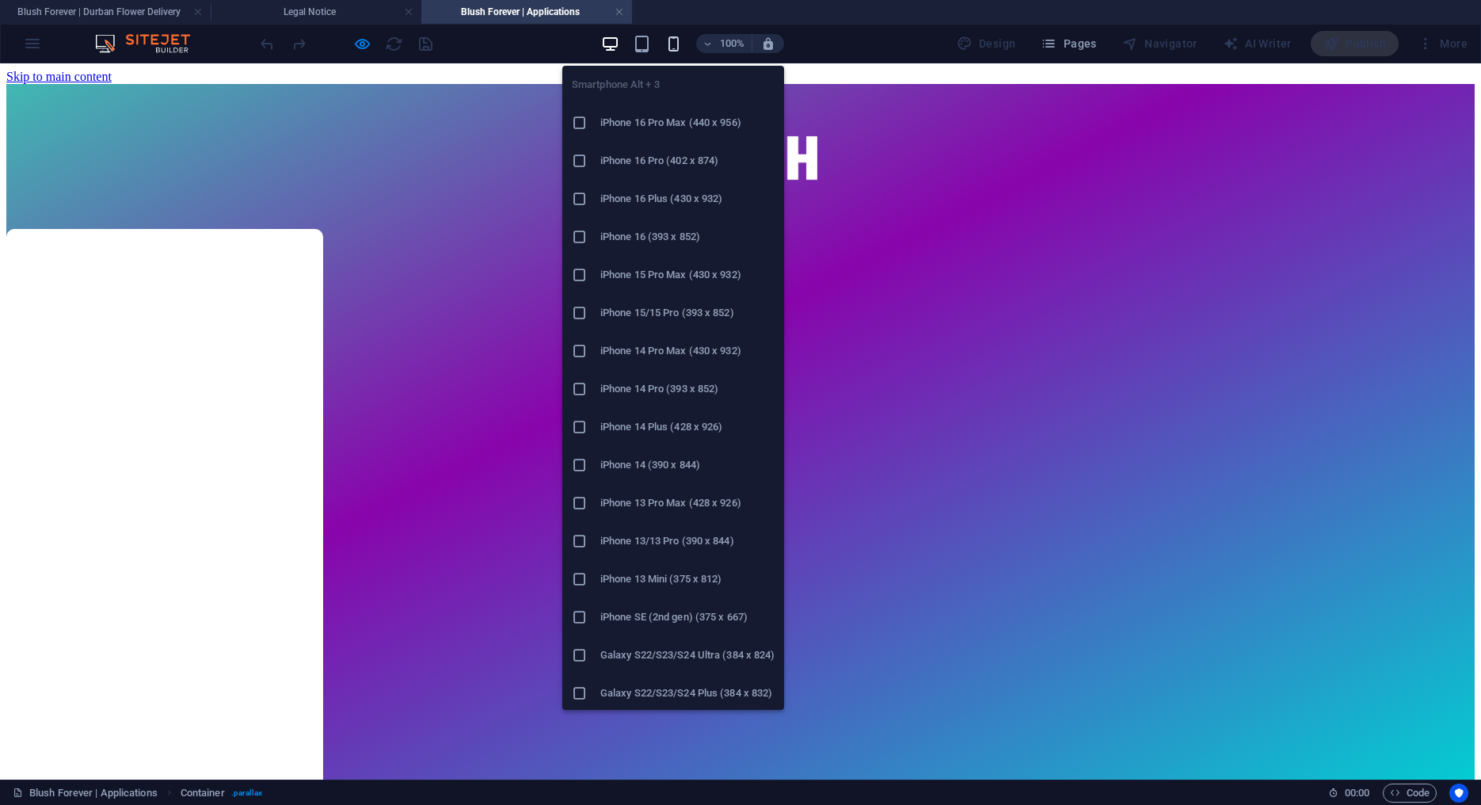
click at [674, 43] on icon "button" at bounding box center [674, 44] width 18 height 18
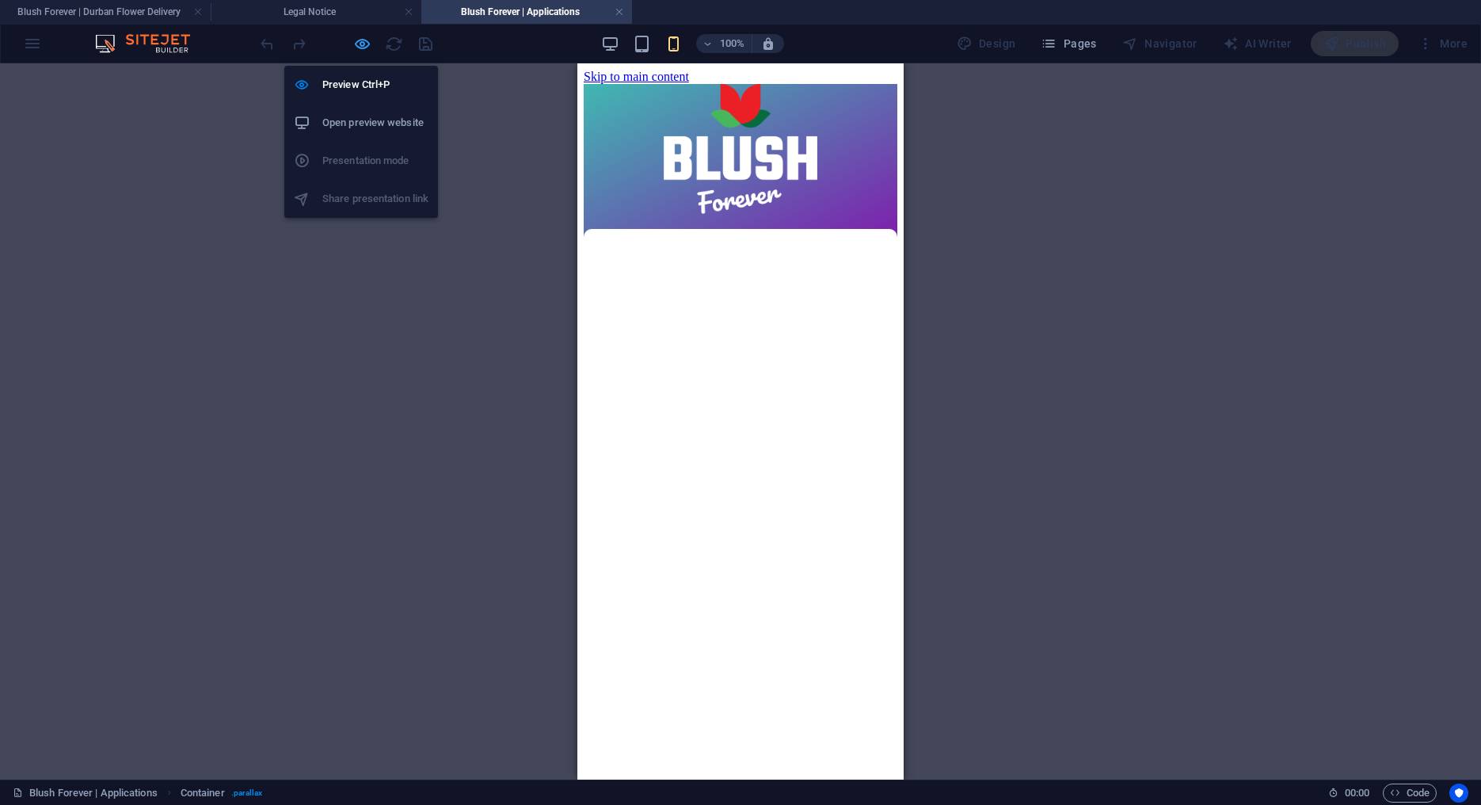
click at [357, 43] on icon "button" at bounding box center [362, 44] width 18 height 18
select select "px"
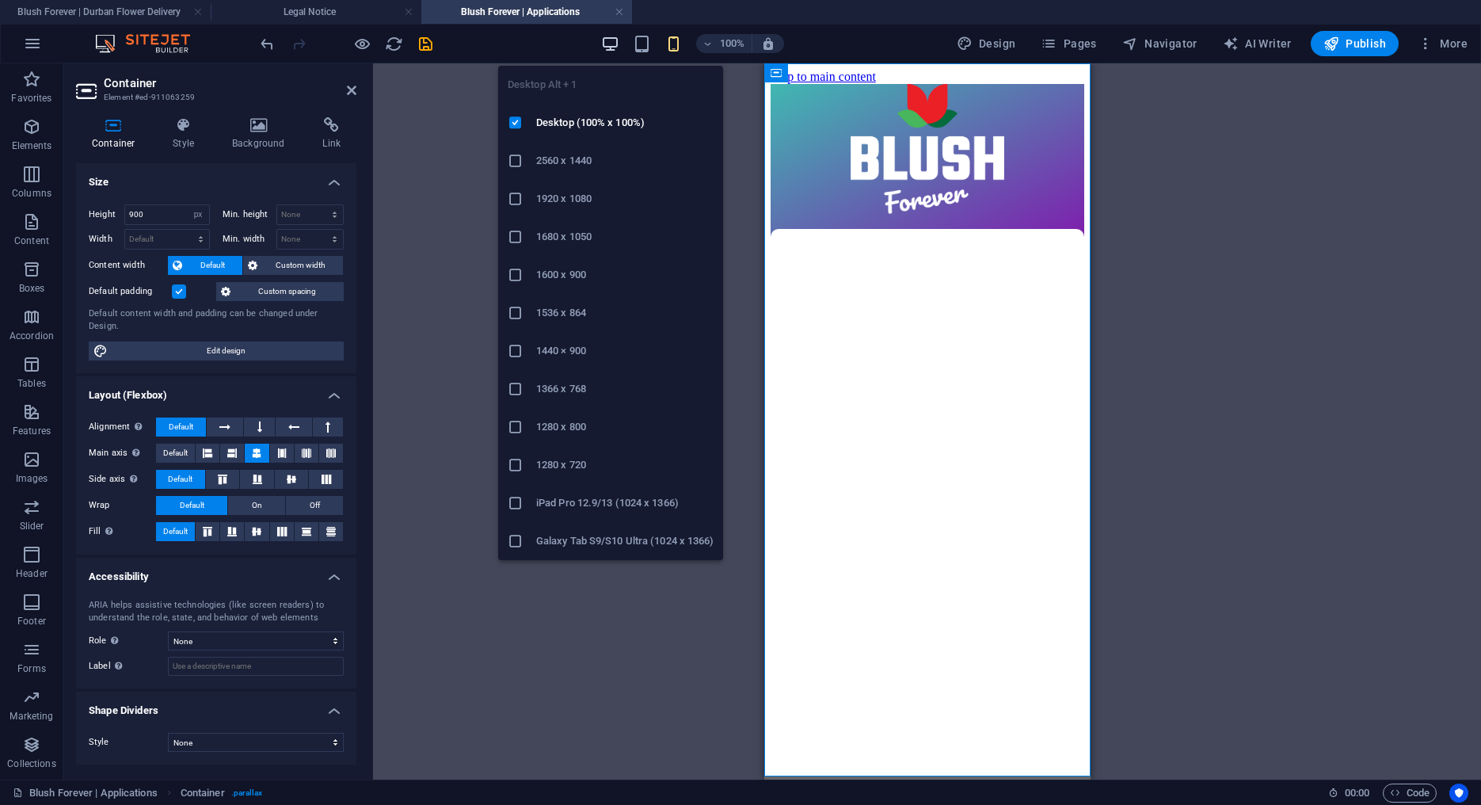
click at [615, 48] on icon "button" at bounding box center [610, 44] width 18 height 18
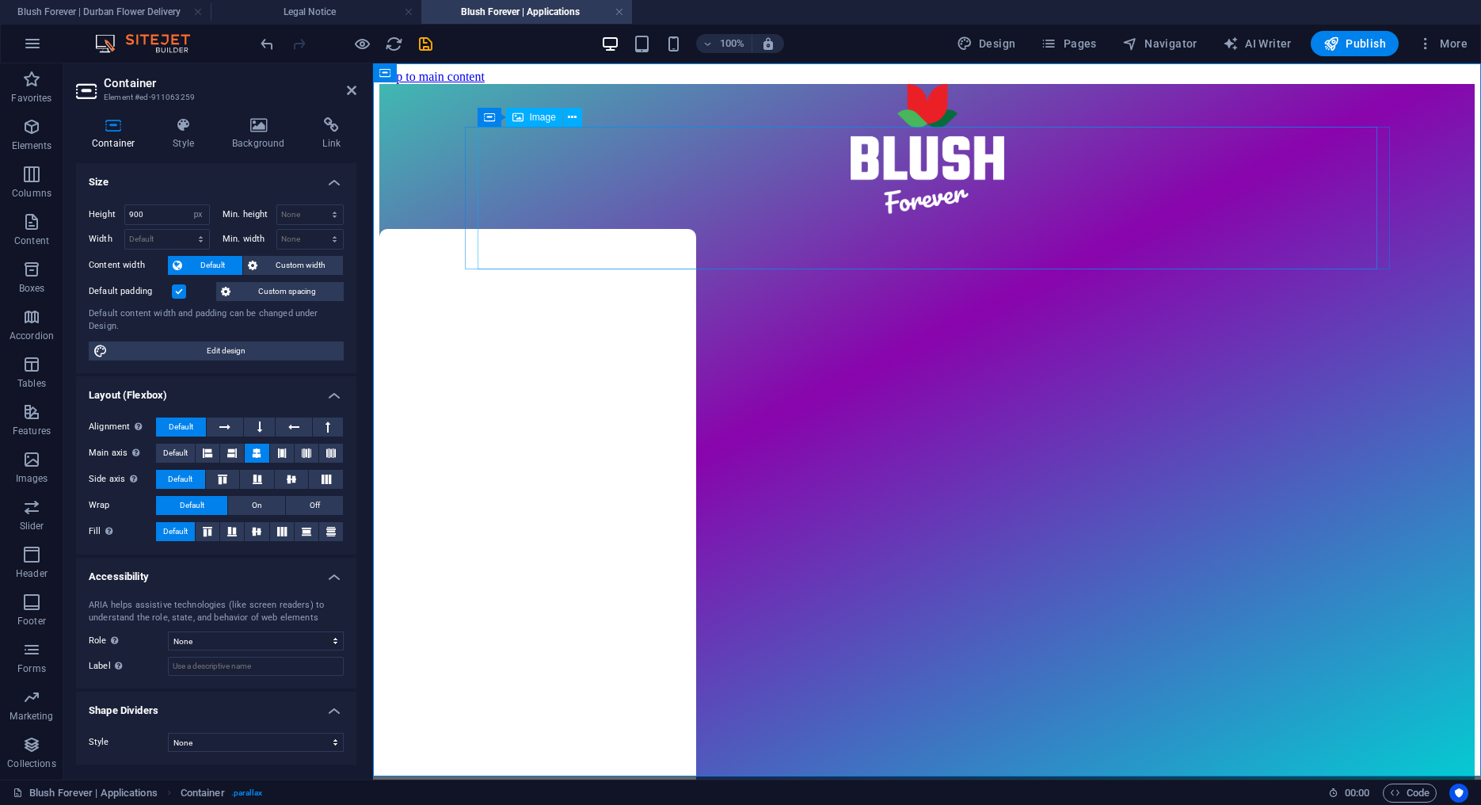
click at [898, 196] on figure at bounding box center [927, 156] width 1096 height 145
click at [485, 119] on div "Container" at bounding box center [500, 117] width 71 height 19
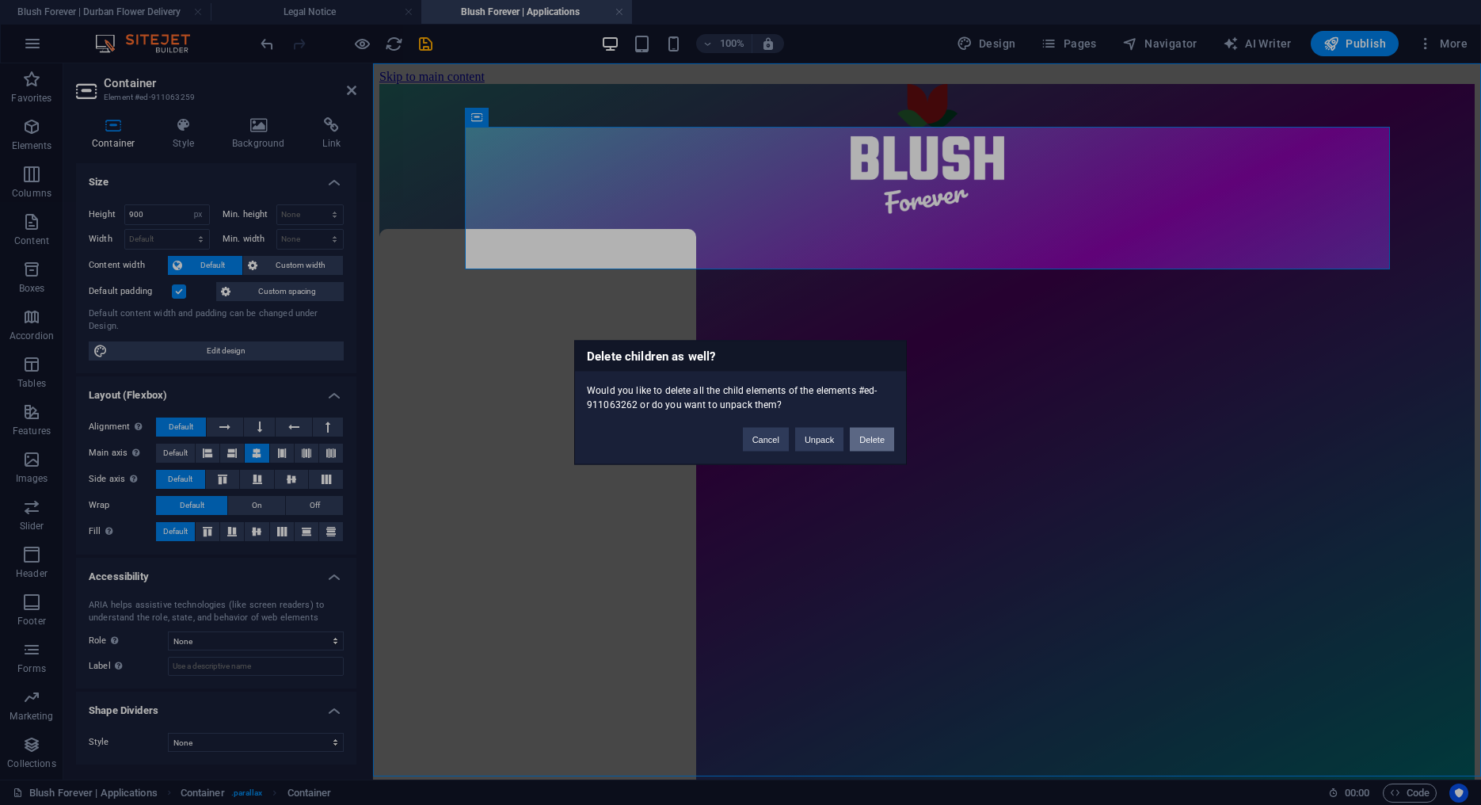
drag, startPoint x: 875, startPoint y: 443, endPoint x: 558, endPoint y: 360, distance: 327.4
click at [875, 443] on button "Delete" at bounding box center [872, 440] width 44 height 24
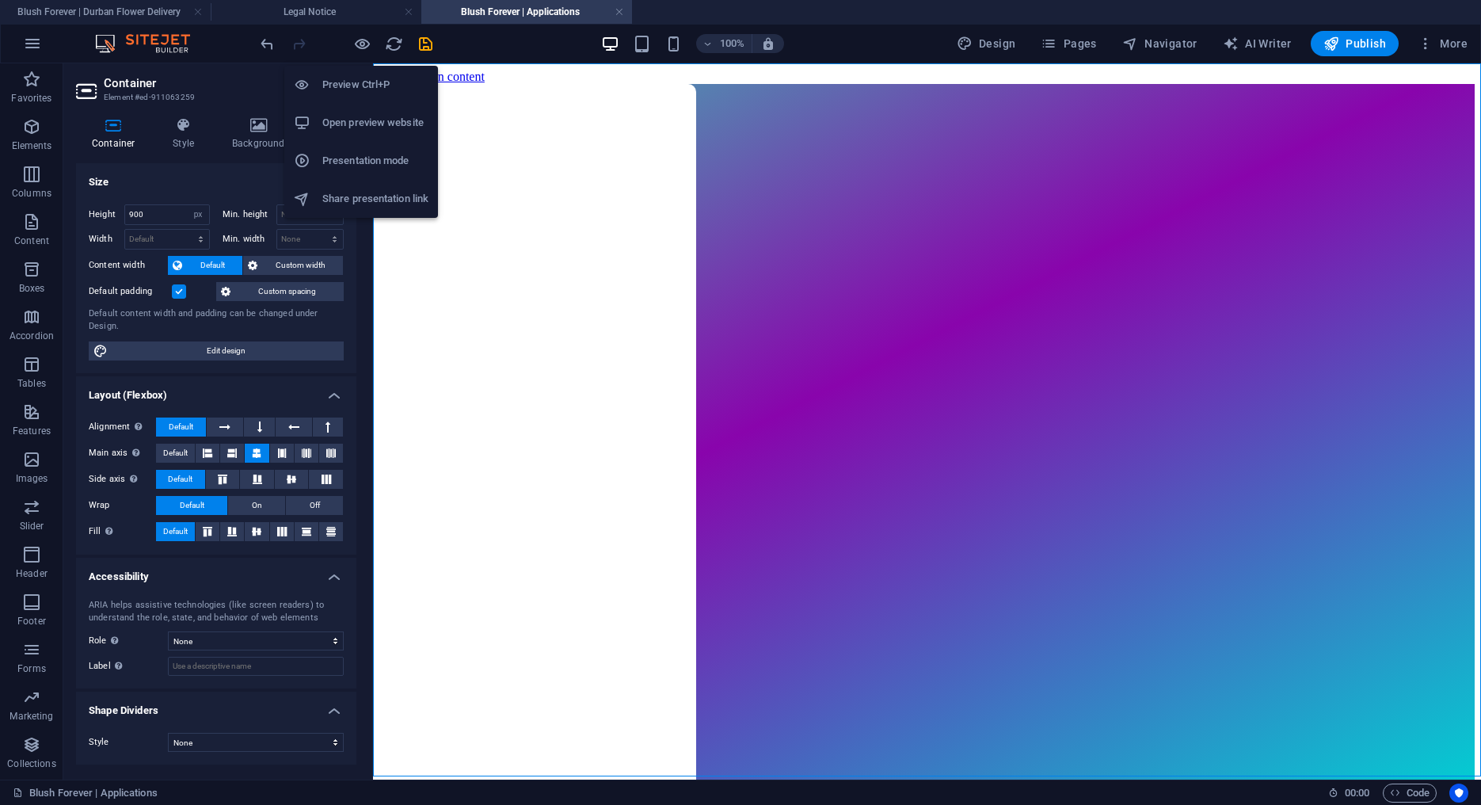
drag, startPoint x: 362, startPoint y: 44, endPoint x: 490, endPoint y: 60, distance: 129.4
click at [362, 44] on icon "button" at bounding box center [362, 44] width 18 height 18
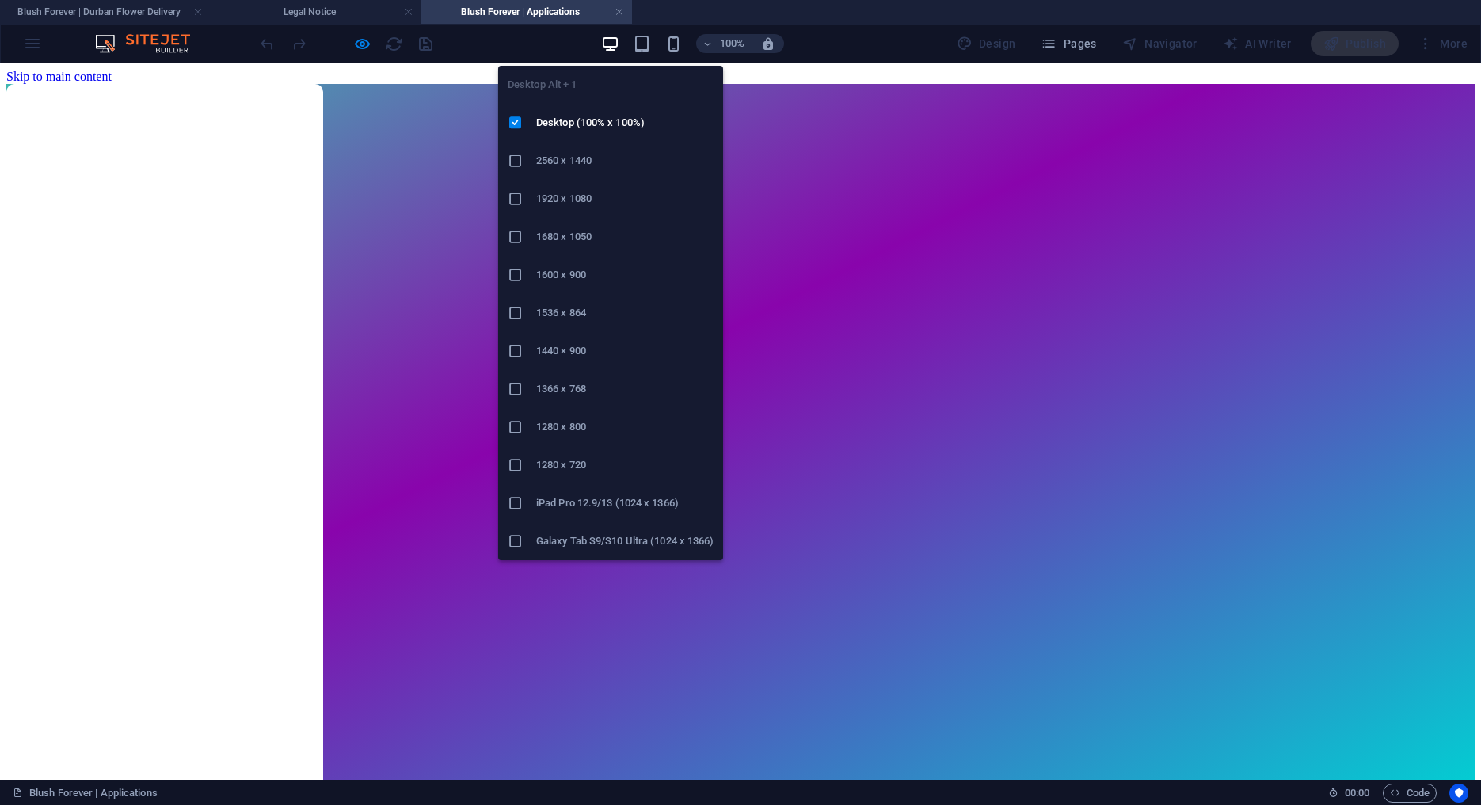
click at [617, 44] on icon "button" at bounding box center [610, 44] width 18 height 18
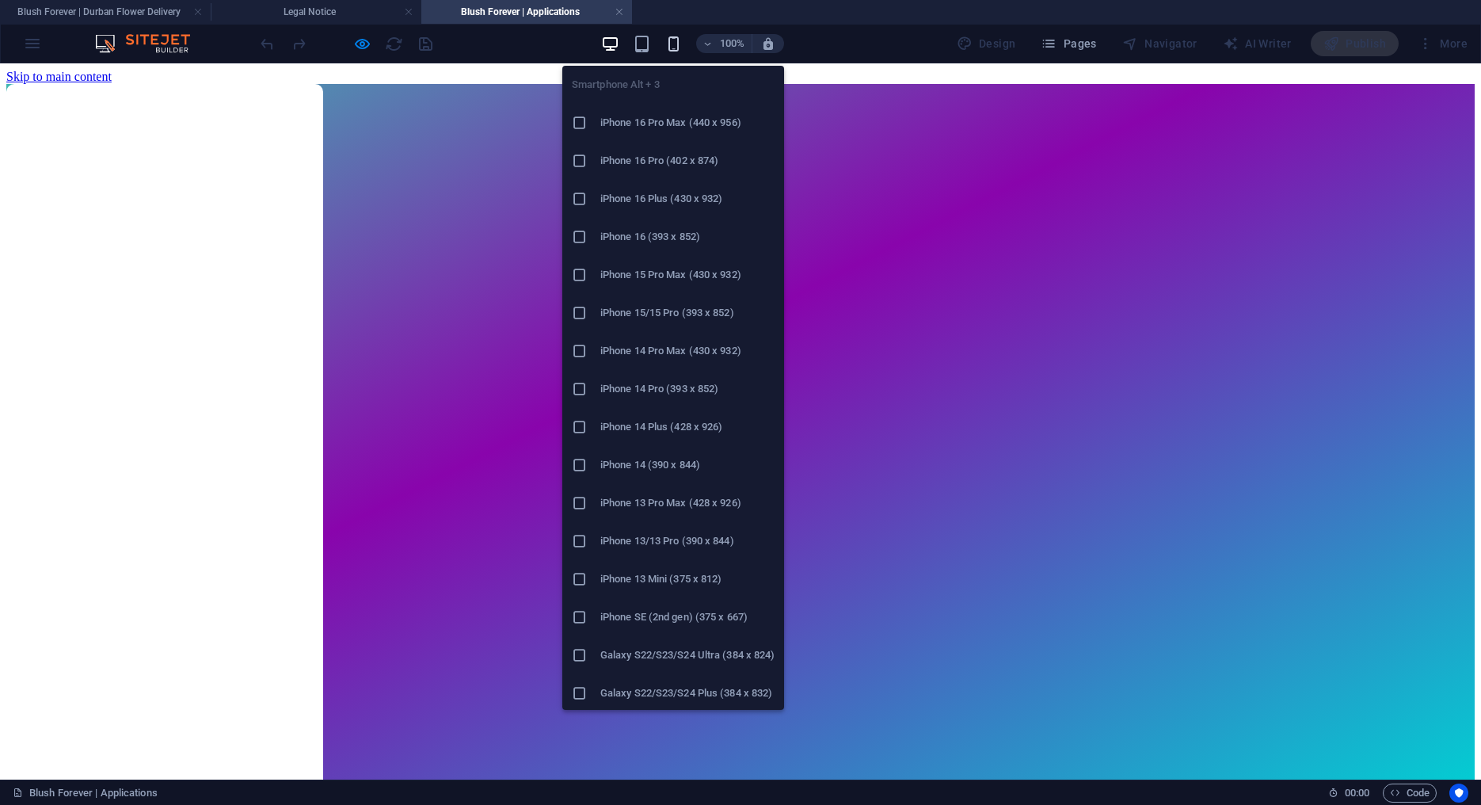
click at [669, 42] on icon "button" at bounding box center [674, 44] width 18 height 18
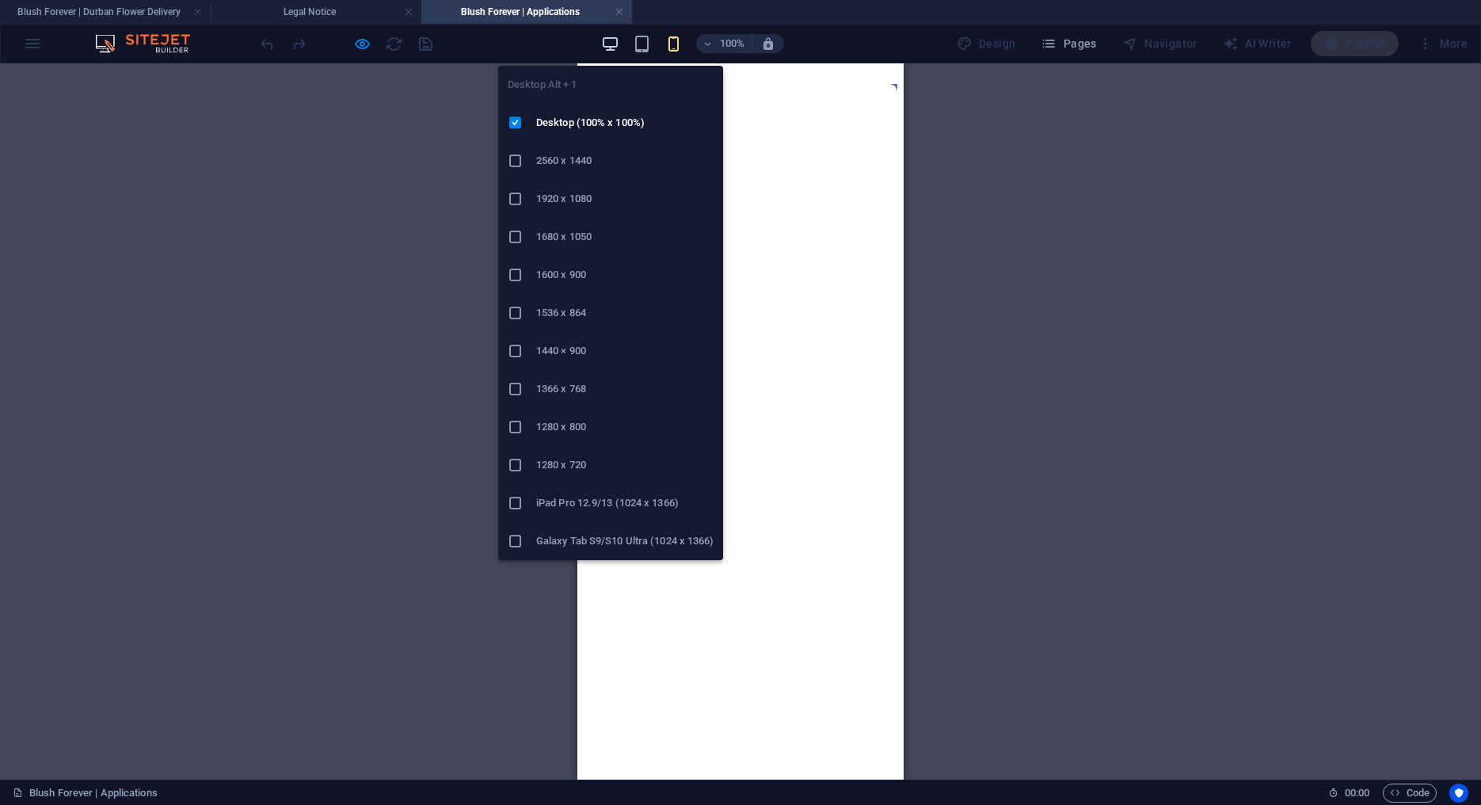
click at [619, 45] on icon "button" at bounding box center [610, 44] width 18 height 18
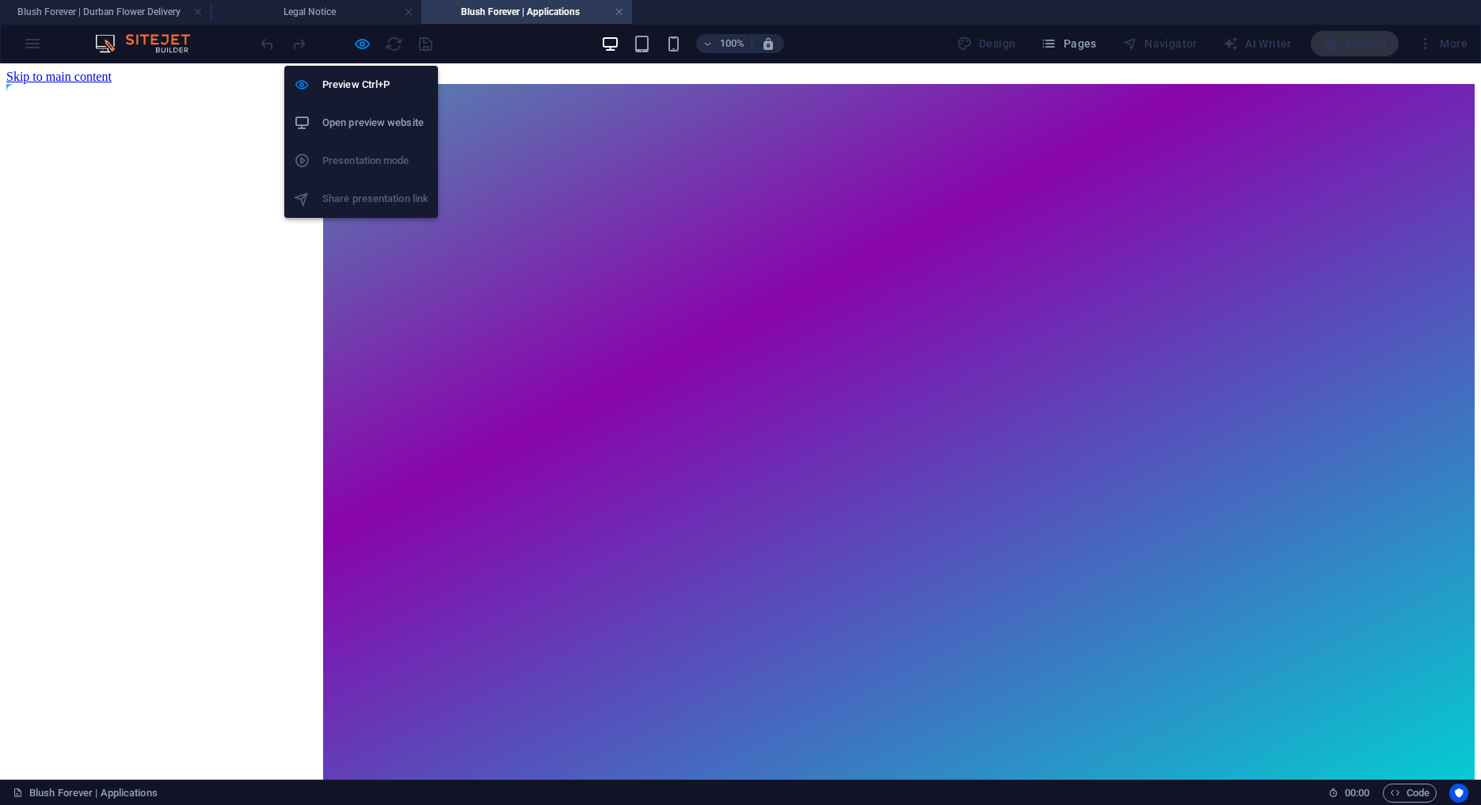
drag, startPoint x: 355, startPoint y: 41, endPoint x: 384, endPoint y: 47, distance: 29.8
click at [355, 41] on icon "button" at bounding box center [362, 44] width 18 height 18
select select "px"
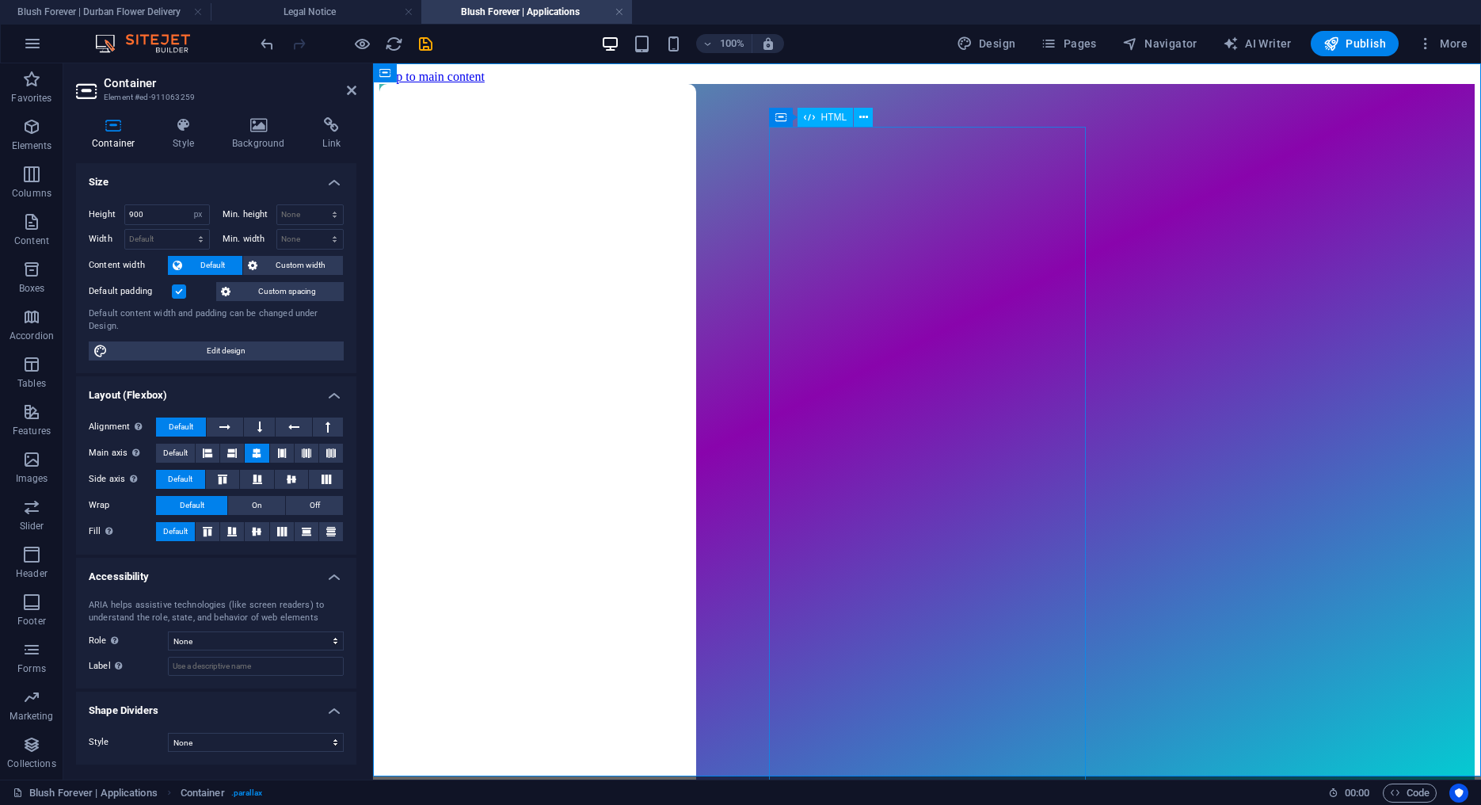
click at [828, 115] on span "HTML" at bounding box center [835, 117] width 26 height 10
drag, startPoint x: 828, startPoint y: 115, endPoint x: 531, endPoint y: 124, distance: 297.2
click at [828, 115] on span "HTML" at bounding box center [835, 117] width 26 height 10
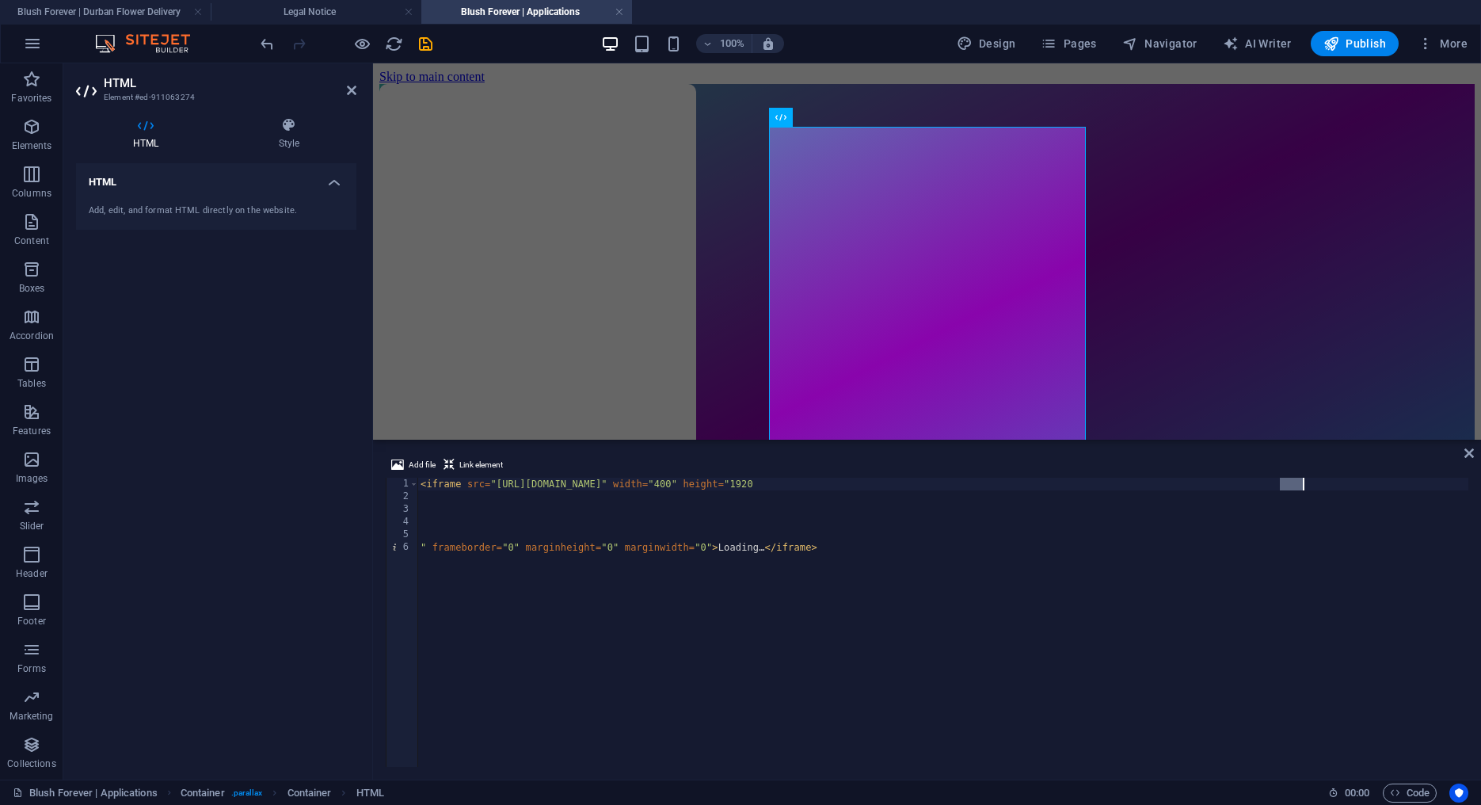
drag, startPoint x: 1283, startPoint y: 486, endPoint x: 1303, endPoint y: 484, distance: 19.9
click at [1303, 484] on div "< iframe src = "https://docs.google.com/forms/d/e/1FAIpQLScLebcQt-AntpyPAB9PmYV…" at bounding box center [942, 635] width 1051 height 315
type textarea "<iframe src="https://docs.google.com/forms/d/e/1FAIpQLScLebcQt-AntpyPAB9PmYVQKe…"
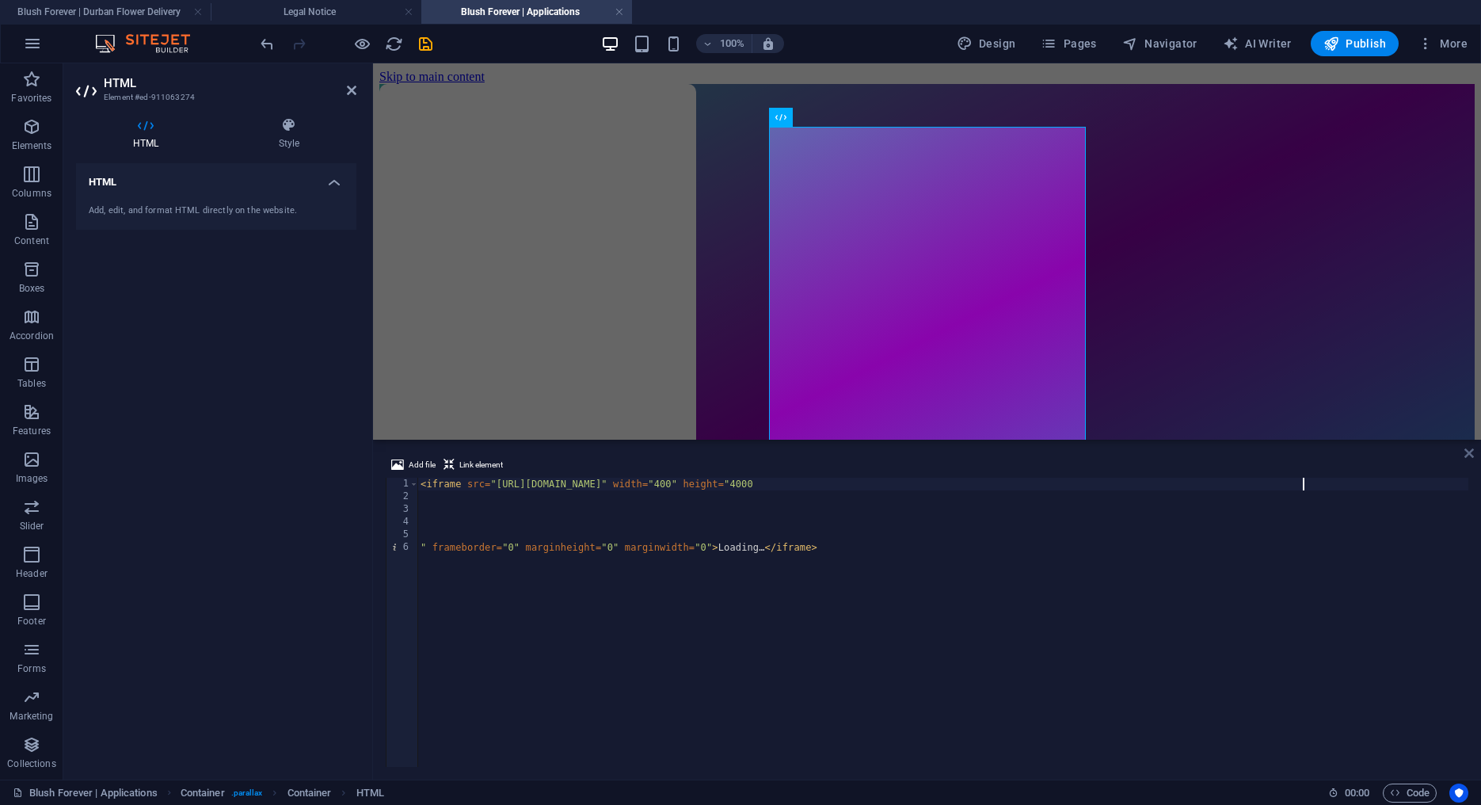
type textarea "<iframe src="https://docs.google.com/forms/d/e/1FAIpQLScLebcQt-AntpyPAB9PmYVQKe…"
click at [1468, 452] on icon at bounding box center [1470, 453] width 10 height 13
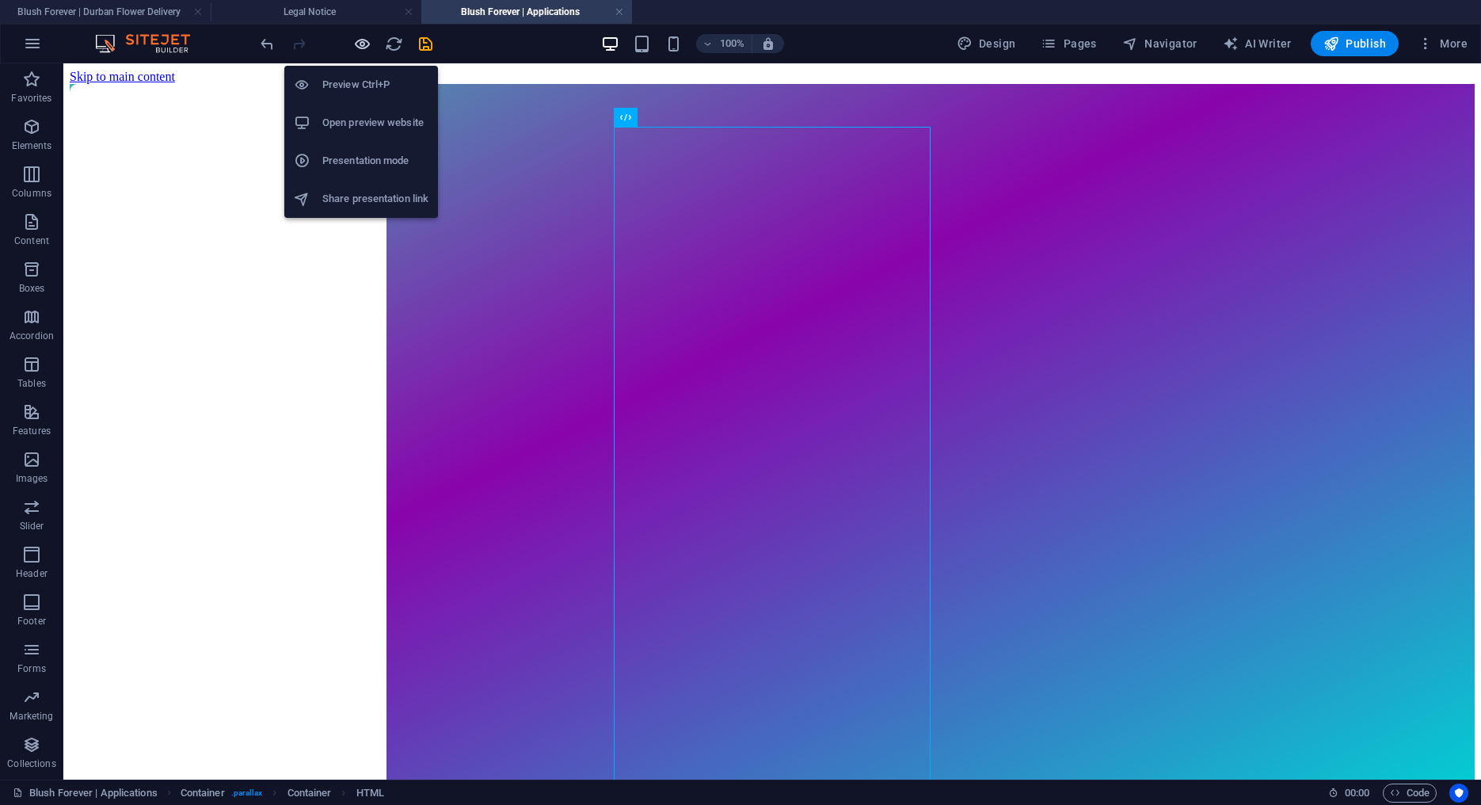
click at [360, 45] on icon "button" at bounding box center [362, 44] width 18 height 18
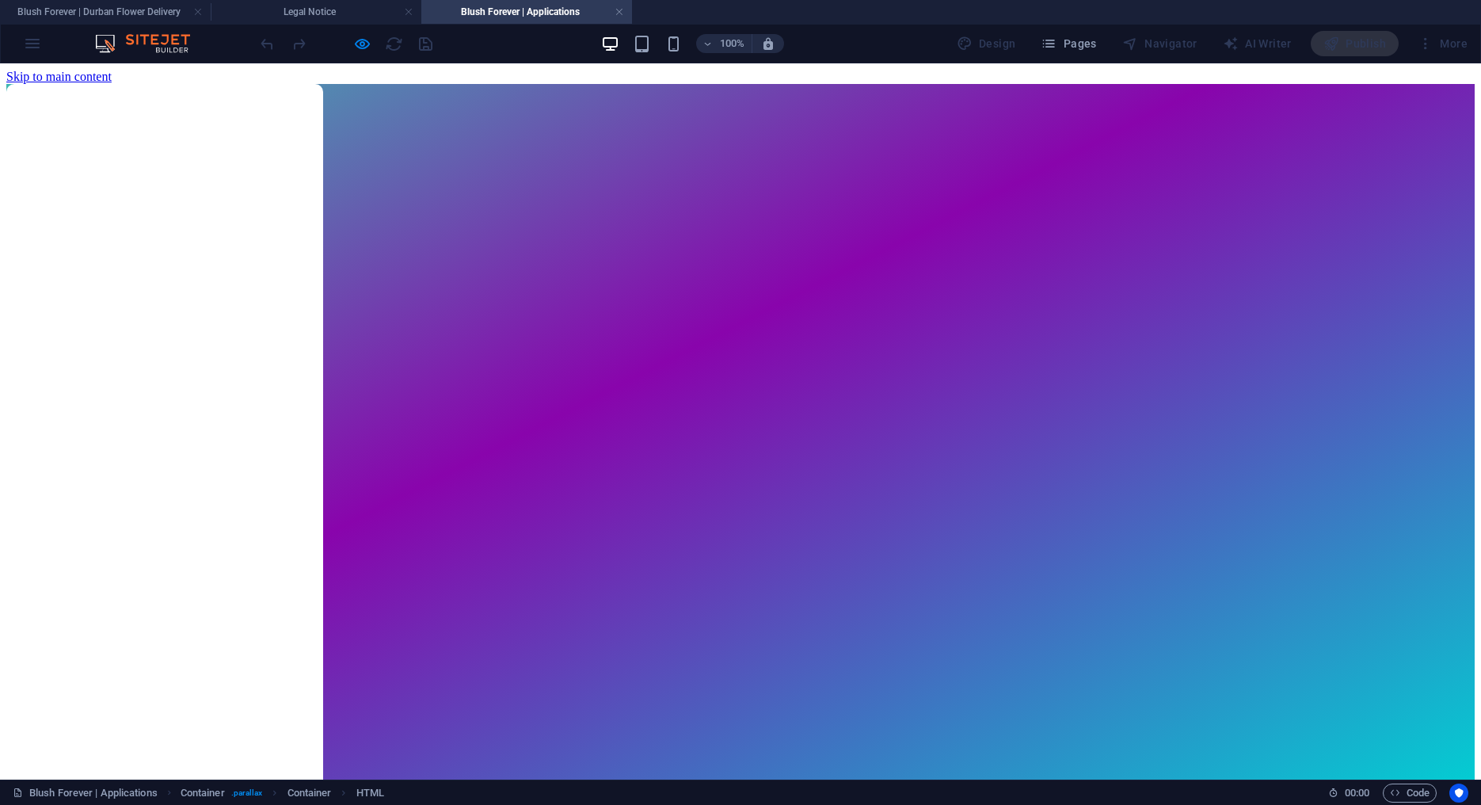
drag, startPoint x: 960, startPoint y: 396, endPoint x: 948, endPoint y: 375, distance: 24.5
click at [960, 395] on div "Loading… back to home" at bounding box center [740, 440] width 1469 height 713
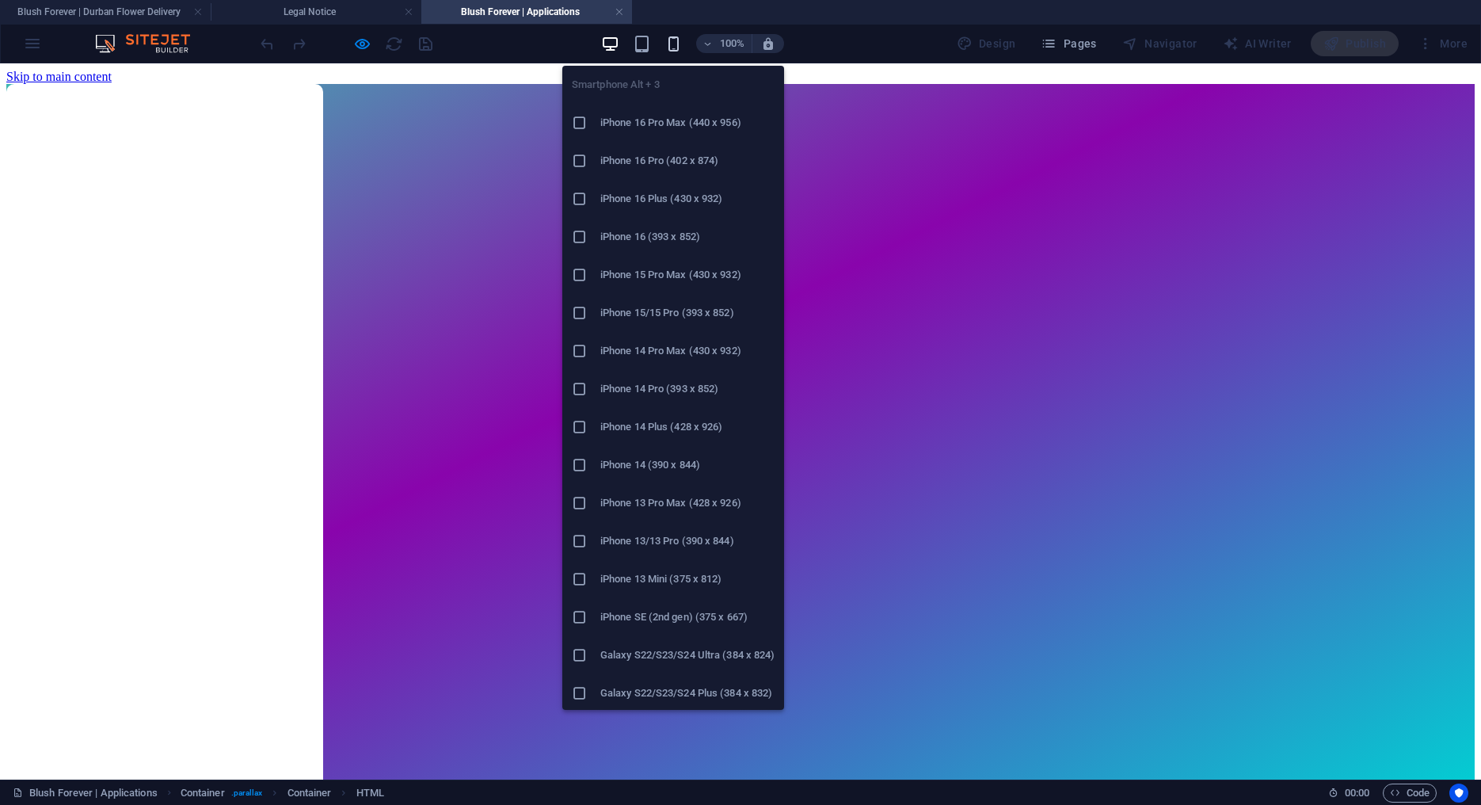
click at [676, 39] on icon "button" at bounding box center [674, 44] width 18 height 18
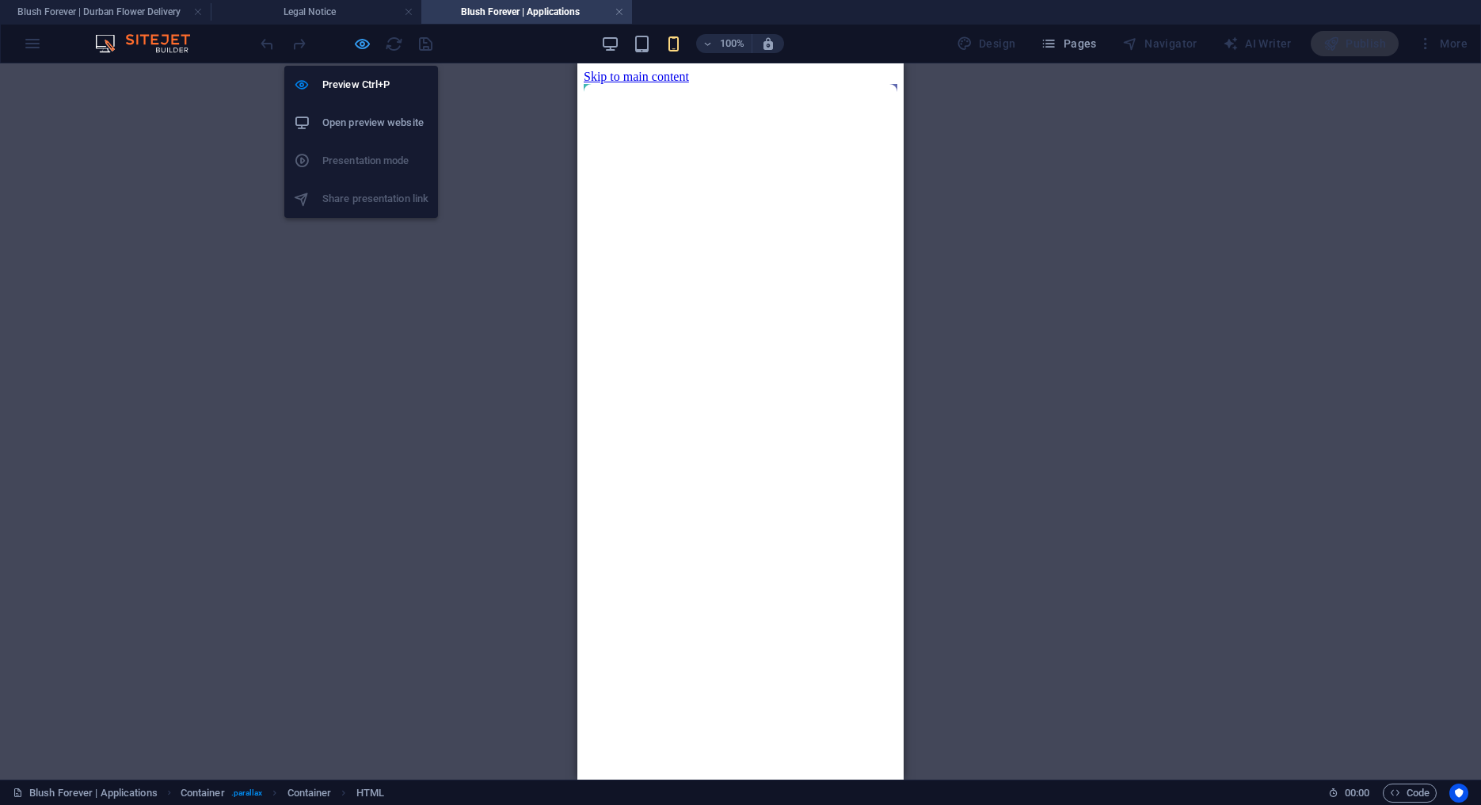
click at [360, 37] on icon "button" at bounding box center [362, 44] width 18 height 18
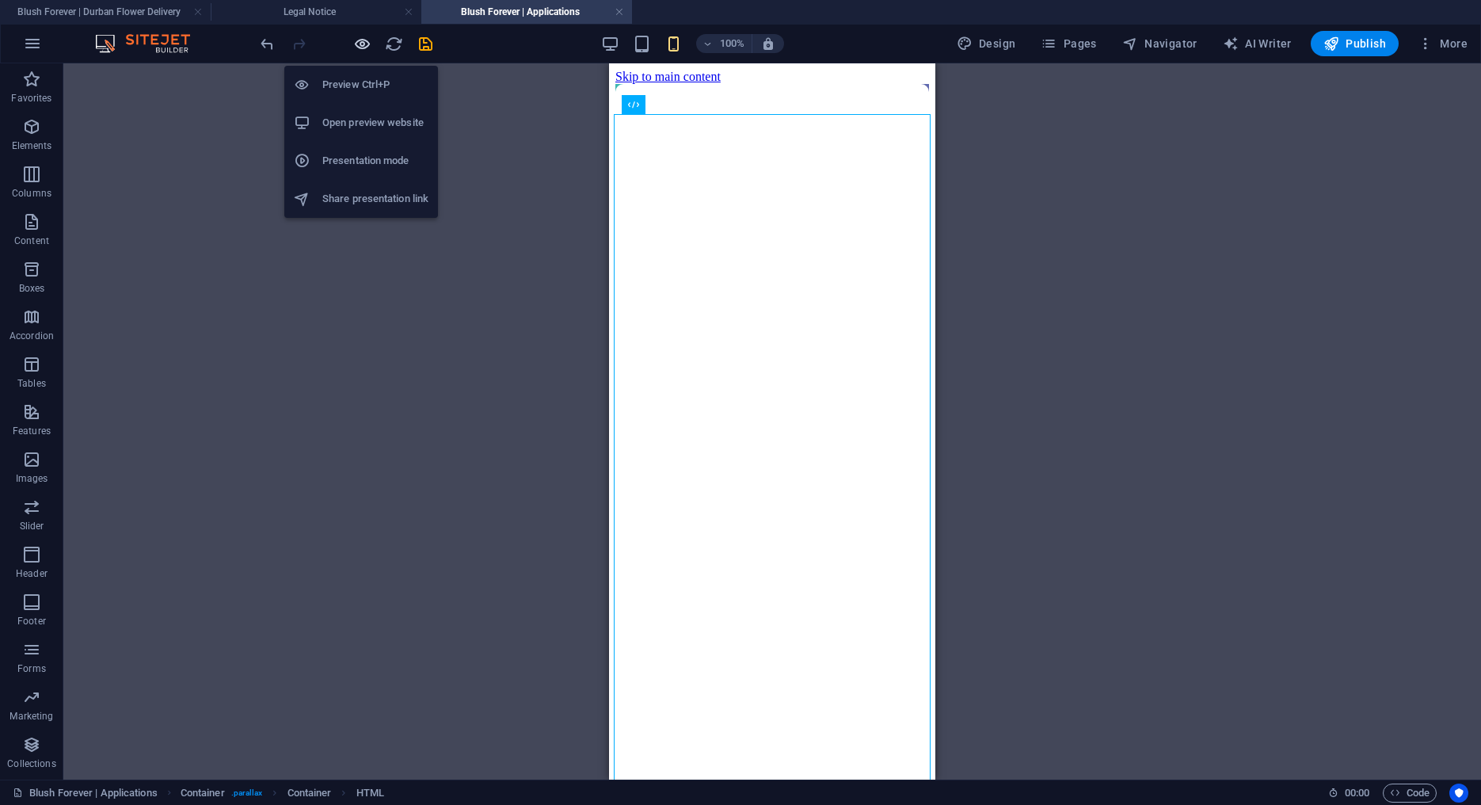
click at [357, 41] on icon "button" at bounding box center [362, 44] width 18 height 18
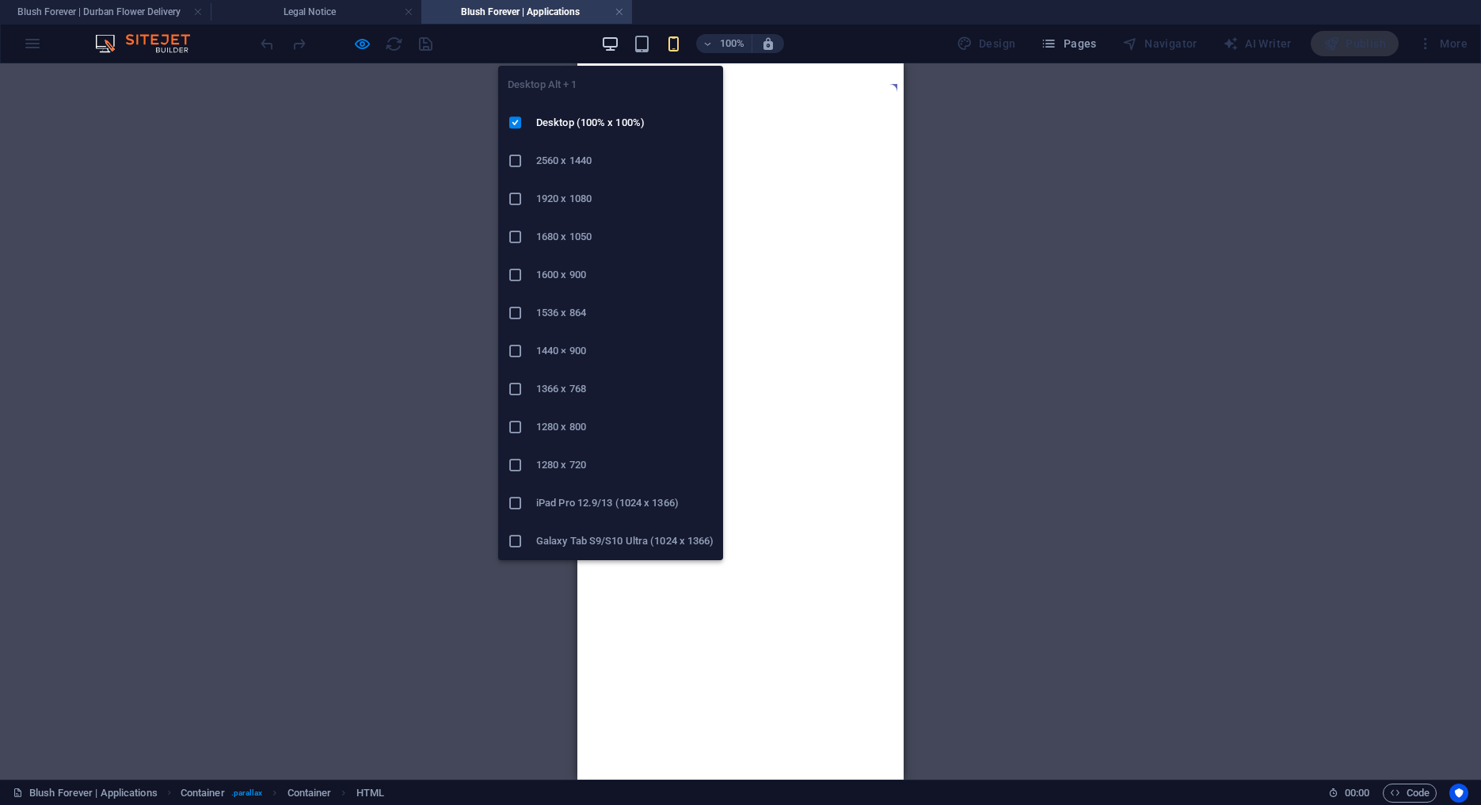
click at [617, 42] on icon "button" at bounding box center [610, 44] width 18 height 18
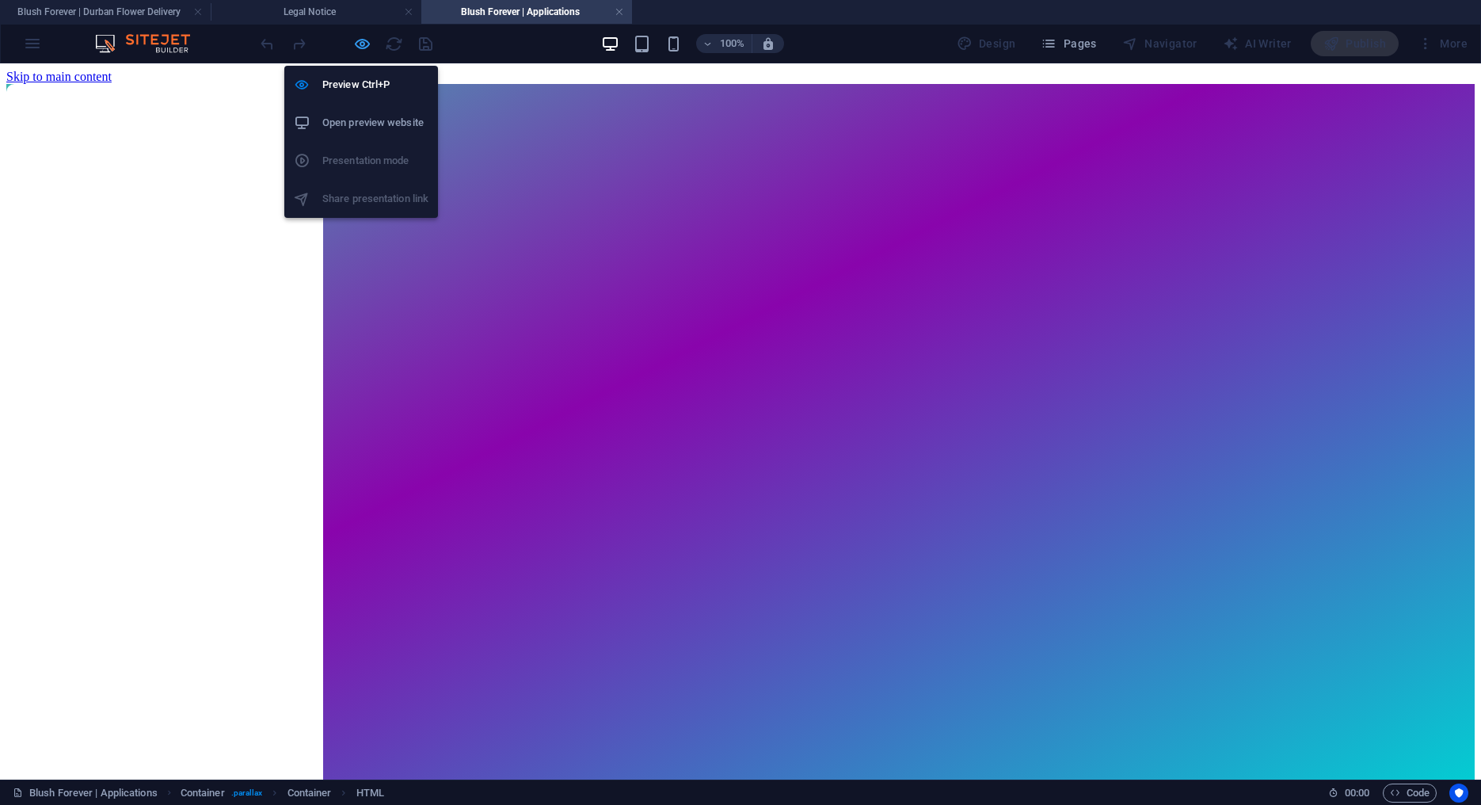
click at [367, 41] on icon "button" at bounding box center [362, 44] width 18 height 18
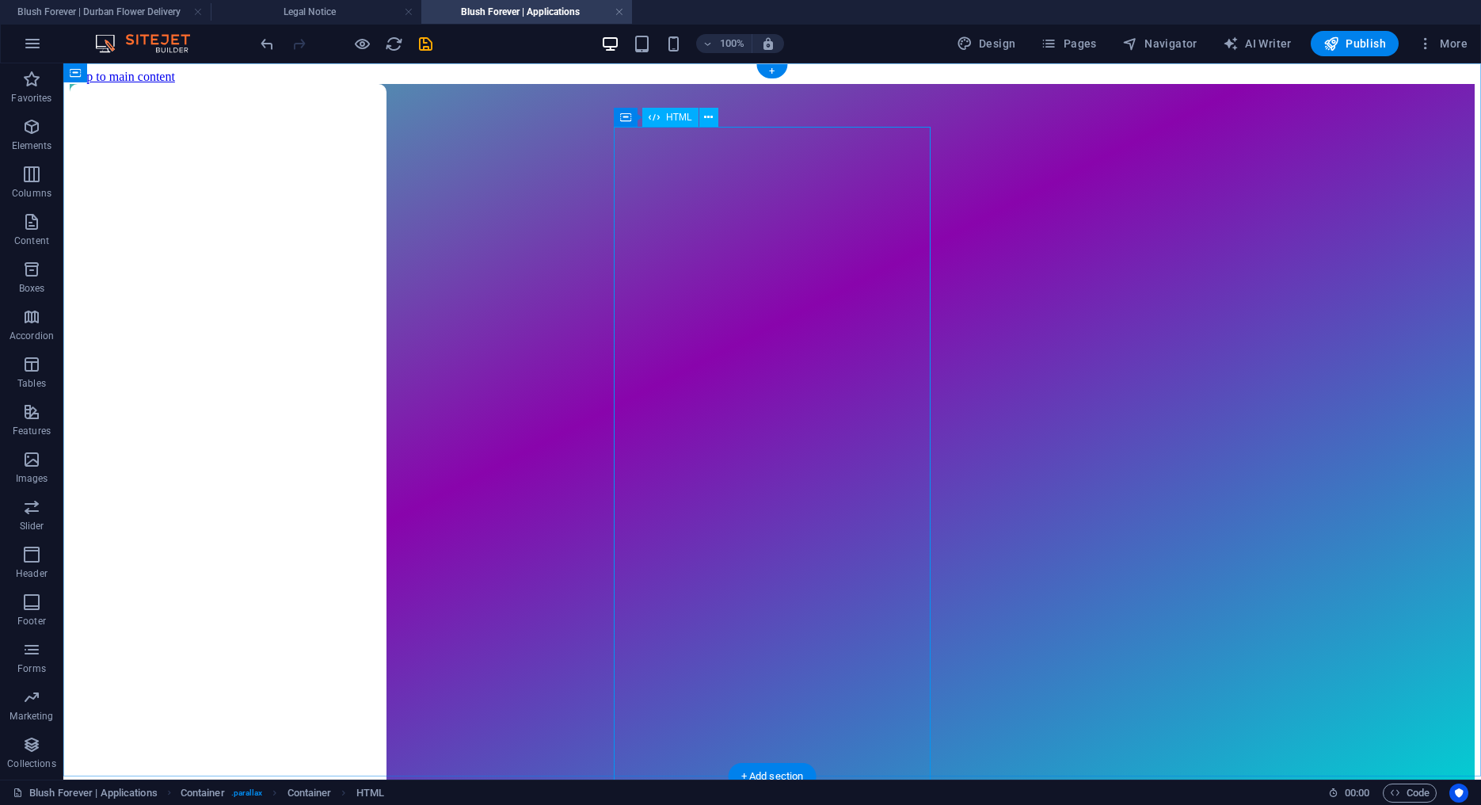
drag, startPoint x: 672, startPoint y: 136, endPoint x: 363, endPoint y: 136, distance: 309.0
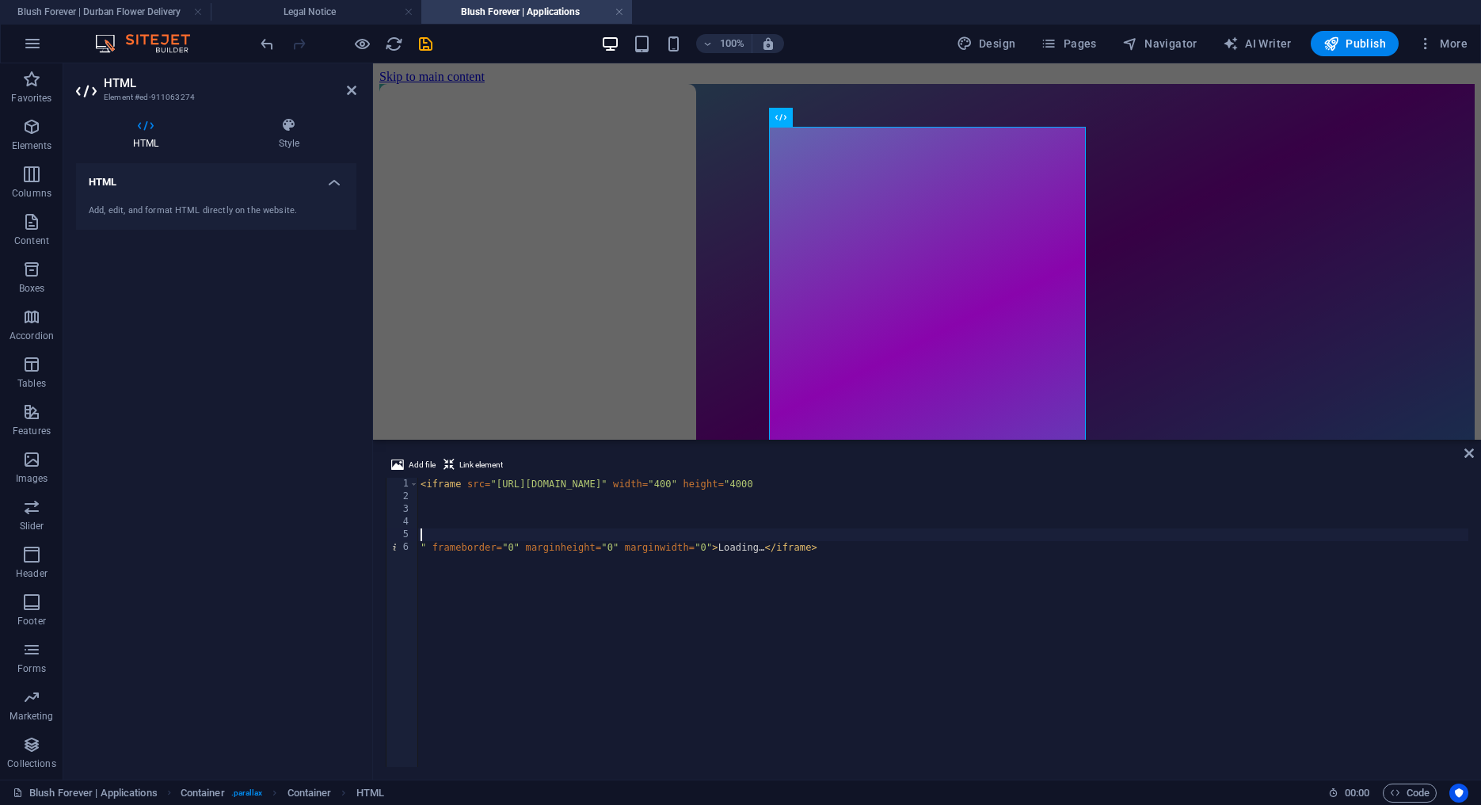
click at [469, 531] on div "< iframe src = "https://docs.google.com/forms/d/e/1FAIpQLScLebcQt-AntpyPAB9PmYV…" at bounding box center [942, 635] width 1051 height 315
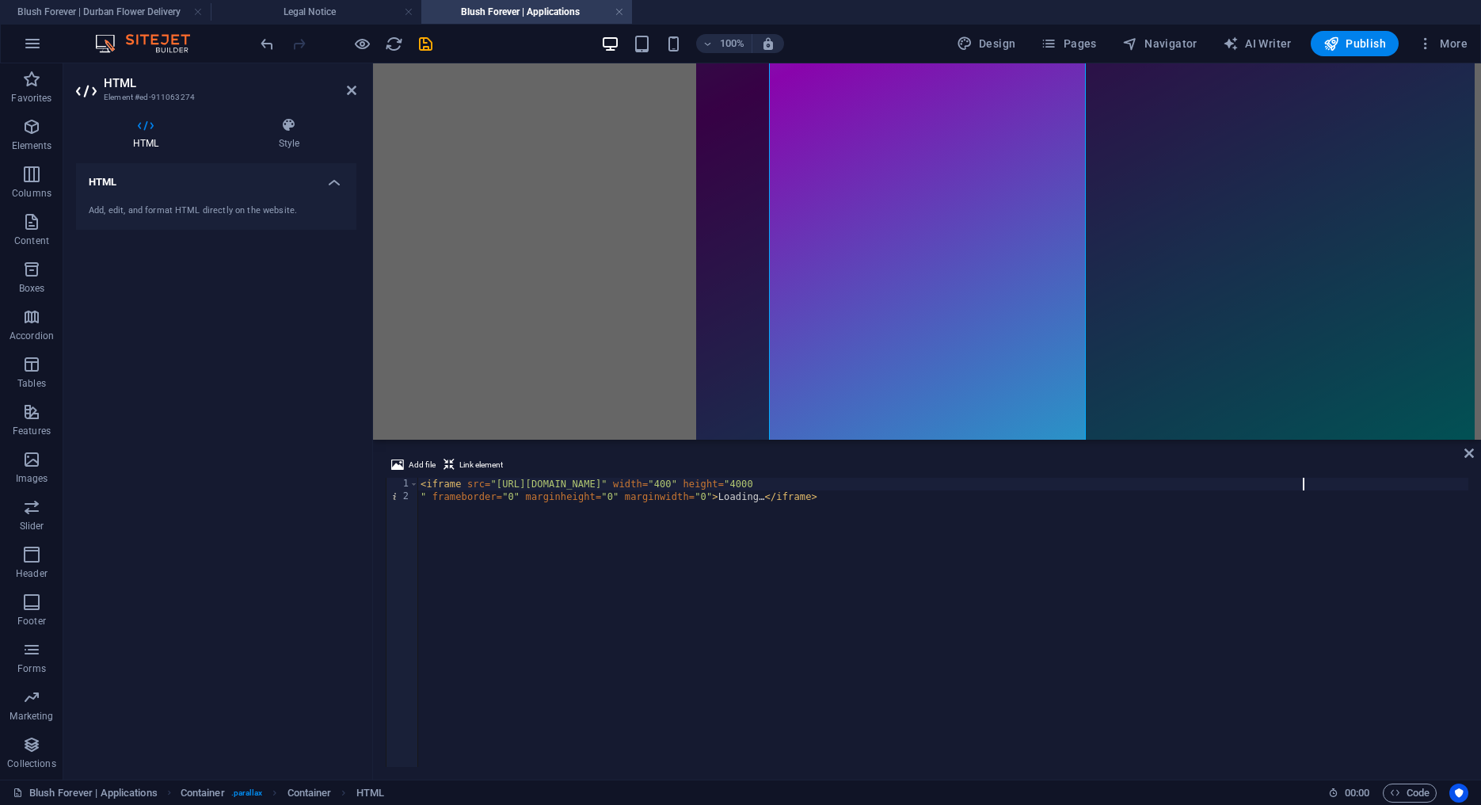
scroll to position [0, 72]
type textarea "<iframe src="https://docs.google.com/forms/d/e/1FAIpQLScLebcQt-AntpyPAB9PmYVQKe…"
click at [1218, 301] on div "Loading… back to home" at bounding box center [927, 103] width 1096 height 713
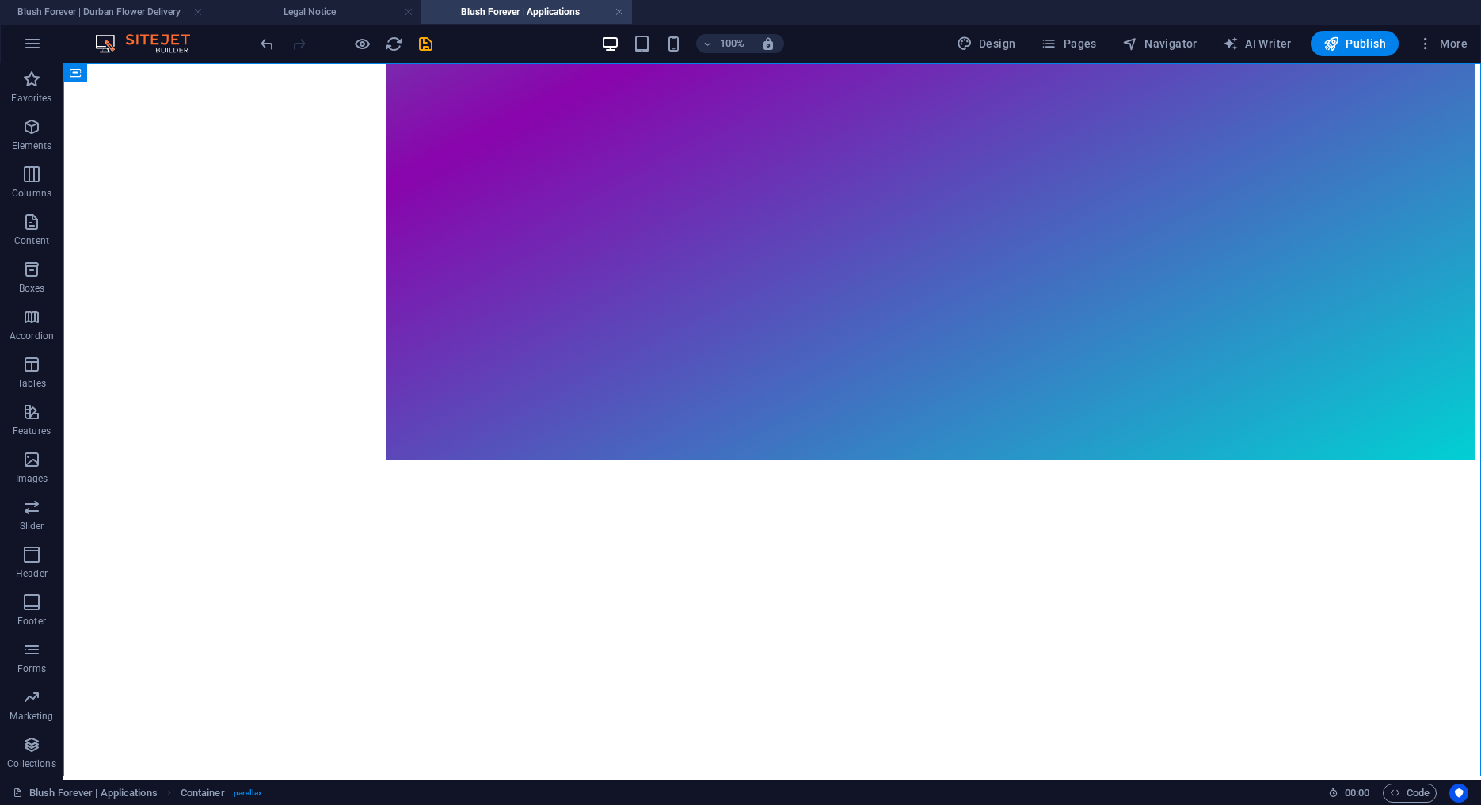
scroll to position [0, 0]
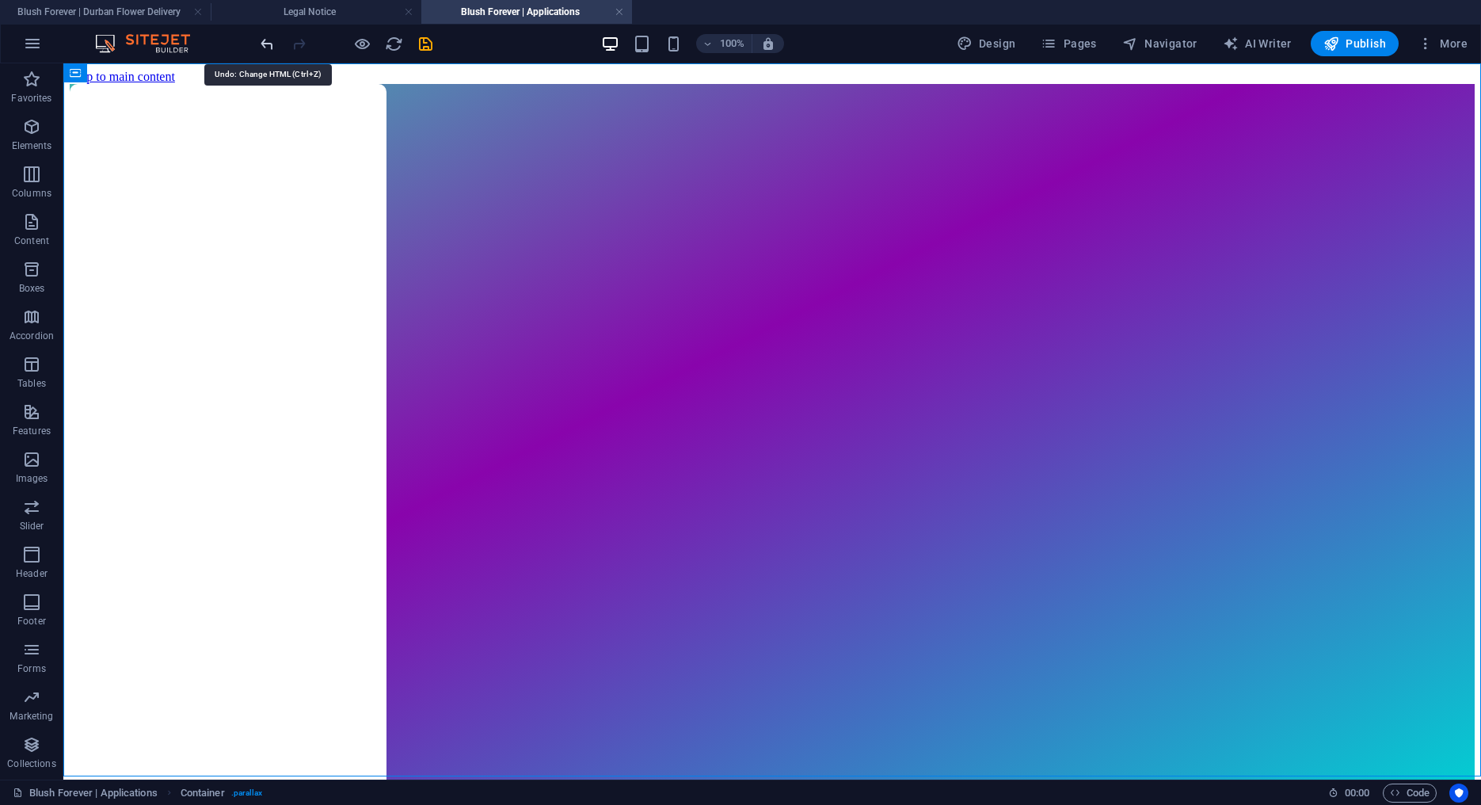
click at [268, 43] on icon "undo" at bounding box center [267, 44] width 18 height 18
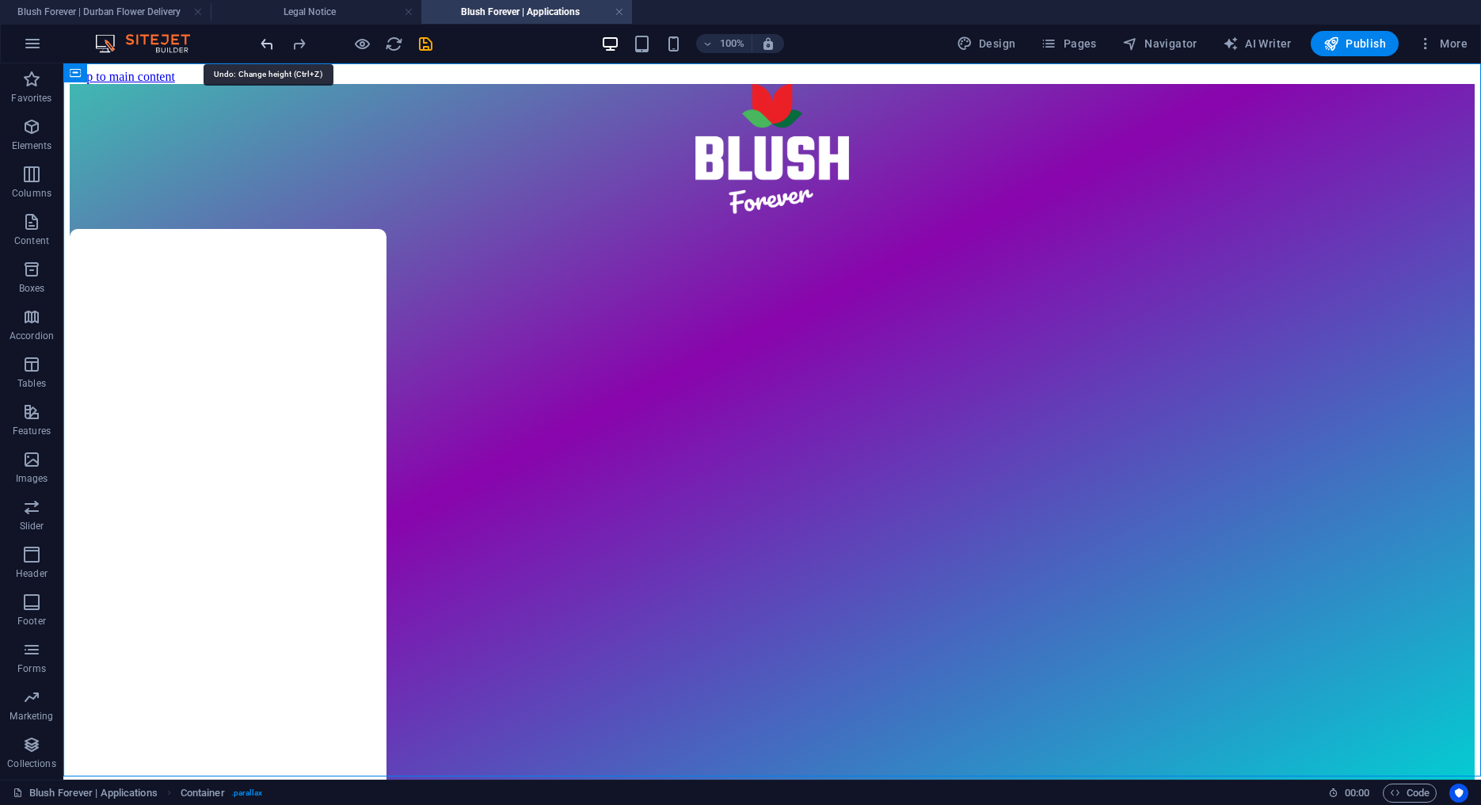
click at [268, 43] on icon "undo" at bounding box center [267, 44] width 18 height 18
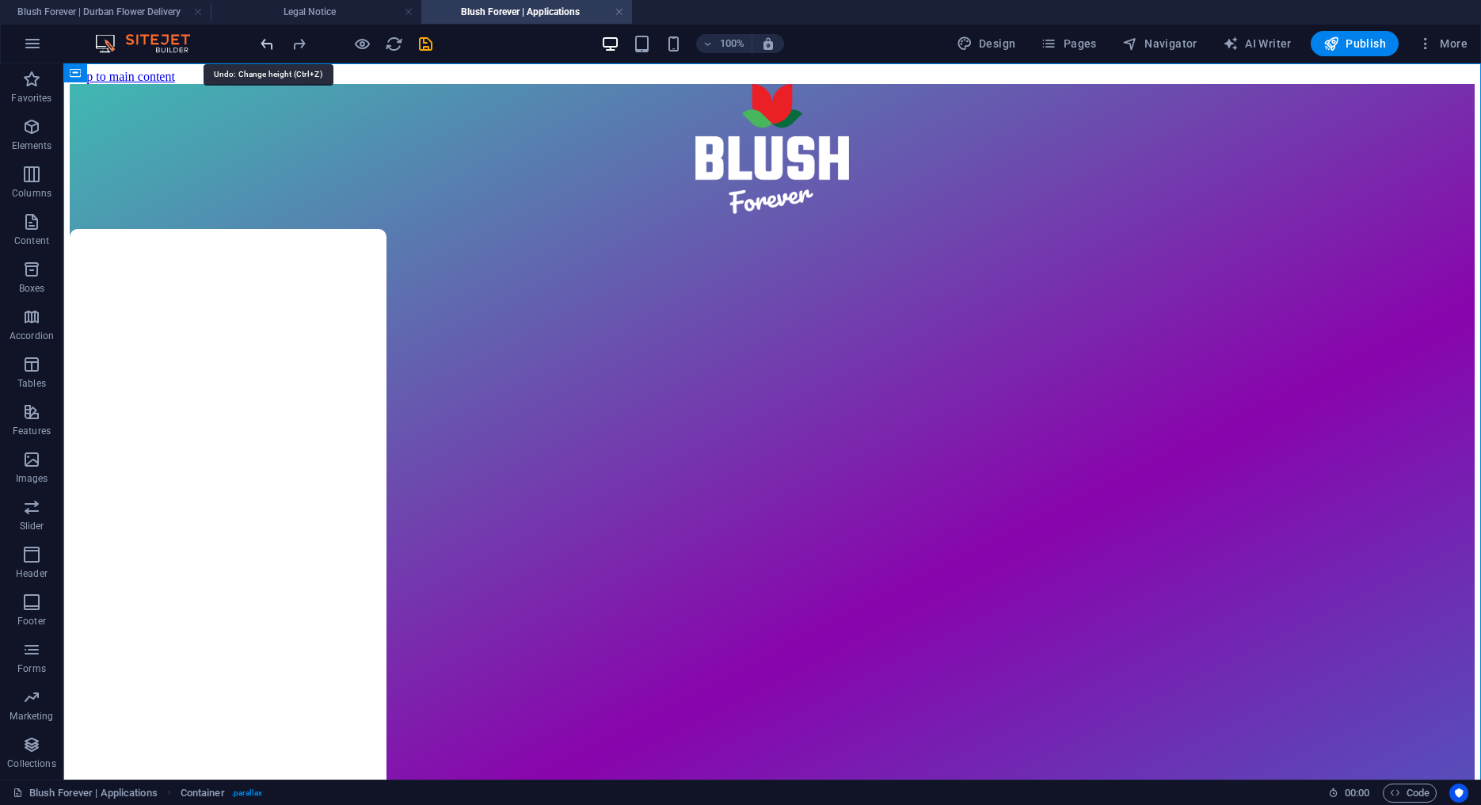
click at [273, 42] on icon "undo" at bounding box center [267, 44] width 18 height 18
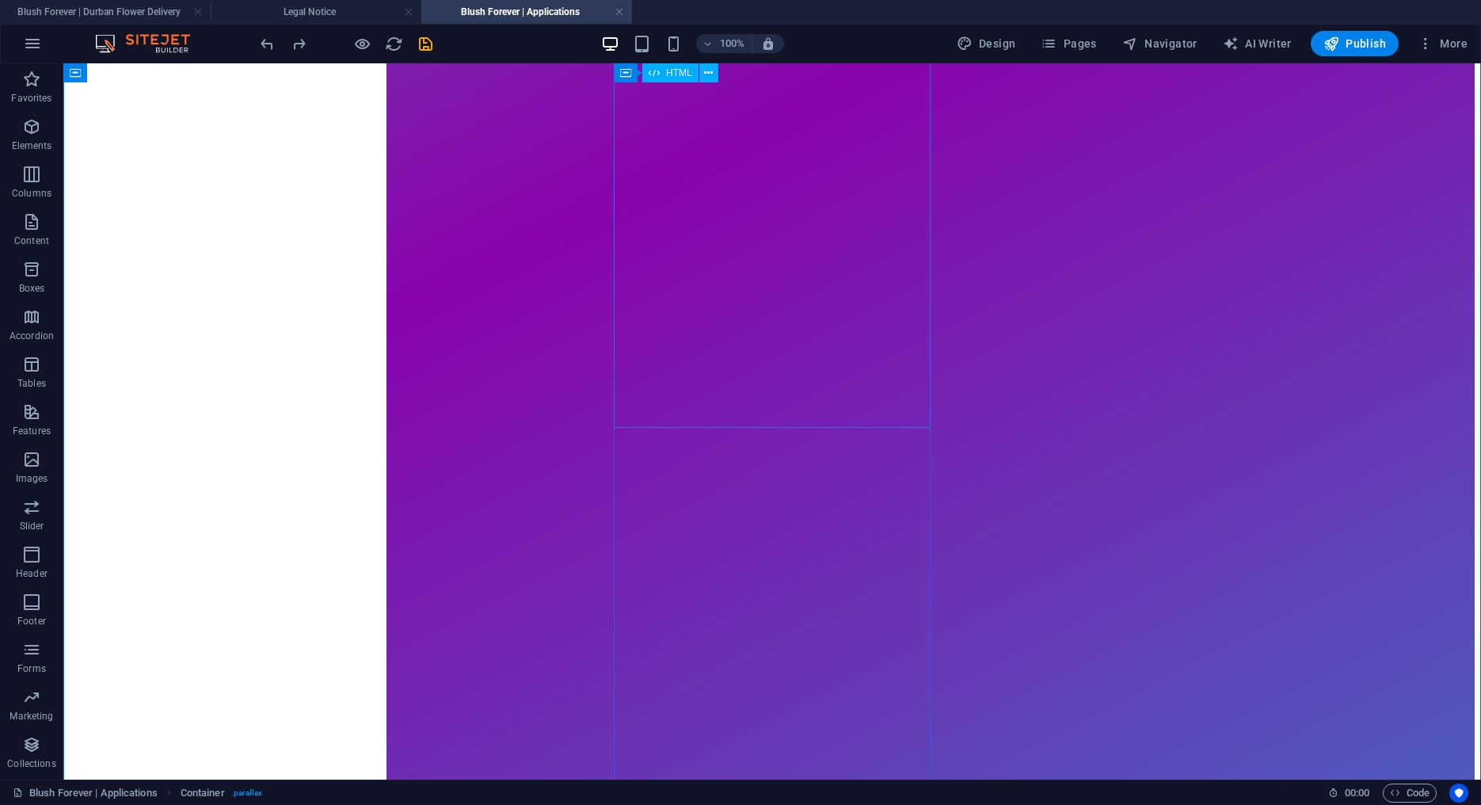
scroll to position [1363, 0]
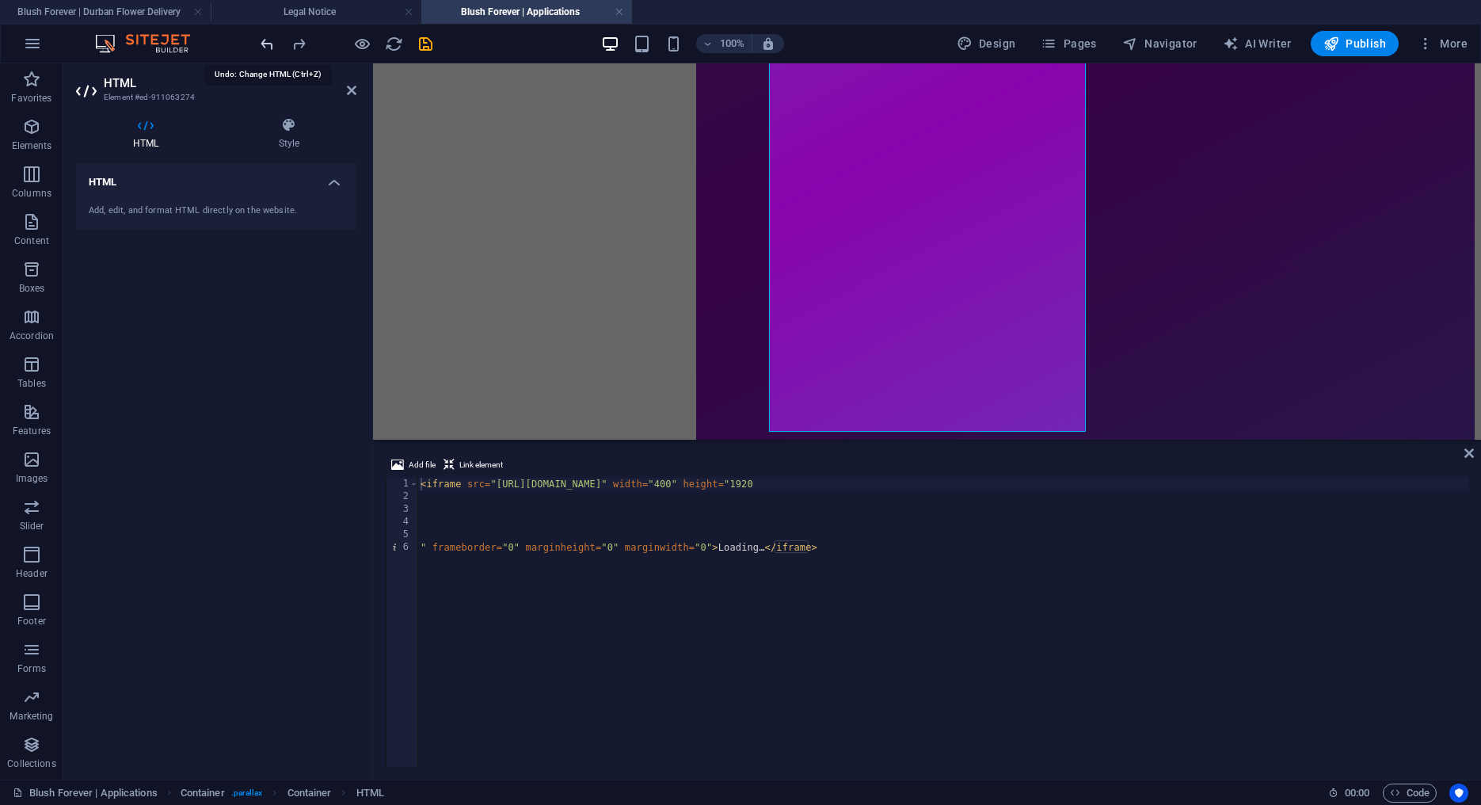
click at [267, 39] on icon "undo" at bounding box center [267, 44] width 18 height 18
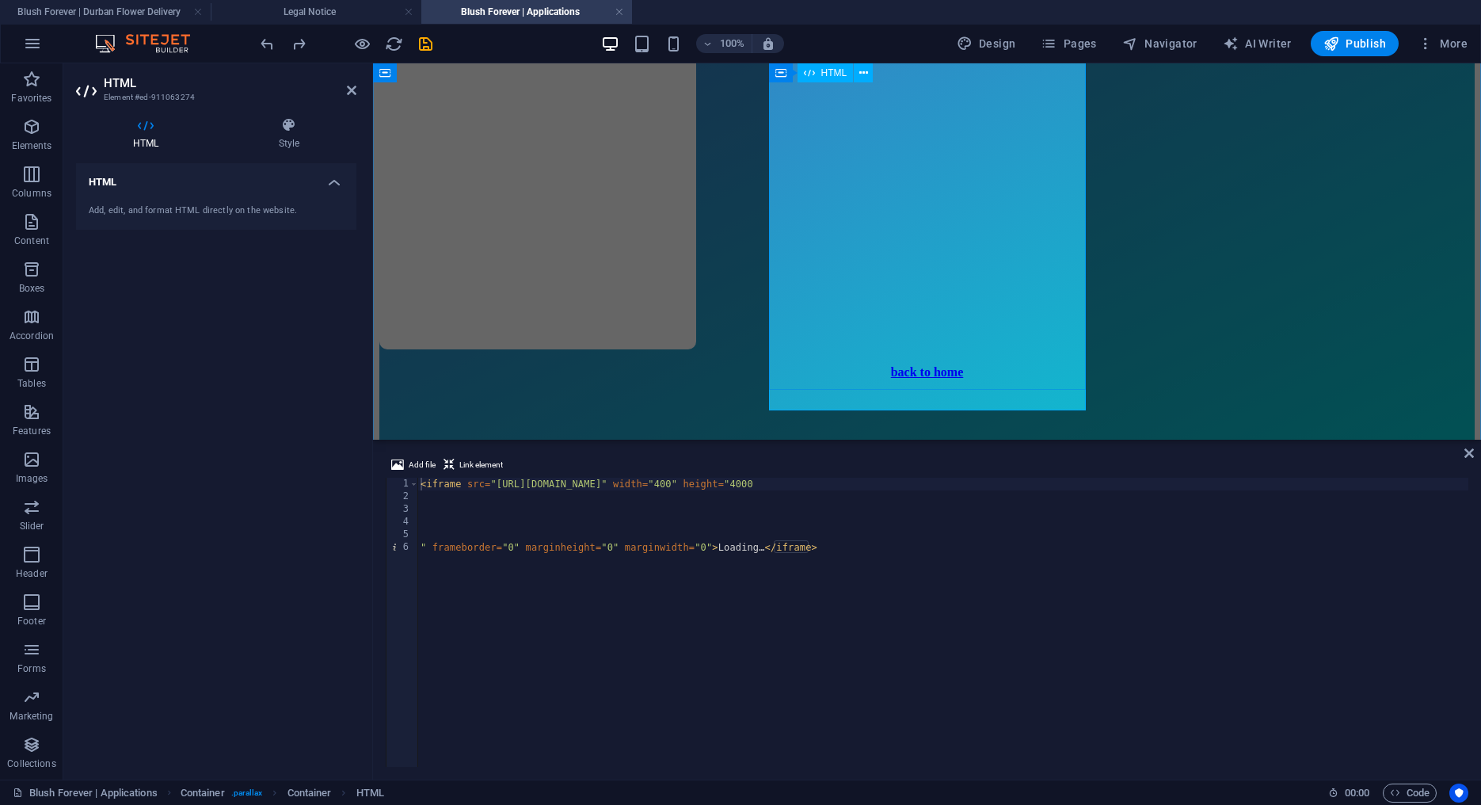
scroll to position [3087, 0]
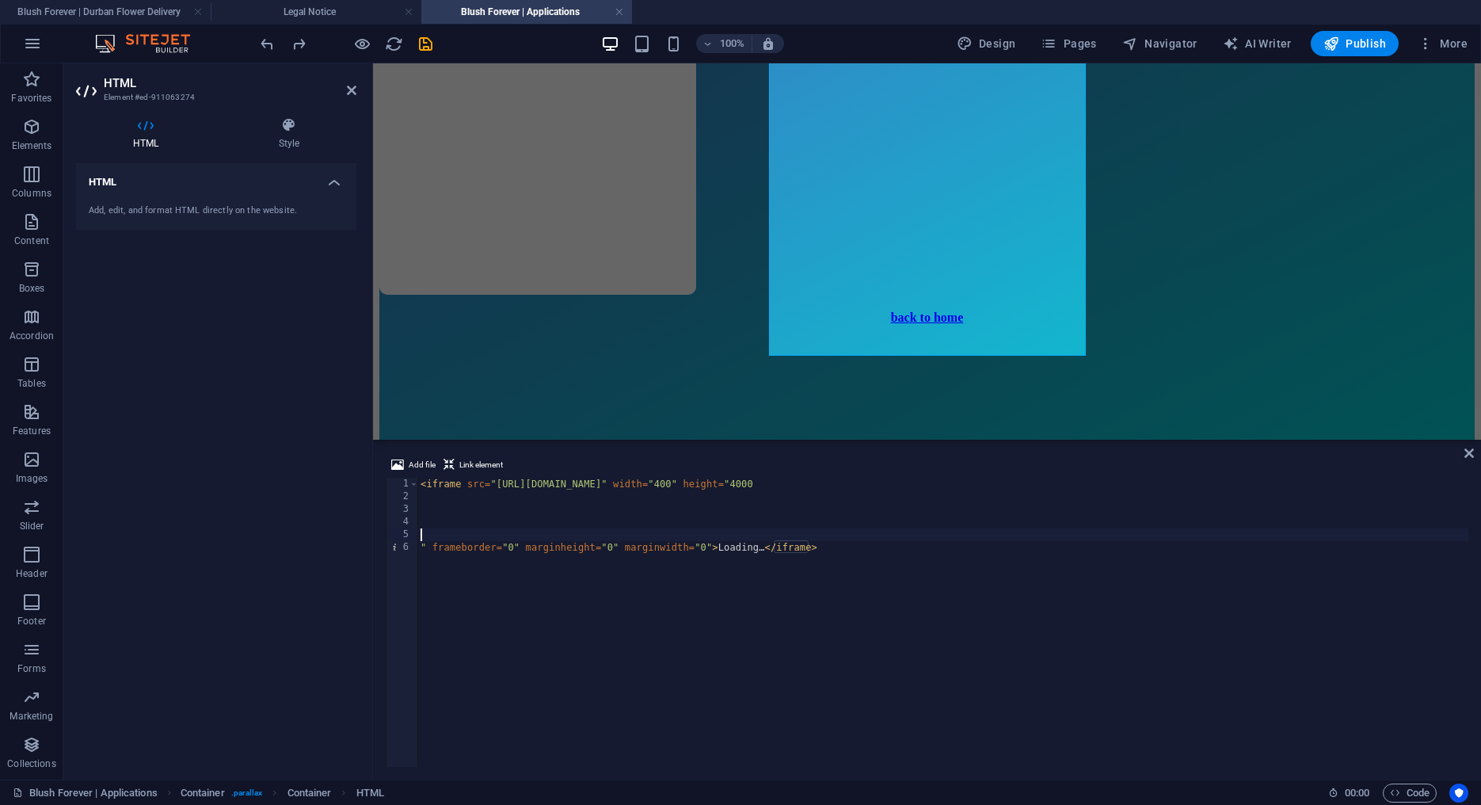
click at [494, 531] on div "< iframe src = "https://docs.google.com/forms/d/e/1FAIpQLScLebcQt-AntpyPAB9PmYV…" at bounding box center [942, 635] width 1051 height 315
type textarea "<iframe src="https://docs.google.com/forms/d/e/1FAIpQLScLebcQt-AntpyPAB9PmYVQKe…"
click at [1470, 450] on icon at bounding box center [1470, 453] width 10 height 13
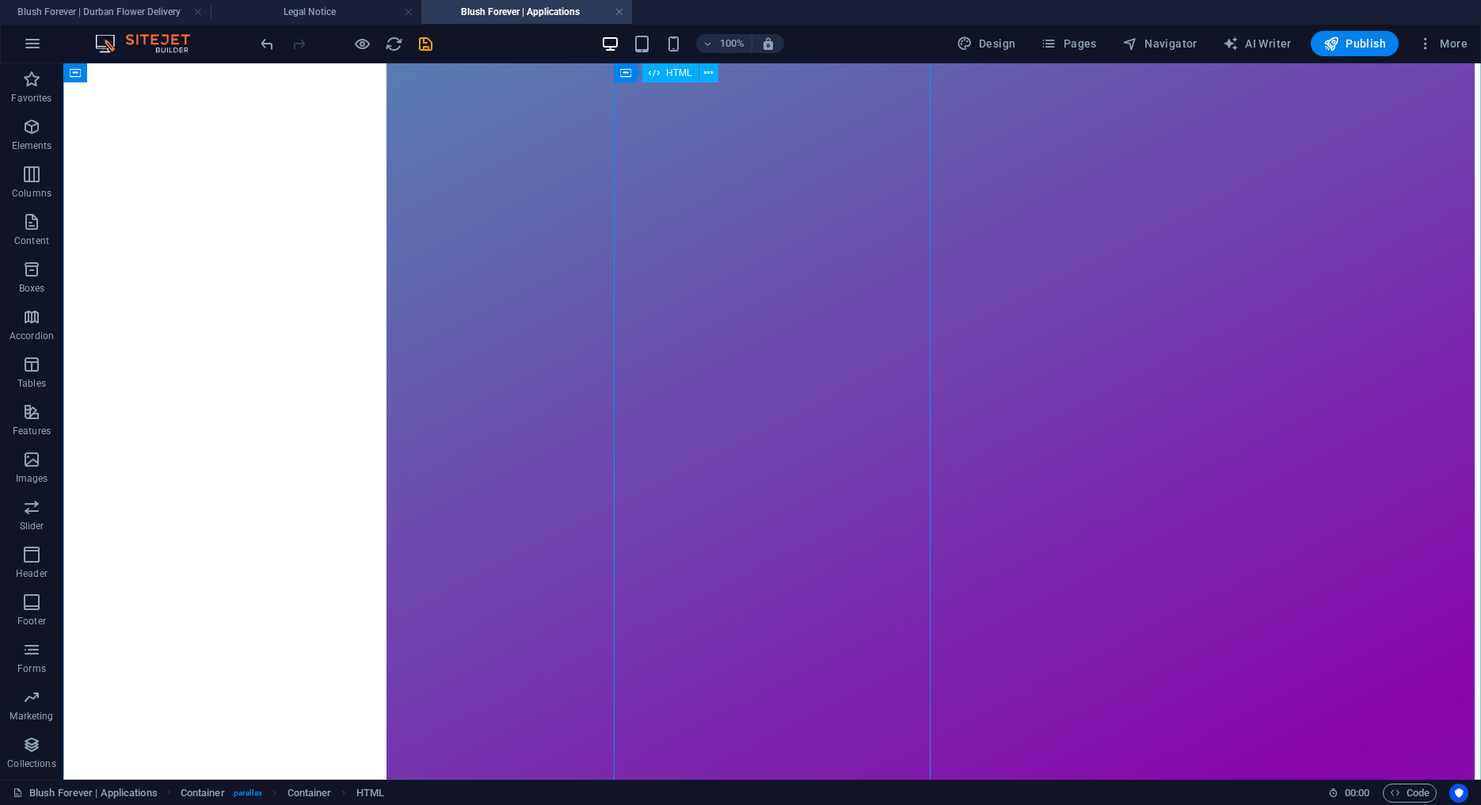
scroll to position [0, 0]
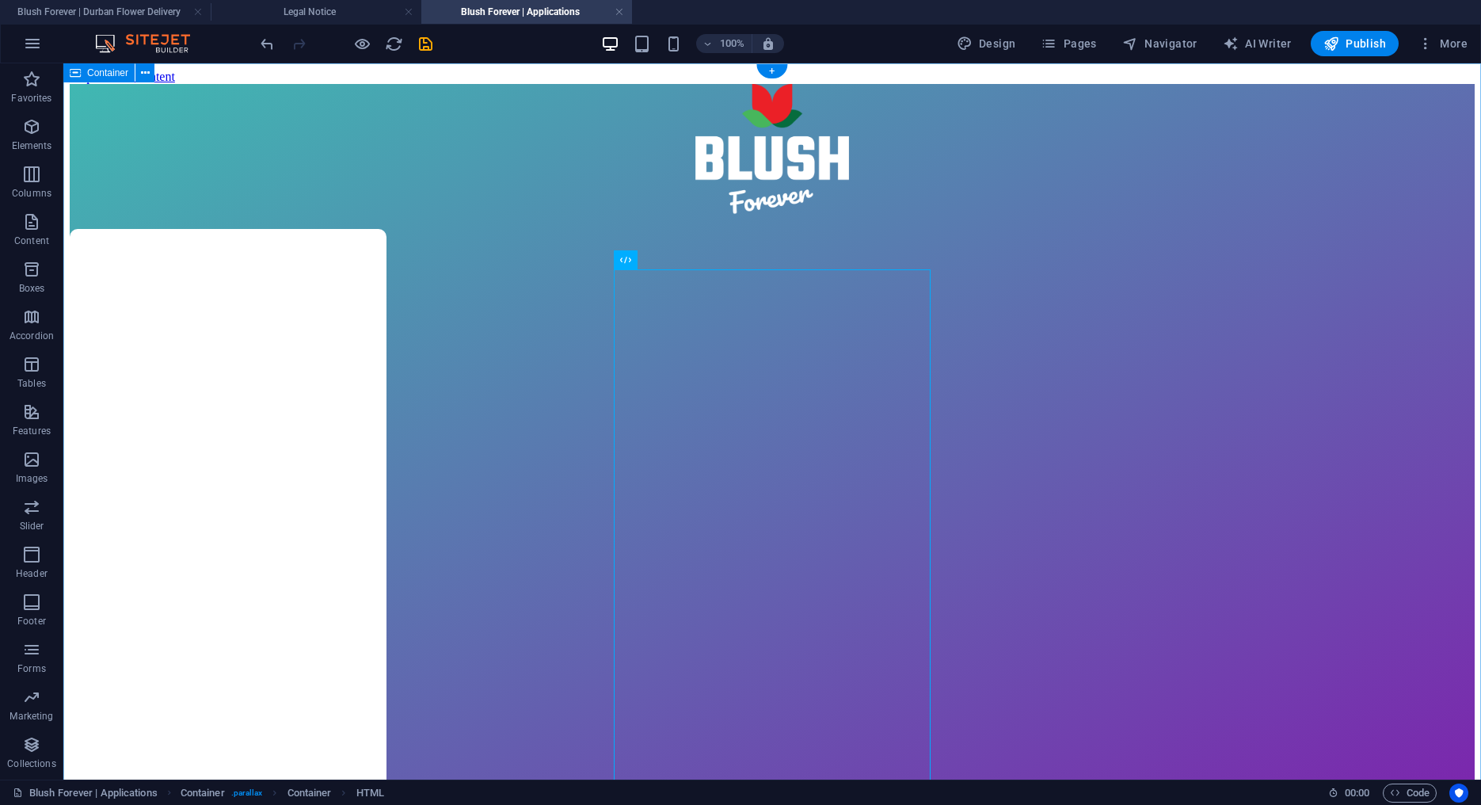
select select "px"
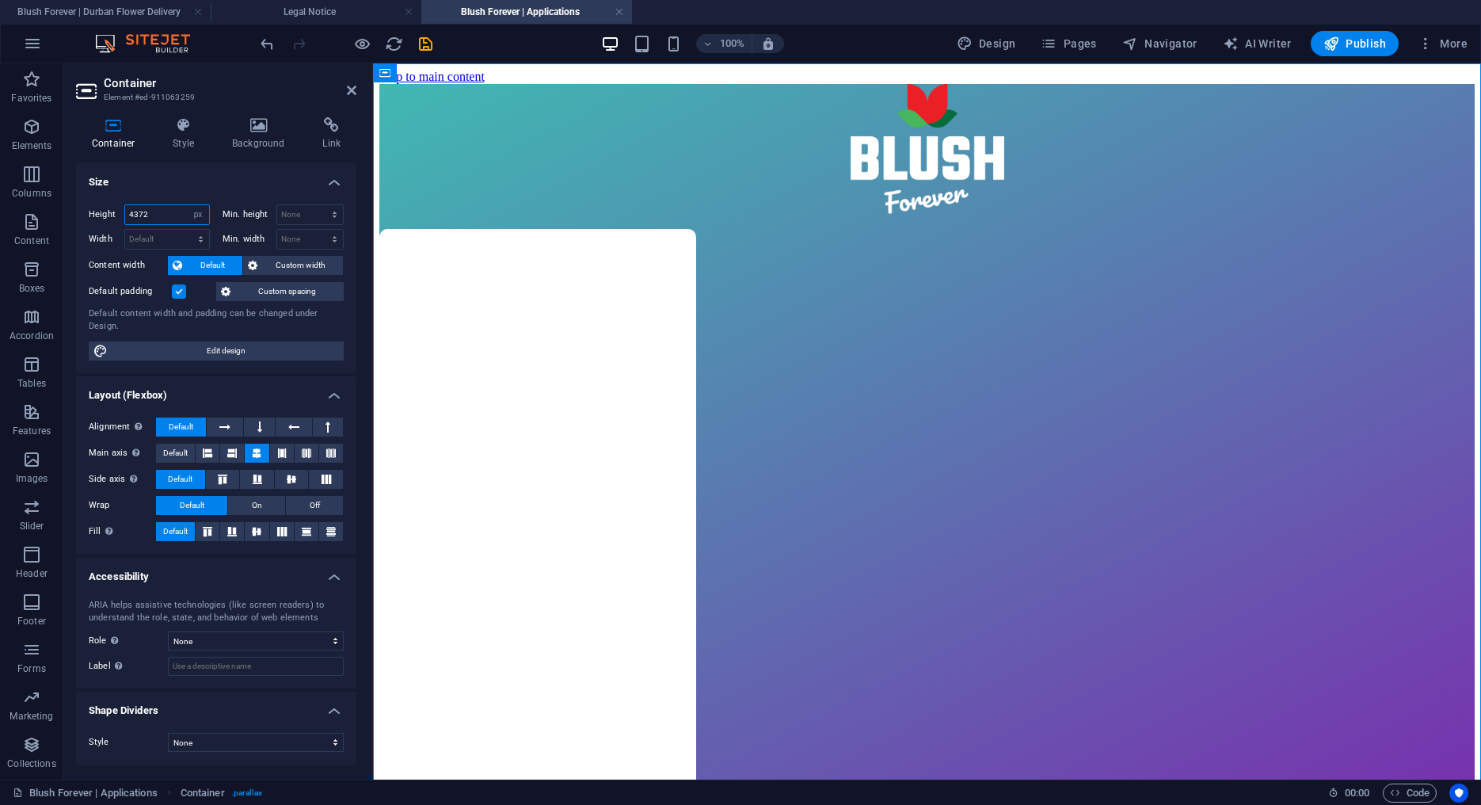
drag, startPoint x: 157, startPoint y: 212, endPoint x: 74, endPoint y: 211, distance: 83.2
click at [125, 211] on input "4372" at bounding box center [167, 214] width 84 height 19
type input "1080"
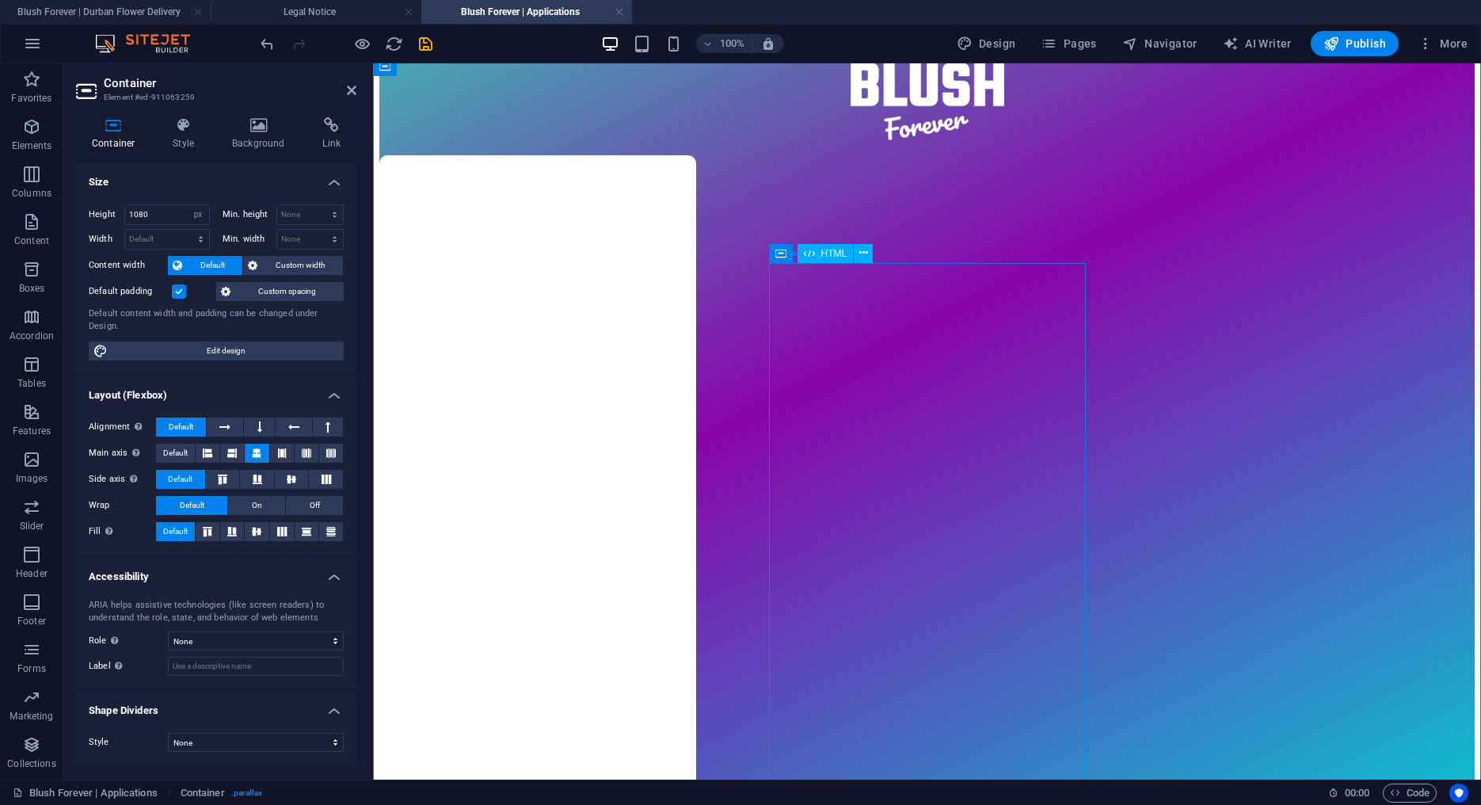
scroll to position [139, 0]
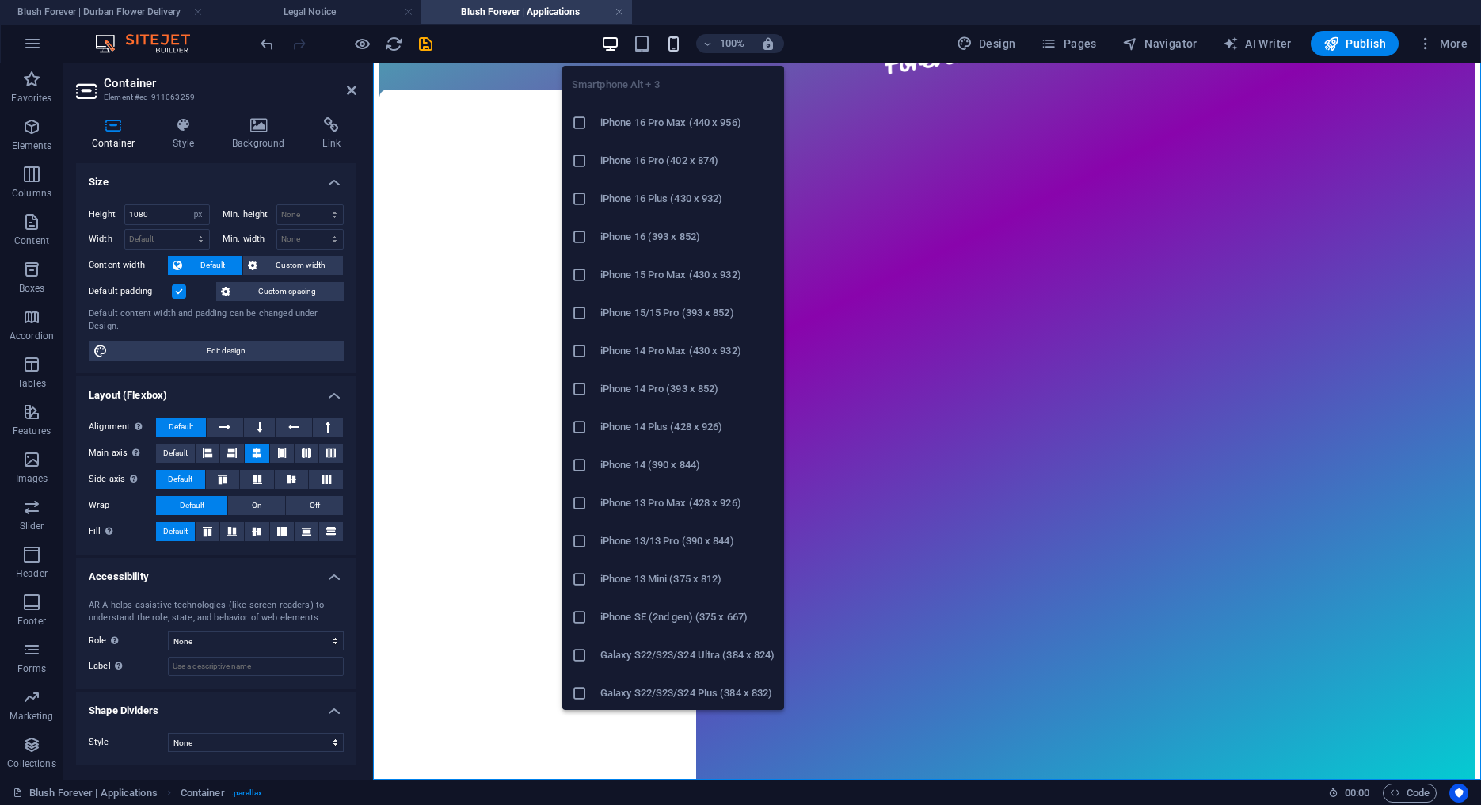
click at [674, 40] on icon "button" at bounding box center [674, 44] width 18 height 18
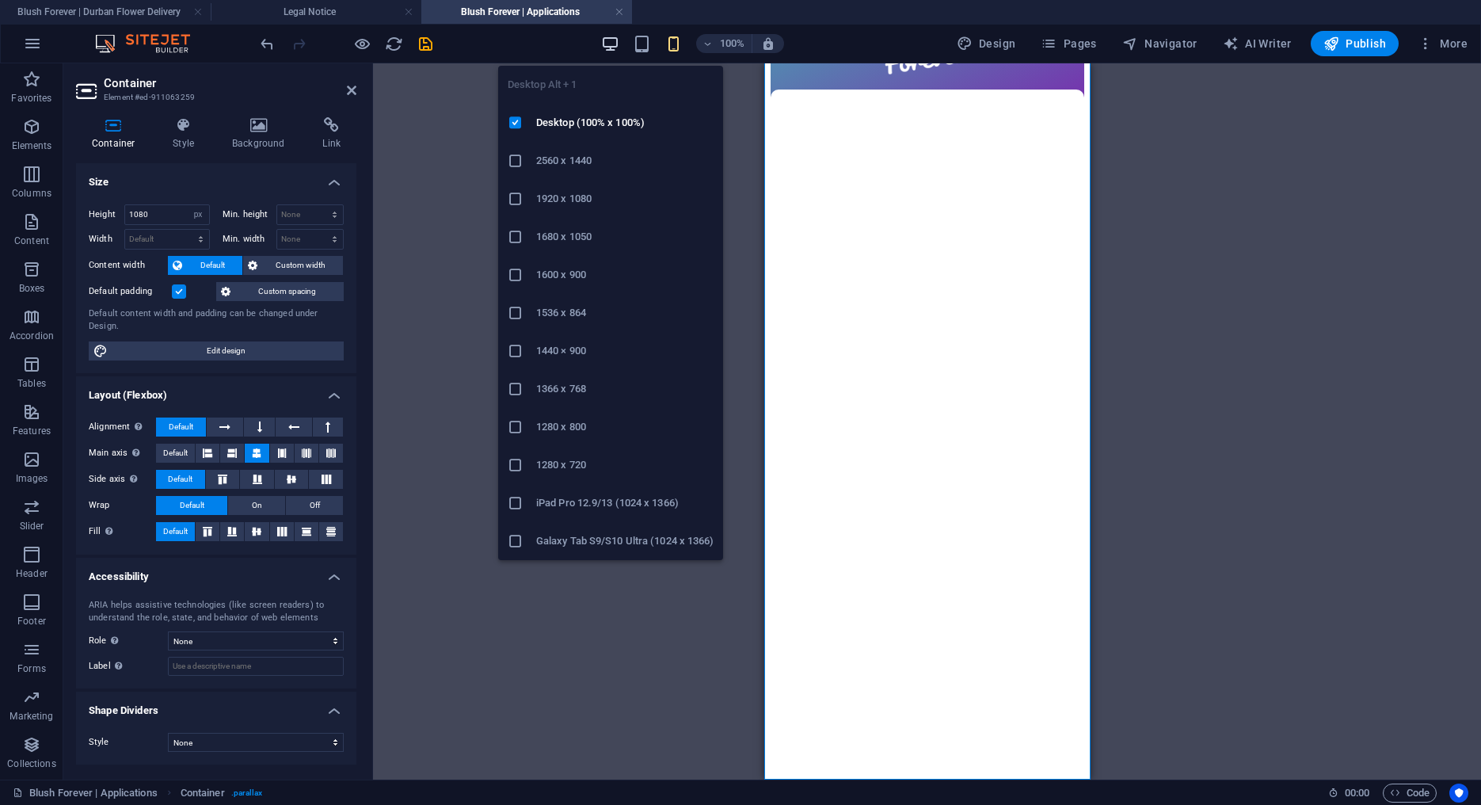
click at [619, 48] on icon "button" at bounding box center [610, 44] width 18 height 18
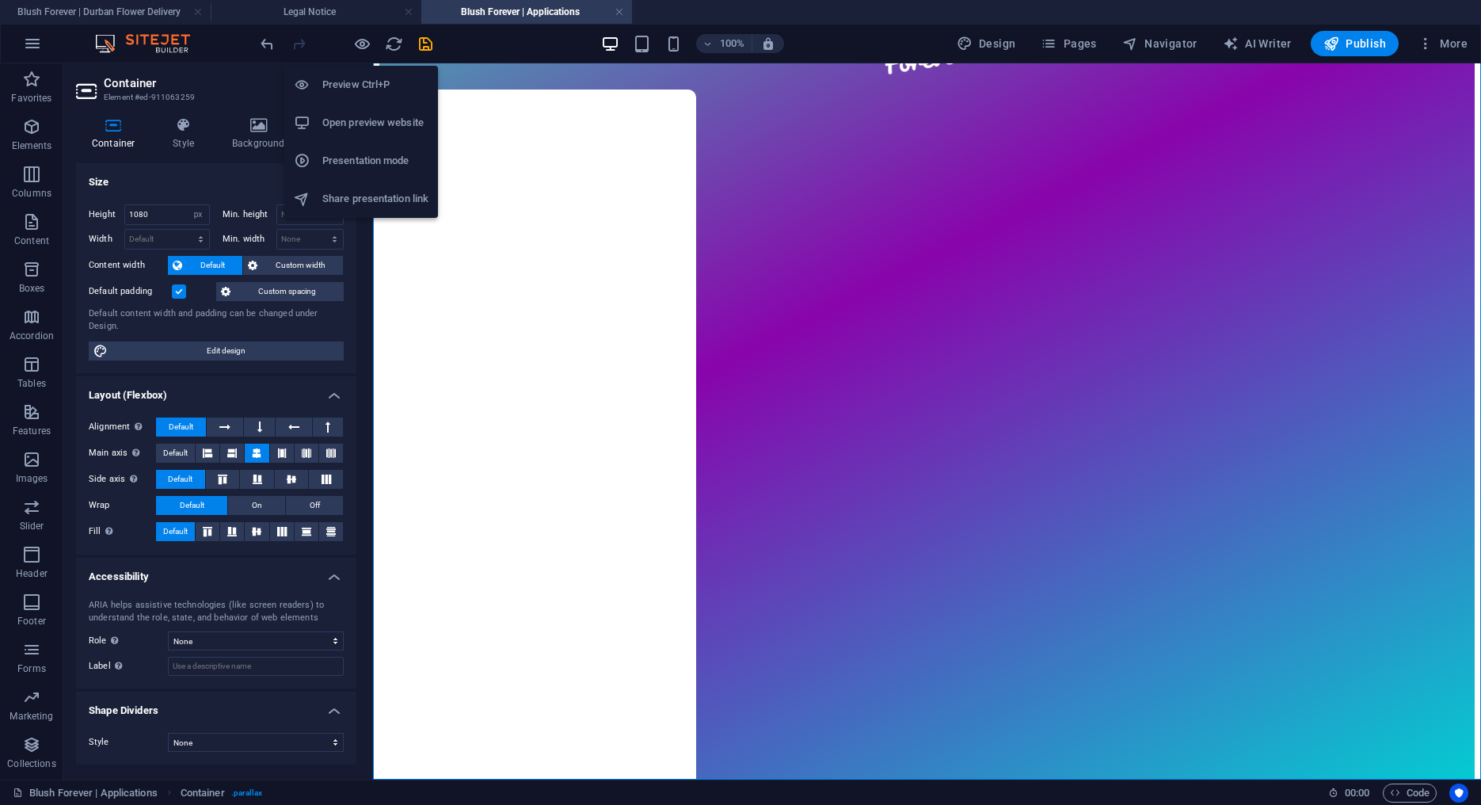
drag, startPoint x: 370, startPoint y: 41, endPoint x: 448, endPoint y: 60, distance: 79.9
click at [370, 41] on icon "button" at bounding box center [362, 44] width 18 height 18
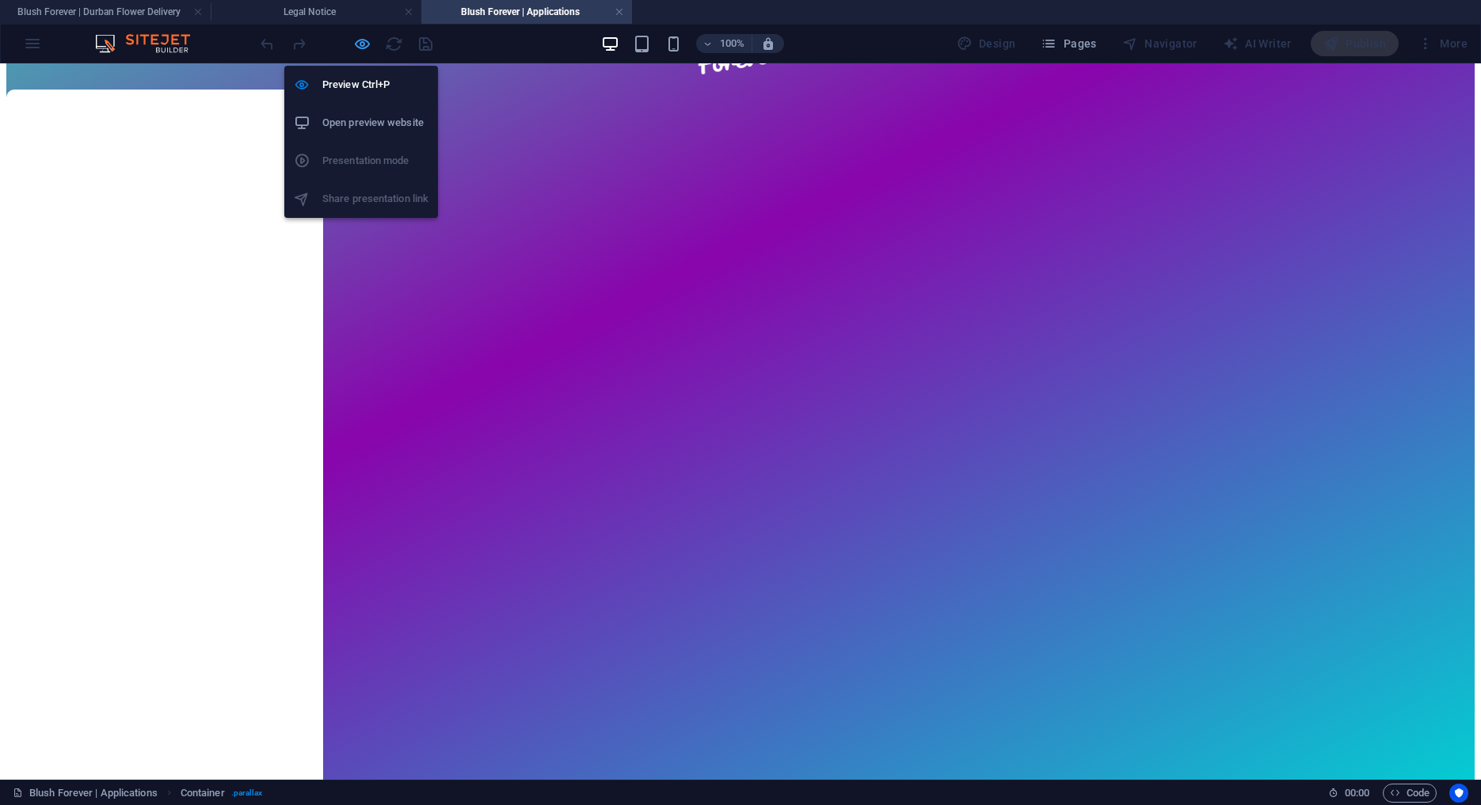
click at [361, 44] on icon "button" at bounding box center [362, 44] width 18 height 18
select select "px"
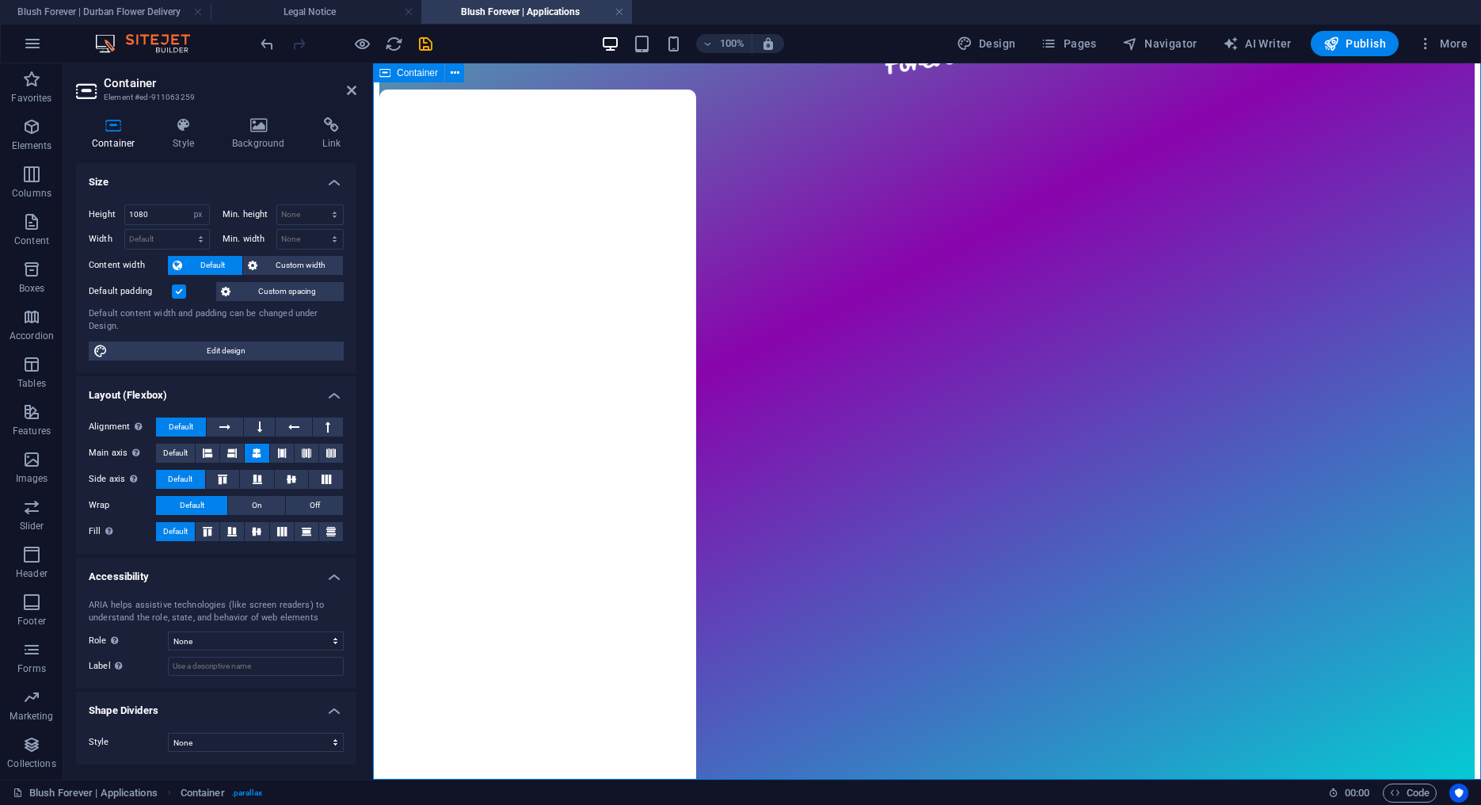
click at [589, 180] on div "Loading… back to home" at bounding box center [927, 373] width 1096 height 856
click at [589, 179] on div "Loading… back to home" at bounding box center [927, 373] width 1096 height 856
click at [263, 39] on icon "undo" at bounding box center [267, 44] width 18 height 18
type input "4372"
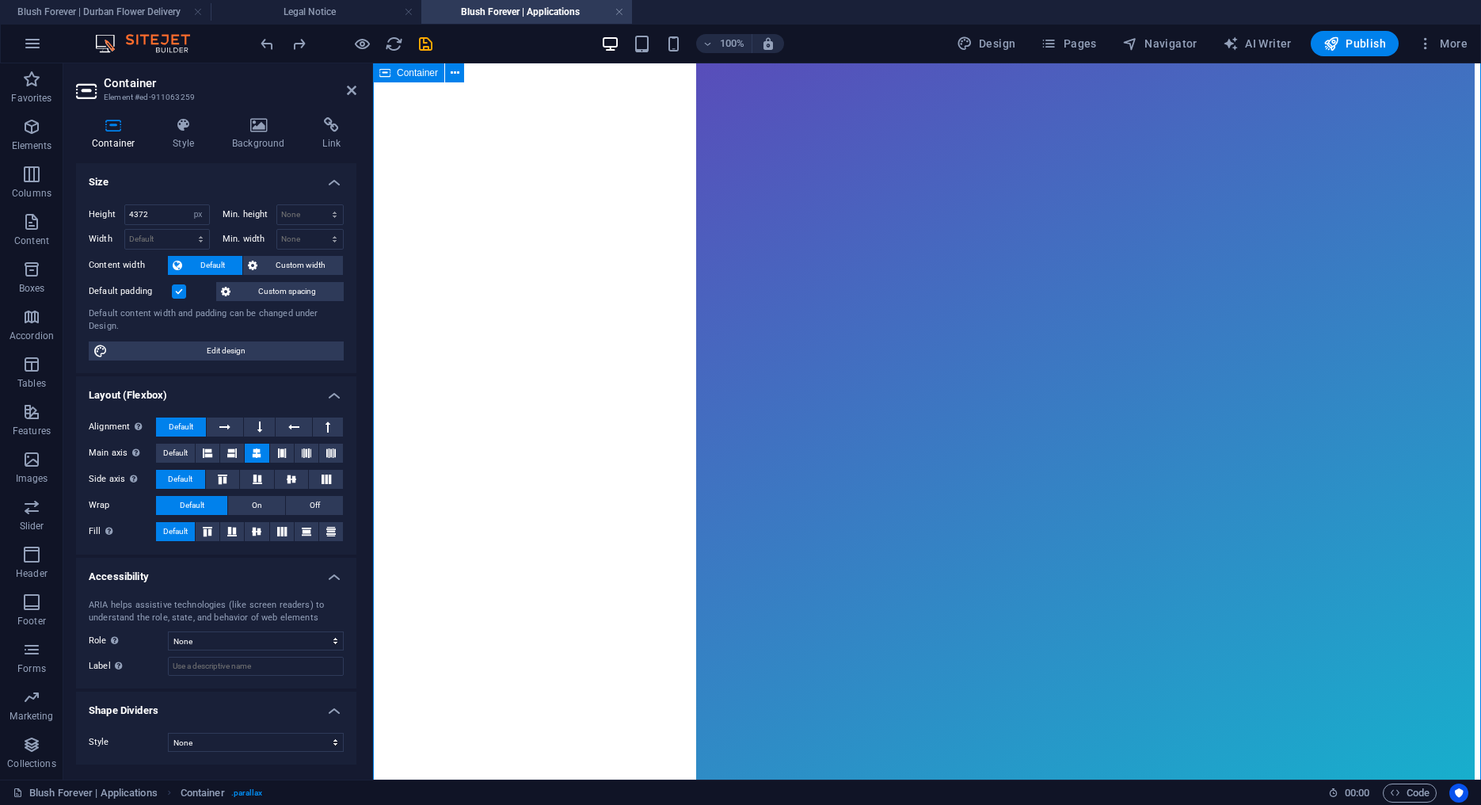
scroll to position [2747, 0]
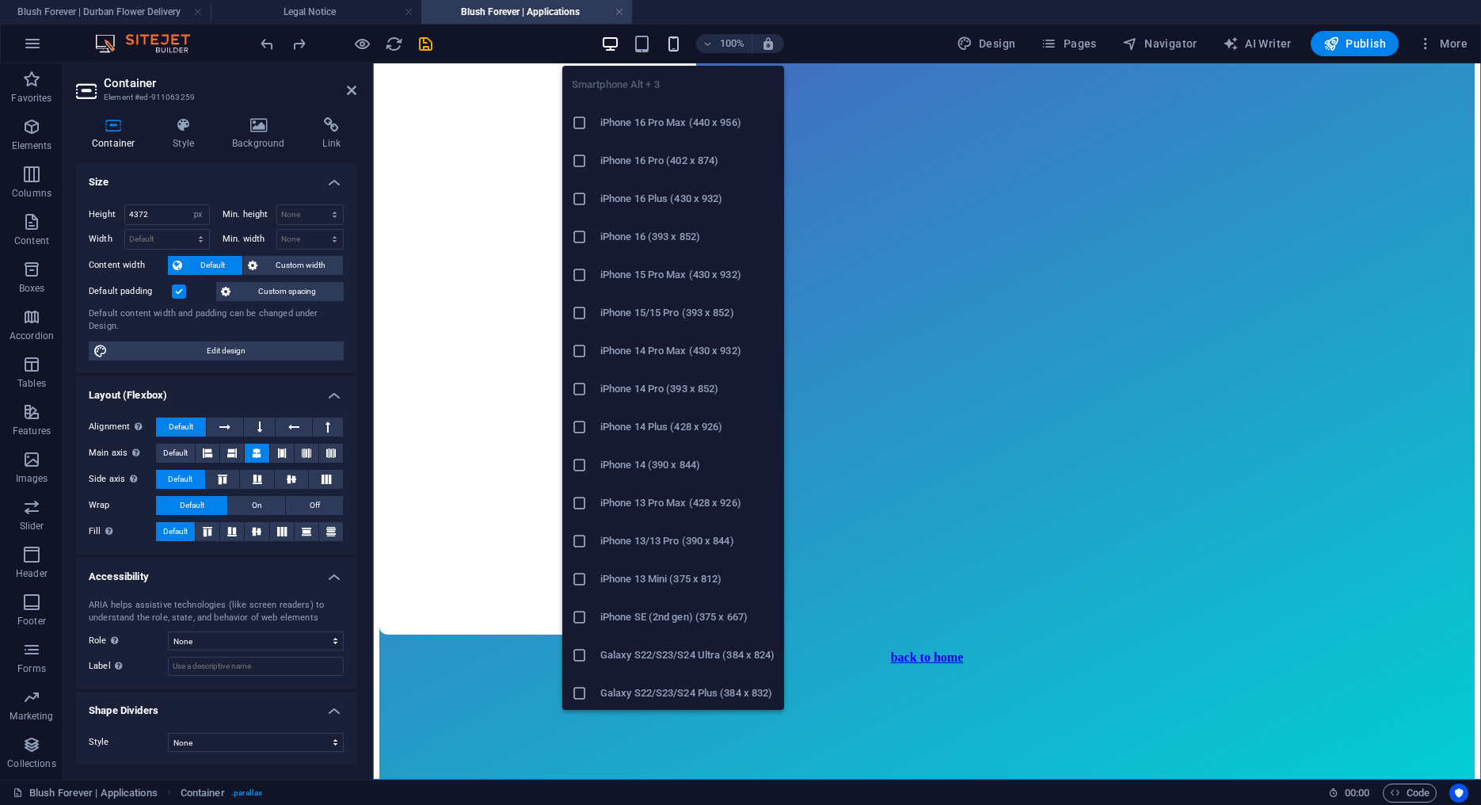
click at [677, 45] on icon "button" at bounding box center [674, 44] width 18 height 18
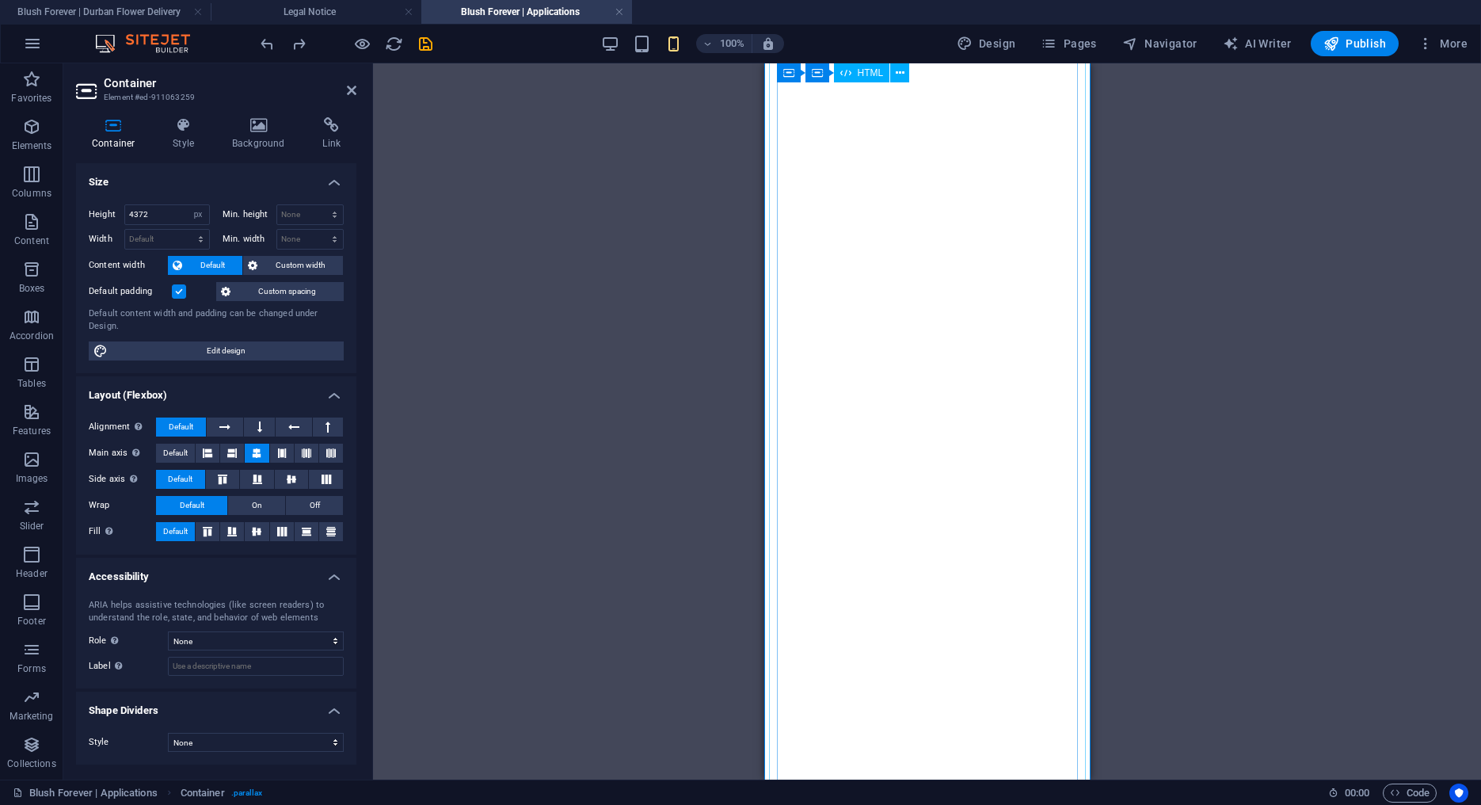
scroll to position [0, 0]
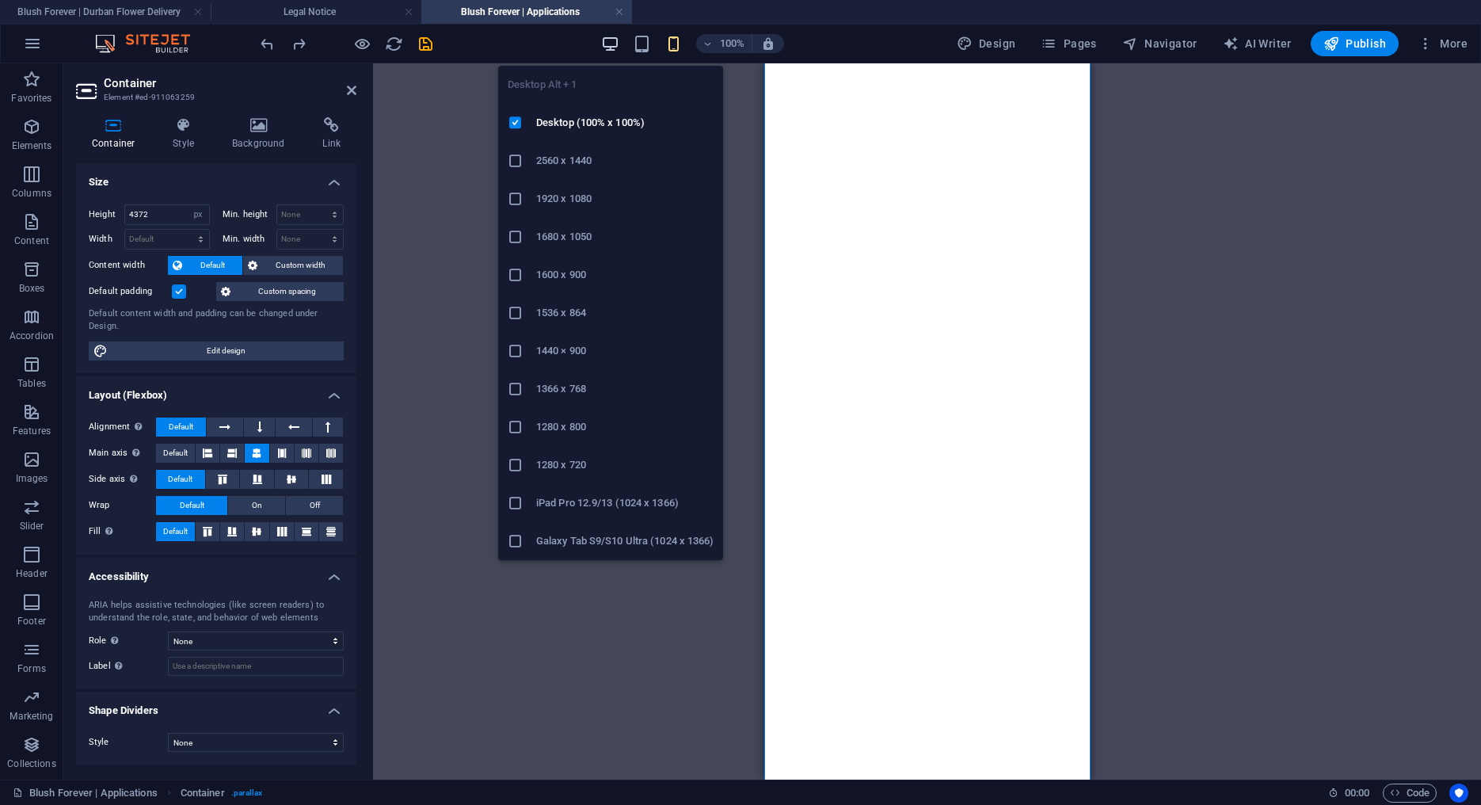
click at [607, 40] on icon "button" at bounding box center [610, 44] width 18 height 18
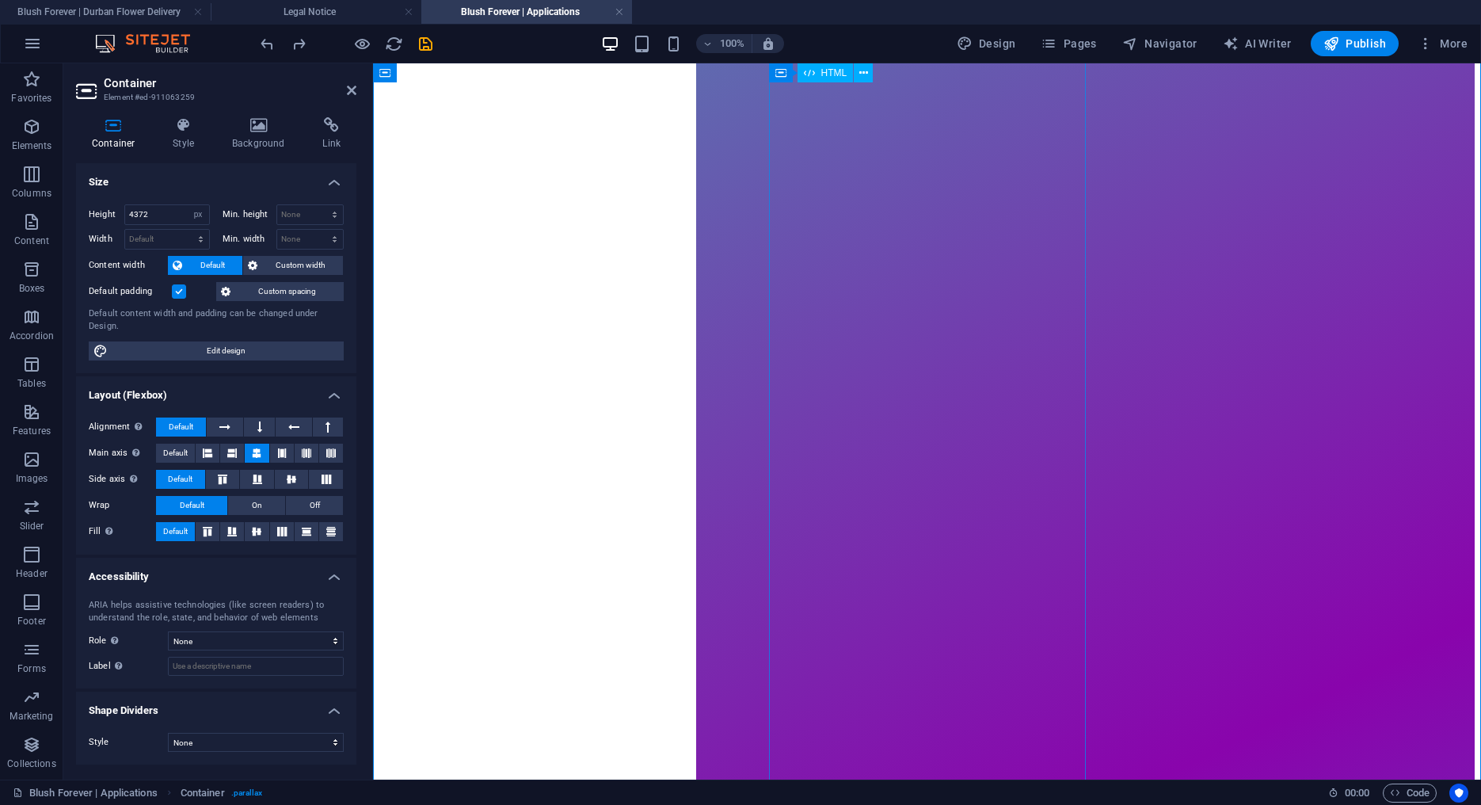
scroll to position [597, 0]
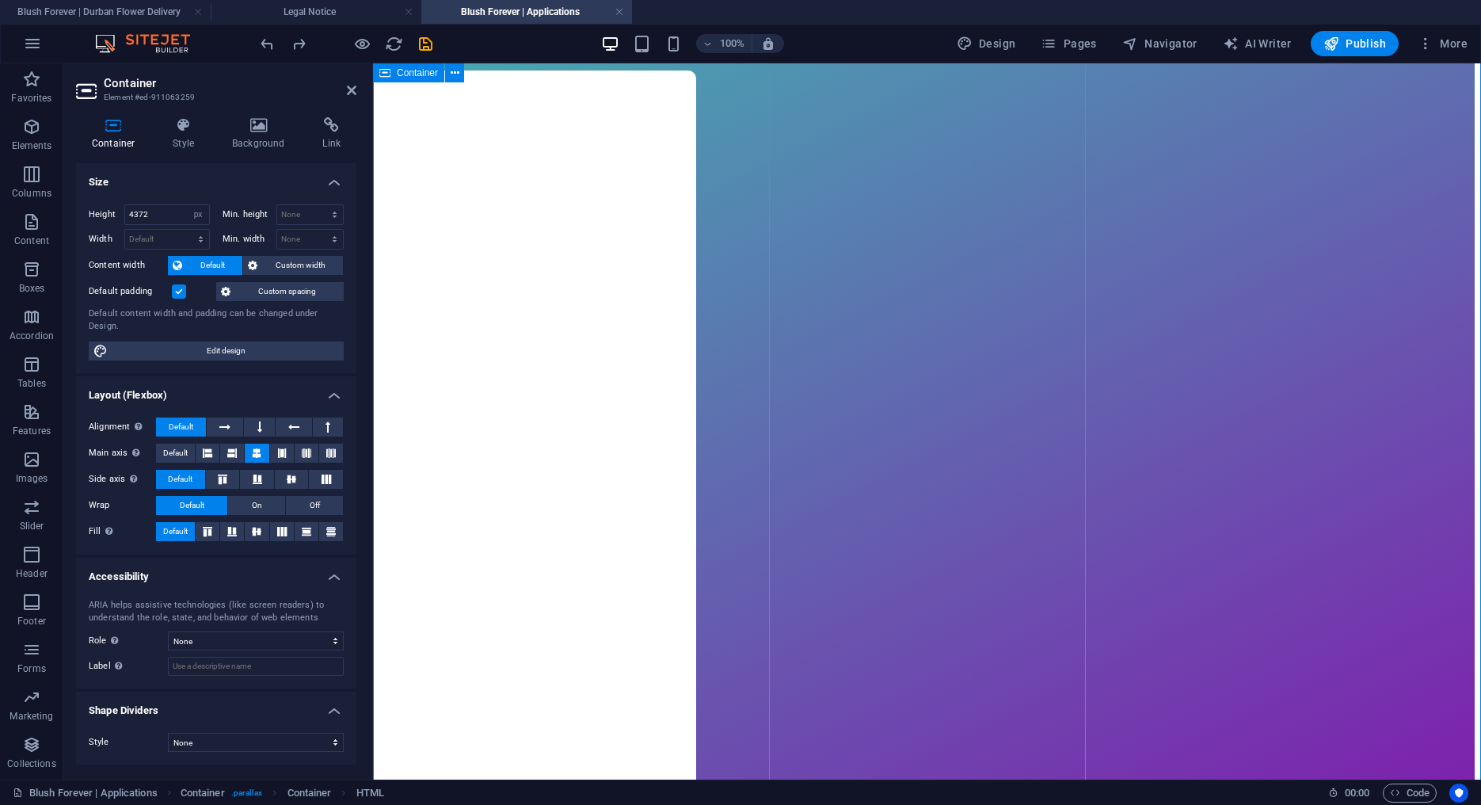
scroll to position [0, 0]
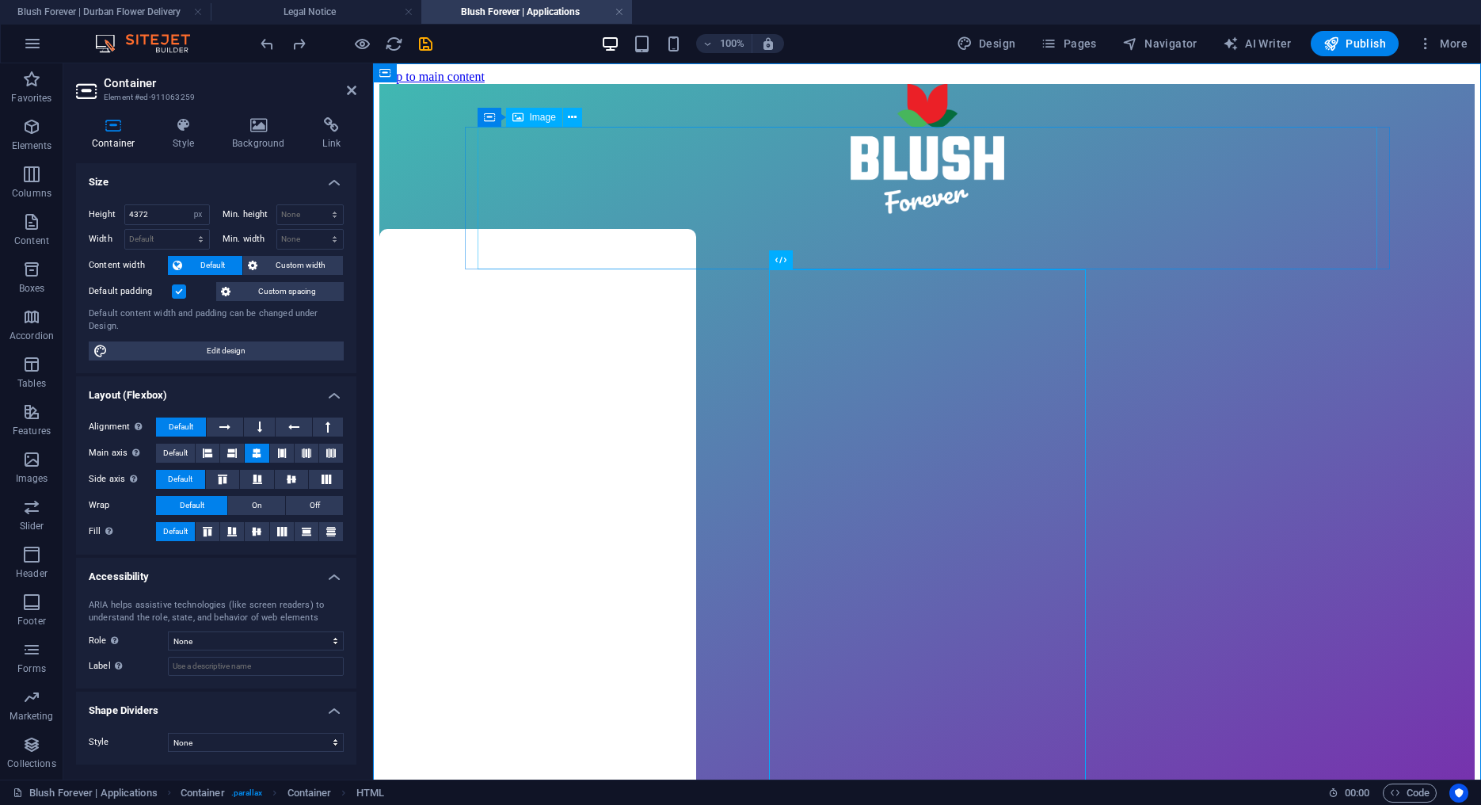
click at [903, 192] on figure at bounding box center [927, 156] width 1096 height 145
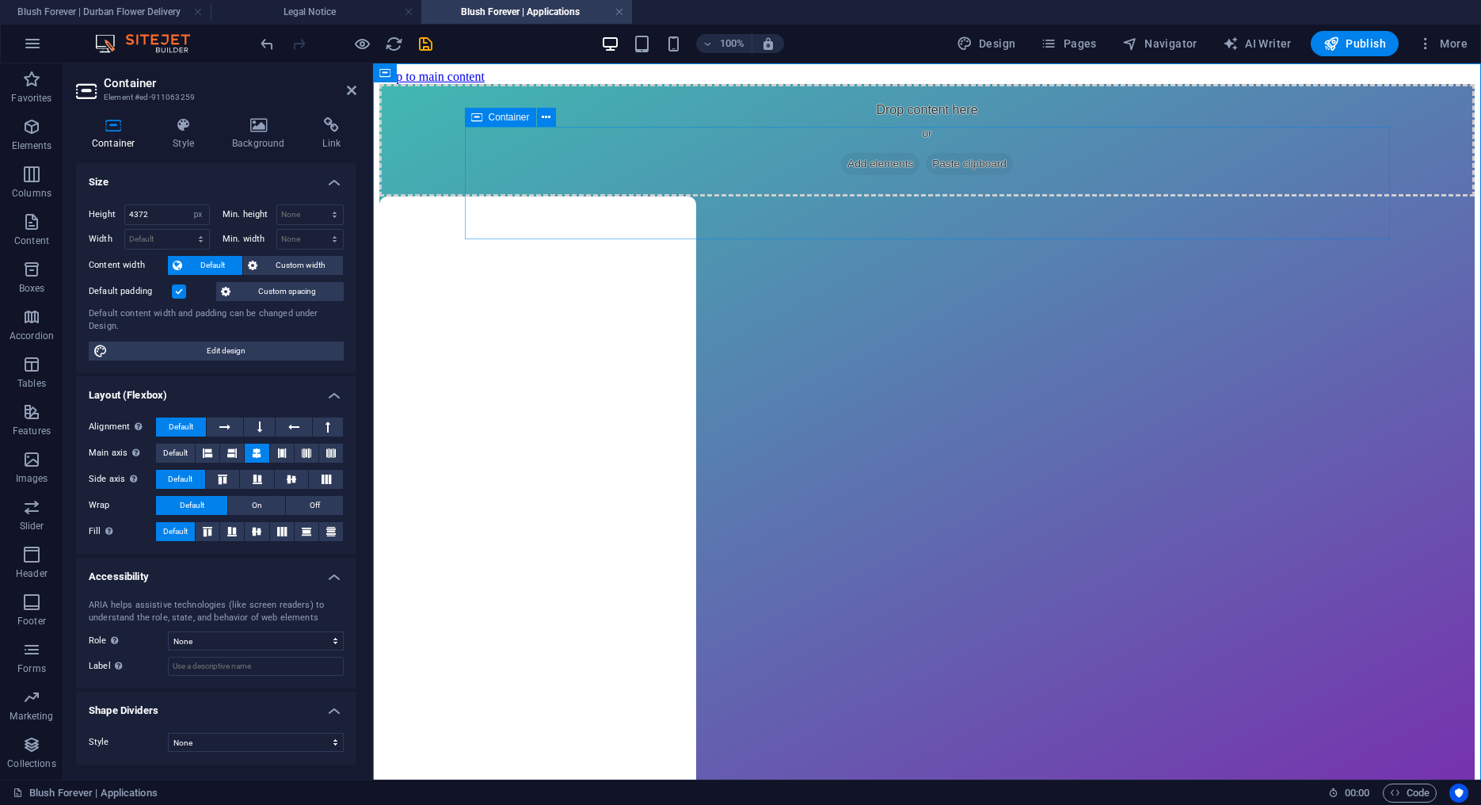
click at [534, 181] on div "Drop content here or Add elements Paste clipboard" at bounding box center [927, 140] width 1096 height 112
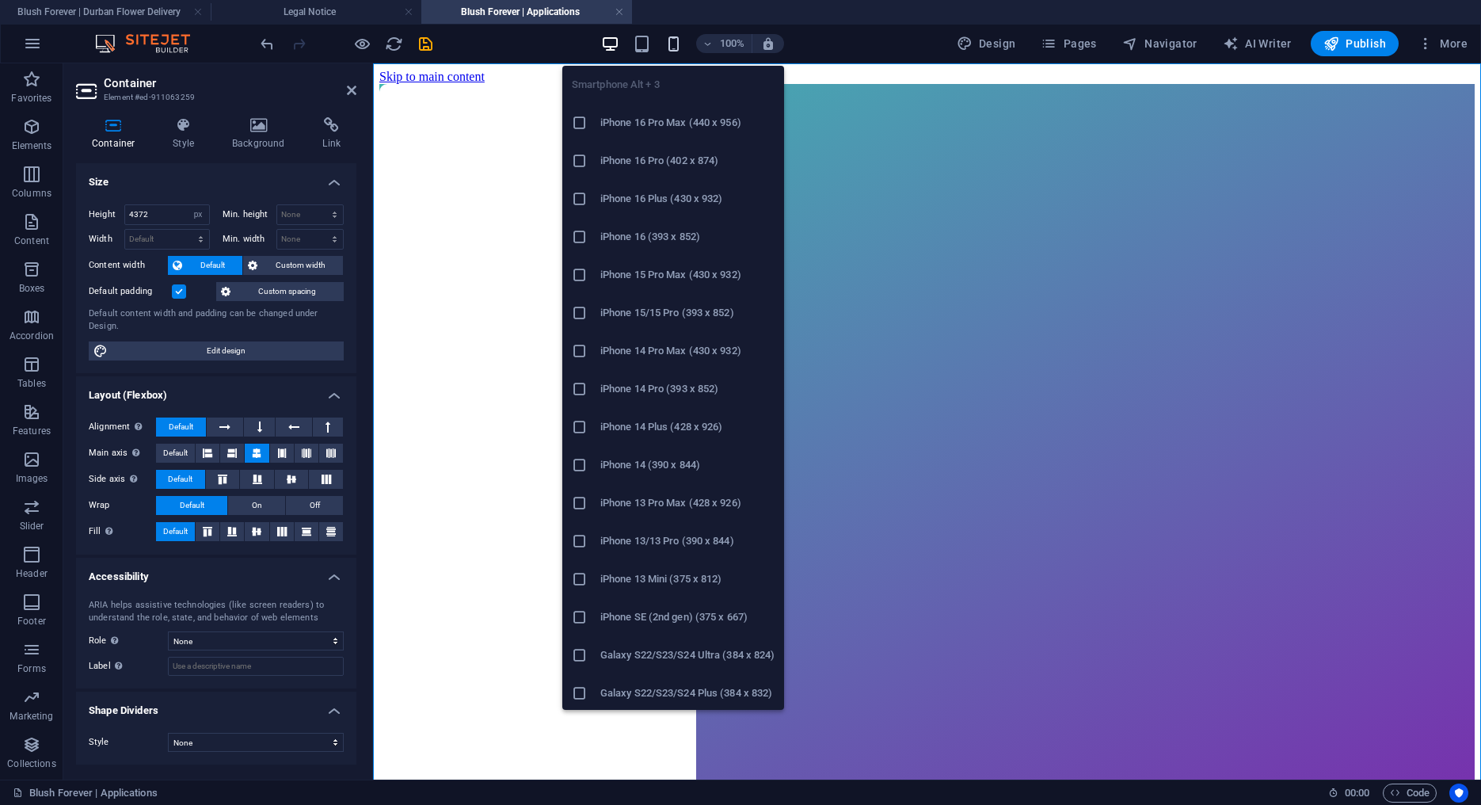
click at [671, 40] on icon "button" at bounding box center [674, 44] width 18 height 18
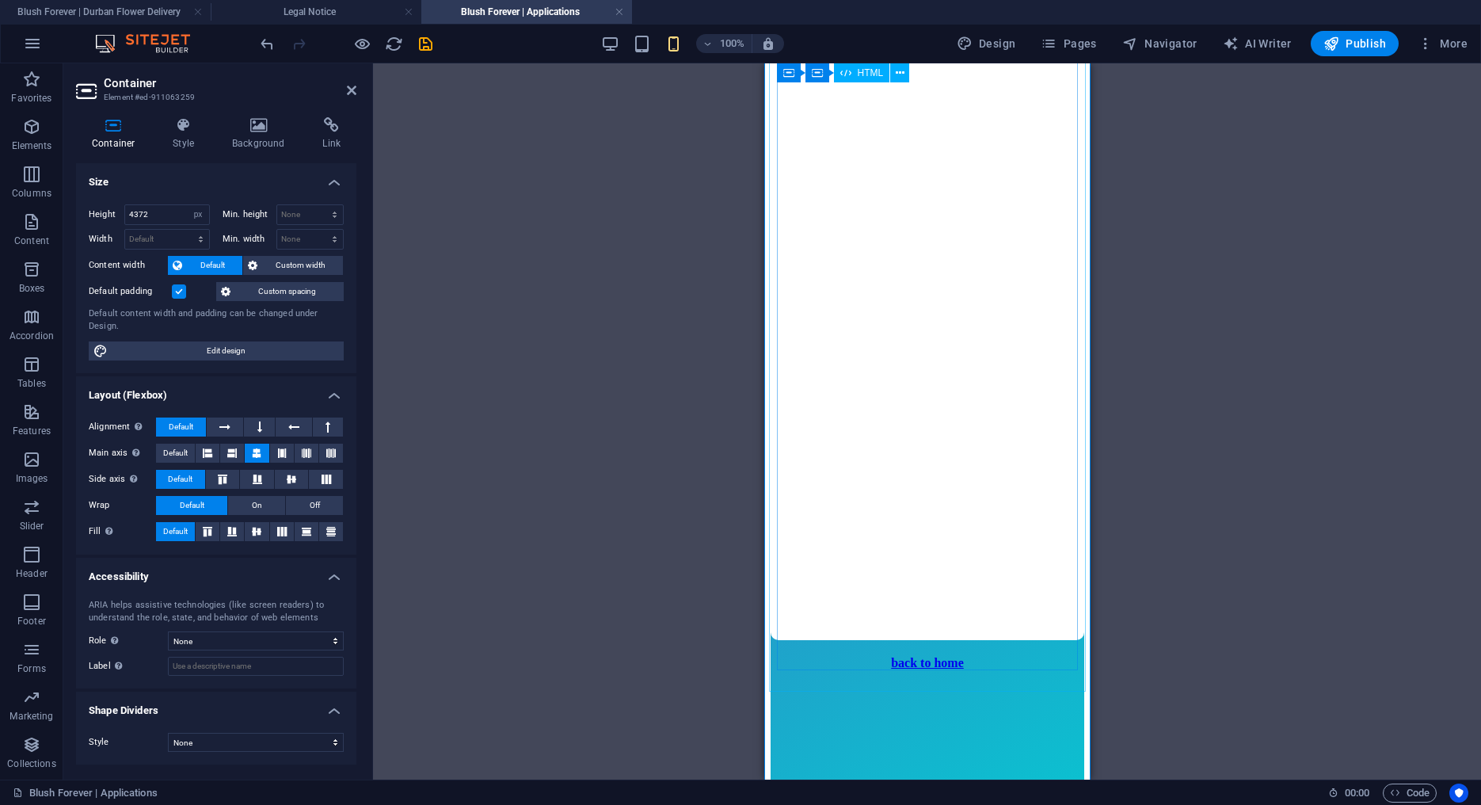
scroll to position [2598, 0]
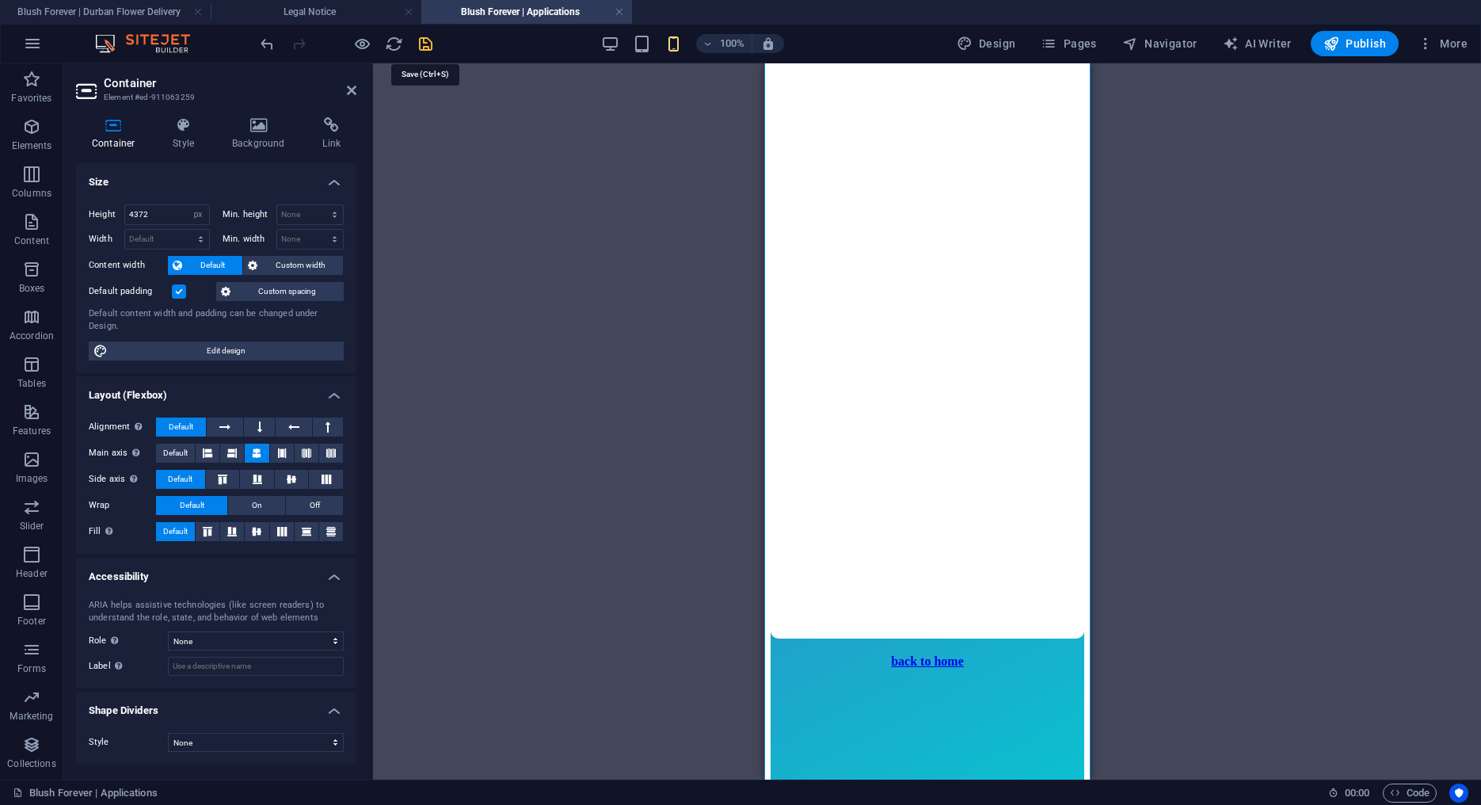
click at [428, 47] on icon "save" at bounding box center [426, 44] width 18 height 18
select select "px"
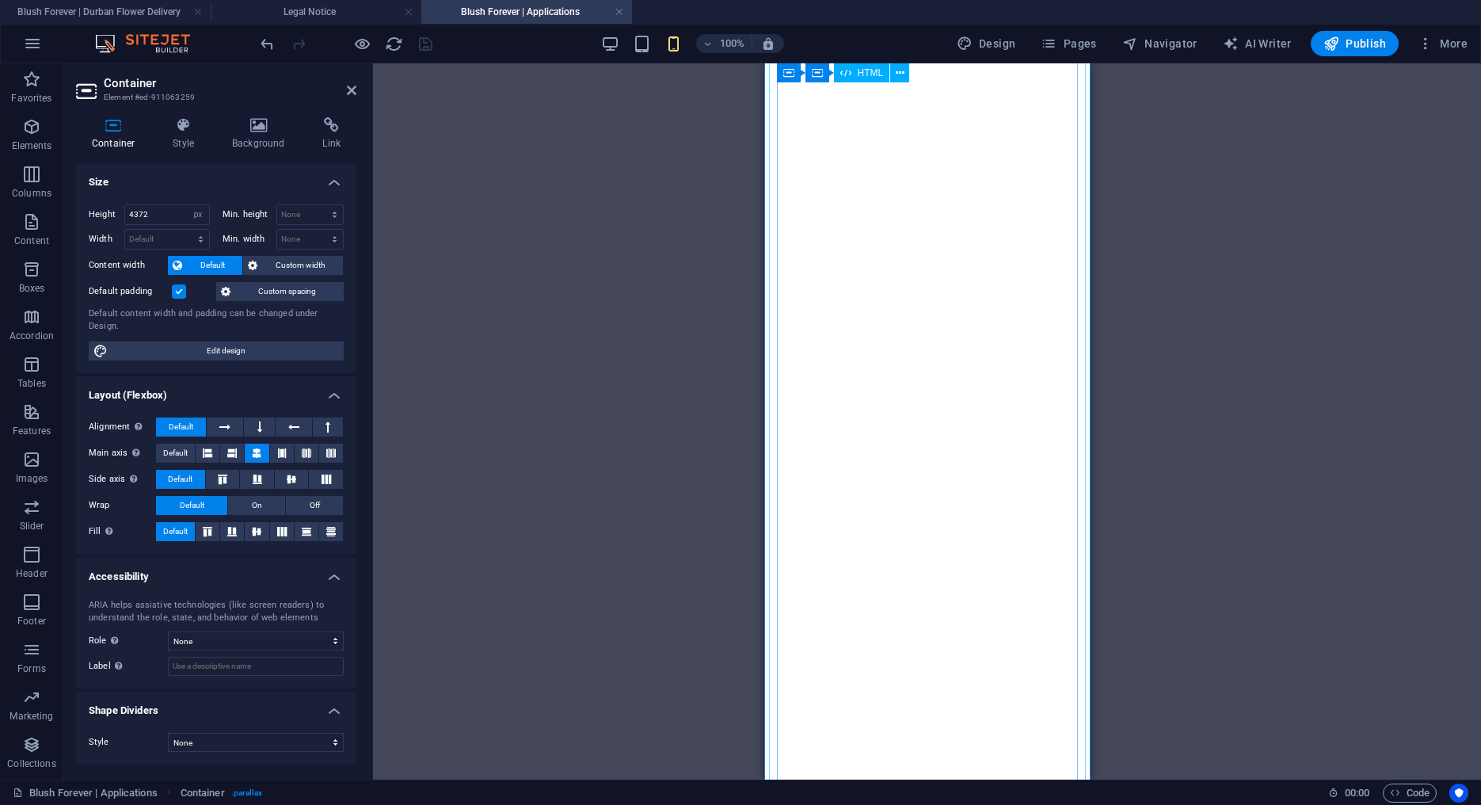
scroll to position [0, 0]
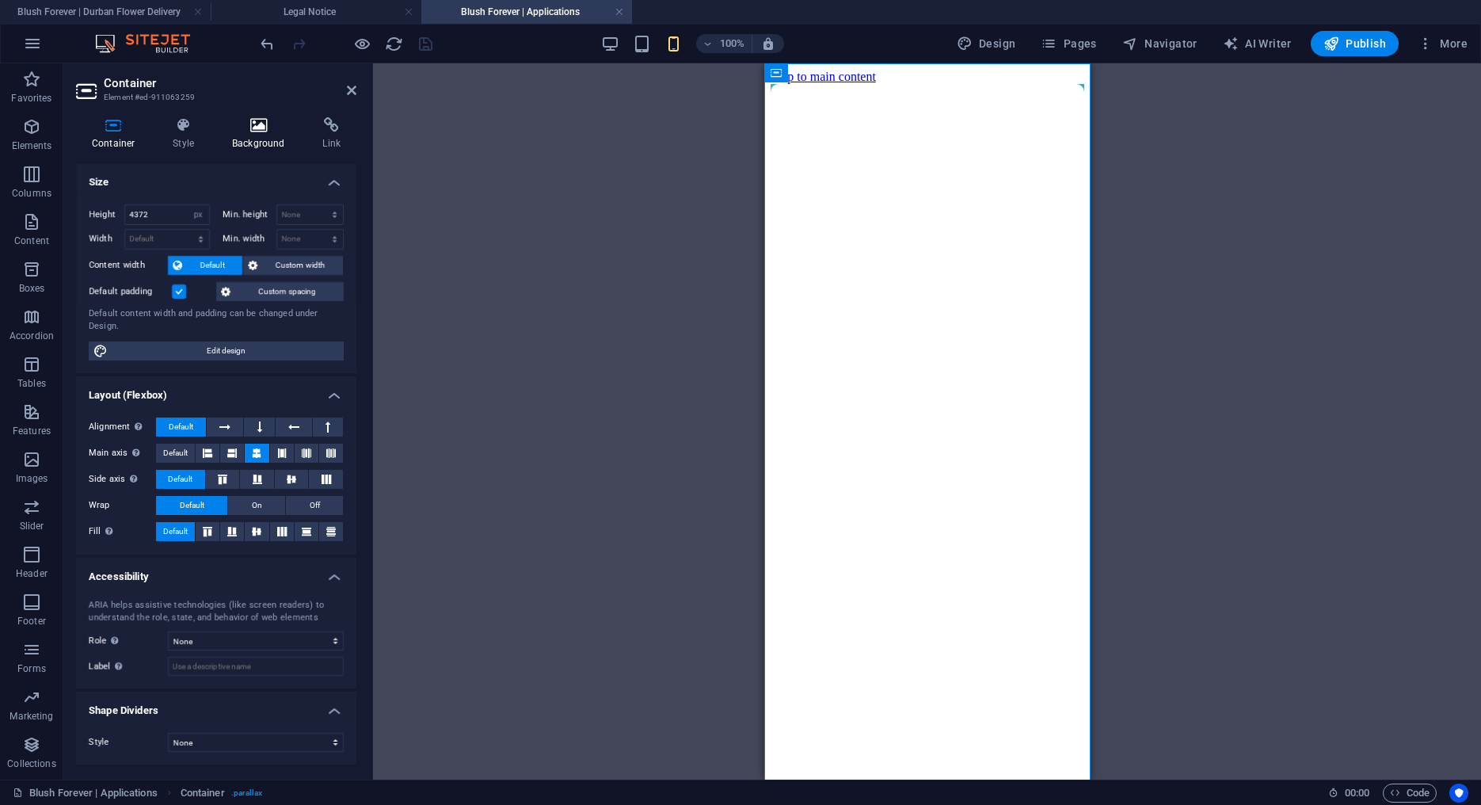
click at [254, 119] on icon at bounding box center [258, 125] width 84 height 16
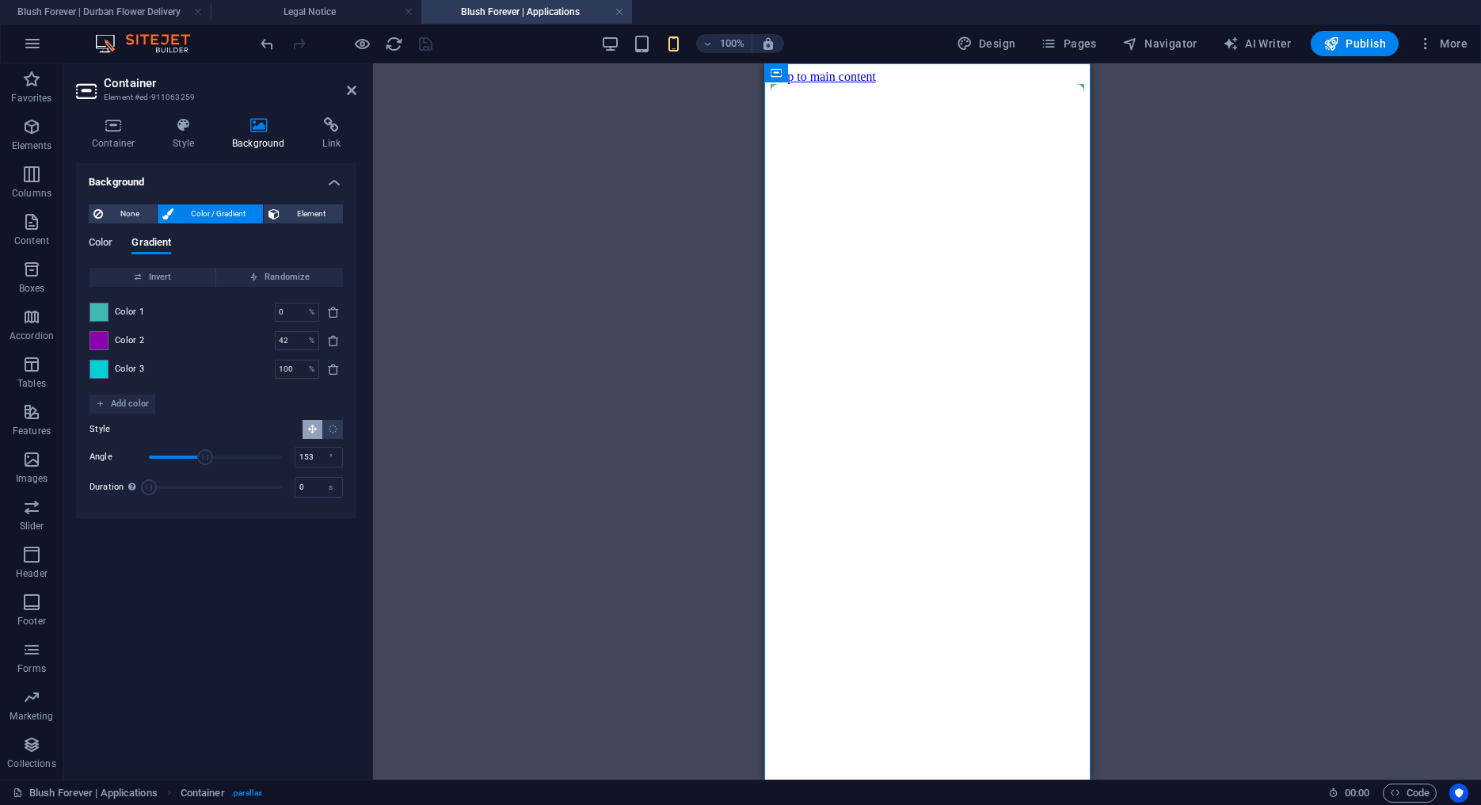
click at [102, 249] on span "Color" at bounding box center [101, 244] width 24 height 22
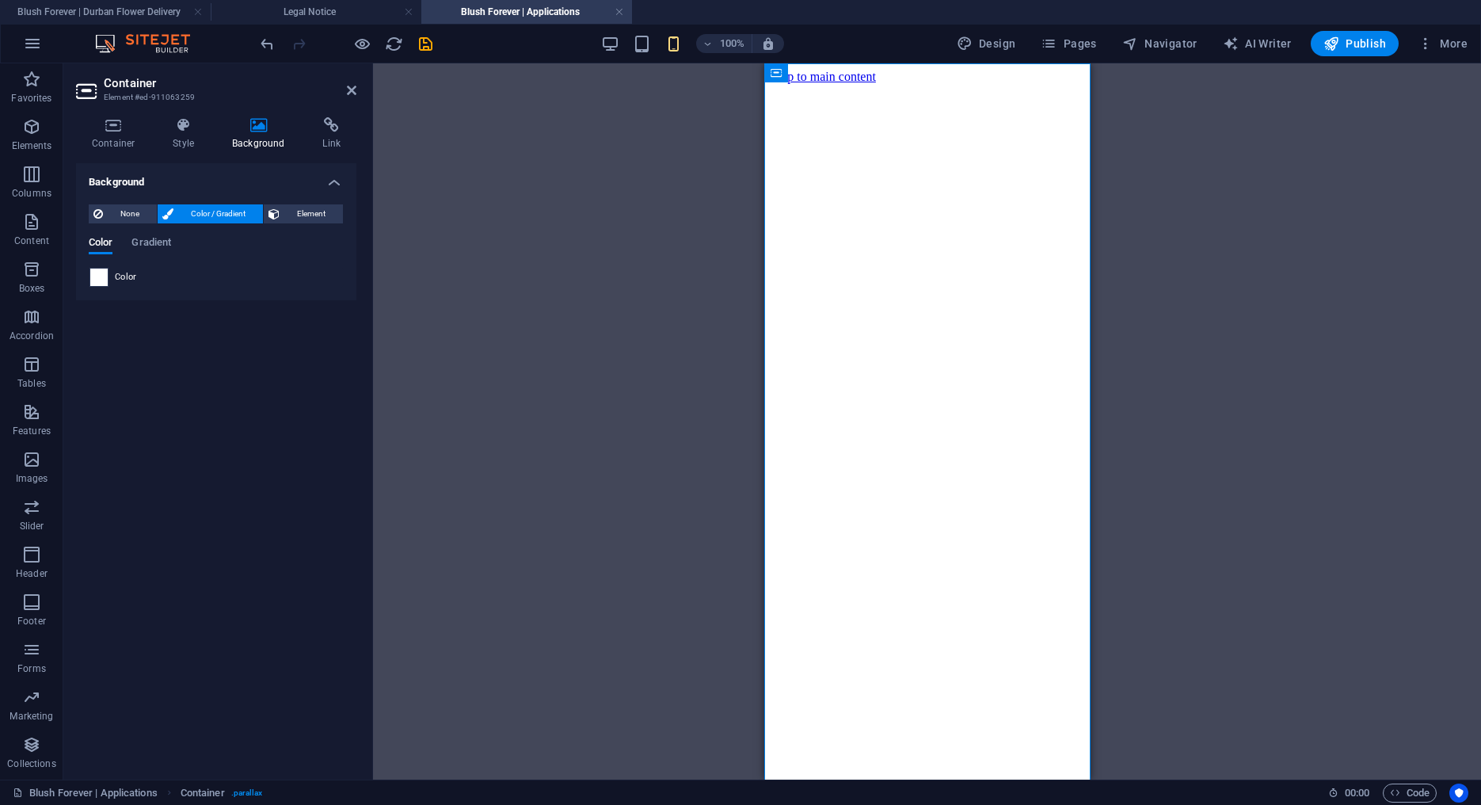
click at [99, 280] on span at bounding box center [98, 277] width 17 height 17
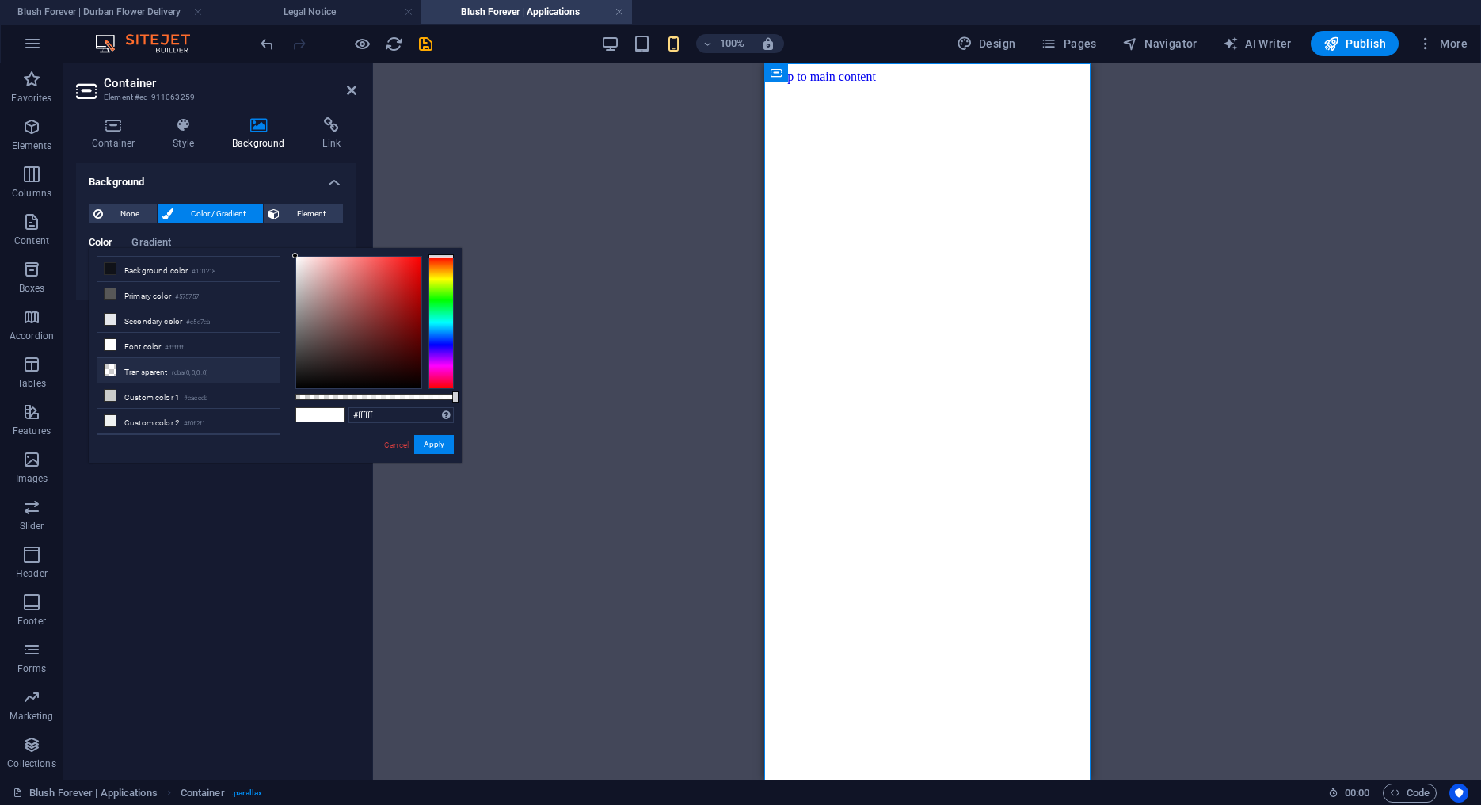
click at [147, 363] on li "Transparent rgba(0,0,0,.0)" at bounding box center [188, 370] width 182 height 25
click at [430, 439] on button "Apply" at bounding box center [434, 444] width 40 height 19
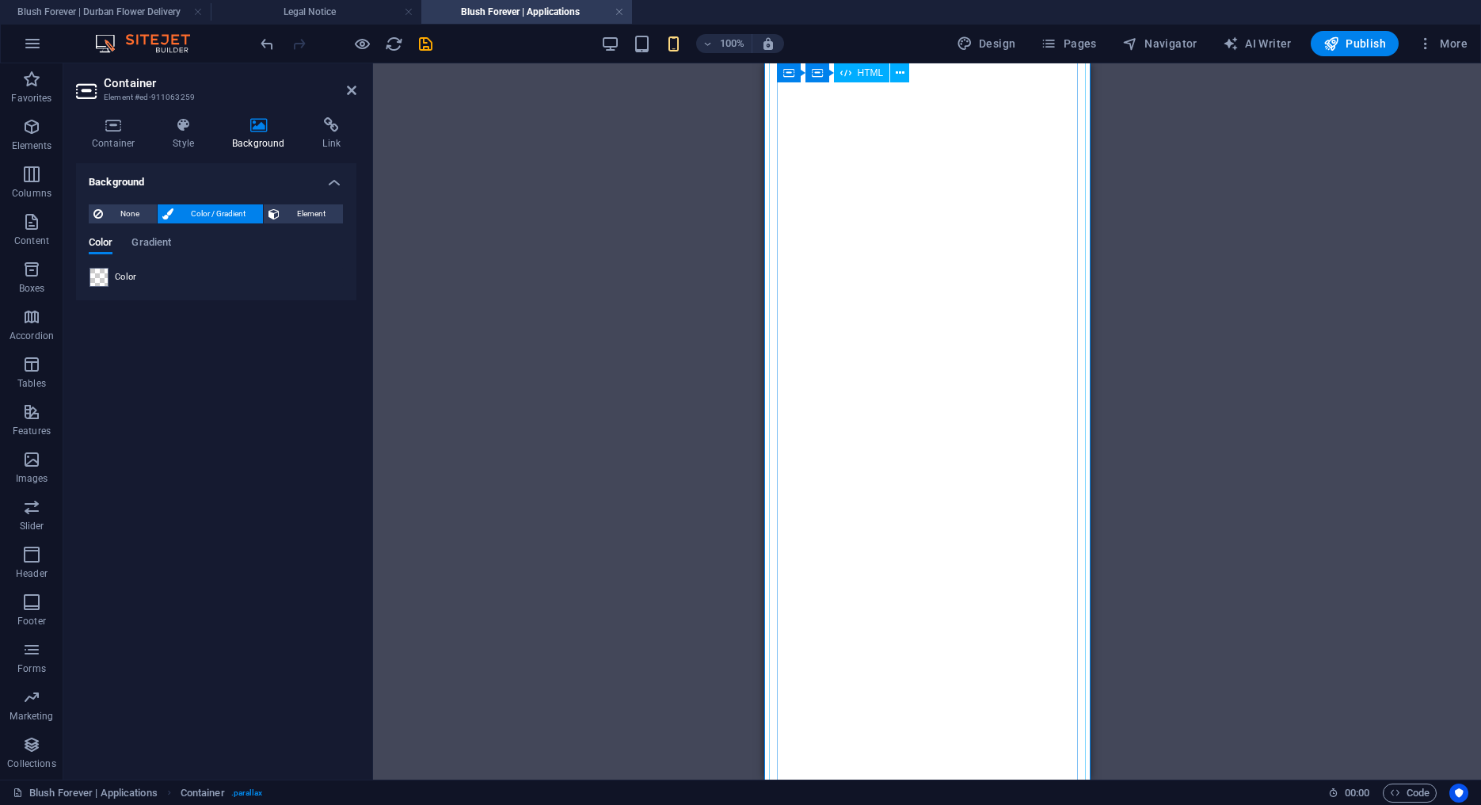
scroll to position [2415, 0]
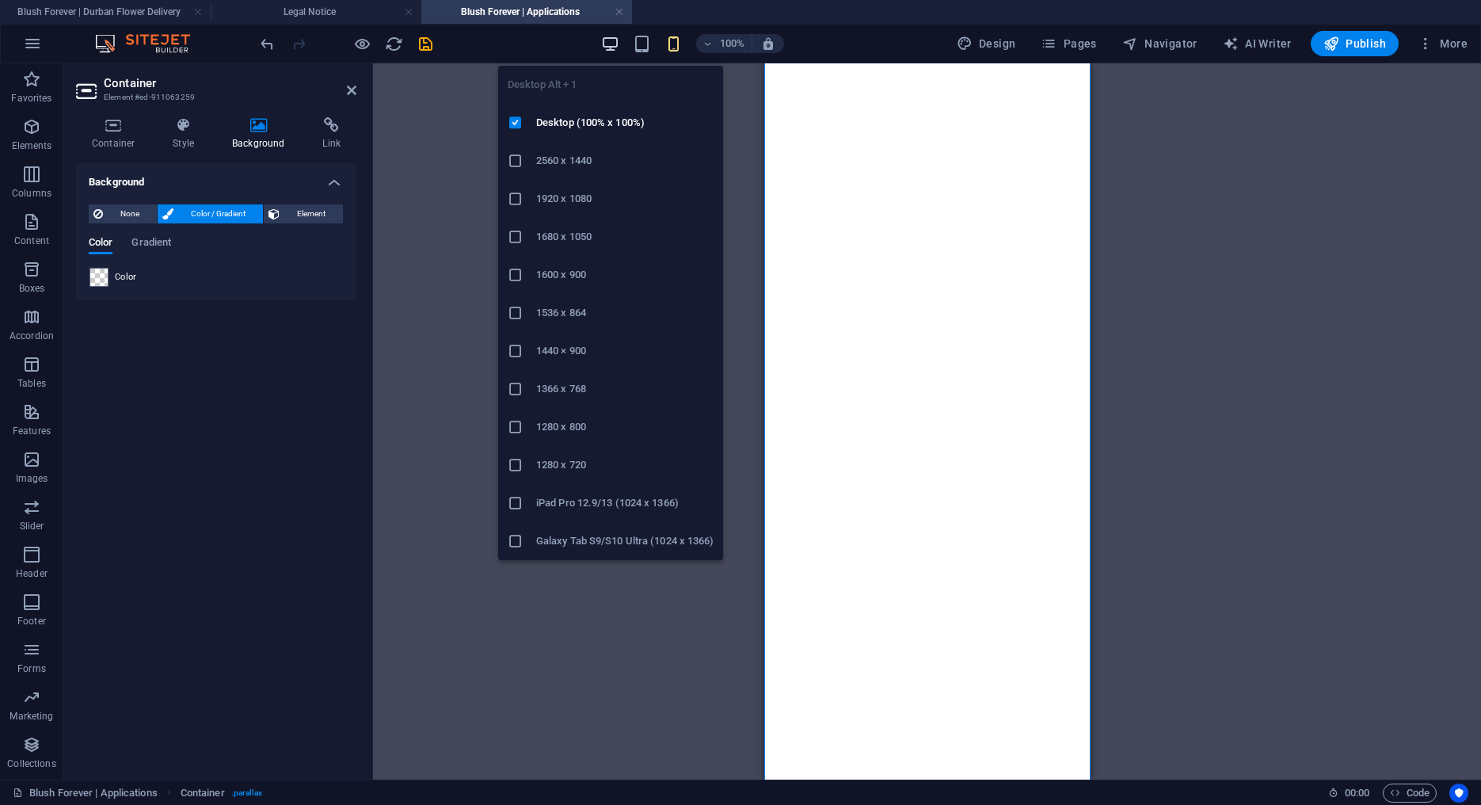
click at [619, 39] on icon "button" at bounding box center [610, 44] width 18 height 18
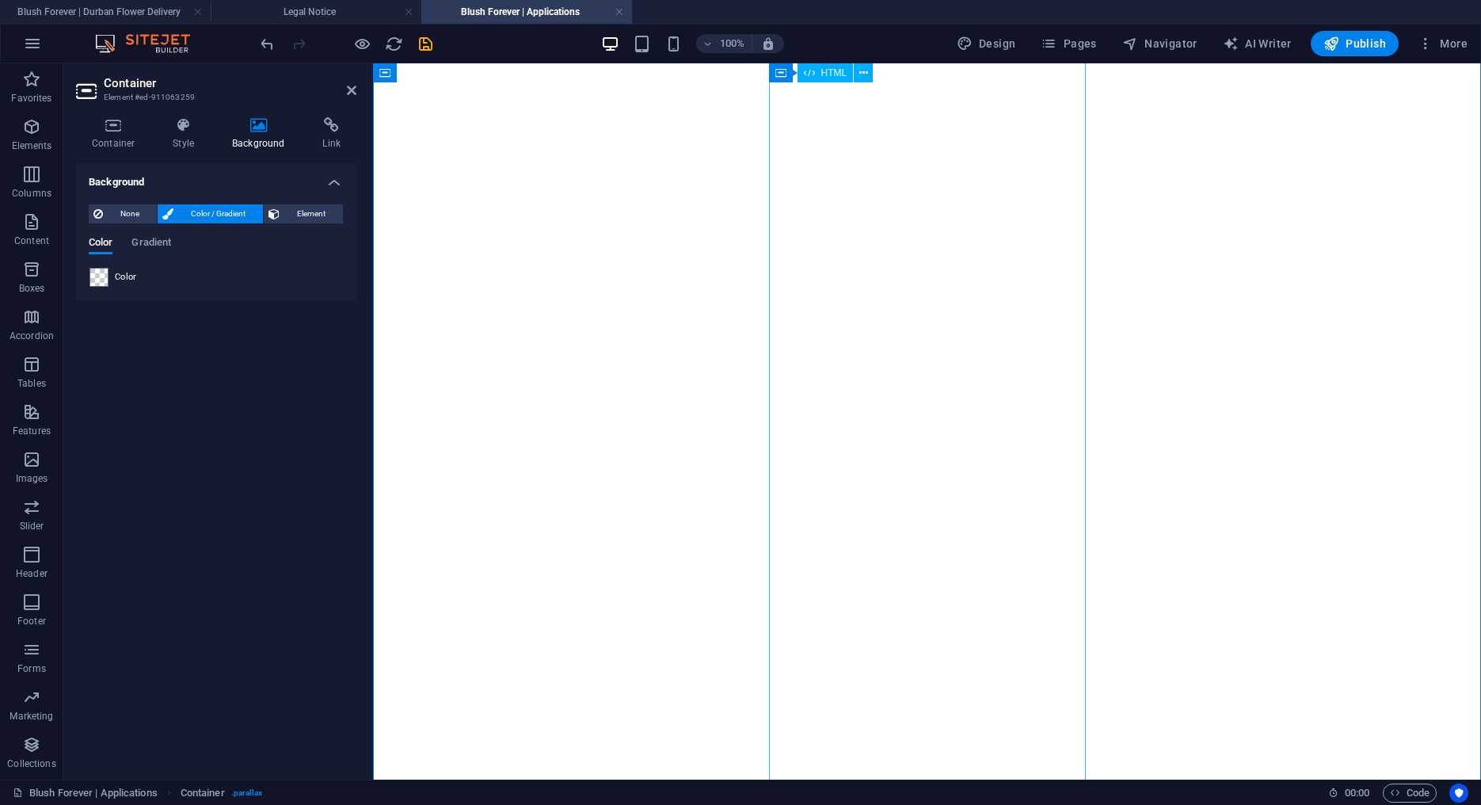
scroll to position [0, 0]
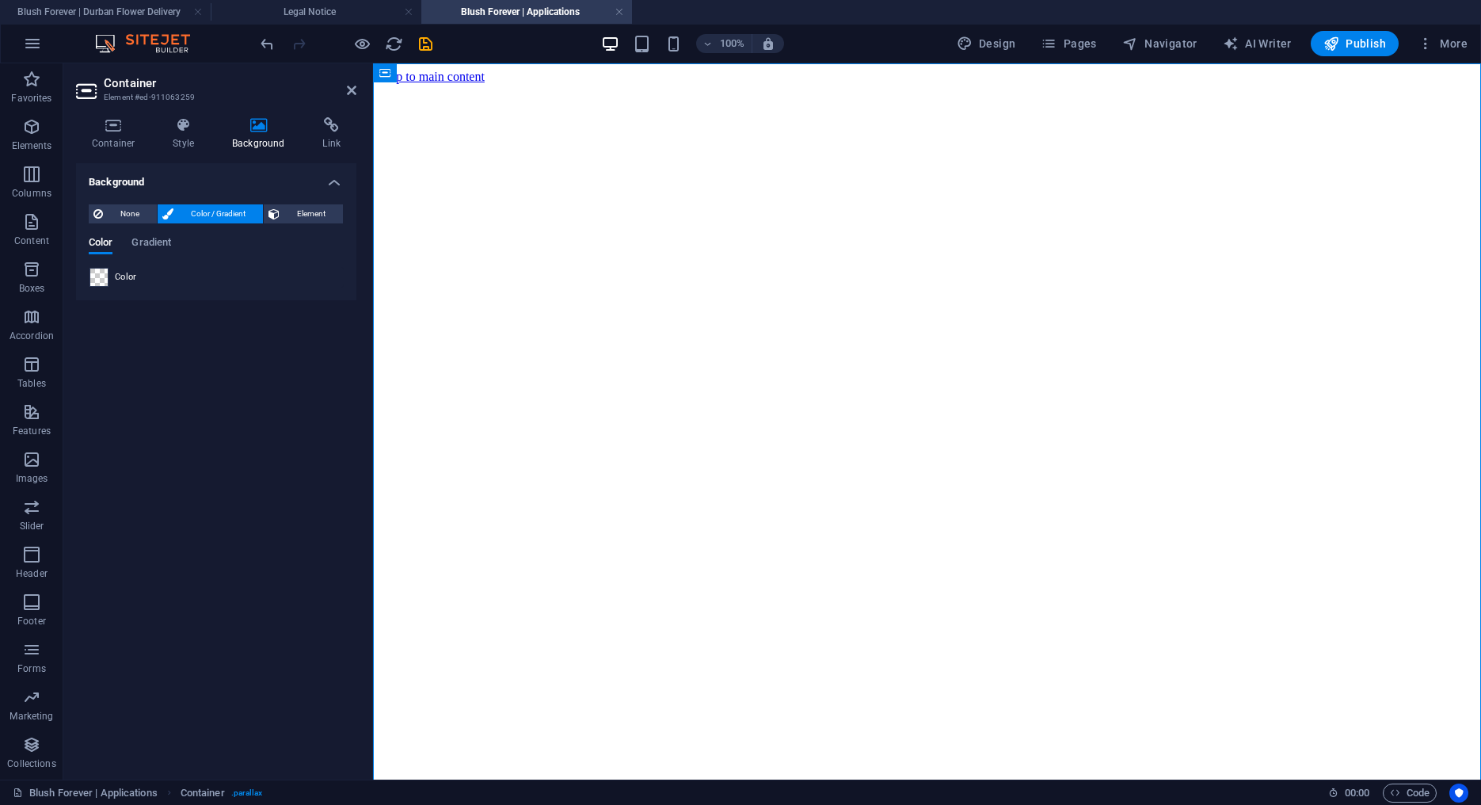
click at [98, 276] on span at bounding box center [98, 277] width 17 height 17
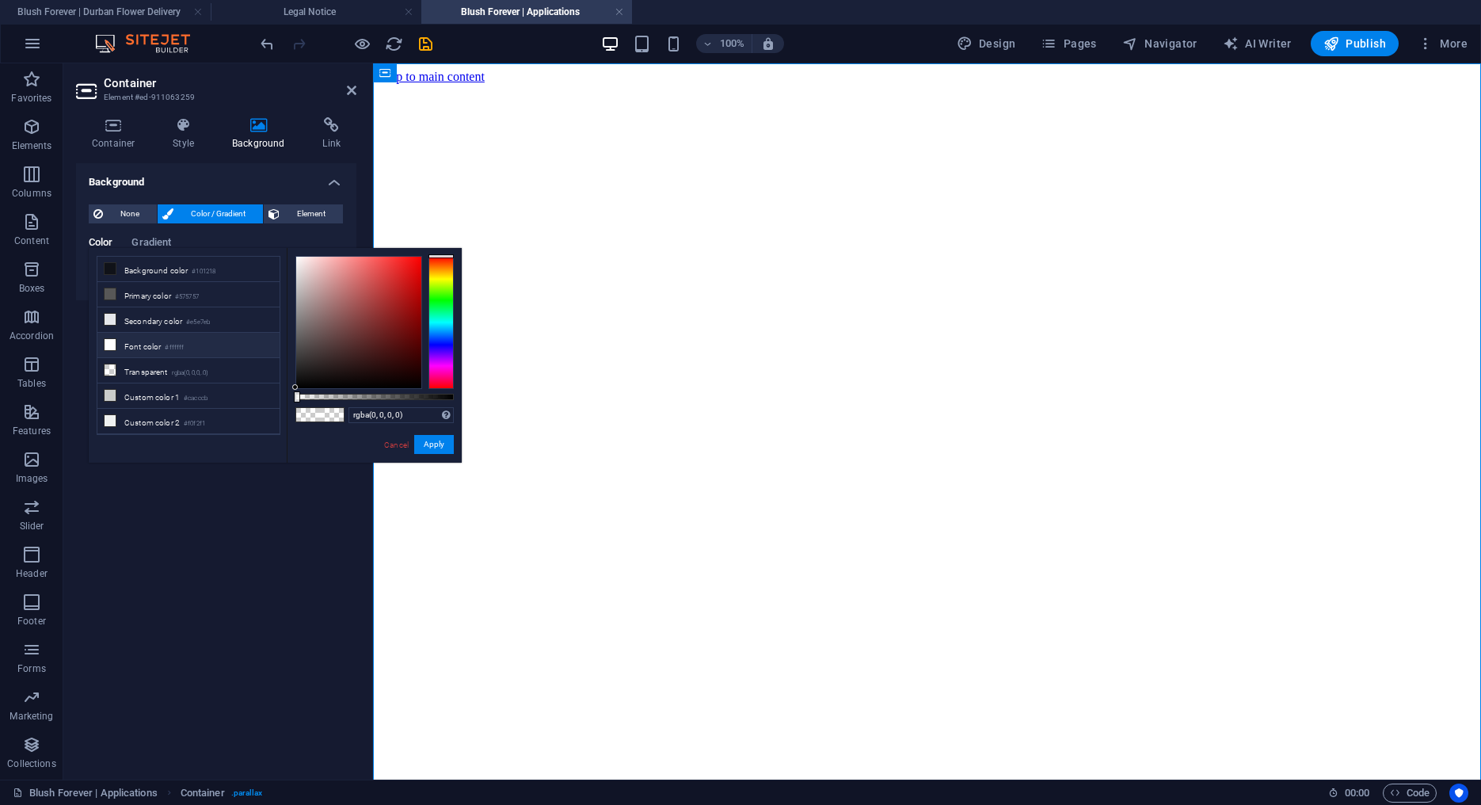
click at [157, 337] on li "Font color #ffffff" at bounding box center [188, 345] width 182 height 25
click at [144, 379] on li "Custom color 3 #121318" at bounding box center [188, 377] width 182 height 25
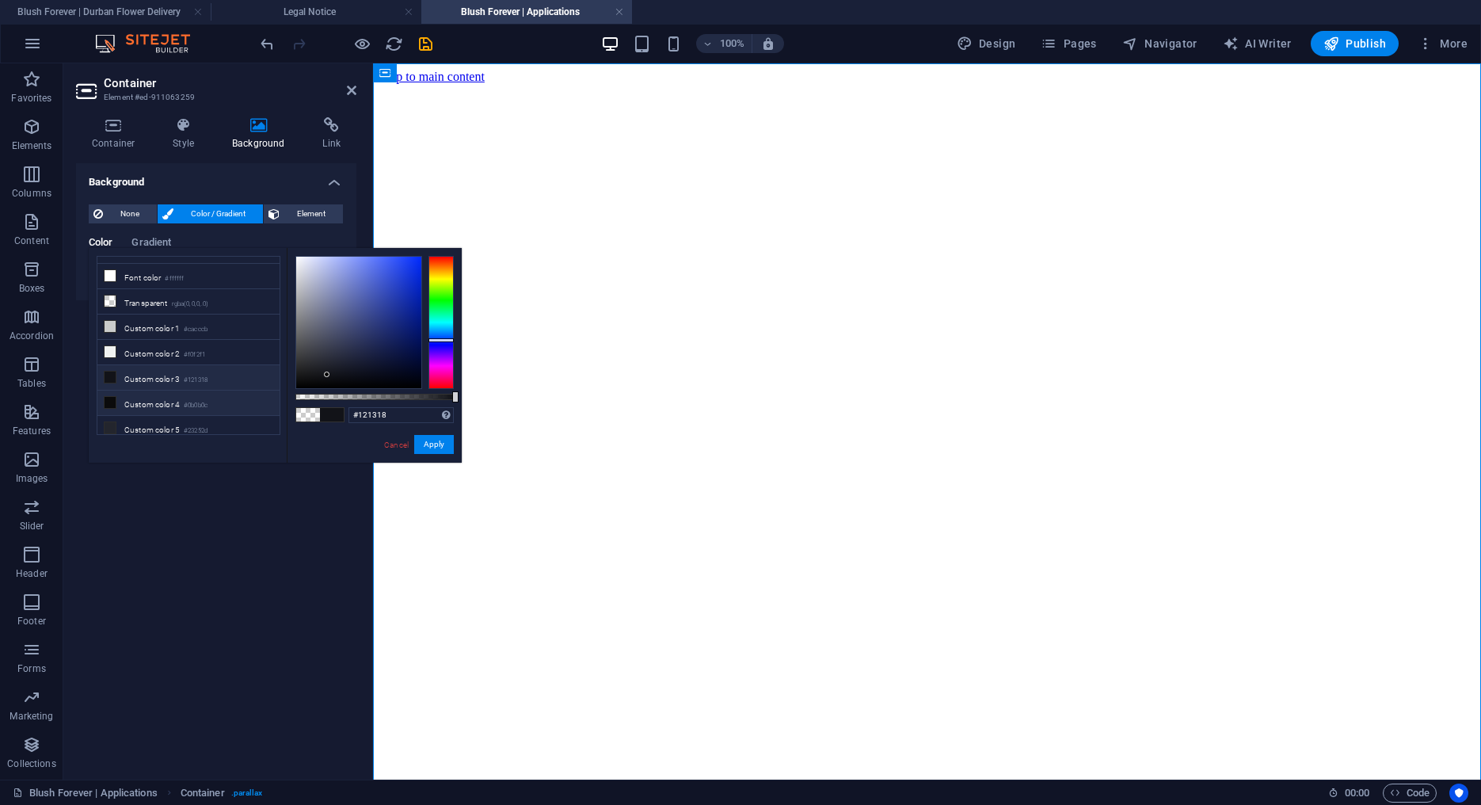
click at [147, 397] on li "Custom color 4 #0b0b0c" at bounding box center [188, 403] width 182 height 25
click at [150, 383] on li "Custom color 3 #121318" at bounding box center [188, 377] width 182 height 25
type input "#121318"
click at [430, 442] on button "Apply" at bounding box center [434, 444] width 40 height 19
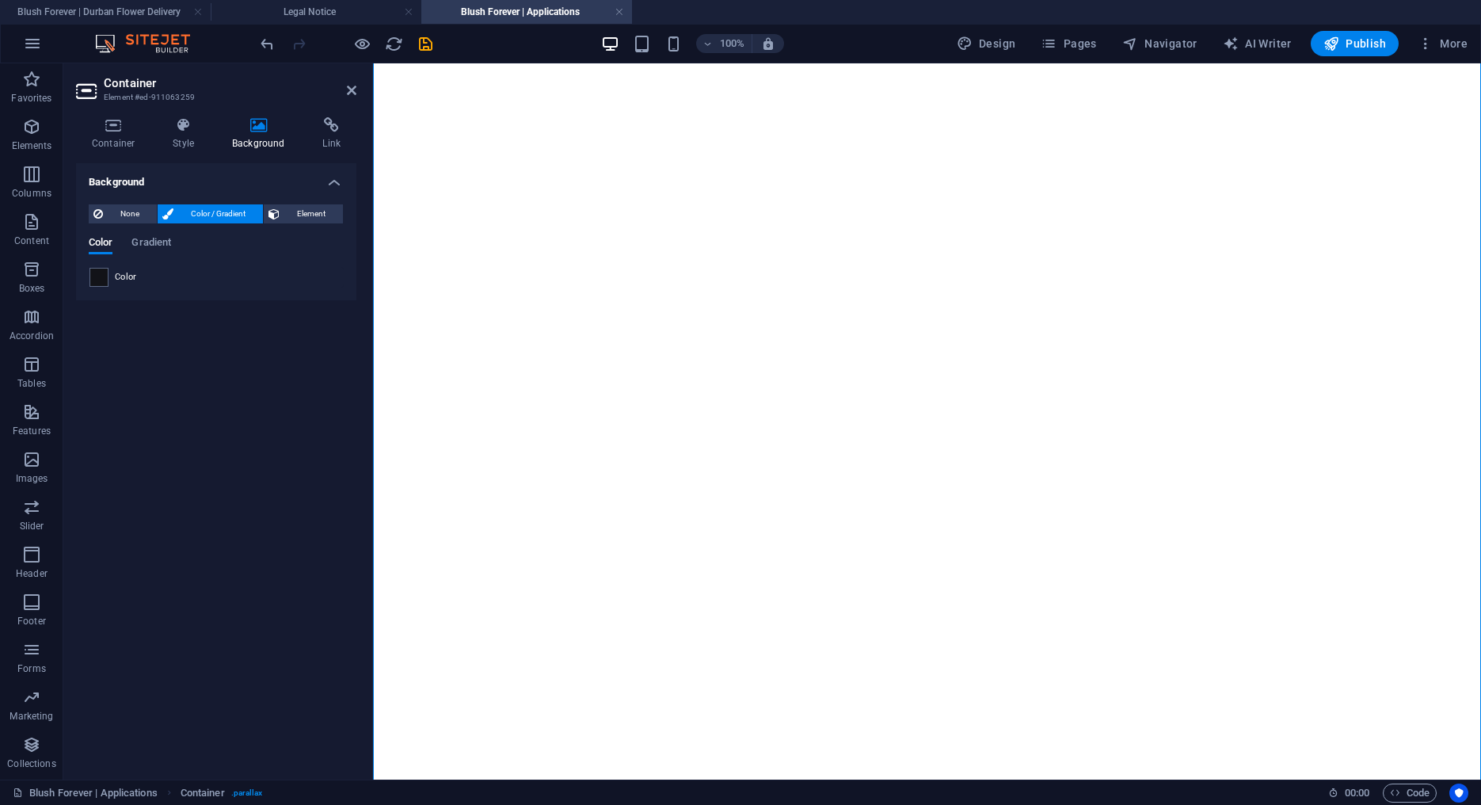
scroll to position [1609, 0]
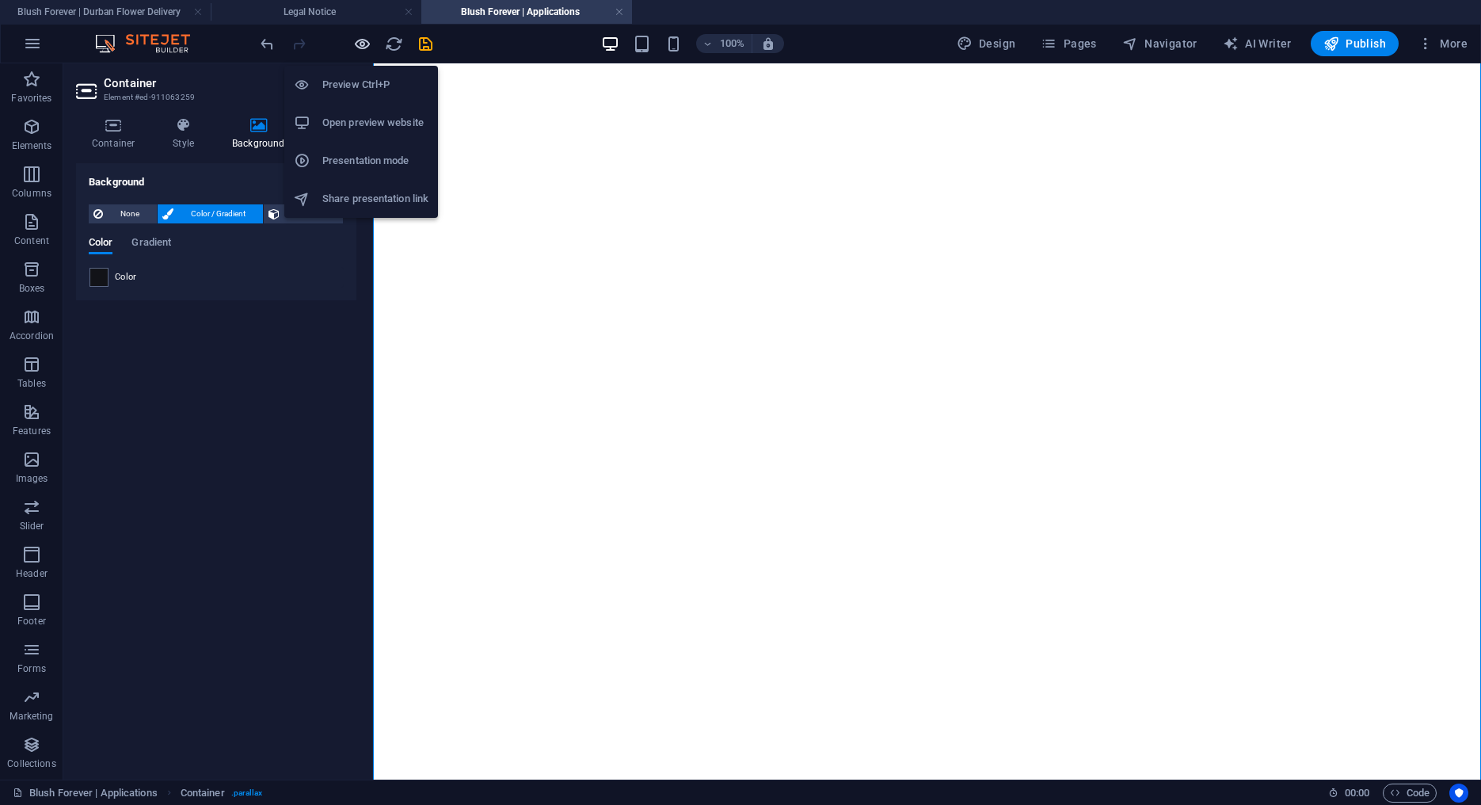
click at [356, 41] on icon "button" at bounding box center [362, 44] width 18 height 18
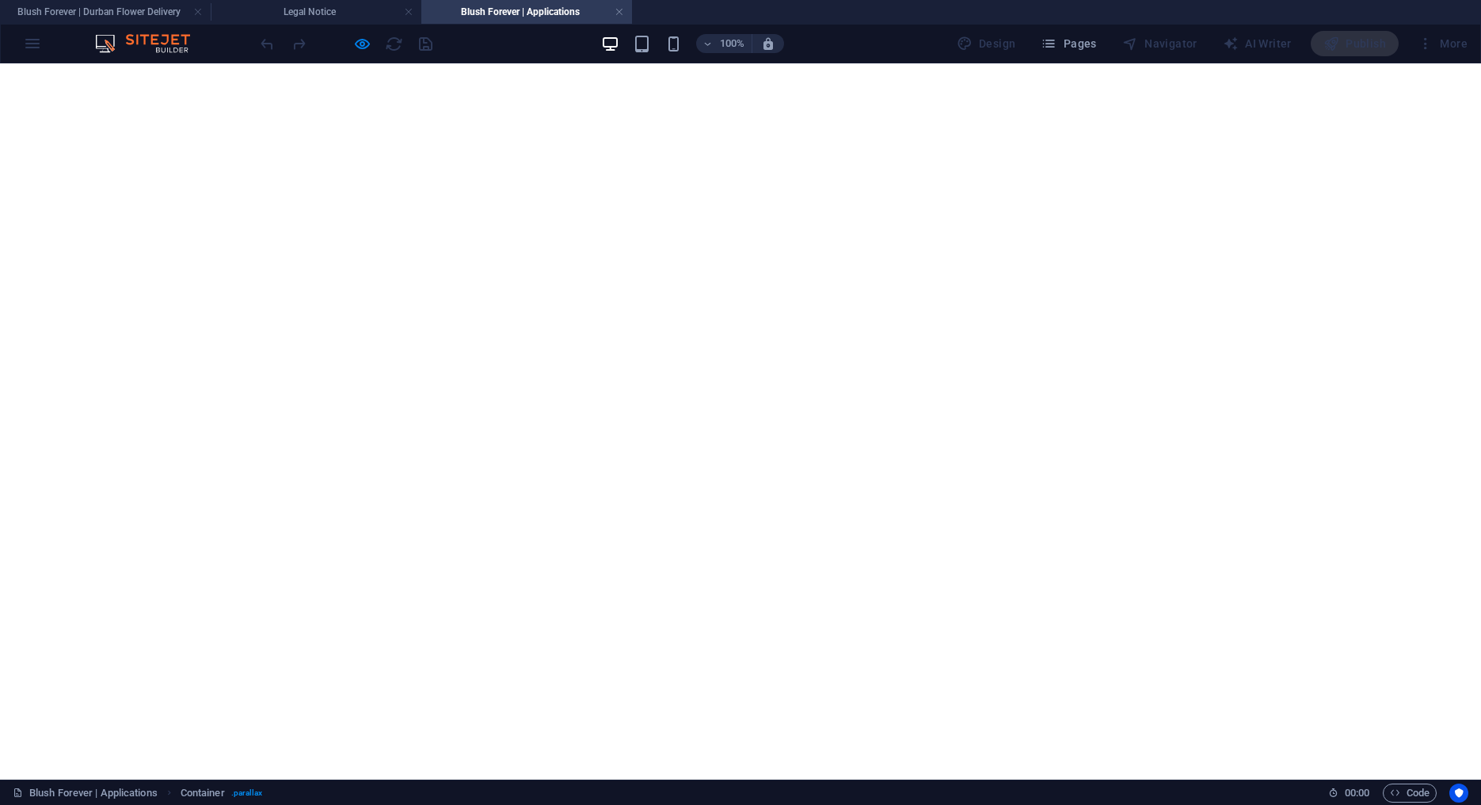
scroll to position [0, 0]
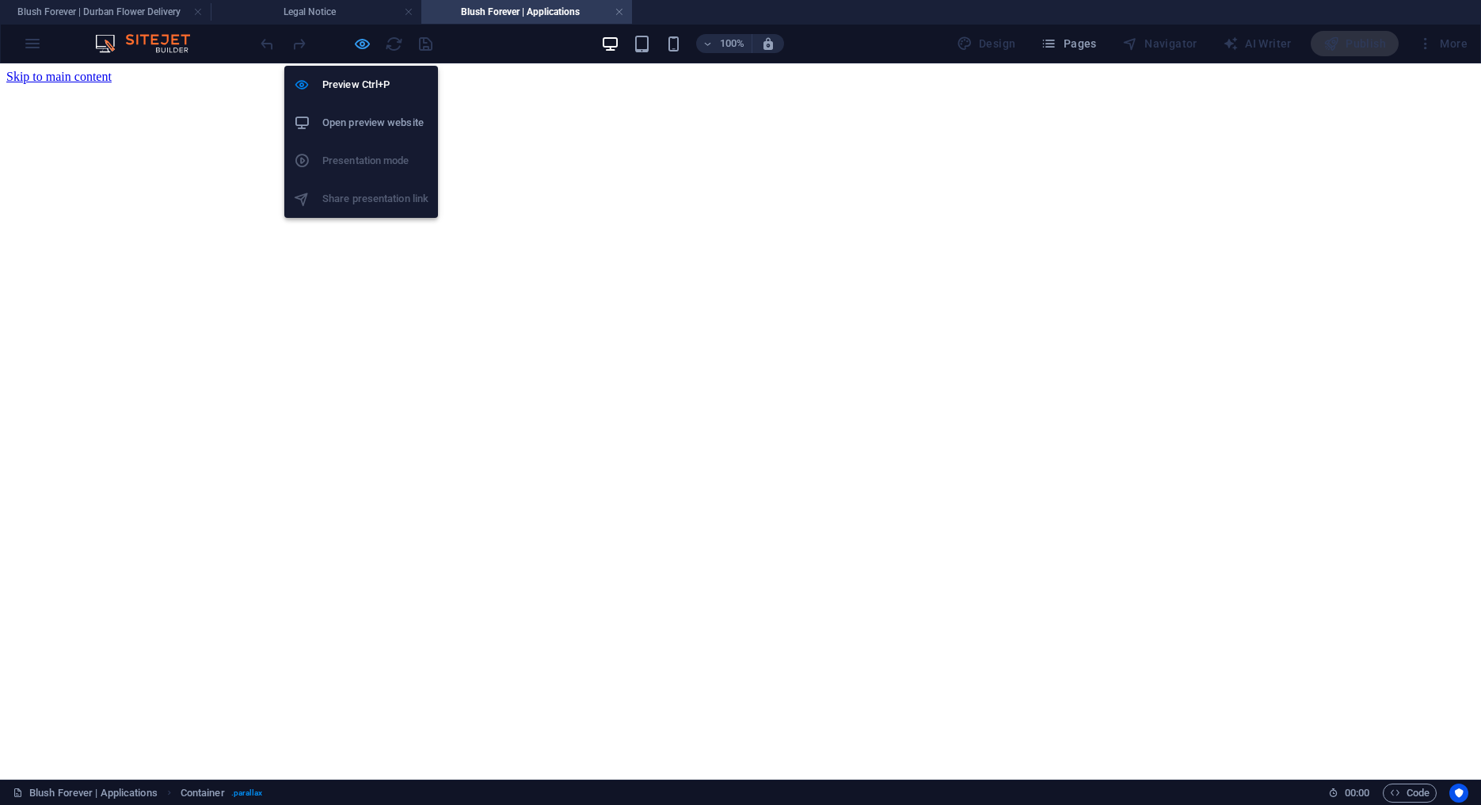
click at [360, 42] on icon "button" at bounding box center [362, 44] width 18 height 18
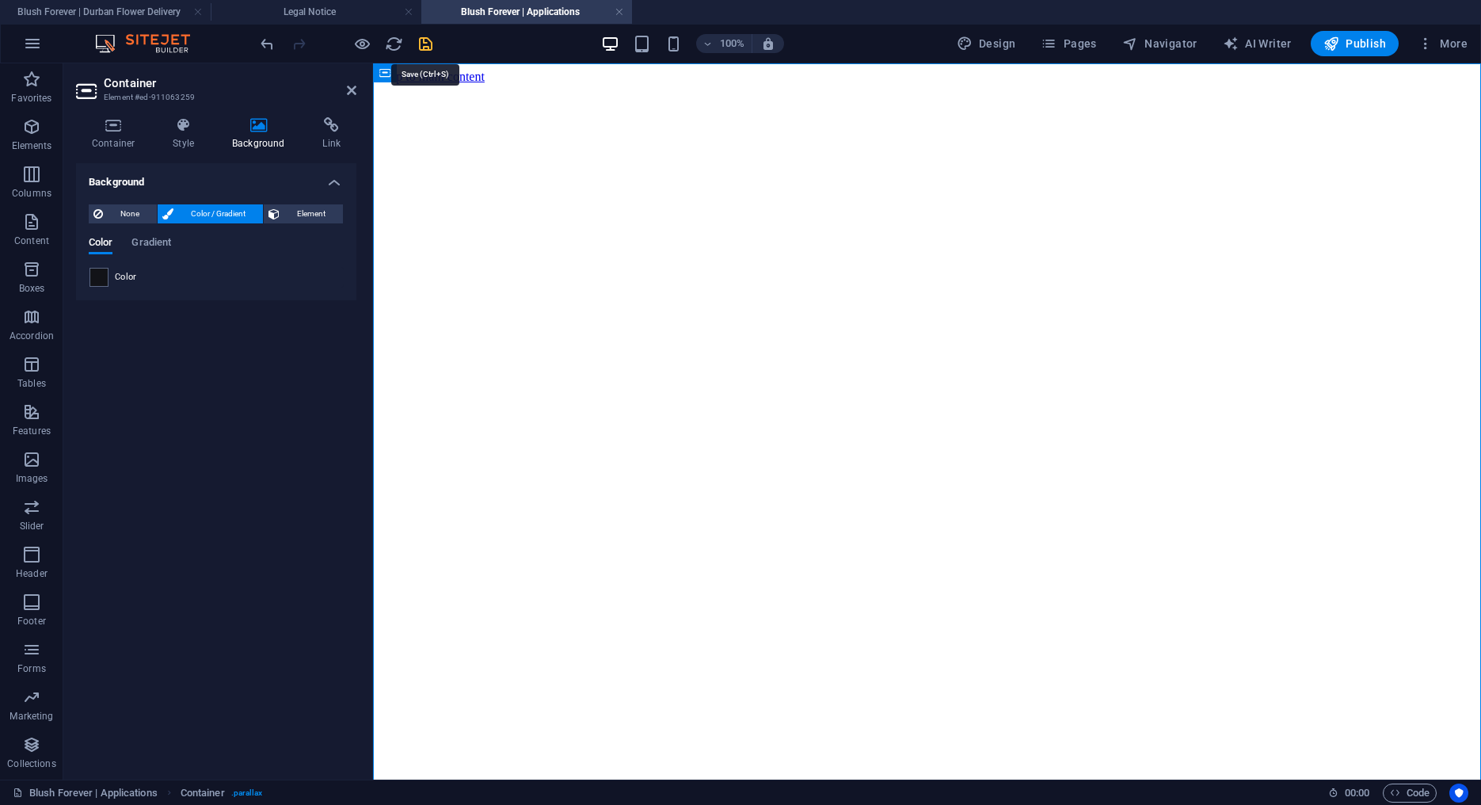
click at [429, 46] on icon "save" at bounding box center [426, 44] width 18 height 18
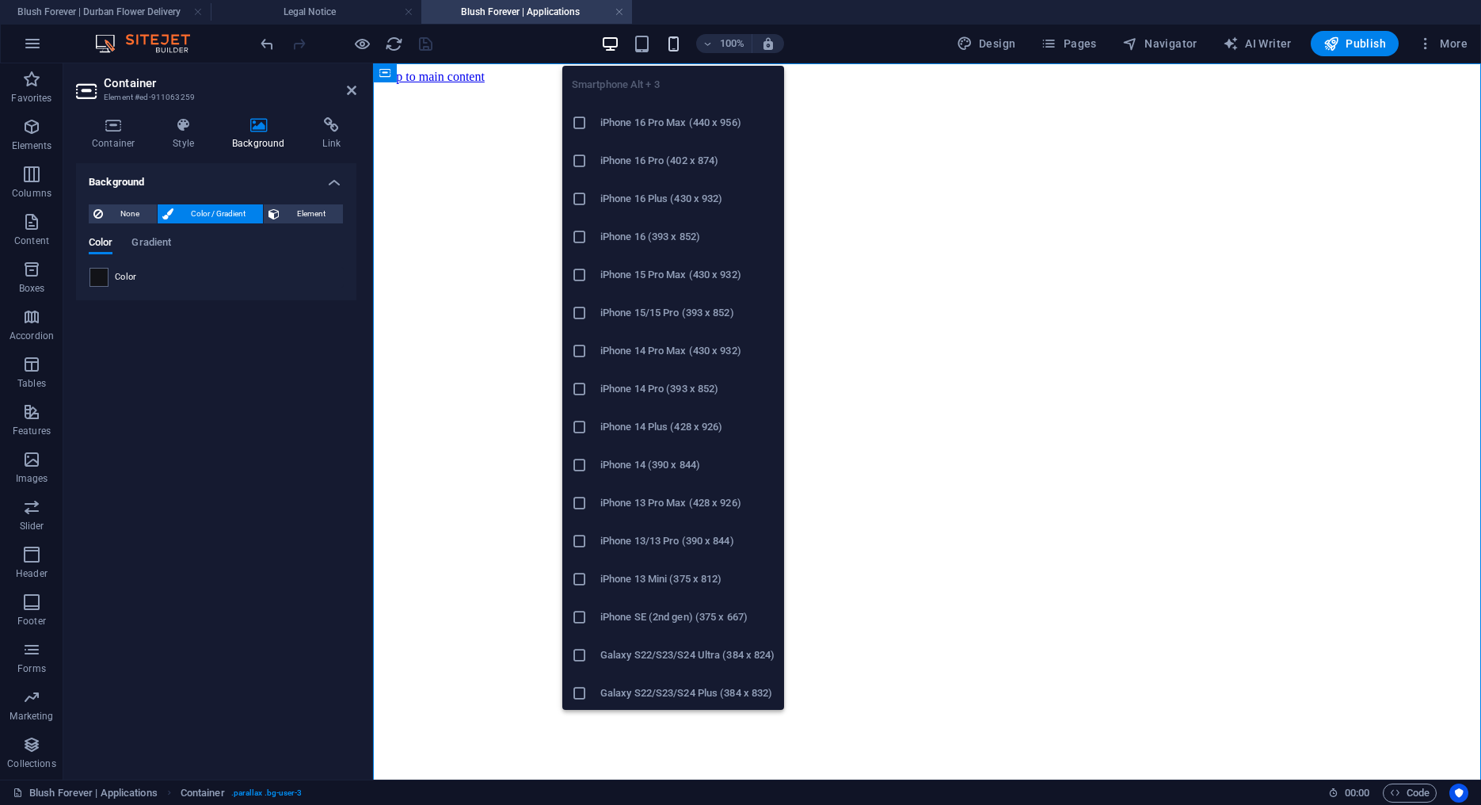
click at [670, 37] on icon "button" at bounding box center [674, 44] width 18 height 18
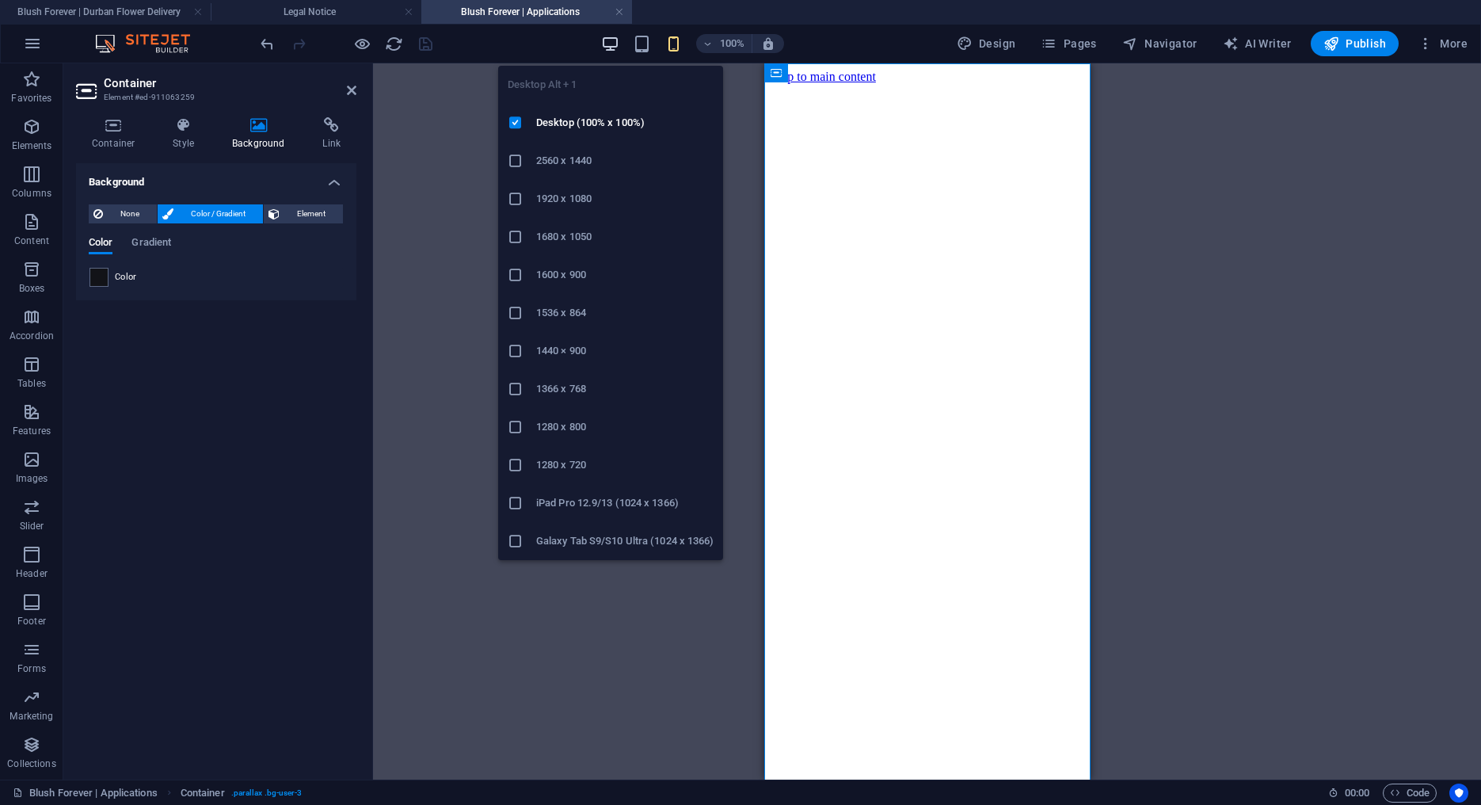
click at [611, 48] on icon "button" at bounding box center [610, 44] width 18 height 18
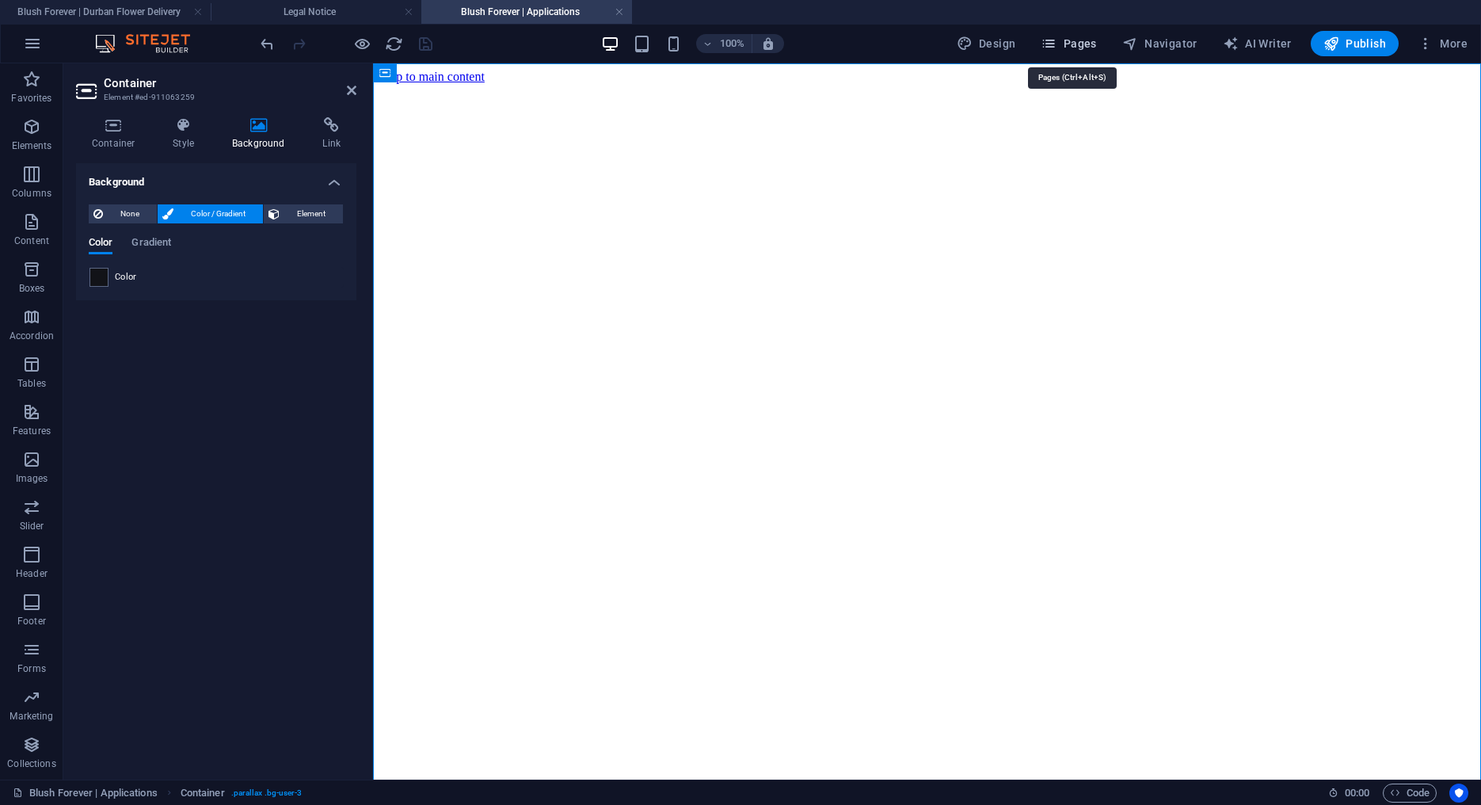
click at [1077, 42] on span "Pages" at bounding box center [1068, 44] width 55 height 16
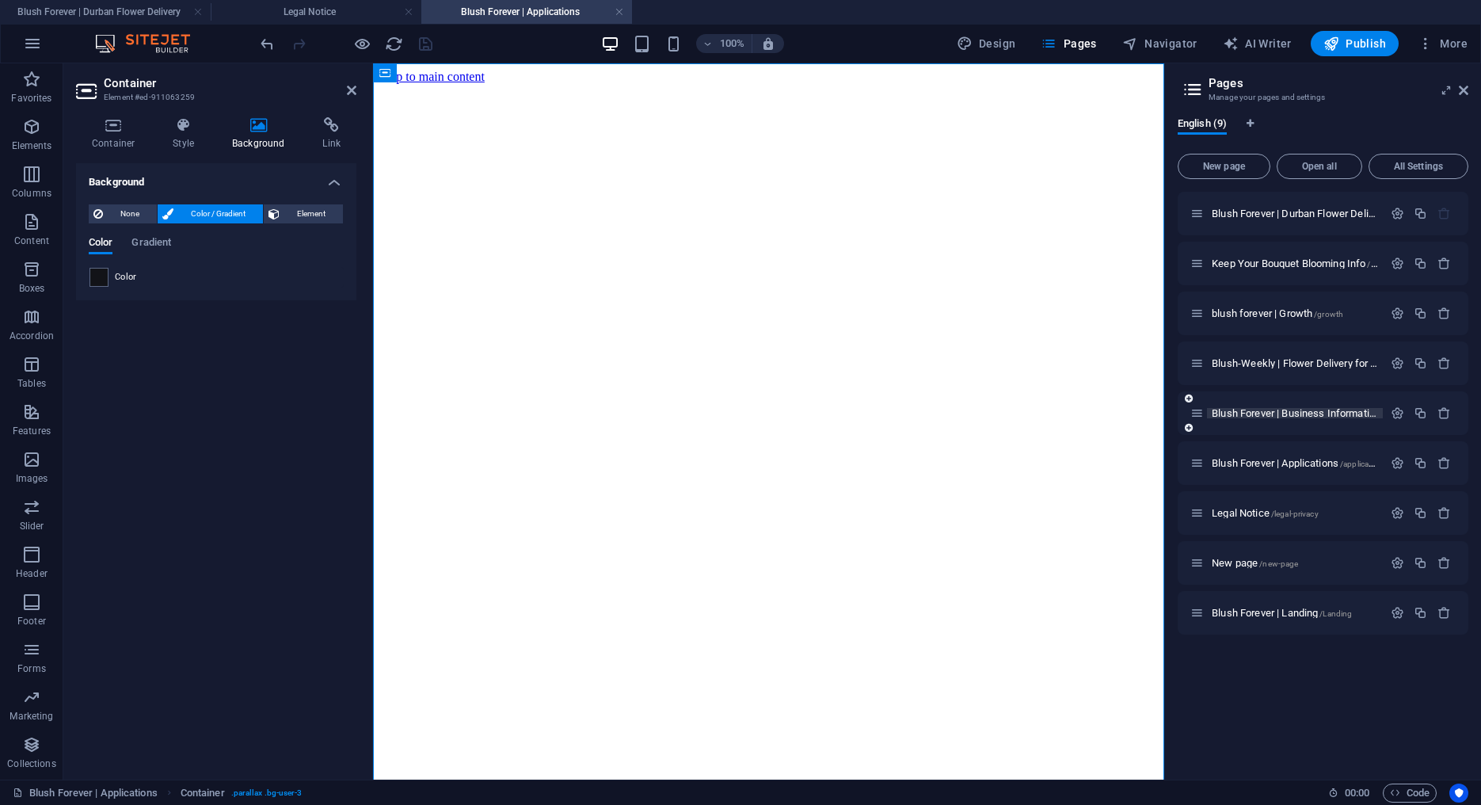
click at [1287, 413] on span "Blush Forever | Business Information /info" at bounding box center [1306, 413] width 188 height 12
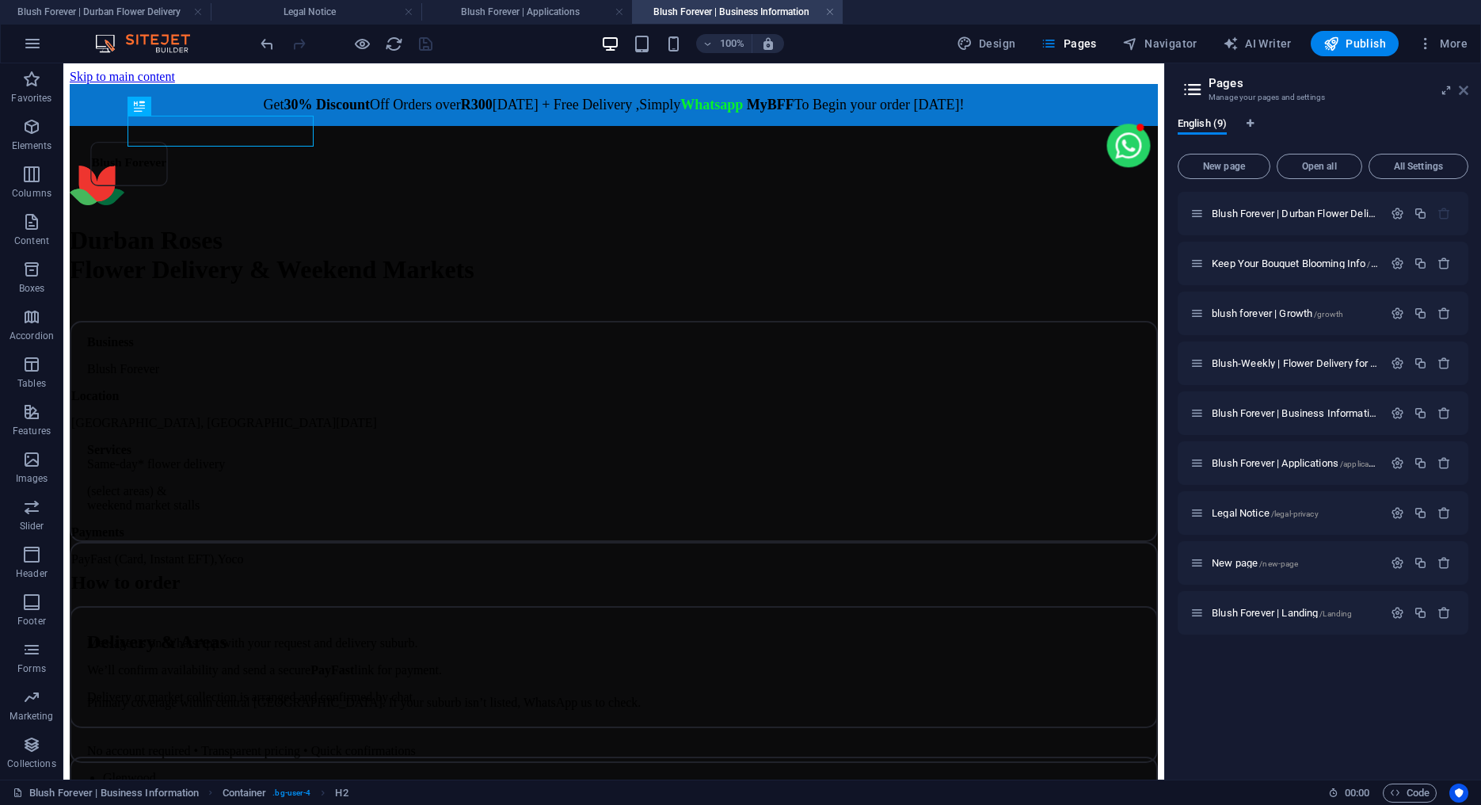
click at [1466, 90] on icon at bounding box center [1464, 90] width 10 height 13
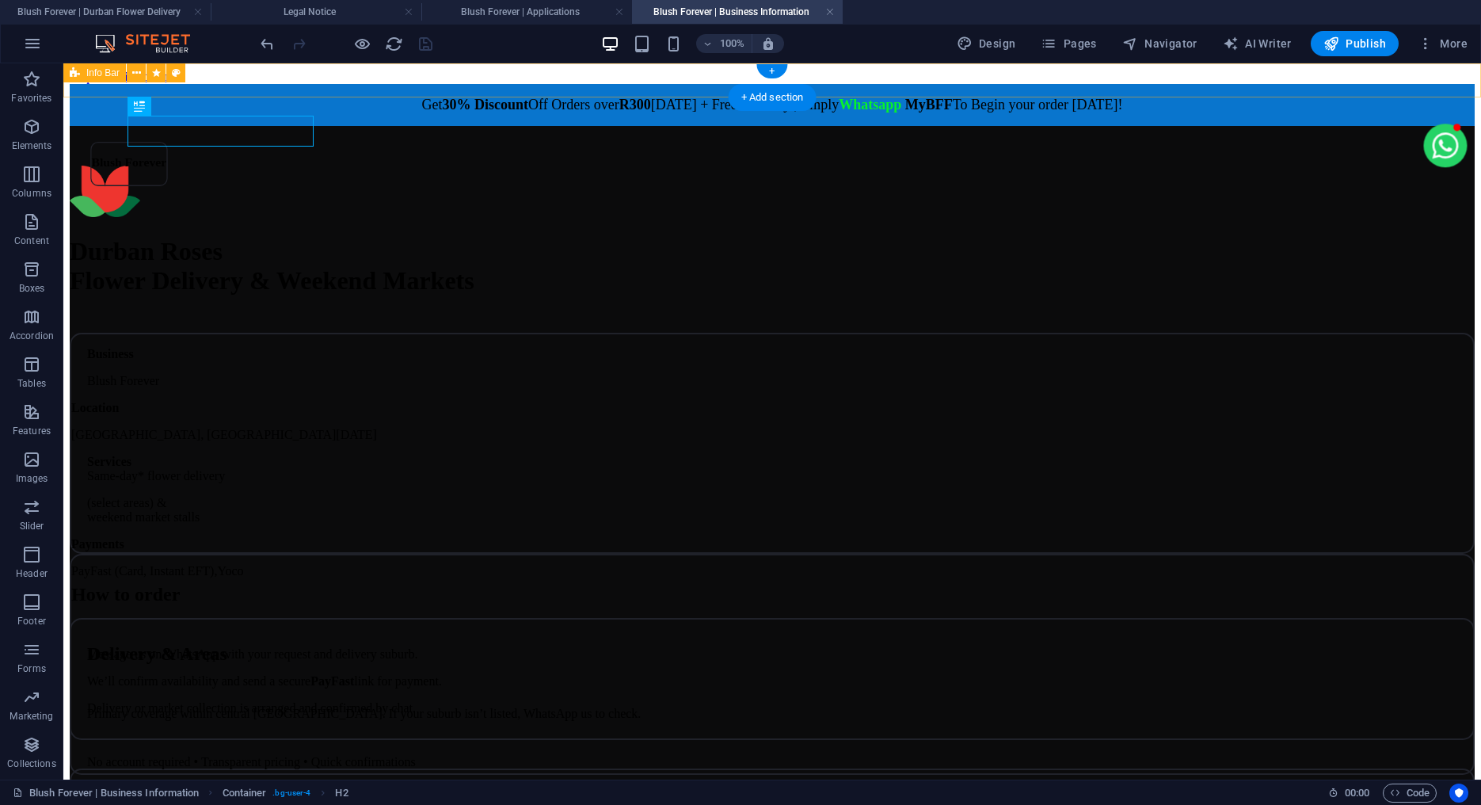
click at [216, 84] on div "Get 30% Discount Off Orders over R300 Today + Free Delivery ,Simply Whatsapp My…" at bounding box center [772, 105] width 1405 height 42
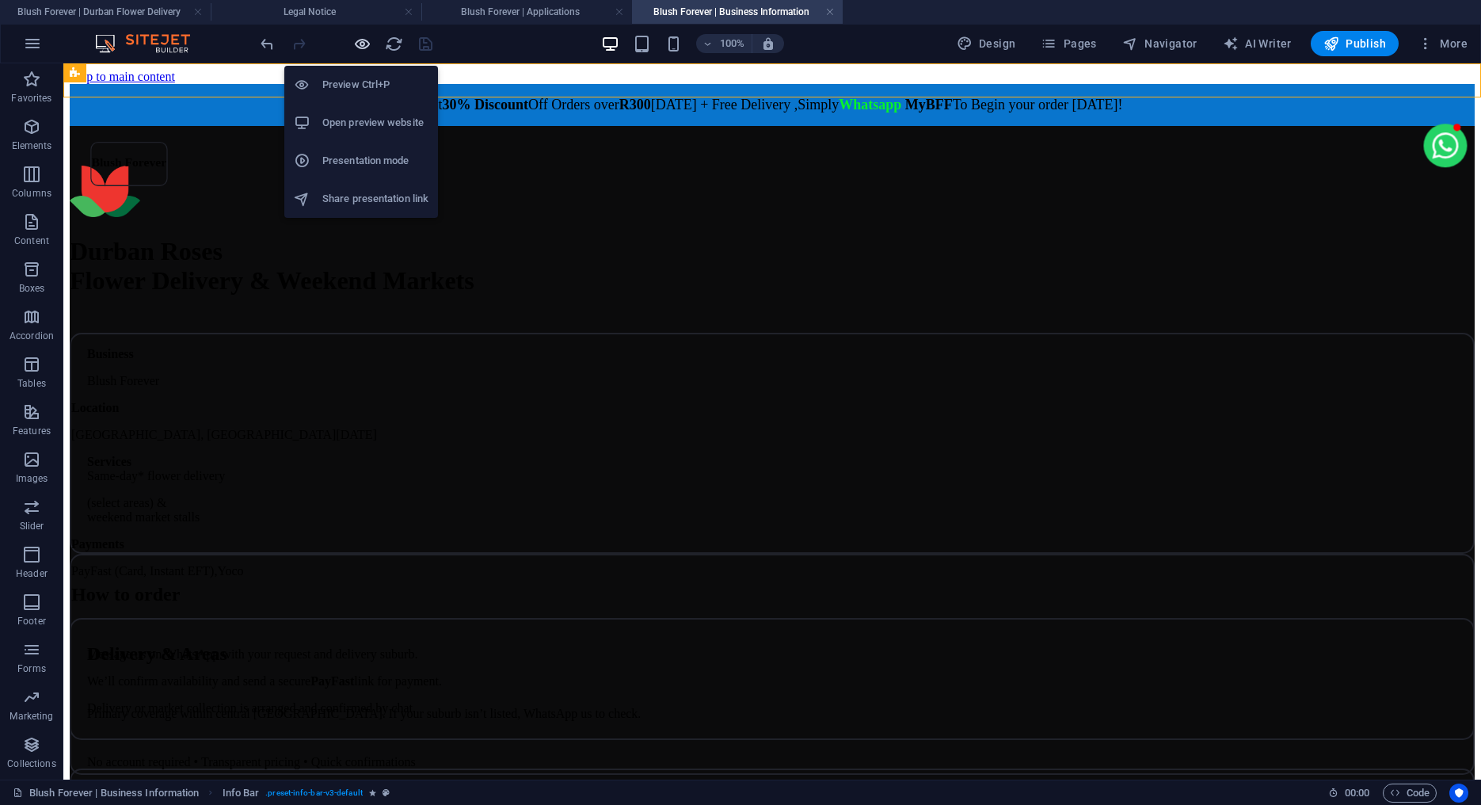
click at [368, 40] on icon "button" at bounding box center [362, 44] width 18 height 18
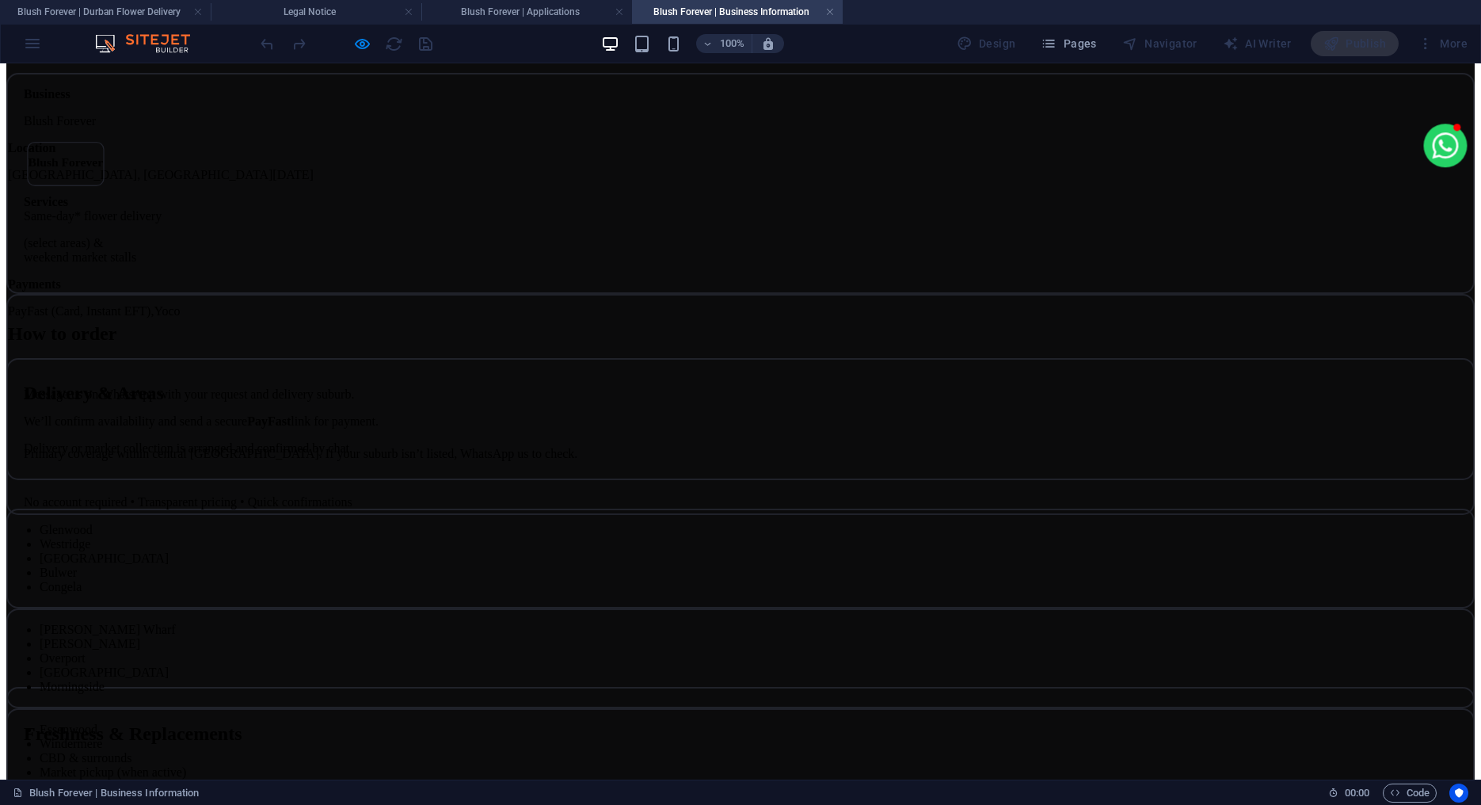
scroll to position [324, 0]
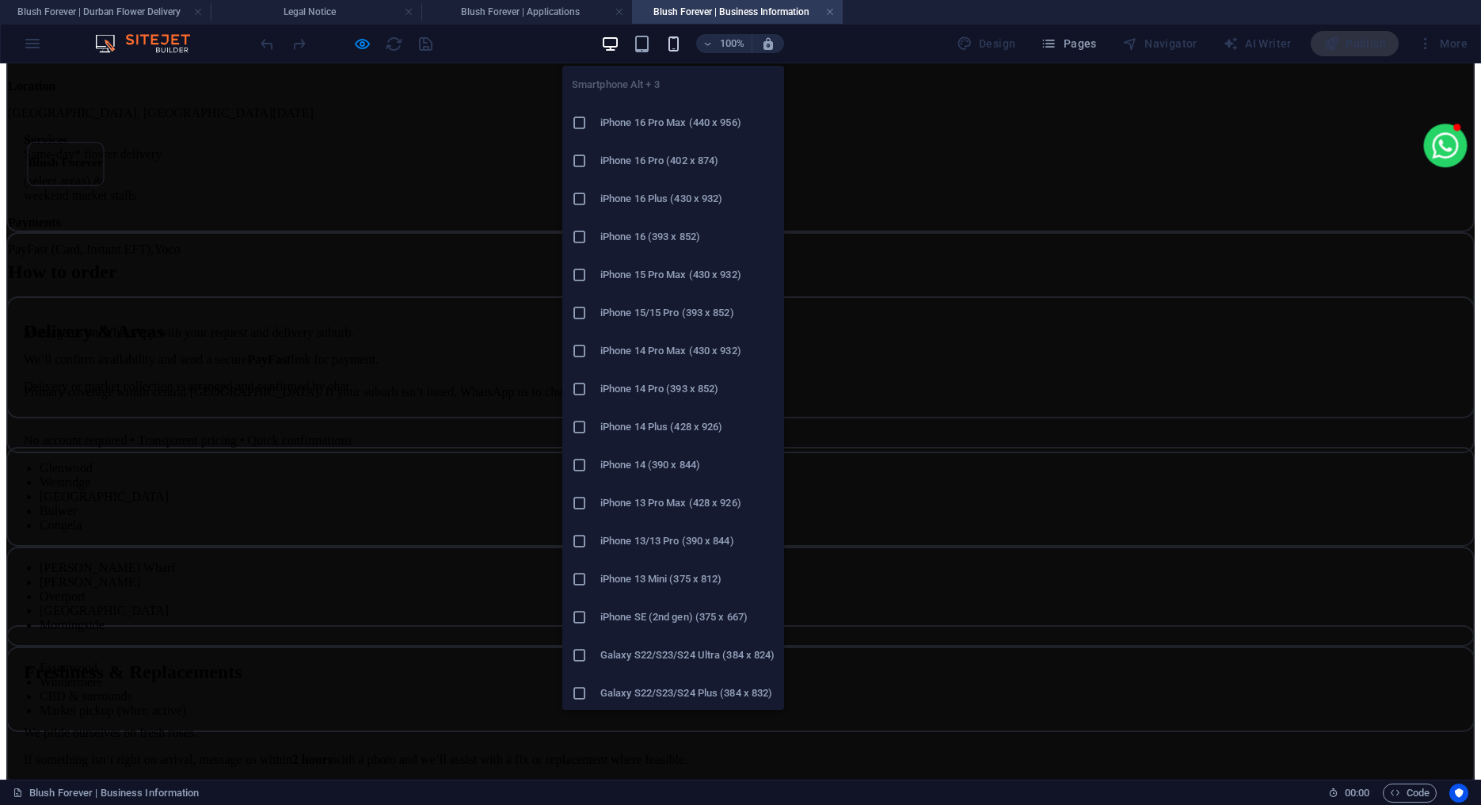
click at [676, 40] on icon "button" at bounding box center [674, 44] width 18 height 18
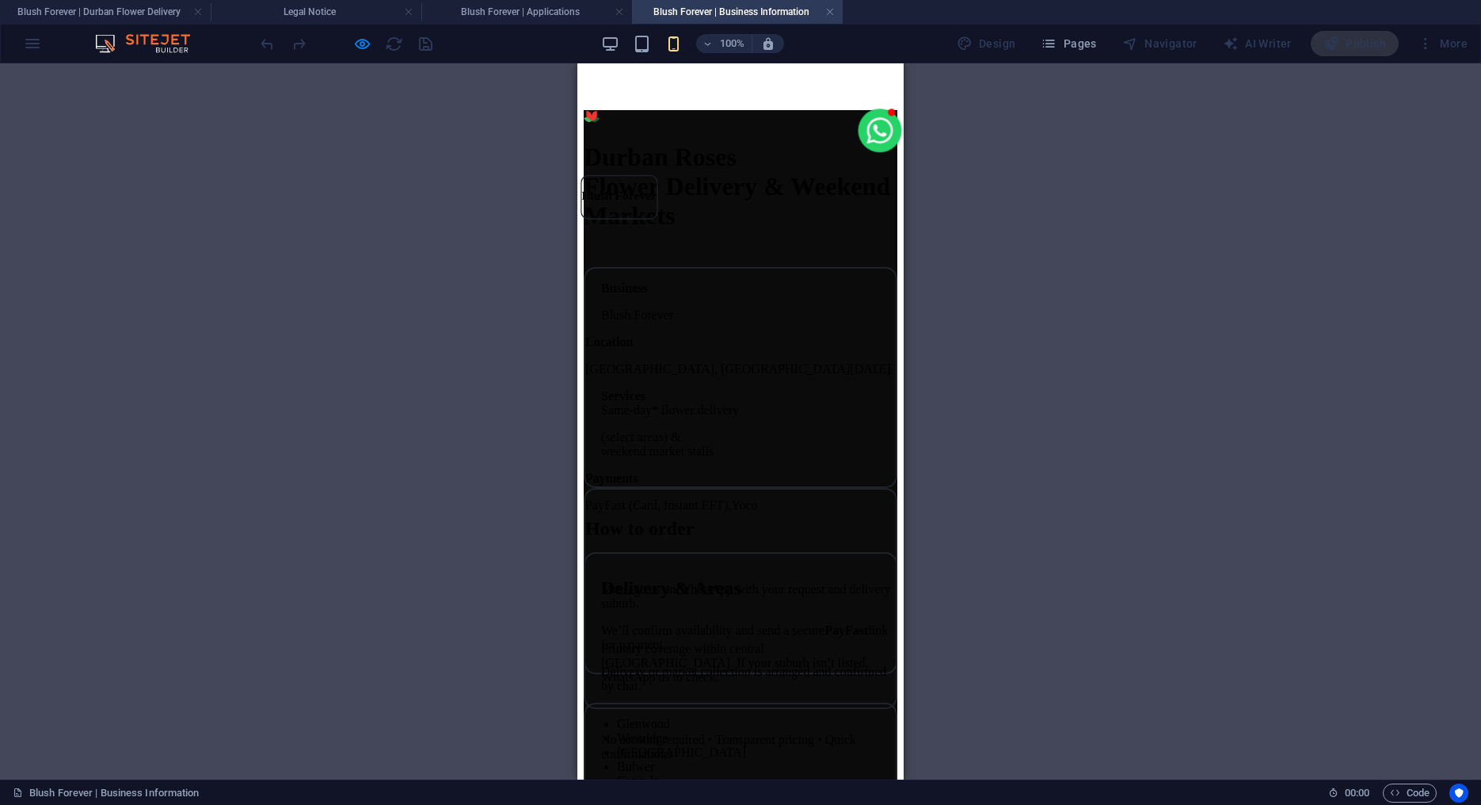
scroll to position [51, 0]
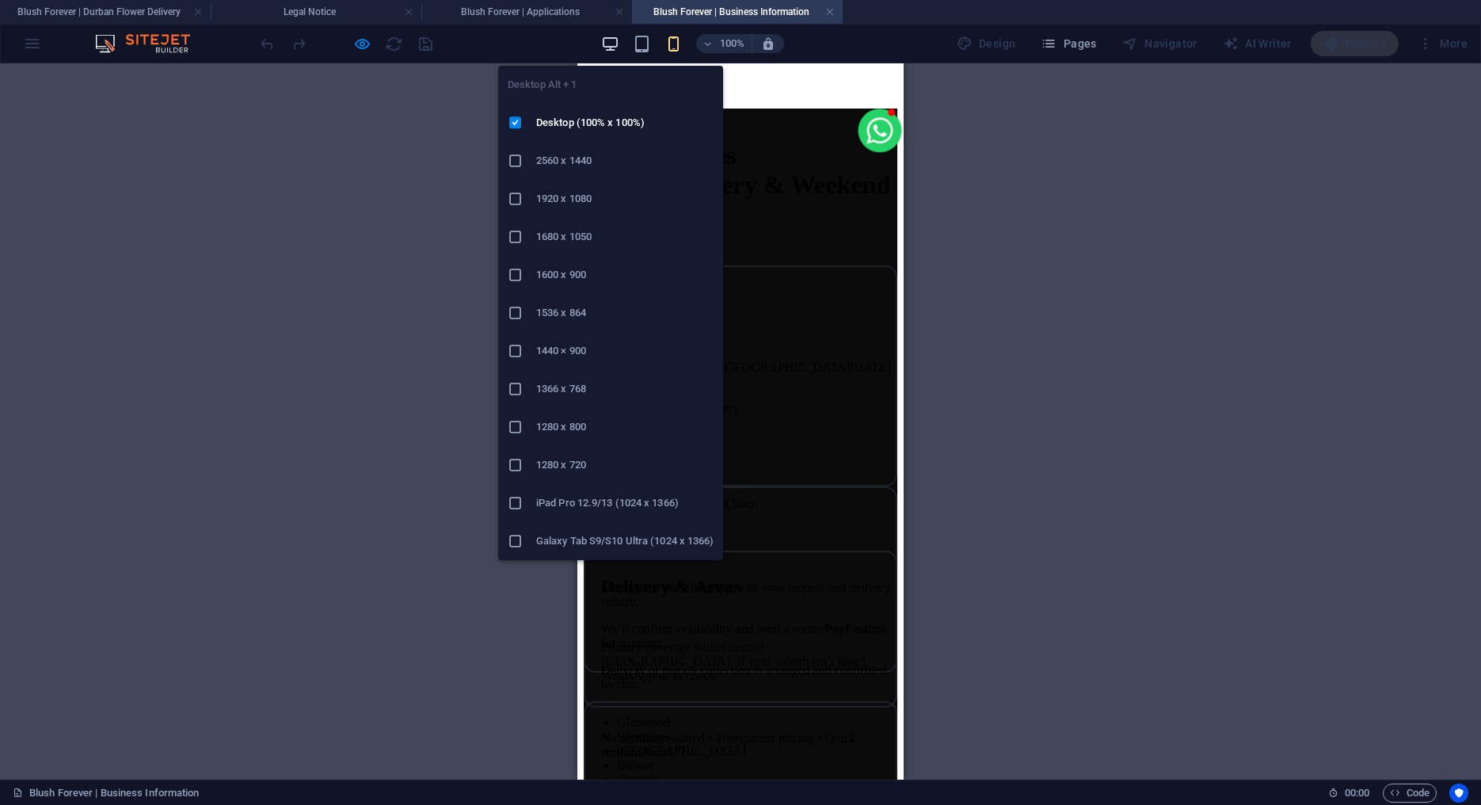
click at [618, 48] on icon "button" at bounding box center [610, 44] width 18 height 18
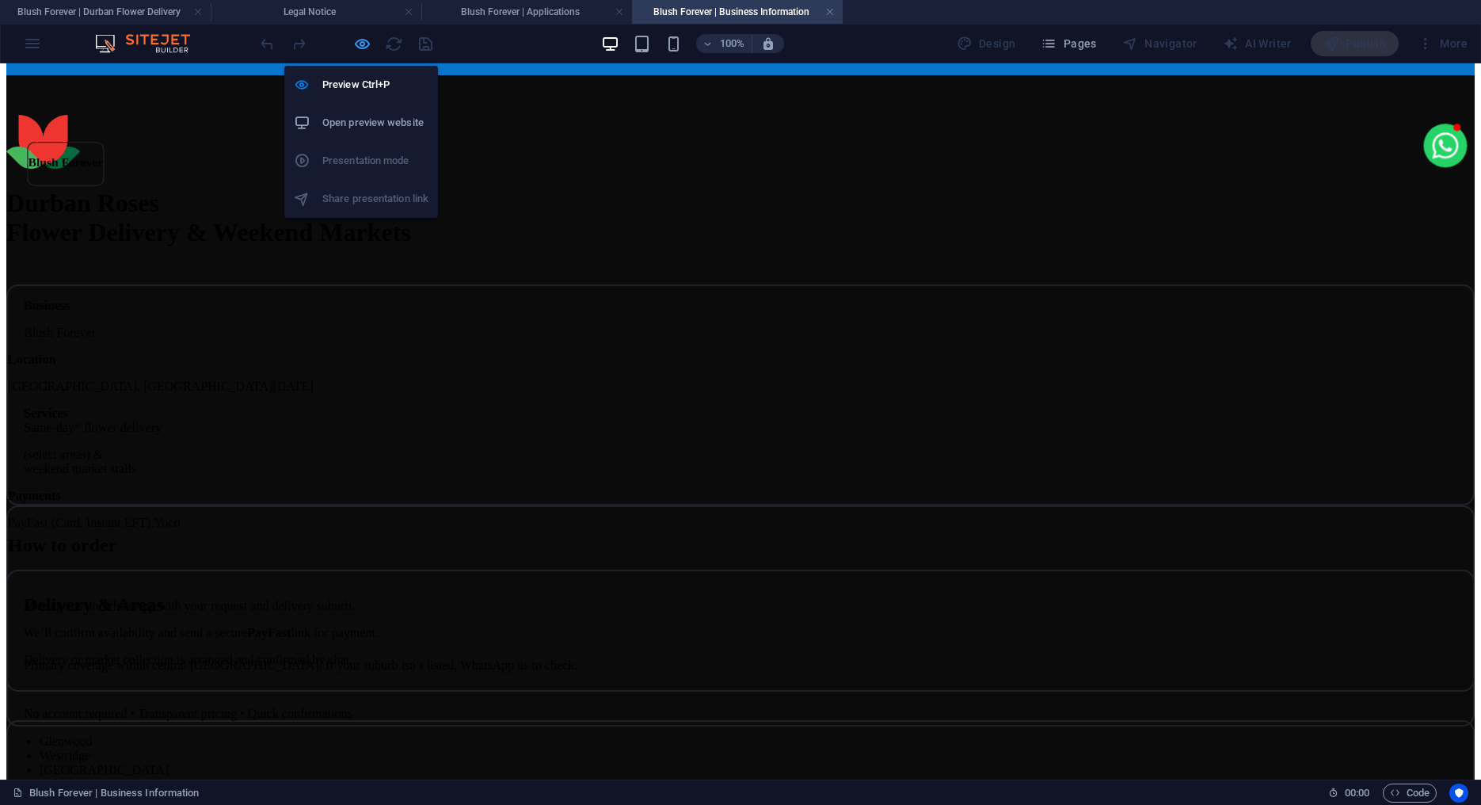
click at [364, 44] on icon "button" at bounding box center [362, 44] width 18 height 18
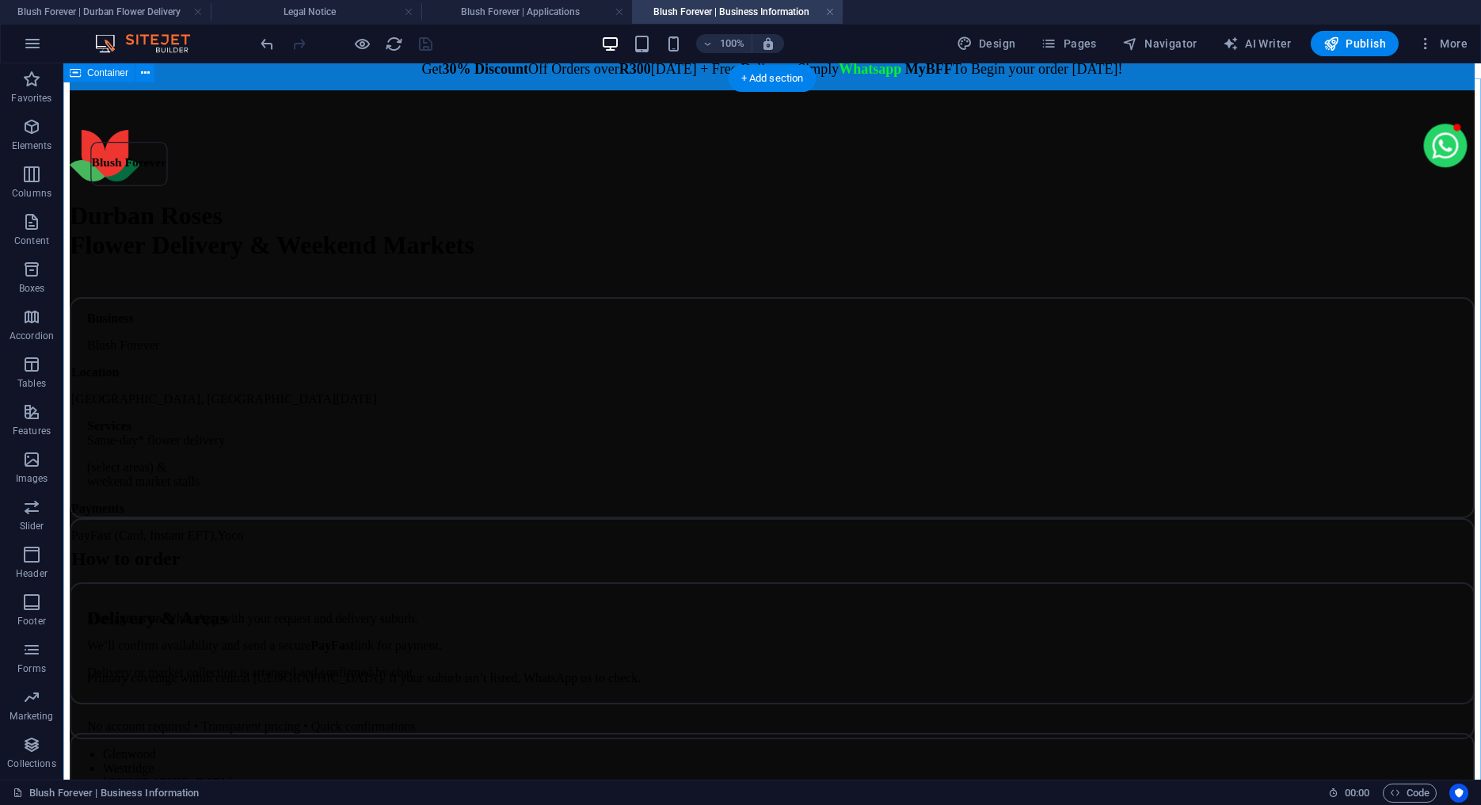
scroll to position [0, 0]
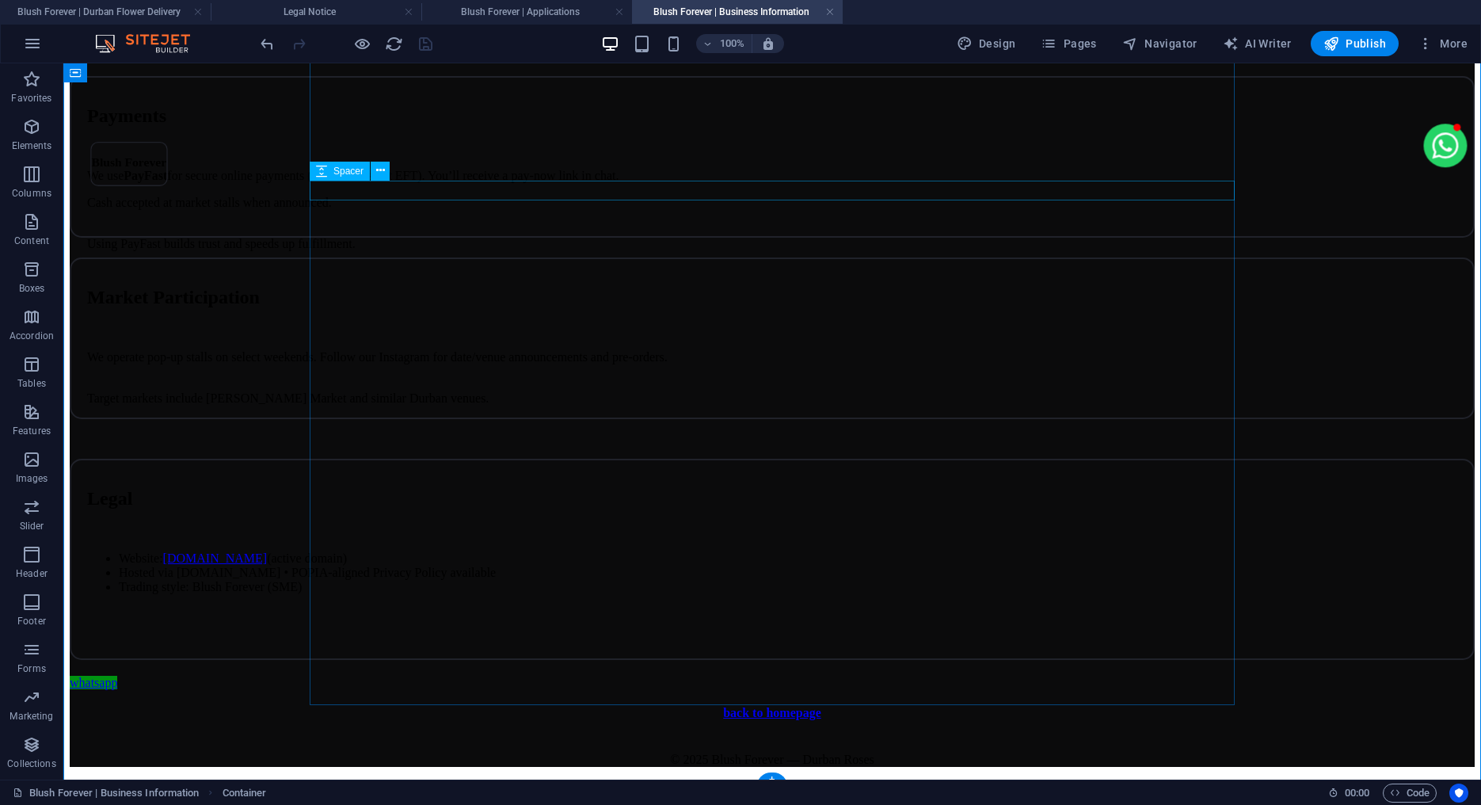
scroll to position [1146, 0]
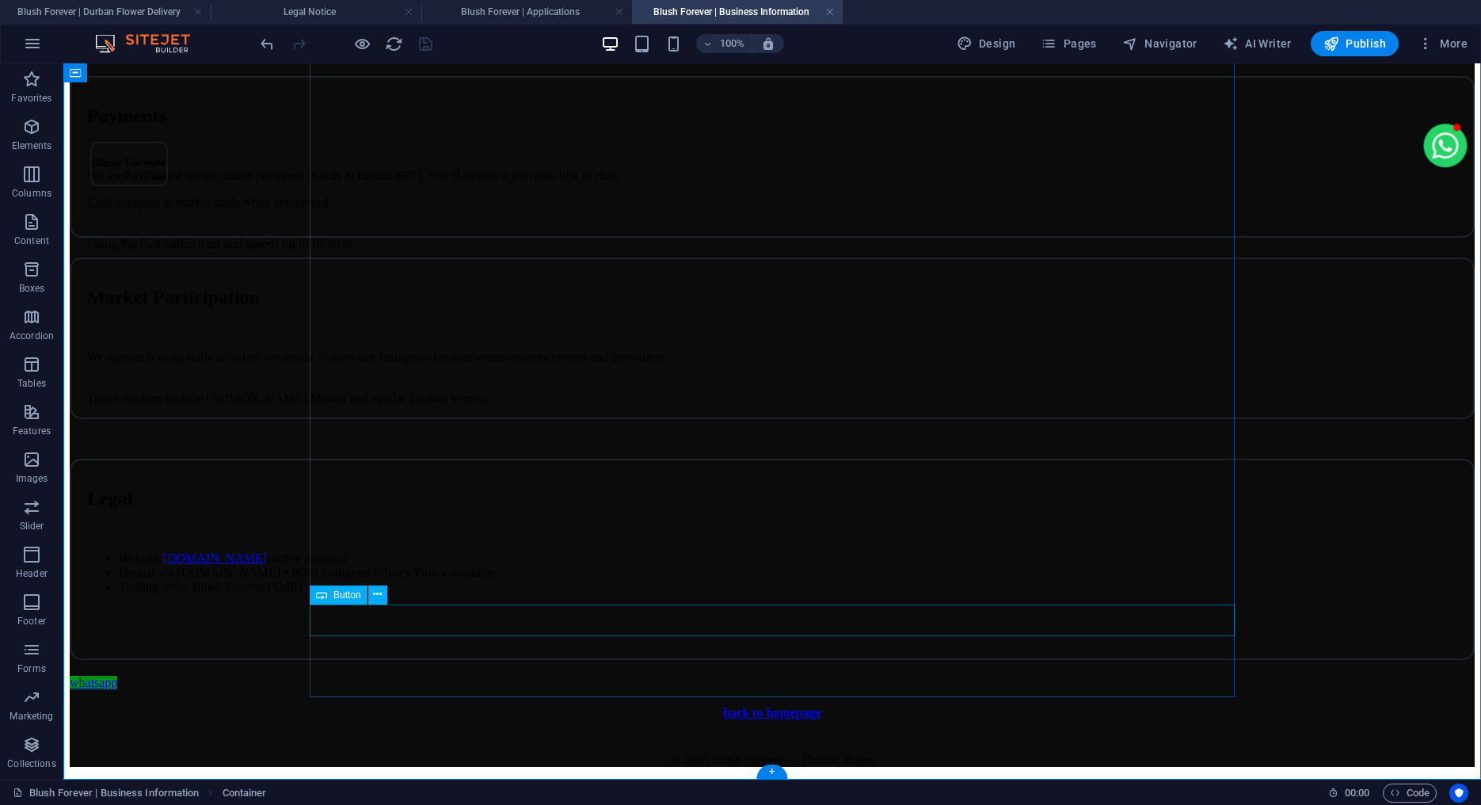
click at [324, 676] on div "whatsapp" at bounding box center [772, 683] width 1405 height 14
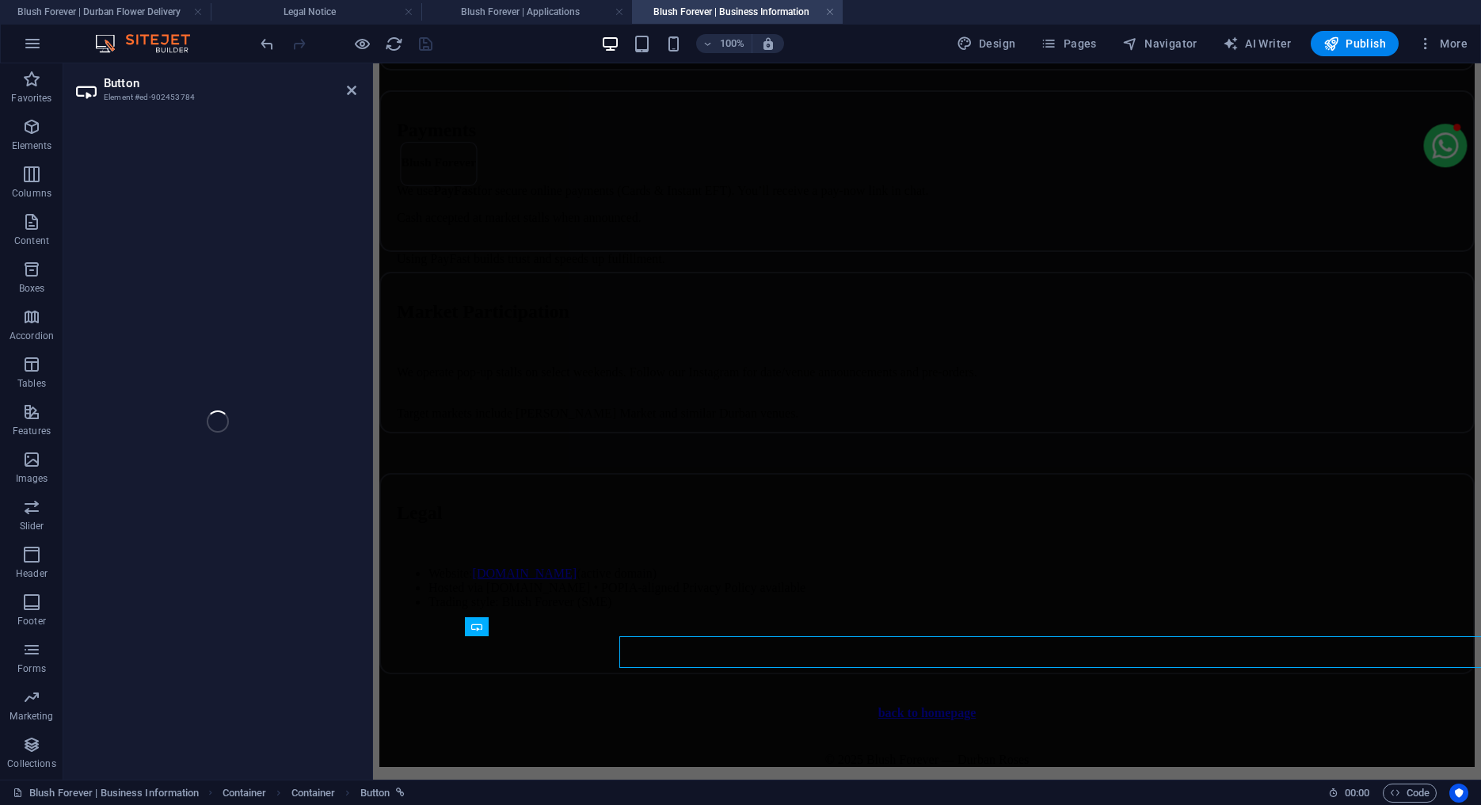
scroll to position [1115, 0]
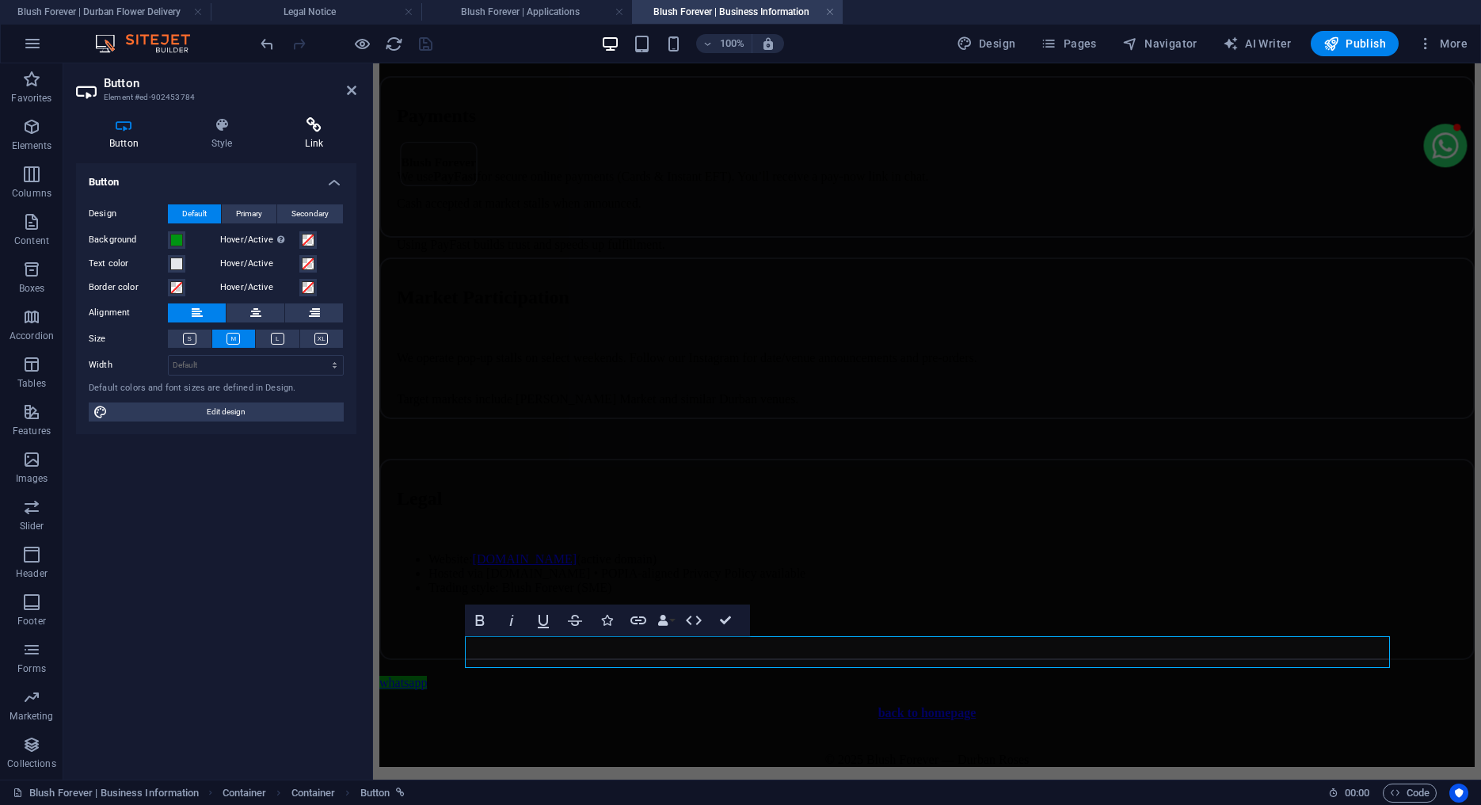
click at [323, 132] on icon at bounding box center [314, 125] width 85 height 16
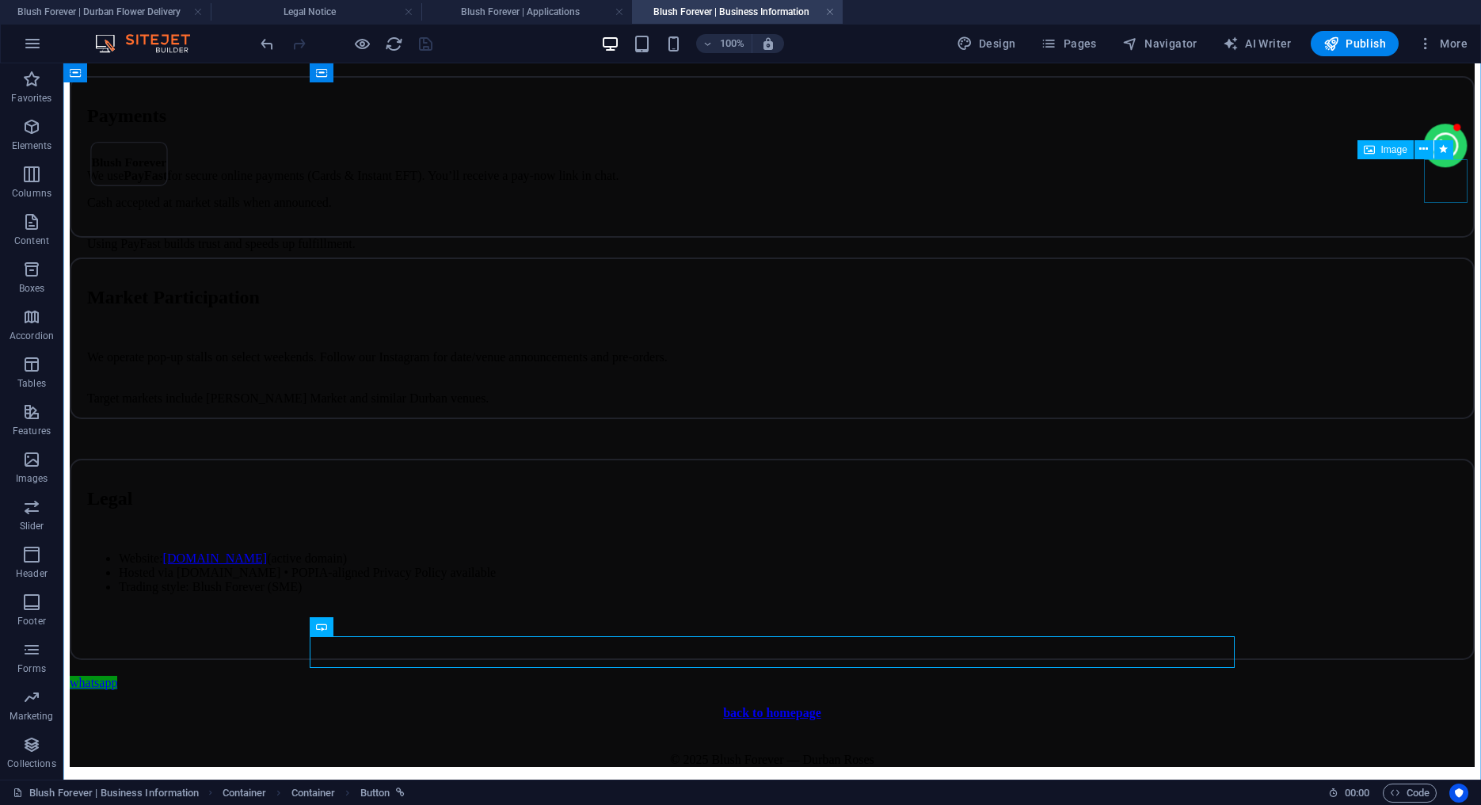
click at [1459, 170] on figure at bounding box center [1446, 147] width 44 height 47
select select "px"
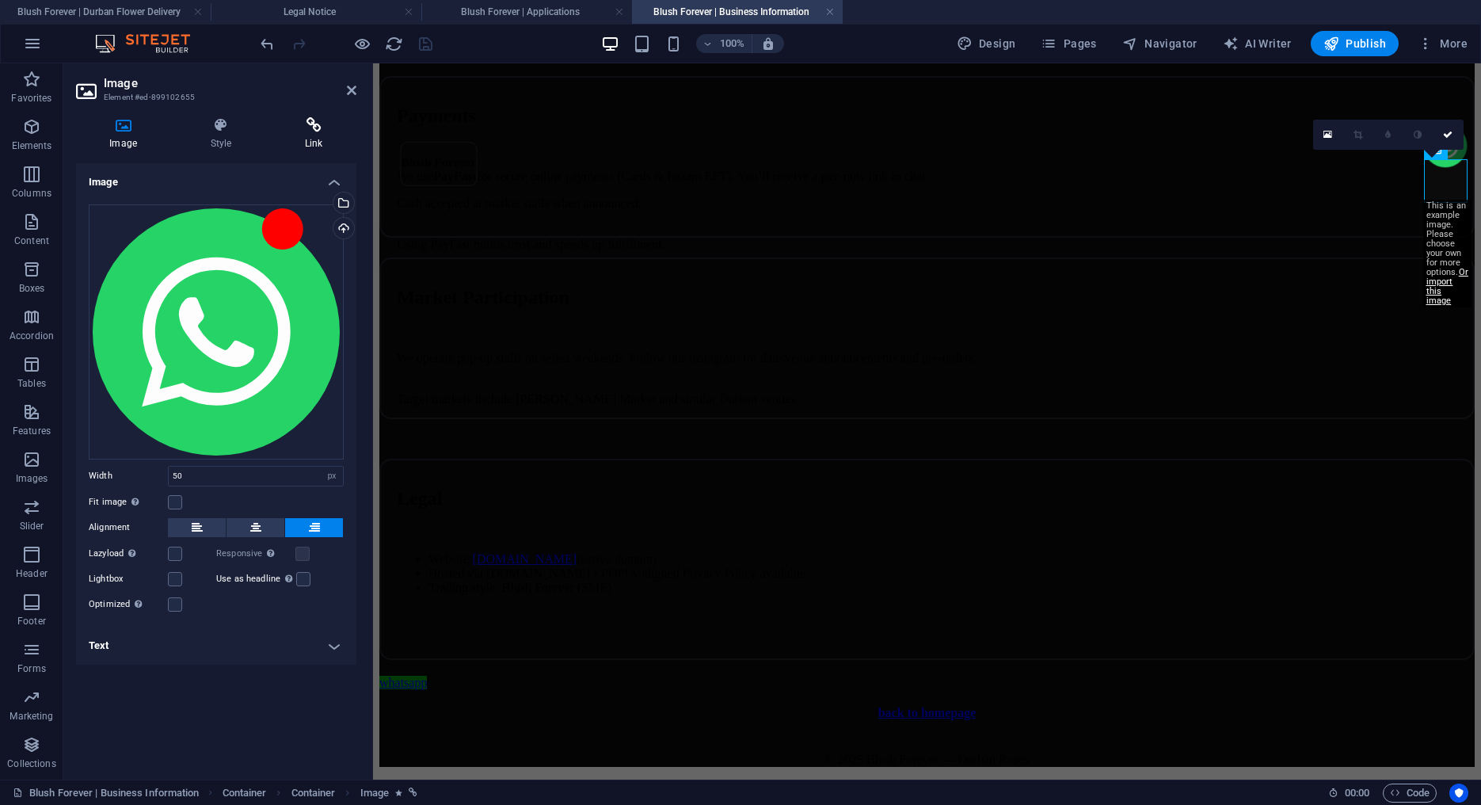
click at [301, 134] on h4 "Link" at bounding box center [314, 133] width 85 height 33
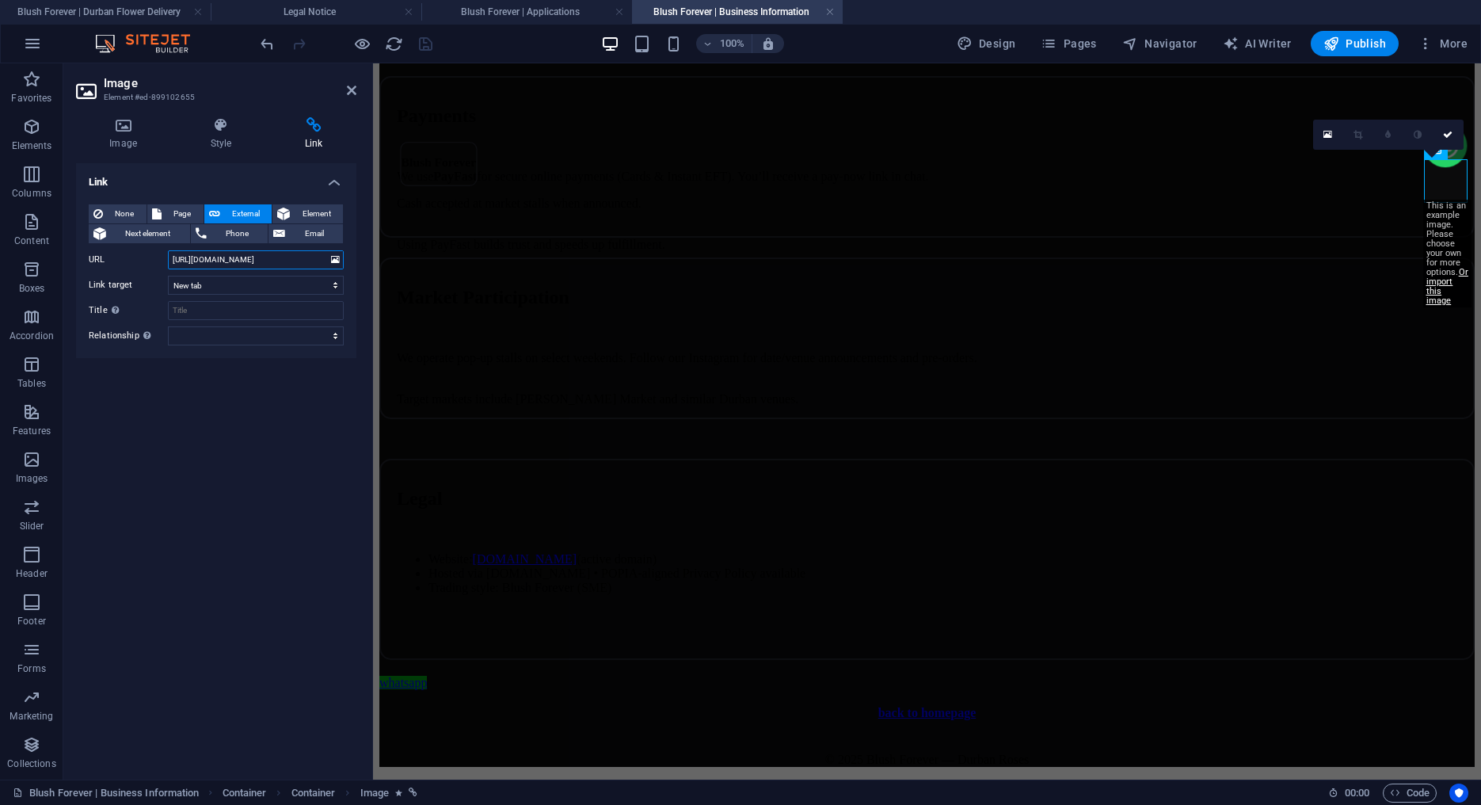
click at [276, 260] on input "http://blushforever.co.za/qr" at bounding box center [256, 259] width 176 height 19
drag, startPoint x: 264, startPoint y: 259, endPoint x: 273, endPoint y: 258, distance: 8.8
click at [273, 258] on input "http://blushforever.co.za/qr" at bounding box center [256, 259] width 176 height 19
type input "http://blushforever.co.za/wa"
click at [308, 443] on div "Link None Page External Element Next element Phone Email Page Blush Forever | D…" at bounding box center [216, 465] width 280 height 604
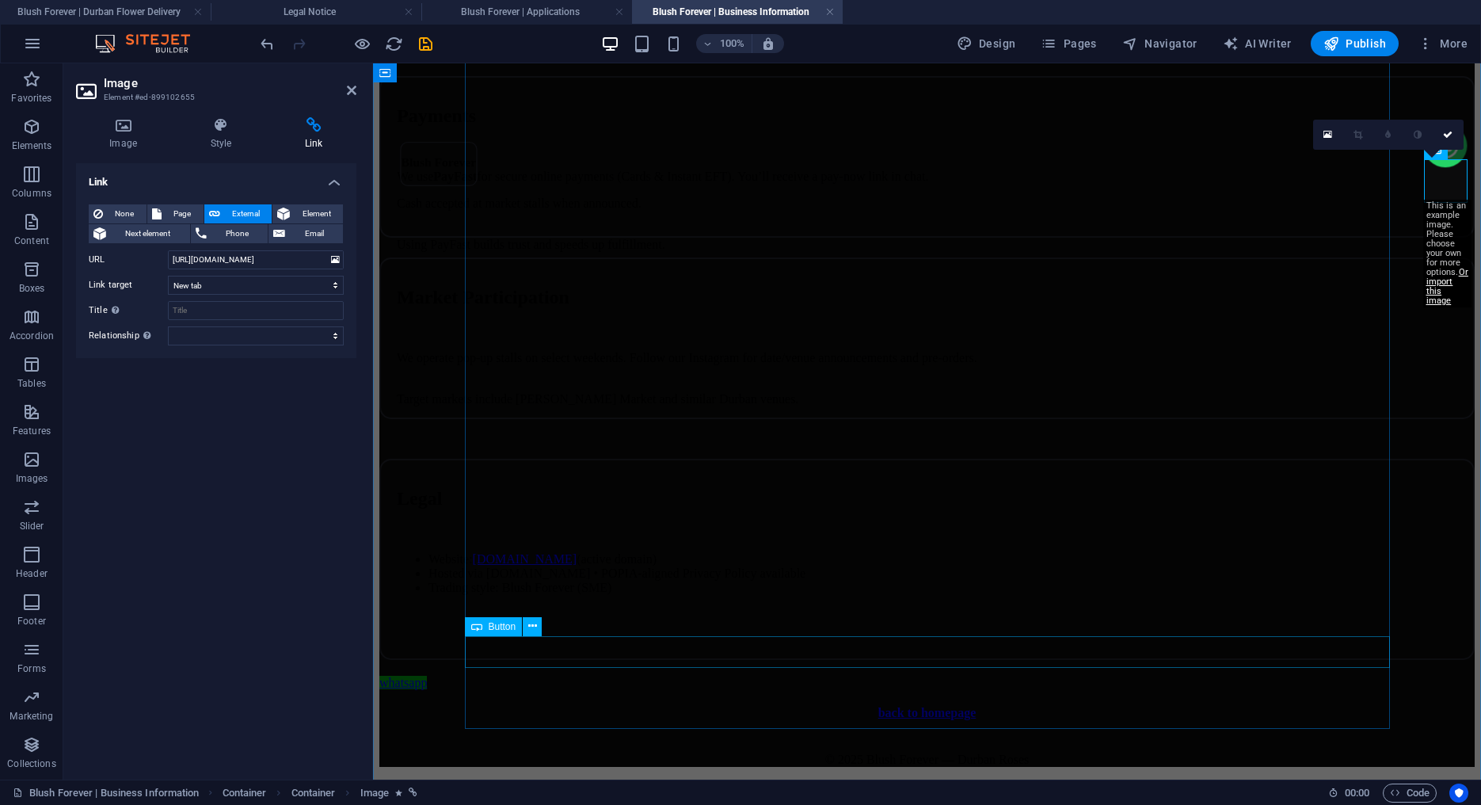
click at [527, 676] on div "whatsapp" at bounding box center [927, 683] width 1096 height 14
select select
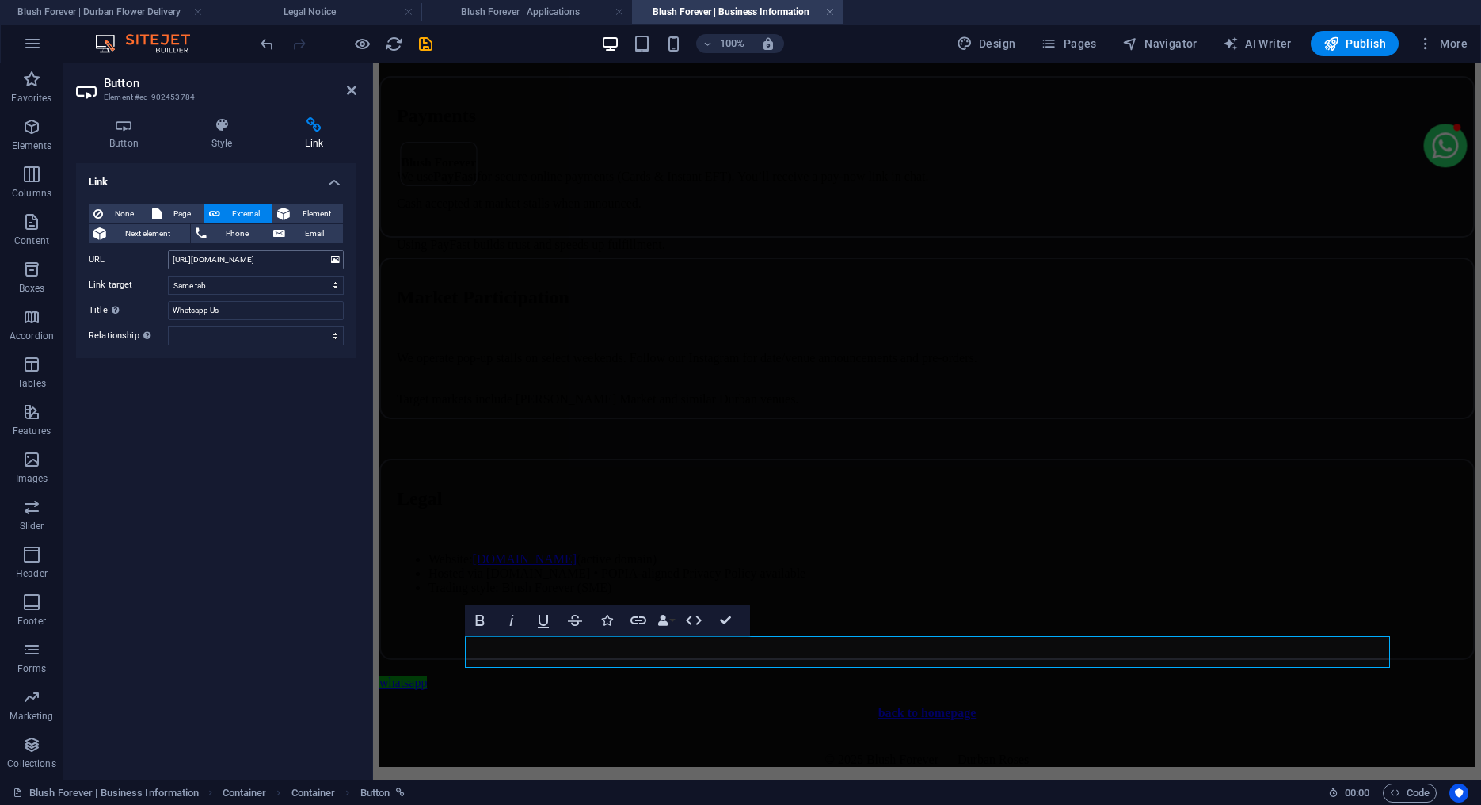
drag, startPoint x: 264, startPoint y: 261, endPoint x: 281, endPoint y: 261, distance: 17.4
click at [281, 261] on input "http://blushforever.co.za/qr" at bounding box center [256, 259] width 176 height 19
type input "http://blushforever.co.za/wa"
click at [355, 82] on h2 "Button" at bounding box center [230, 83] width 253 height 14
click at [355, 88] on icon at bounding box center [352, 90] width 10 height 13
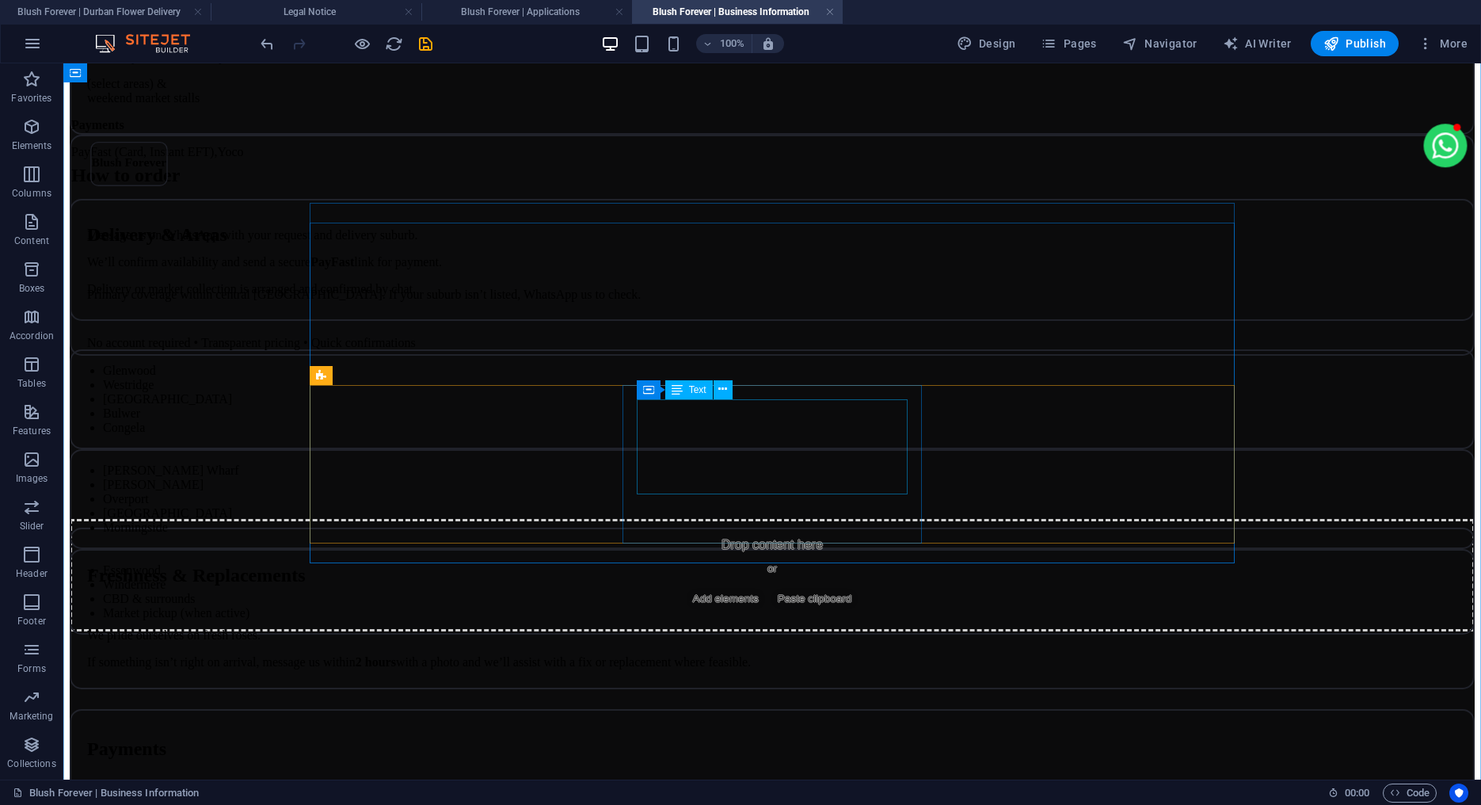
scroll to position [0, 0]
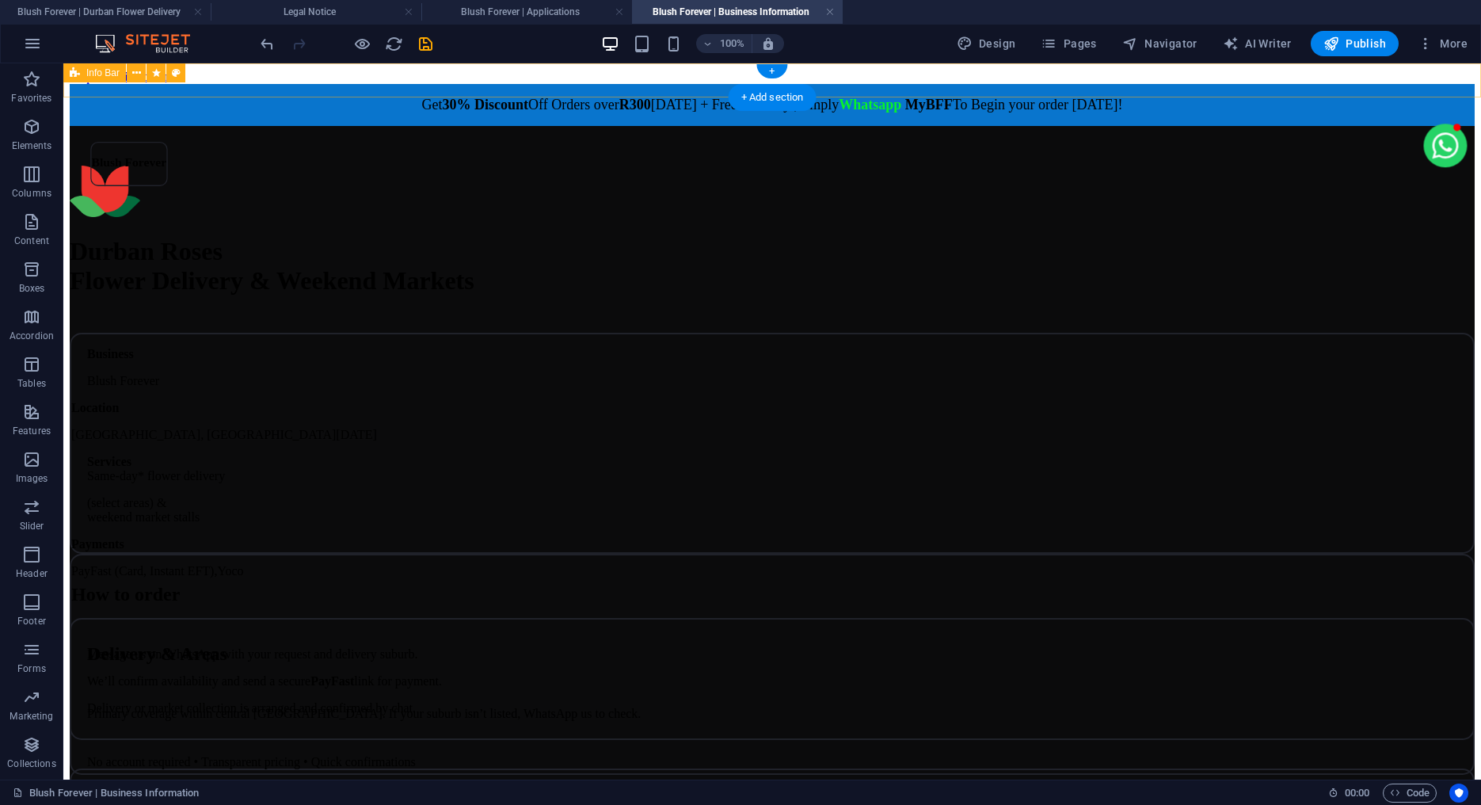
click at [225, 84] on div "Get 30% Discount Off Orders over R300 Today + Free Delivery ,Simply Whatsapp My…" at bounding box center [772, 105] width 1405 height 42
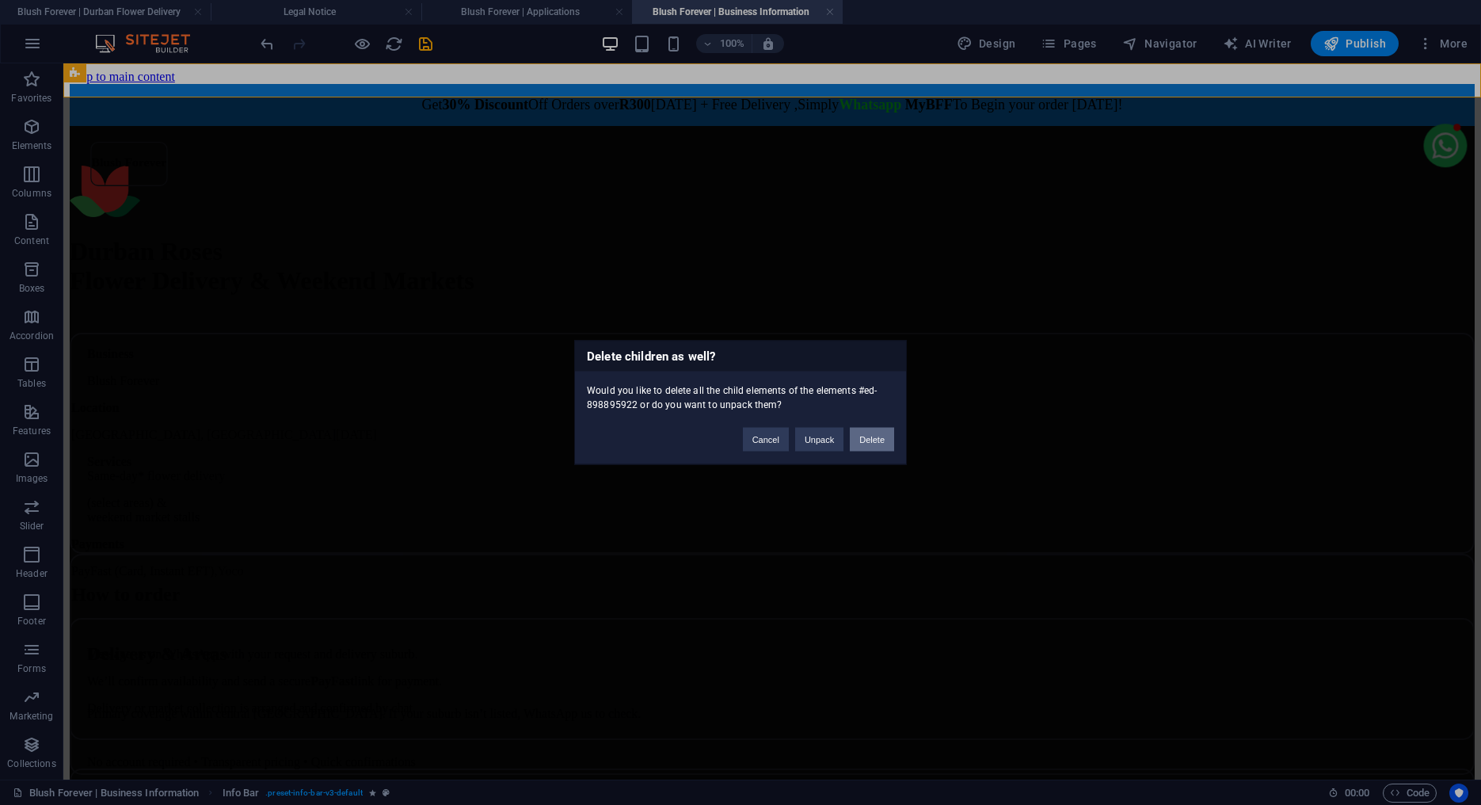
click at [873, 443] on button "Delete" at bounding box center [872, 440] width 44 height 24
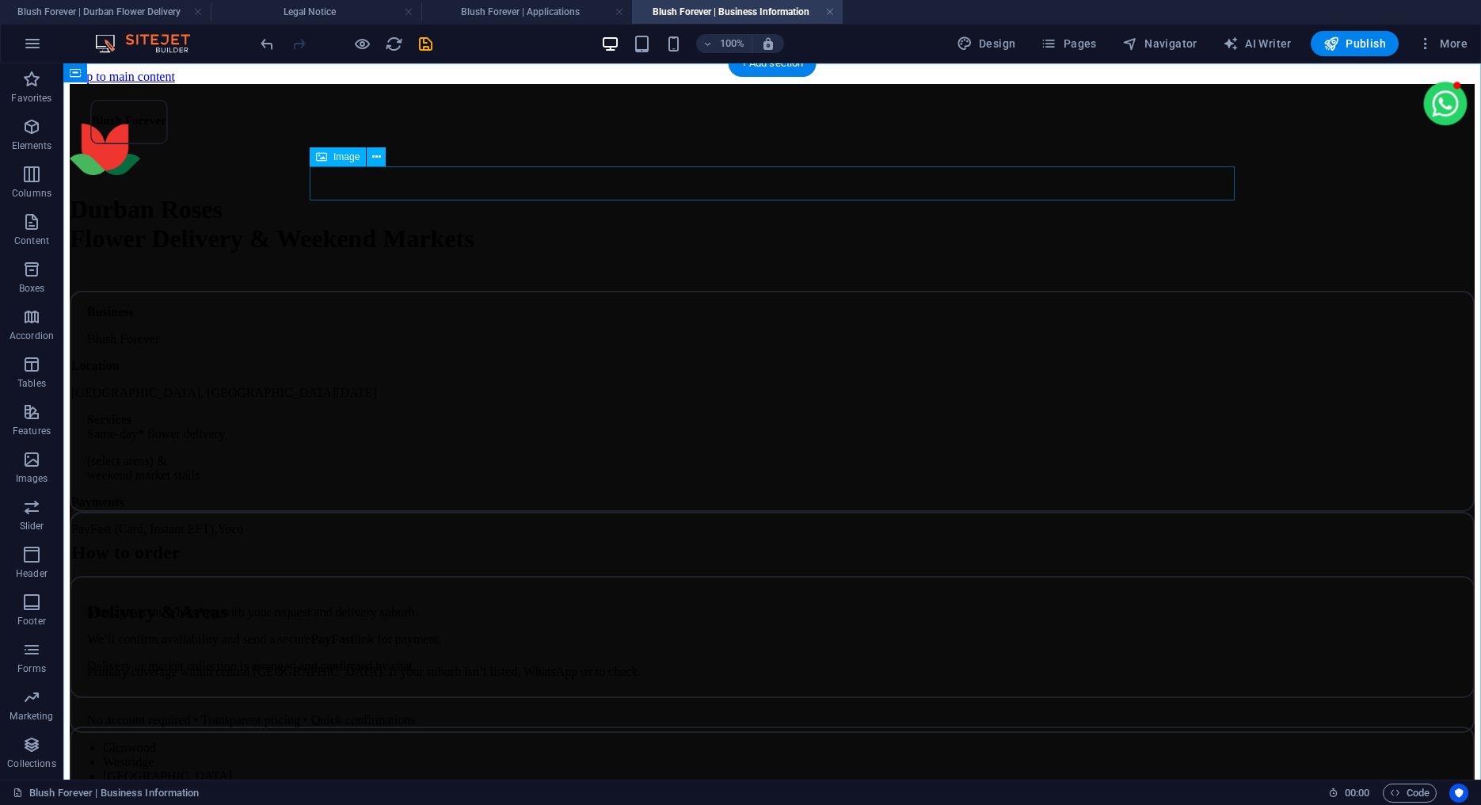
click at [358, 175] on figure at bounding box center [772, 151] width 1405 height 55
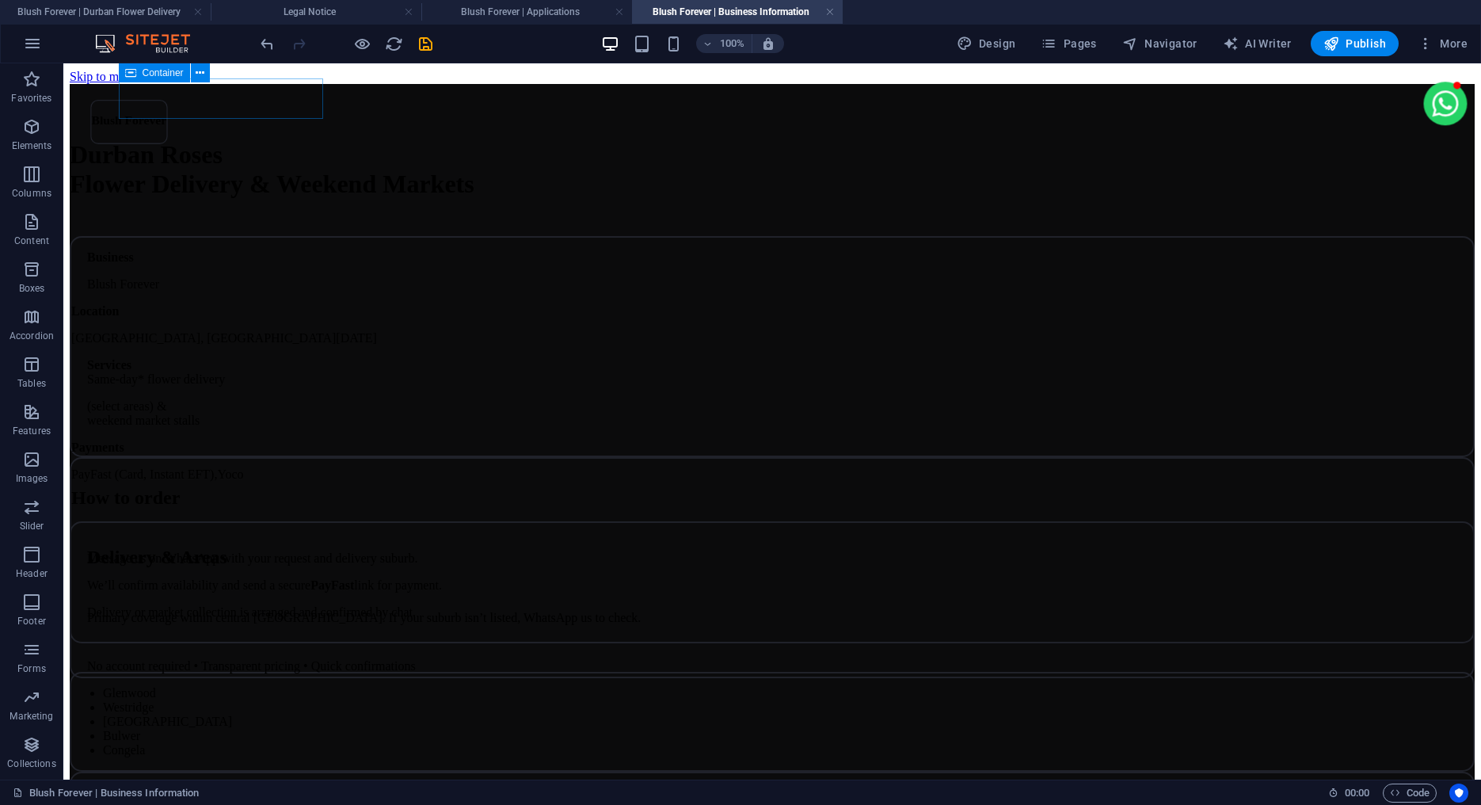
click at [127, 76] on icon at bounding box center [130, 72] width 11 height 19
click at [1443, 128] on figure at bounding box center [1446, 105] width 44 height 47
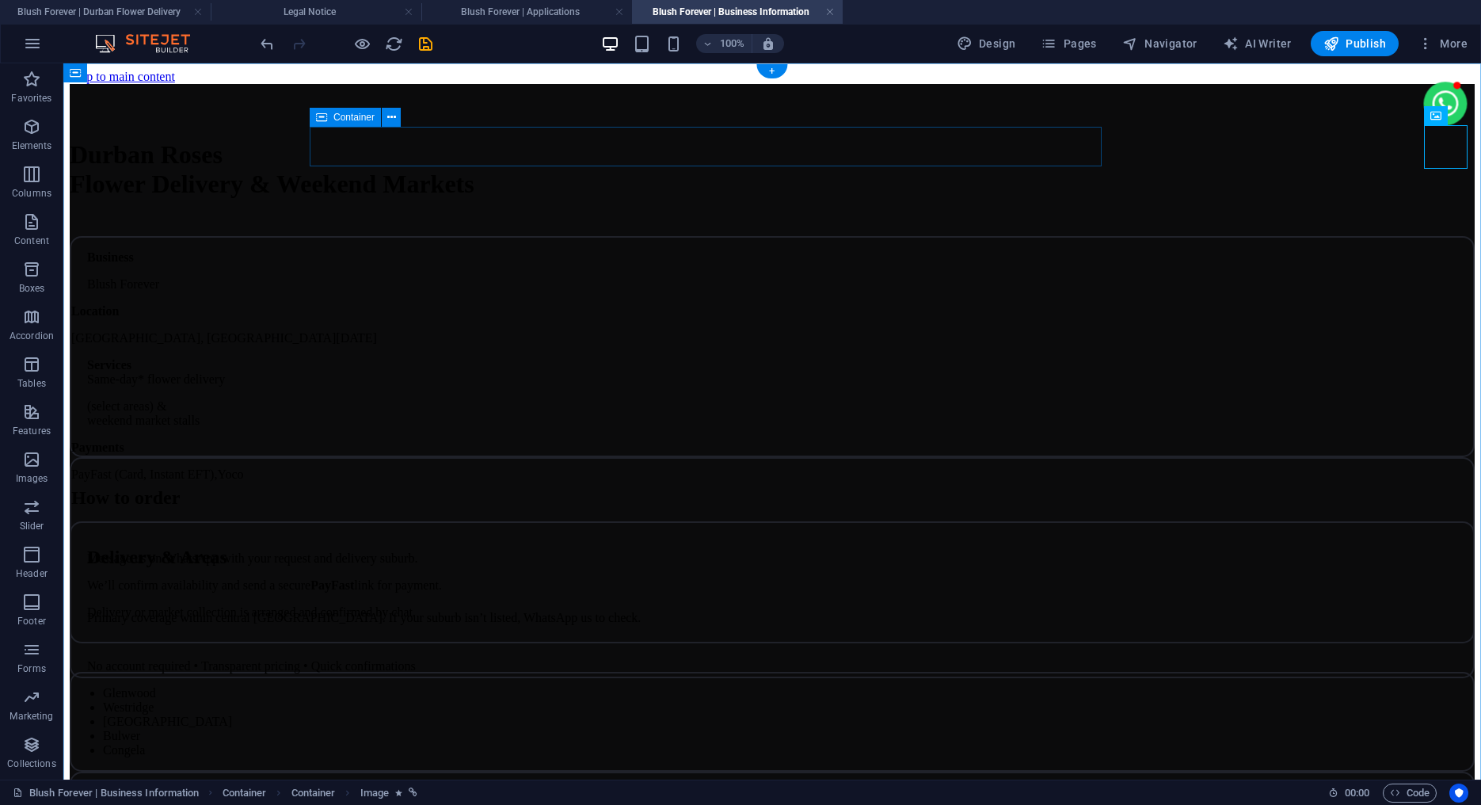
click at [366, 124] on div at bounding box center [466, 104] width 792 height 40
click at [118, 9] on h4 "Blush Forever | Durban Flower Delivery" at bounding box center [105, 11] width 211 height 17
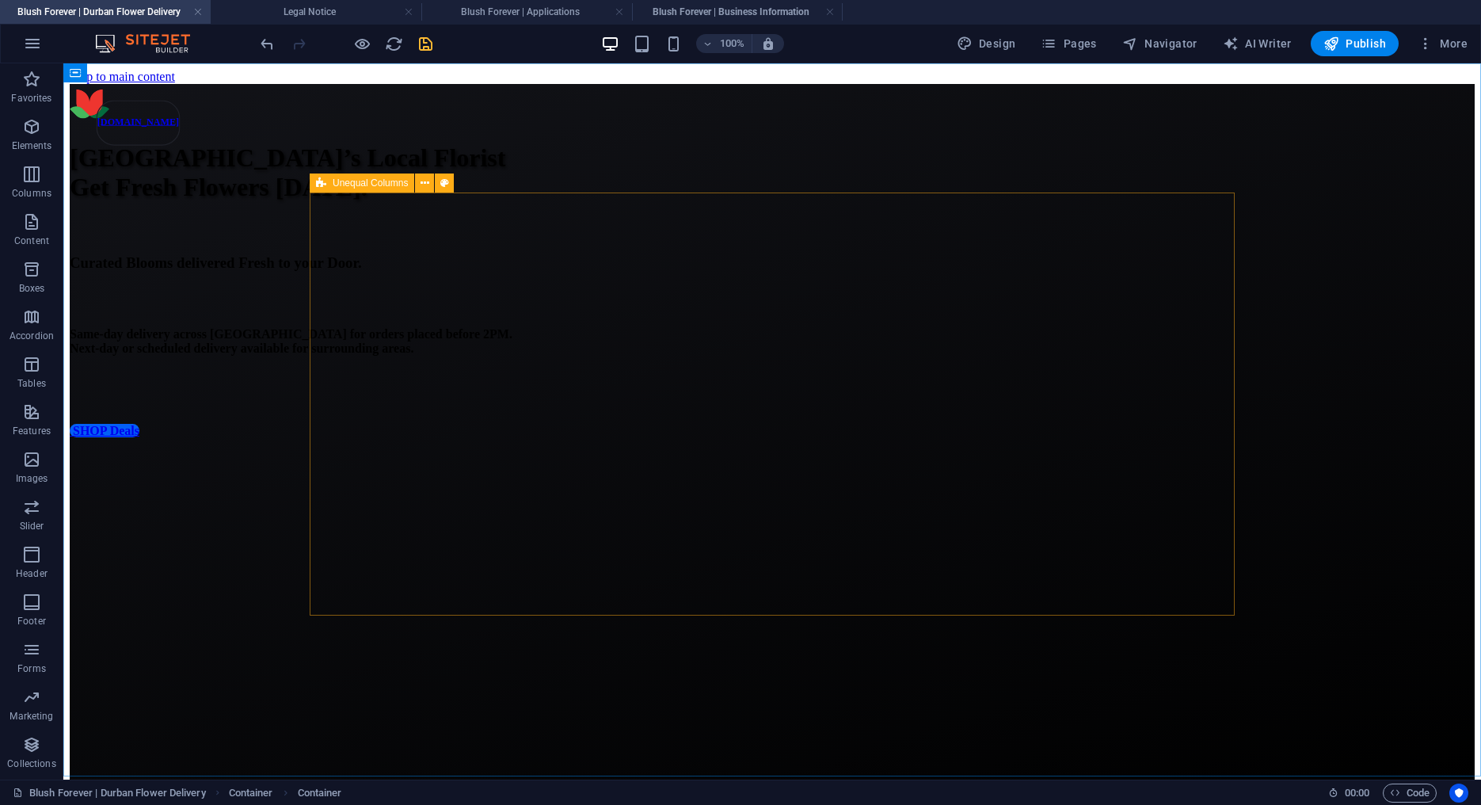
click at [322, 184] on icon at bounding box center [321, 182] width 10 height 19
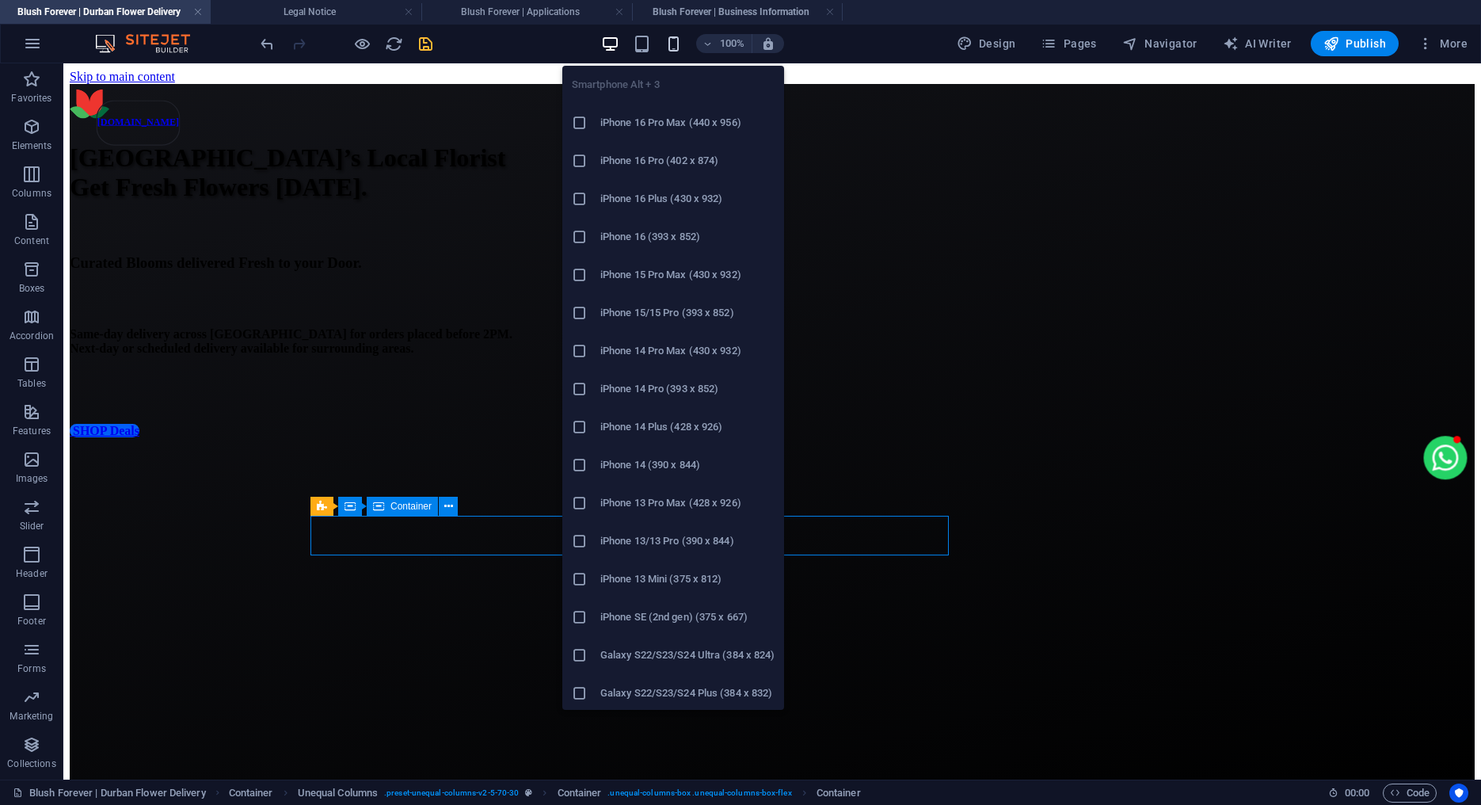
click at [680, 35] on icon "button" at bounding box center [674, 44] width 18 height 18
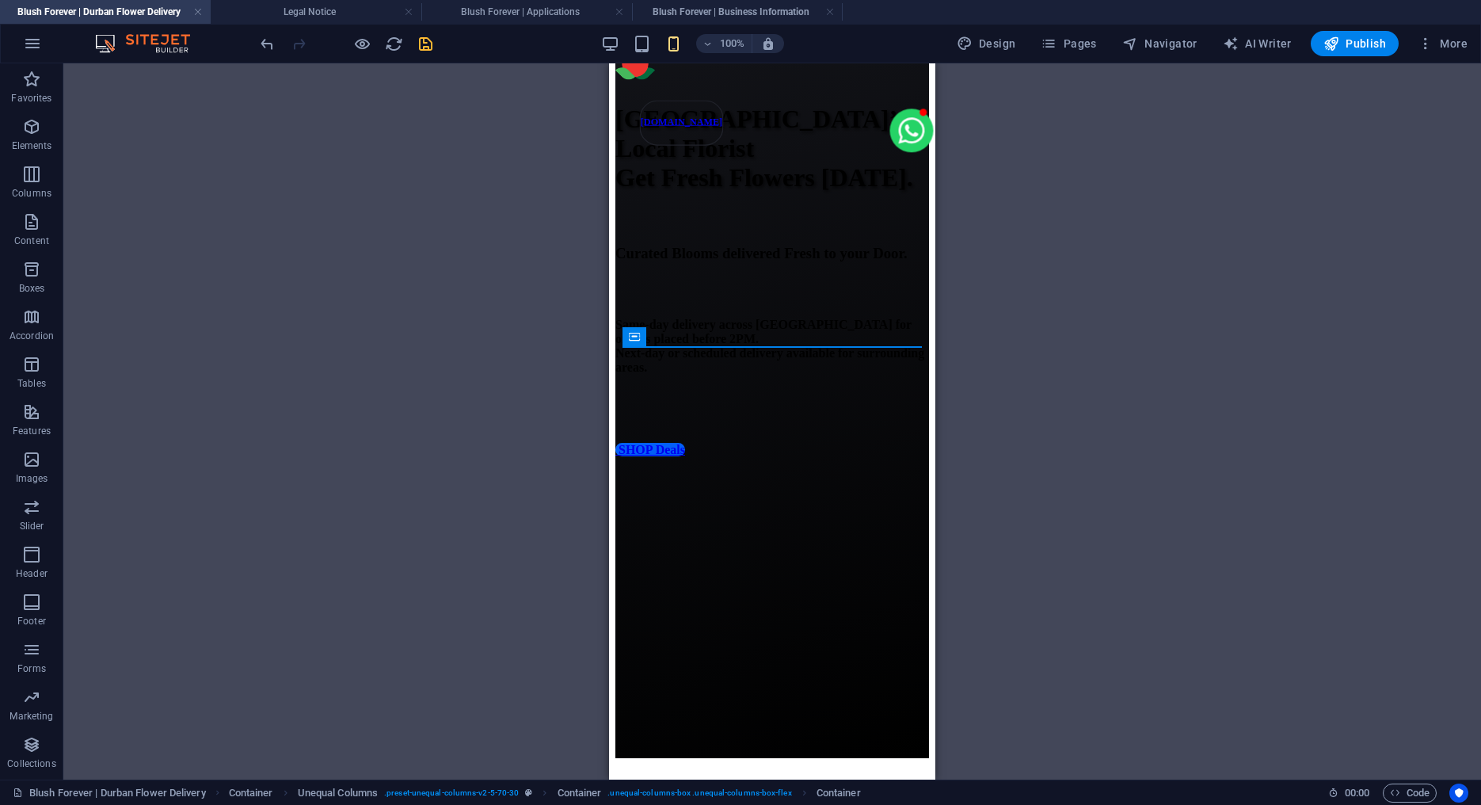
scroll to position [10, 0]
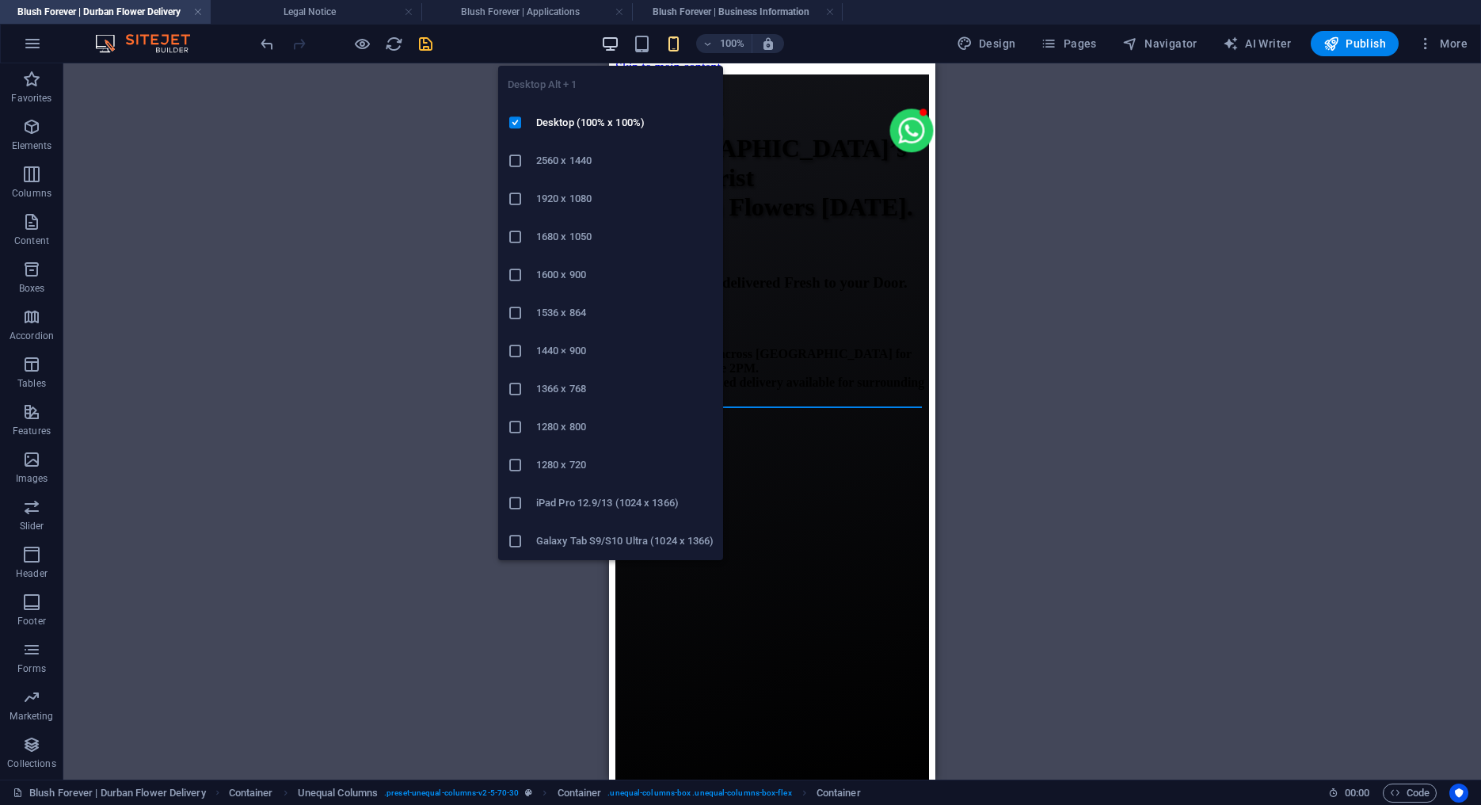
click at [613, 44] on icon "button" at bounding box center [610, 44] width 18 height 18
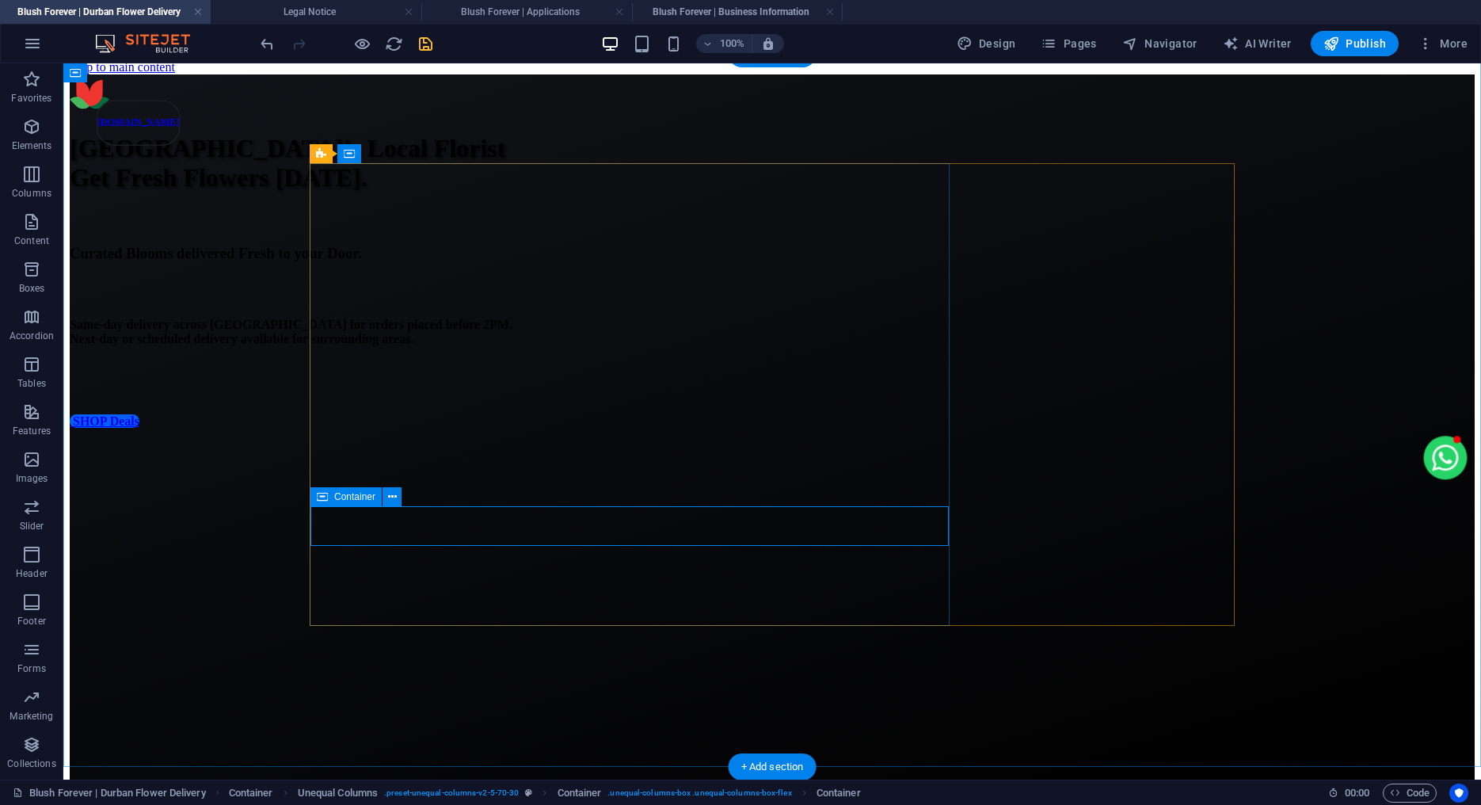
click at [325, 468] on div at bounding box center [466, 449] width 792 height 40
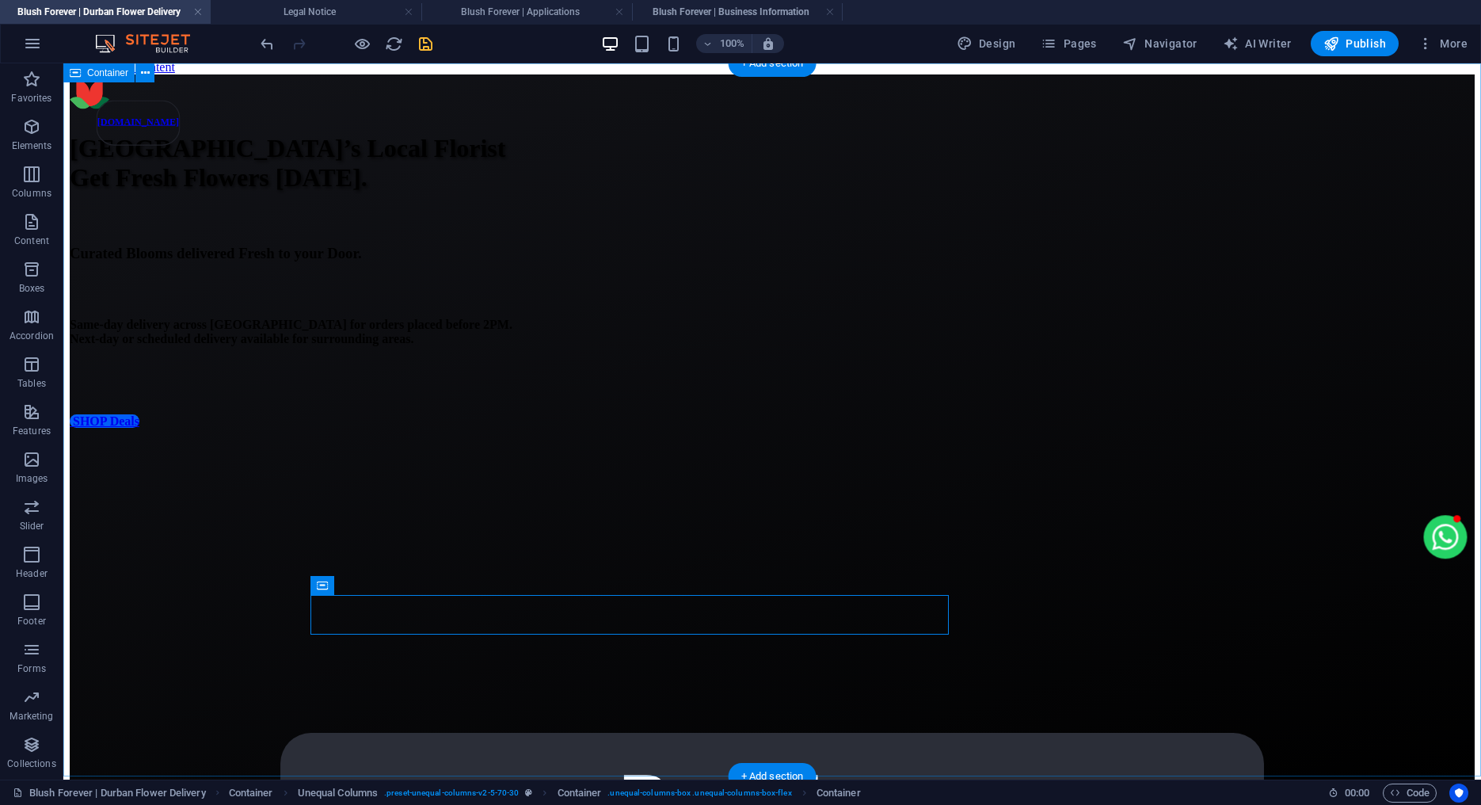
scroll to position [0, 0]
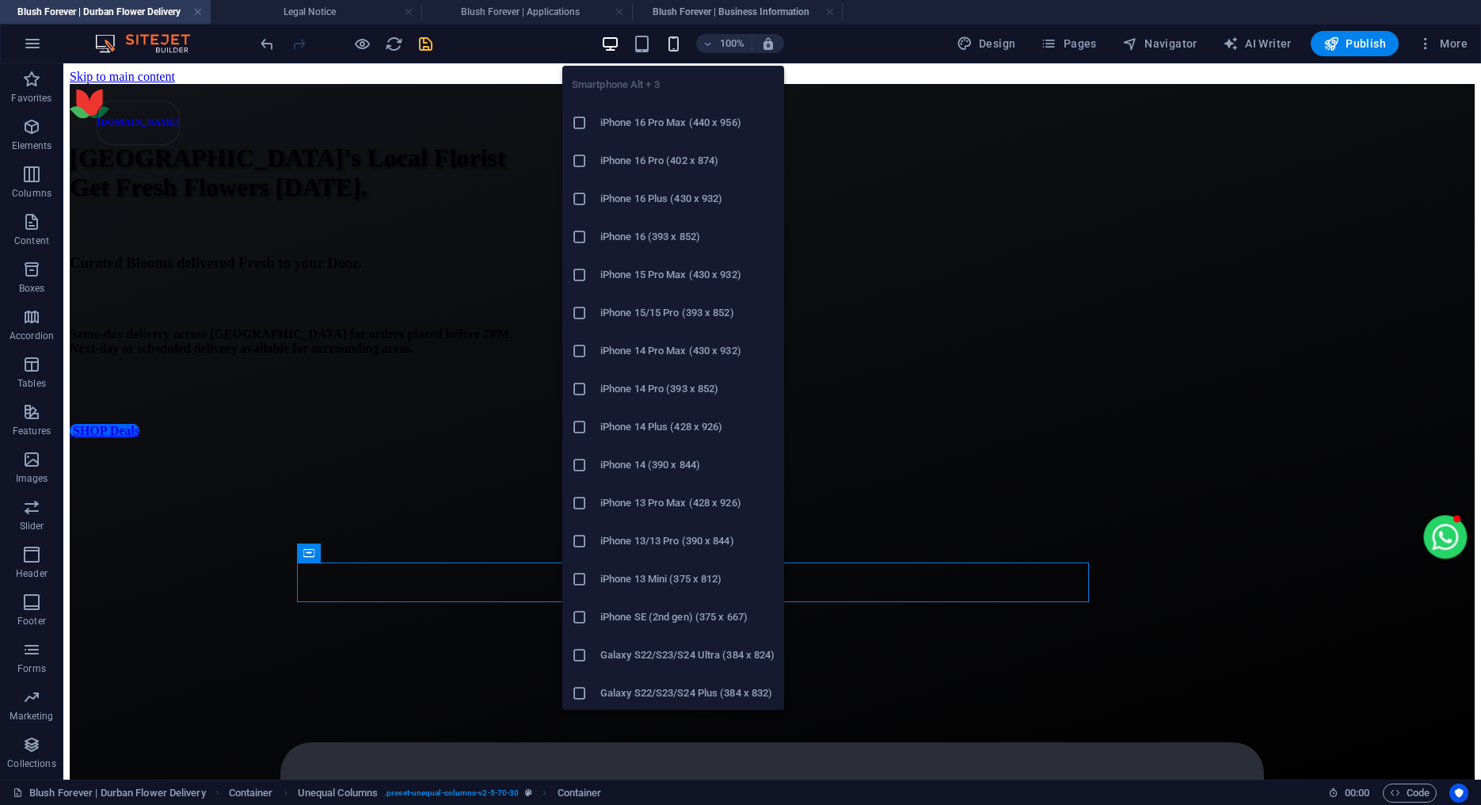
click at [681, 48] on icon "button" at bounding box center [674, 44] width 18 height 18
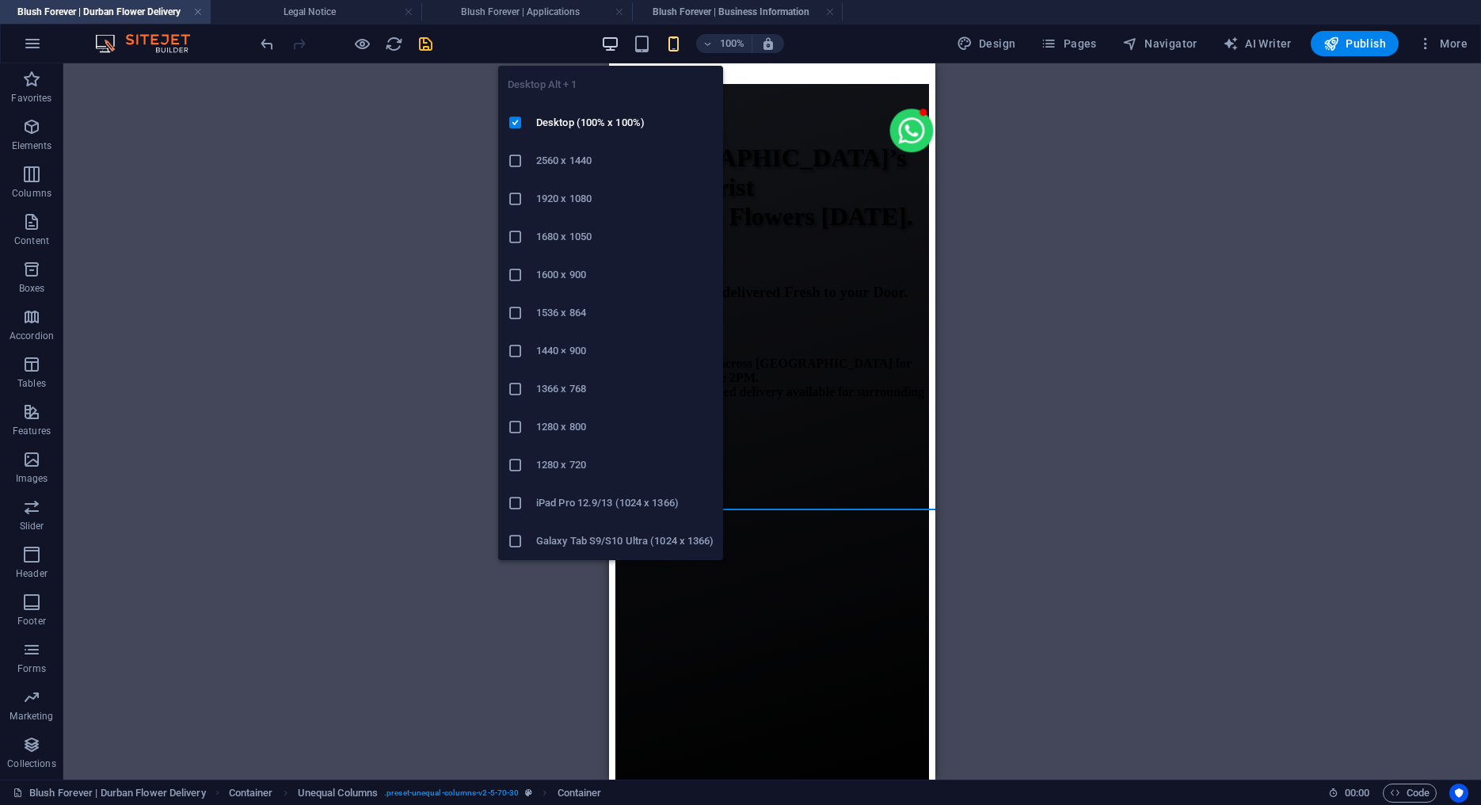
click at [619, 49] on icon "button" at bounding box center [610, 44] width 18 height 18
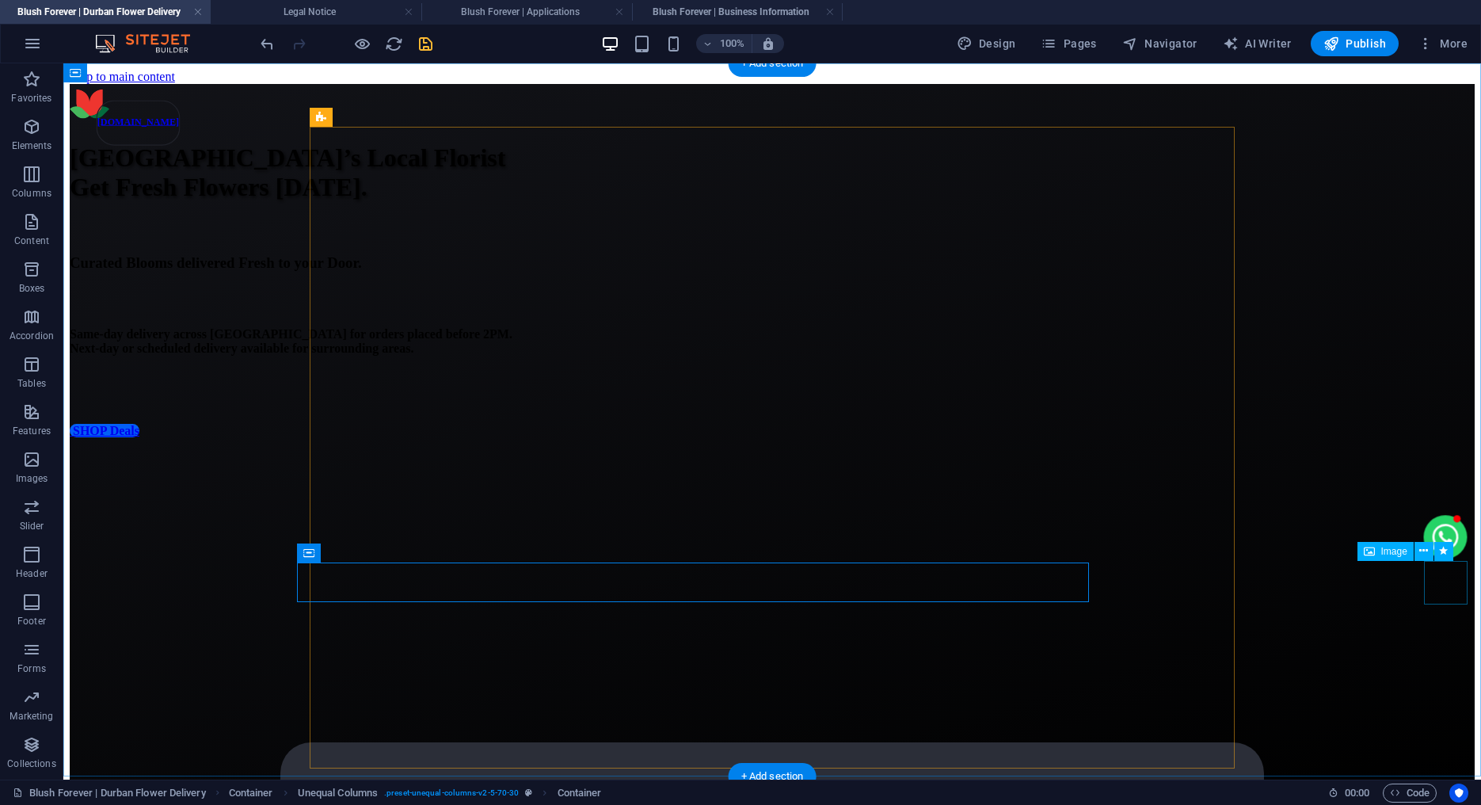
click at [1446, 562] on figure at bounding box center [1446, 538] width 44 height 47
select select "px"
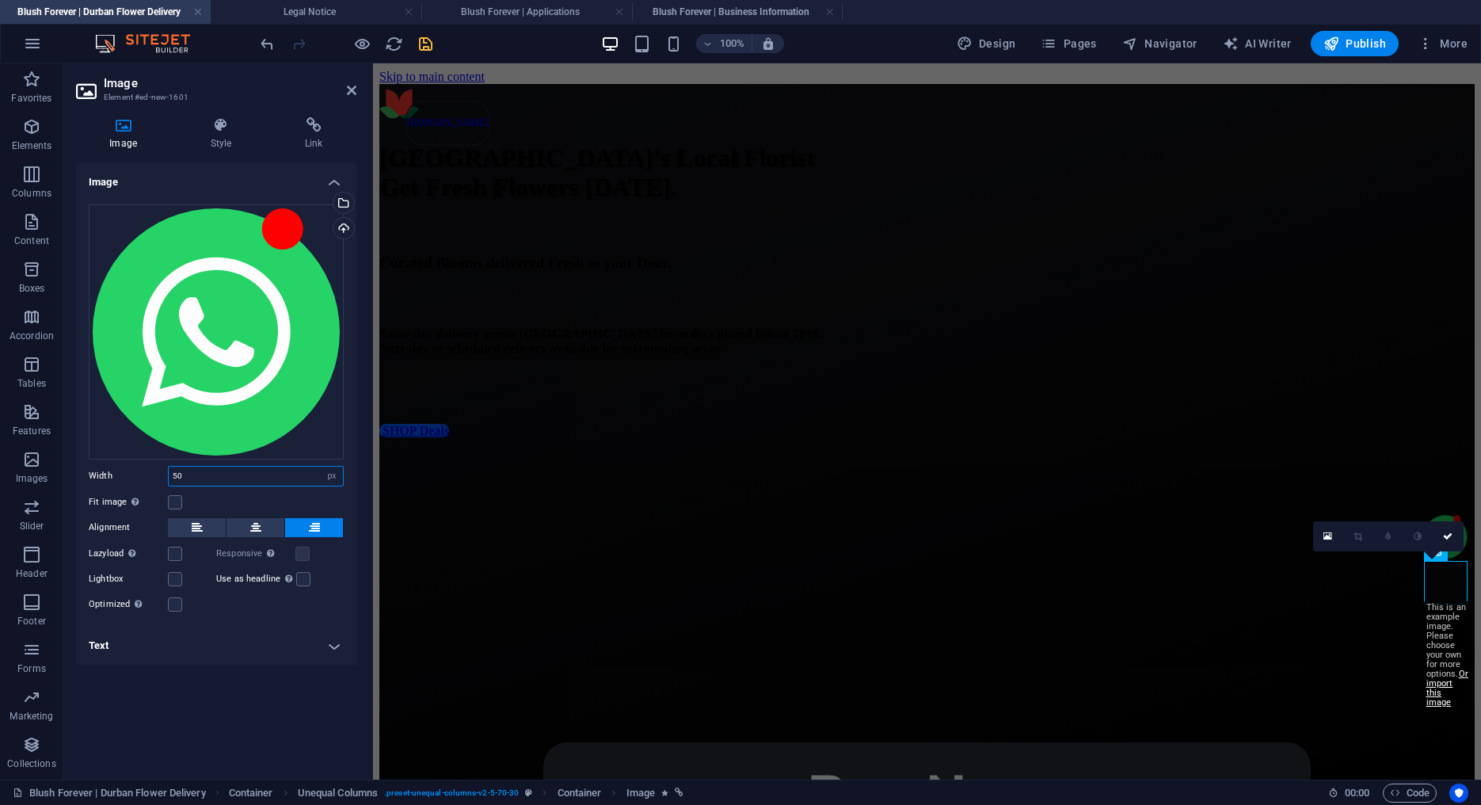
drag, startPoint x: 197, startPoint y: 471, endPoint x: 101, endPoint y: 465, distance: 96.1
click at [169, 467] on input "50" at bounding box center [256, 476] width 174 height 19
type input "40"
click at [1450, 536] on icon at bounding box center [1449, 537] width 10 height 10
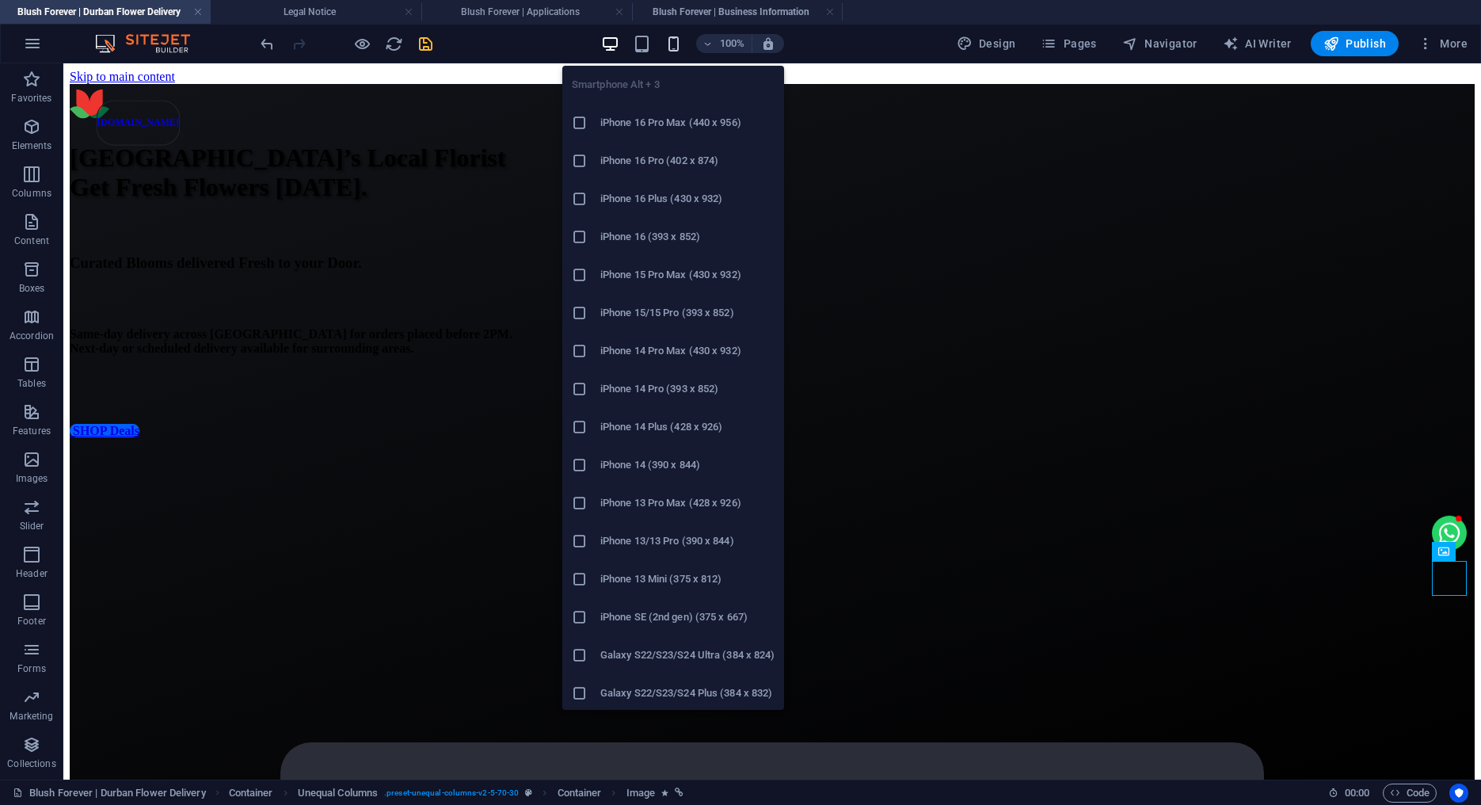
click at [678, 42] on icon "button" at bounding box center [674, 44] width 18 height 18
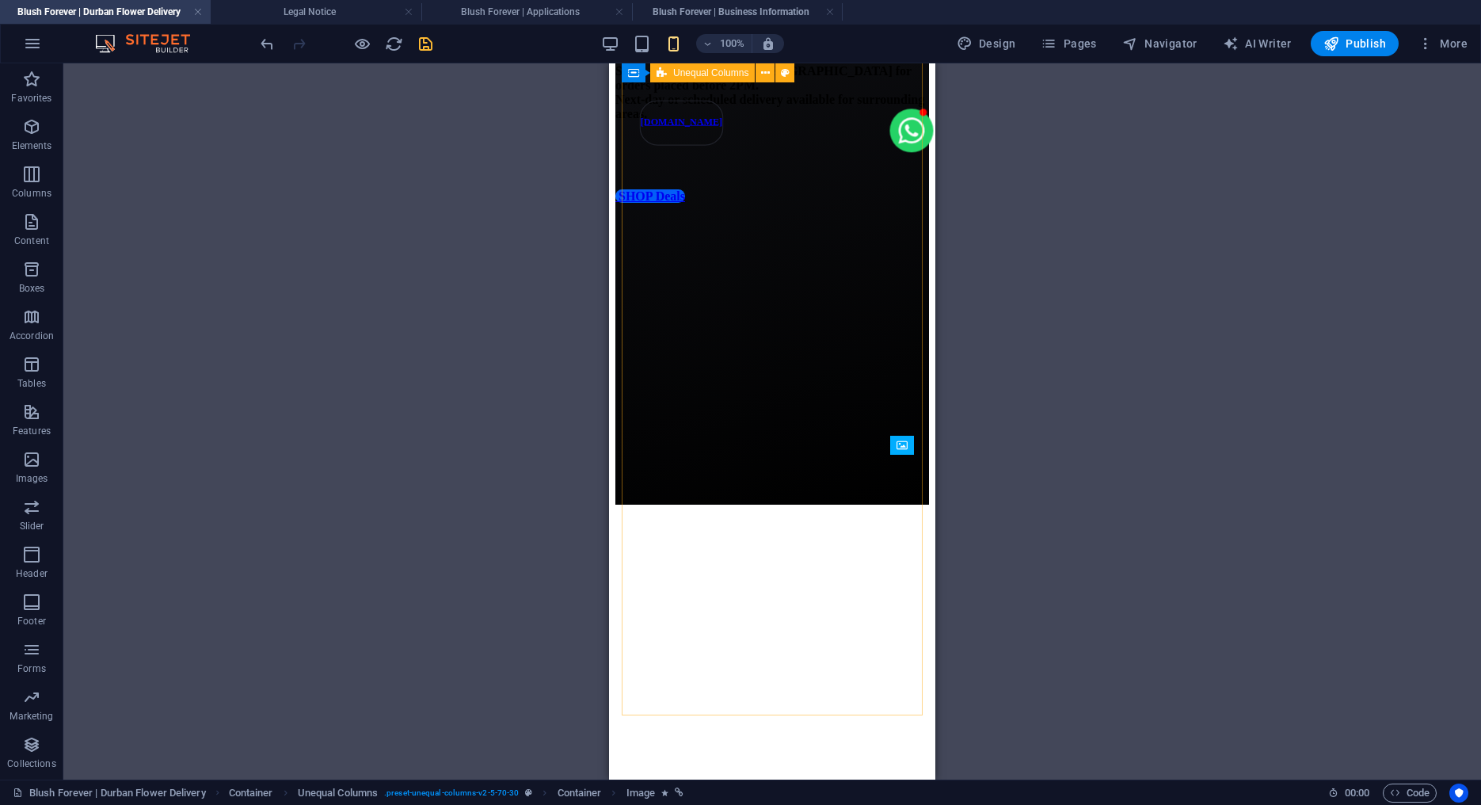
scroll to position [273, 0]
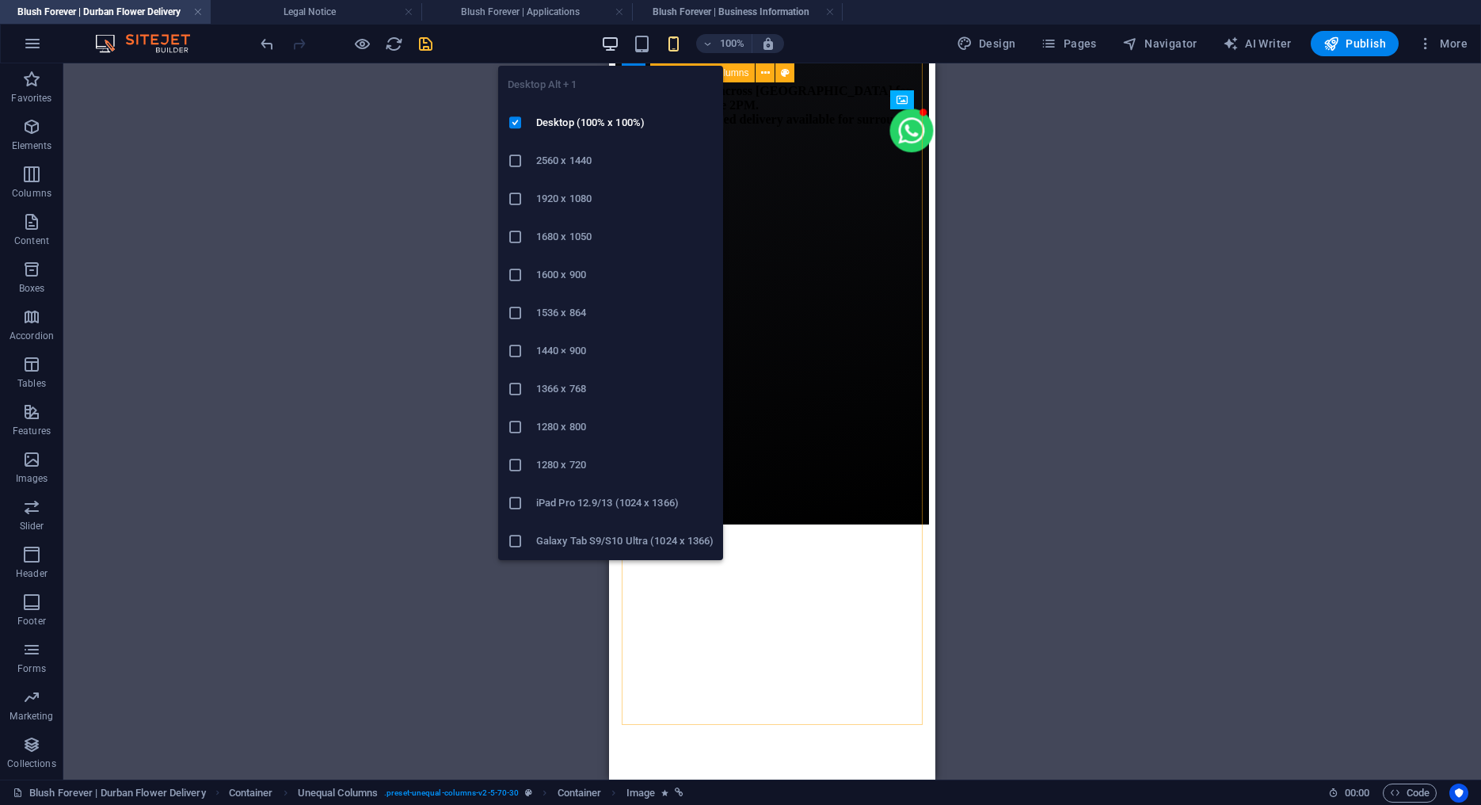
click at [612, 42] on icon "button" at bounding box center [610, 44] width 18 height 18
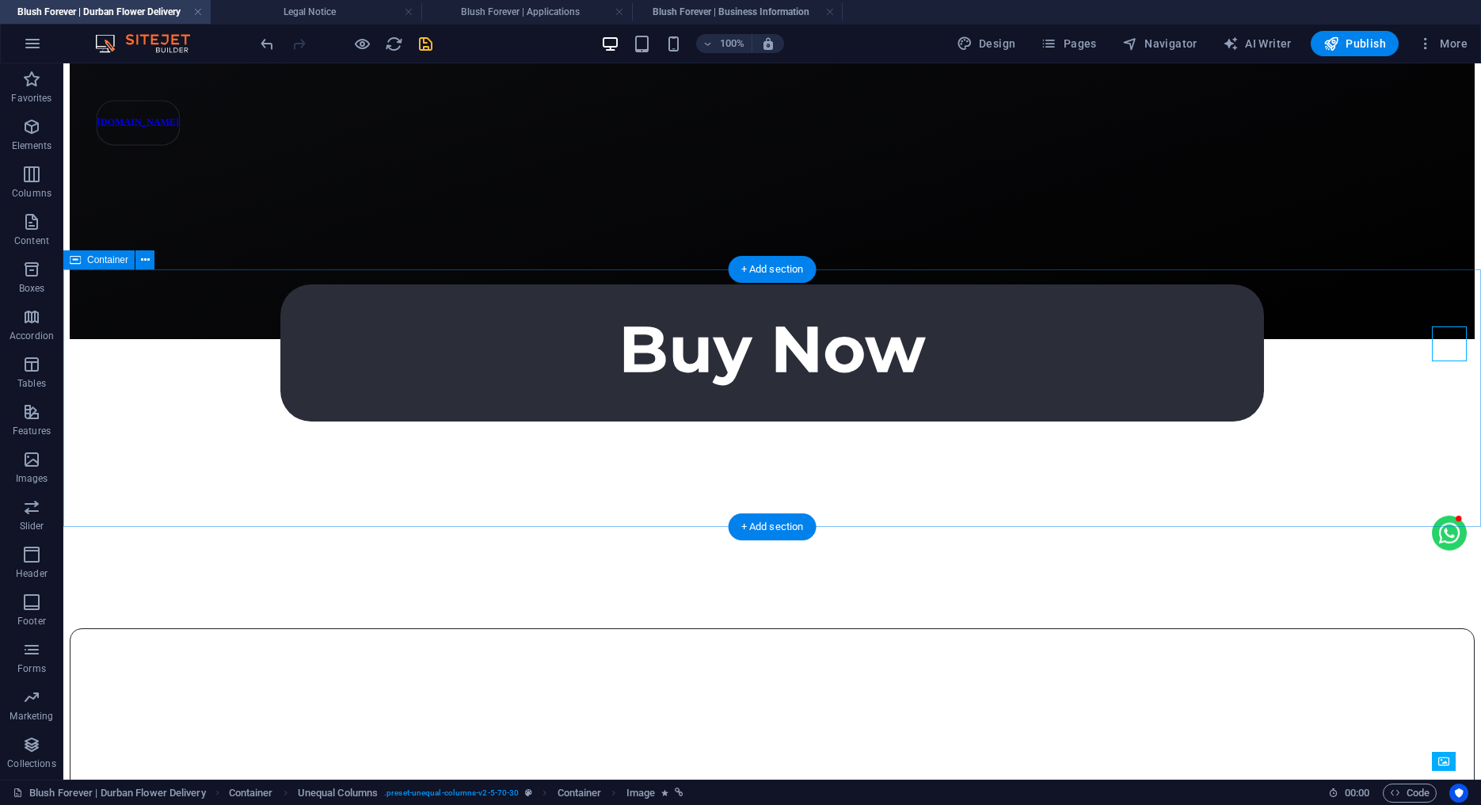
scroll to position [409, 0]
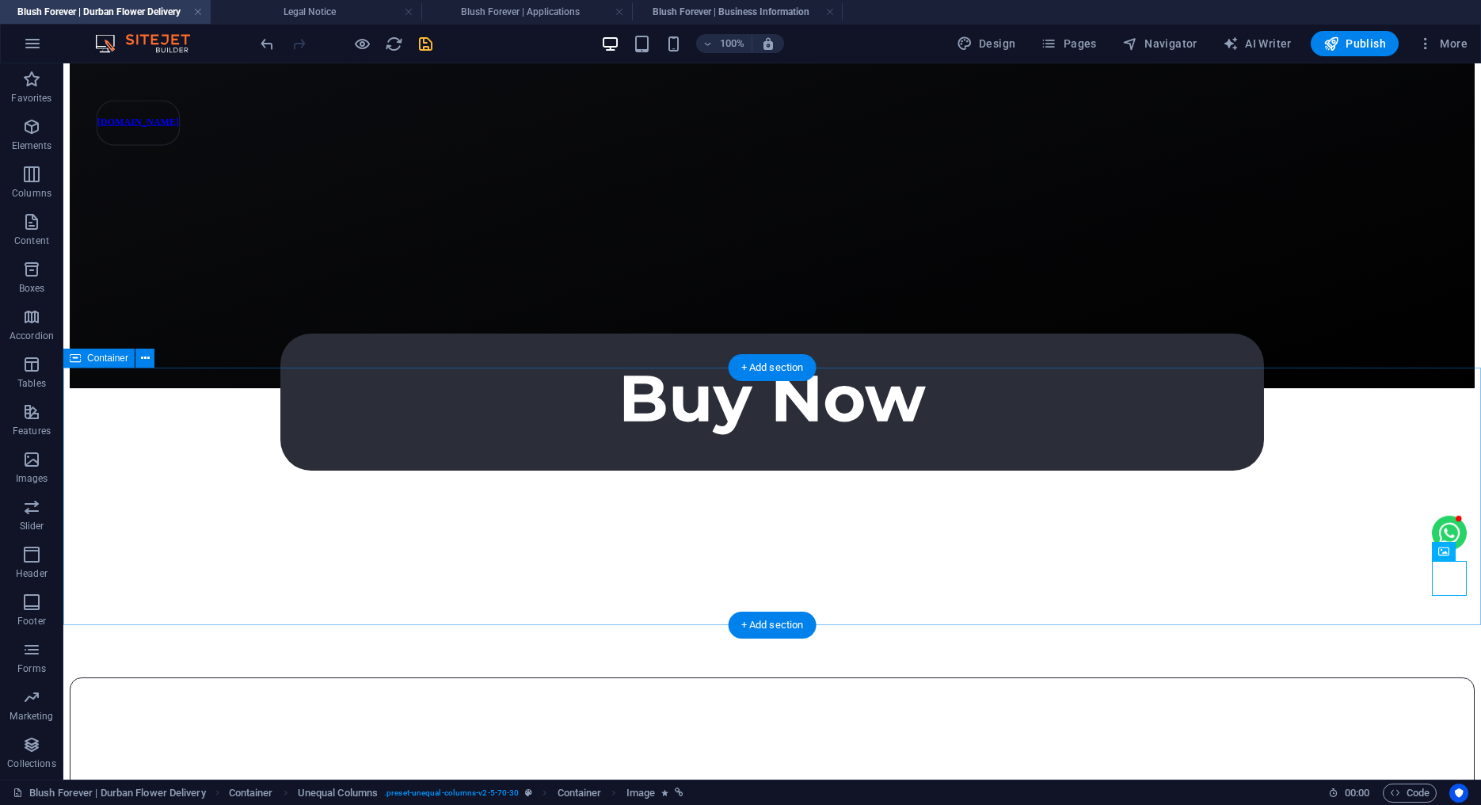
click at [217, 439] on div "“Such an easy ordering process and the flowers lasted all week. Stunning work!”…" at bounding box center [772, 516] width 1405 height 257
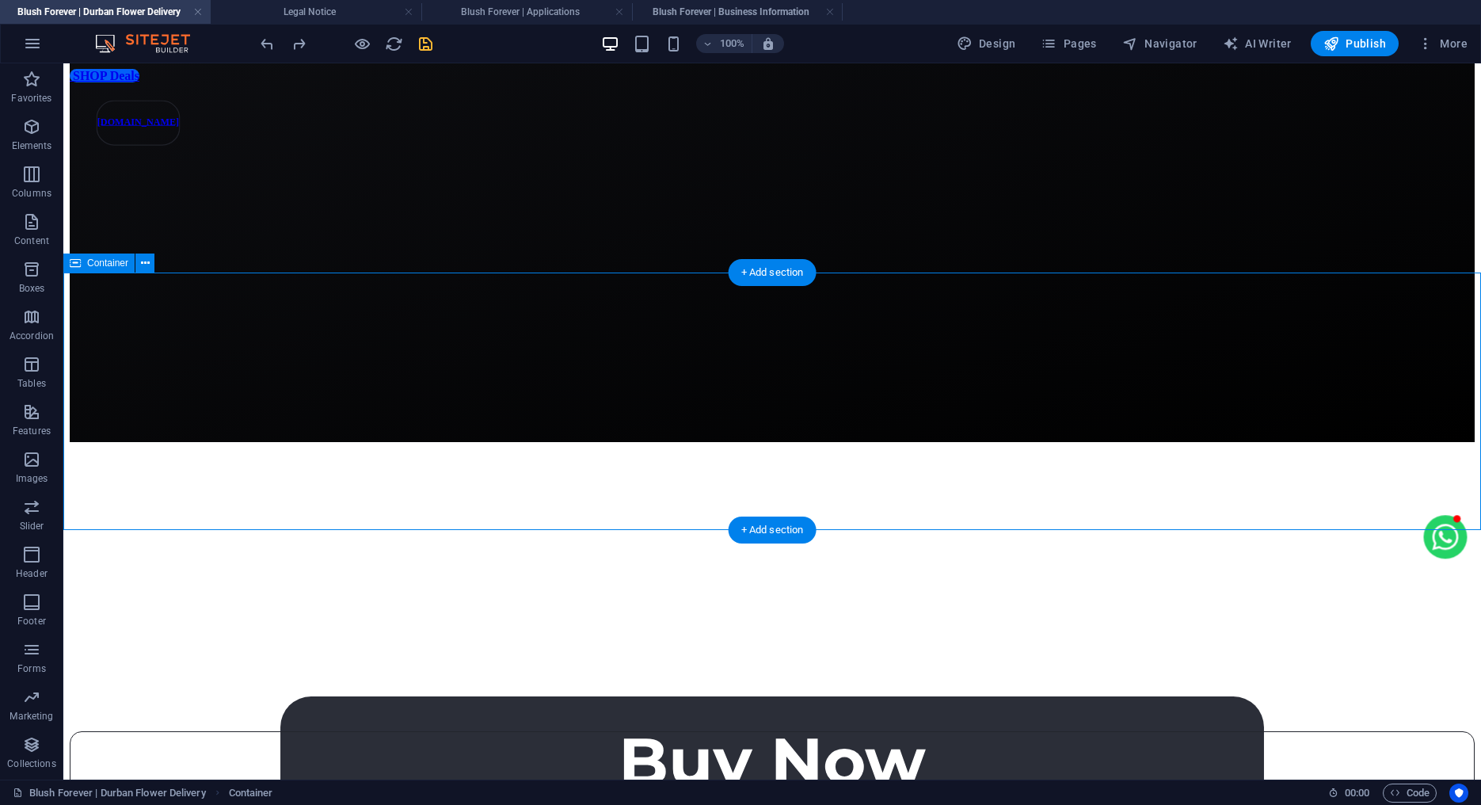
scroll to position [621, 0]
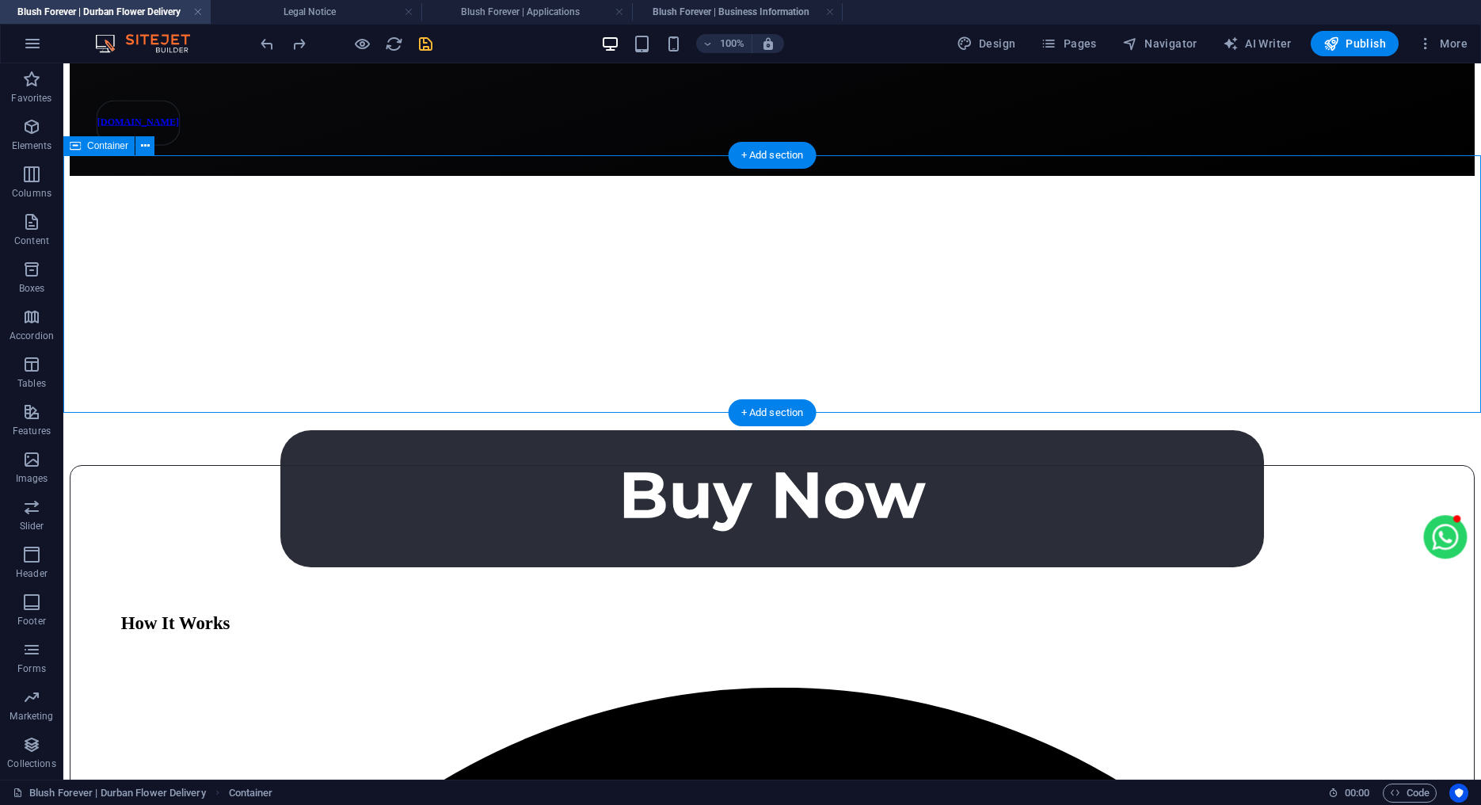
click at [299, 334] on div "“Such an easy ordering process and the flowers lasted all week. Stunning work!”…" at bounding box center [772, 304] width 1405 height 257
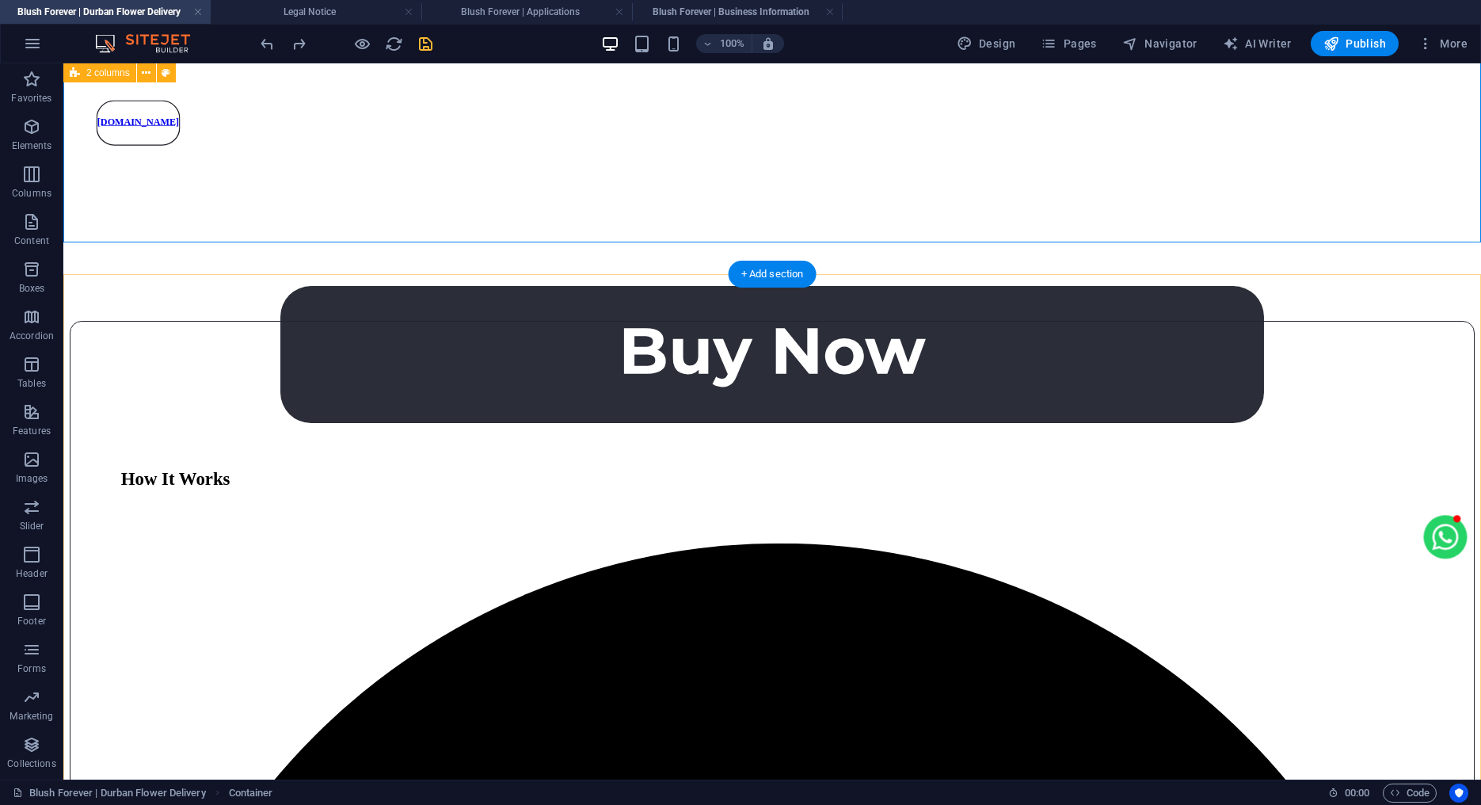
scroll to position [685, 0]
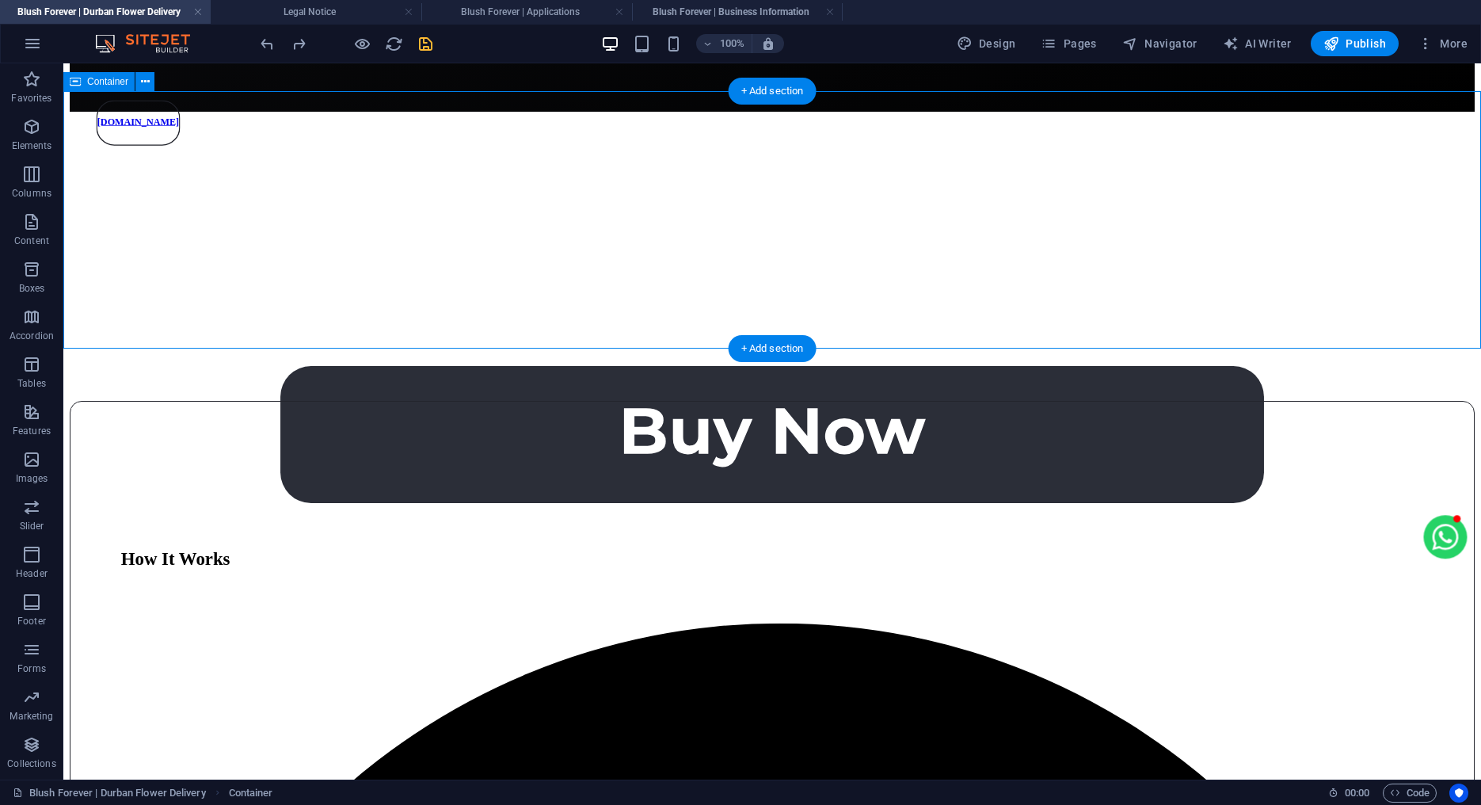
click at [201, 154] on div "“Such an easy ordering process and the flowers lasted all week. Stunning work!”…" at bounding box center [772, 240] width 1405 height 257
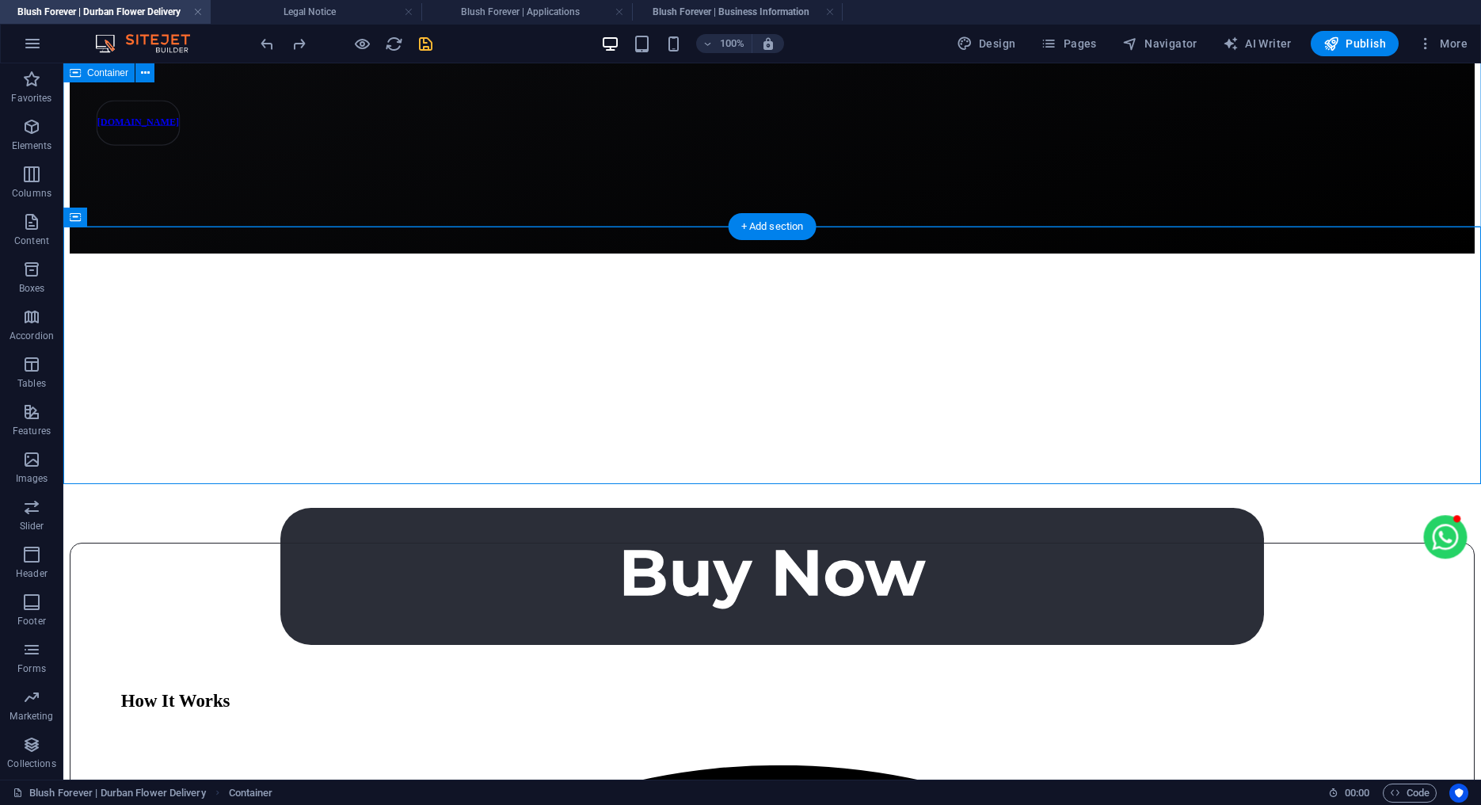
scroll to position [542, 0]
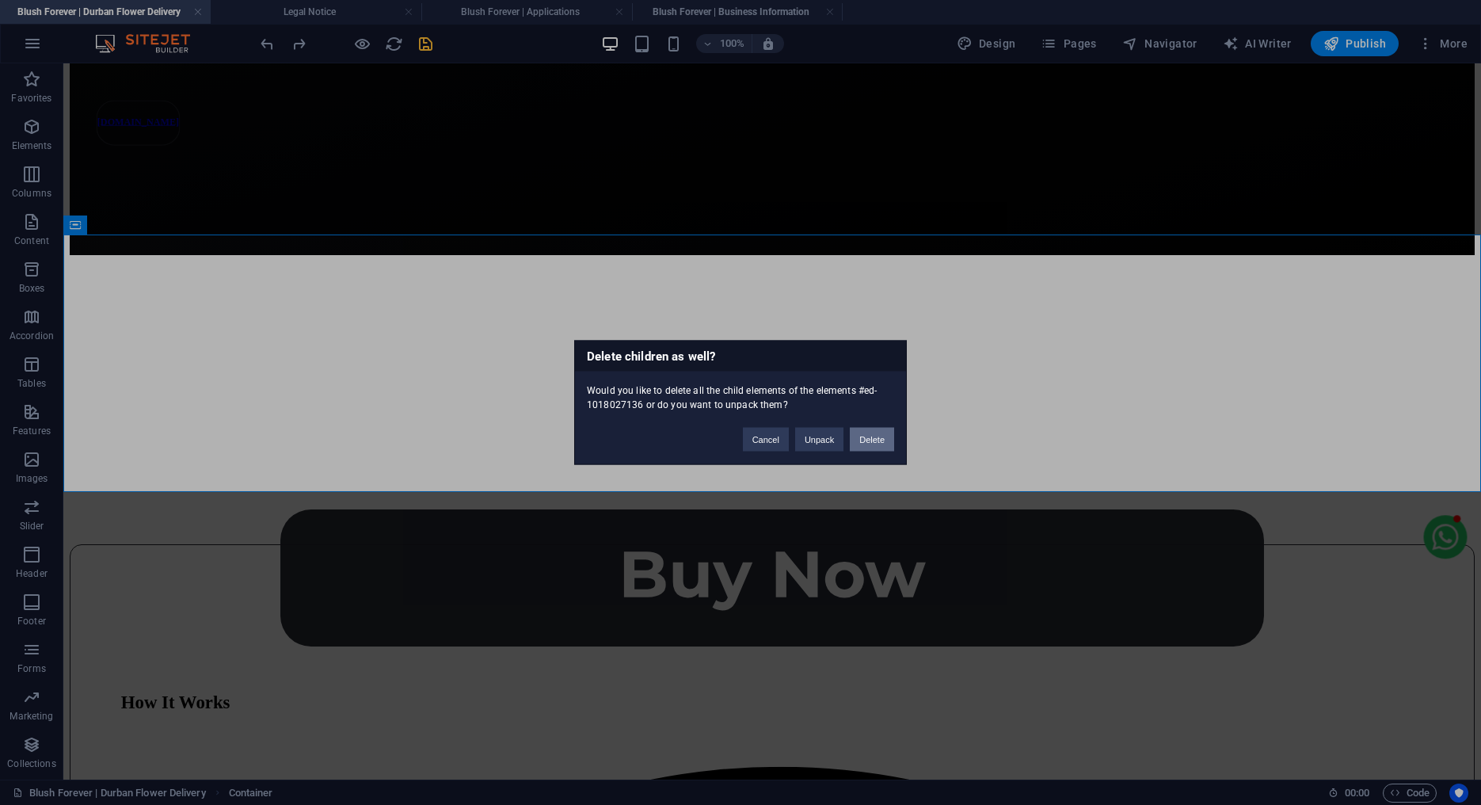
click at [868, 441] on button "Delete" at bounding box center [872, 440] width 44 height 24
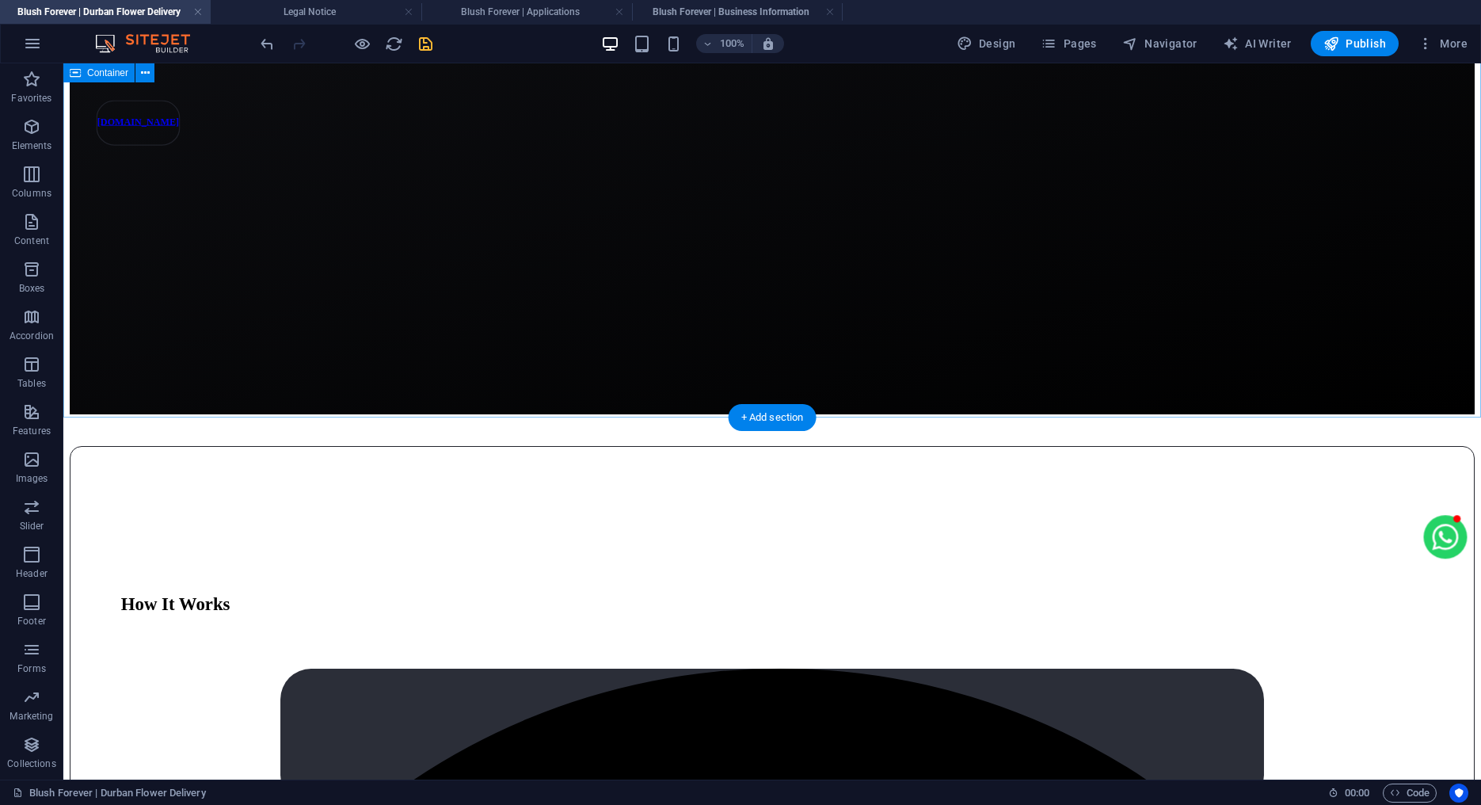
scroll to position [359, 0]
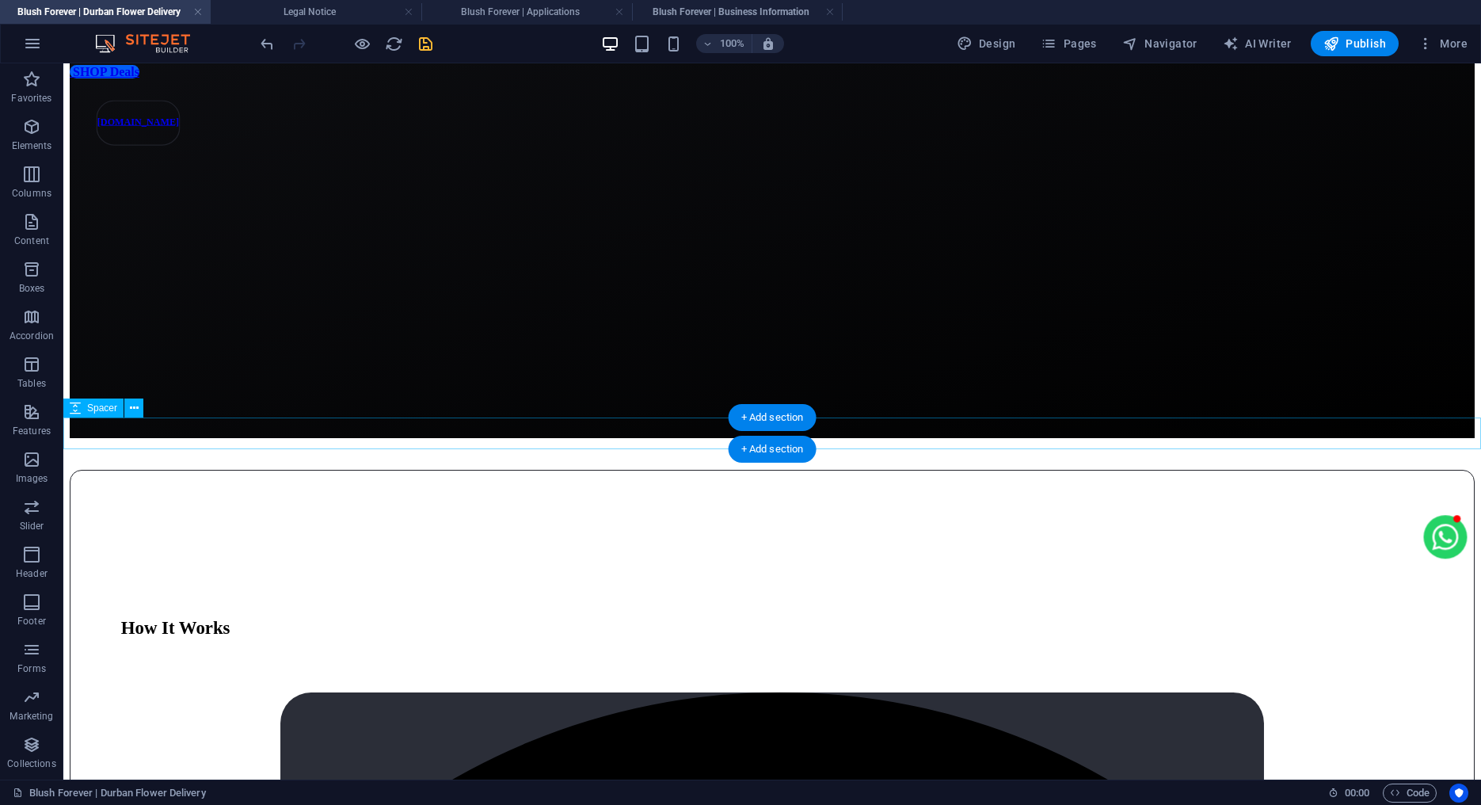
click at [228, 438] on div at bounding box center [772, 454] width 1405 height 32
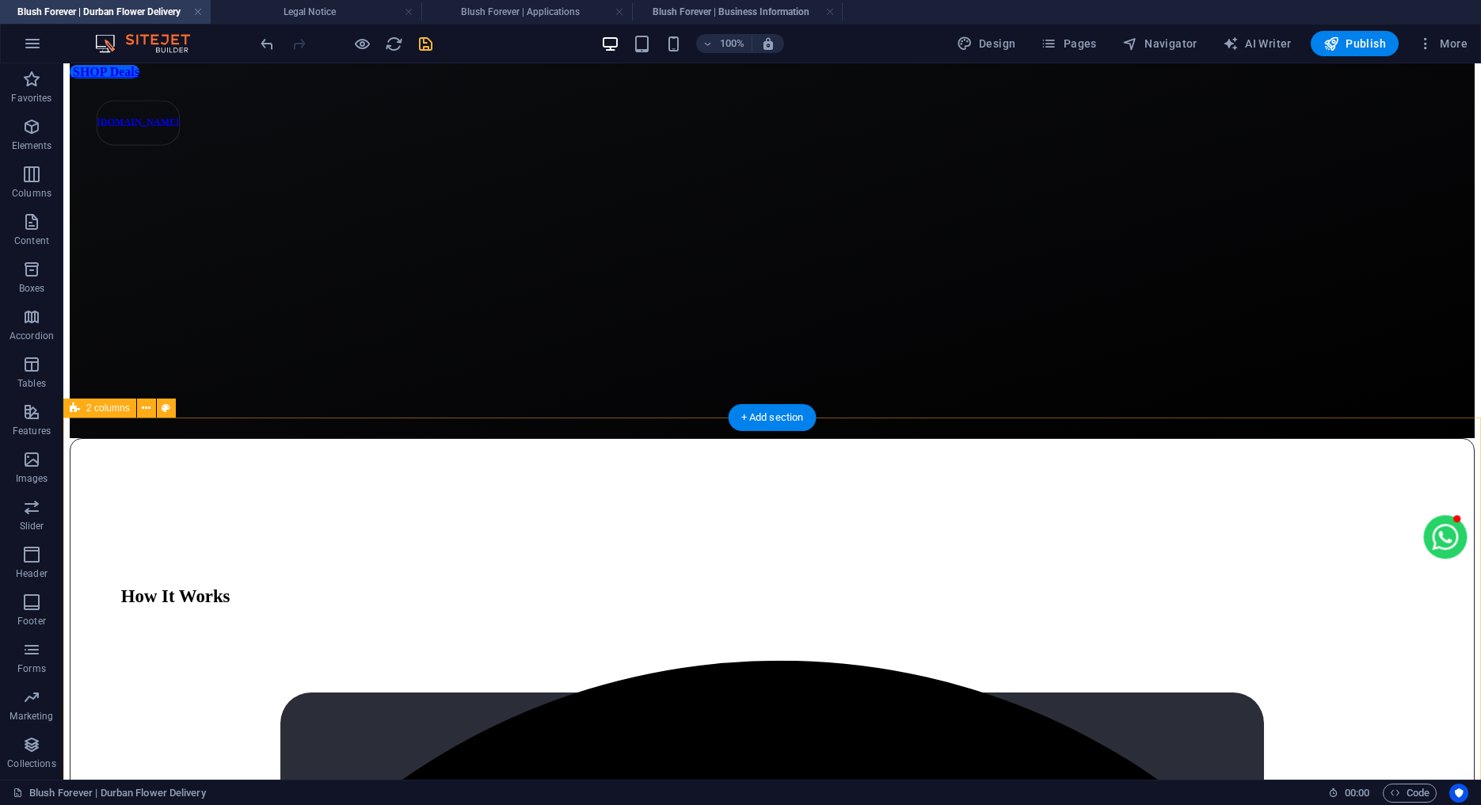
scroll to position [0, 0]
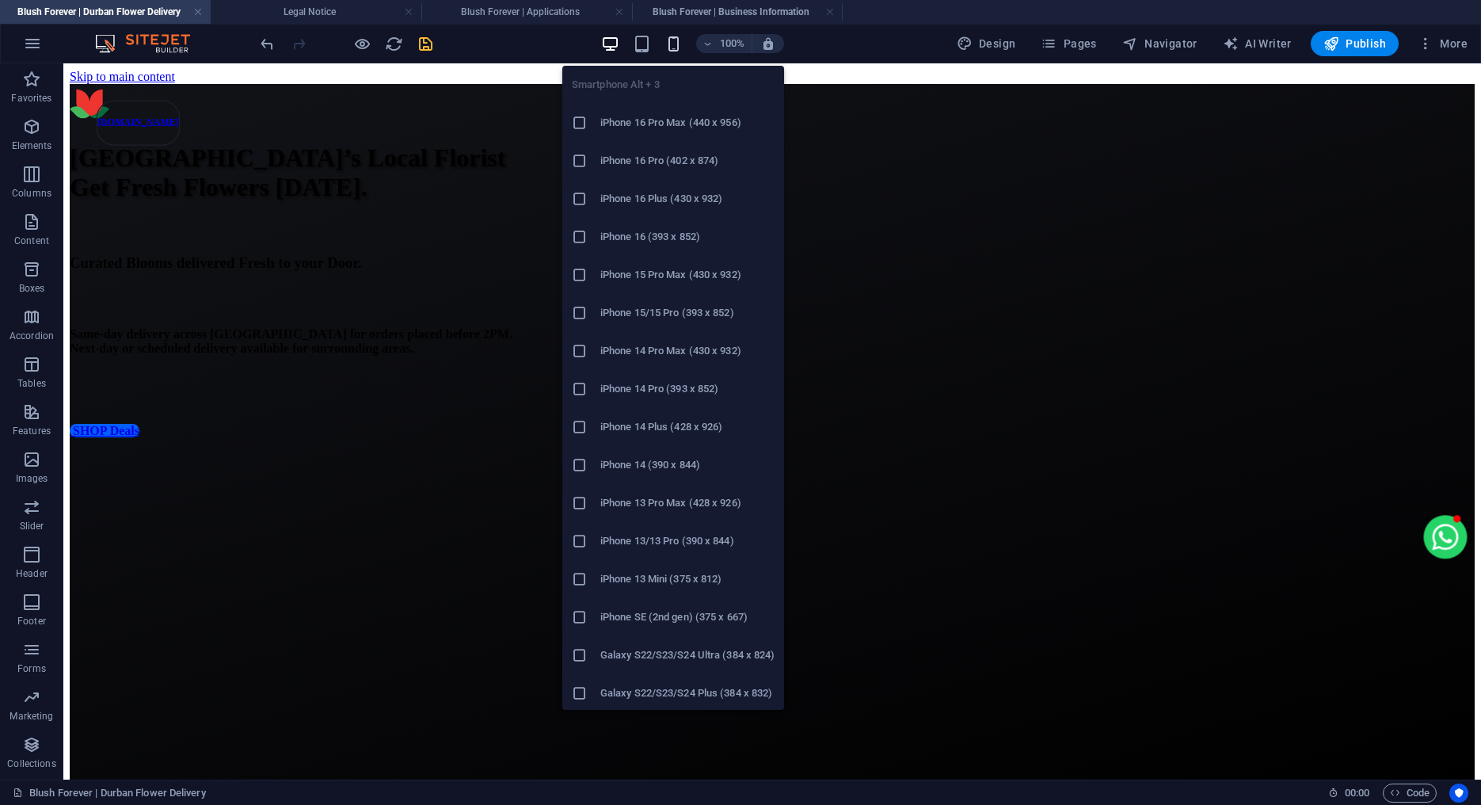
click at [682, 47] on icon "button" at bounding box center [674, 44] width 18 height 18
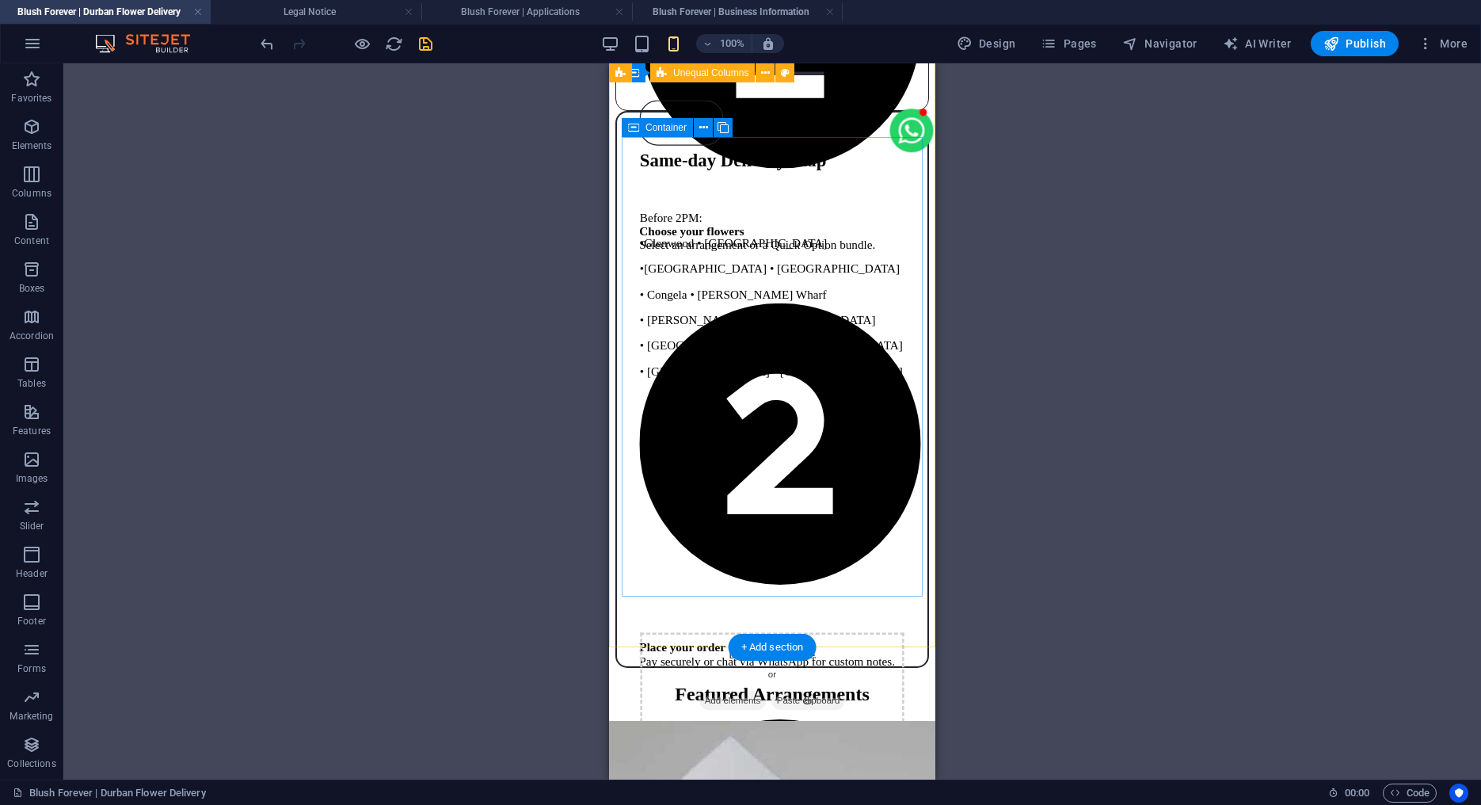
scroll to position [1078, 0]
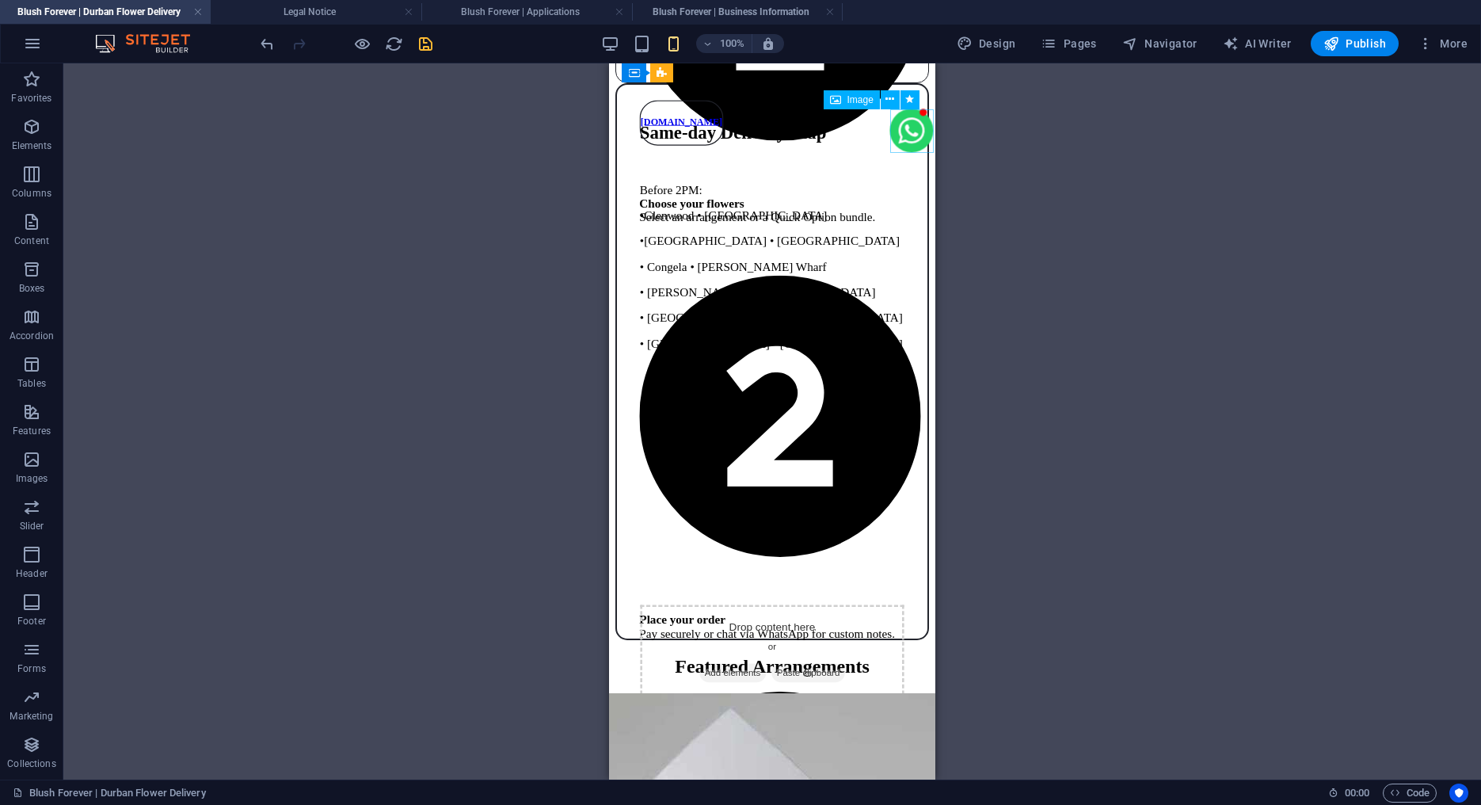
click at [908, 128] on figure at bounding box center [912, 132] width 44 height 47
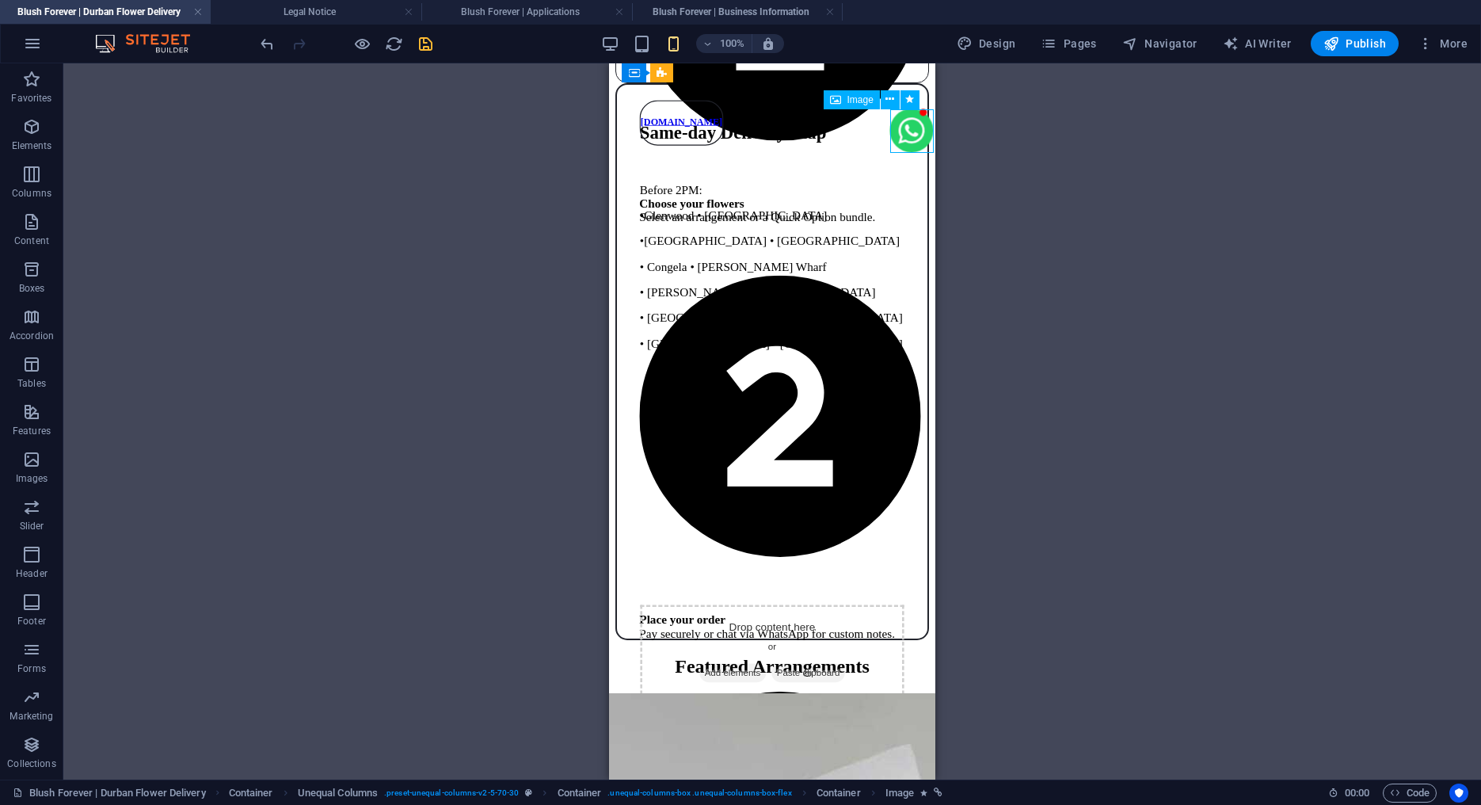
click at [908, 128] on figure at bounding box center [912, 132] width 44 height 47
select select "px"
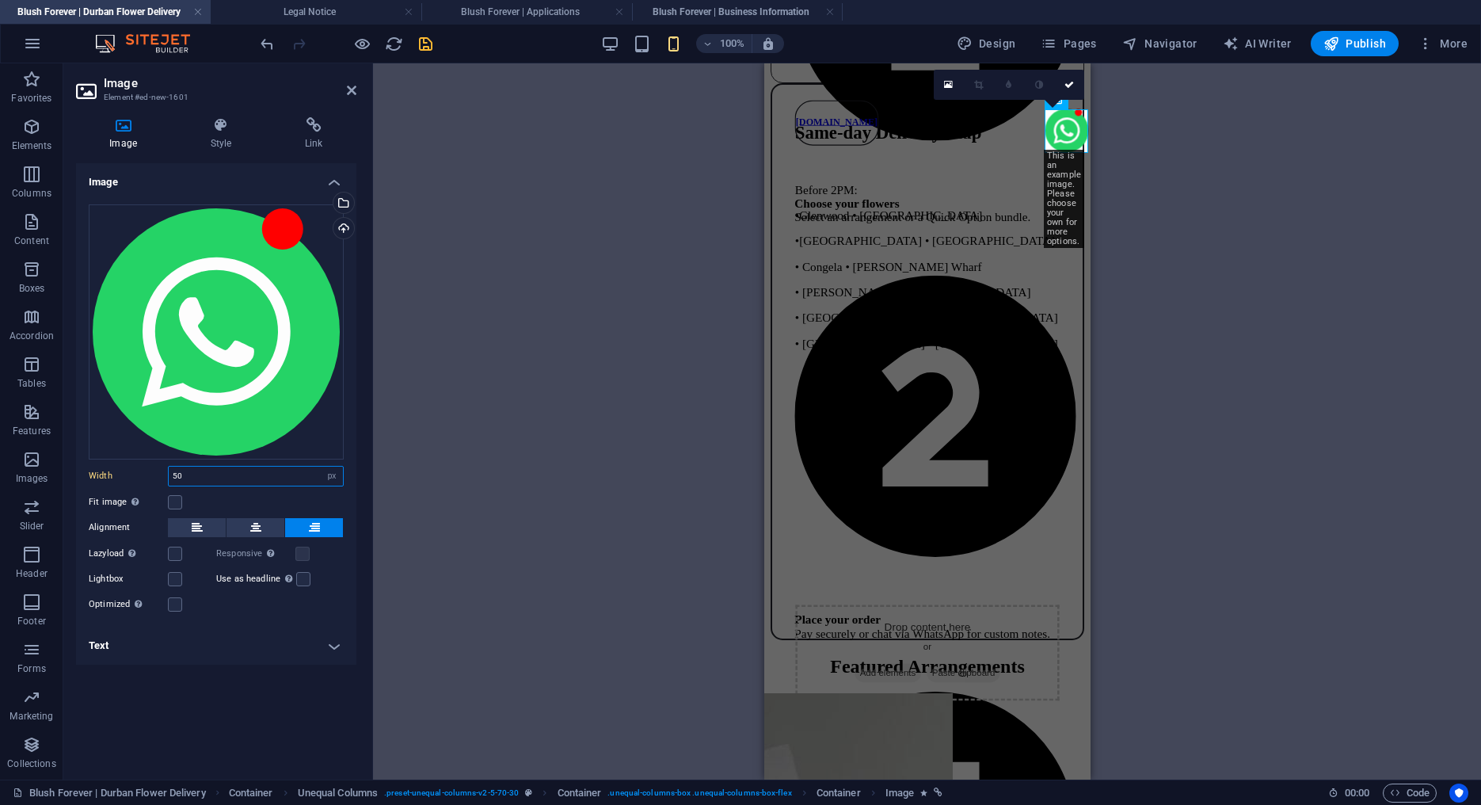
drag, startPoint x: 132, startPoint y: 471, endPoint x: 75, endPoint y: 467, distance: 56.4
click at [169, 467] on input "50" at bounding box center [256, 476] width 174 height 19
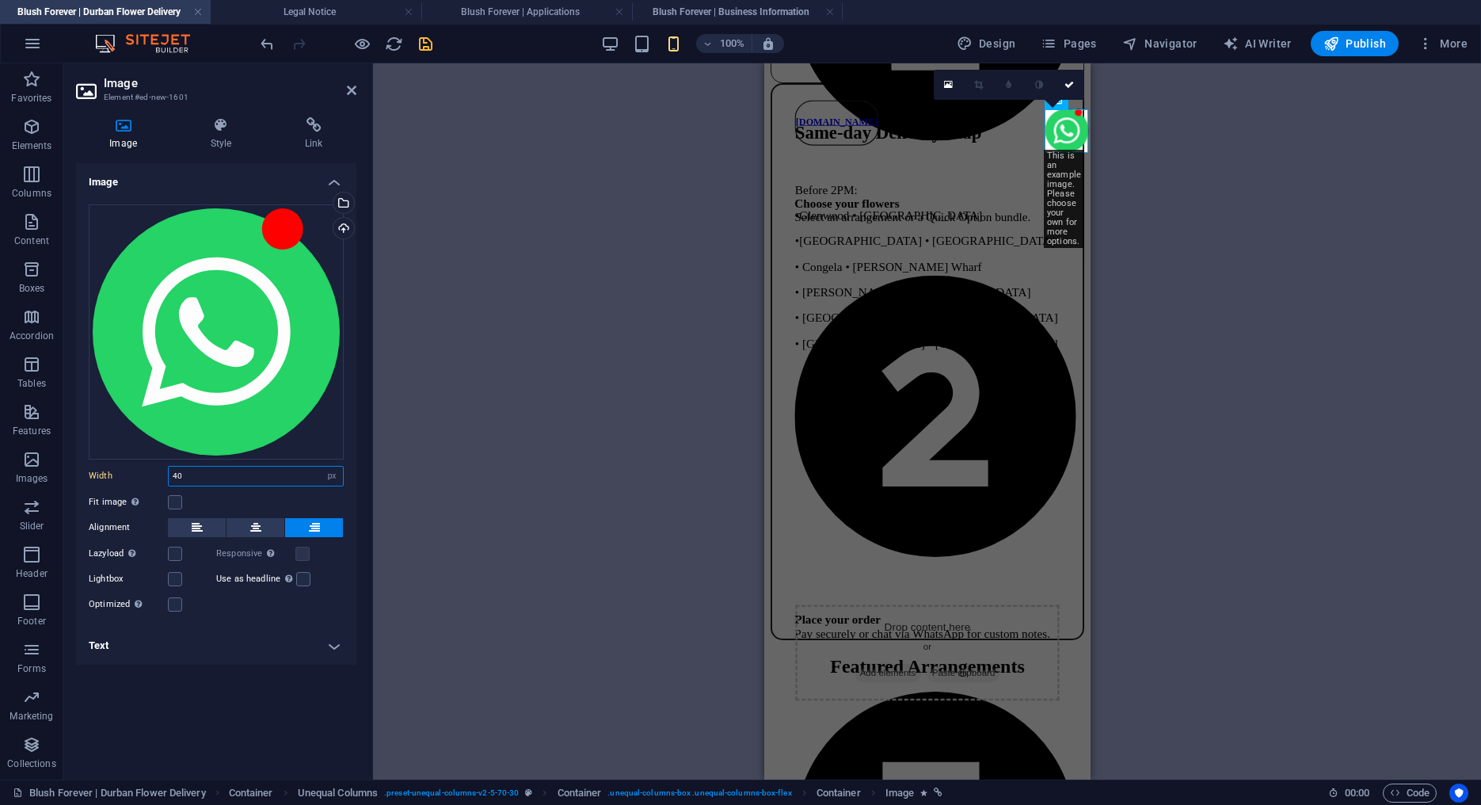
type input "40"
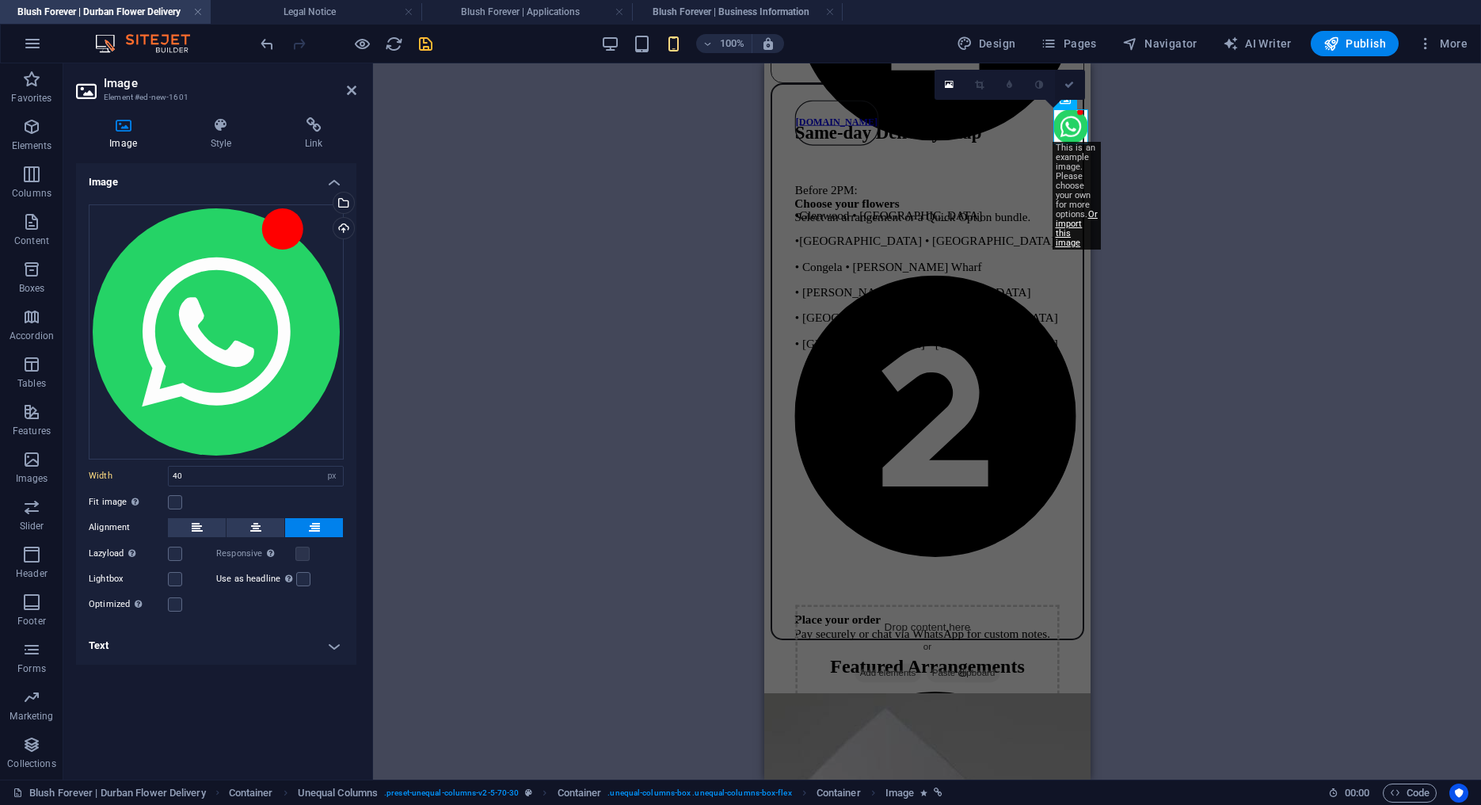
click at [1071, 84] on icon at bounding box center [1070, 85] width 10 height 10
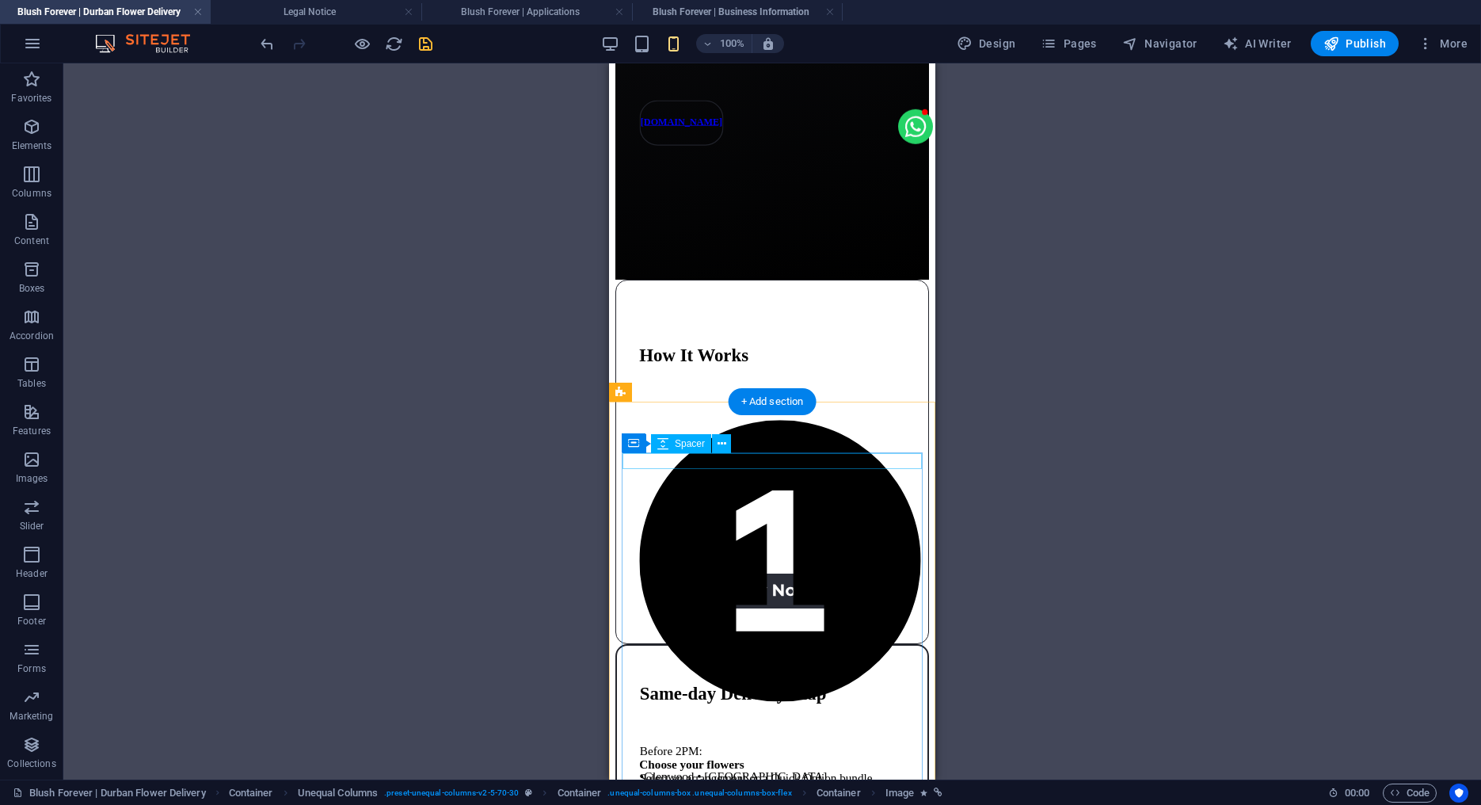
scroll to position [0, 0]
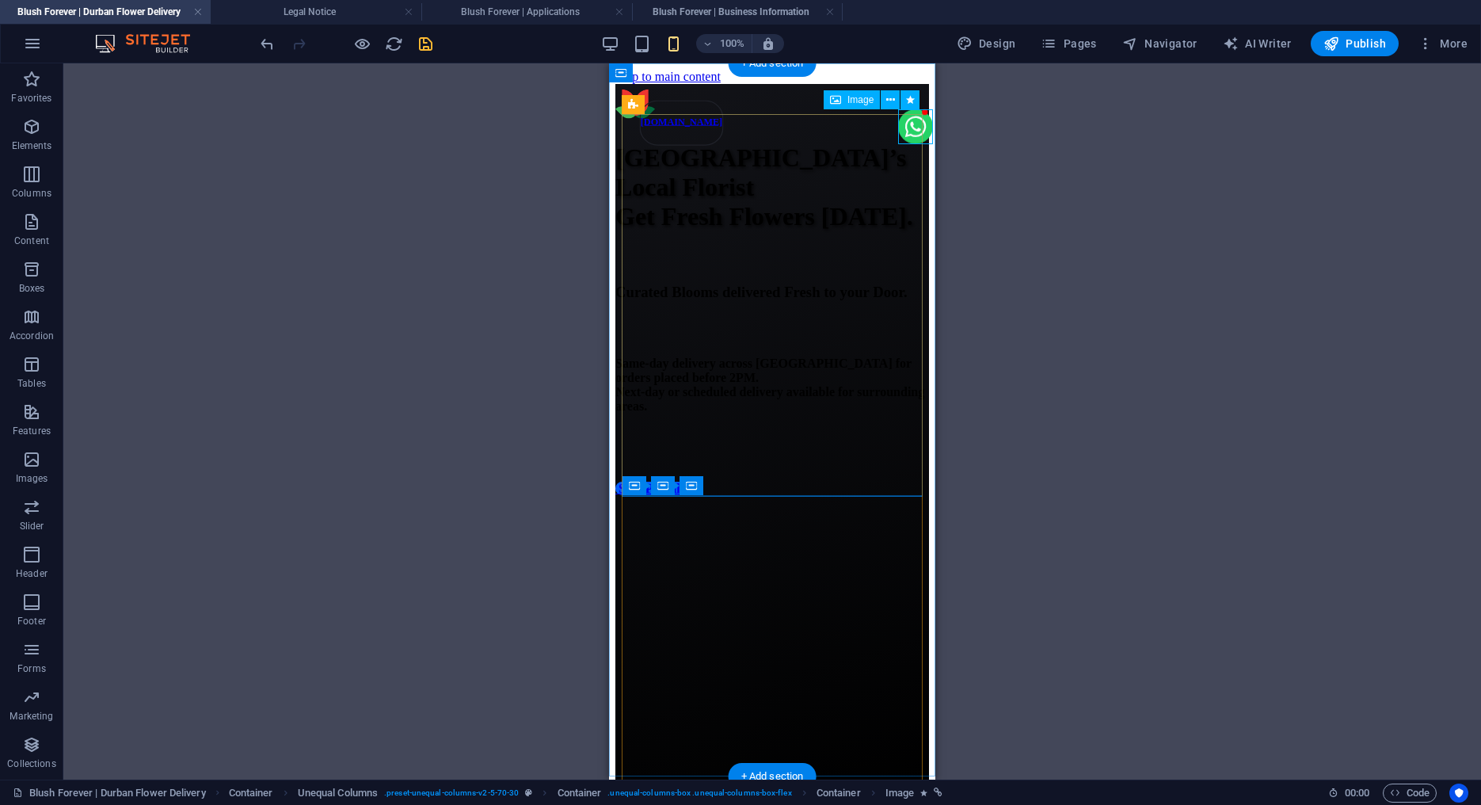
click at [913, 127] on figure at bounding box center [915, 128] width 35 height 38
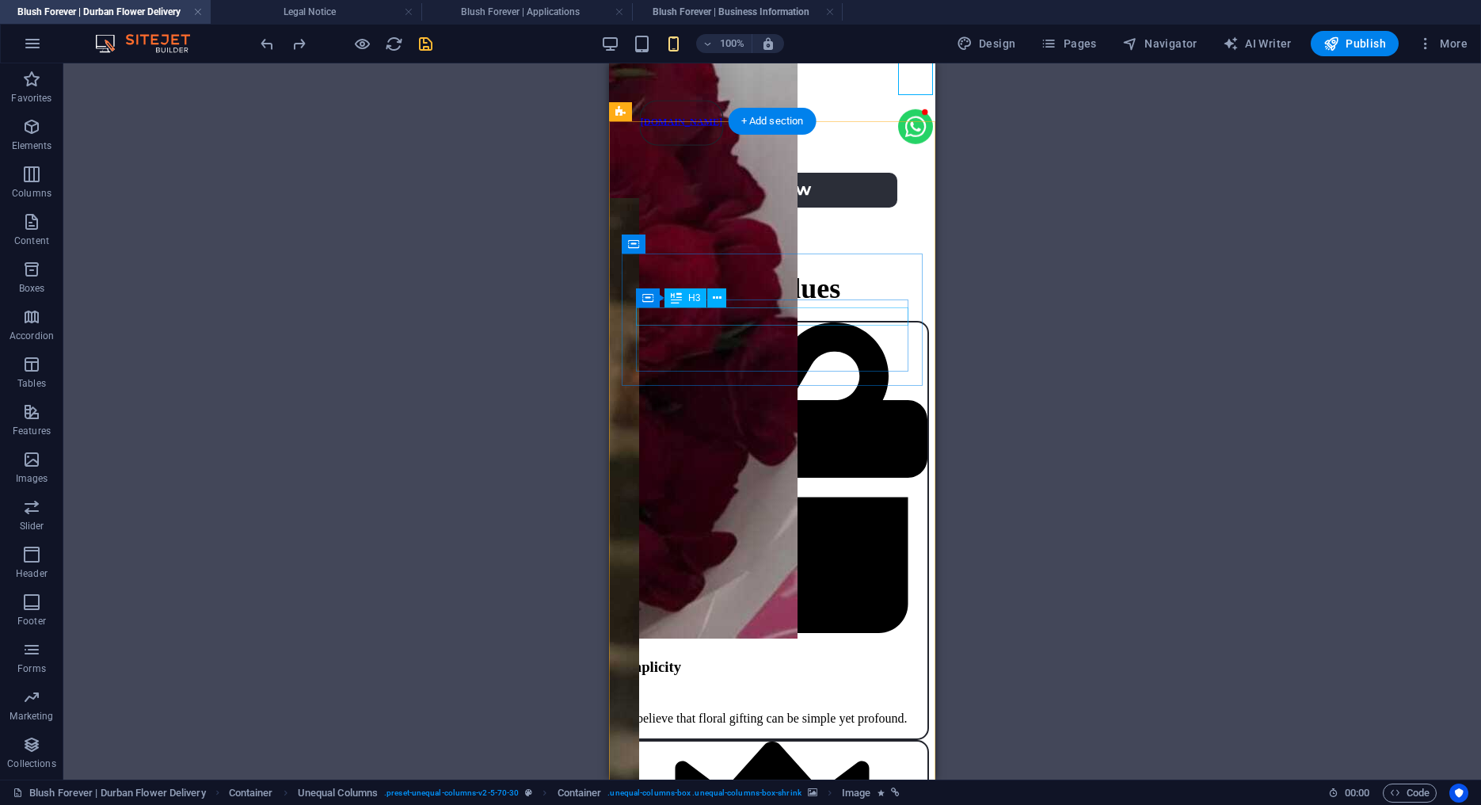
scroll to position [6761, 0]
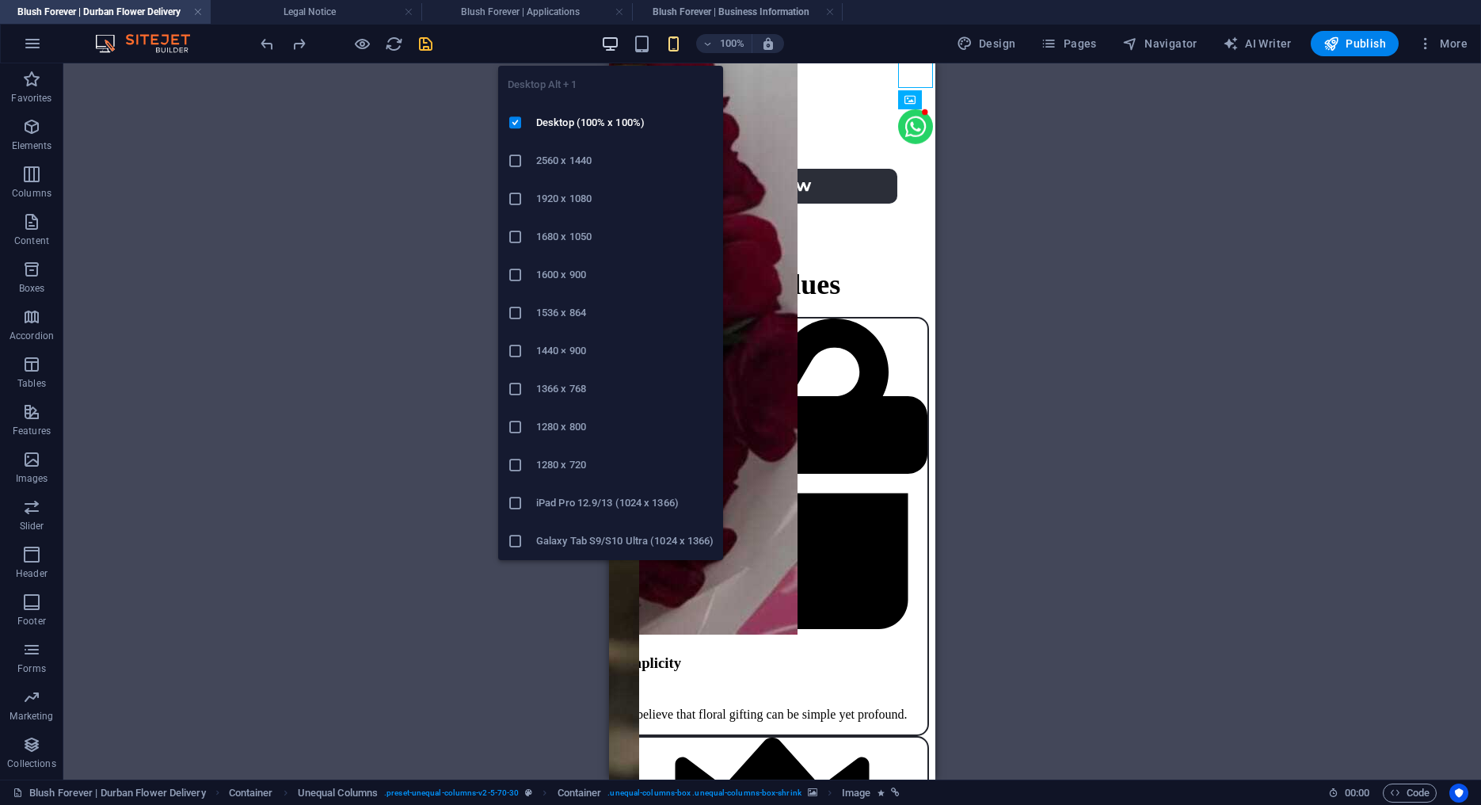
click at [607, 41] on icon "button" at bounding box center [610, 44] width 18 height 18
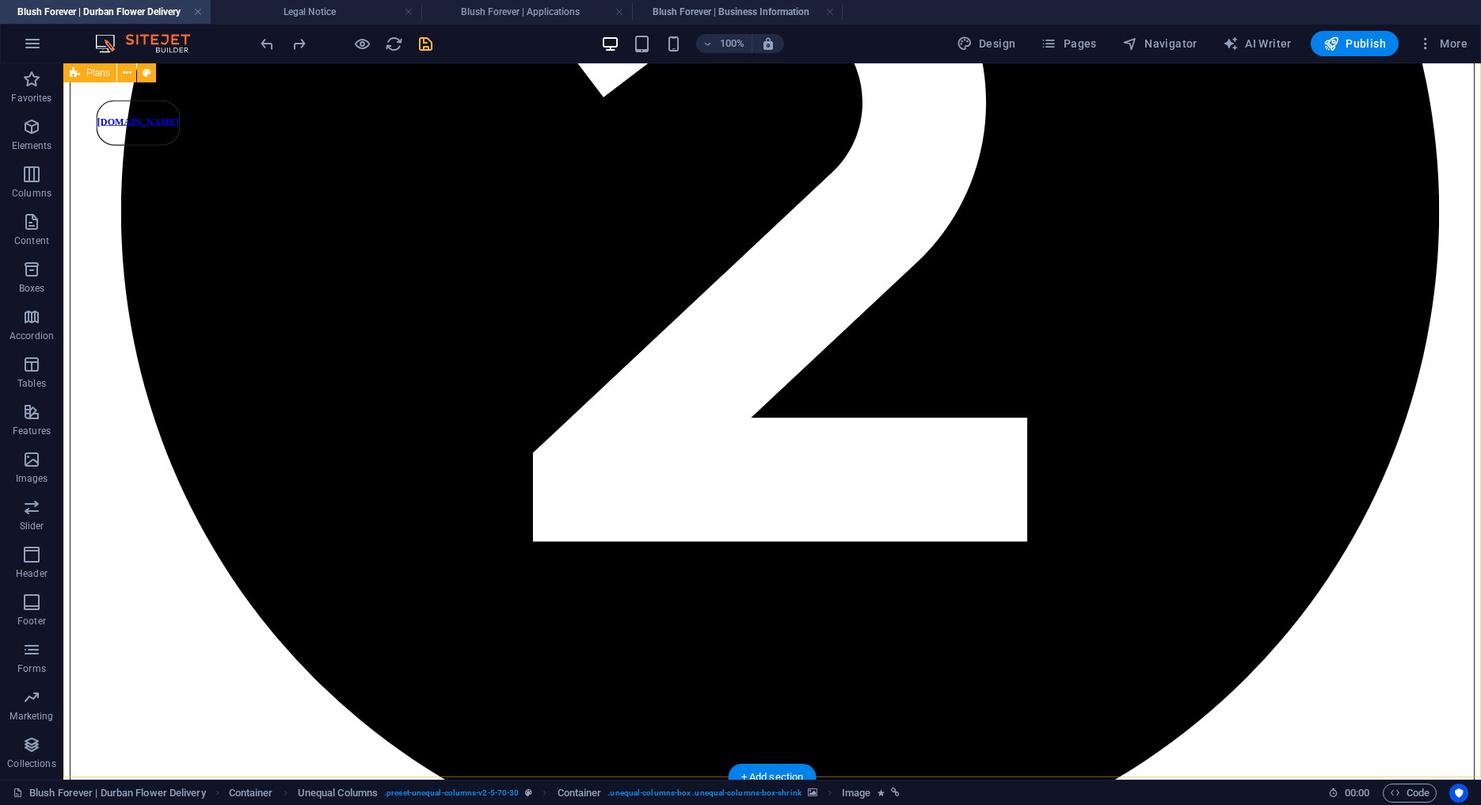
scroll to position [2823, 0]
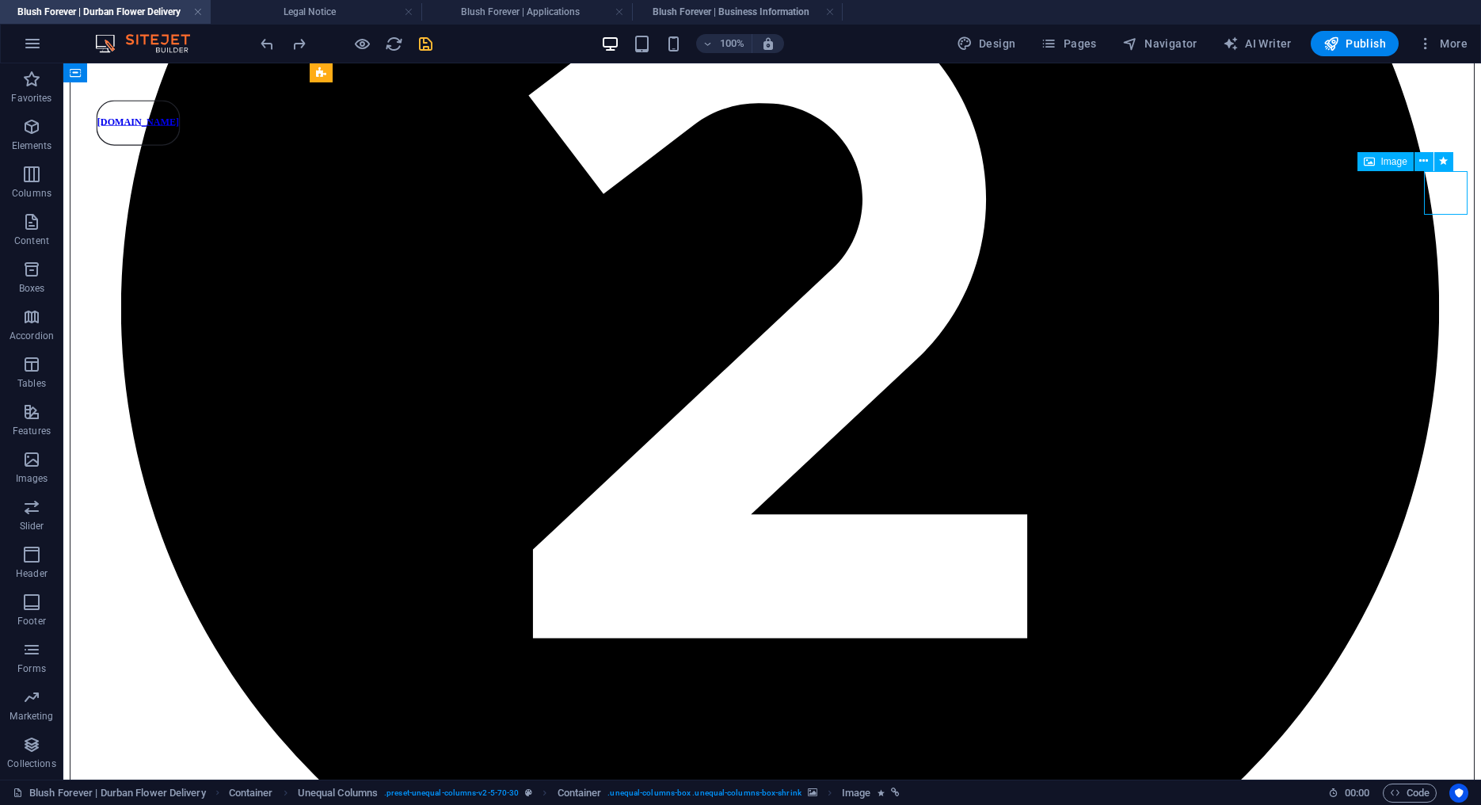
select select "px"
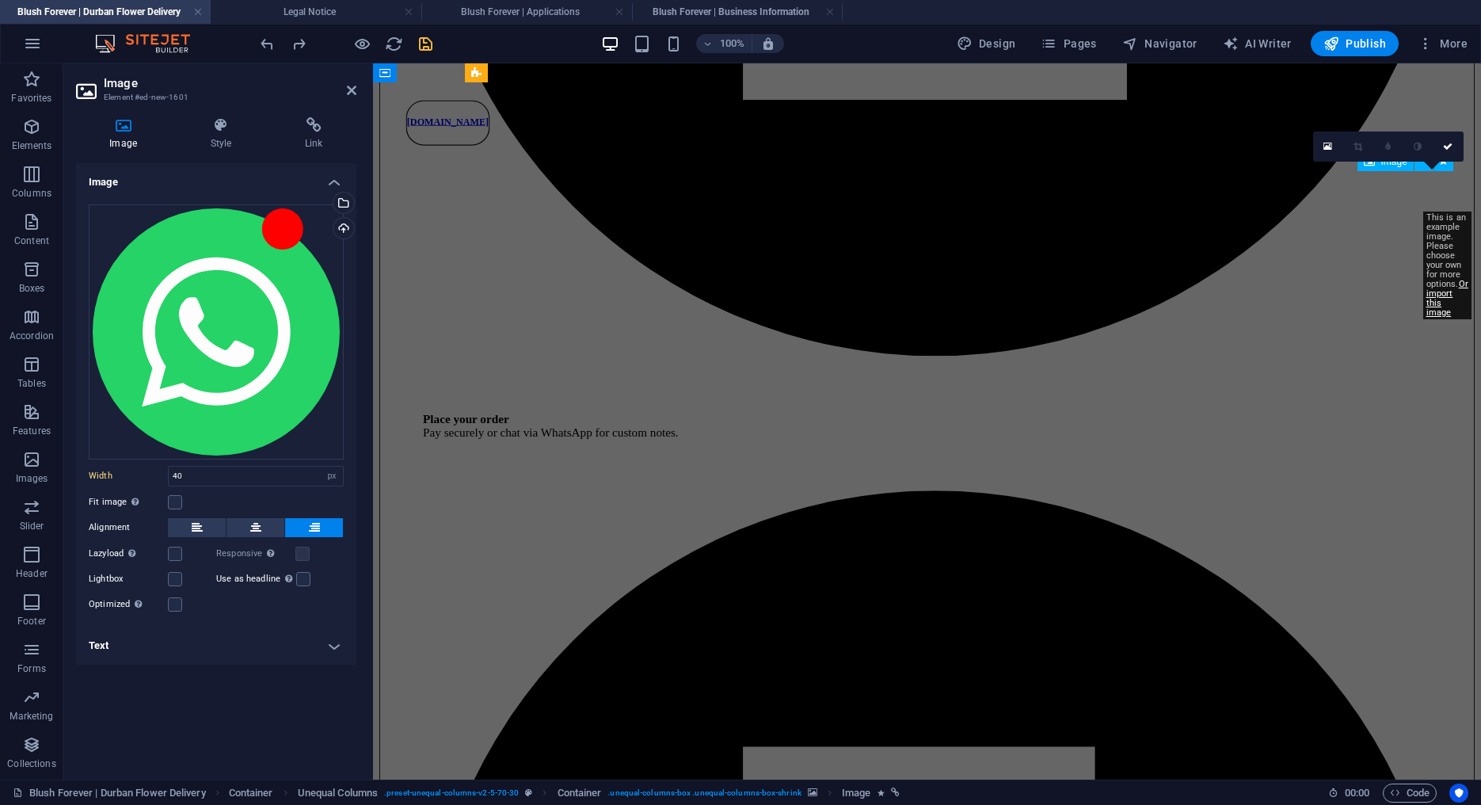
type input "50"
type input "120"
select select "DISABLED_OPTION_VALUE"
type input "20"
click at [237, 136] on h4 "Style" at bounding box center [224, 133] width 94 height 33
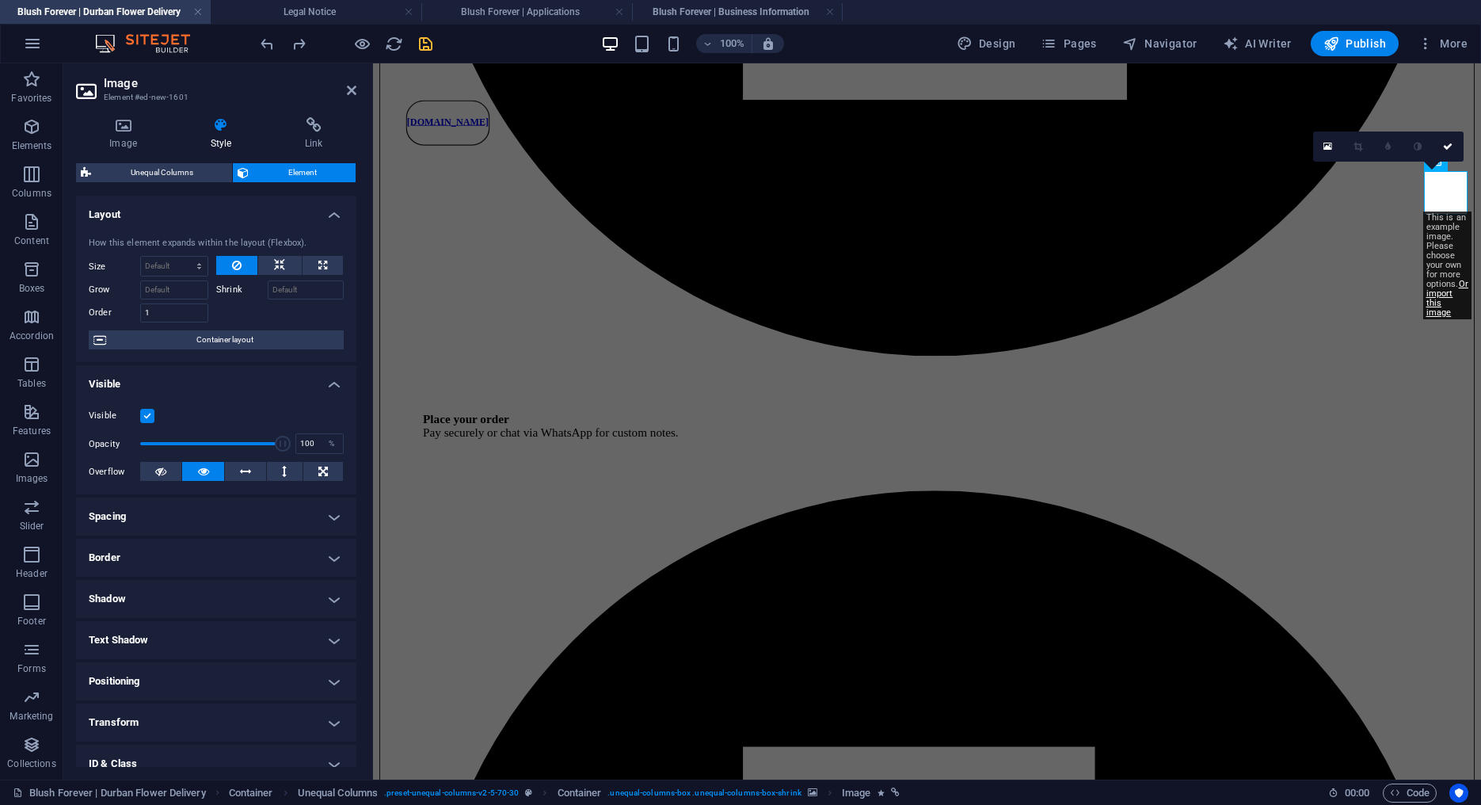
click at [147, 669] on h4 "Positioning" at bounding box center [216, 681] width 280 height 38
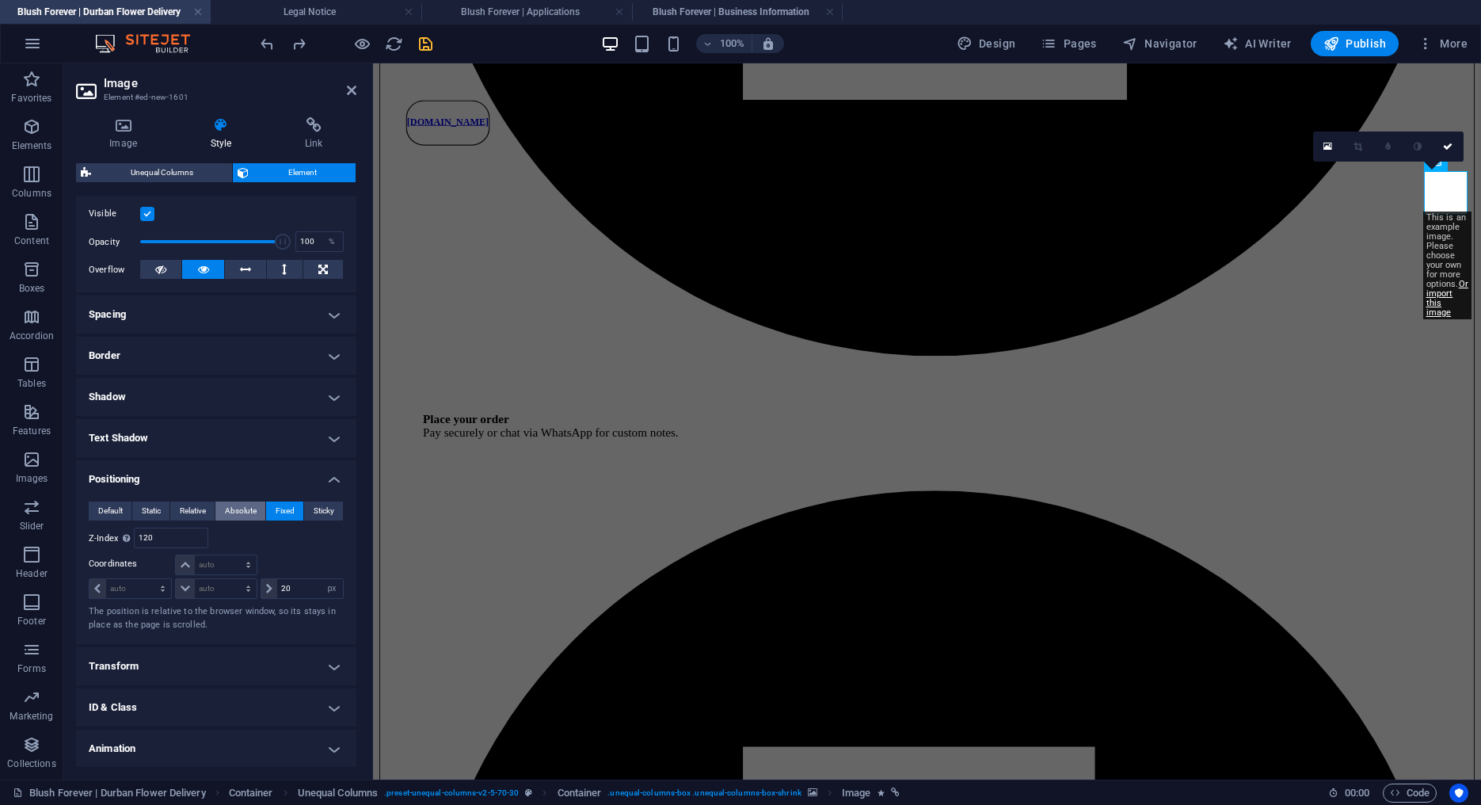
scroll to position [215, 0]
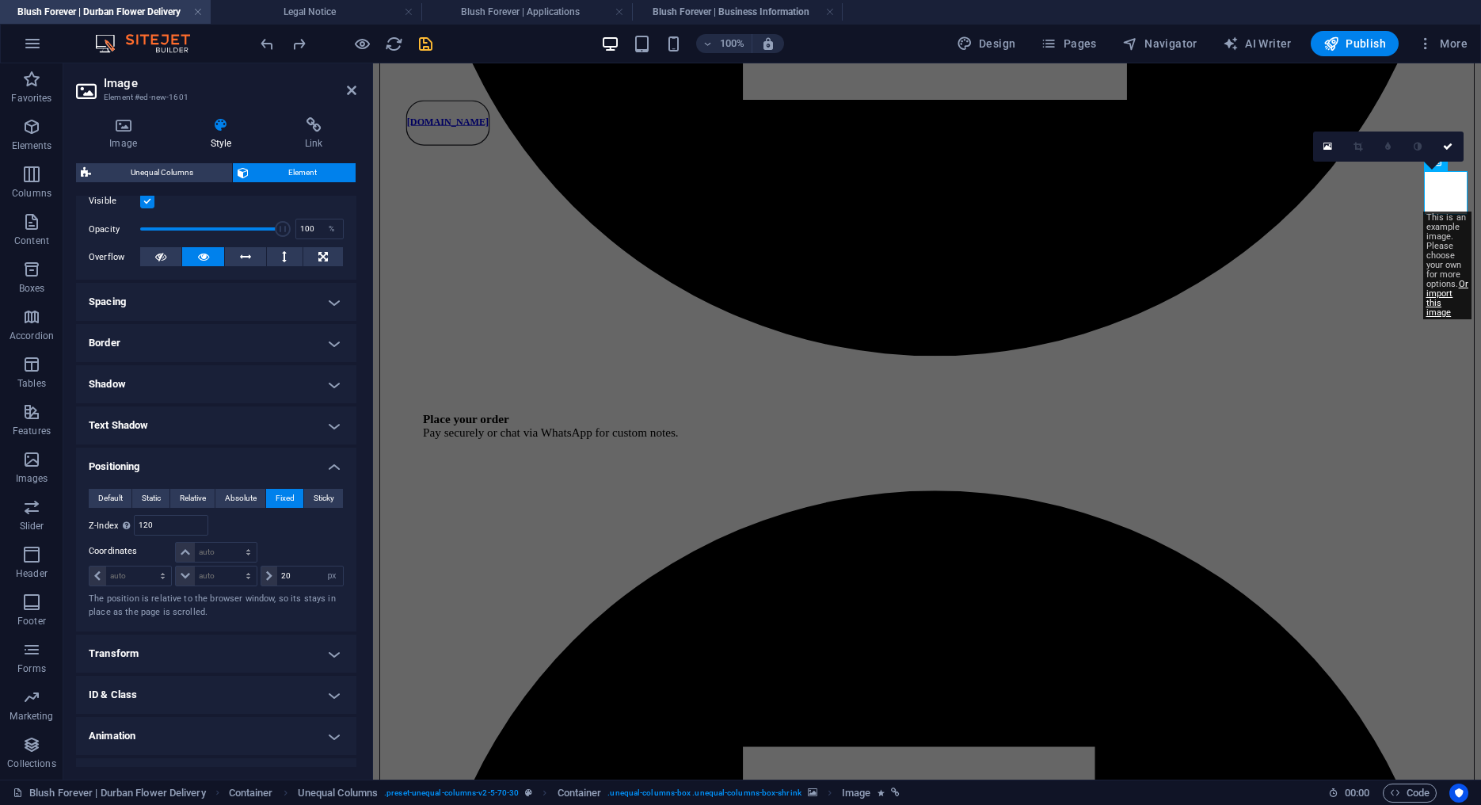
click at [132, 648] on h4 "Transform" at bounding box center [216, 654] width 280 height 38
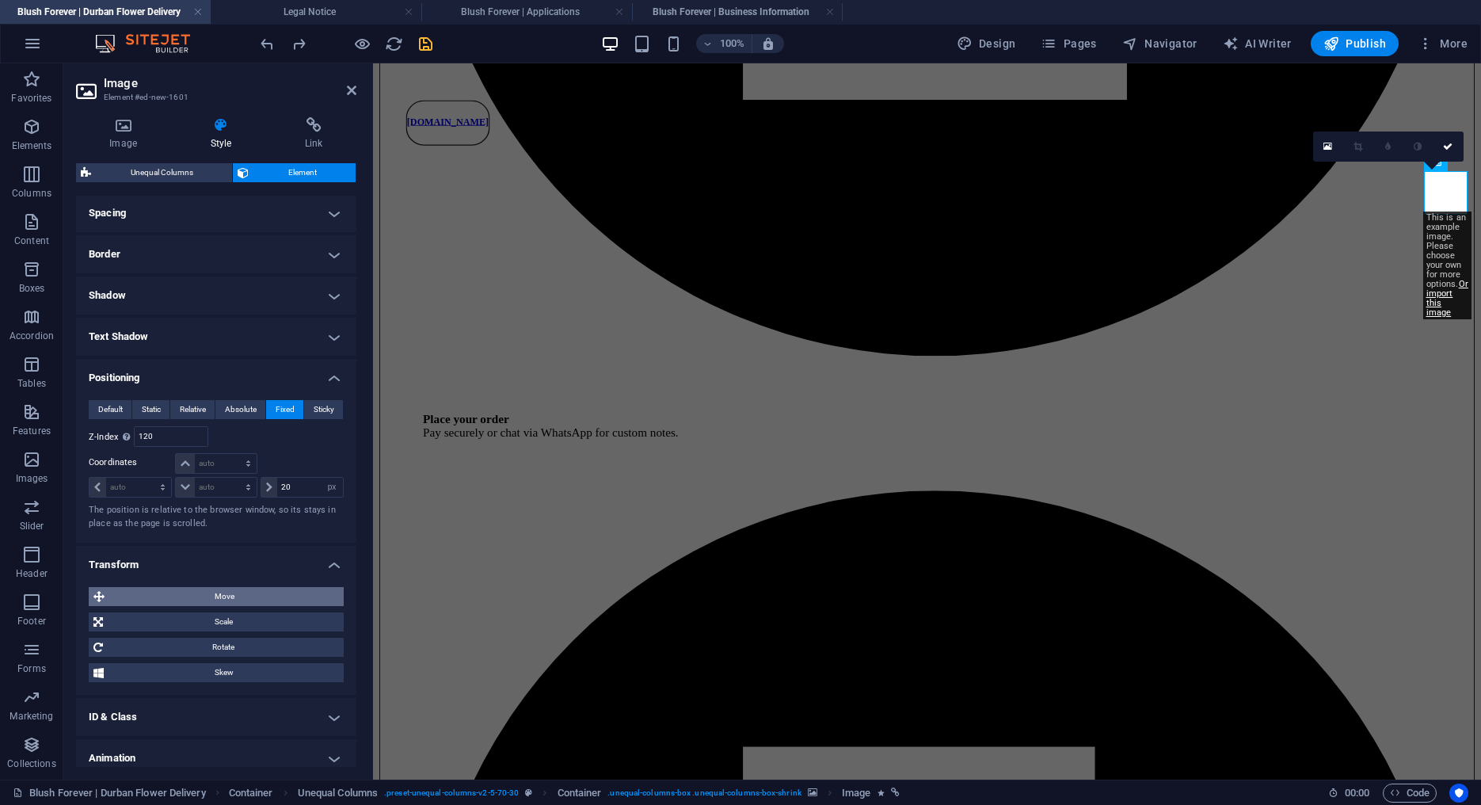
scroll to position [304, 0]
click at [225, 601] on span "Move" at bounding box center [224, 595] width 230 height 19
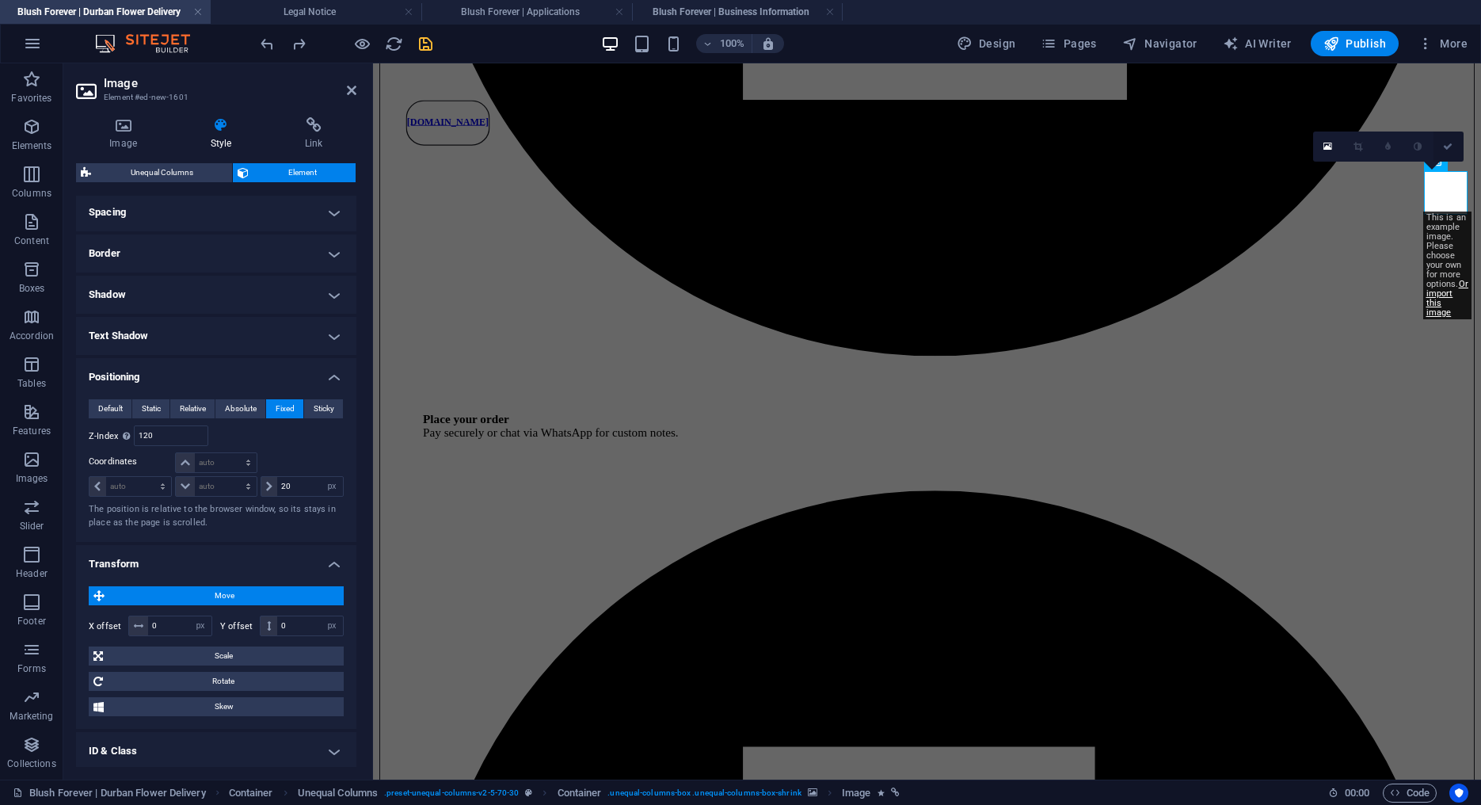
click at [1446, 140] on link at bounding box center [1449, 147] width 30 height 30
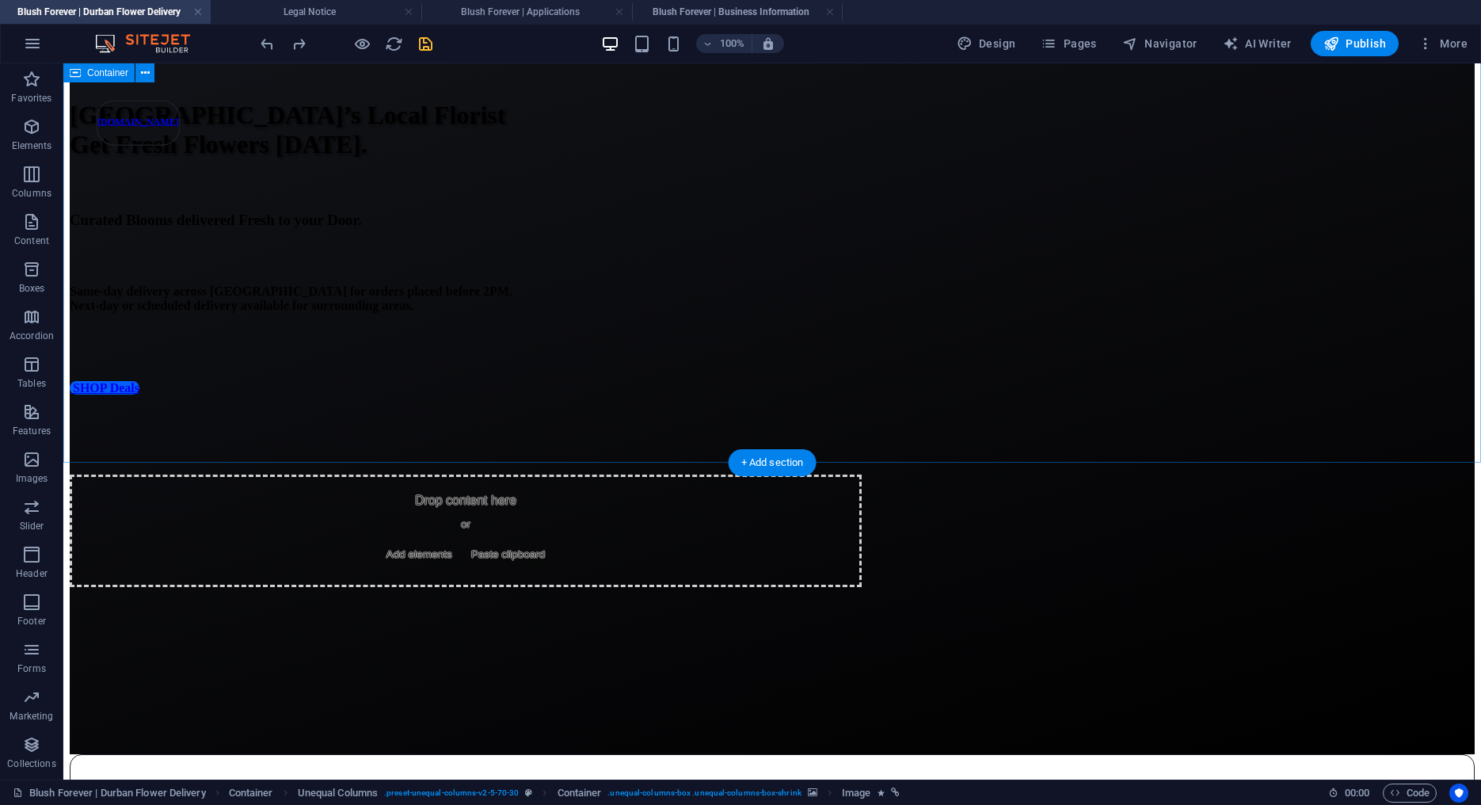
scroll to position [0, 0]
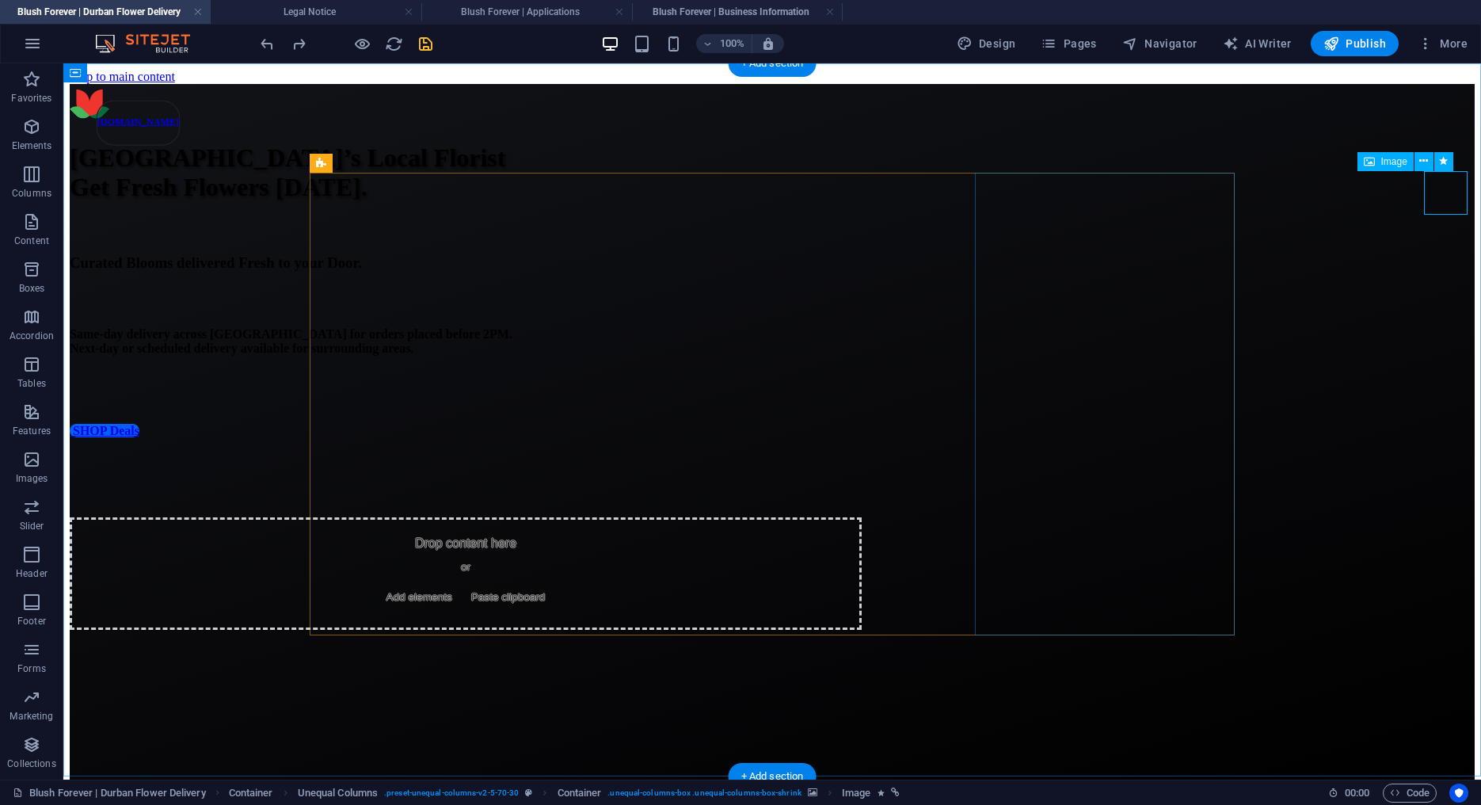
click at [1386, 162] on span "Image" at bounding box center [1395, 162] width 26 height 10
click at [715, 606] on div "Drop content here or Add elements Paste clipboard" at bounding box center [466, 573] width 792 height 112
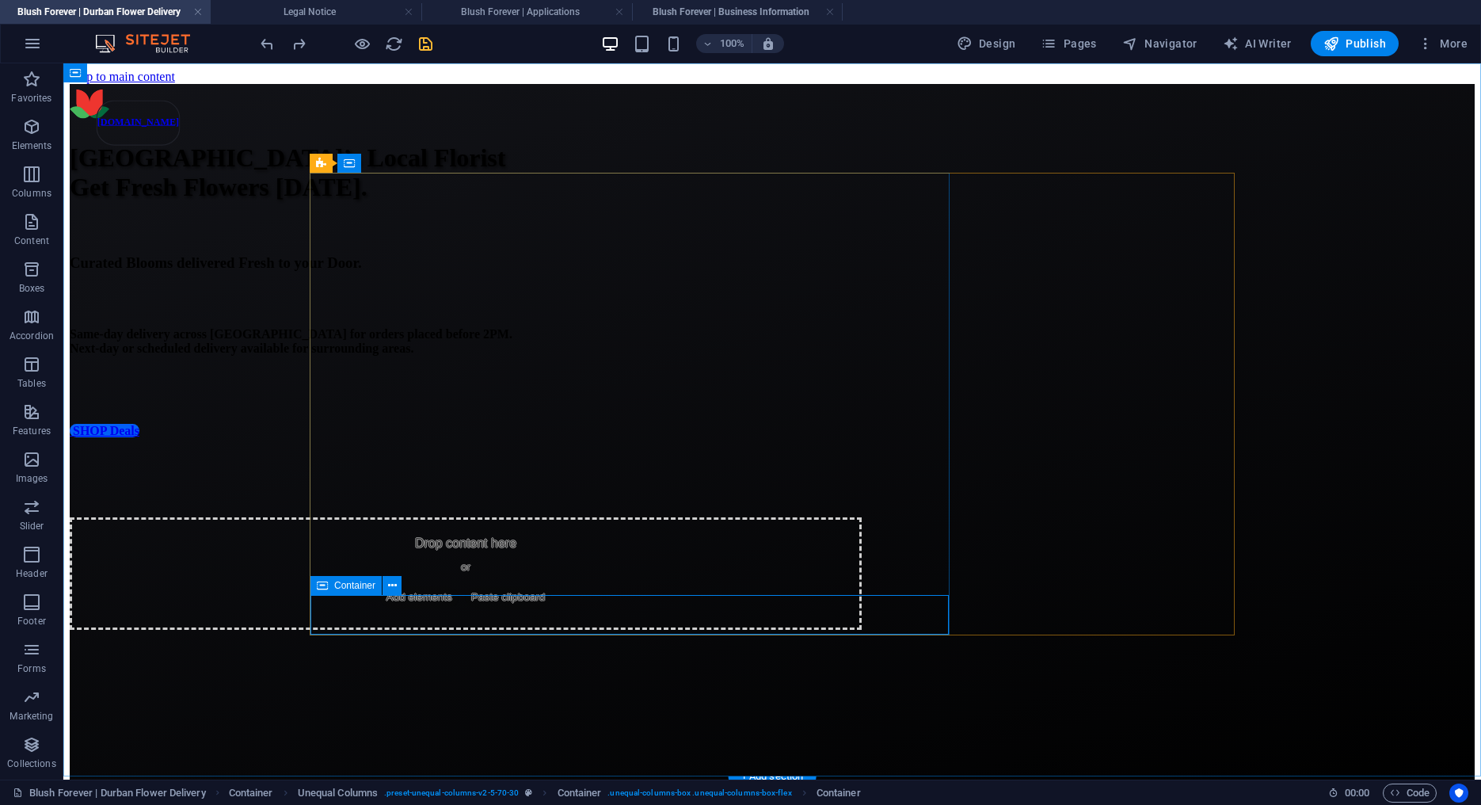
click at [331, 590] on div "Container" at bounding box center [346, 585] width 71 height 19
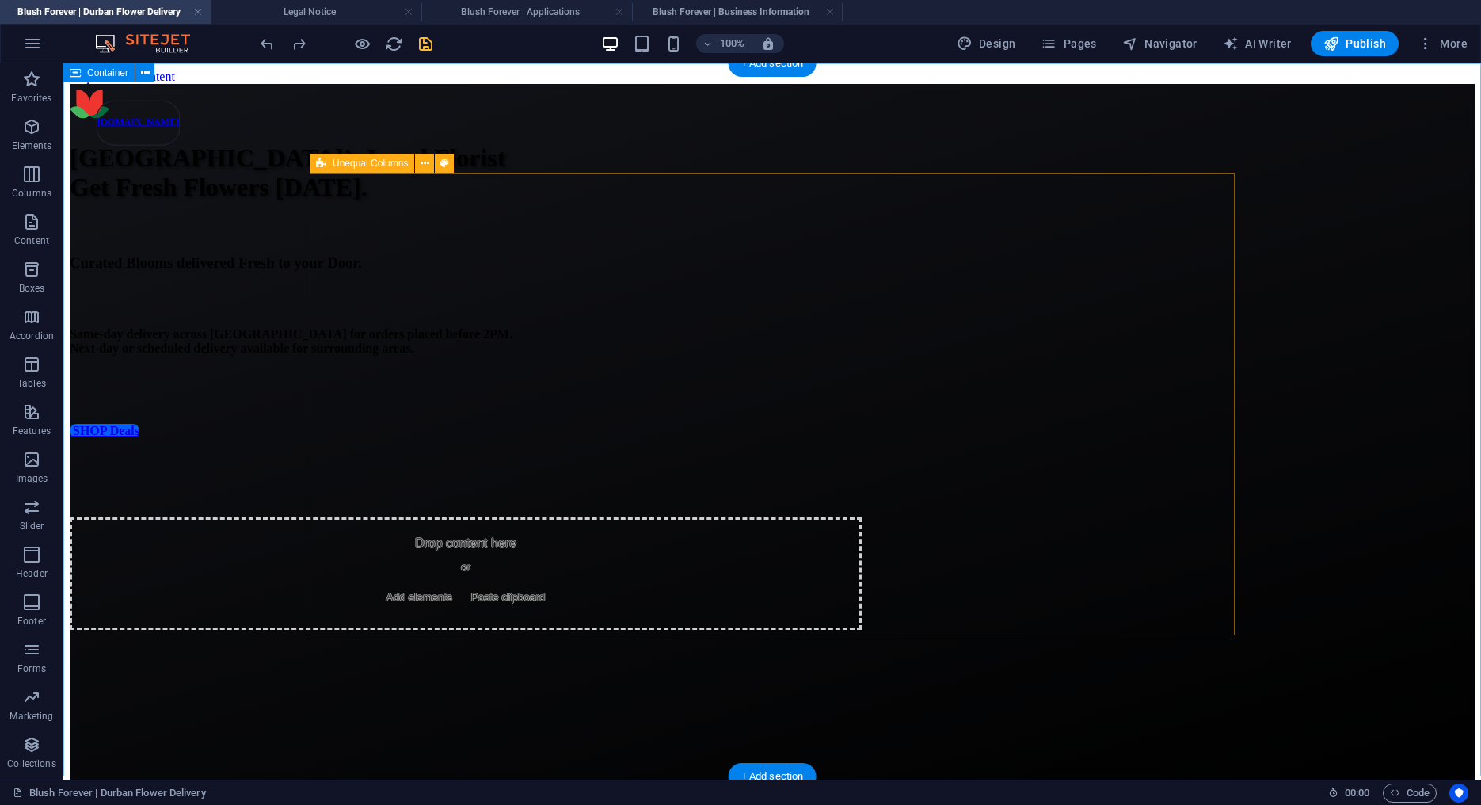
click at [1345, 471] on div "Durban’s Local Florist Get Fresh Flowers Today. Curated Blooms delivered Fresh …" at bounding box center [772, 440] width 1405 height 713
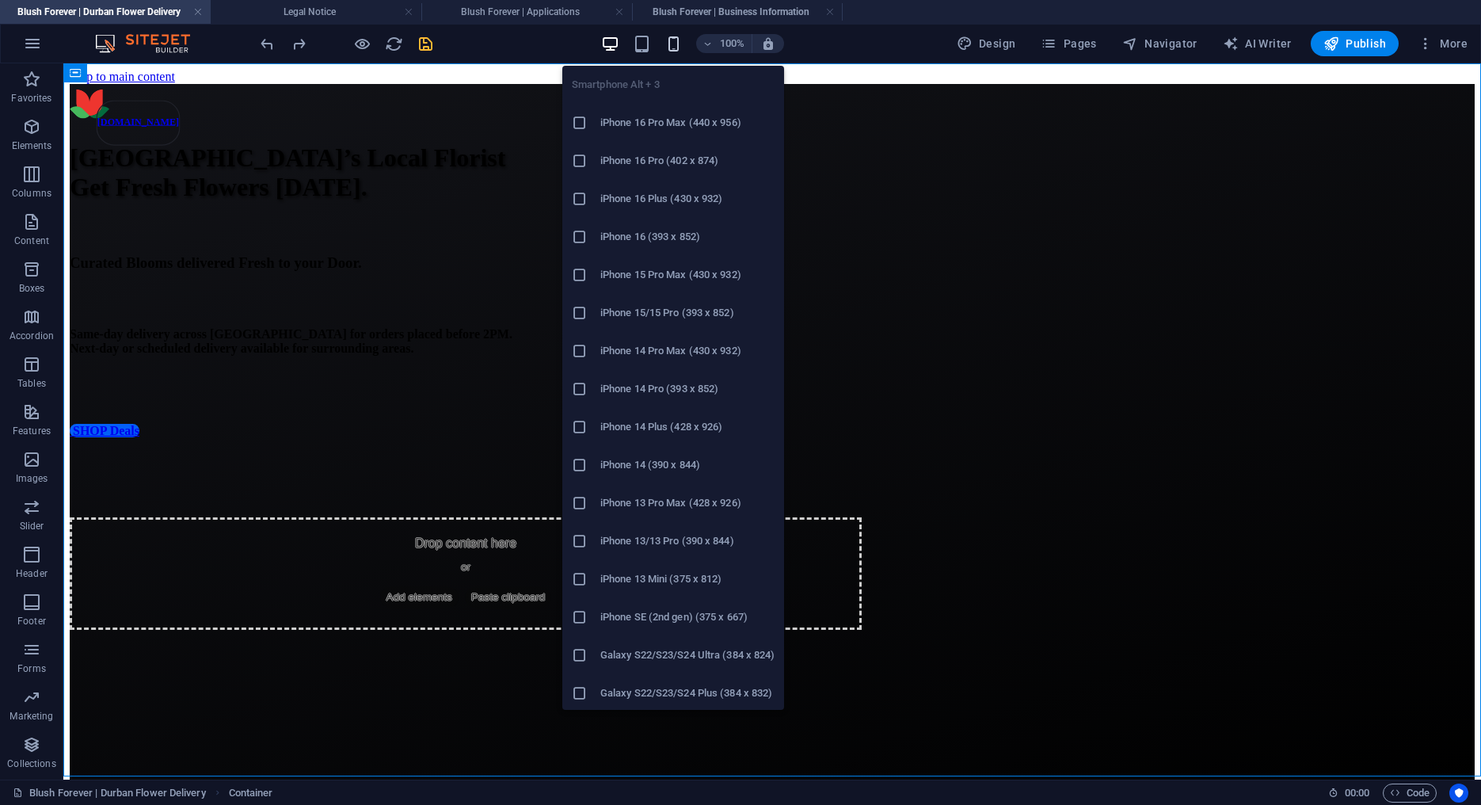
click at [682, 42] on icon "button" at bounding box center [674, 44] width 18 height 18
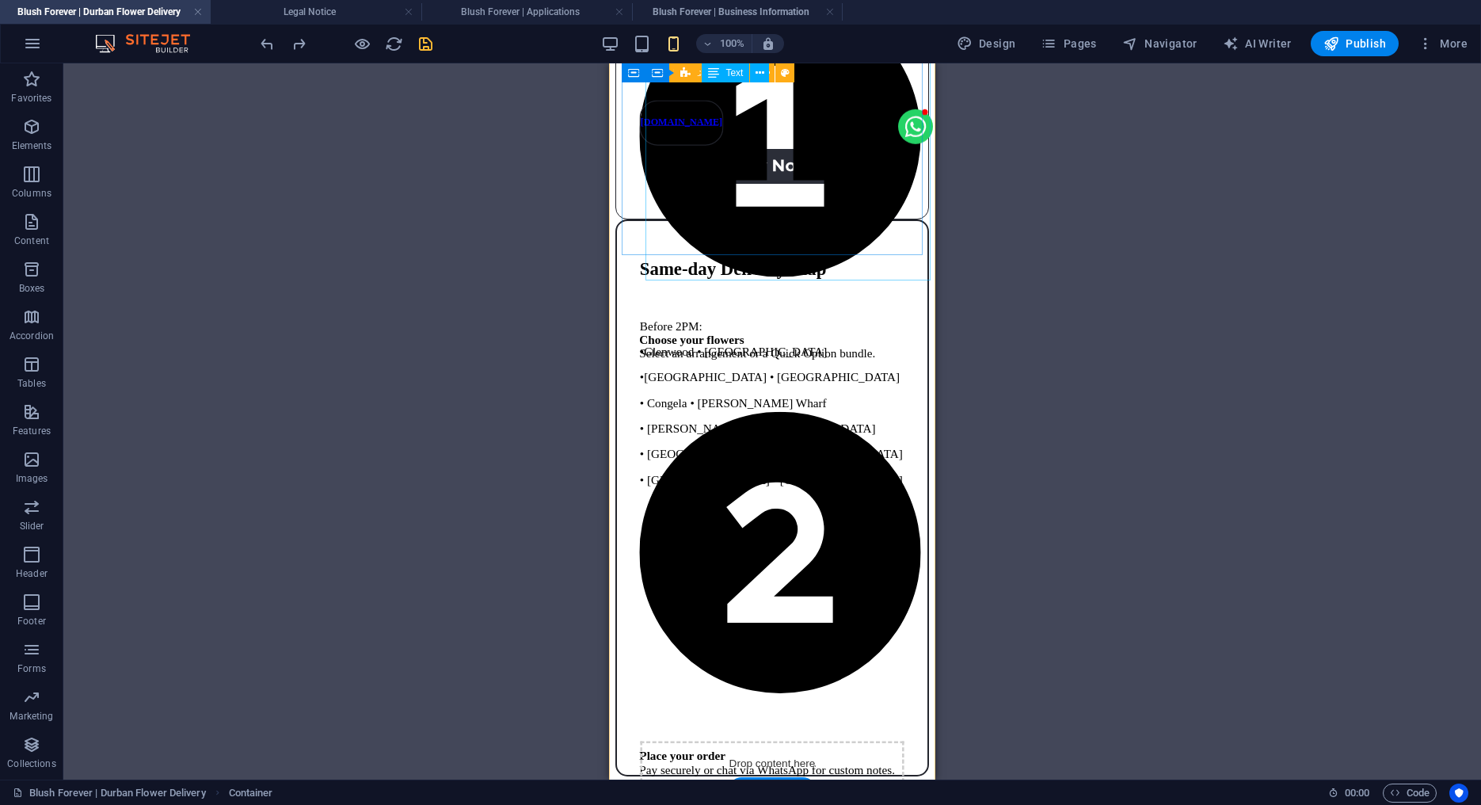
scroll to position [963, 0]
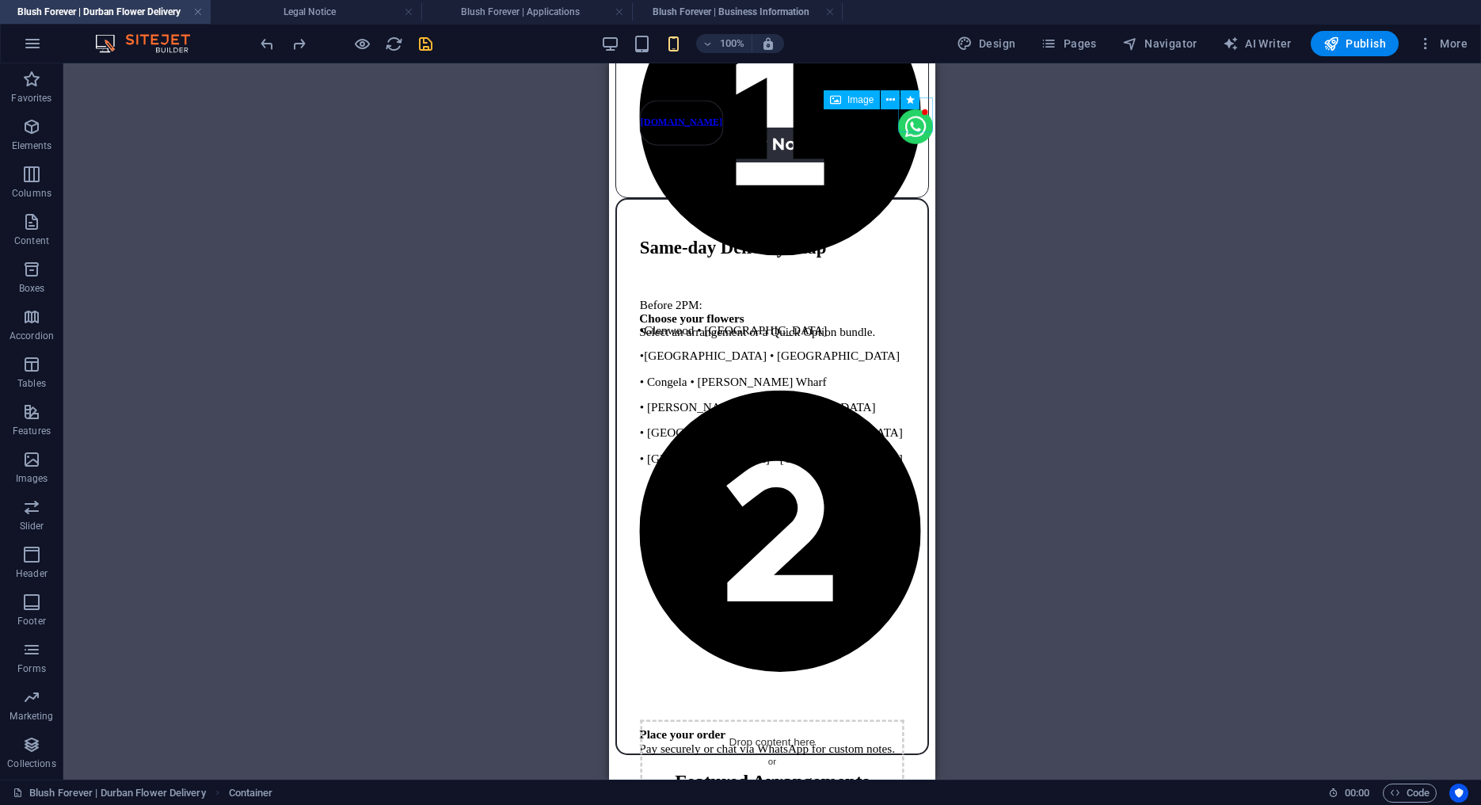
click at [912, 127] on figure at bounding box center [915, 128] width 35 height 38
select select "px"
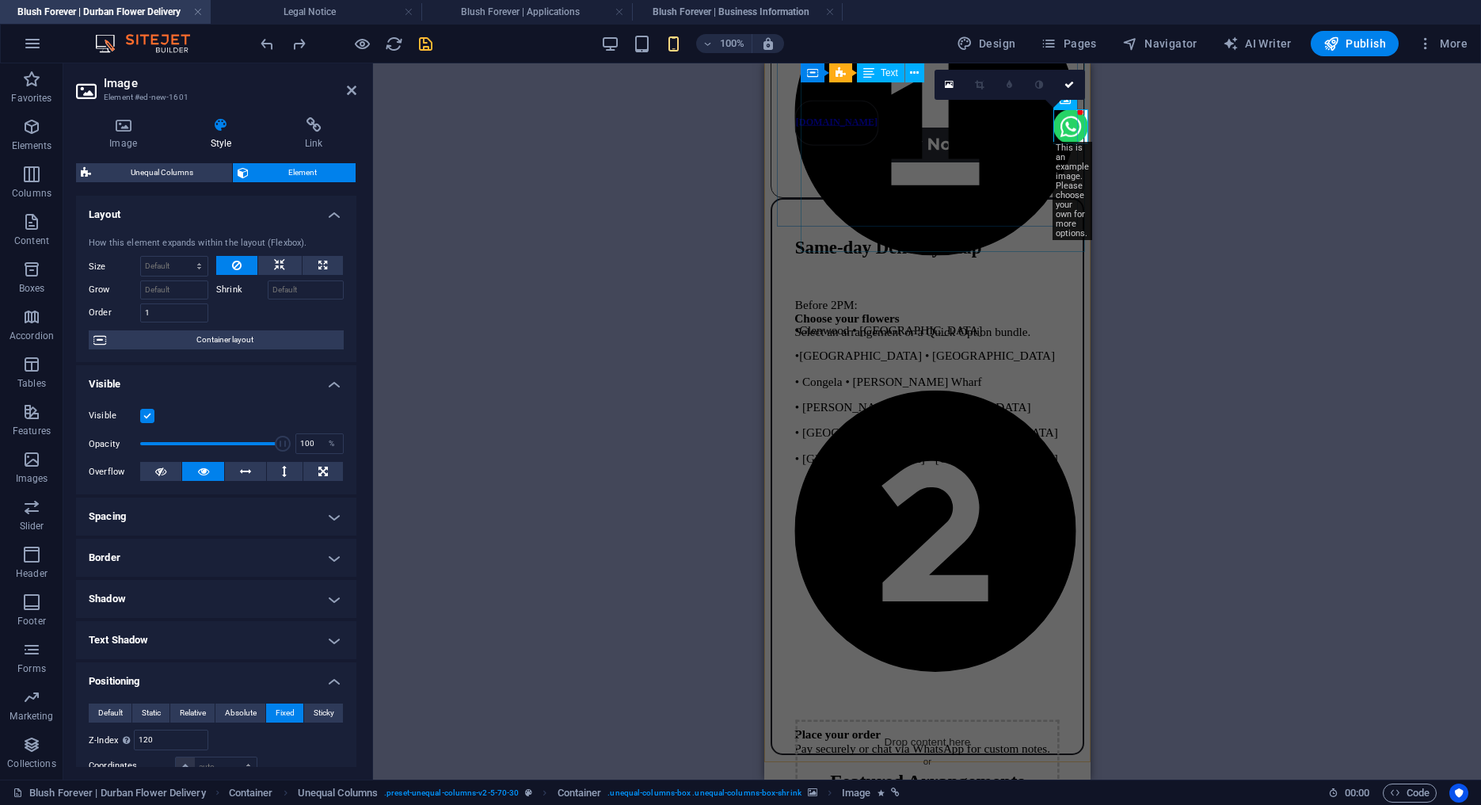
type input "100"
type input "60"
select select "px"
type input "5"
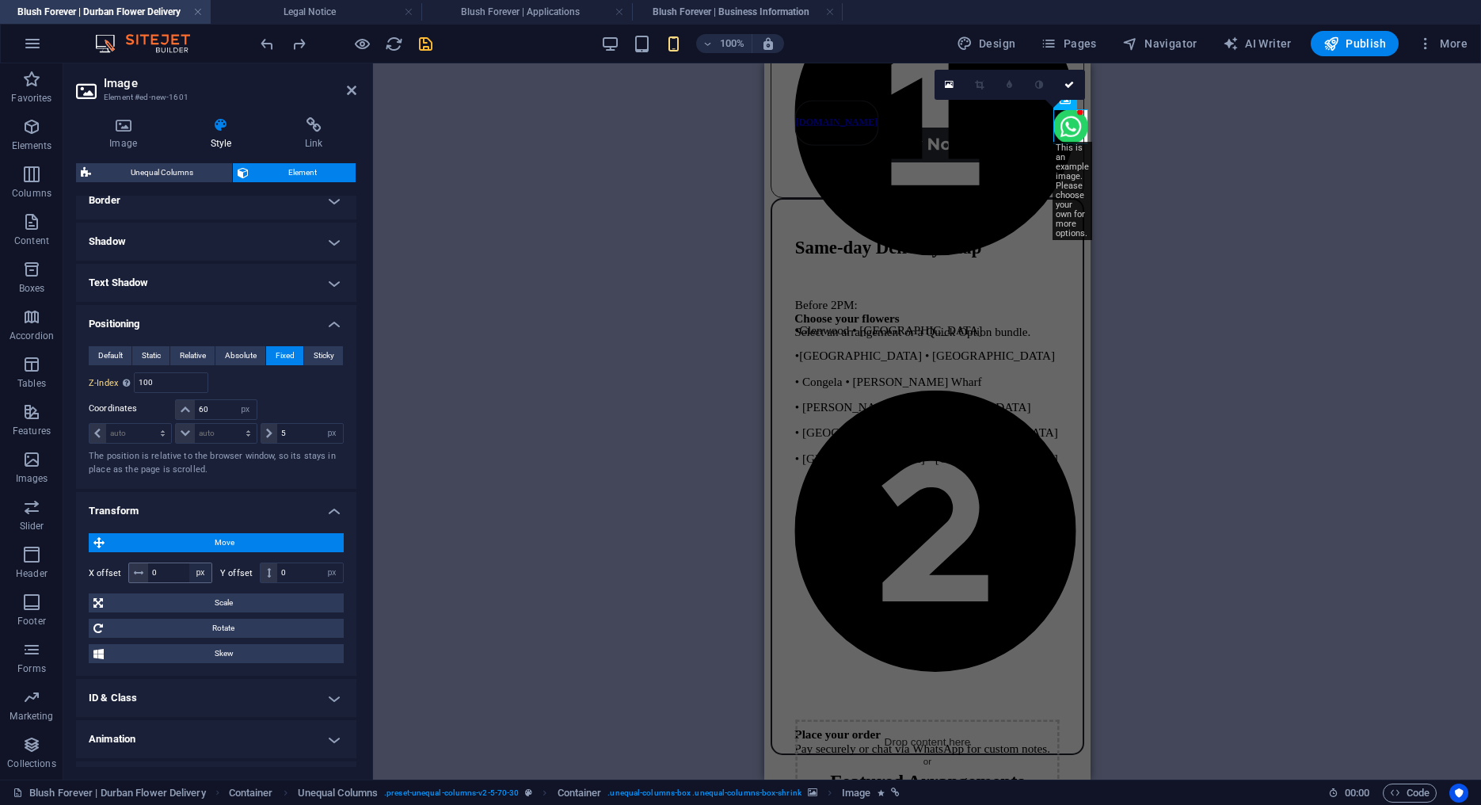
scroll to position [361, 0]
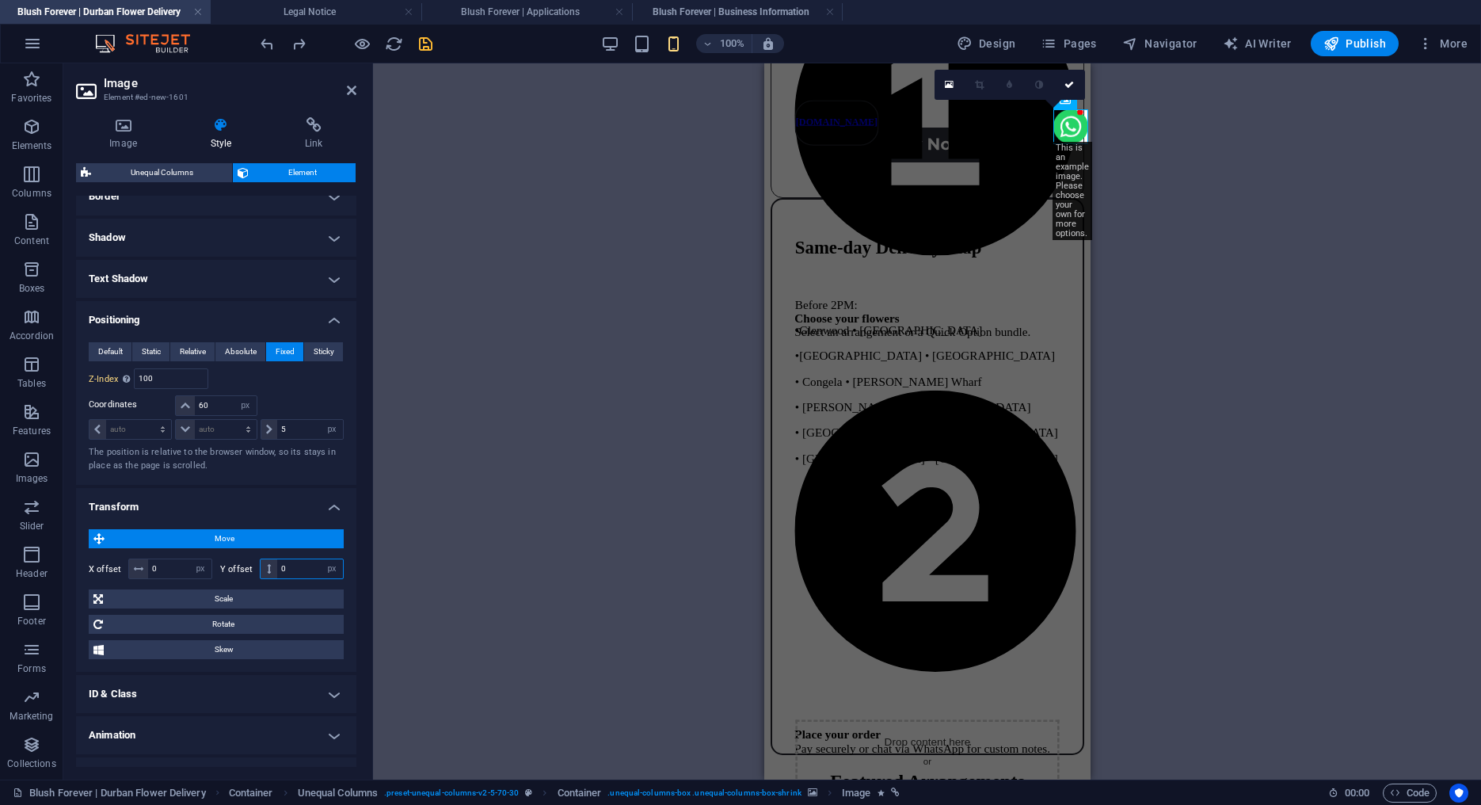
drag, startPoint x: 298, startPoint y: 570, endPoint x: 248, endPoint y: 570, distance: 49.9
click at [277, 570] on input "0" at bounding box center [310, 568] width 66 height 19
drag, startPoint x: 302, startPoint y: 569, endPoint x: 183, endPoint y: 573, distance: 118.9
click at [277, 573] on input "5" at bounding box center [310, 568] width 66 height 19
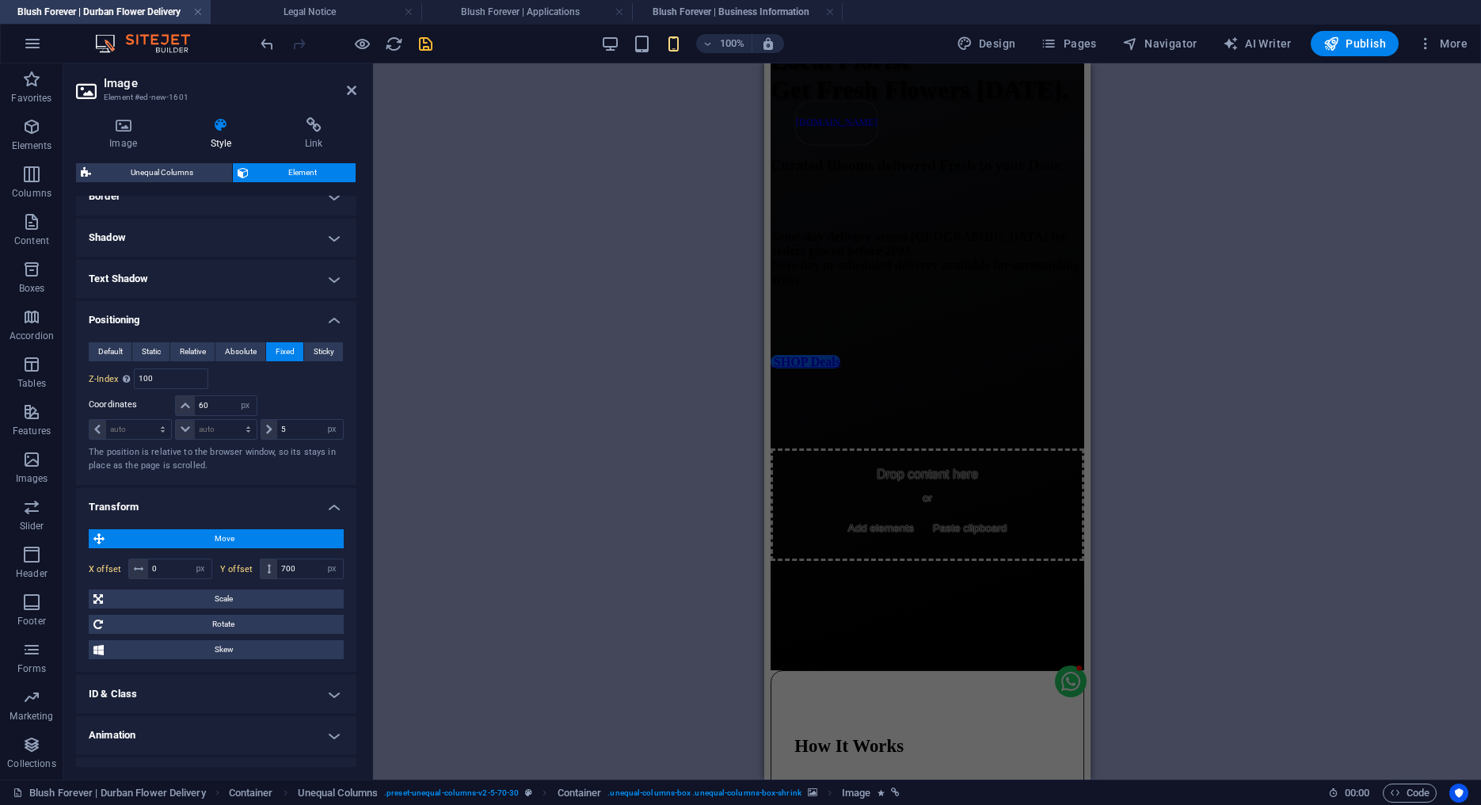
scroll to position [0, 0]
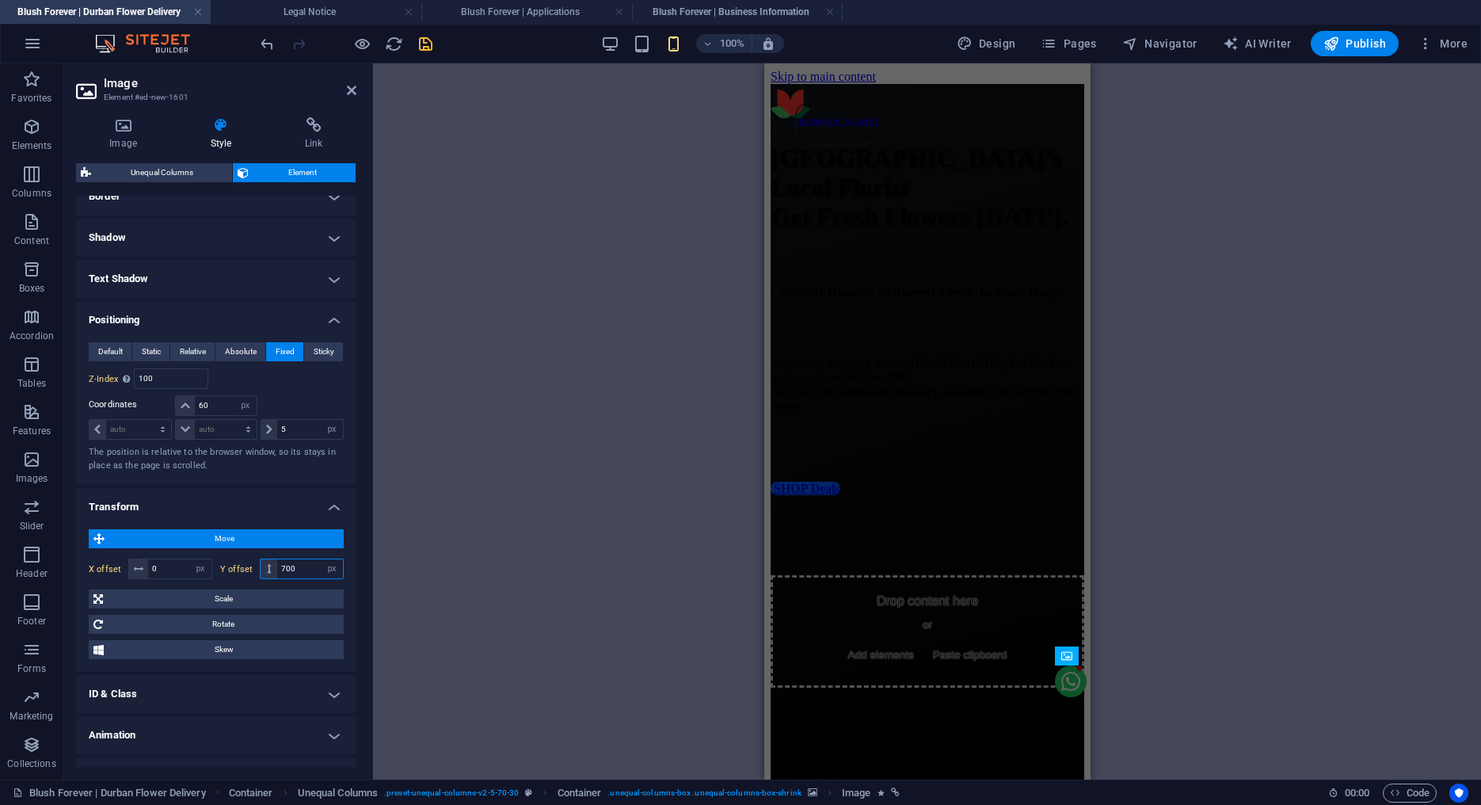
drag, startPoint x: 280, startPoint y: 569, endPoint x: 219, endPoint y: 570, distance: 60.2
click at [277, 570] on input "700" at bounding box center [310, 568] width 66 height 19
type input "400"
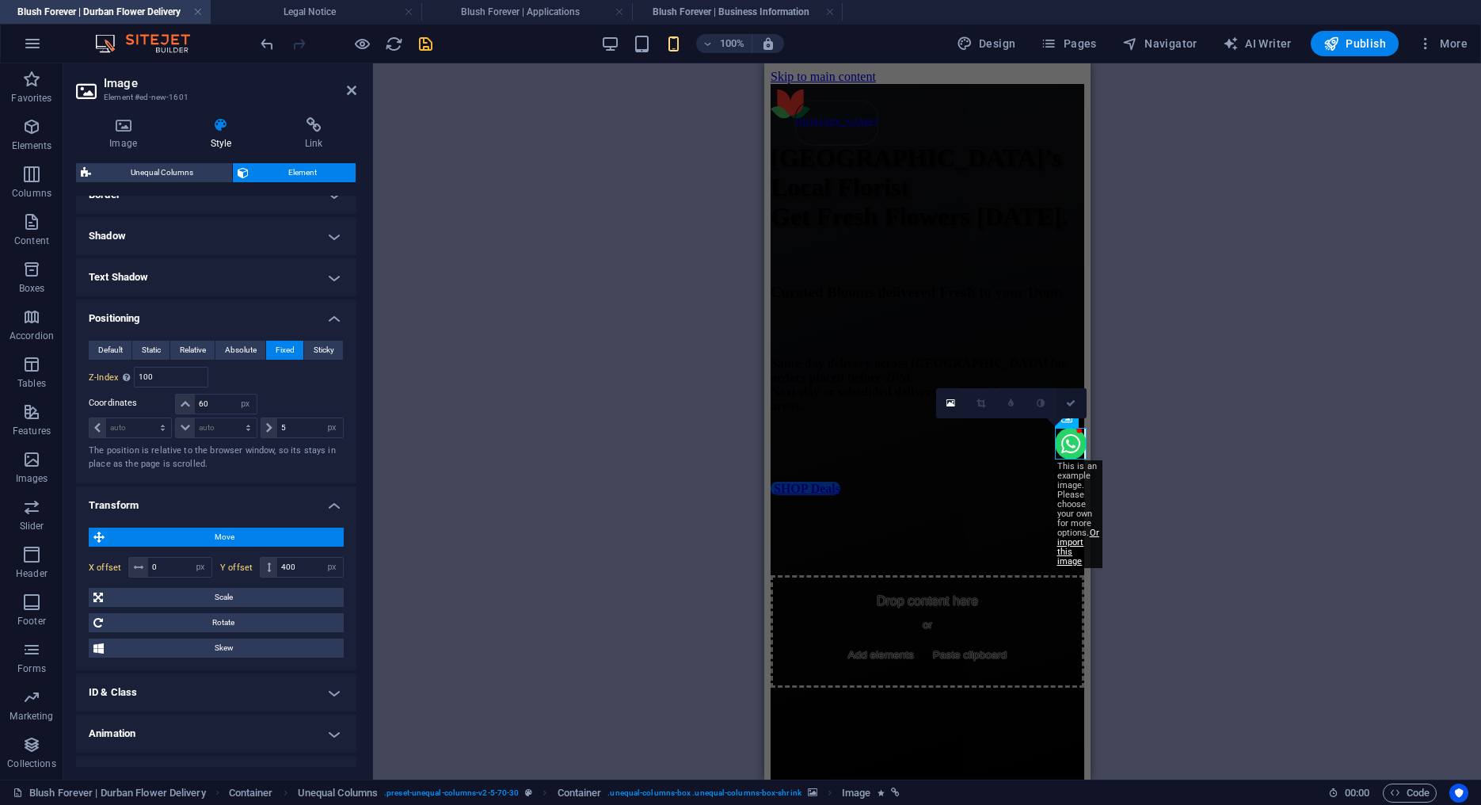
click at [1073, 402] on icon at bounding box center [1071, 403] width 10 height 10
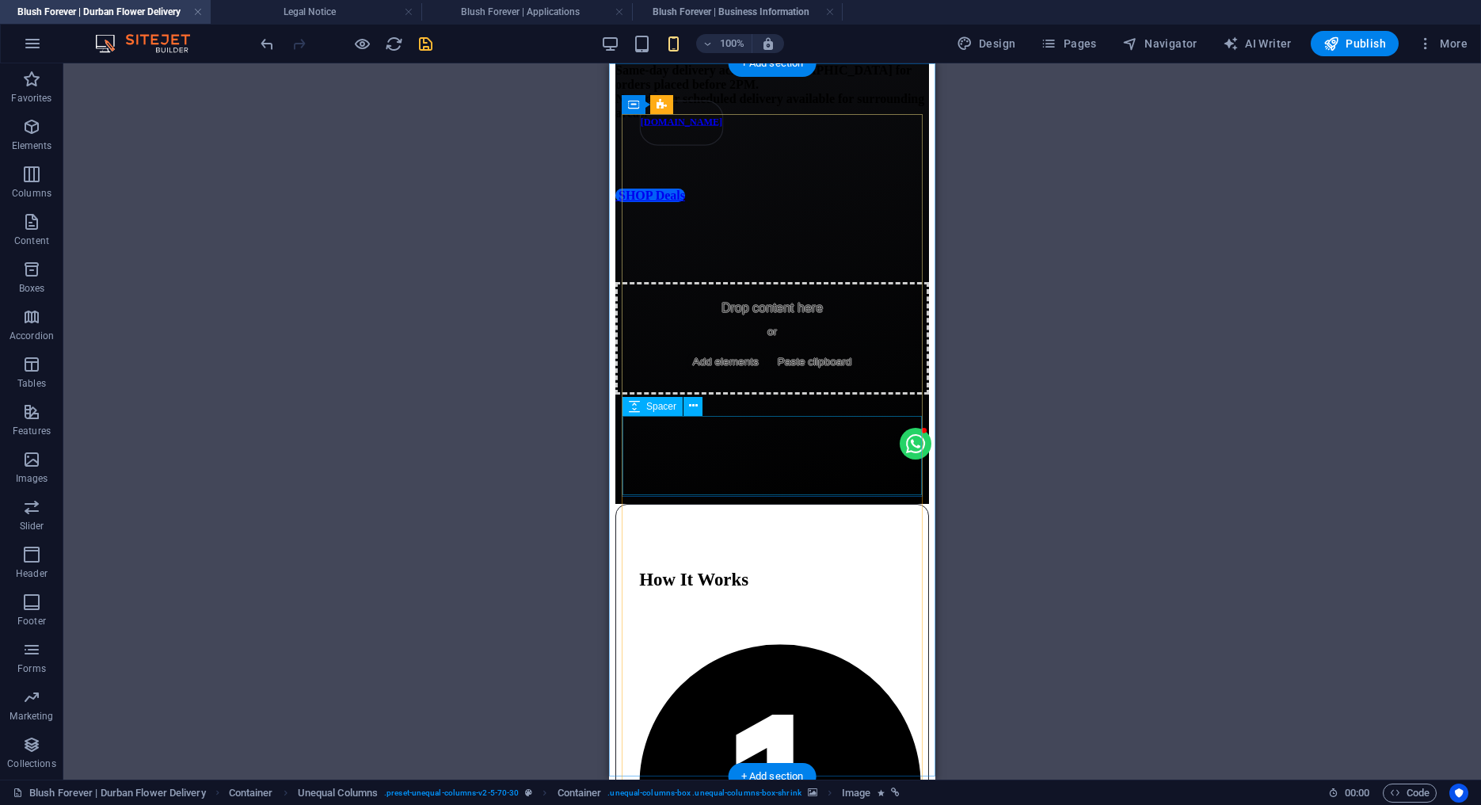
scroll to position [0, 0]
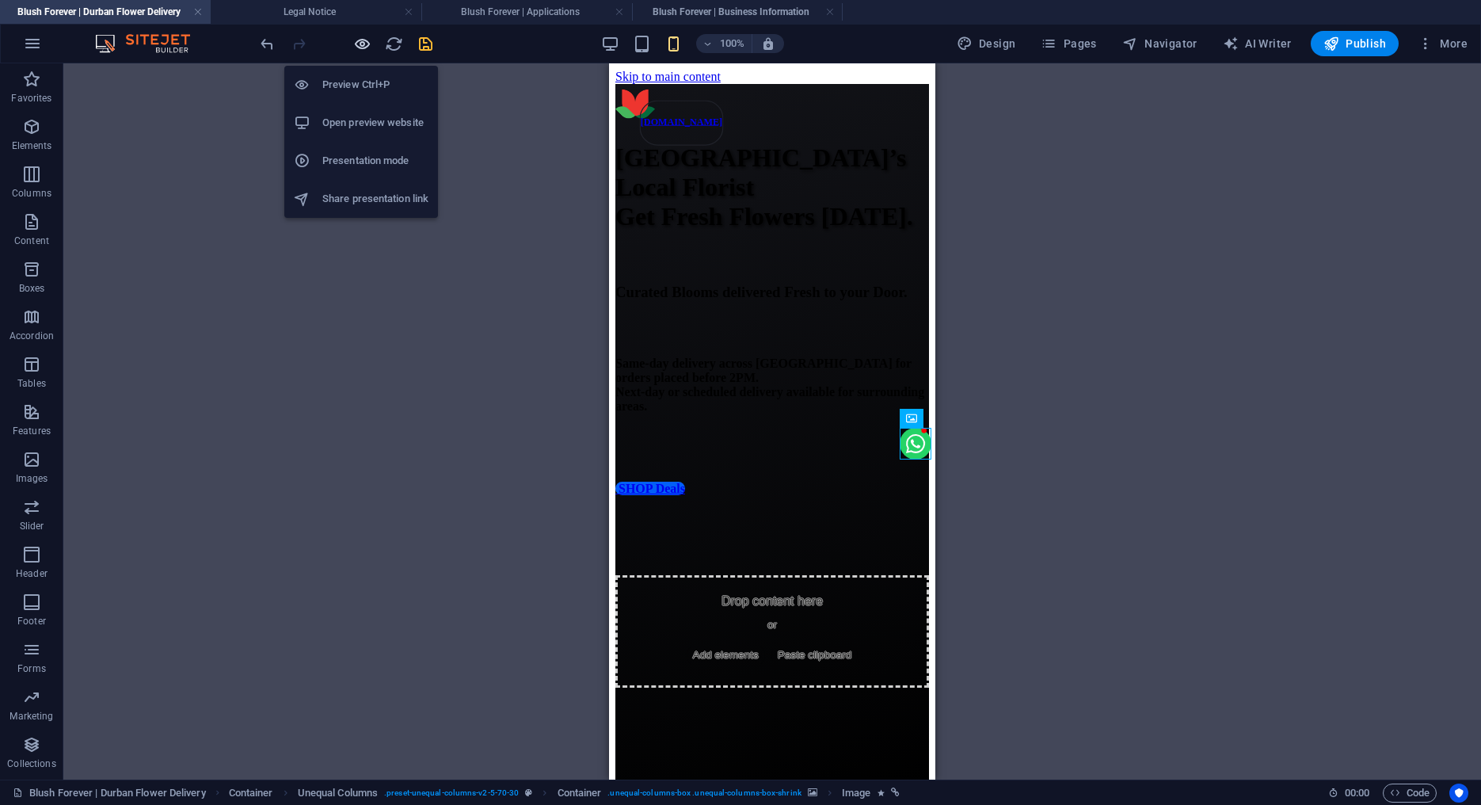
click at [356, 44] on icon "button" at bounding box center [362, 44] width 18 height 18
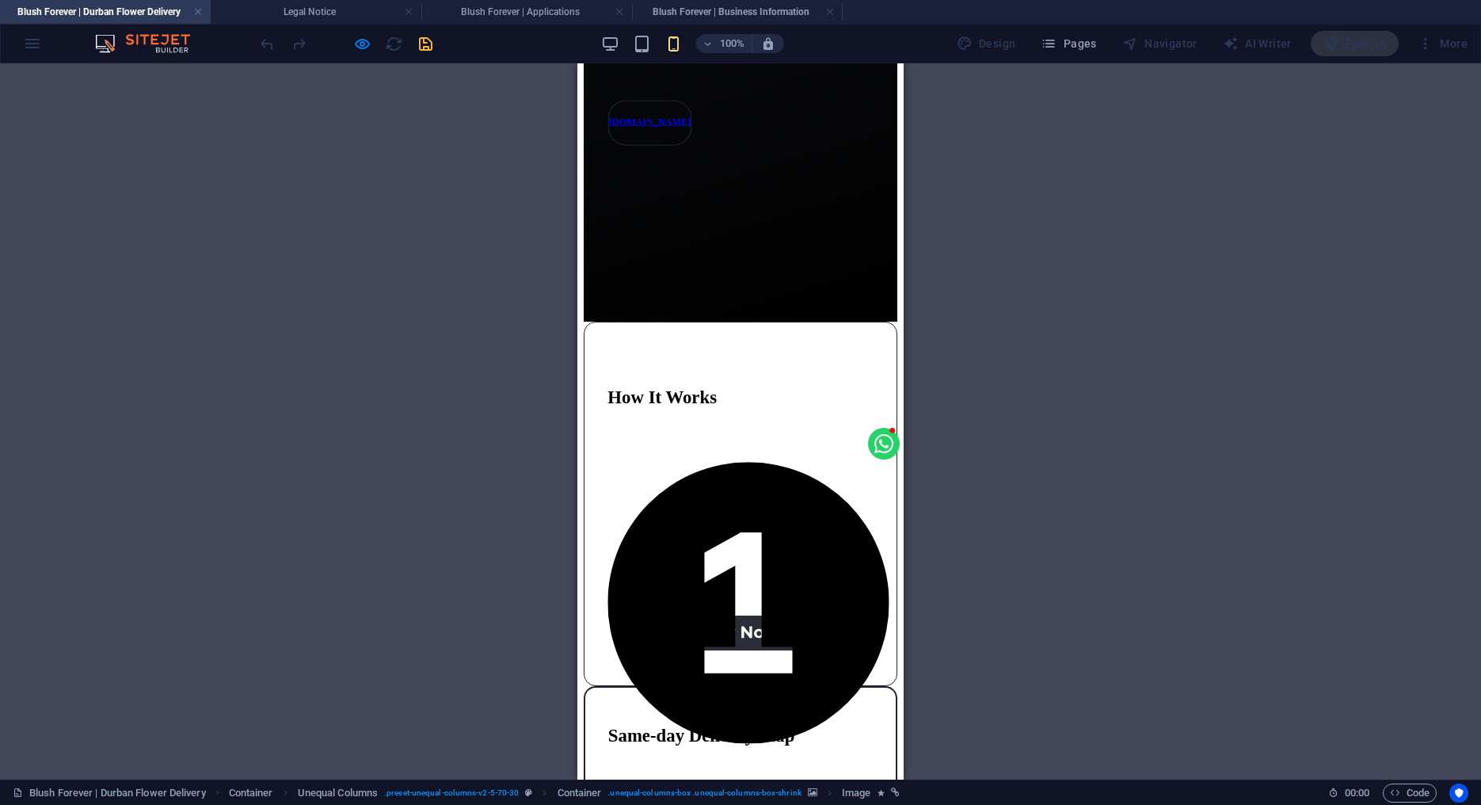
scroll to position [477, 0]
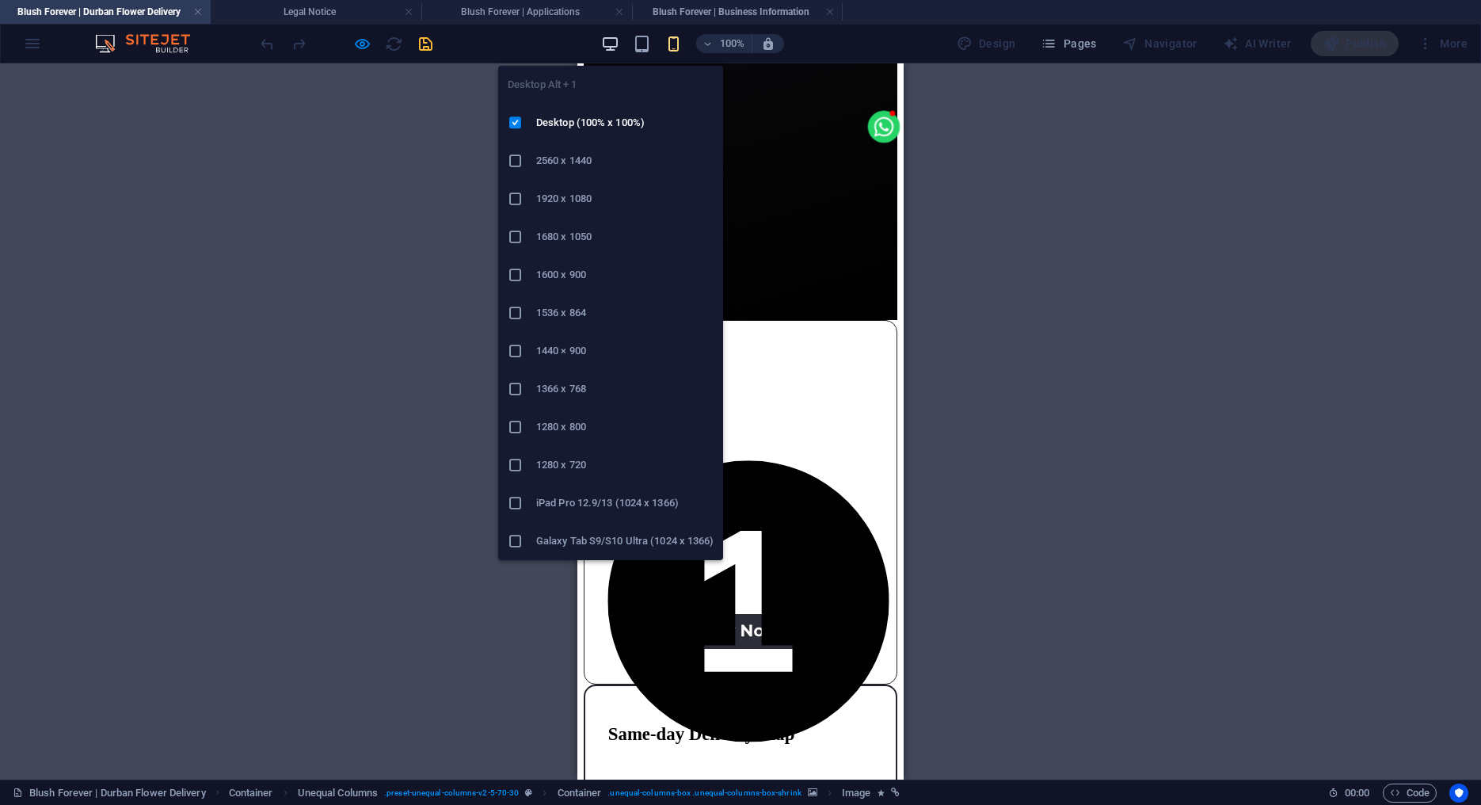
click at [611, 46] on icon "button" at bounding box center [610, 44] width 18 height 18
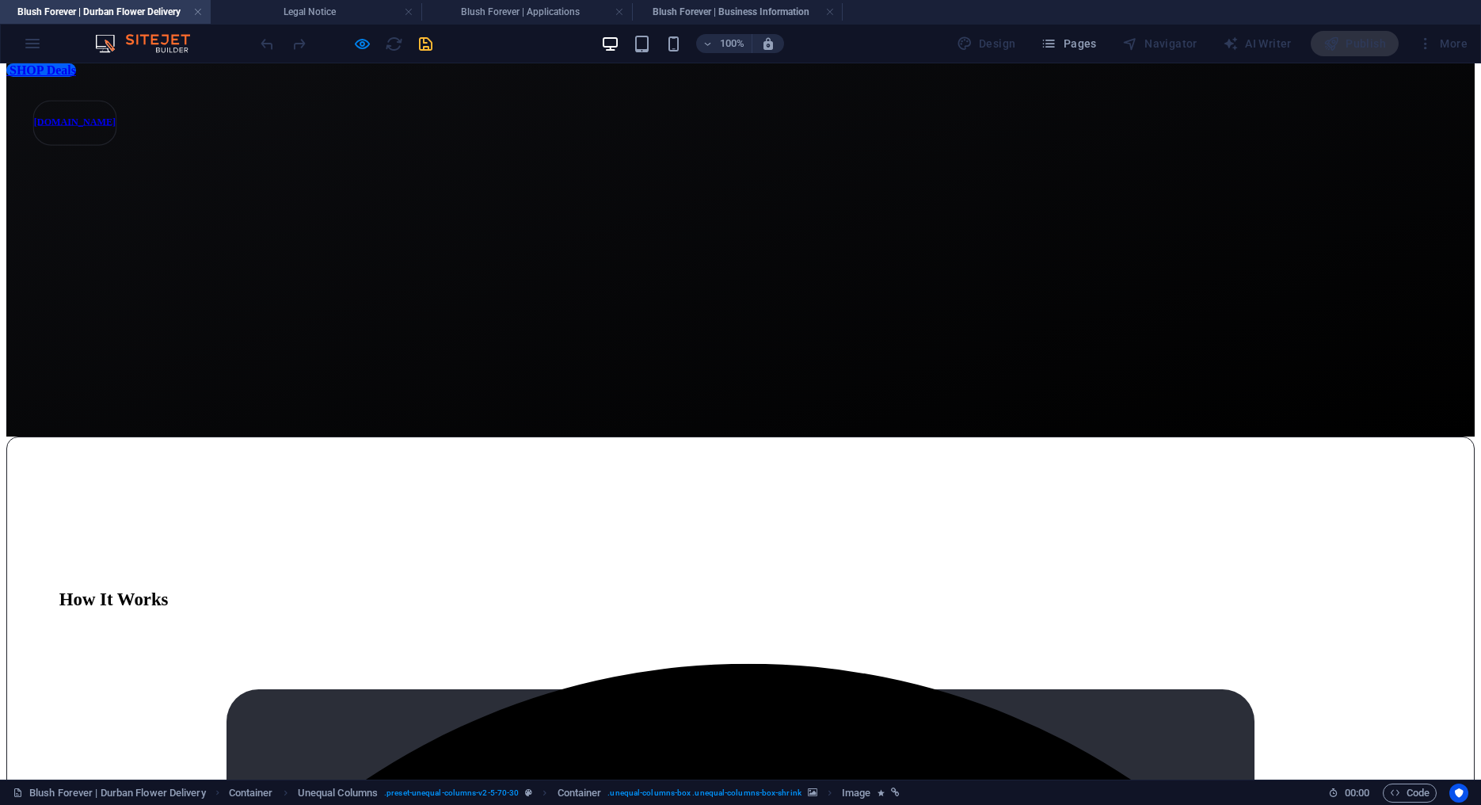
scroll to position [550, 0]
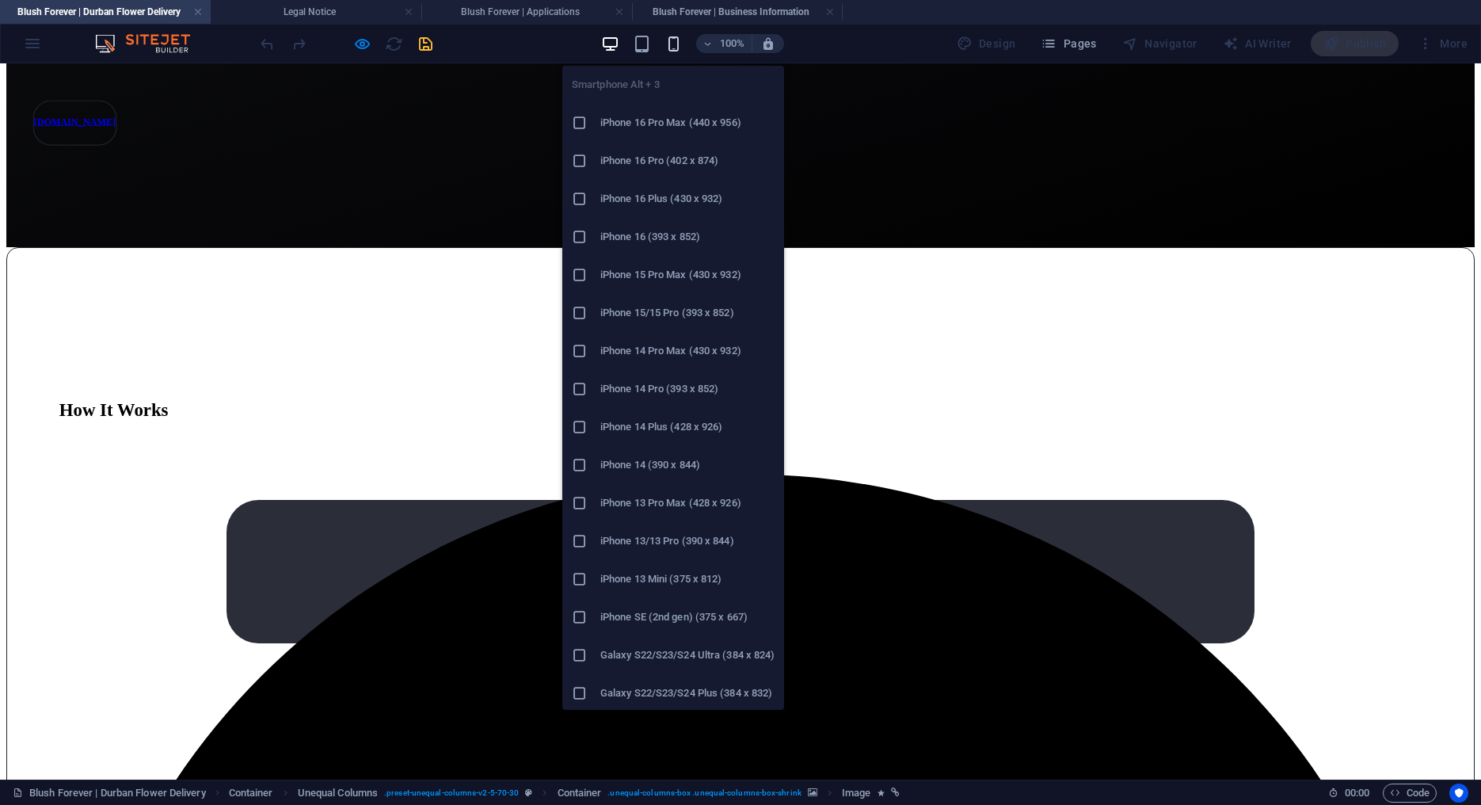
click at [683, 45] on icon "button" at bounding box center [674, 44] width 18 height 18
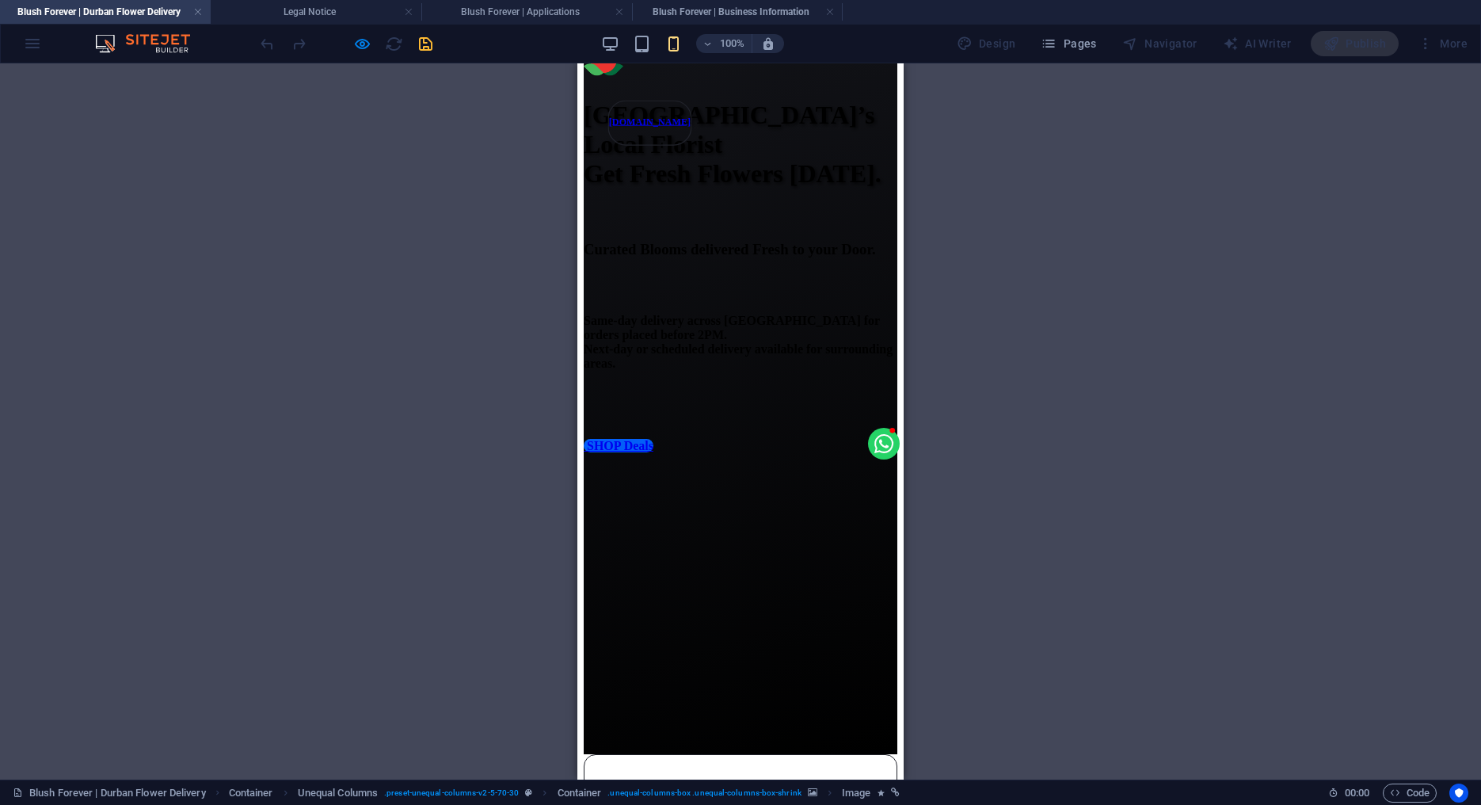
scroll to position [39, 0]
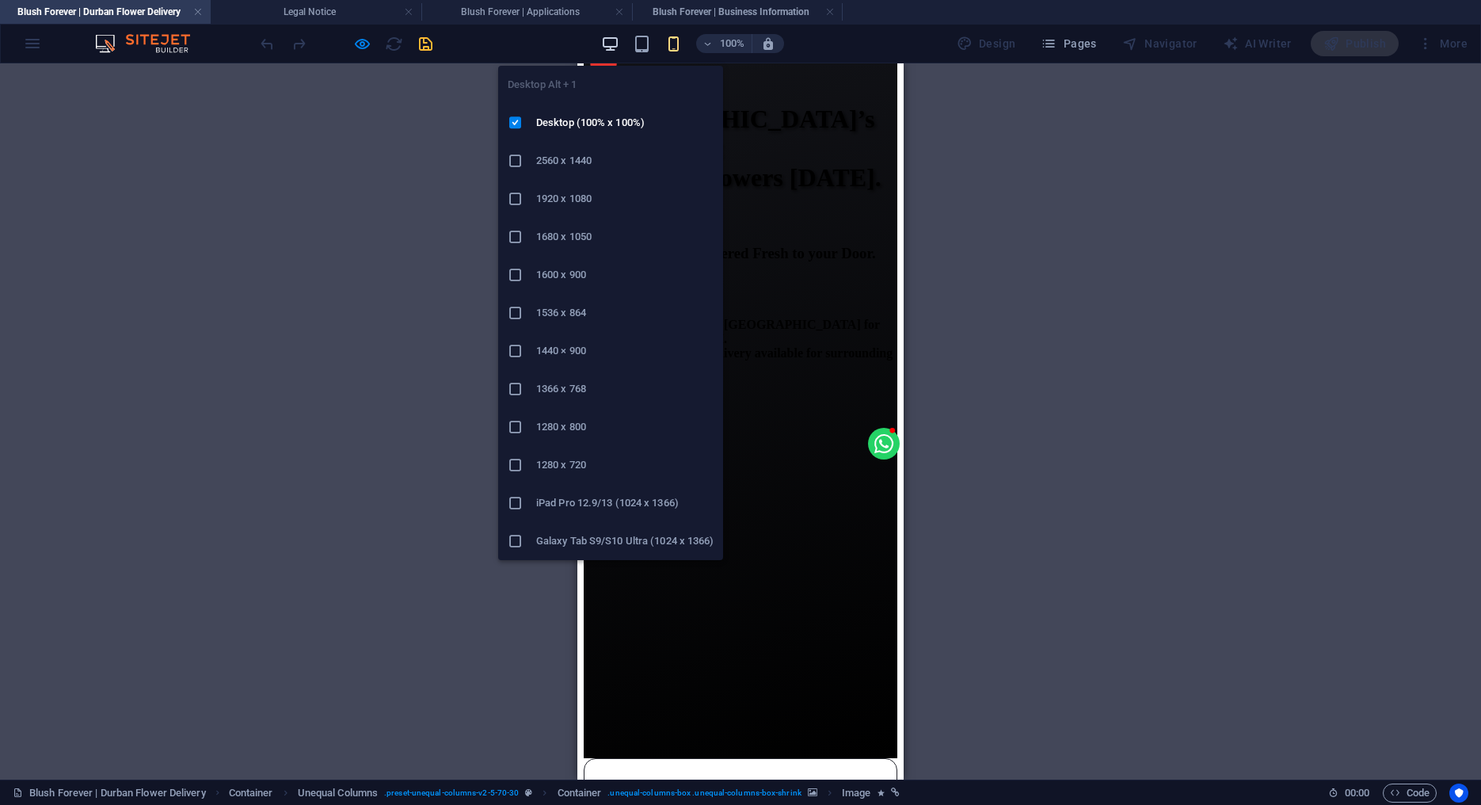
click at [612, 44] on icon "button" at bounding box center [610, 44] width 18 height 18
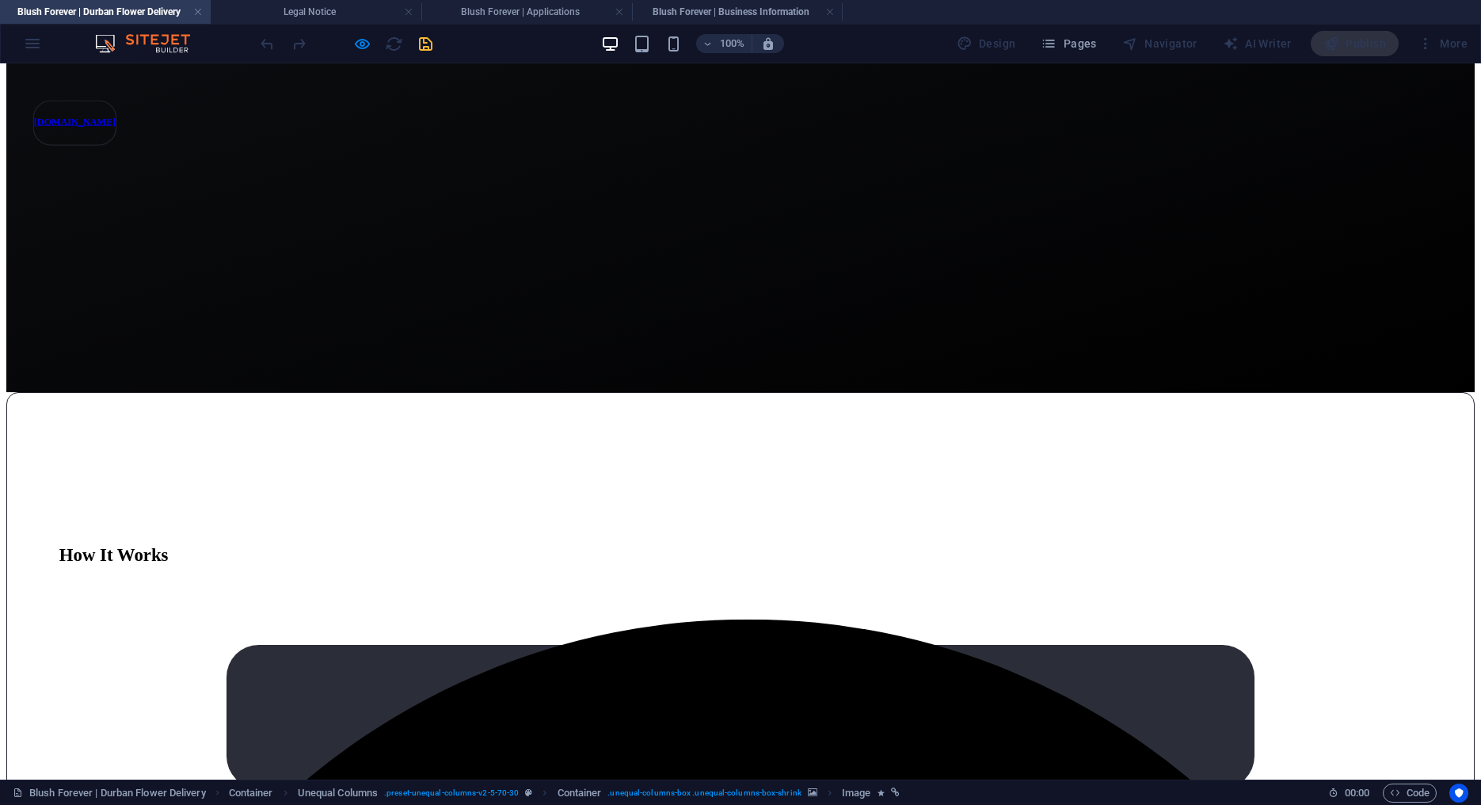
scroll to position [531, 0]
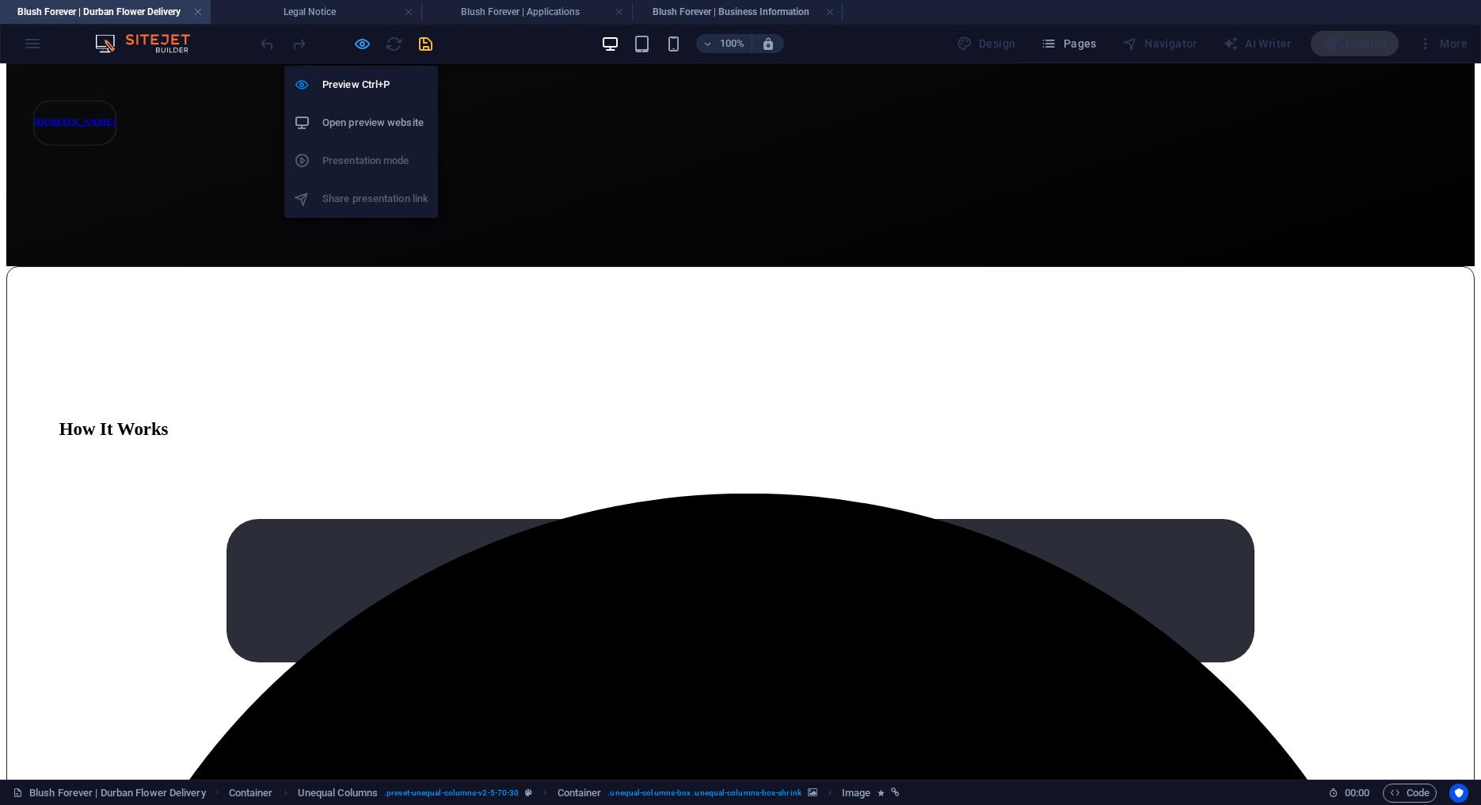
drag, startPoint x: 364, startPoint y: 48, endPoint x: 240, endPoint y: 196, distance: 193.4
click at [364, 48] on icon "button" at bounding box center [362, 44] width 18 height 18
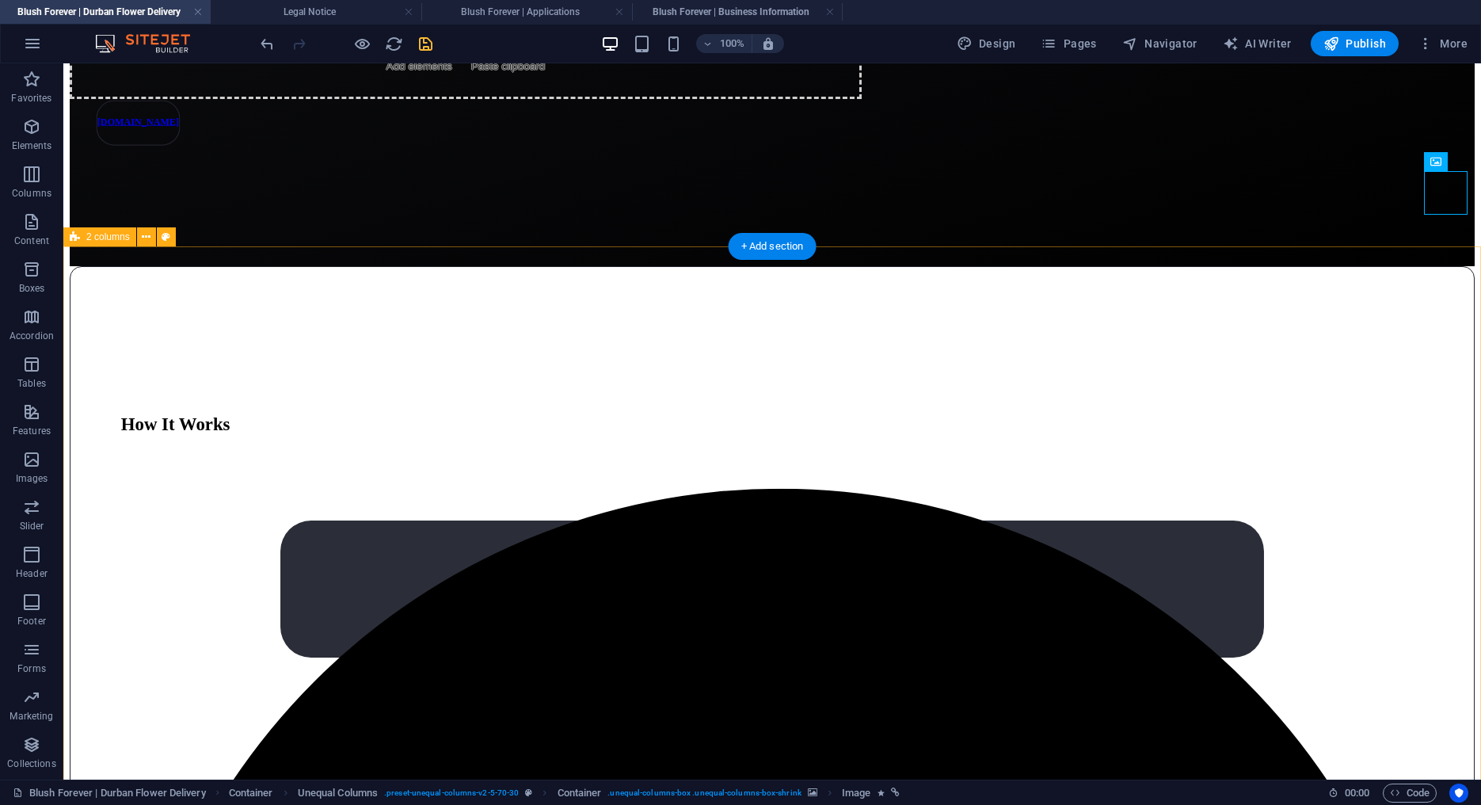
scroll to position [530, 0]
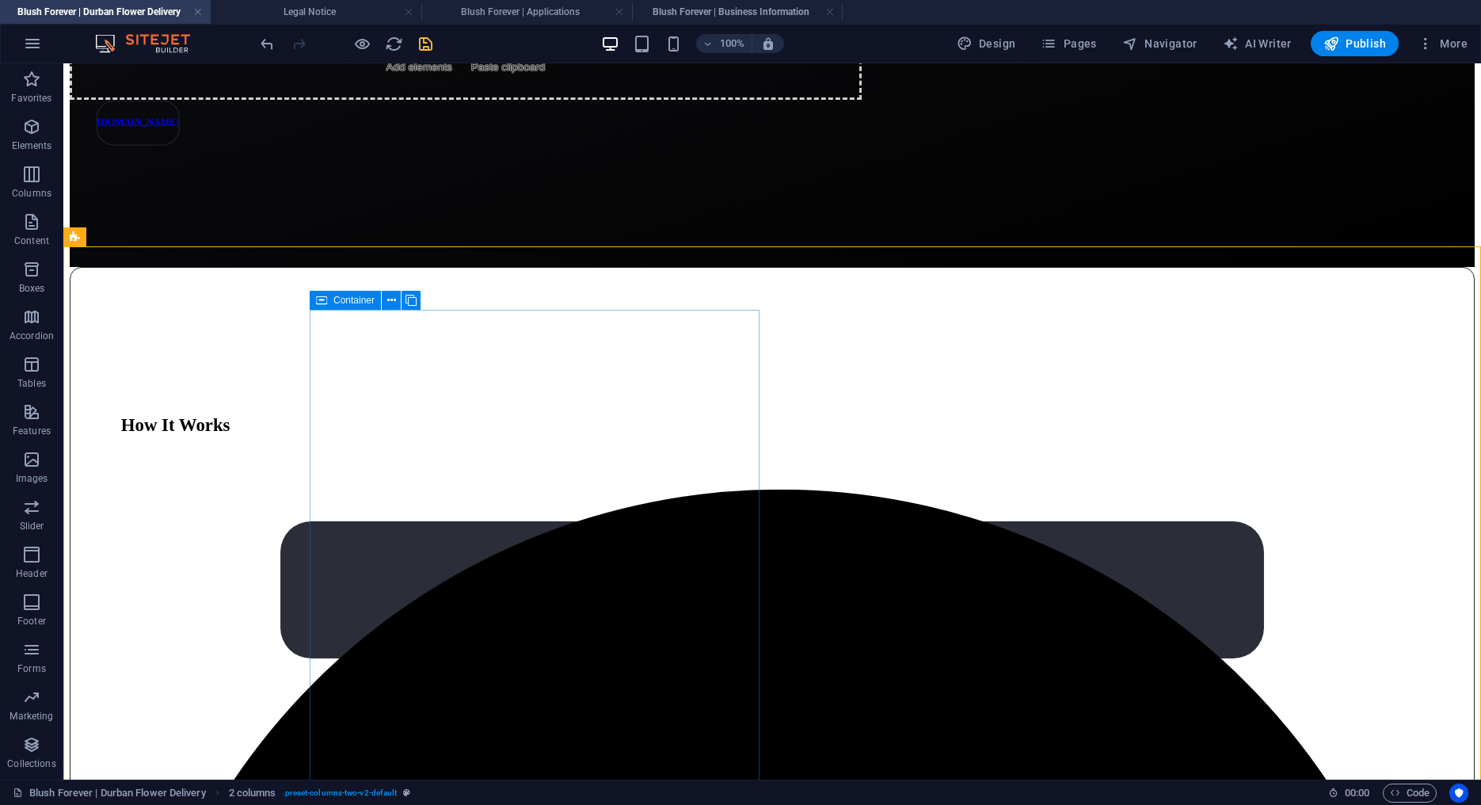
click at [321, 299] on icon at bounding box center [321, 300] width 11 height 19
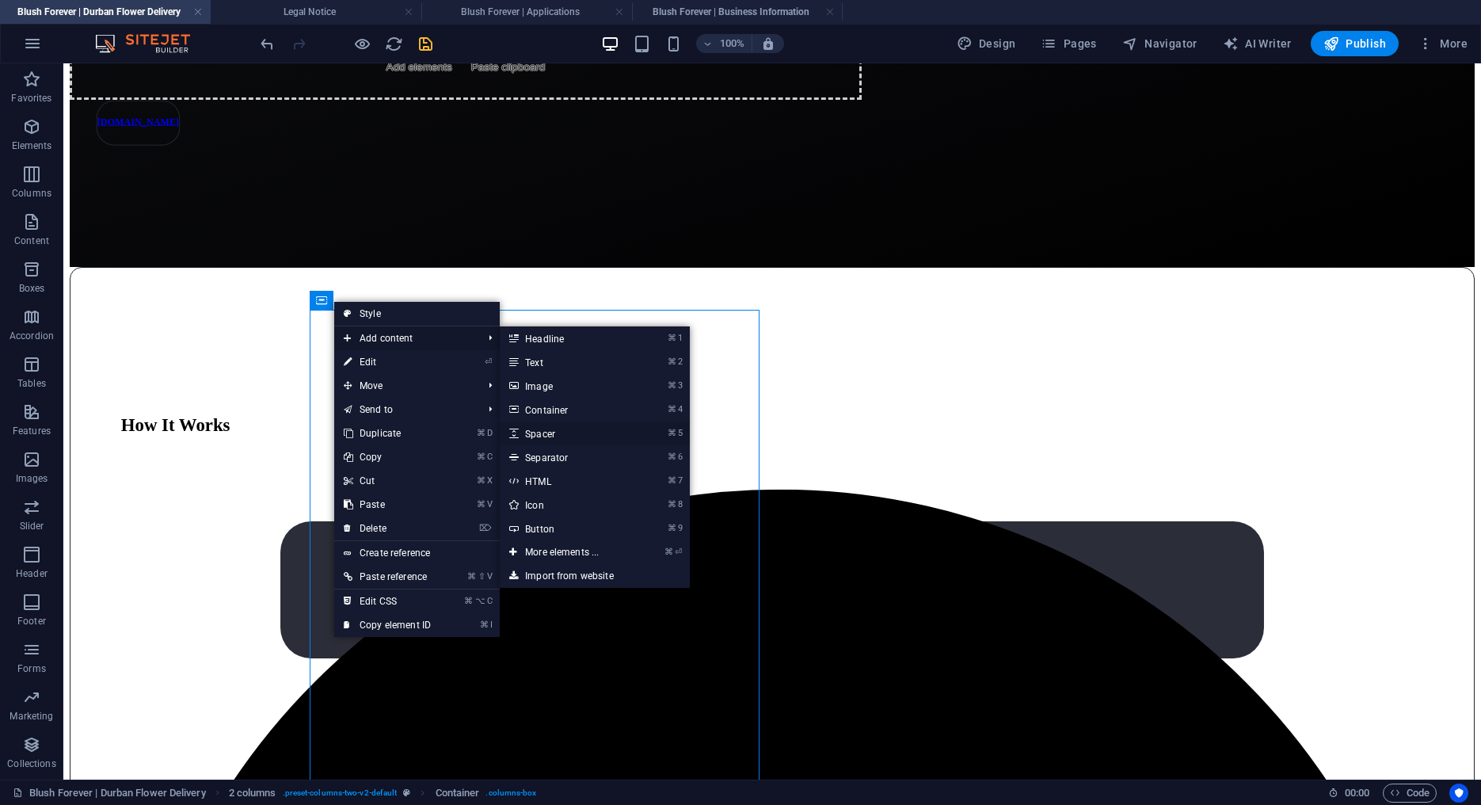
drag, startPoint x: 555, startPoint y: 430, endPoint x: 215, endPoint y: 296, distance: 364.5
click at [555, 430] on link "⌘ 5 Spacer" at bounding box center [565, 433] width 131 height 24
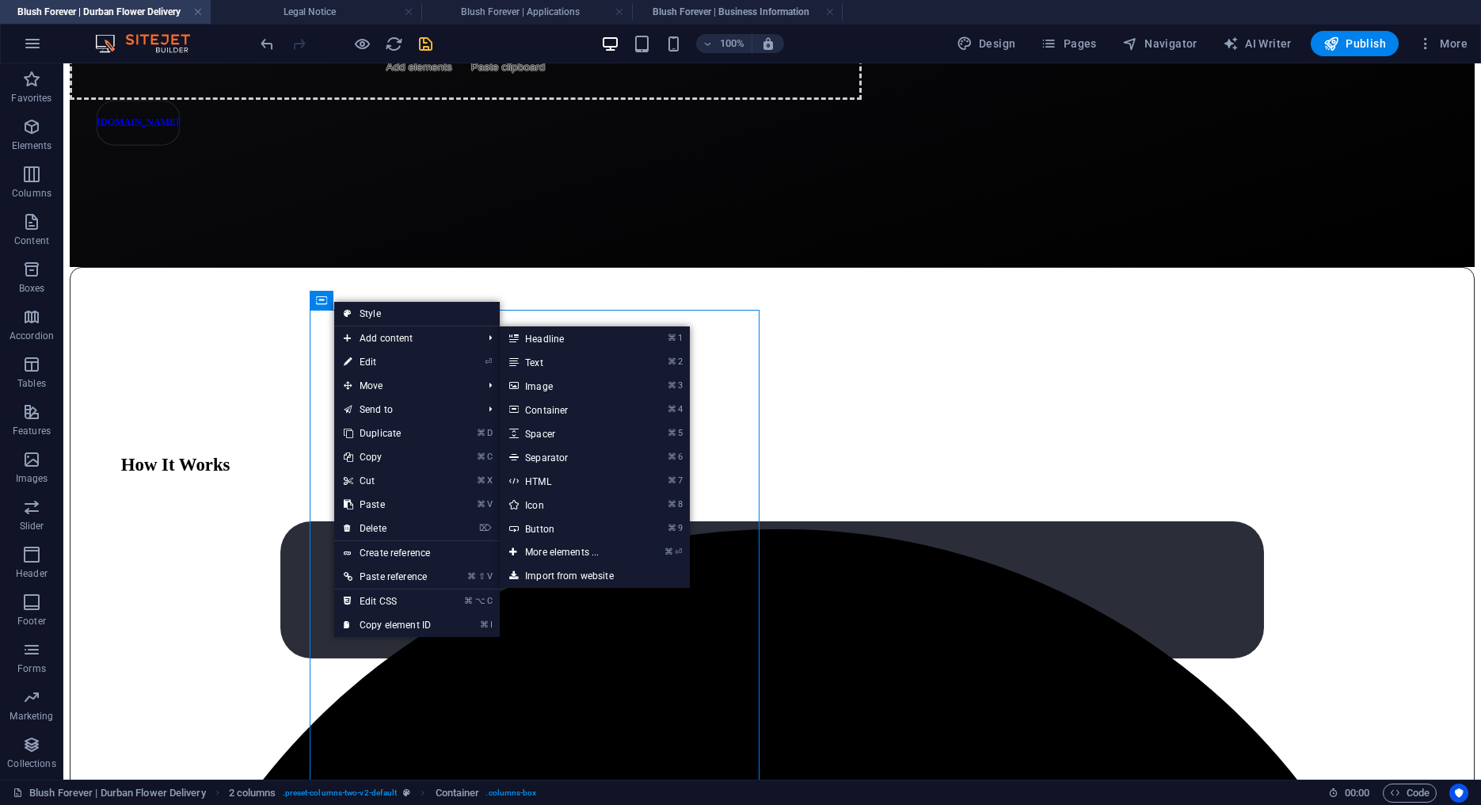
select select "px"
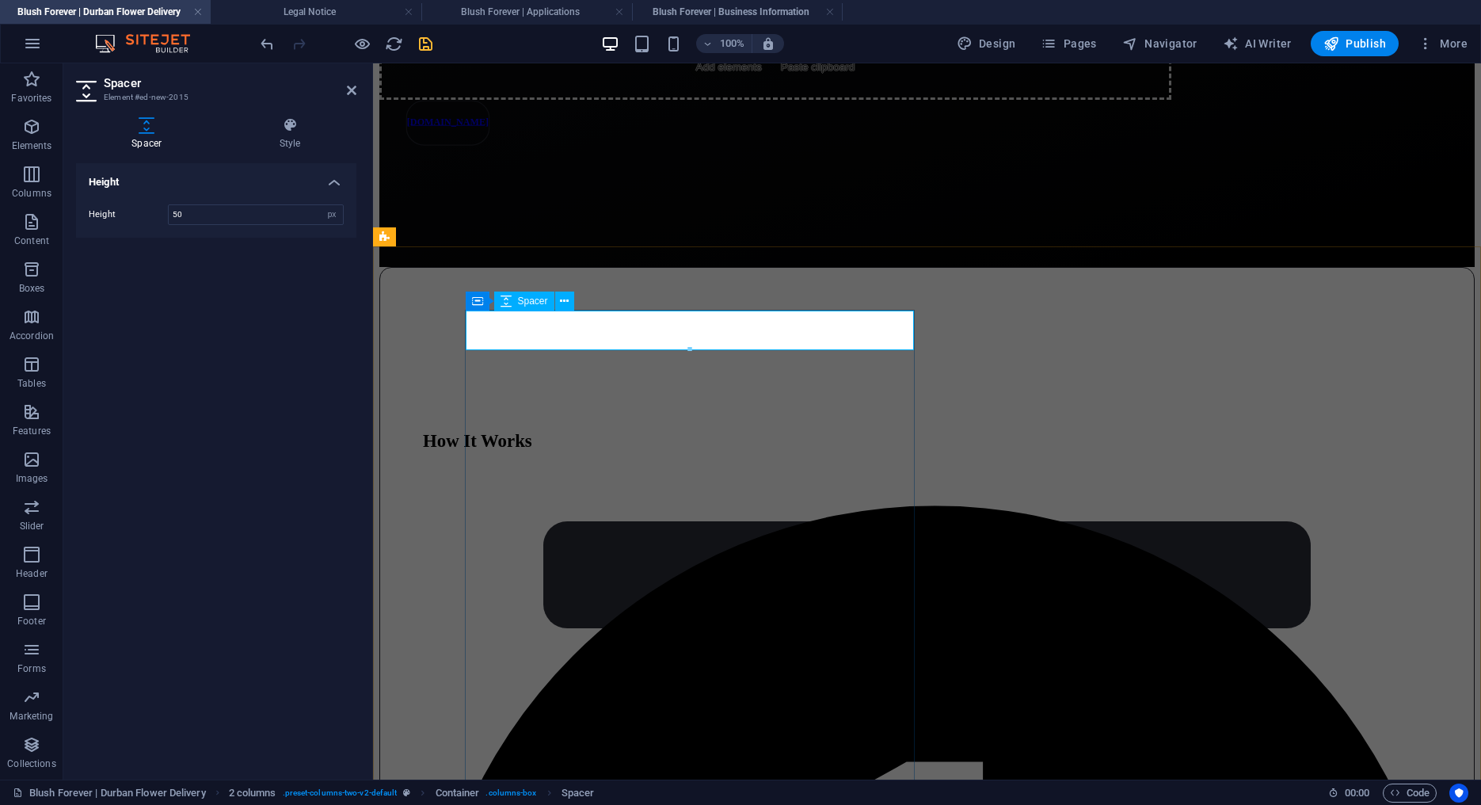
type input "51"
click at [498, 308] on div at bounding box center [927, 288] width 1094 height 40
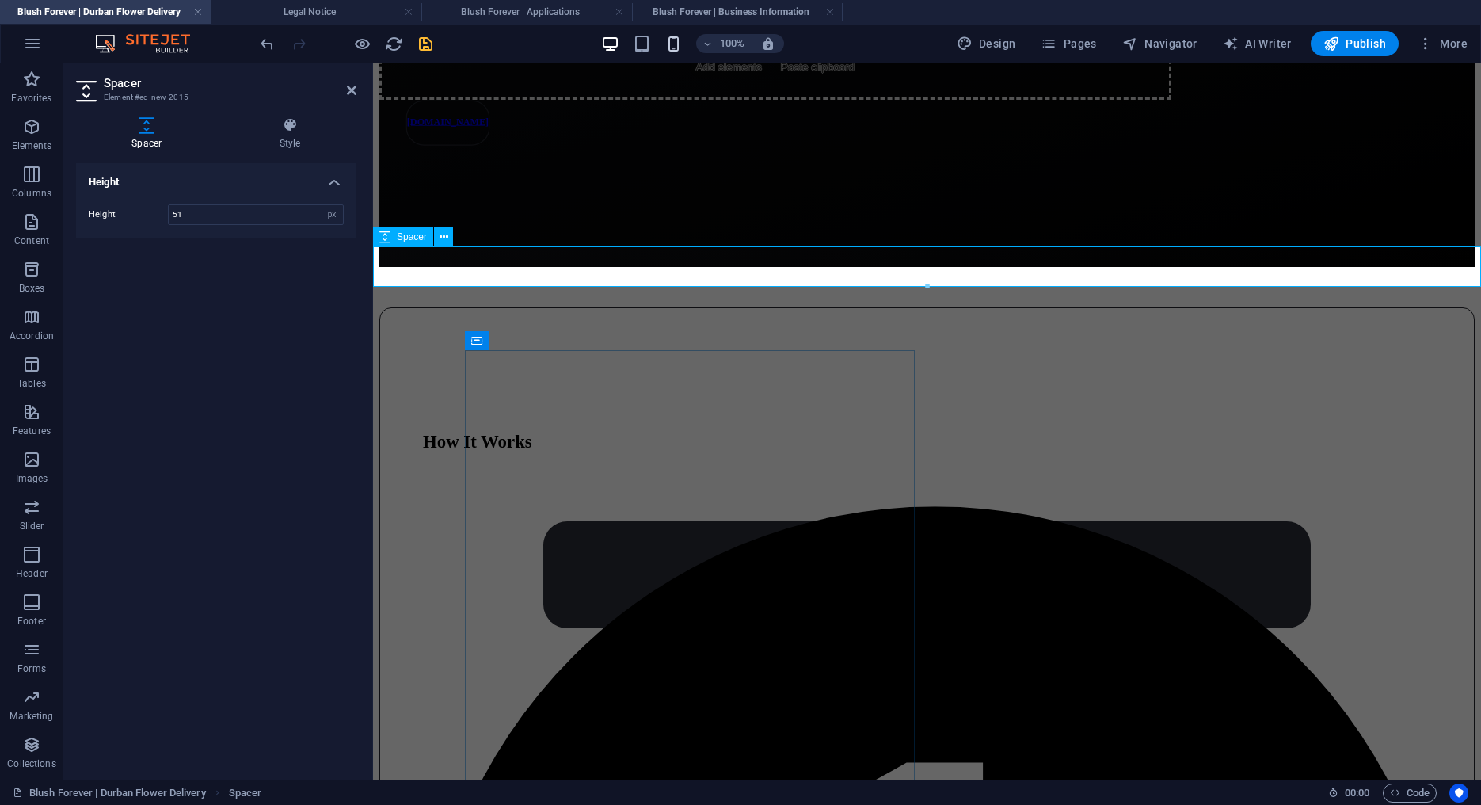
drag, startPoint x: 671, startPoint y: 34, endPoint x: 675, endPoint y: 43, distance: 9.6
click at [671, 34] on span at bounding box center [674, 43] width 19 height 19
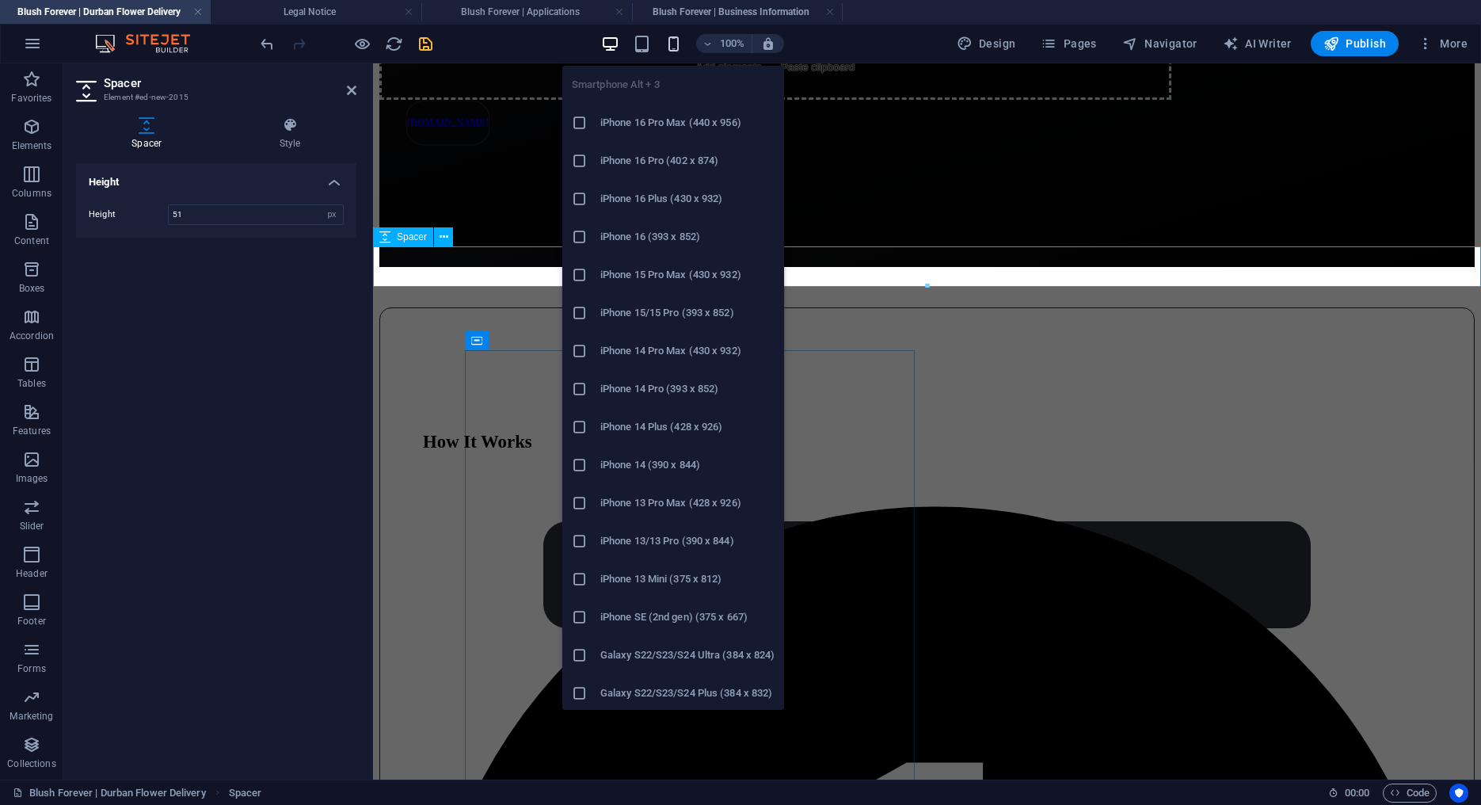
click at [675, 43] on icon "button" at bounding box center [674, 44] width 18 height 18
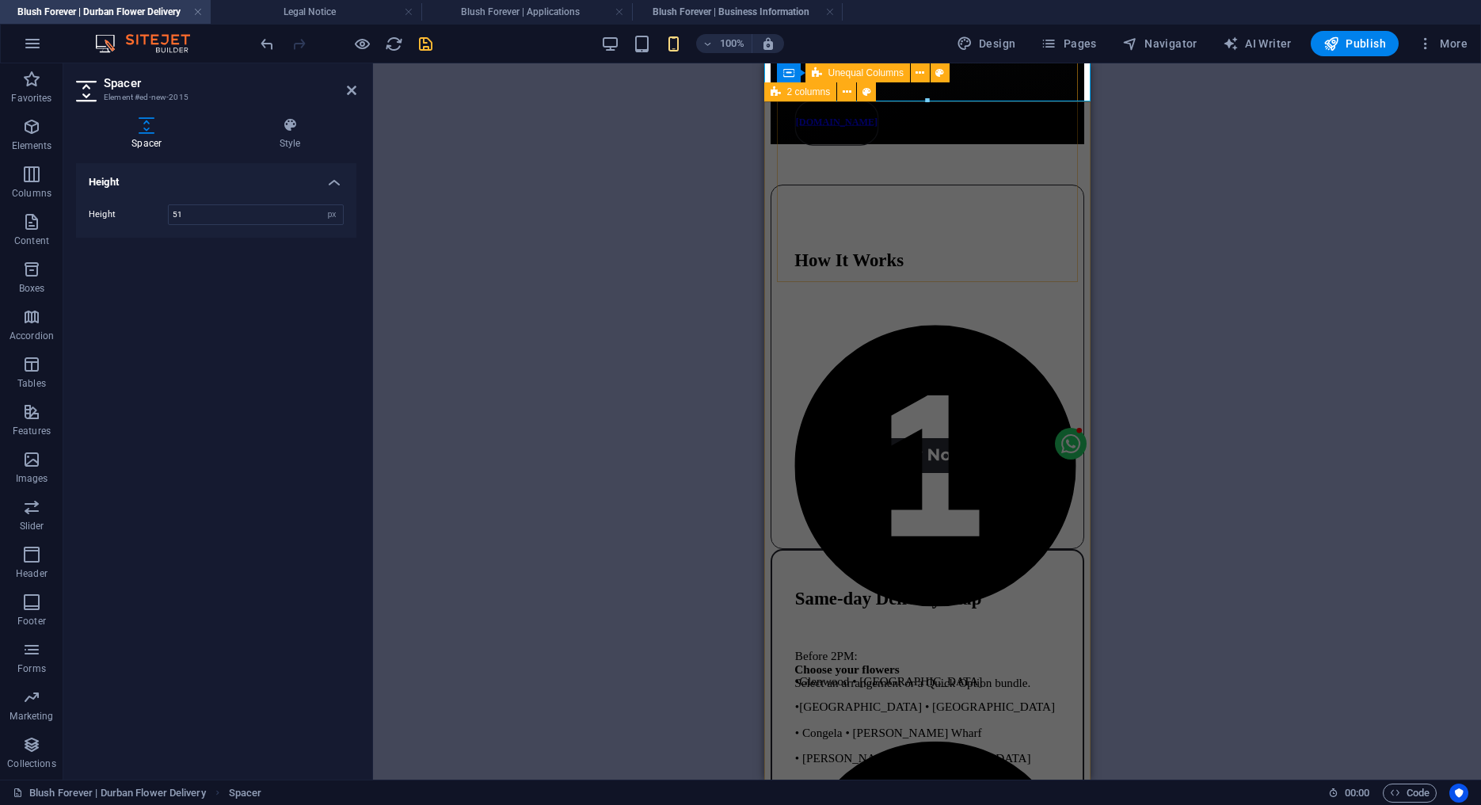
scroll to position [734, 0]
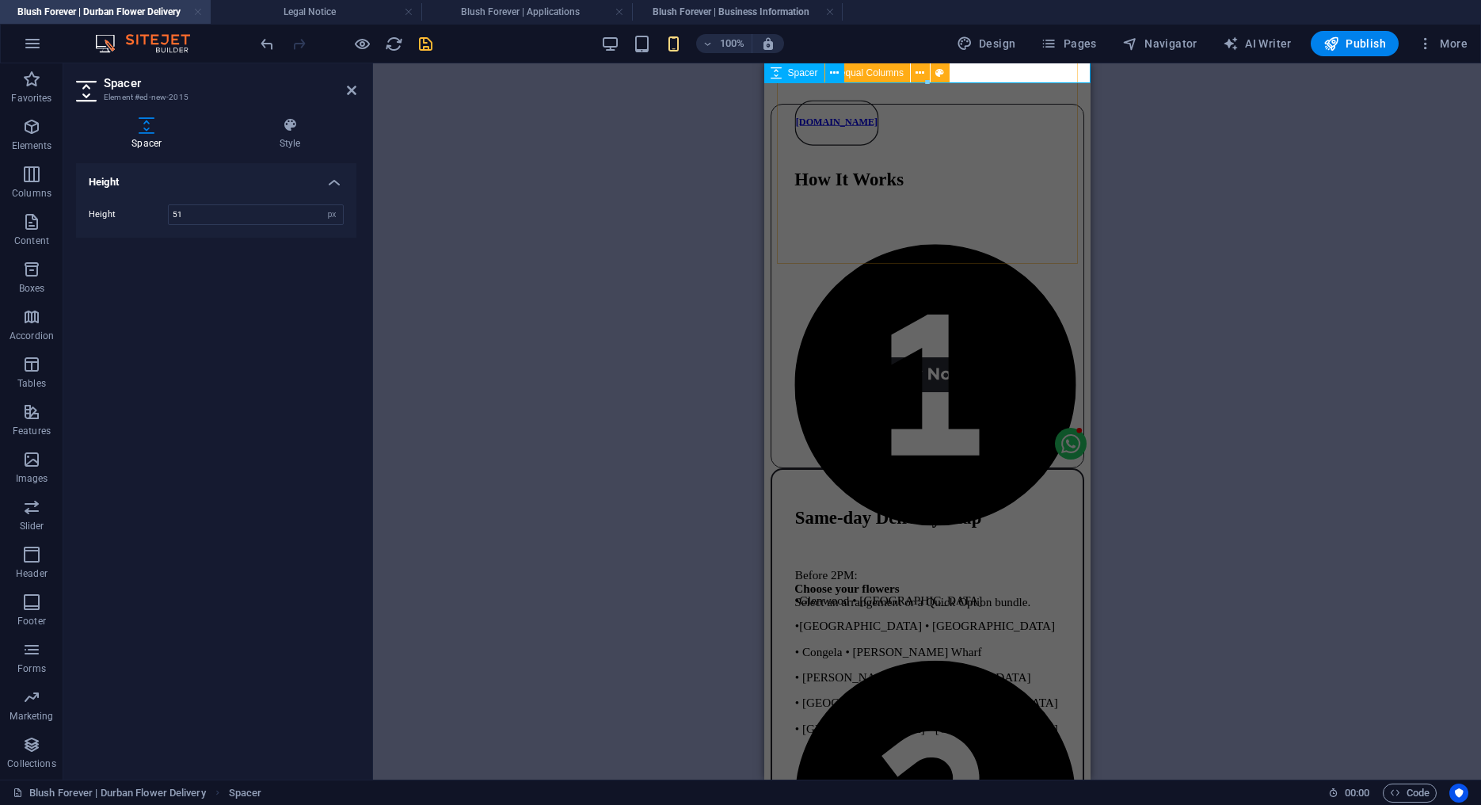
click at [197, 12] on link at bounding box center [198, 12] width 10 height 15
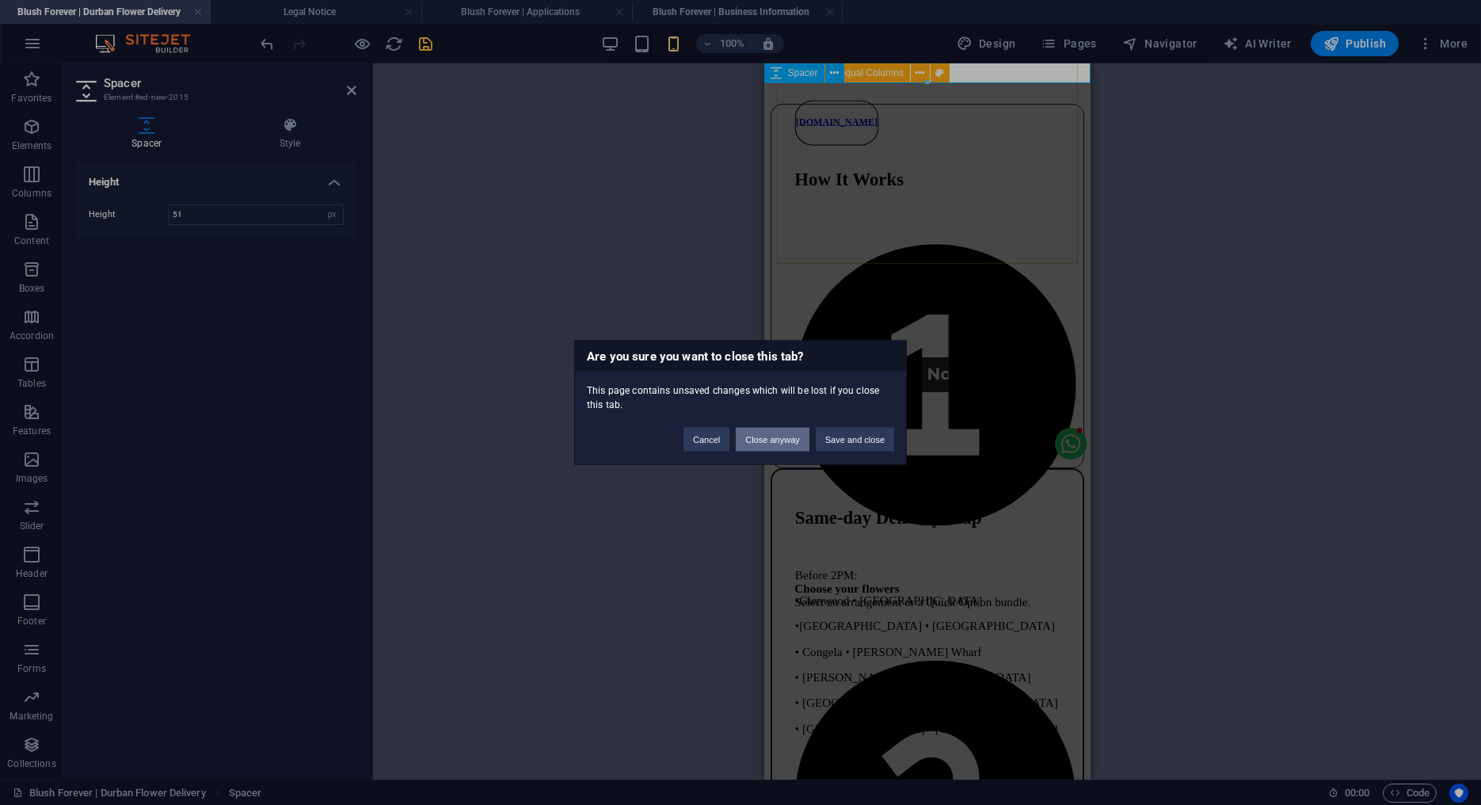
drag, startPoint x: 760, startPoint y: 437, endPoint x: 552, endPoint y: 146, distance: 357.9
click at [760, 437] on button "Close anyway" at bounding box center [772, 440] width 73 height 24
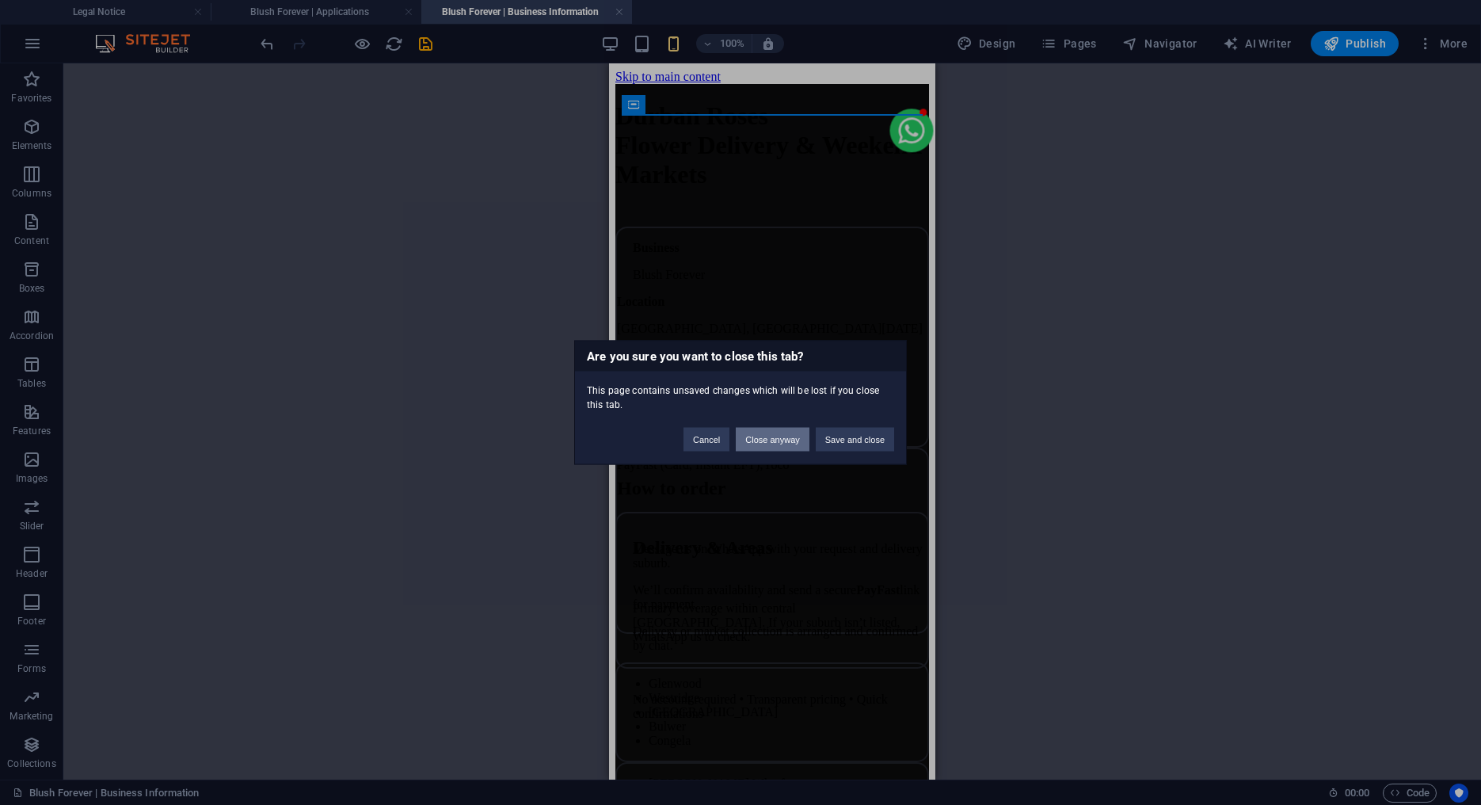
click at [764, 442] on button "Close anyway" at bounding box center [772, 440] width 73 height 24
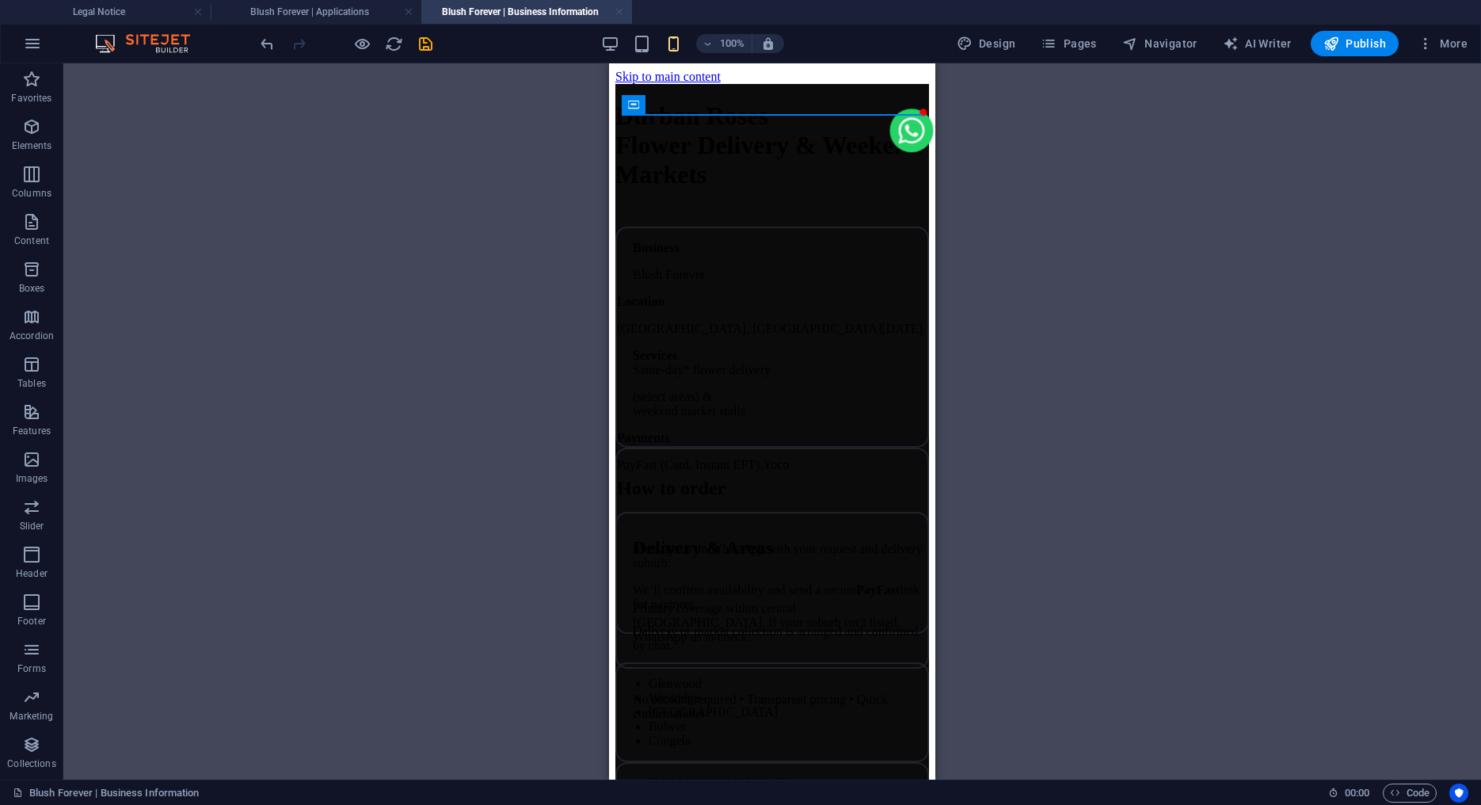
click at [618, 12] on link at bounding box center [620, 12] width 10 height 15
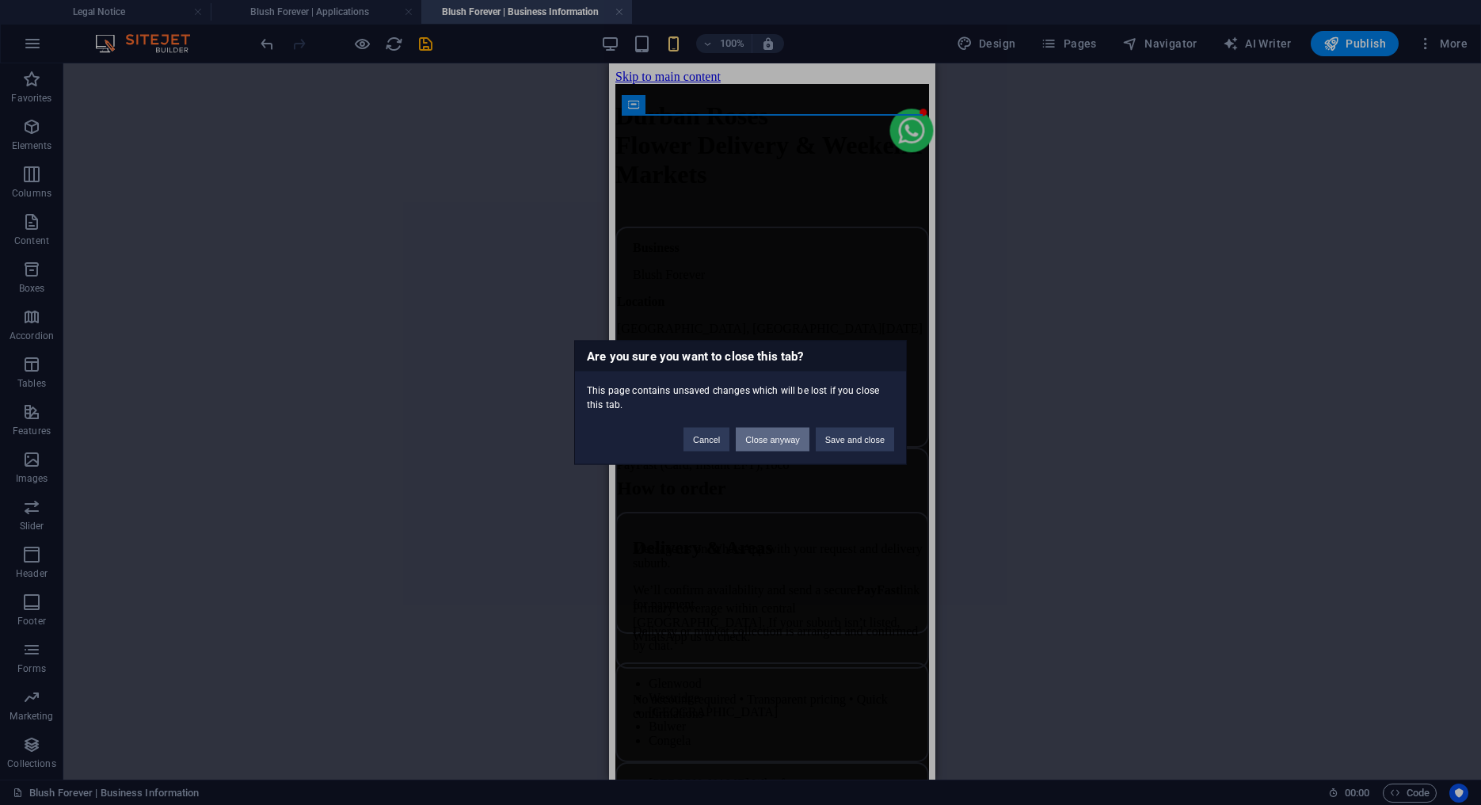
click at [769, 443] on button "Close anyway" at bounding box center [772, 440] width 73 height 24
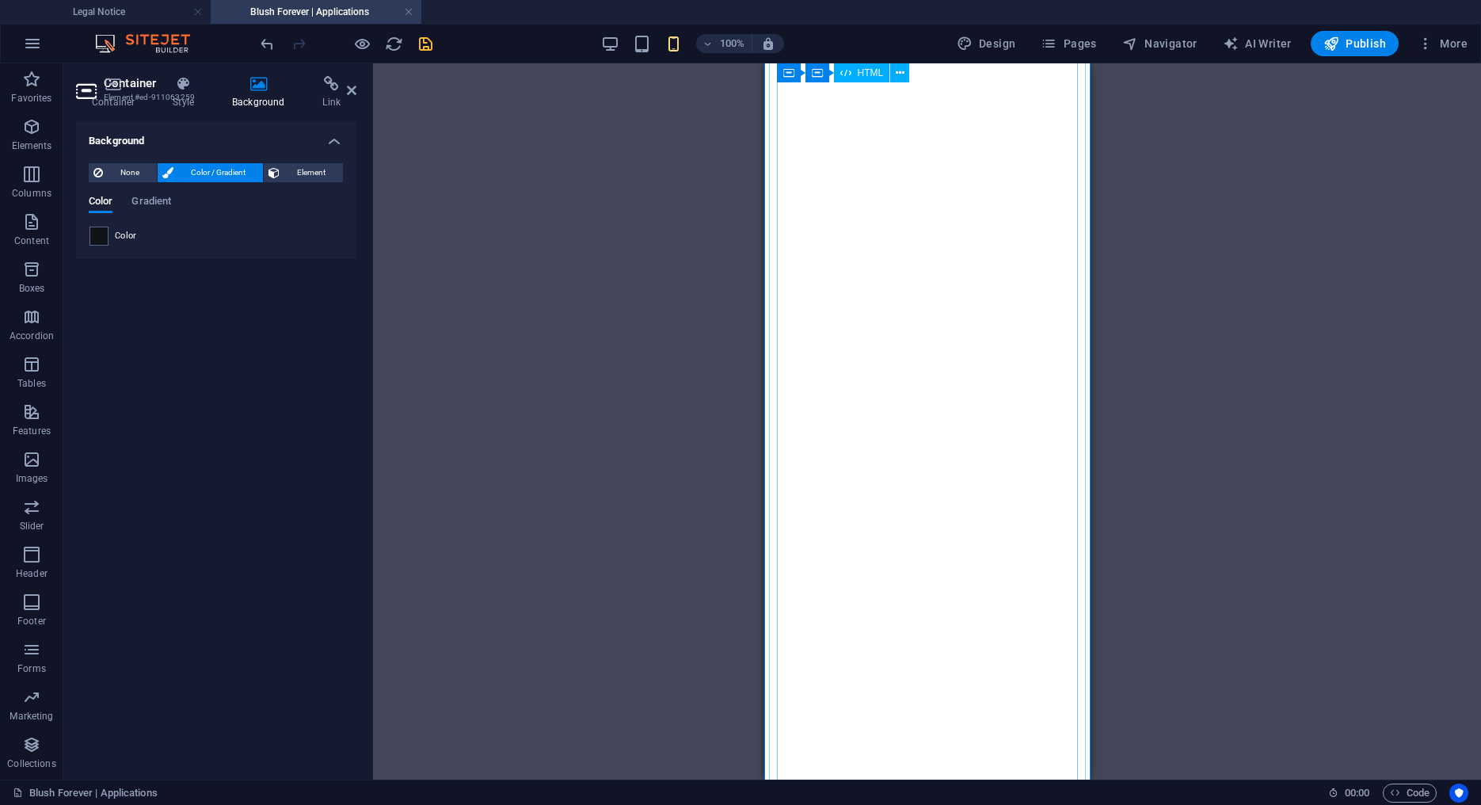
scroll to position [0, 0]
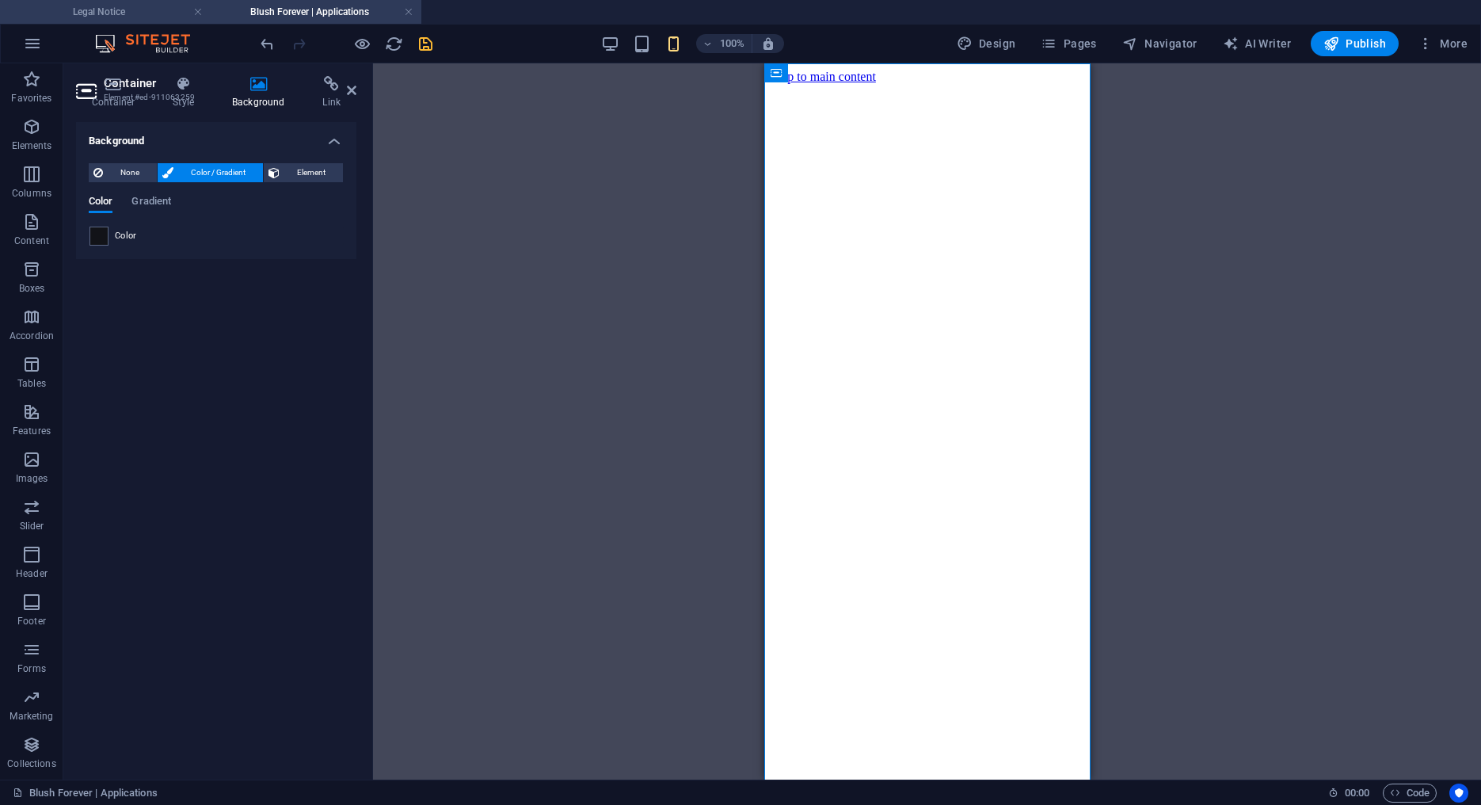
click at [137, 13] on h4 "Legal Notice" at bounding box center [105, 11] width 211 height 17
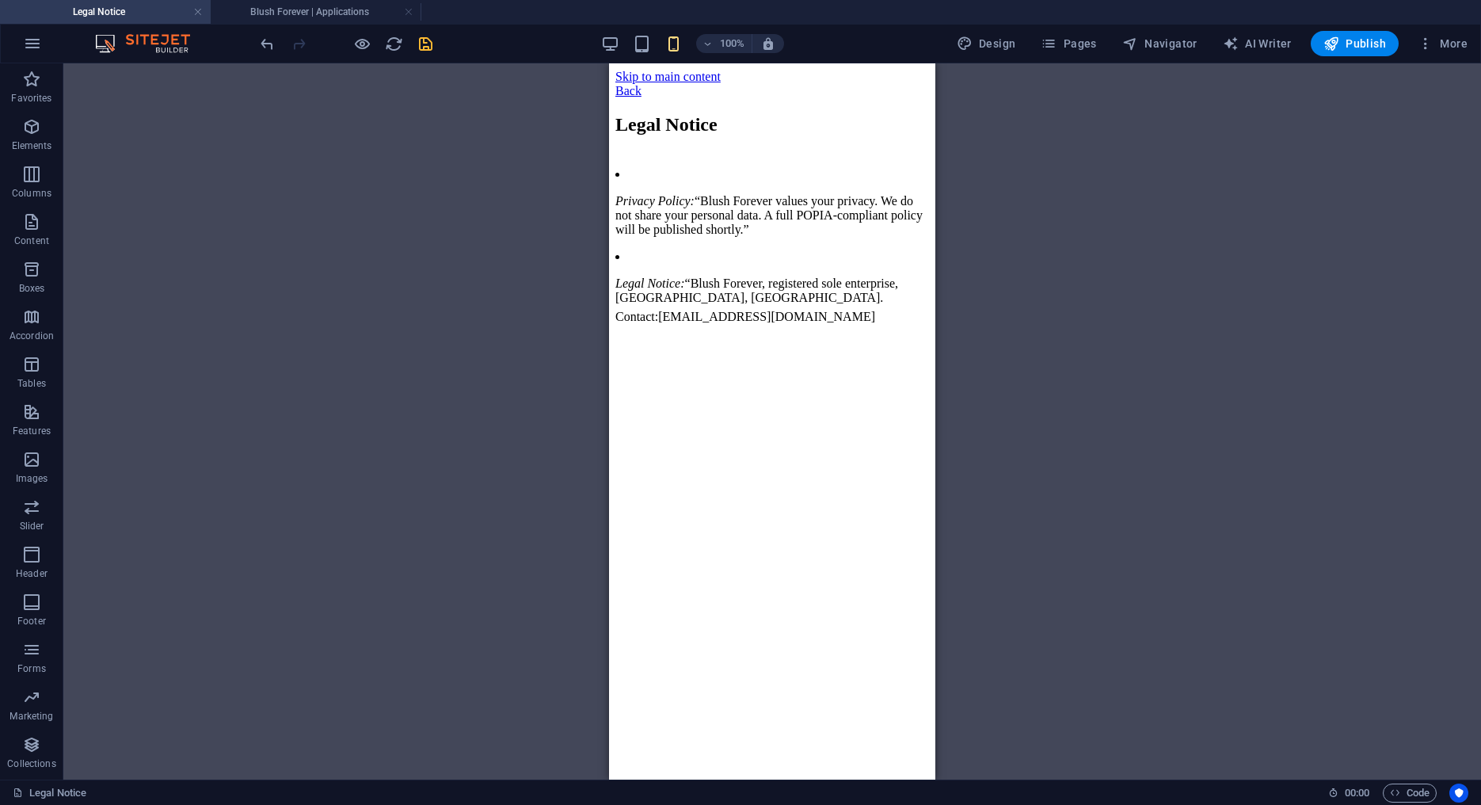
click at [205, 14] on h4 "Legal Notice" at bounding box center [105, 11] width 211 height 17
click at [197, 13] on link at bounding box center [198, 12] width 10 height 15
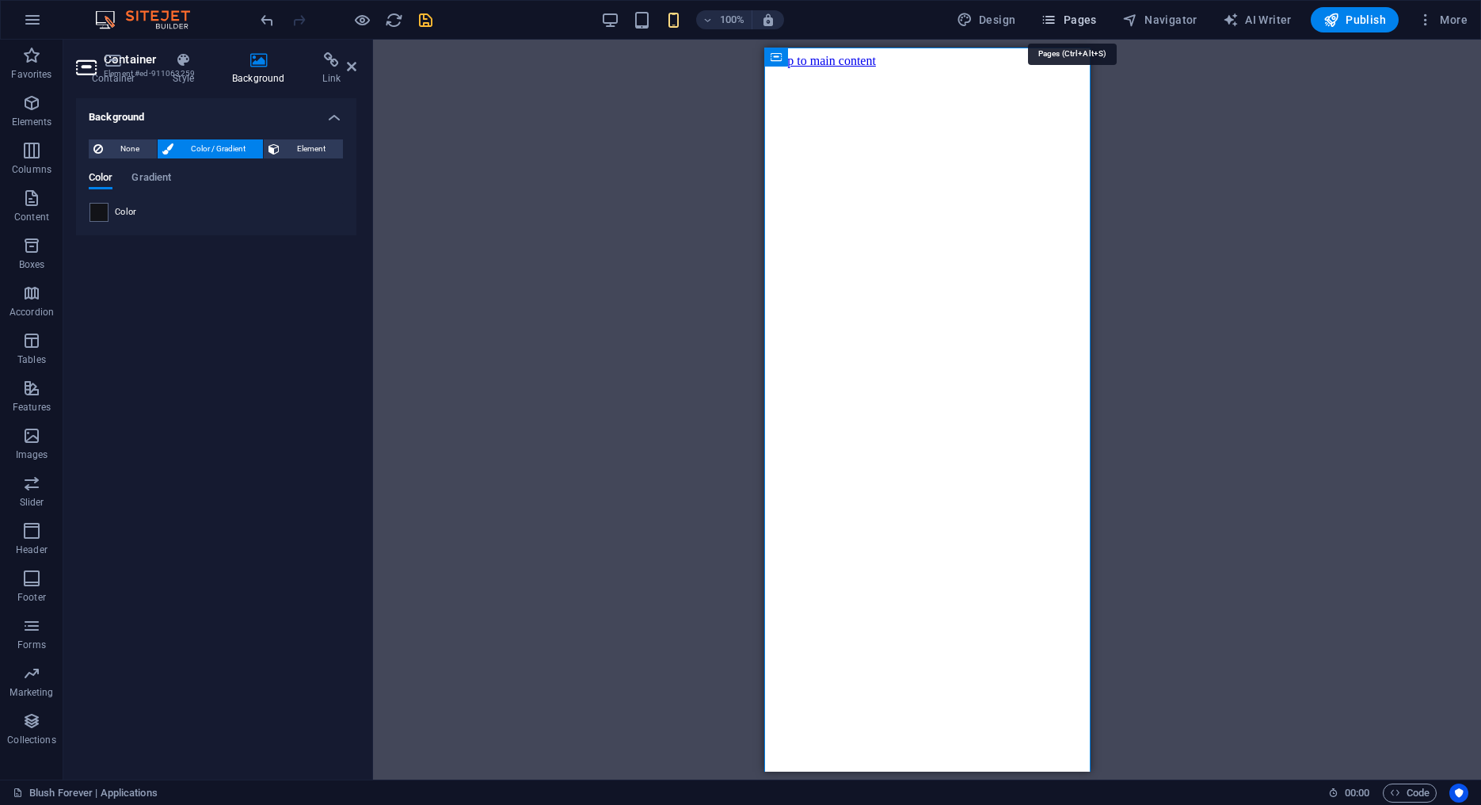
click at [1067, 21] on span "Pages" at bounding box center [1068, 20] width 55 height 16
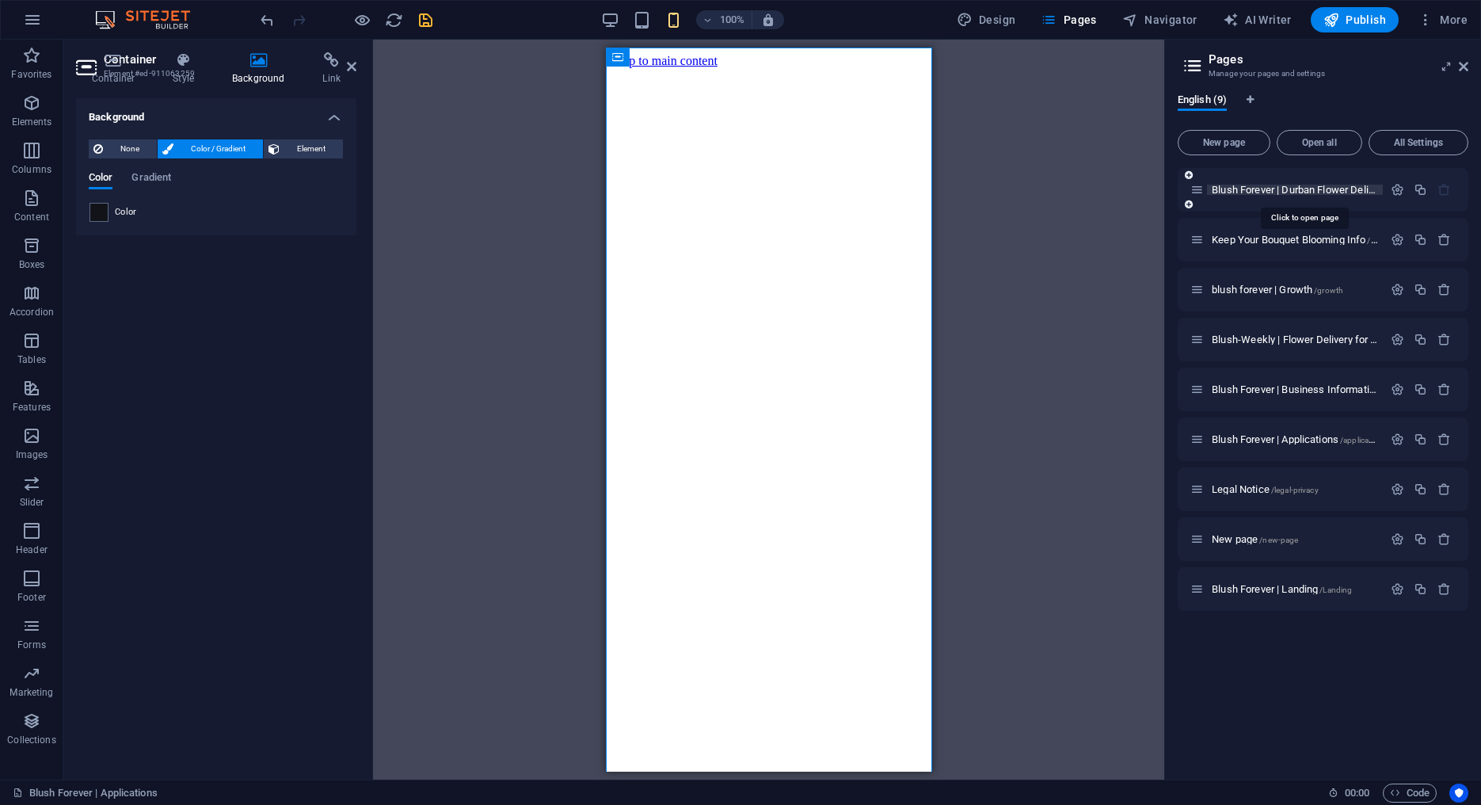
click at [1268, 189] on span "Blush Forever | Durban Flower Delivery /" at bounding box center [1302, 190] width 180 height 12
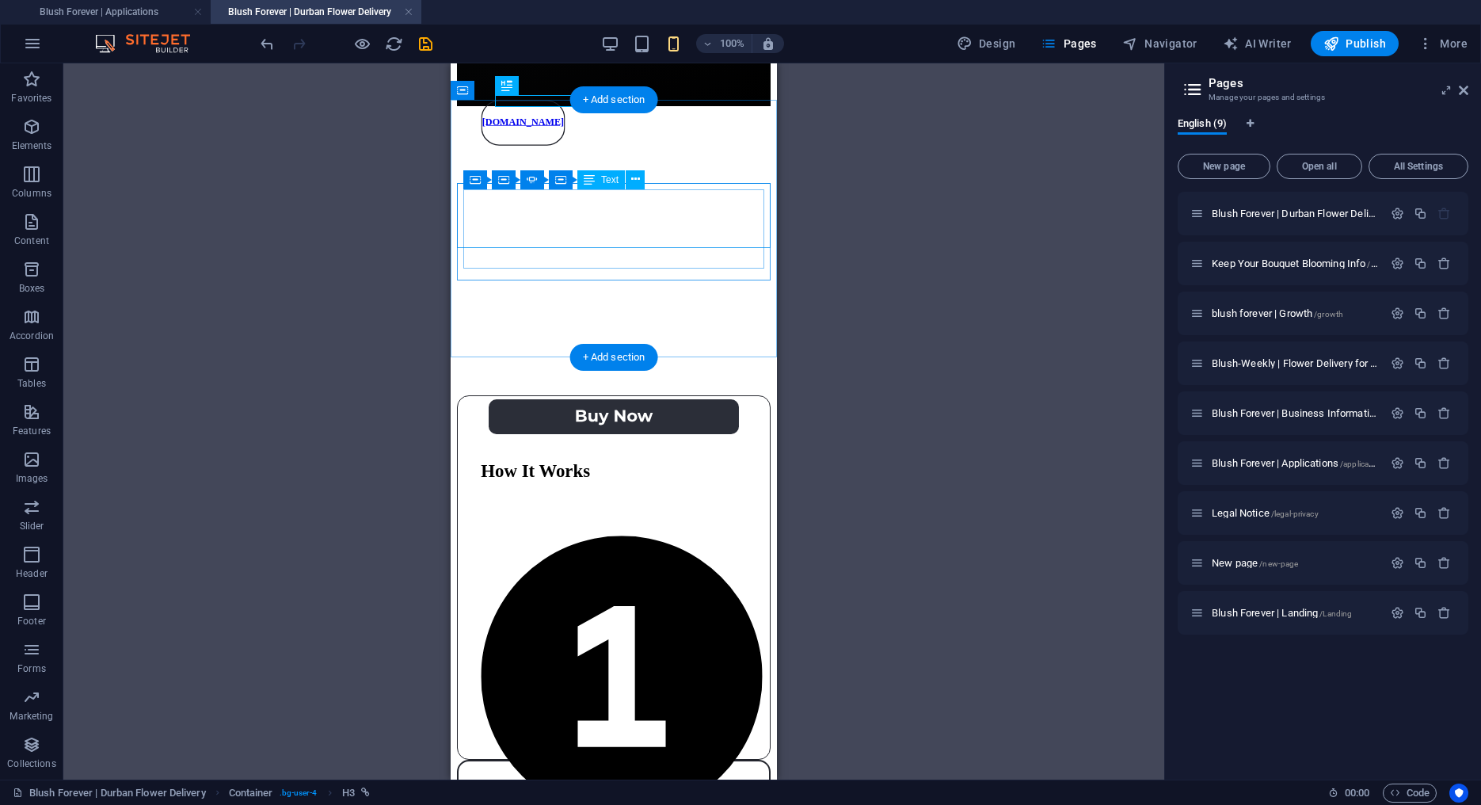
scroll to position [670, 0]
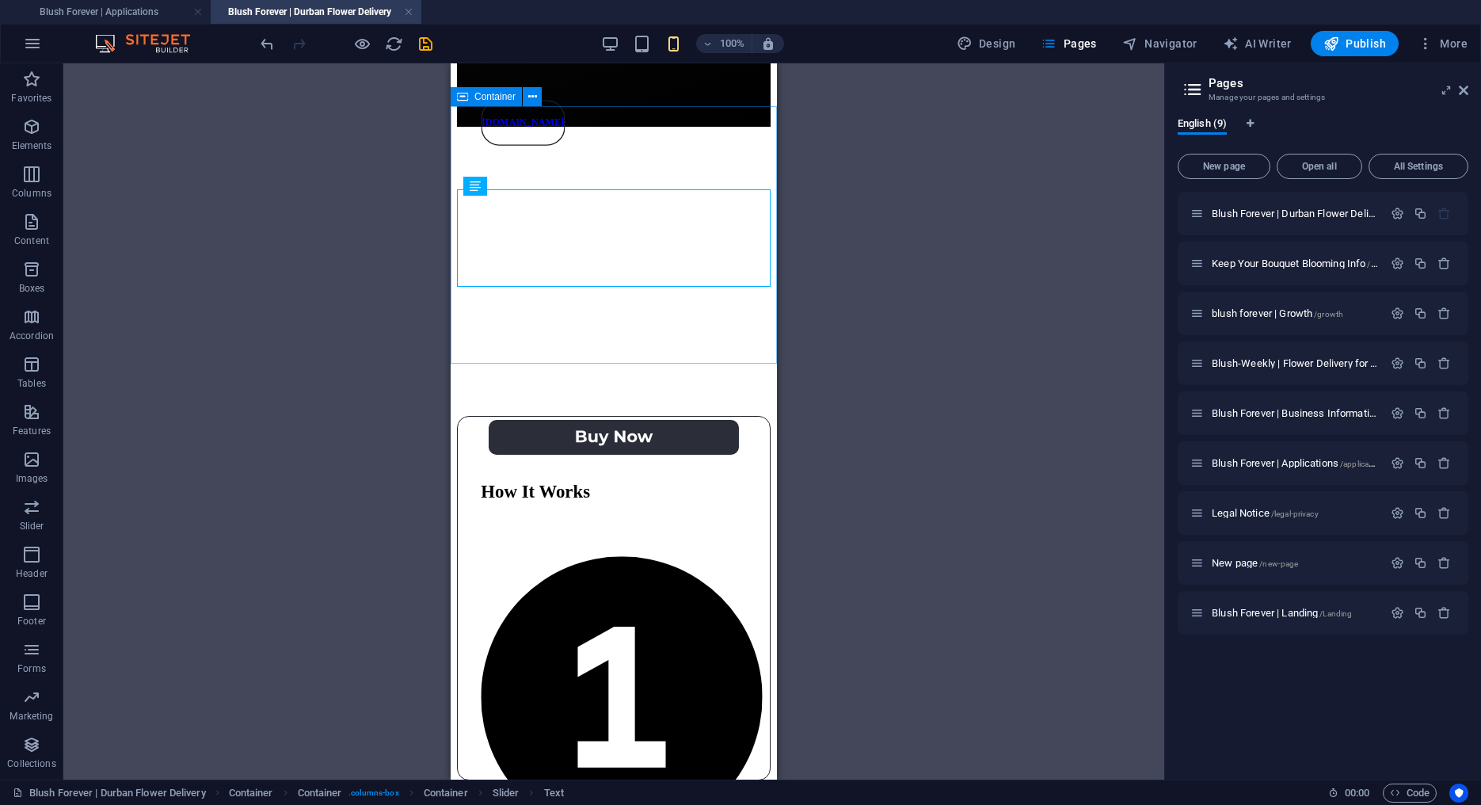
click at [462, 101] on icon at bounding box center [462, 96] width 11 height 19
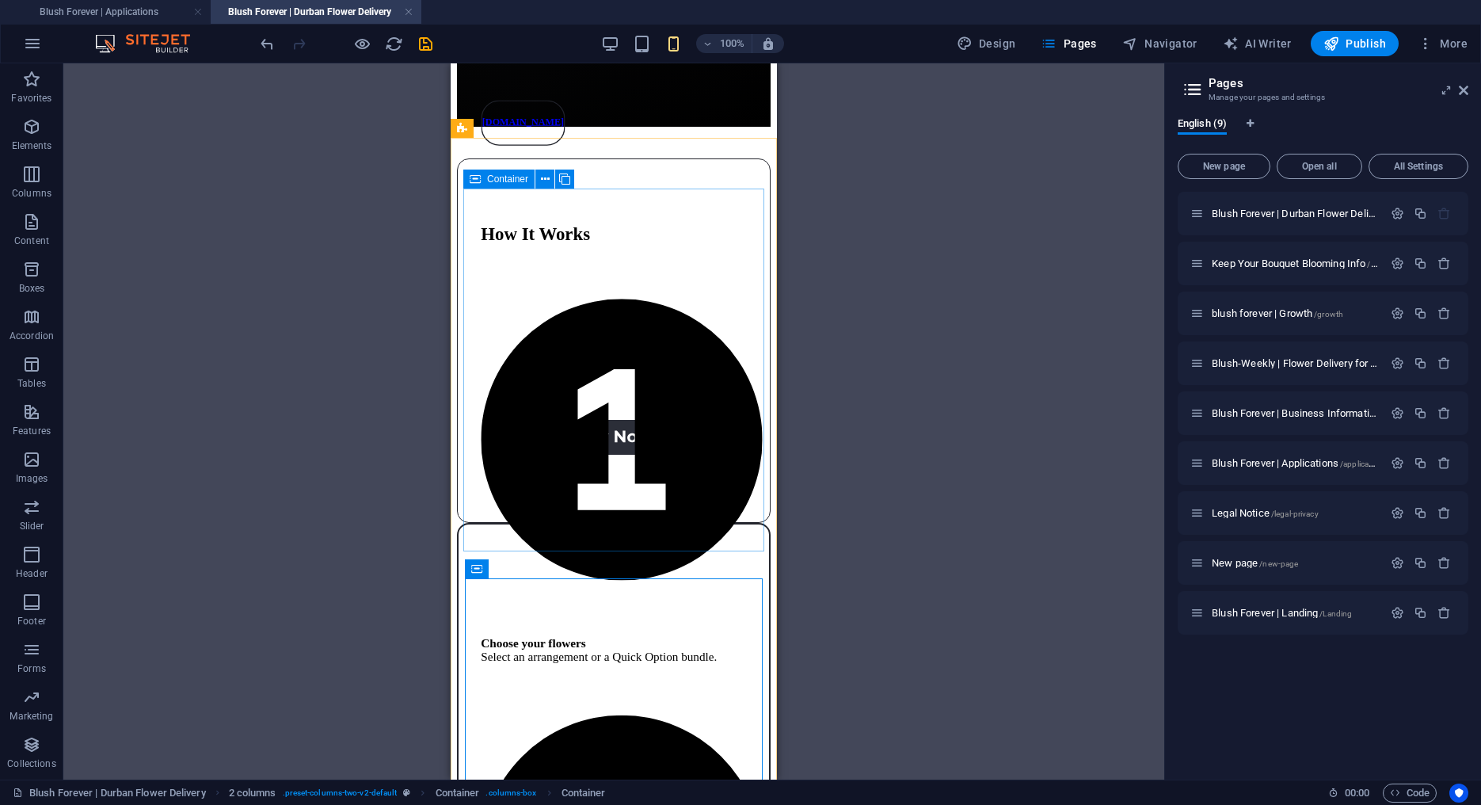
click at [467, 179] on div "Container" at bounding box center [498, 179] width 71 height 19
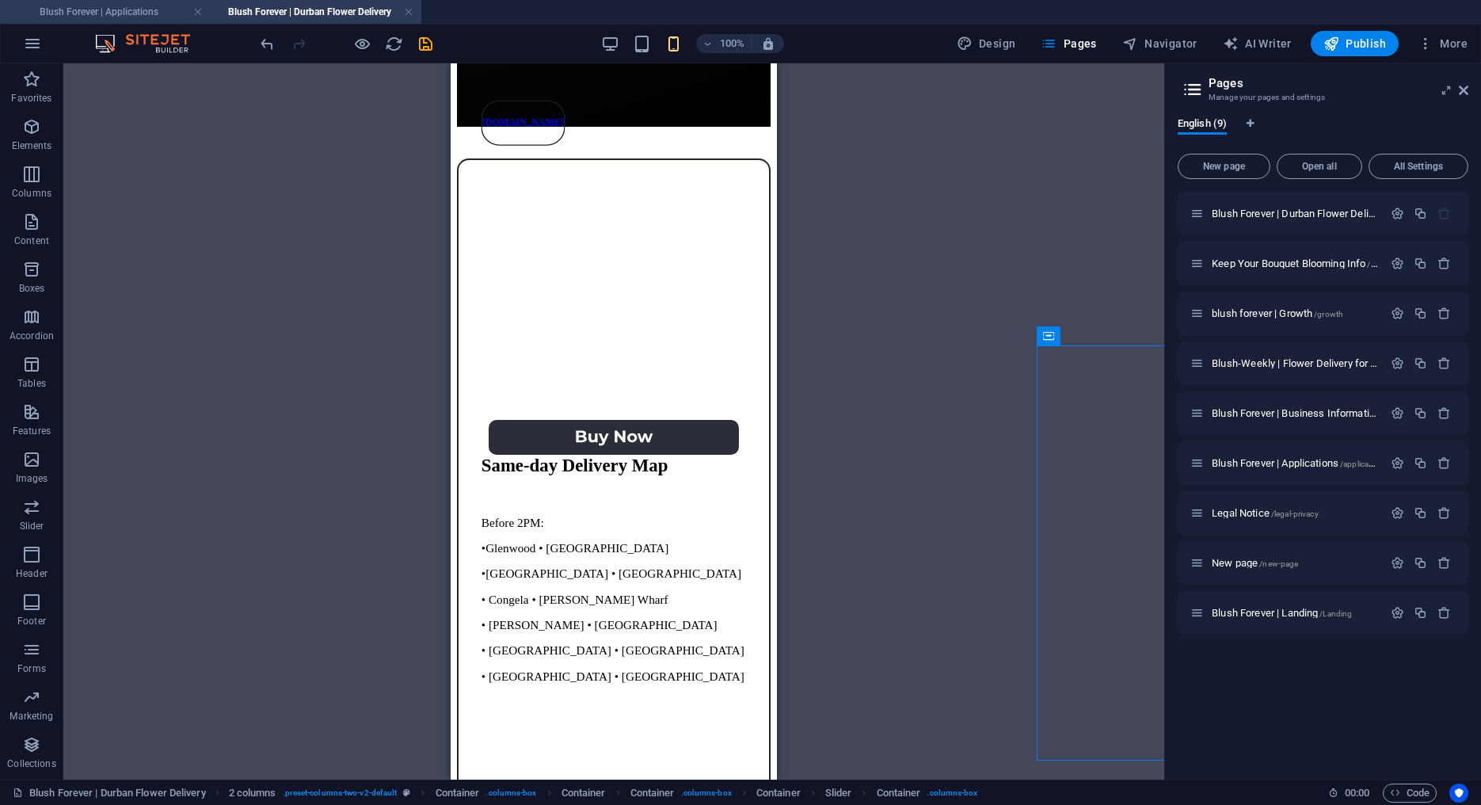
click at [64, 10] on h4 "Blush Forever | Applications" at bounding box center [105, 11] width 211 height 17
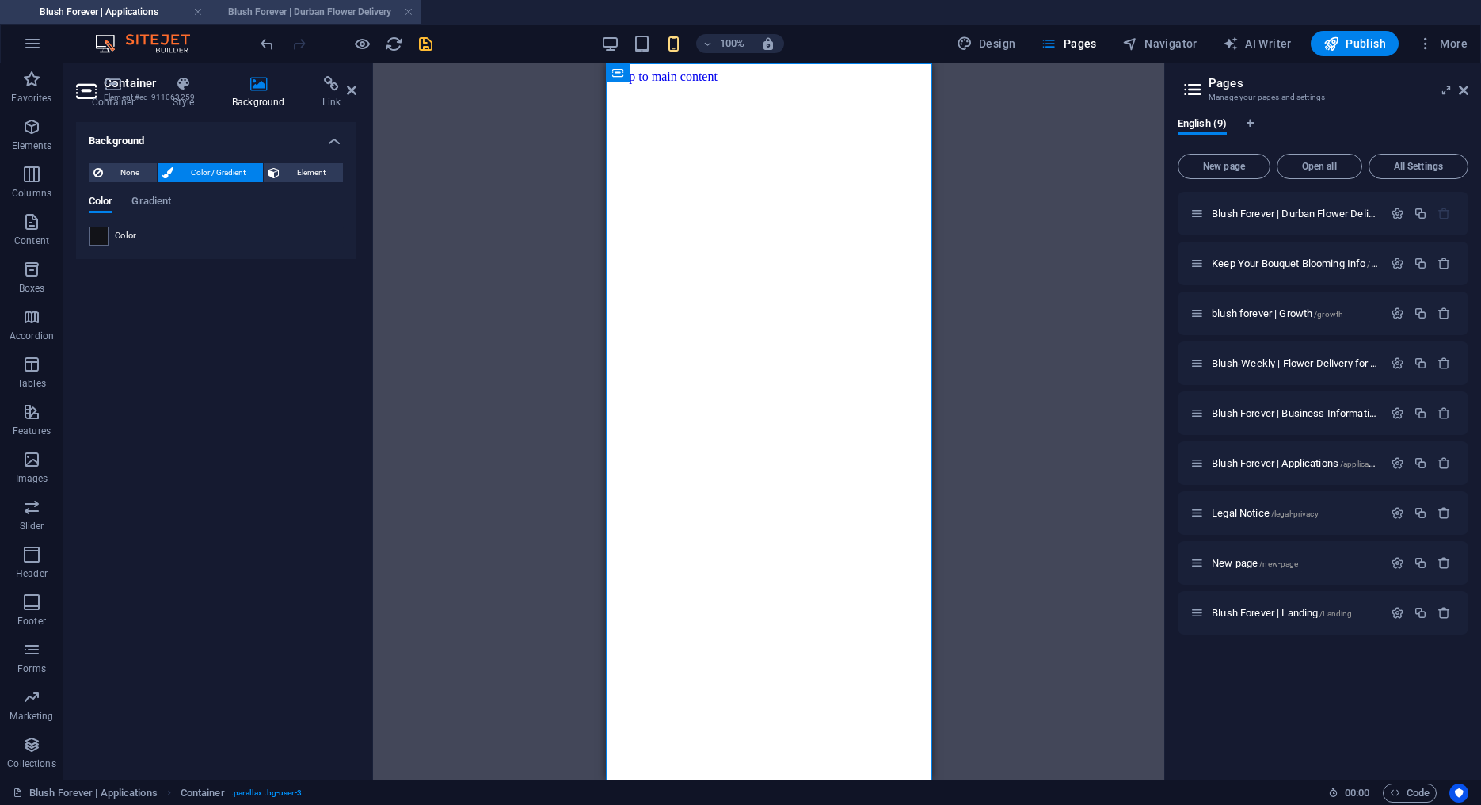
click at [292, 21] on li "Blush Forever | Durban Flower Delivery" at bounding box center [316, 12] width 211 height 24
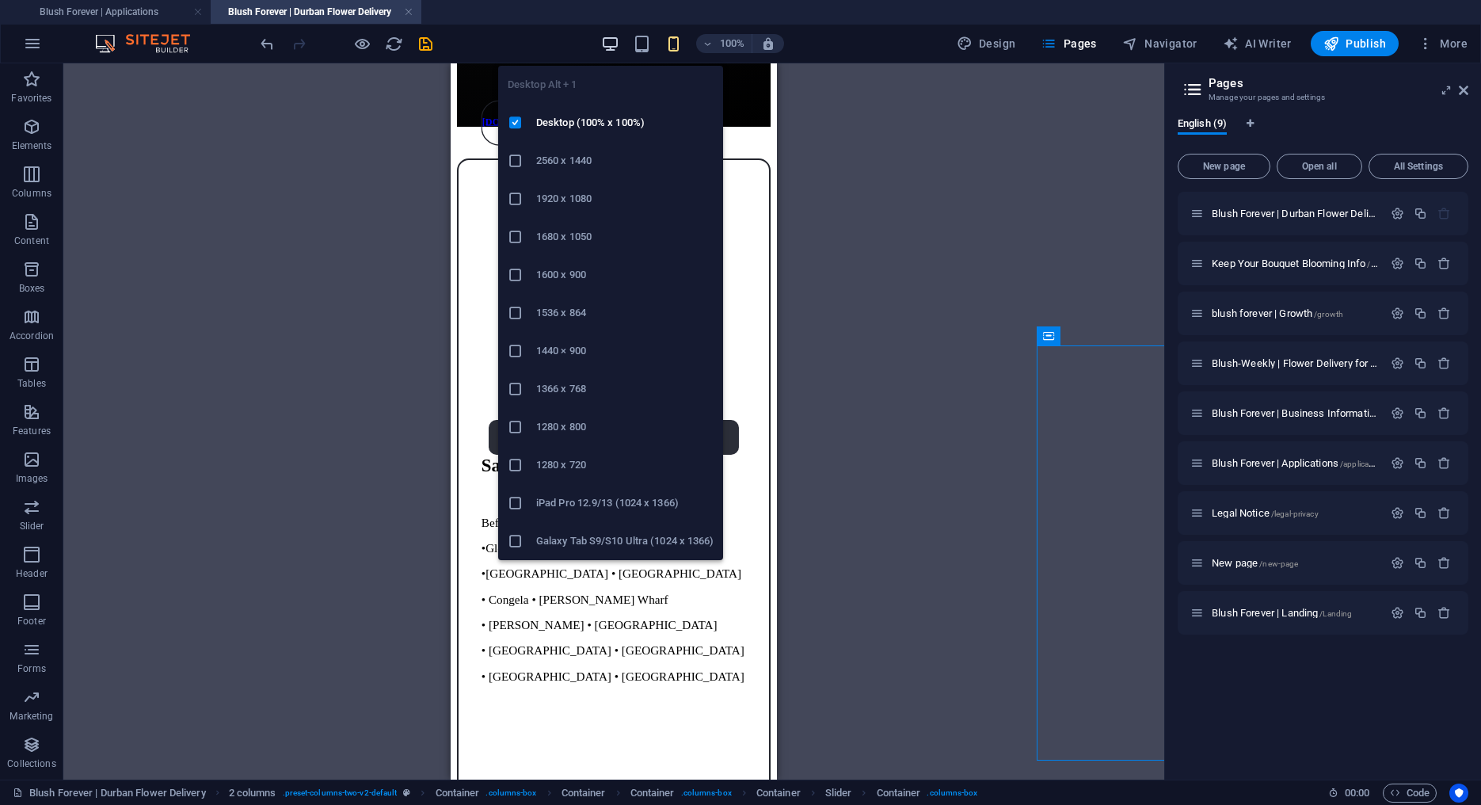
click at [610, 42] on icon "button" at bounding box center [610, 44] width 18 height 18
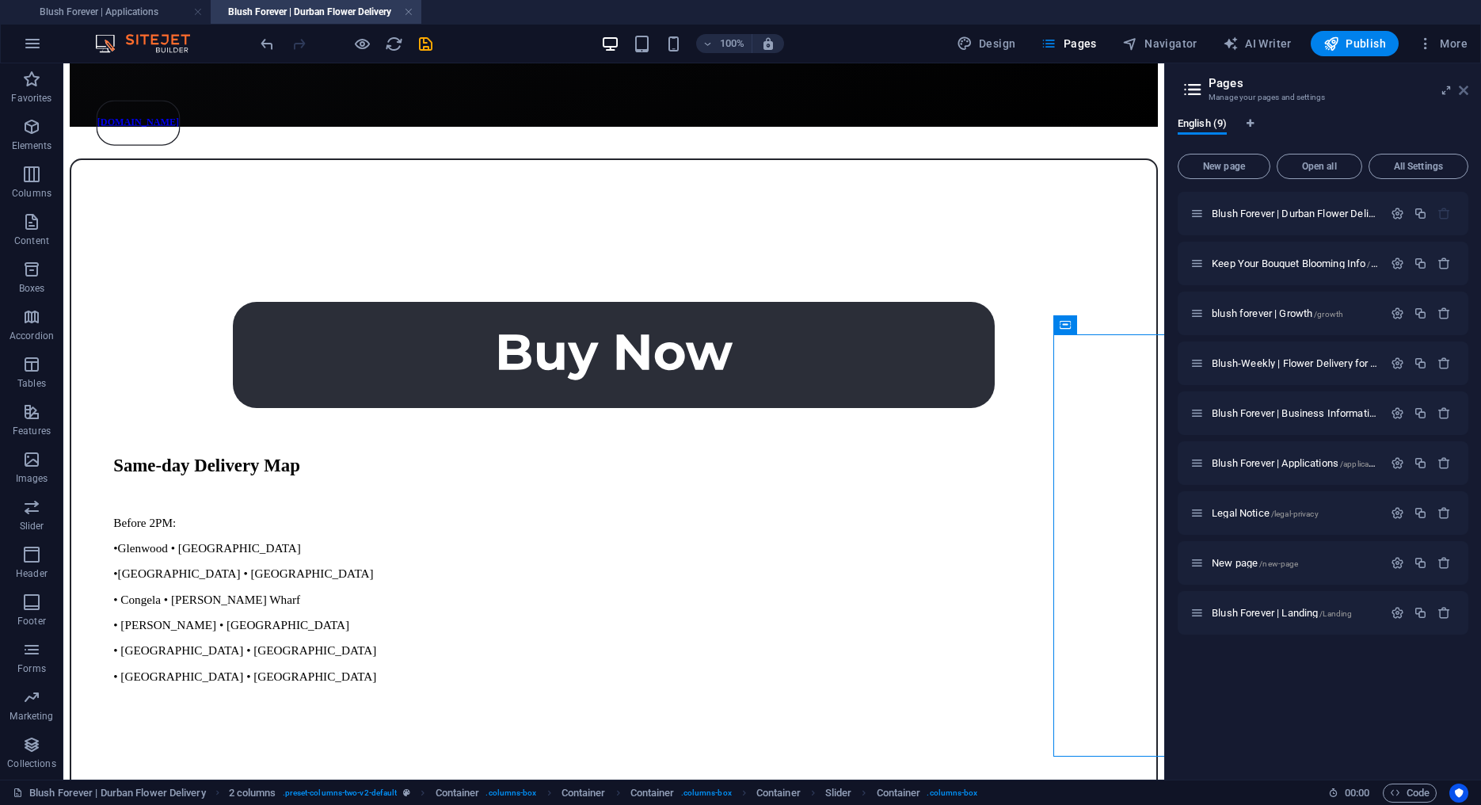
click at [1462, 86] on icon at bounding box center [1464, 90] width 10 height 13
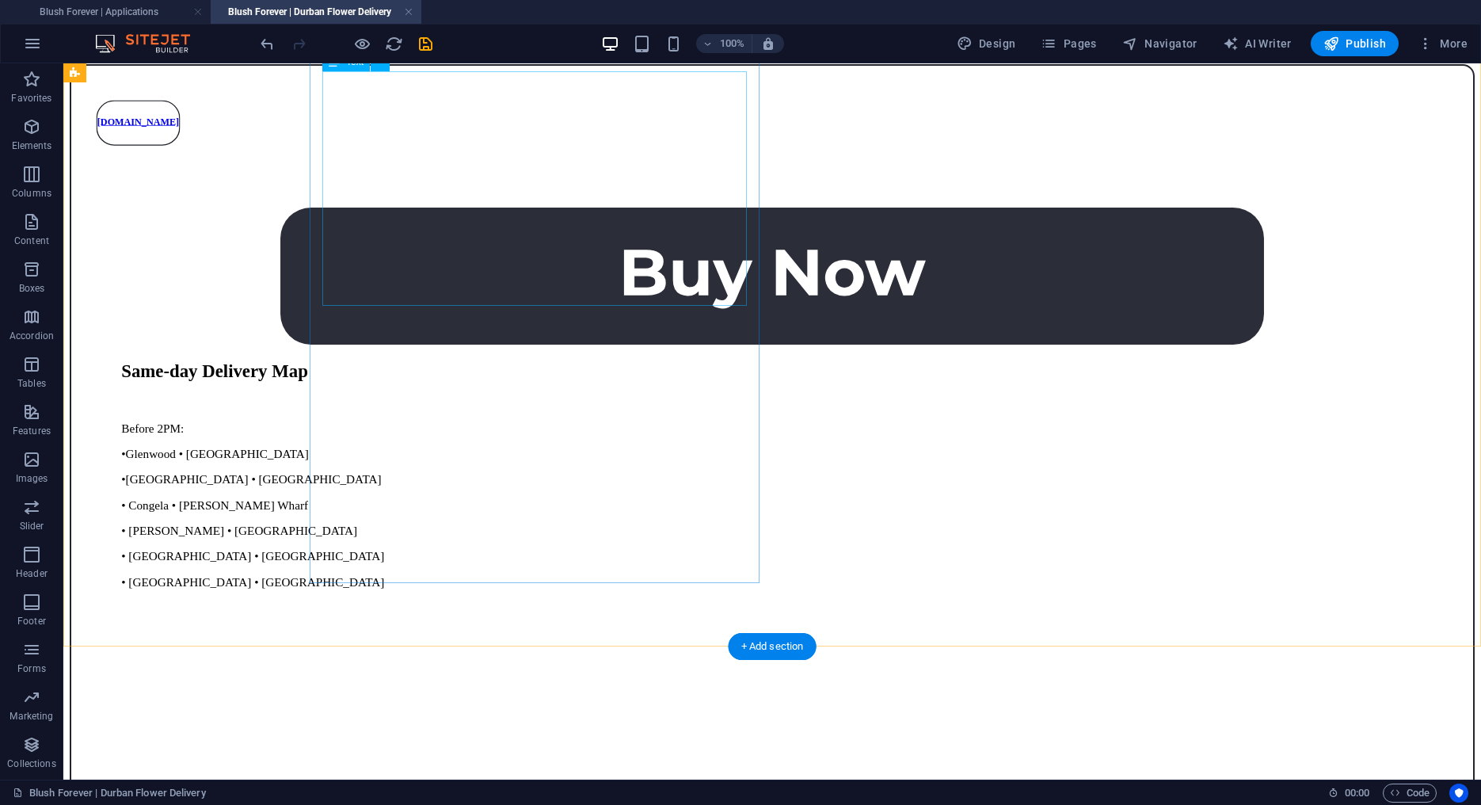
scroll to position [1213, 0]
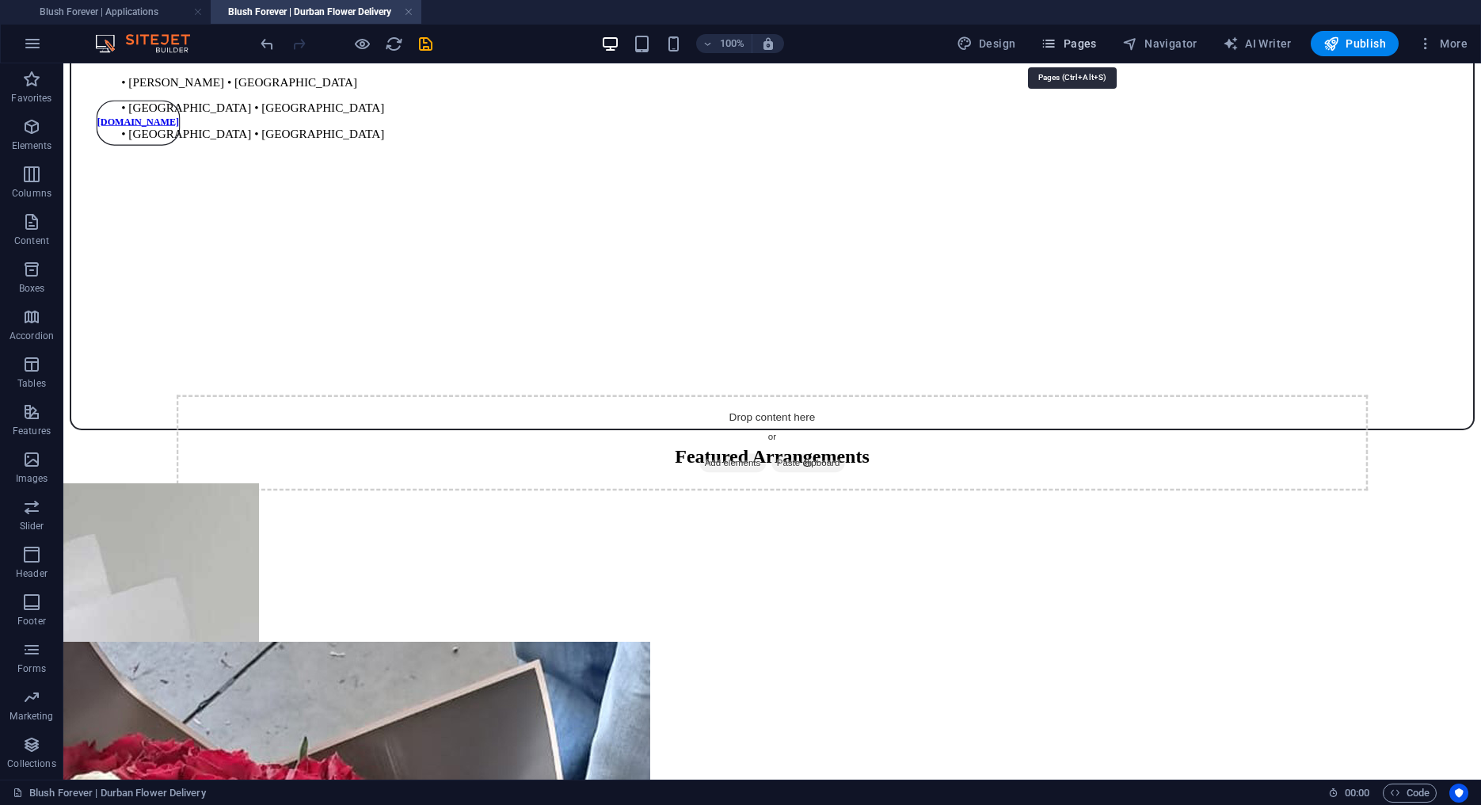
click at [1092, 36] on span "Pages" at bounding box center [1068, 44] width 55 height 16
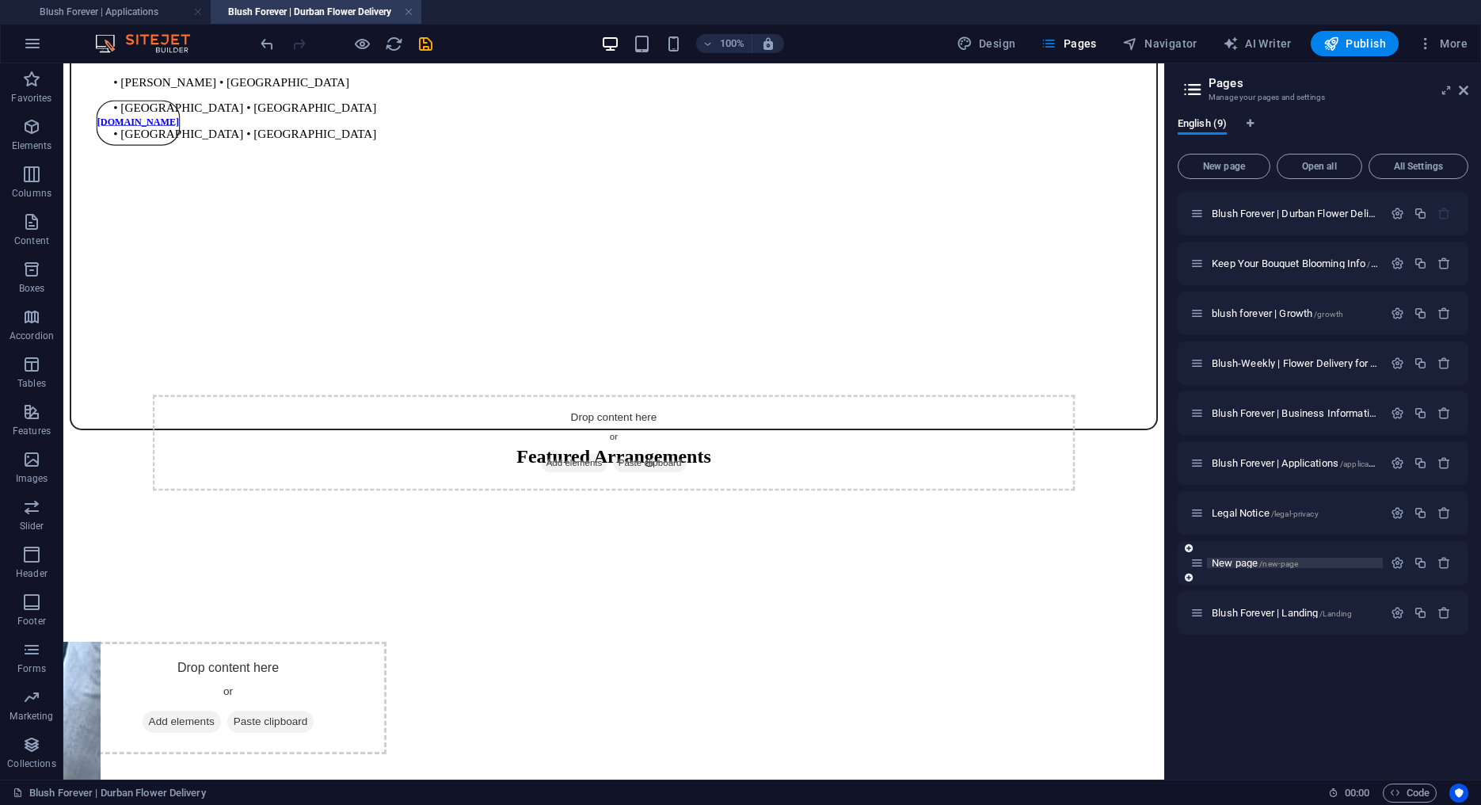
click at [1267, 558] on span "New page /new-page" at bounding box center [1255, 563] width 86 height 12
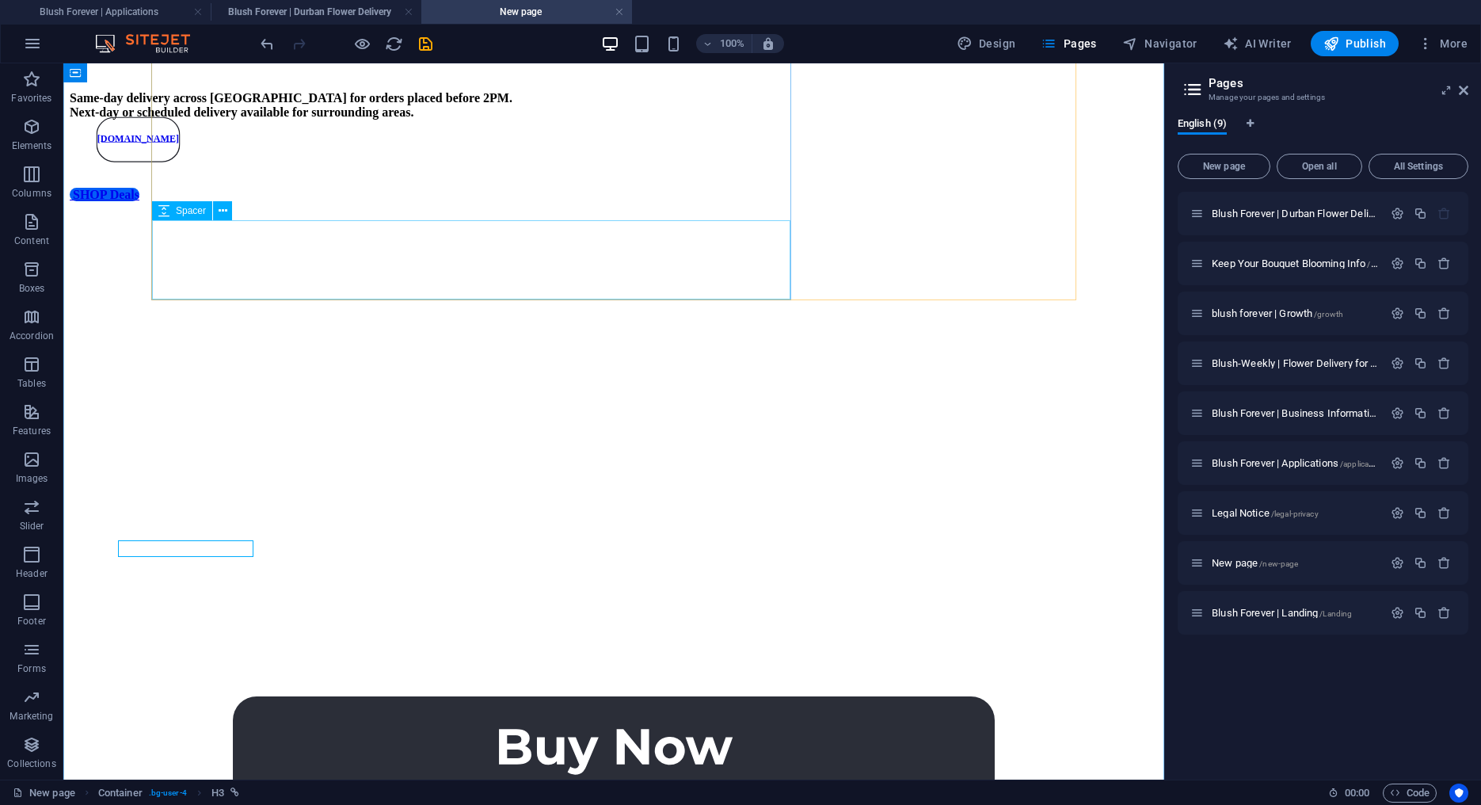
scroll to position [210, 0]
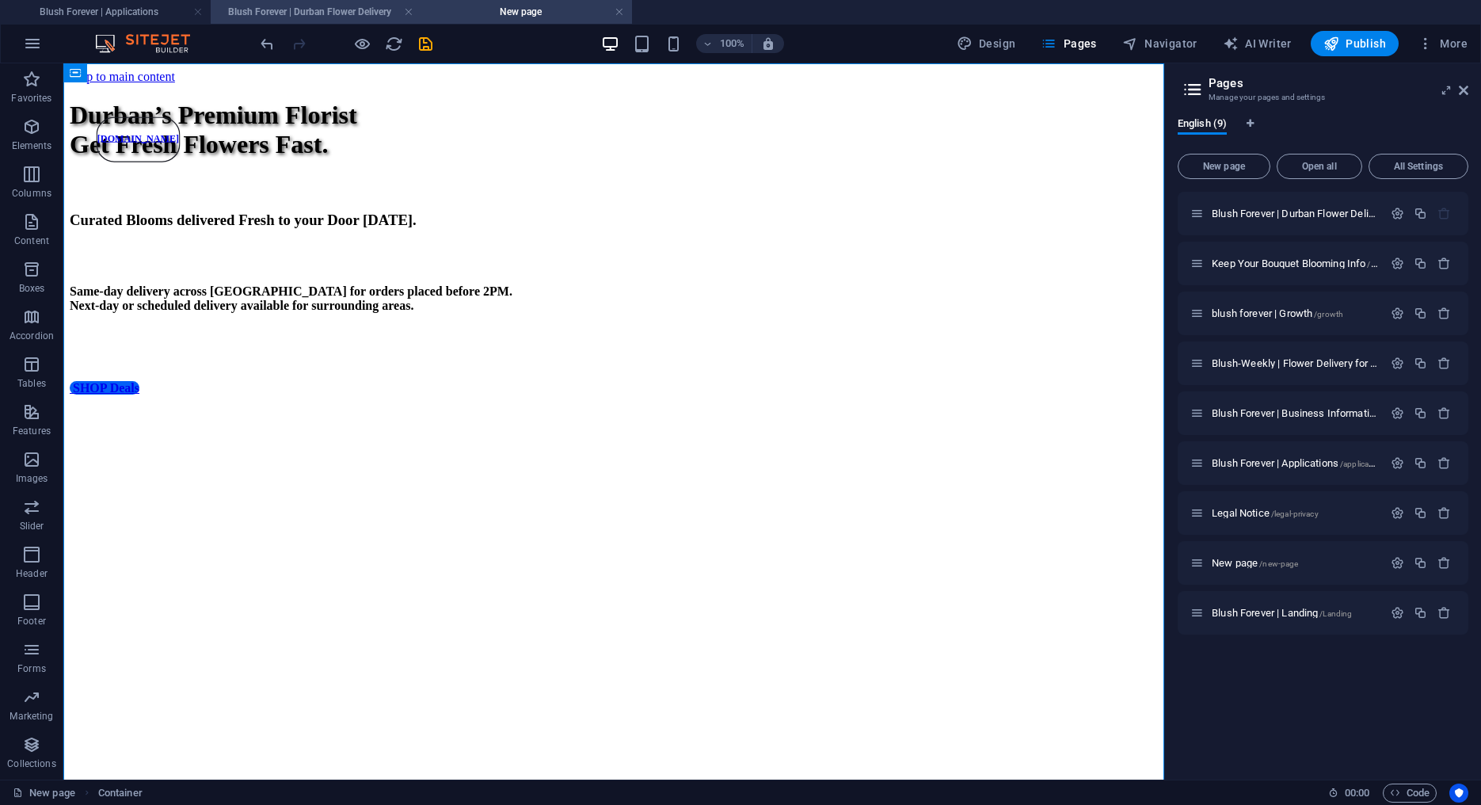
click at [317, 21] on li "Blush Forever | Durban Flower Delivery" at bounding box center [316, 12] width 211 height 24
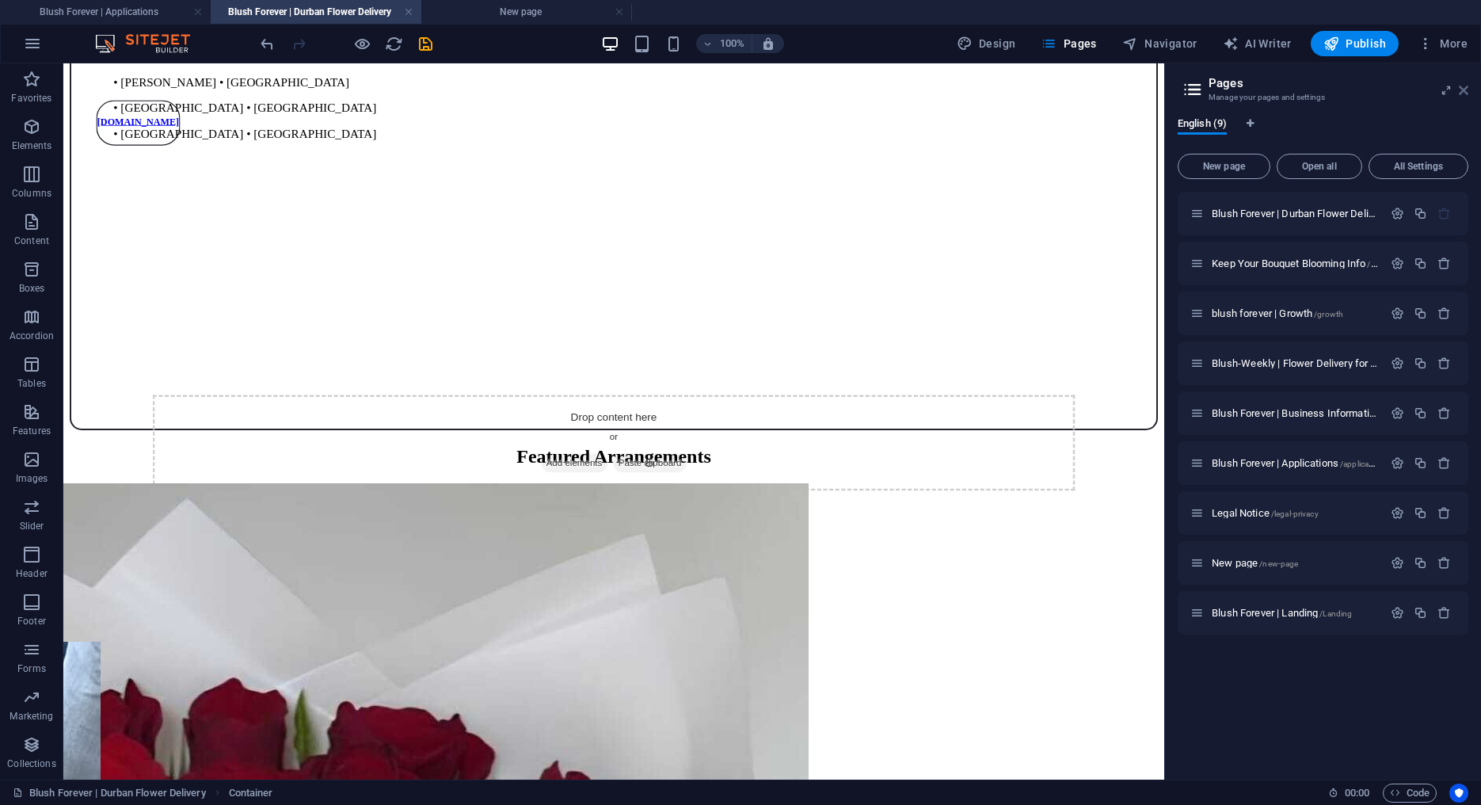
click at [1464, 89] on icon at bounding box center [1464, 90] width 10 height 13
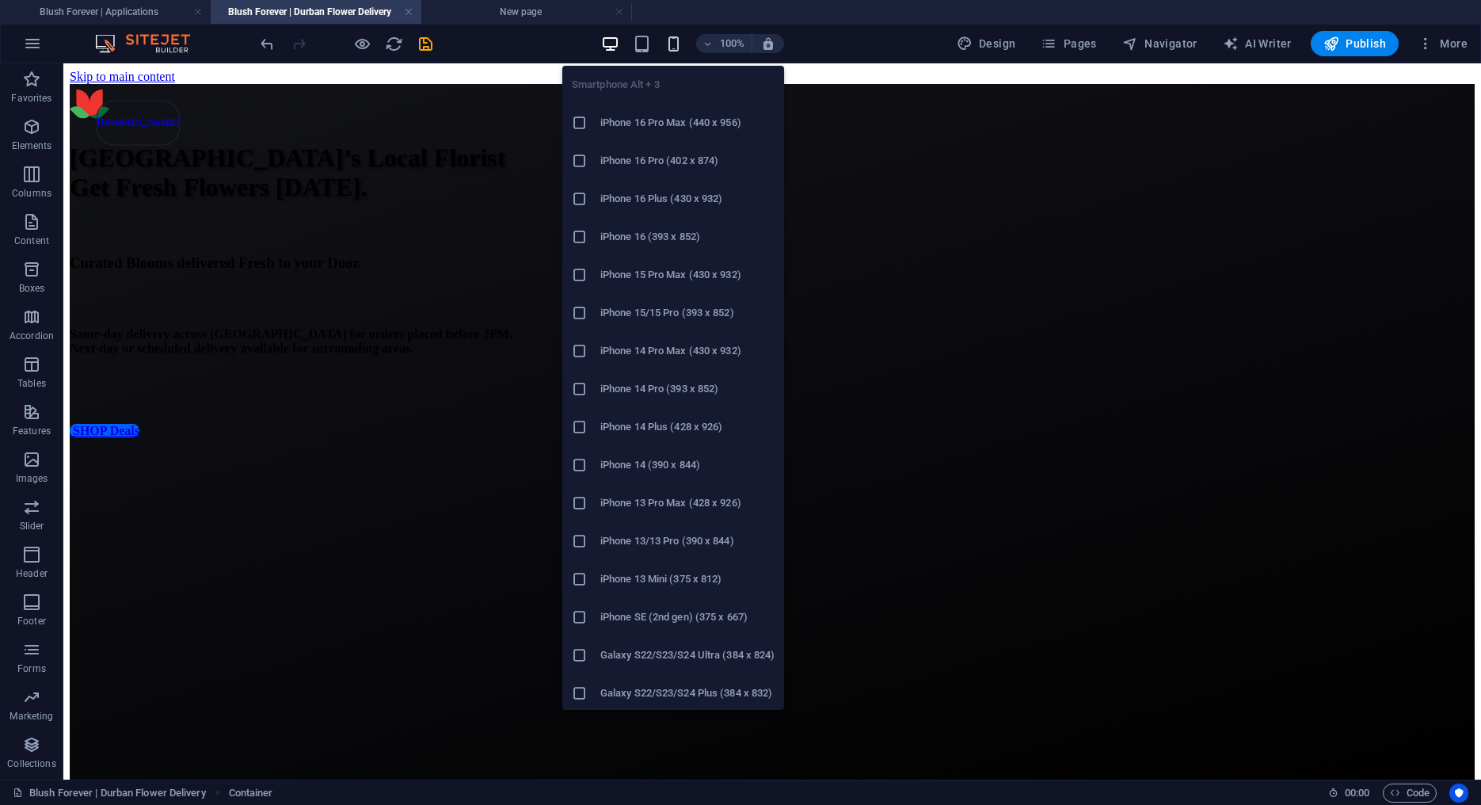
click at [671, 41] on icon "button" at bounding box center [674, 44] width 18 height 18
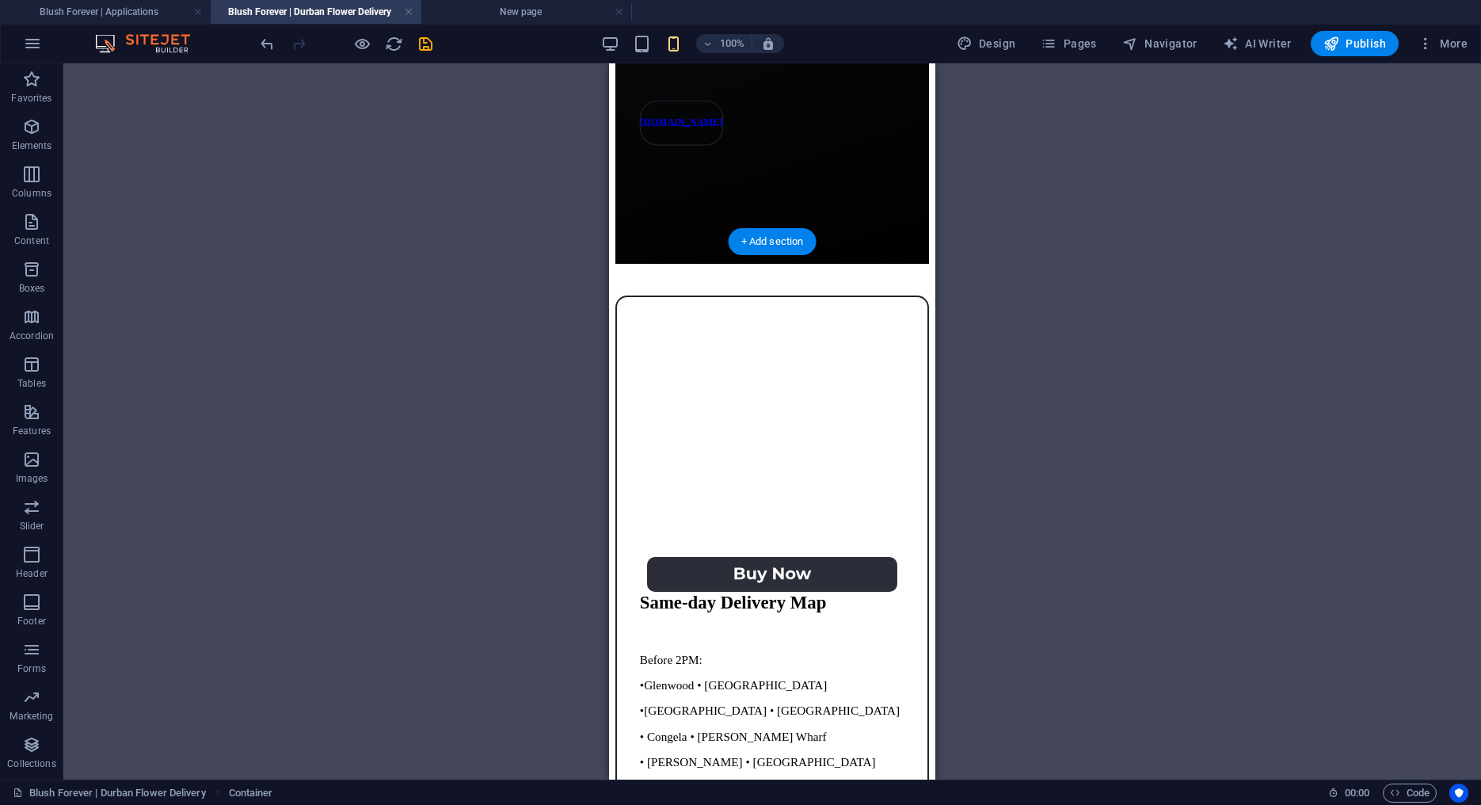
scroll to position [535, 0]
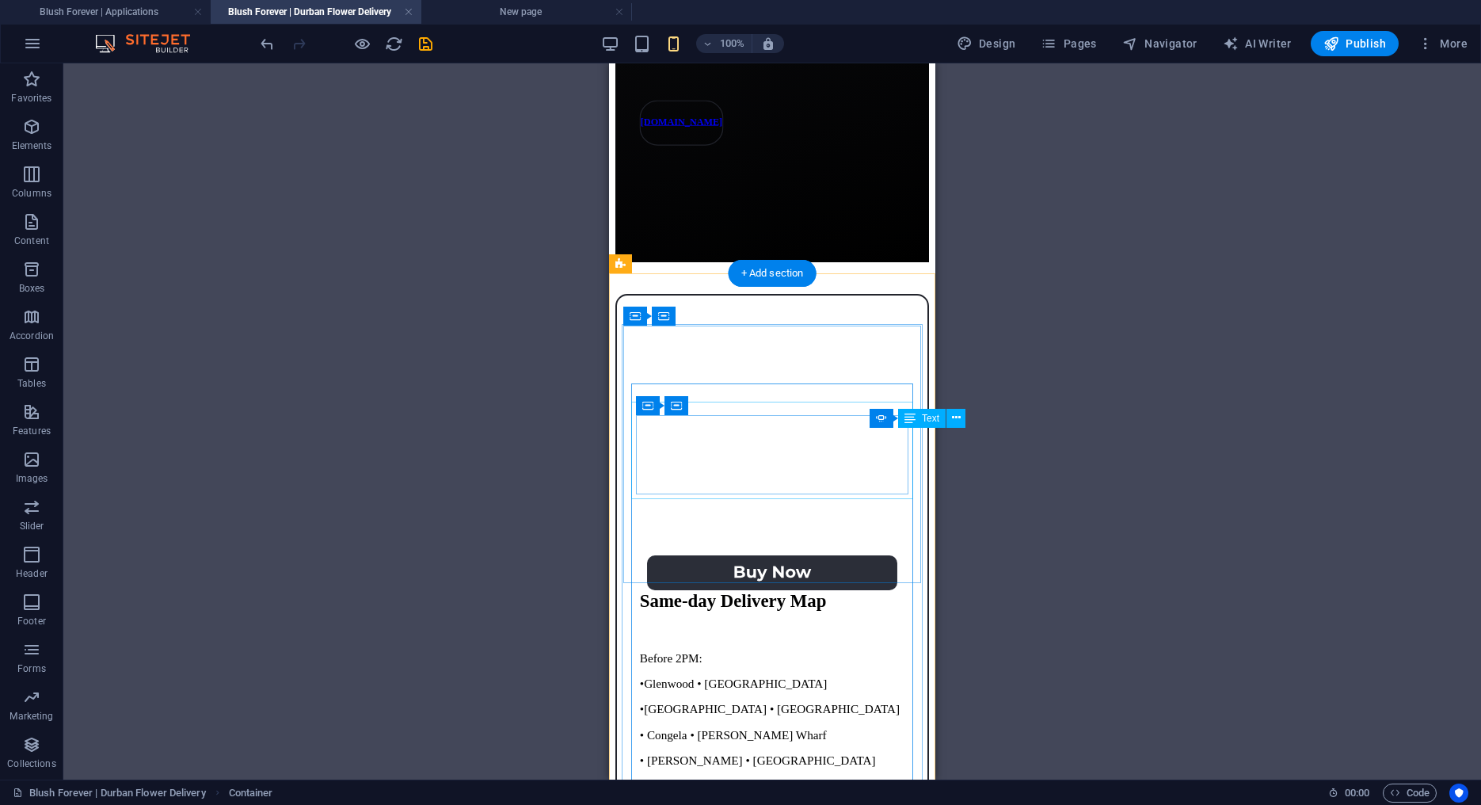
click at [694, 524] on div "“Such an easy ordering process and the flowers lasted all week. Stunning work!”…" at bounding box center [773, 815] width 354 height 1156
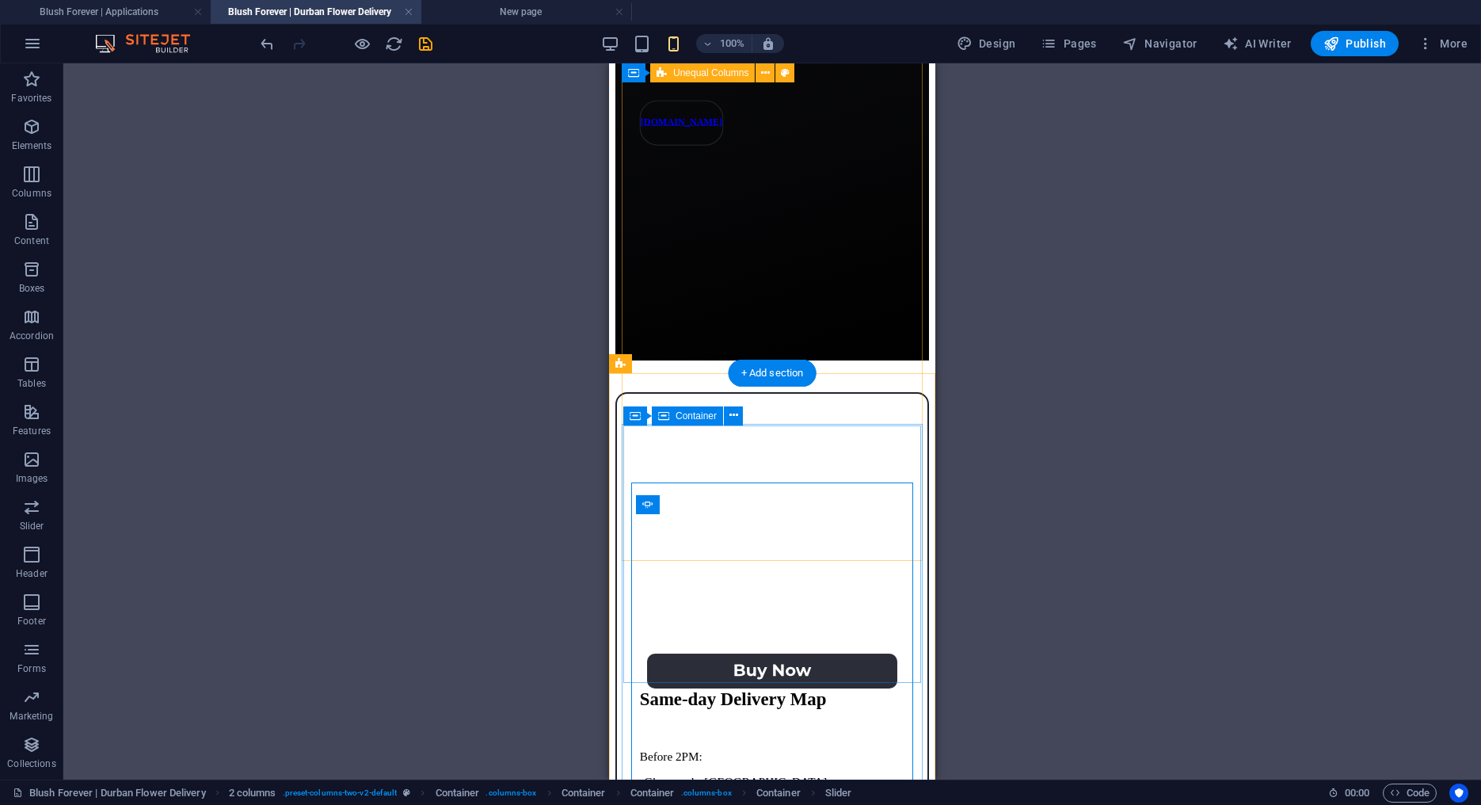
scroll to position [435, 0]
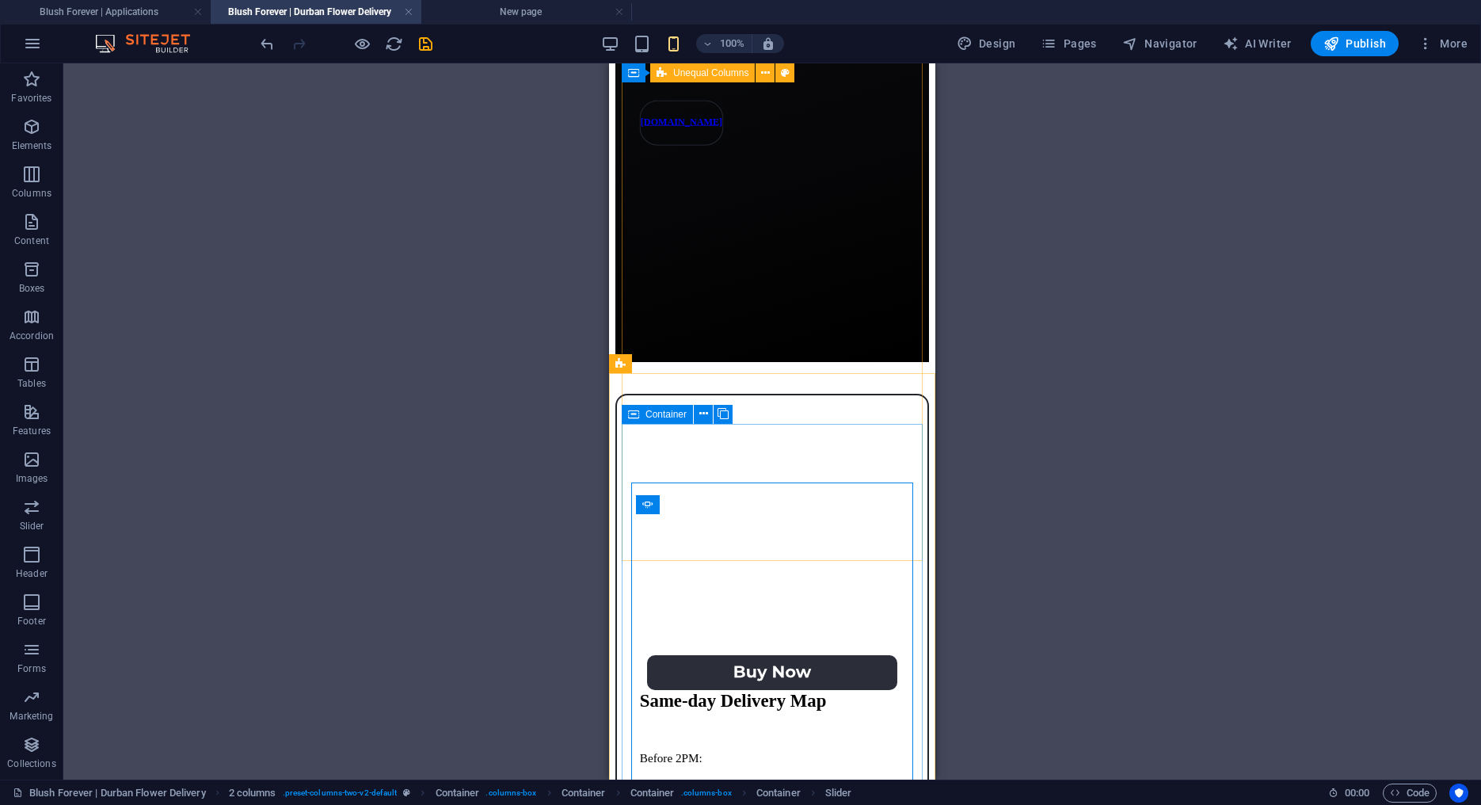
click at [634, 416] on icon at bounding box center [633, 414] width 11 height 19
click at [626, 364] on div "2 columns" at bounding box center [645, 363] width 73 height 19
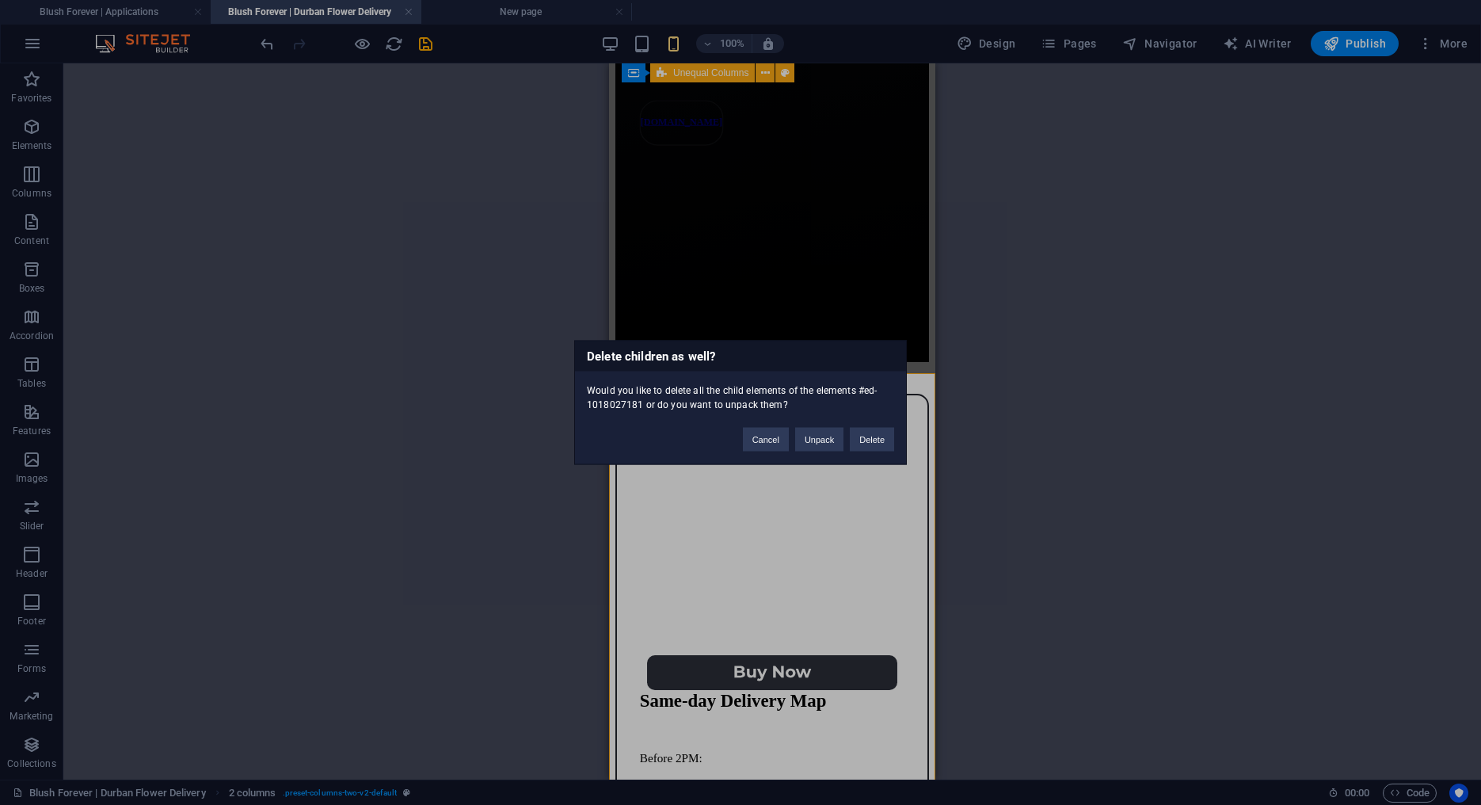
drag, startPoint x: 860, startPoint y: 443, endPoint x: 952, endPoint y: 395, distance: 103.5
click at [861, 442] on button "Delete" at bounding box center [872, 440] width 44 height 24
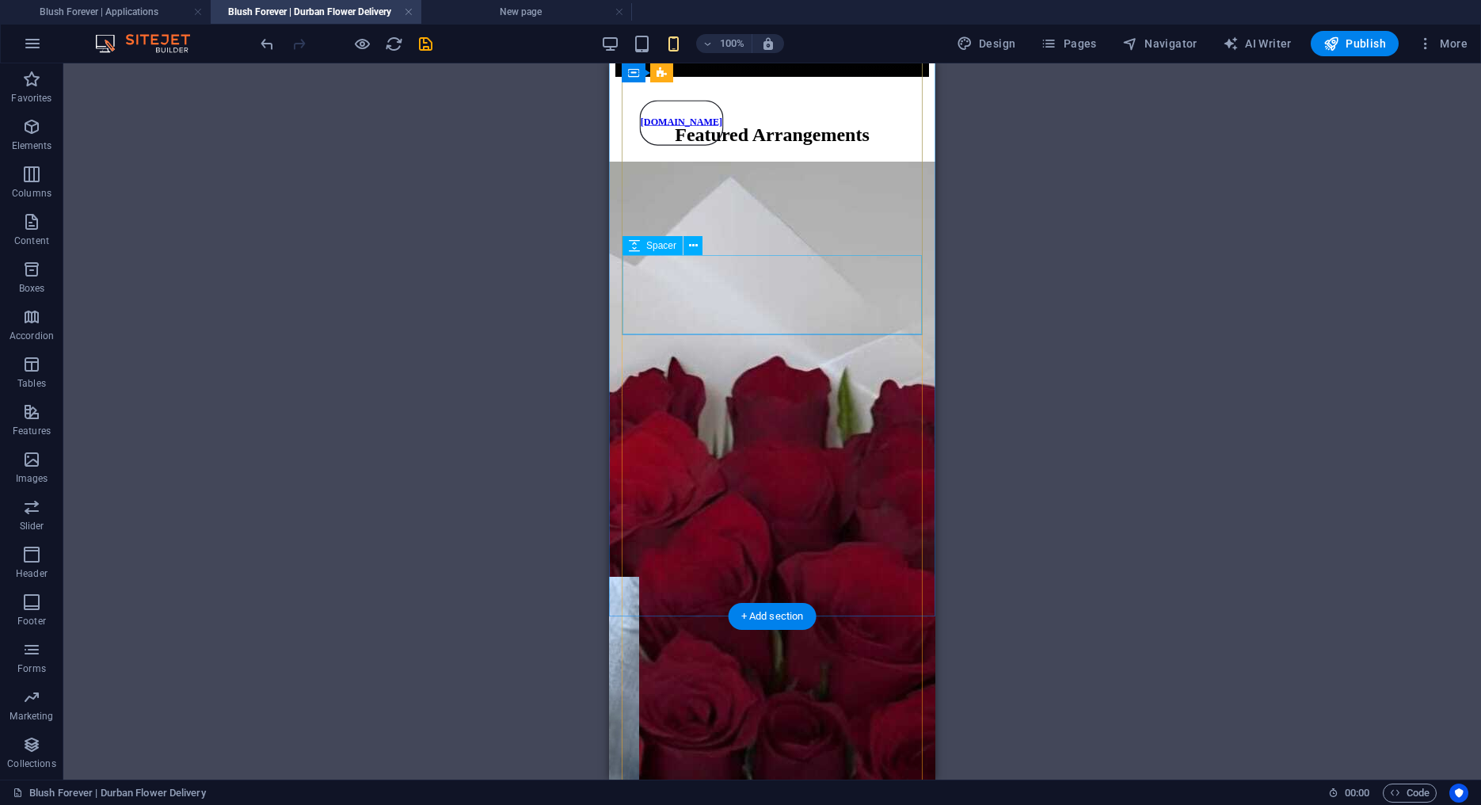
scroll to position [0, 0]
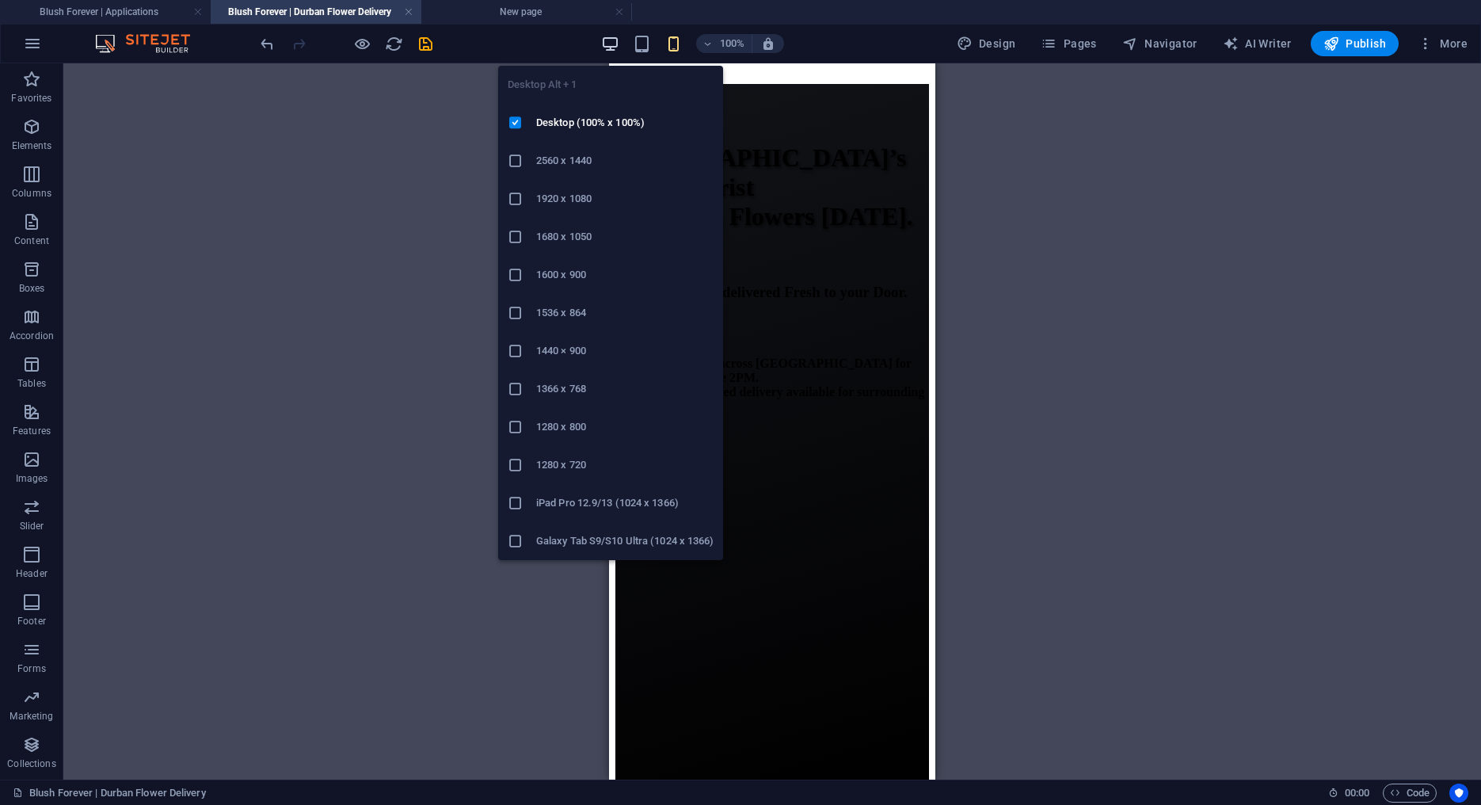
click at [610, 43] on icon "button" at bounding box center [610, 44] width 18 height 18
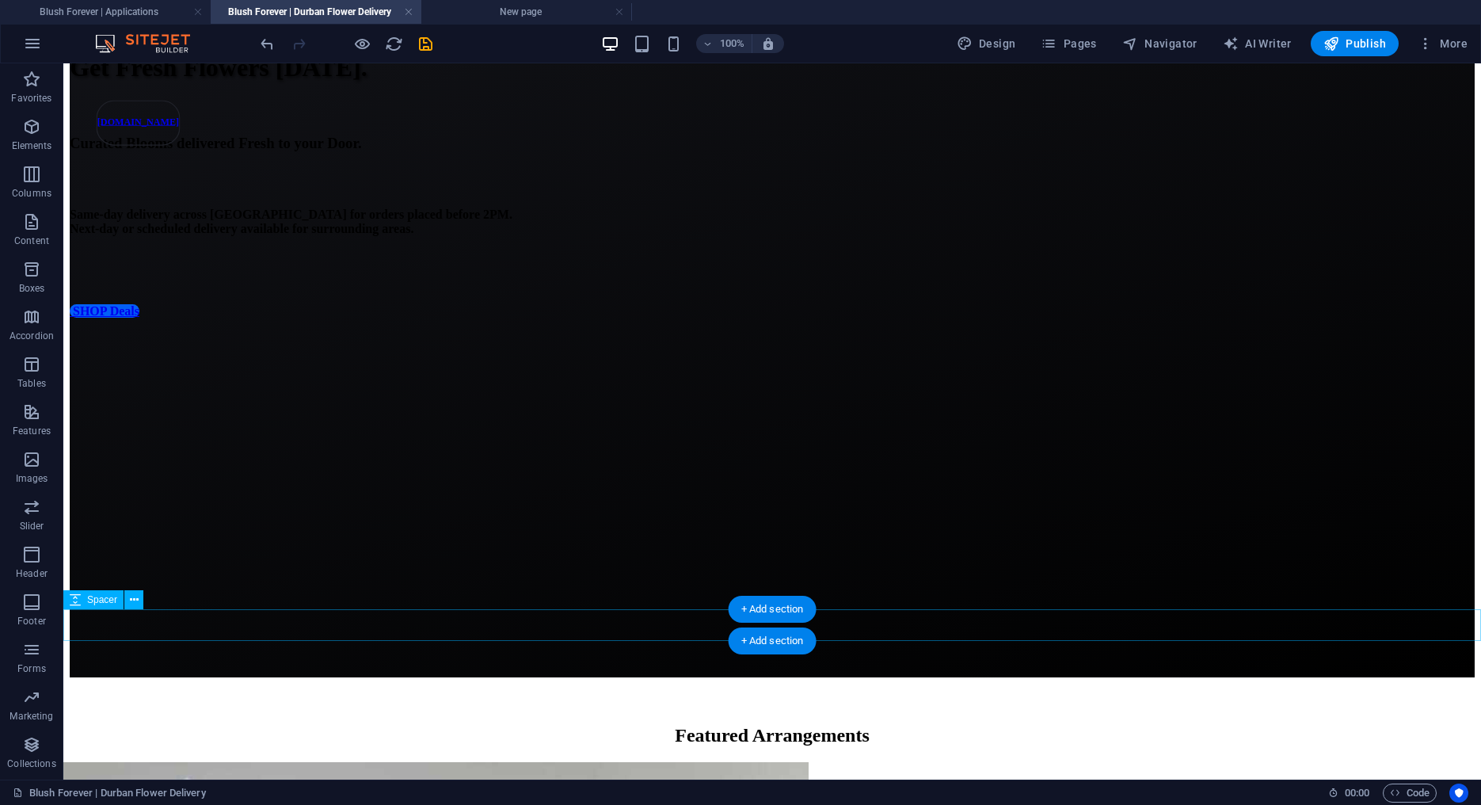
scroll to position [181, 0]
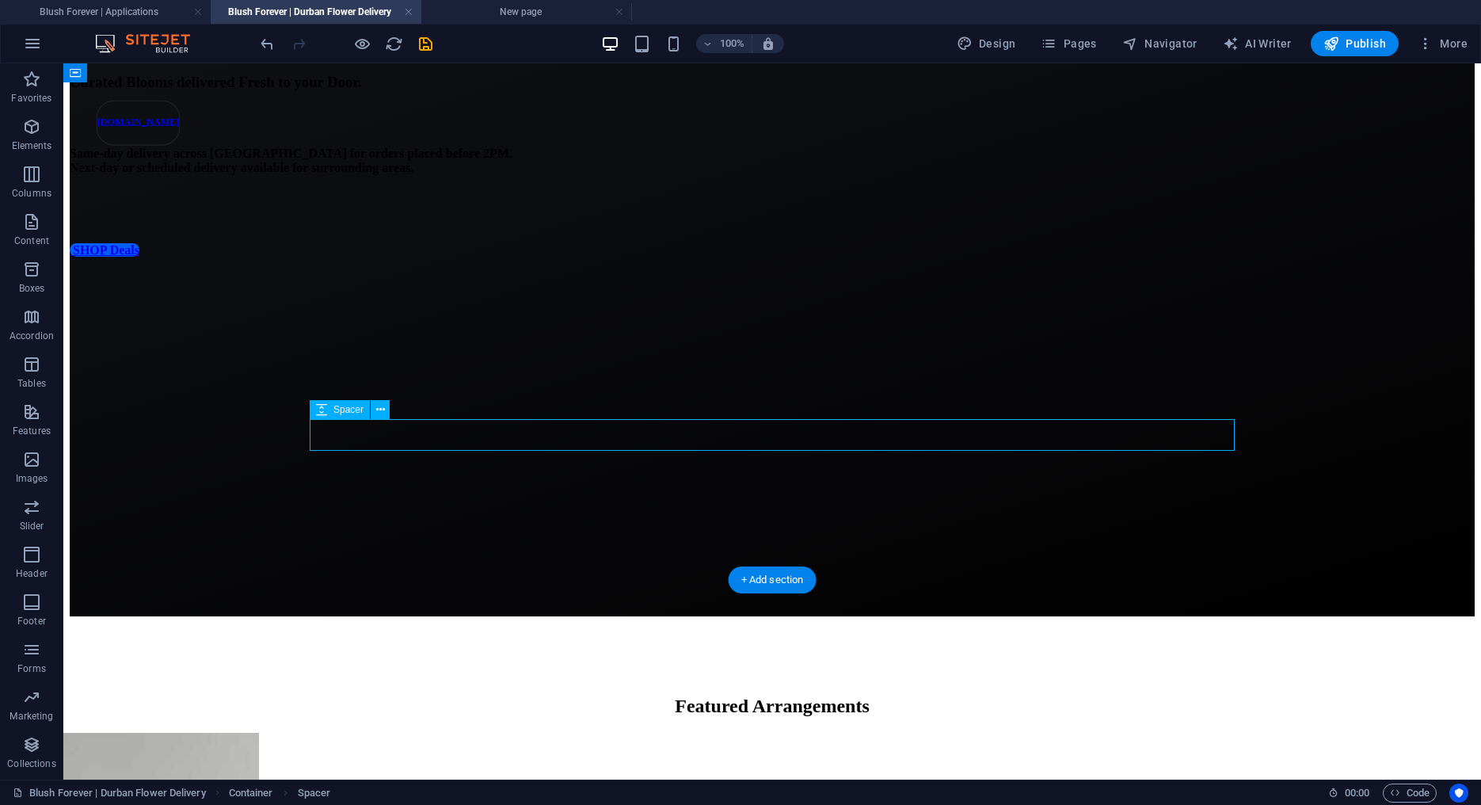
scroll to position [196, 0]
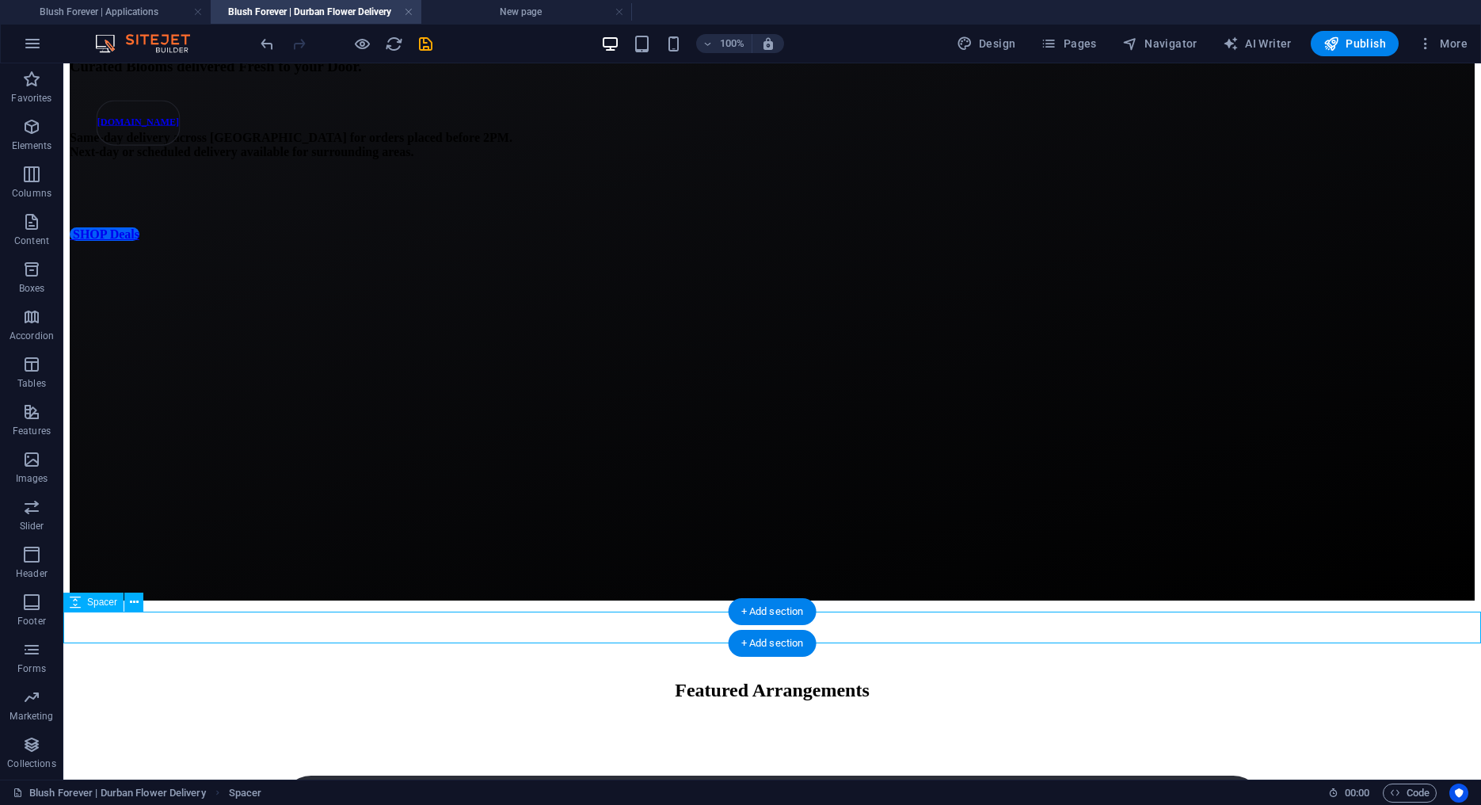
click at [448, 635] on div at bounding box center [772, 648] width 1405 height 32
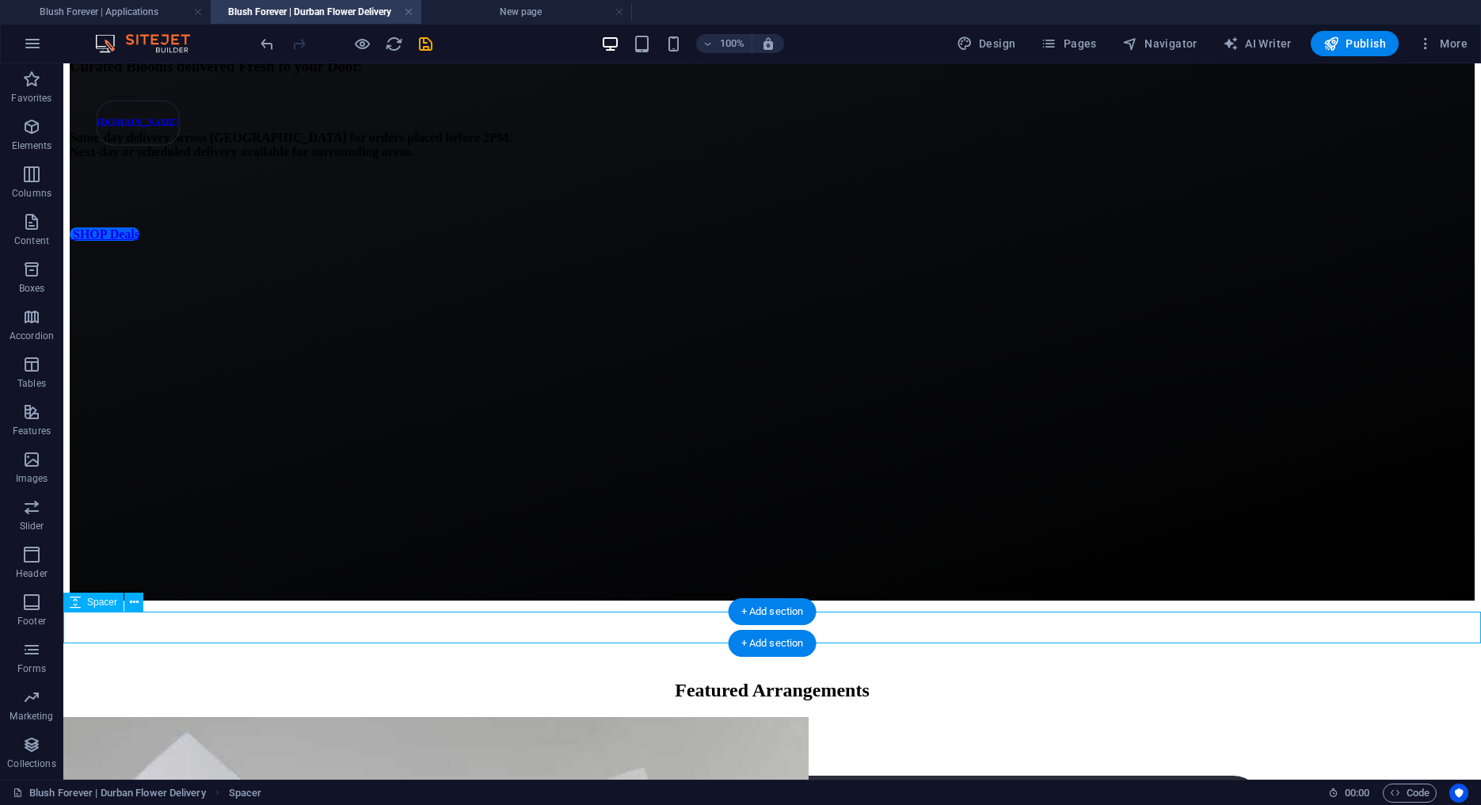
select select "px"
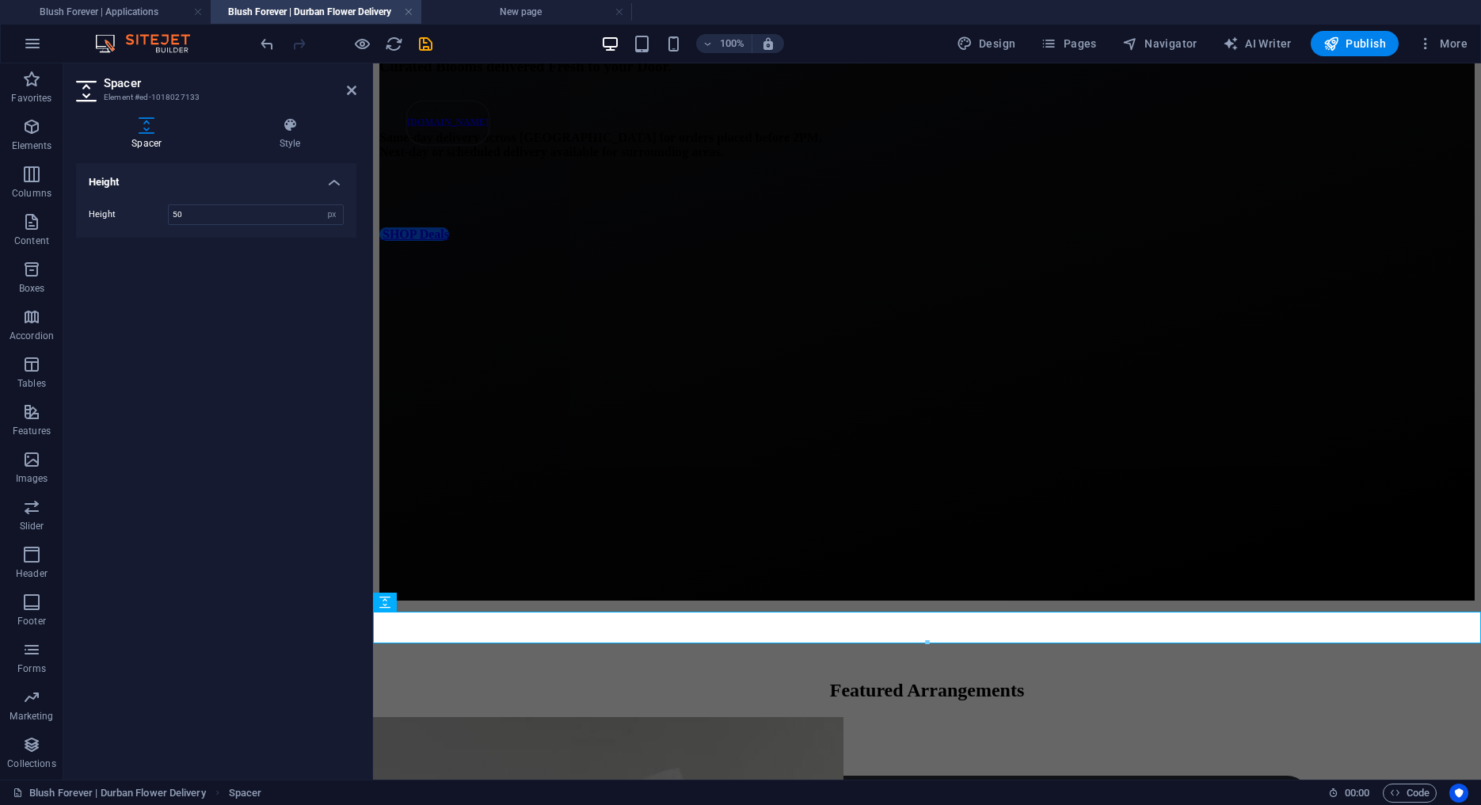
type input "50"
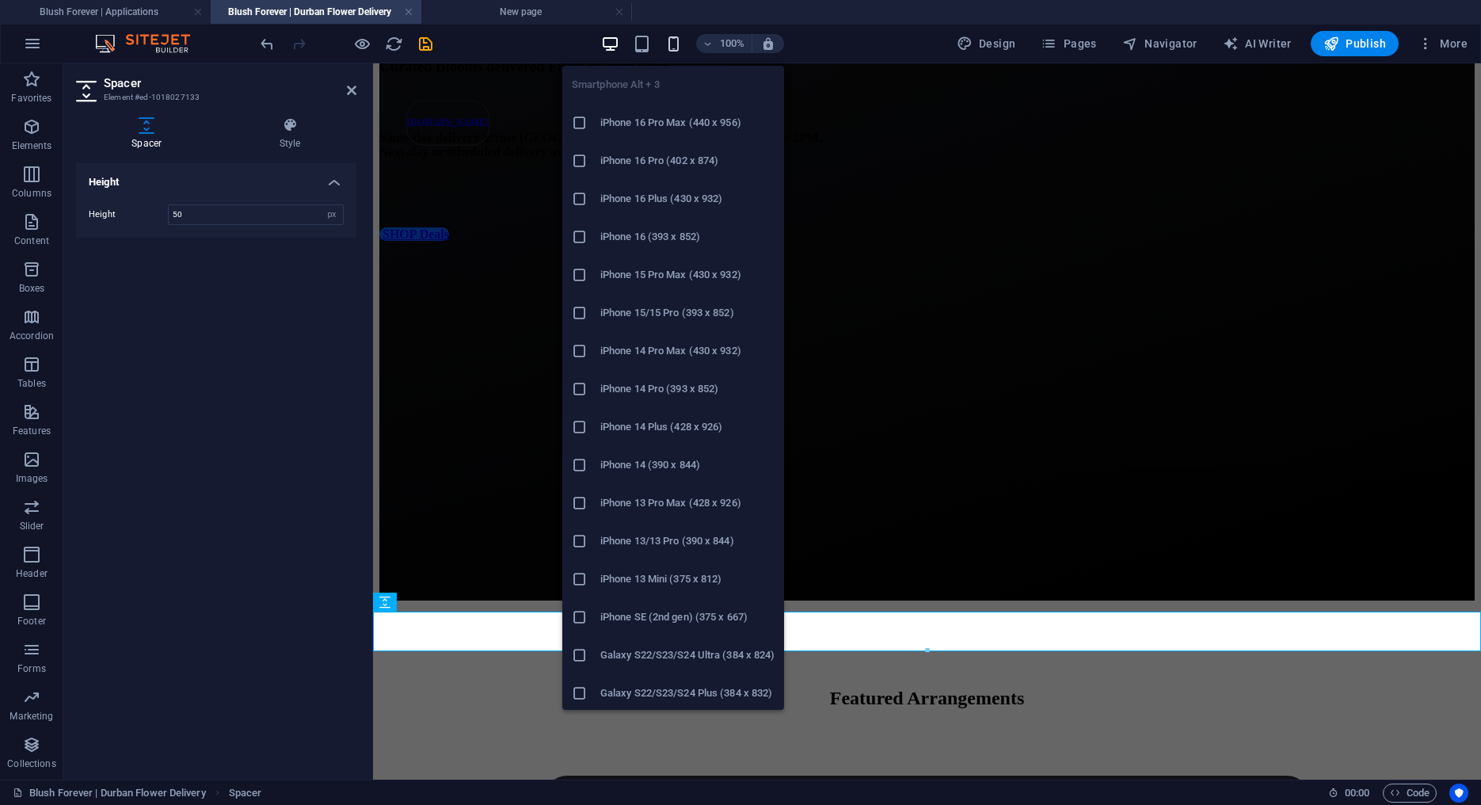
click at [673, 40] on icon "button" at bounding box center [674, 44] width 18 height 18
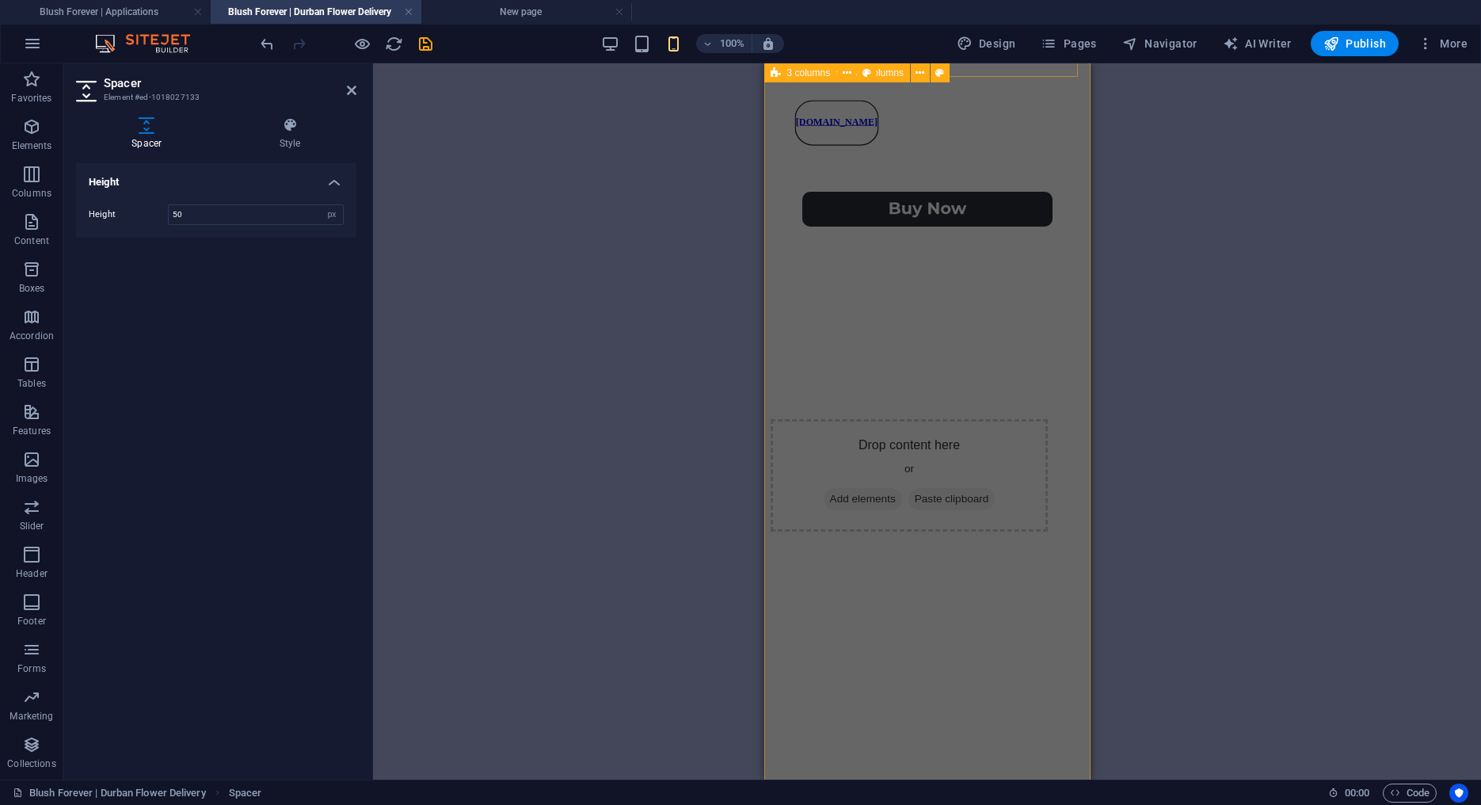
scroll to position [1001, 0]
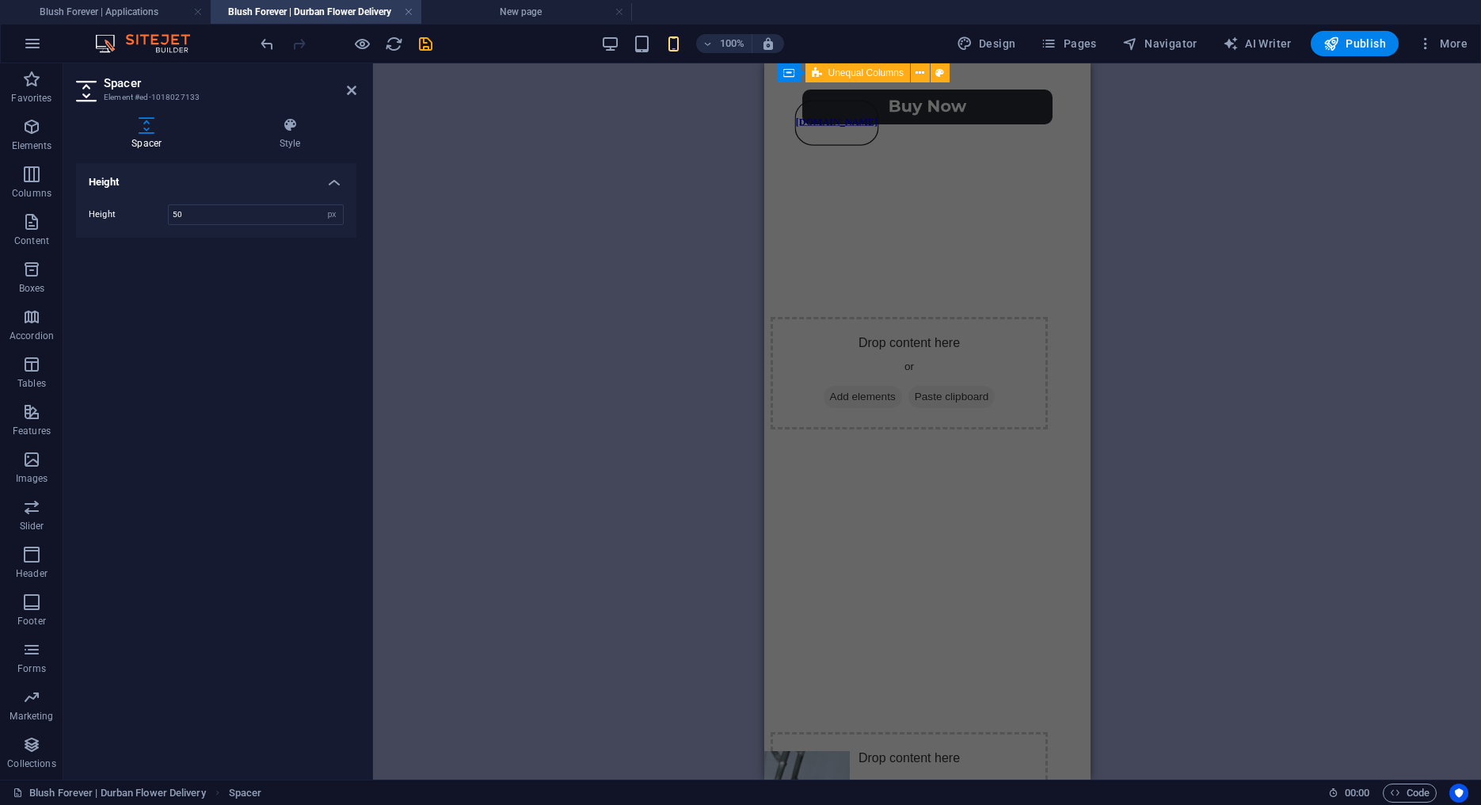
click at [691, 261] on div "H3 Container H3 Container Container Unequal Columns Unequal Columns Container S…" at bounding box center [927, 421] width 1108 height 716
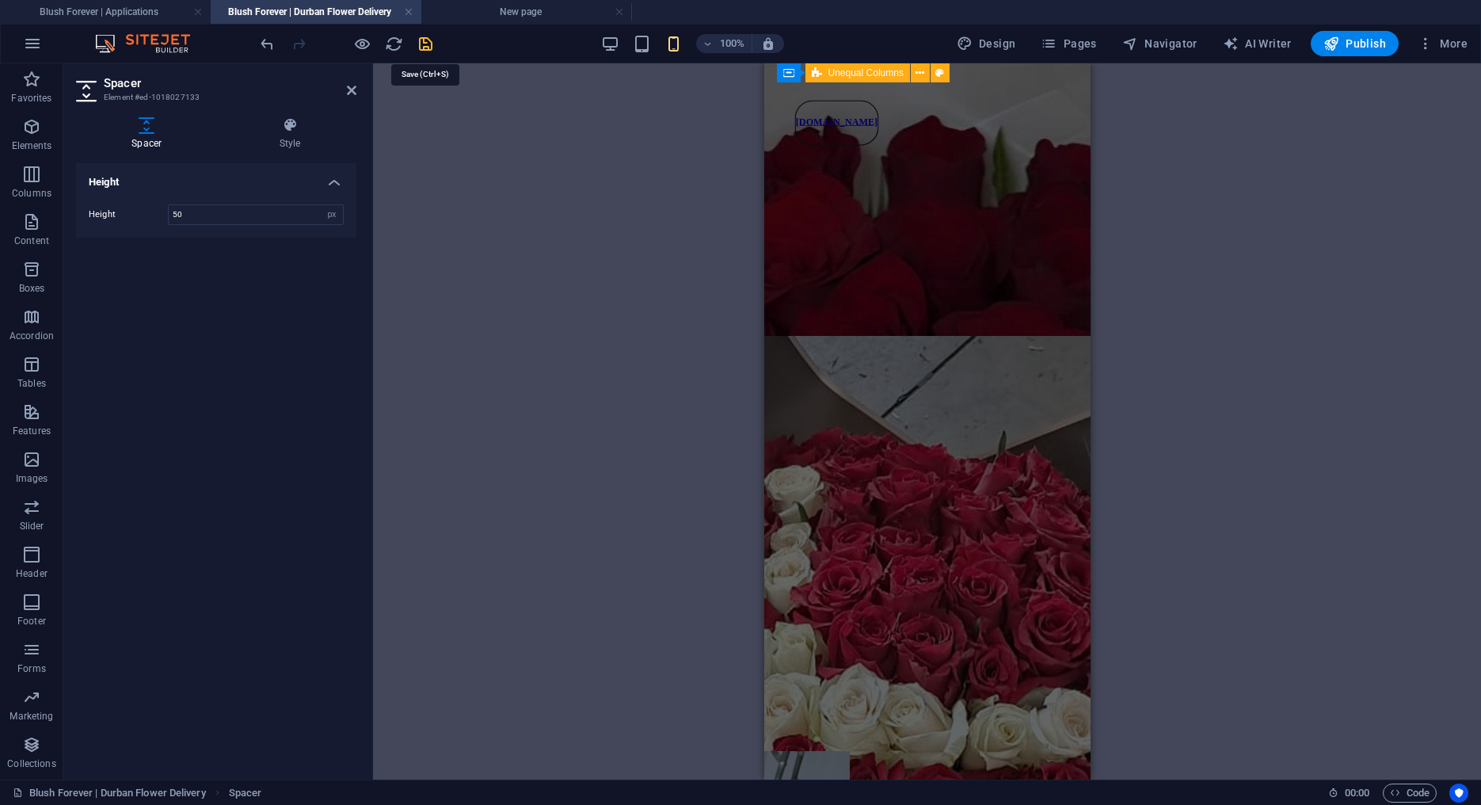
click at [433, 44] on icon "save" at bounding box center [426, 44] width 18 height 18
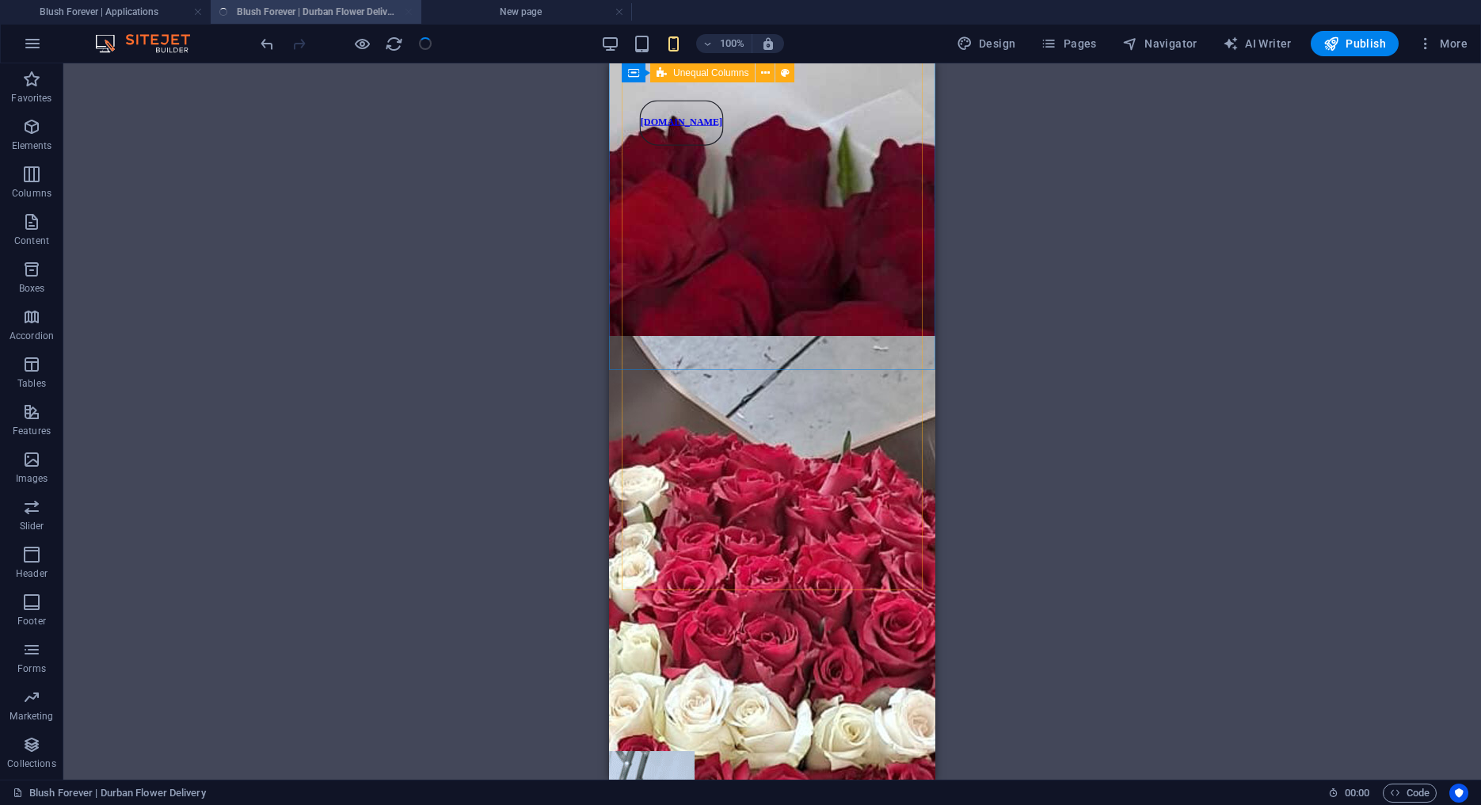
scroll to position [406, 0]
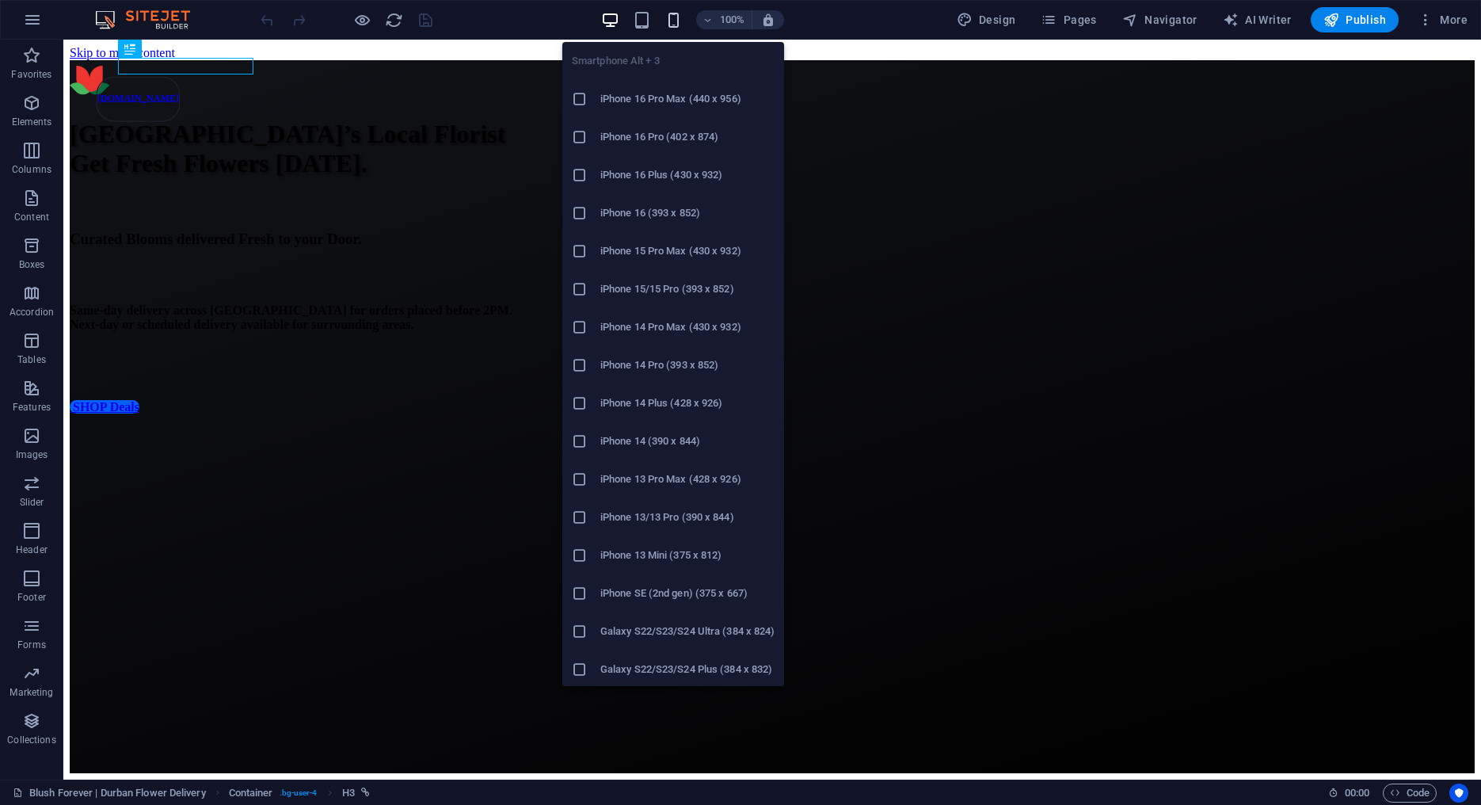
click at [679, 13] on icon "button" at bounding box center [674, 20] width 18 height 18
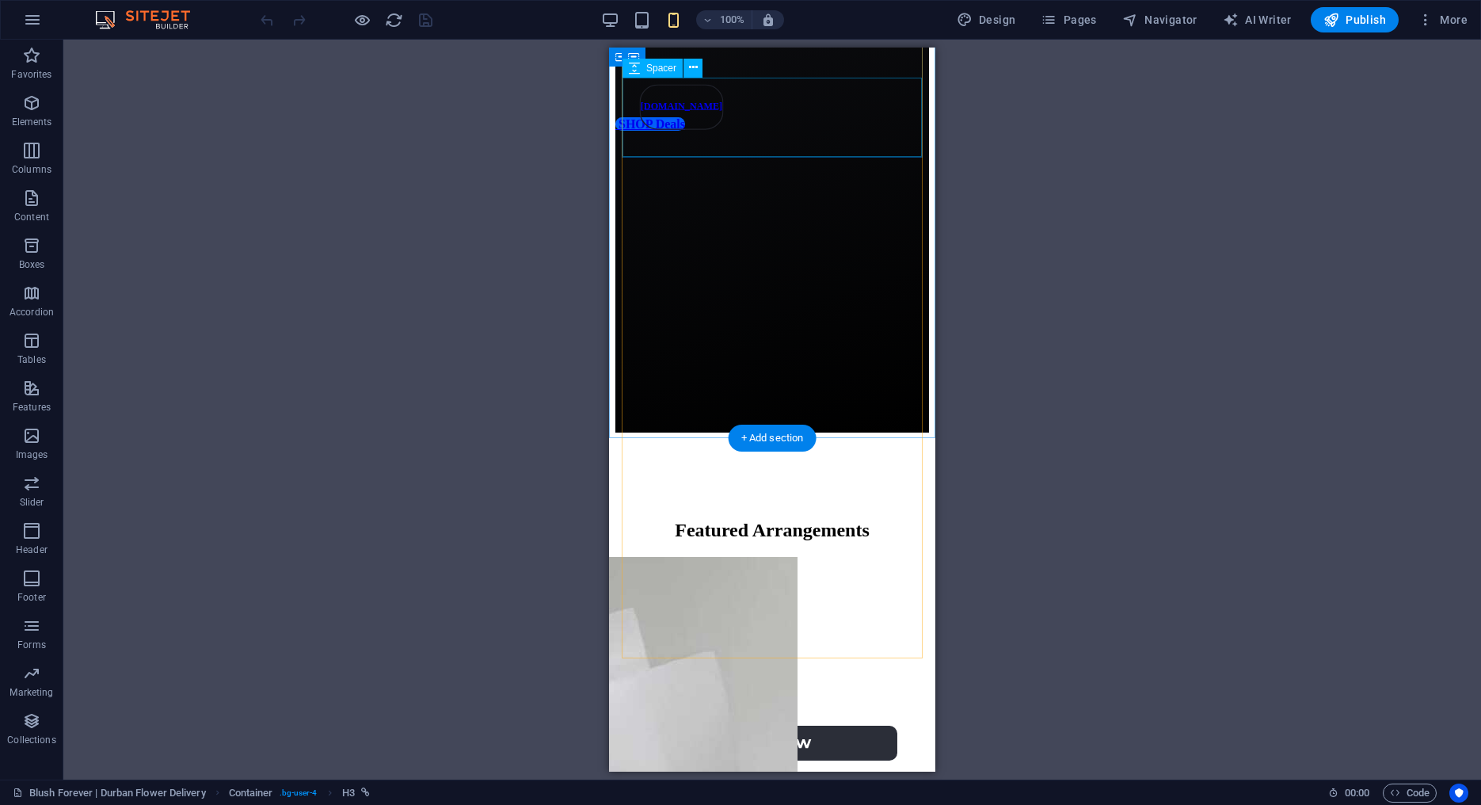
scroll to position [497, 0]
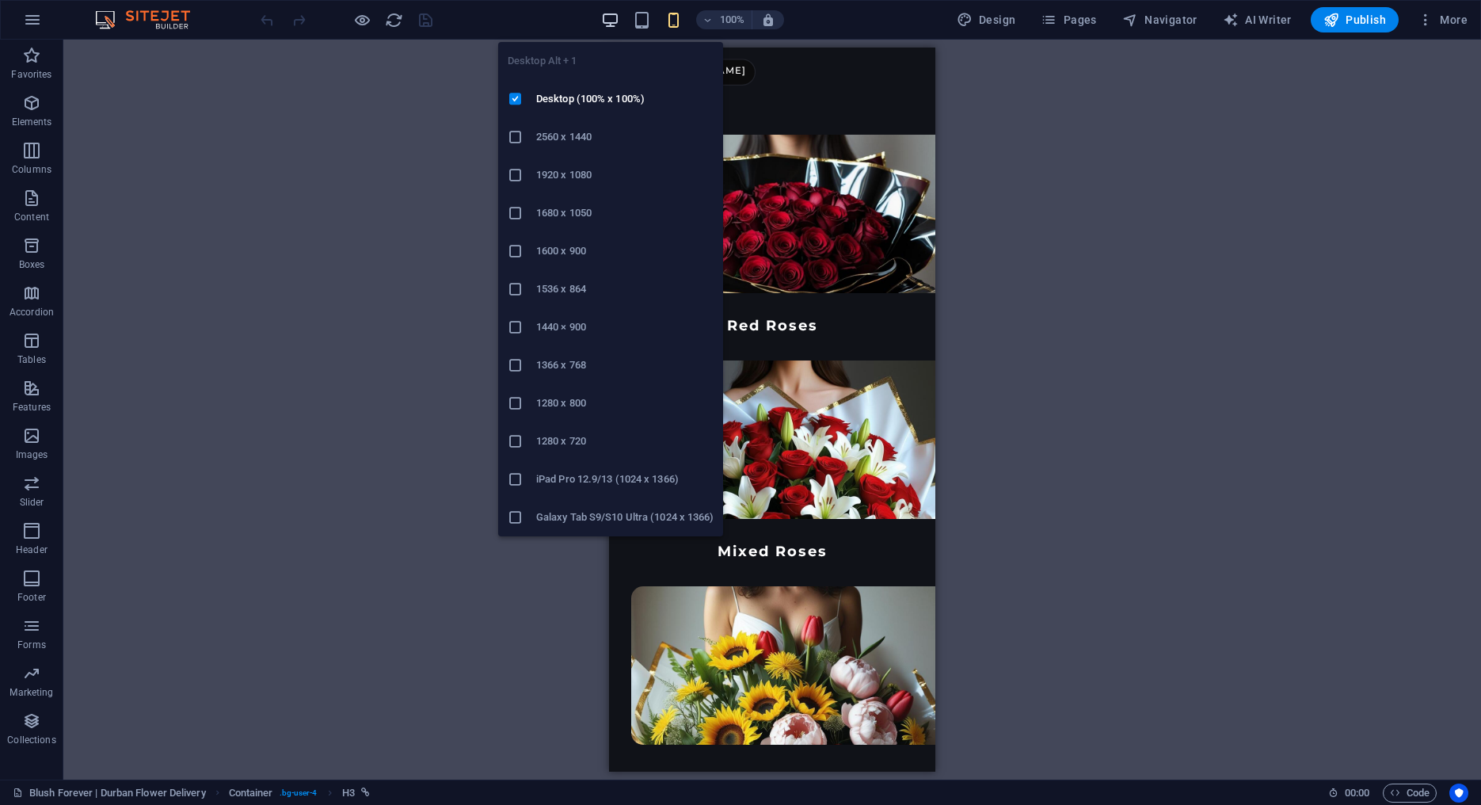
click at [619, 23] on icon "button" at bounding box center [610, 20] width 18 height 18
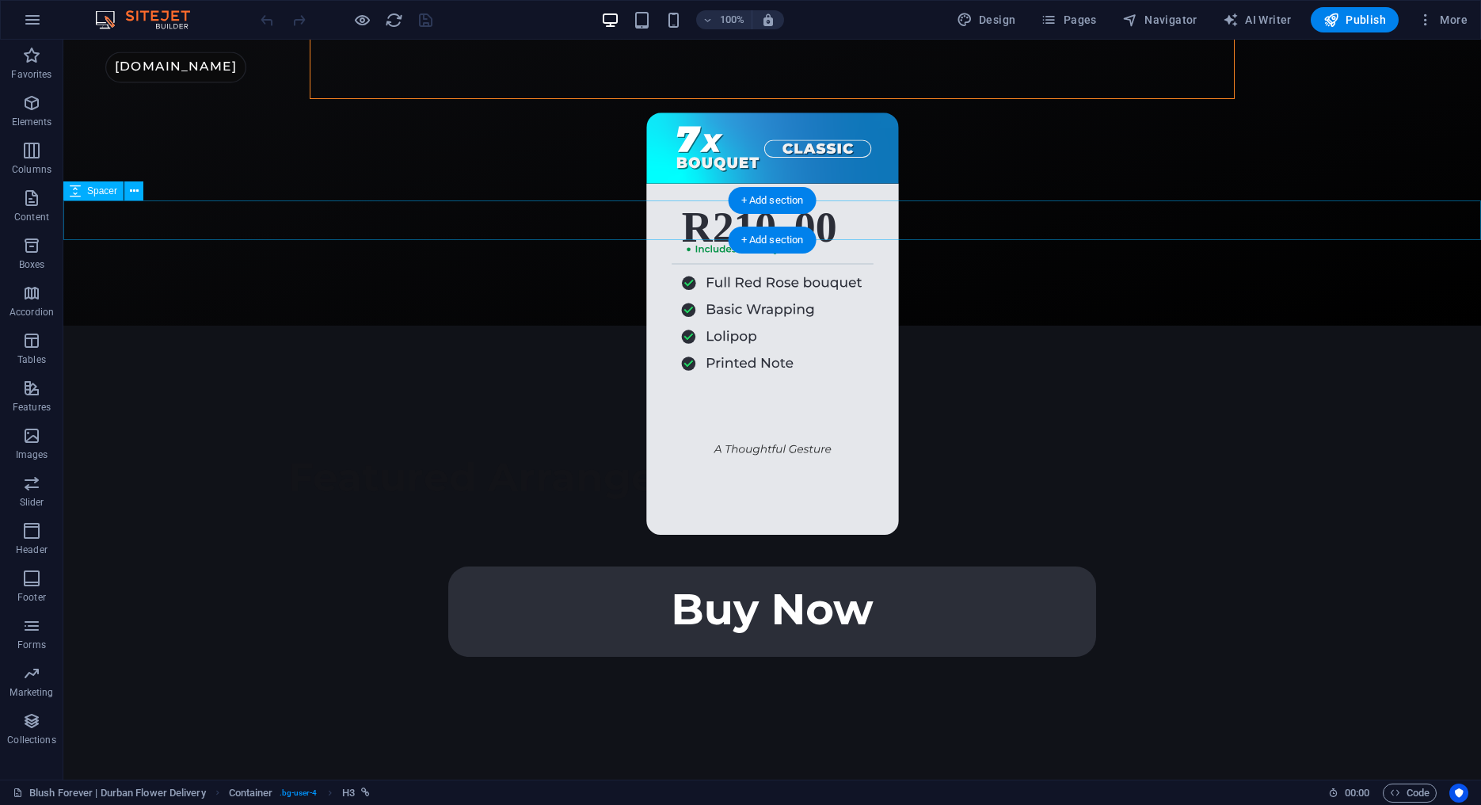
scroll to position [0, 0]
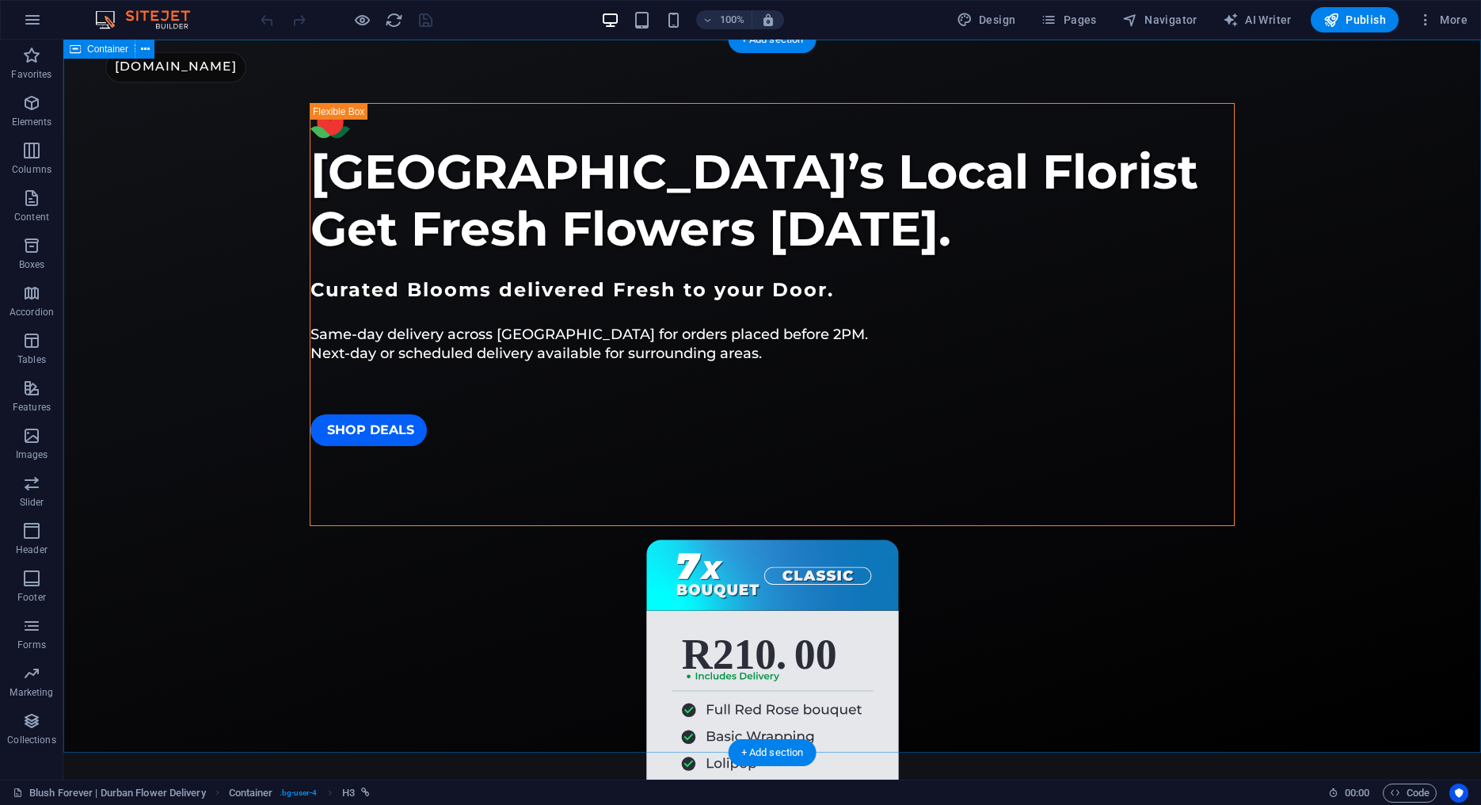
click at [208, 200] on div "Durban’s Local Florist Get Fresh Flowers Today. Curated Blooms delivered Fresh …" at bounding box center [772, 396] width 1418 height 713
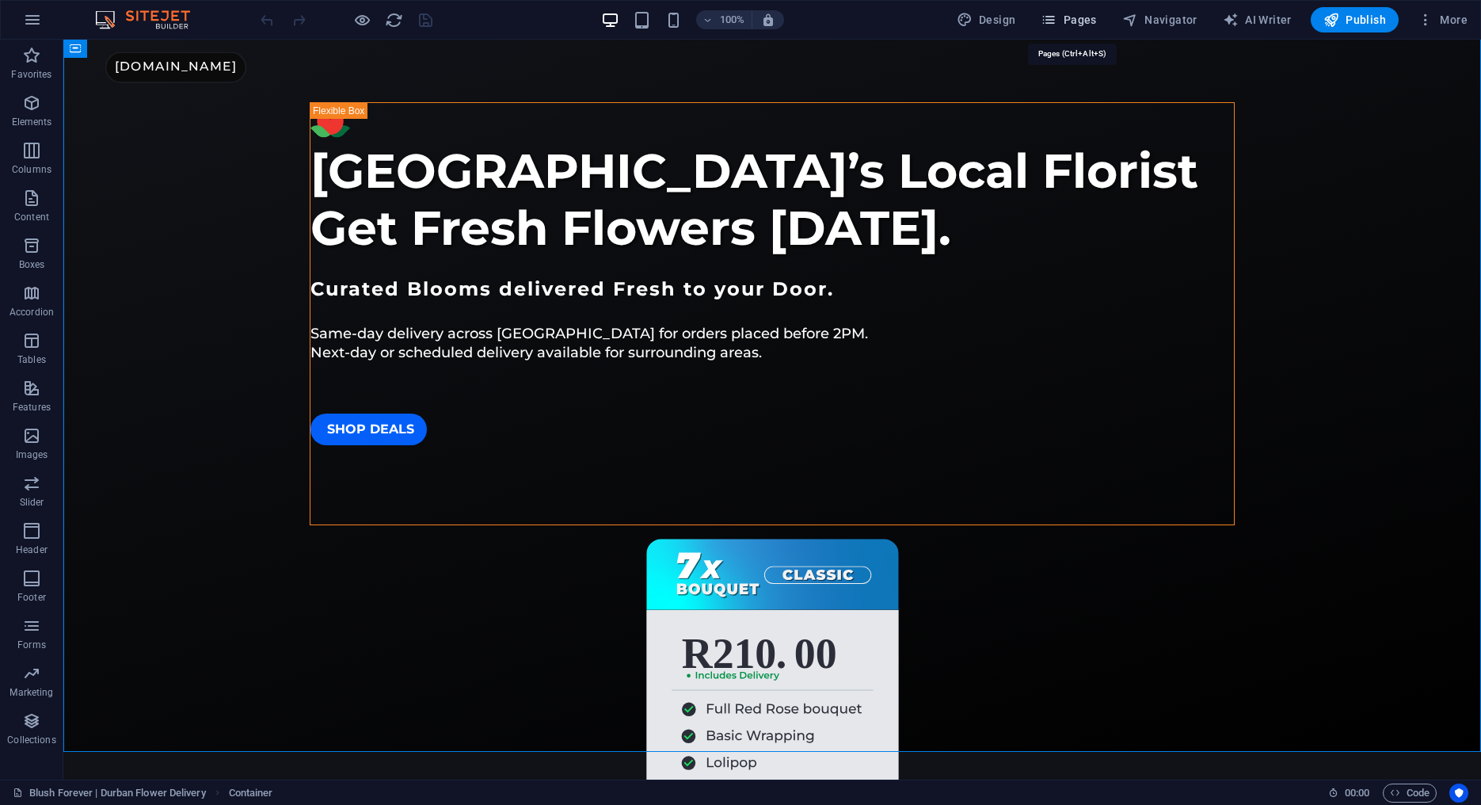
click at [1057, 16] on icon "button" at bounding box center [1049, 20] width 16 height 16
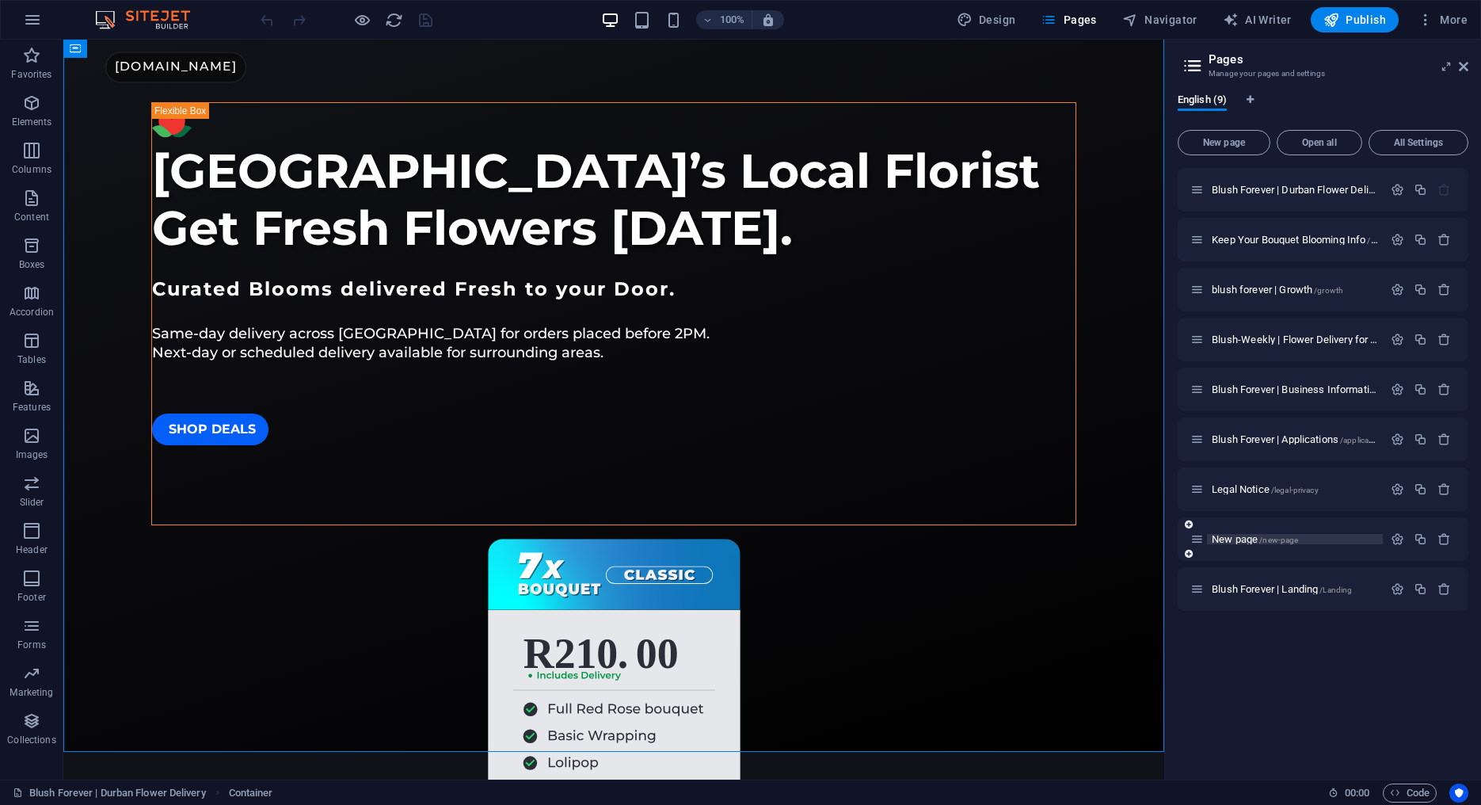
click at [1249, 539] on span "New page /new-page" at bounding box center [1255, 539] width 86 height 12
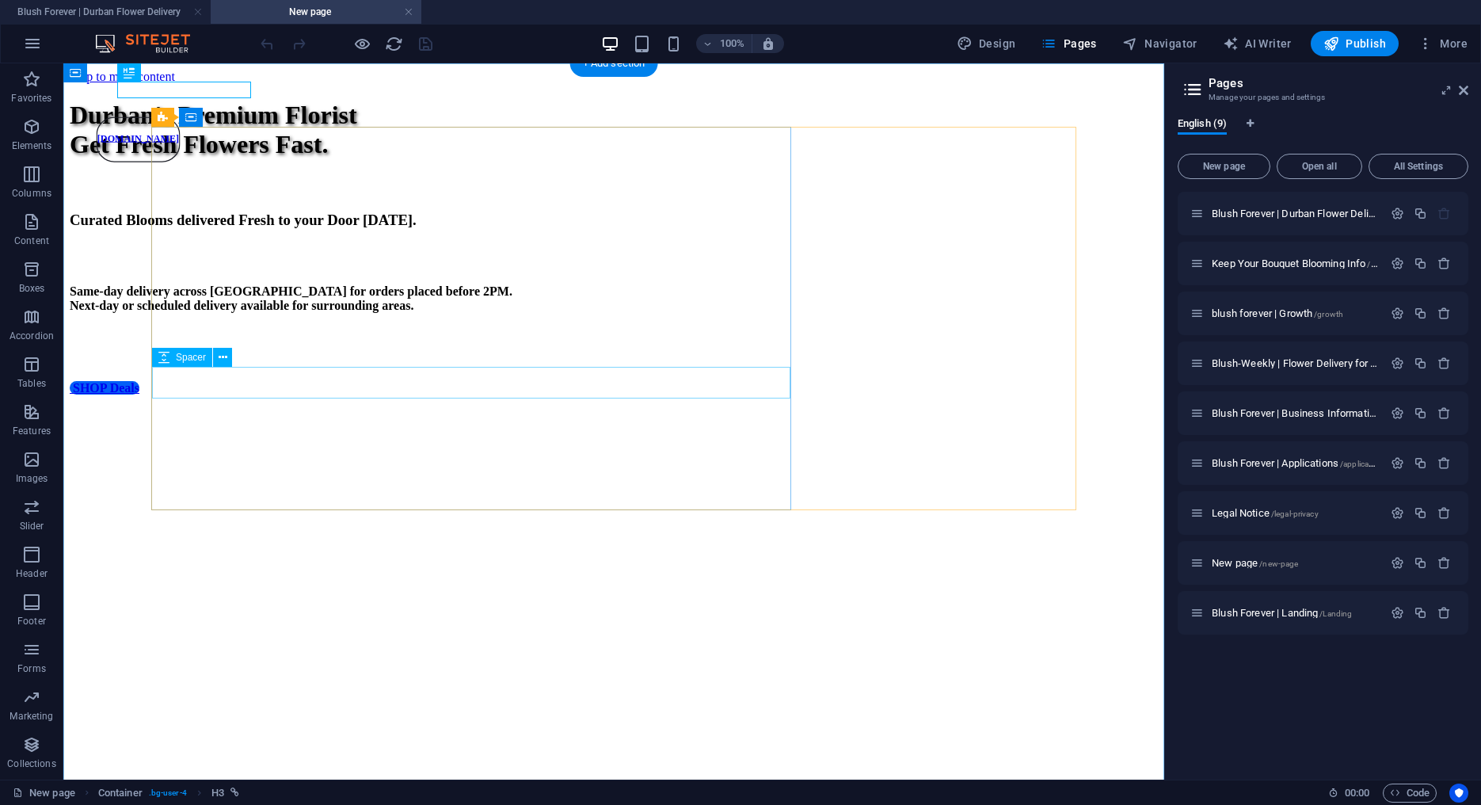
scroll to position [0, 0]
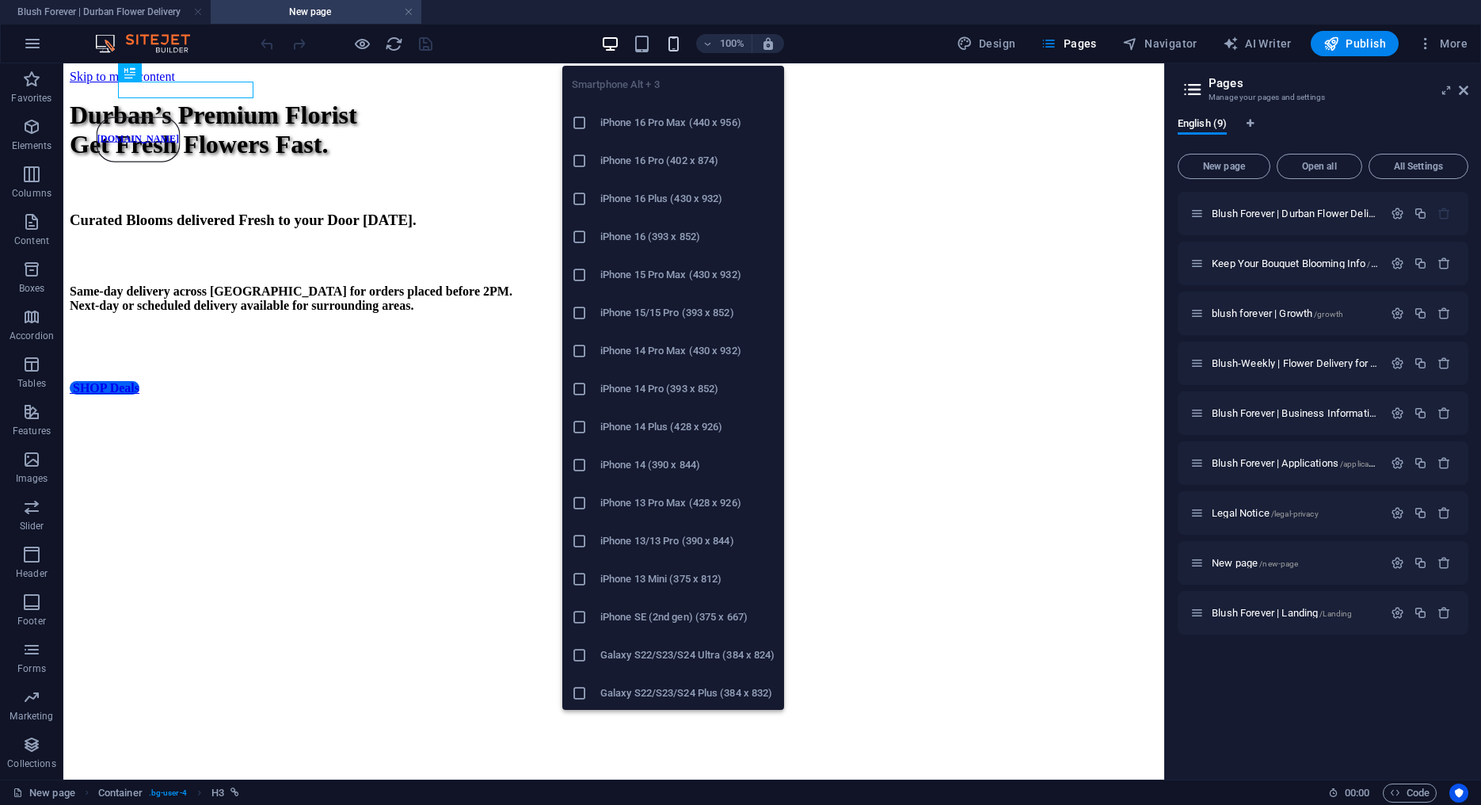
click at [677, 41] on icon "button" at bounding box center [674, 44] width 18 height 18
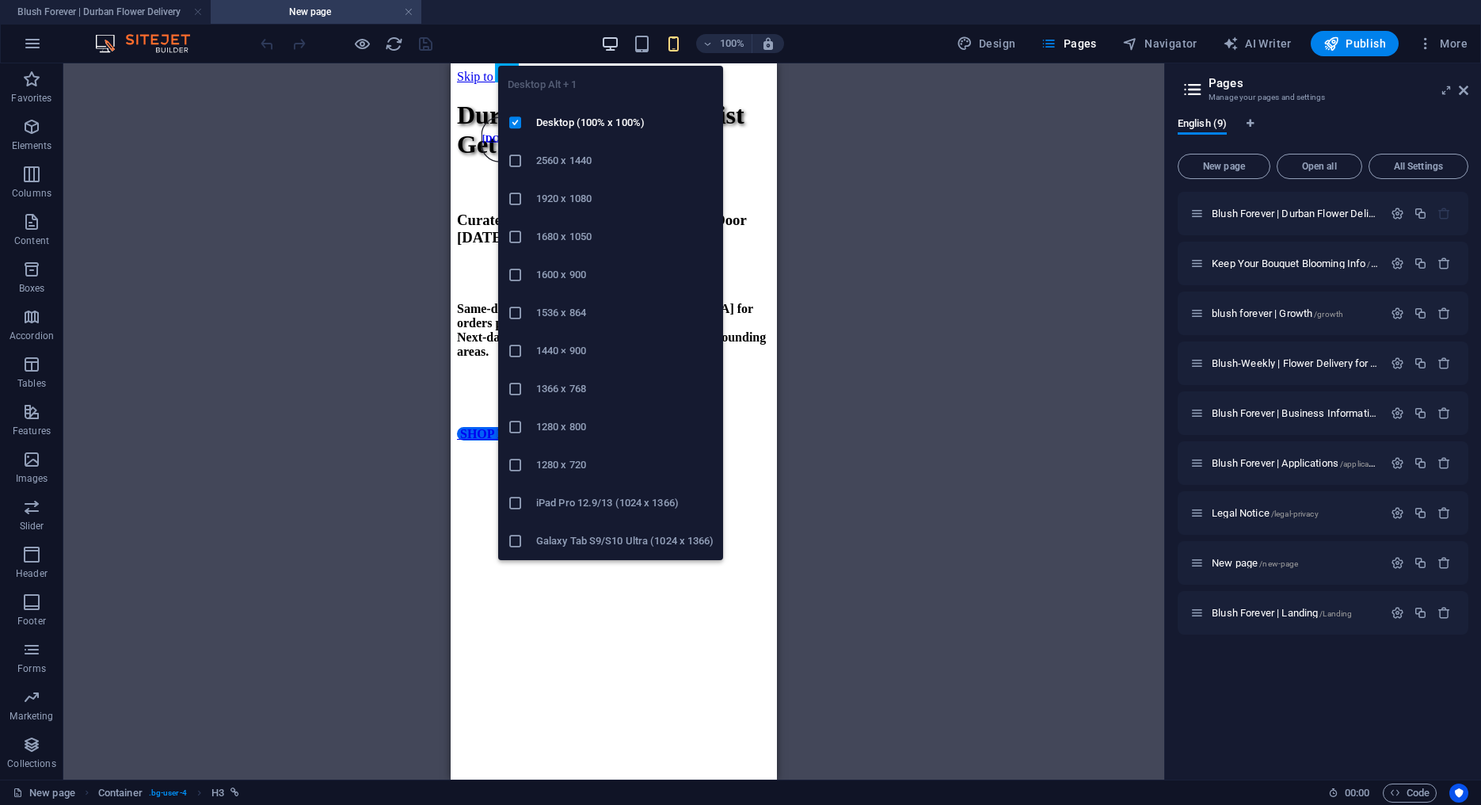
click at [612, 42] on icon "button" at bounding box center [610, 44] width 18 height 18
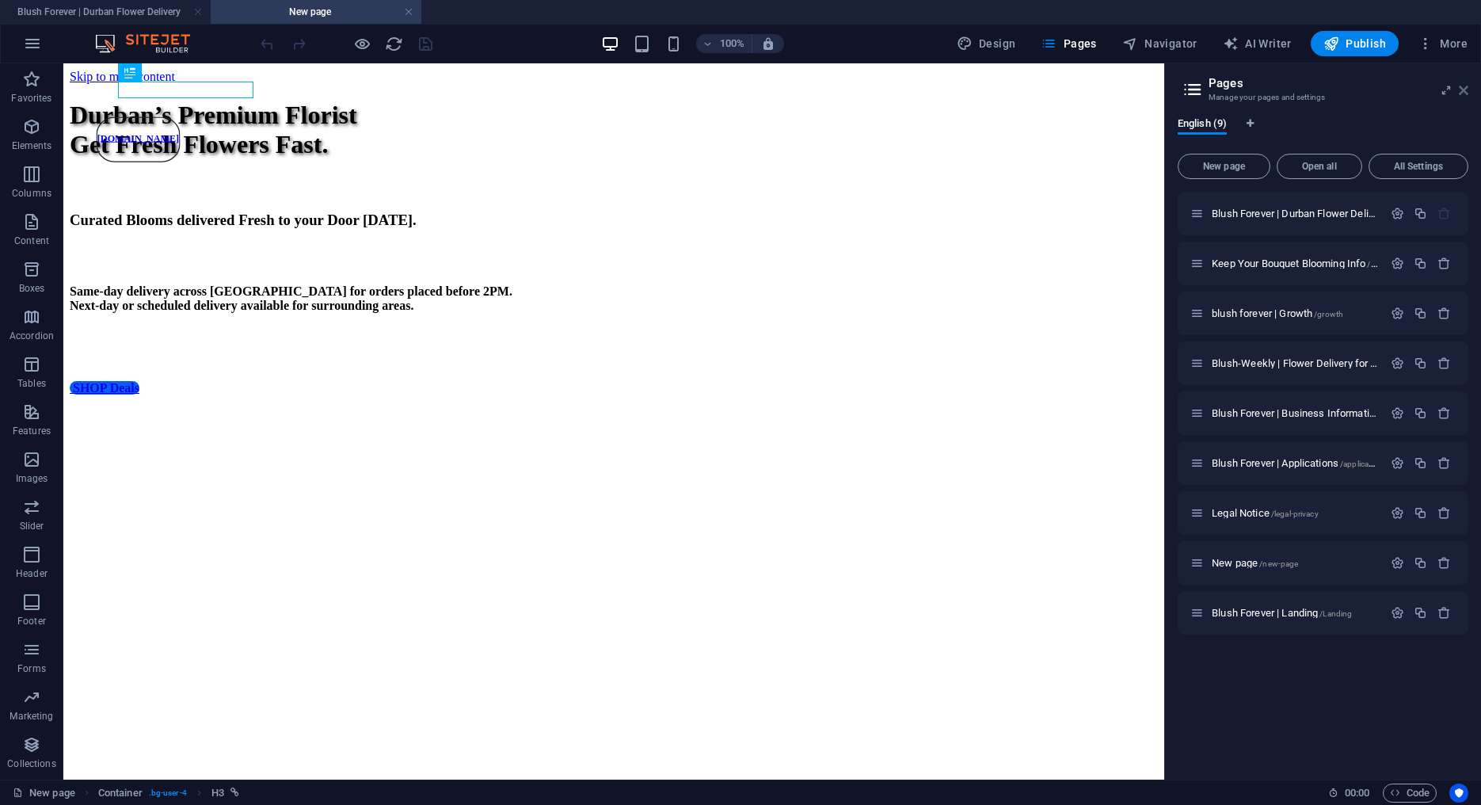
click at [1465, 90] on icon at bounding box center [1464, 90] width 10 height 13
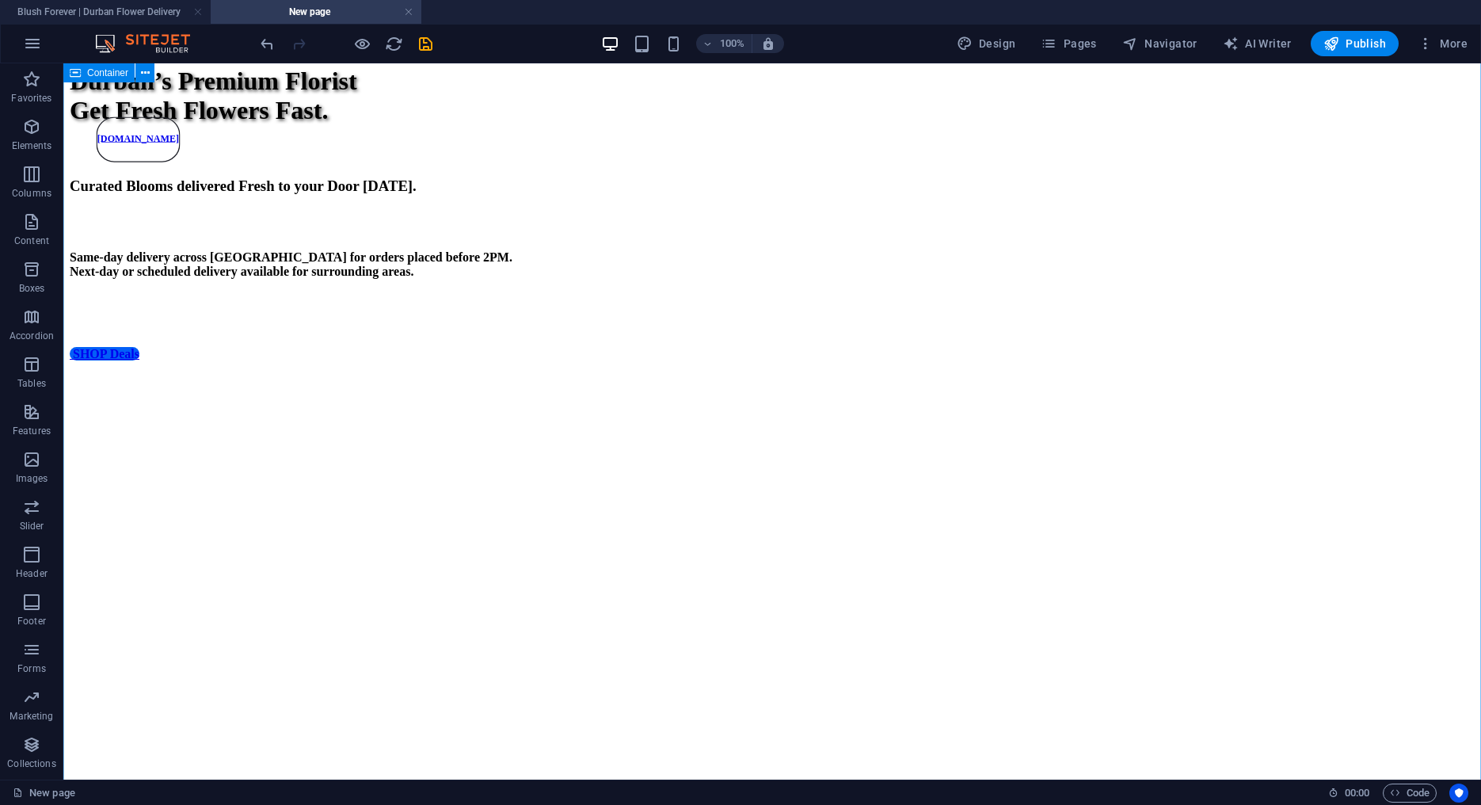
scroll to position [36, 0]
click at [113, 24] on header "100% Design Pages Navigator AI Writer Publish More" at bounding box center [740, 44] width 1481 height 40
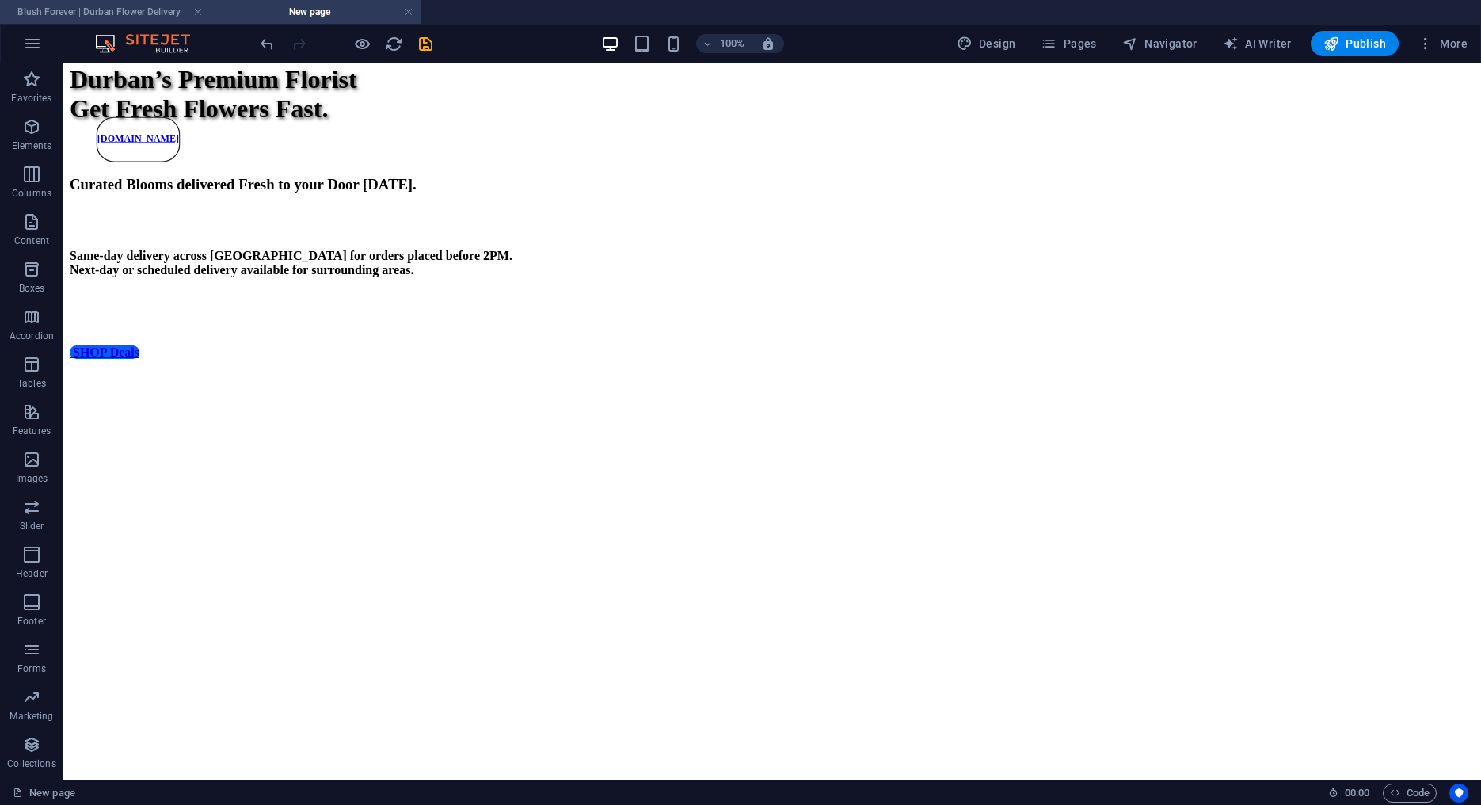
click at [120, 17] on h4 "Blush Forever | Durban Flower Delivery" at bounding box center [105, 11] width 211 height 17
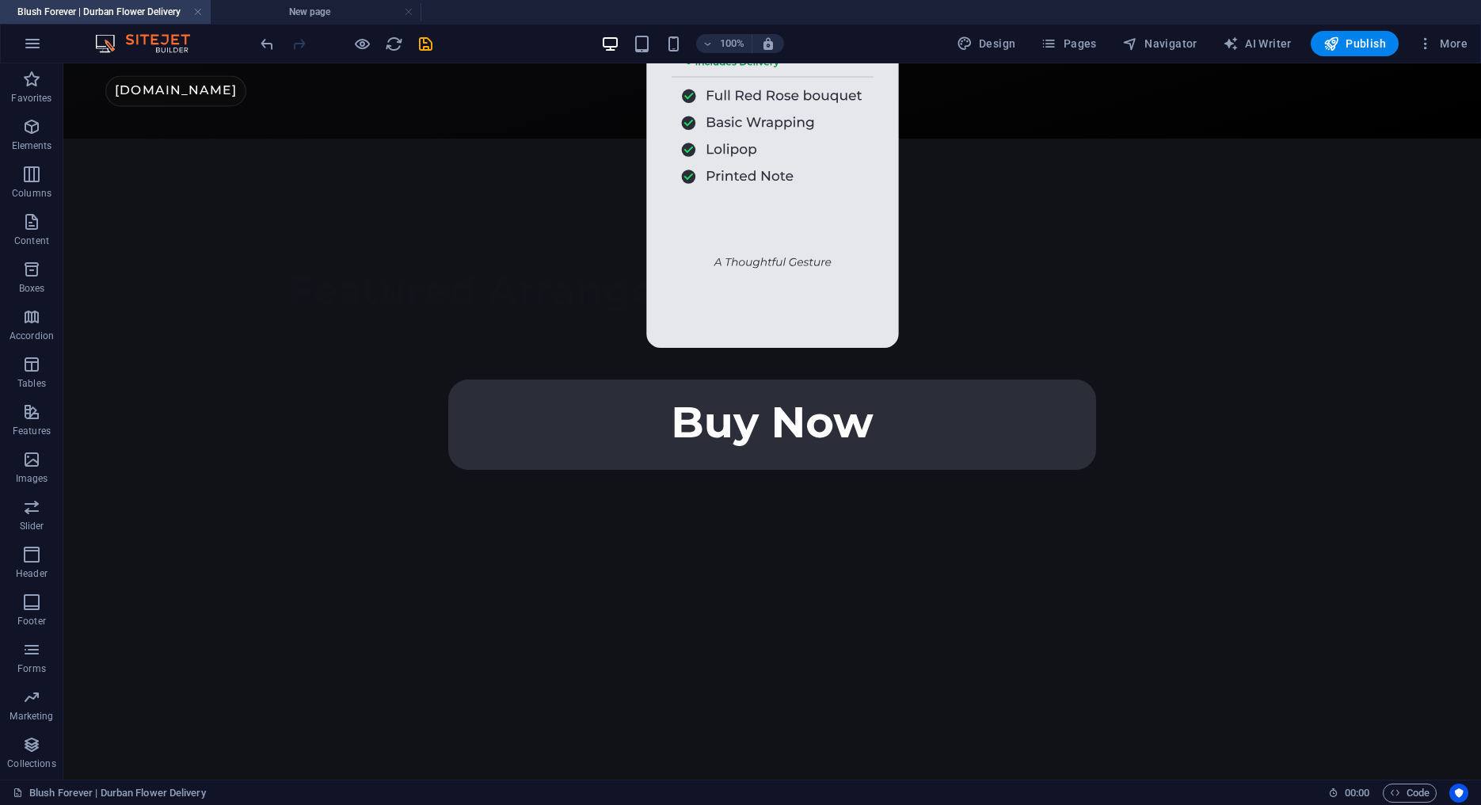
scroll to position [575, 0]
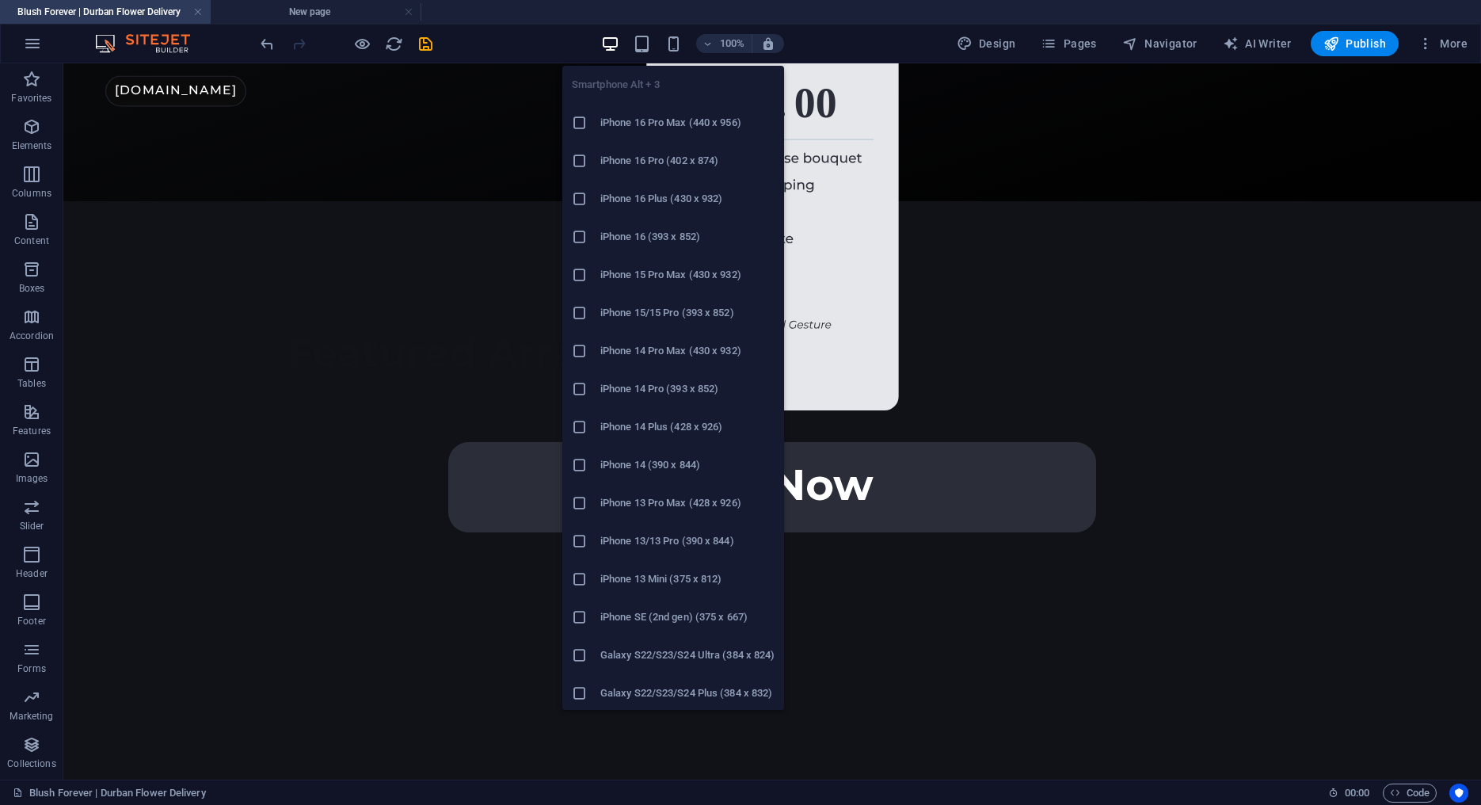
drag, startPoint x: 676, startPoint y: 42, endPoint x: 700, endPoint y: 51, distance: 26.1
click at [676, 42] on icon "button" at bounding box center [674, 44] width 18 height 18
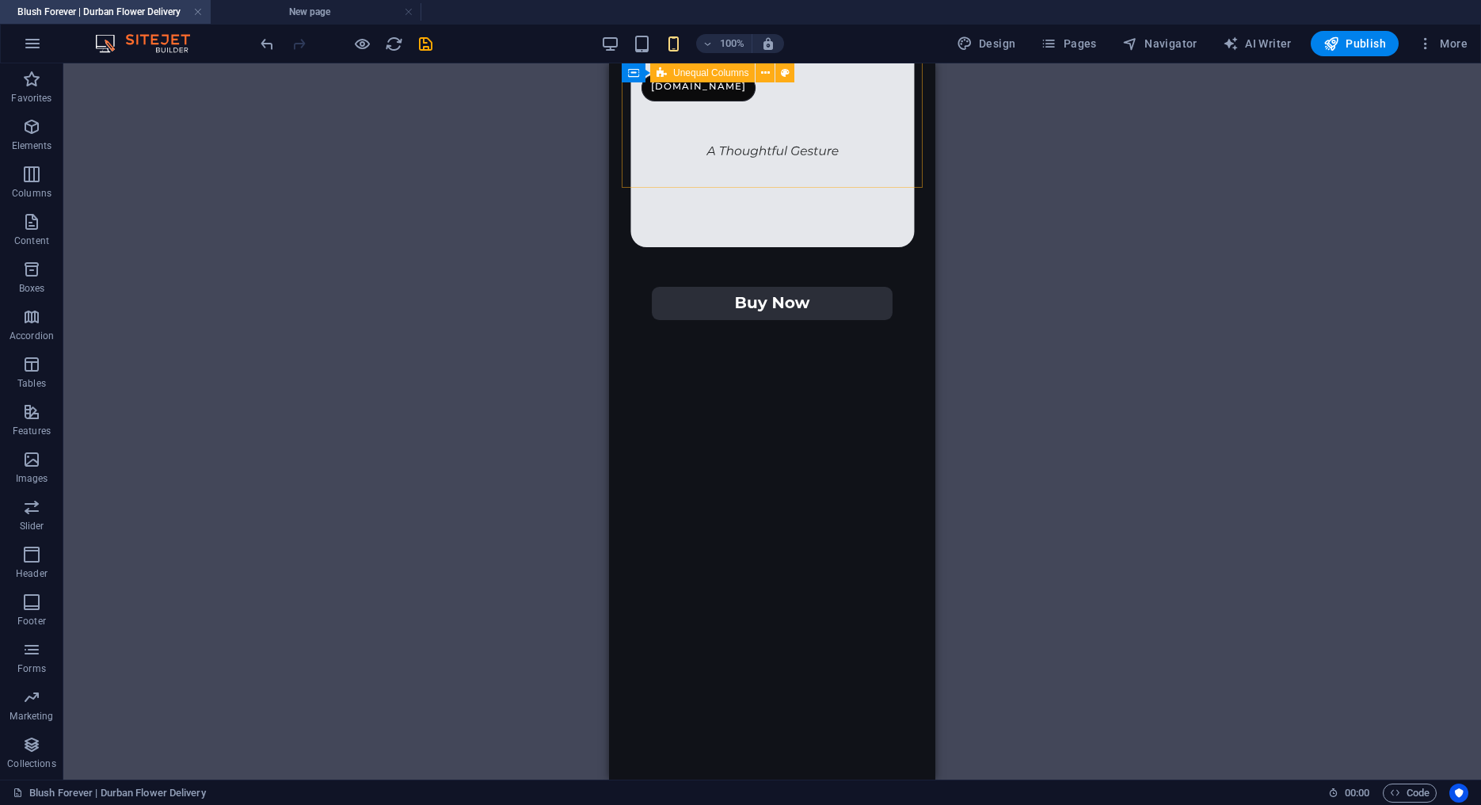
scroll to position [578, 0]
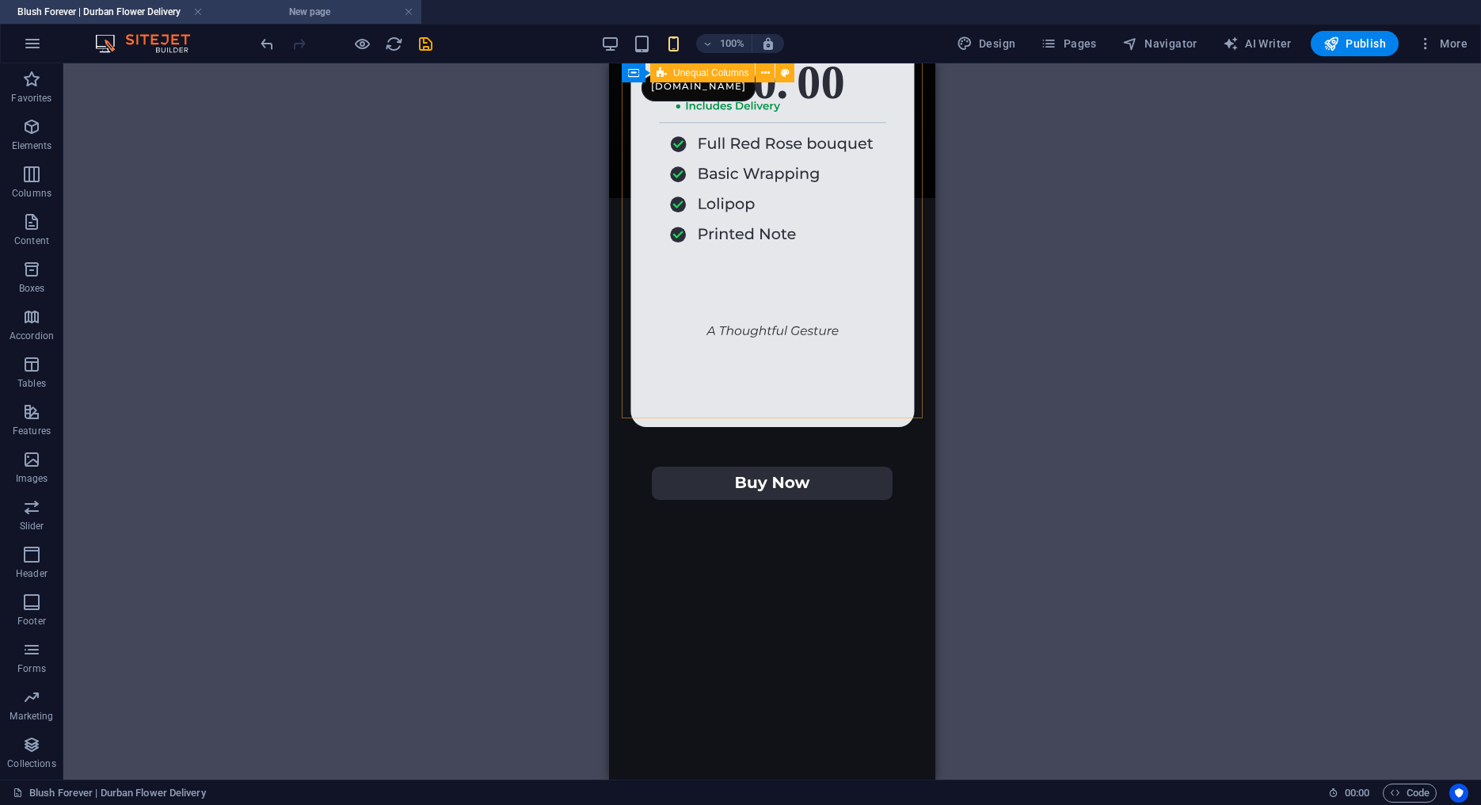
click at [305, 16] on h4 "New page" at bounding box center [316, 11] width 211 height 17
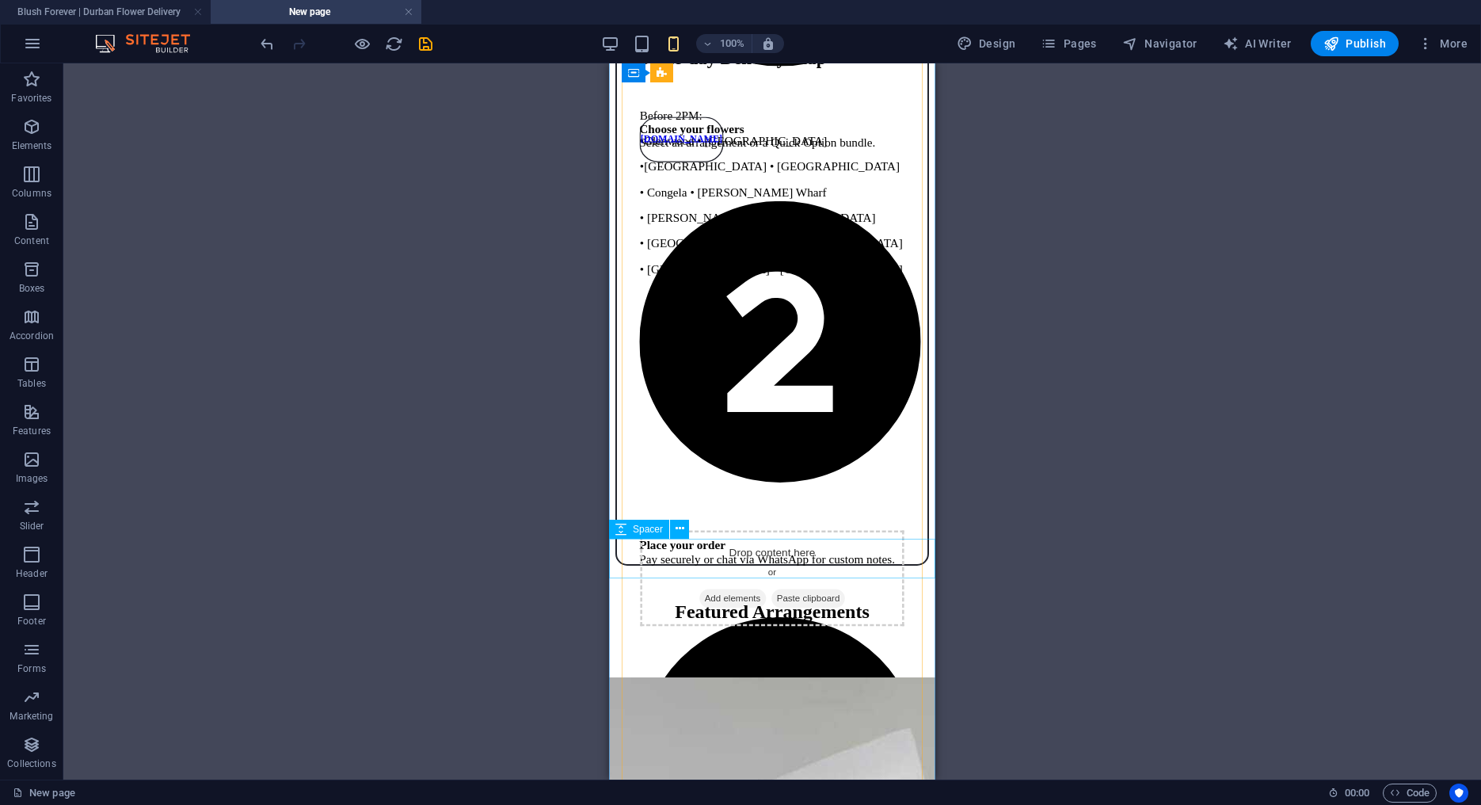
scroll to position [1674, 0]
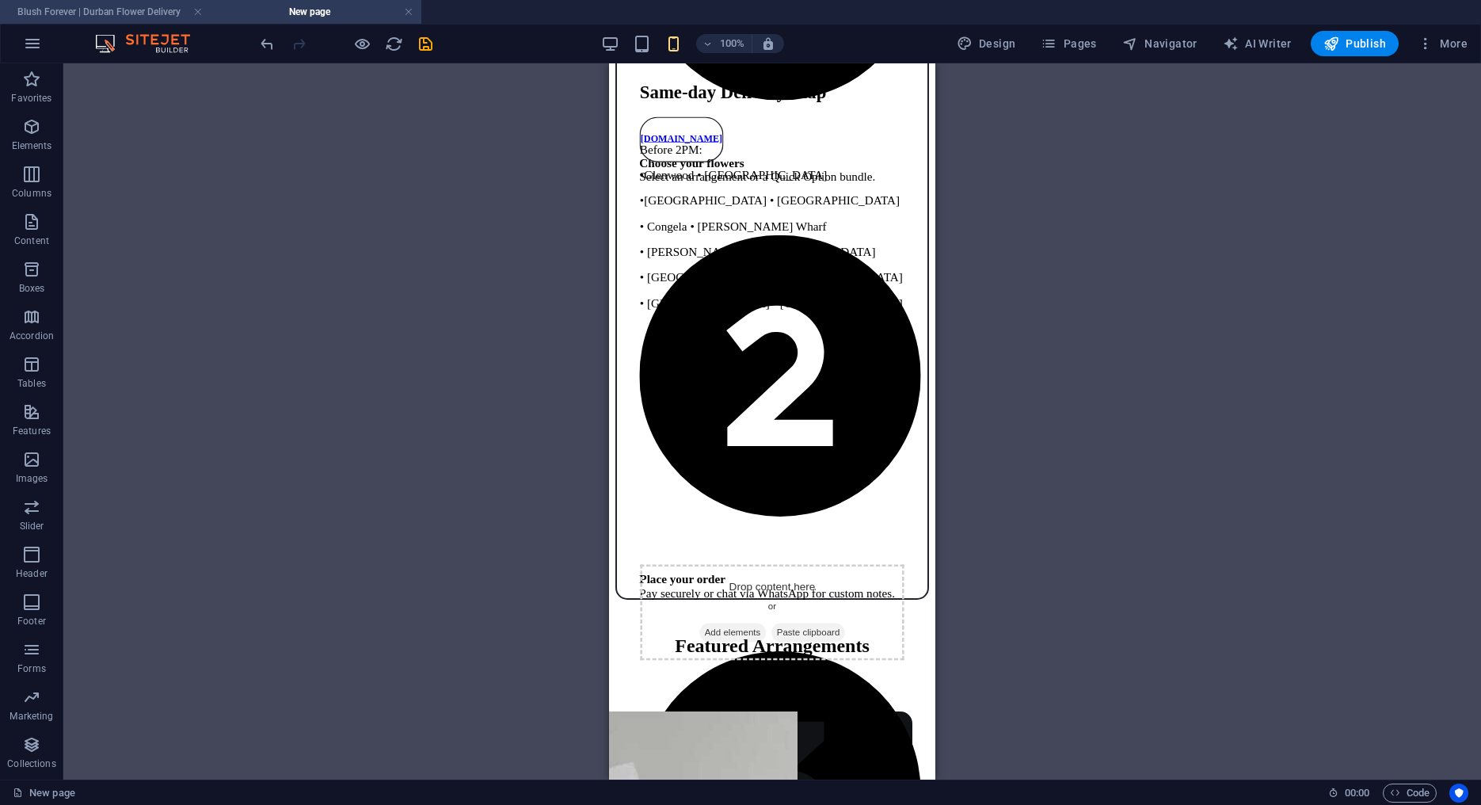
click at [114, 7] on h4 "Blush Forever | Durban Flower Delivery" at bounding box center [105, 11] width 211 height 17
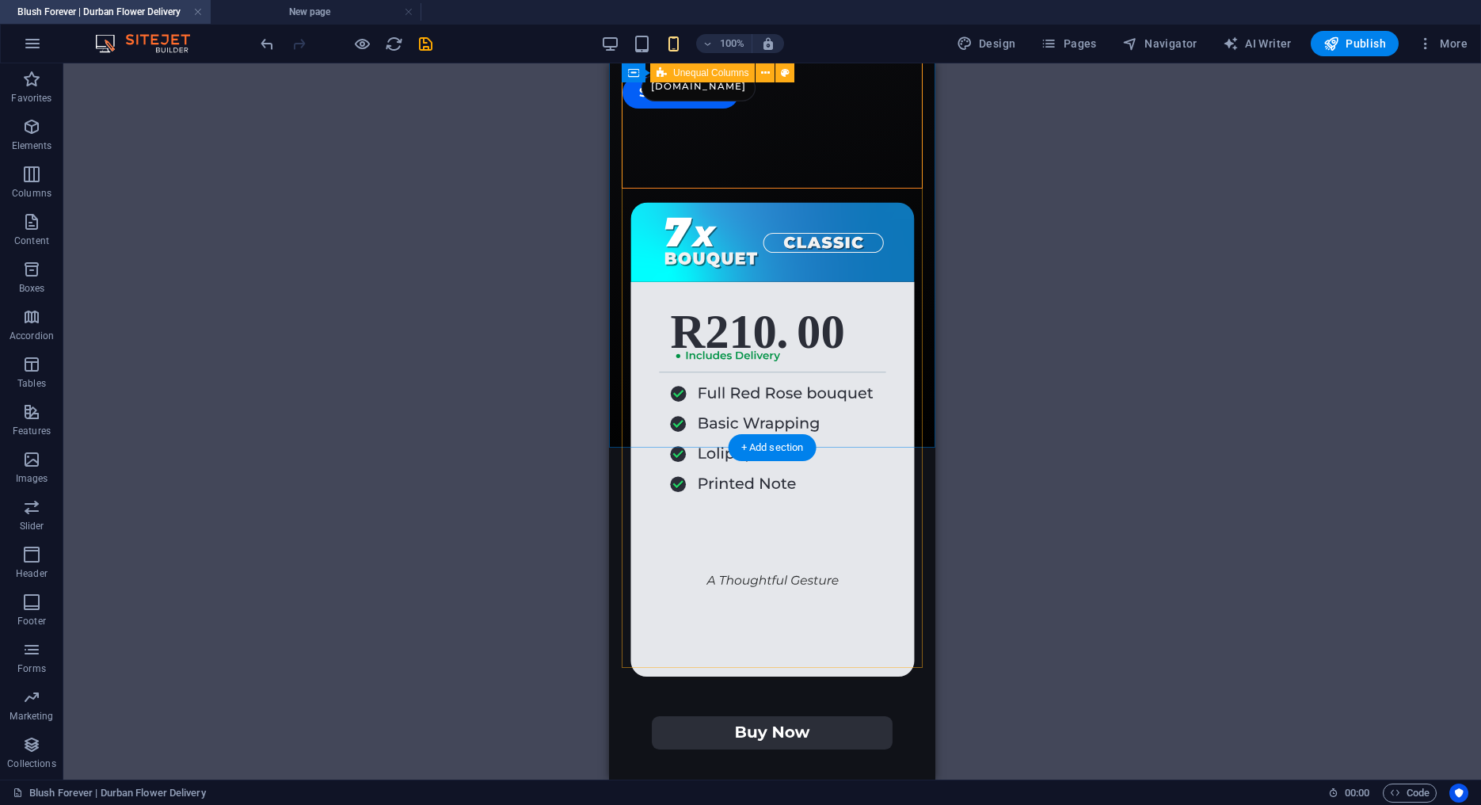
scroll to position [0, 0]
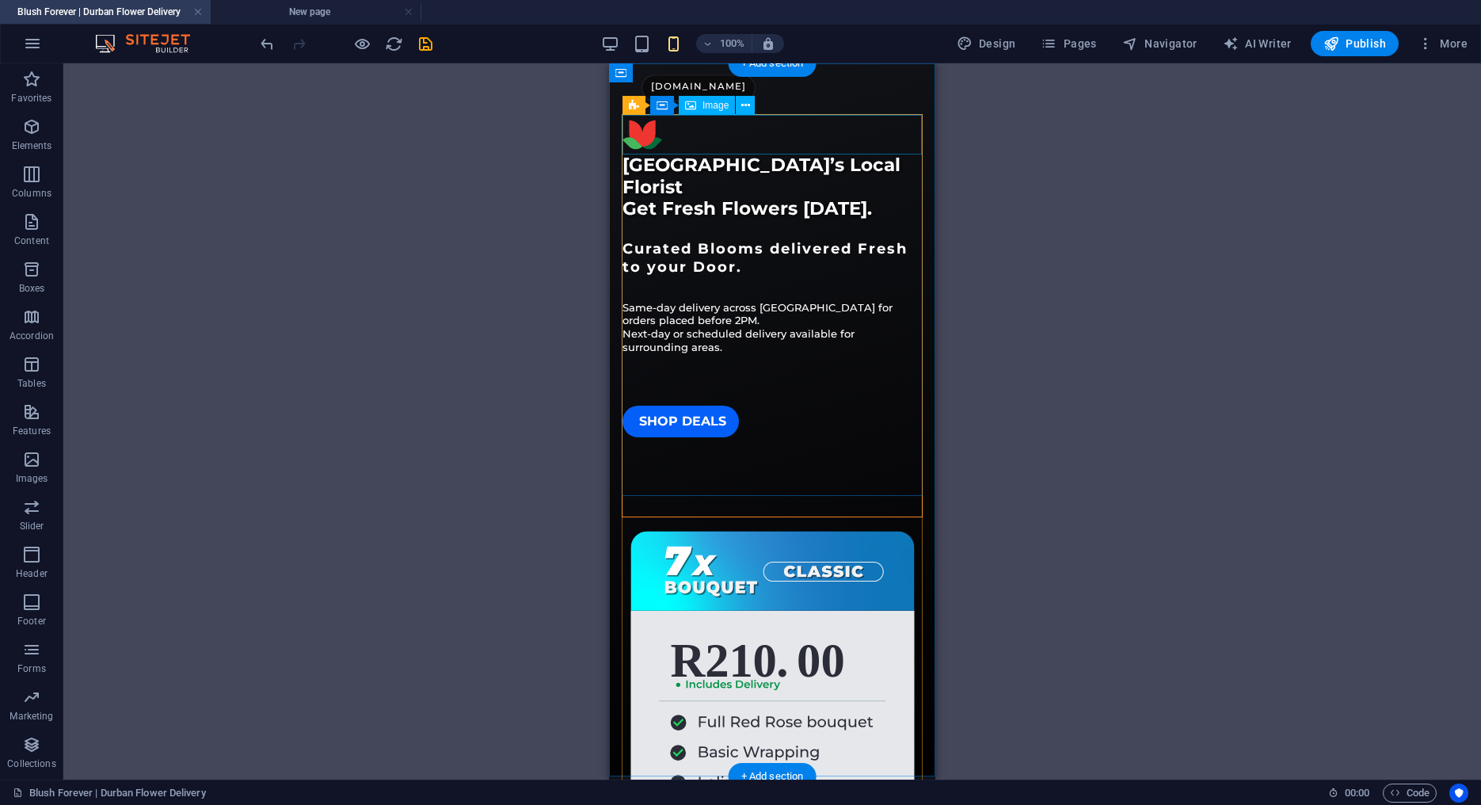
click at [664, 134] on figure at bounding box center [772, 135] width 299 height 40
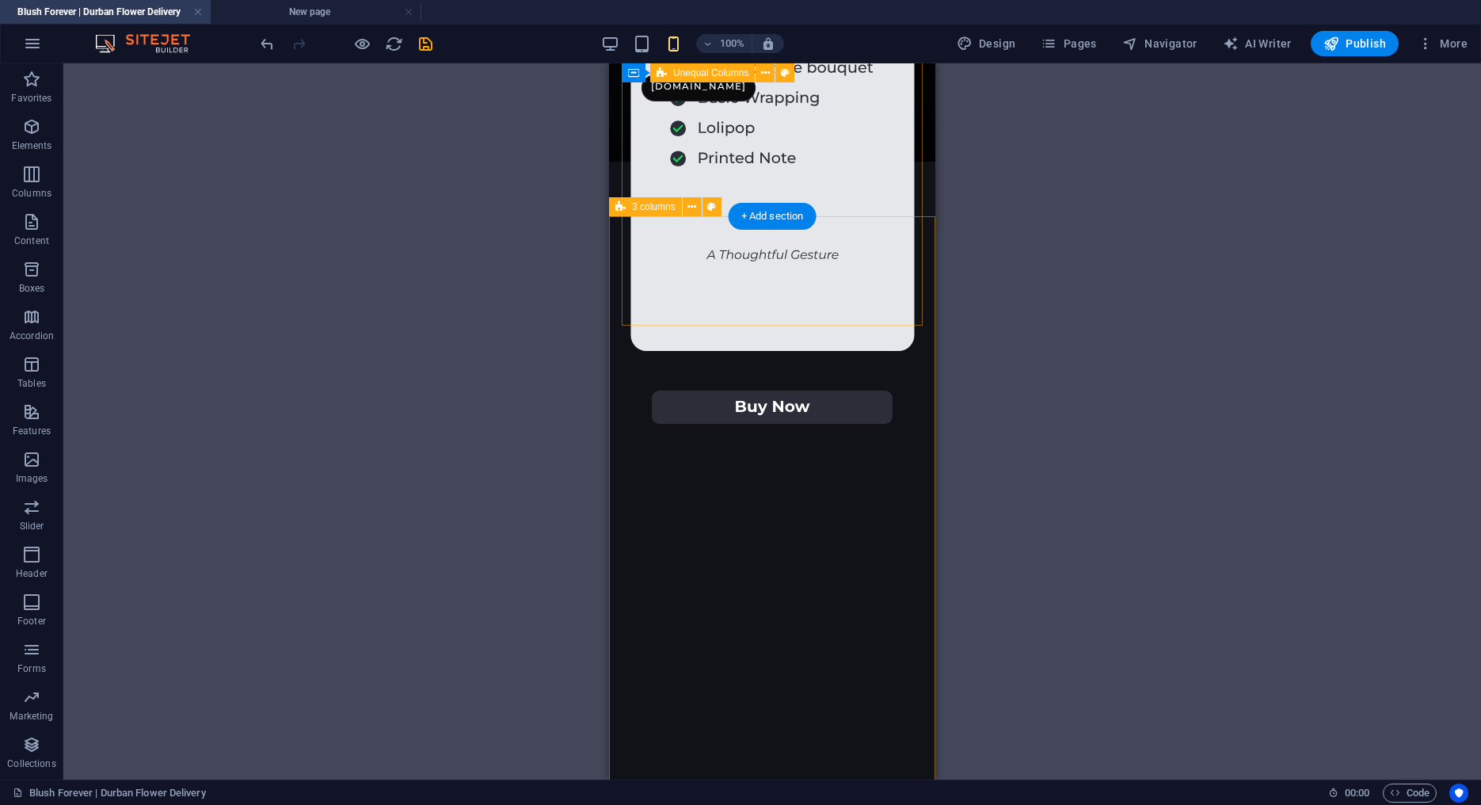
scroll to position [527, 0]
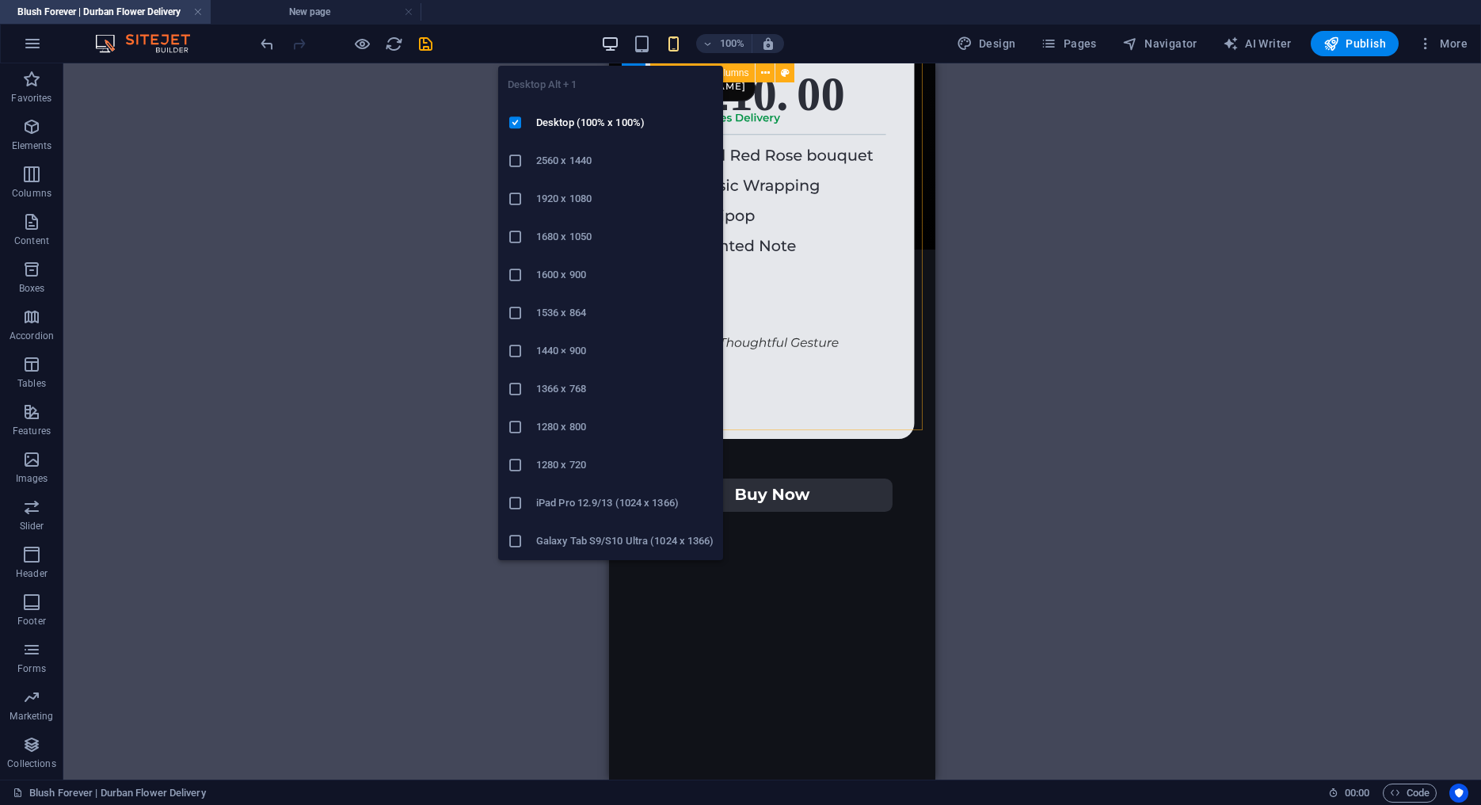
drag, startPoint x: 612, startPoint y: 44, endPoint x: 627, endPoint y: 9, distance: 39.0
click at [612, 44] on icon "button" at bounding box center [610, 44] width 18 height 18
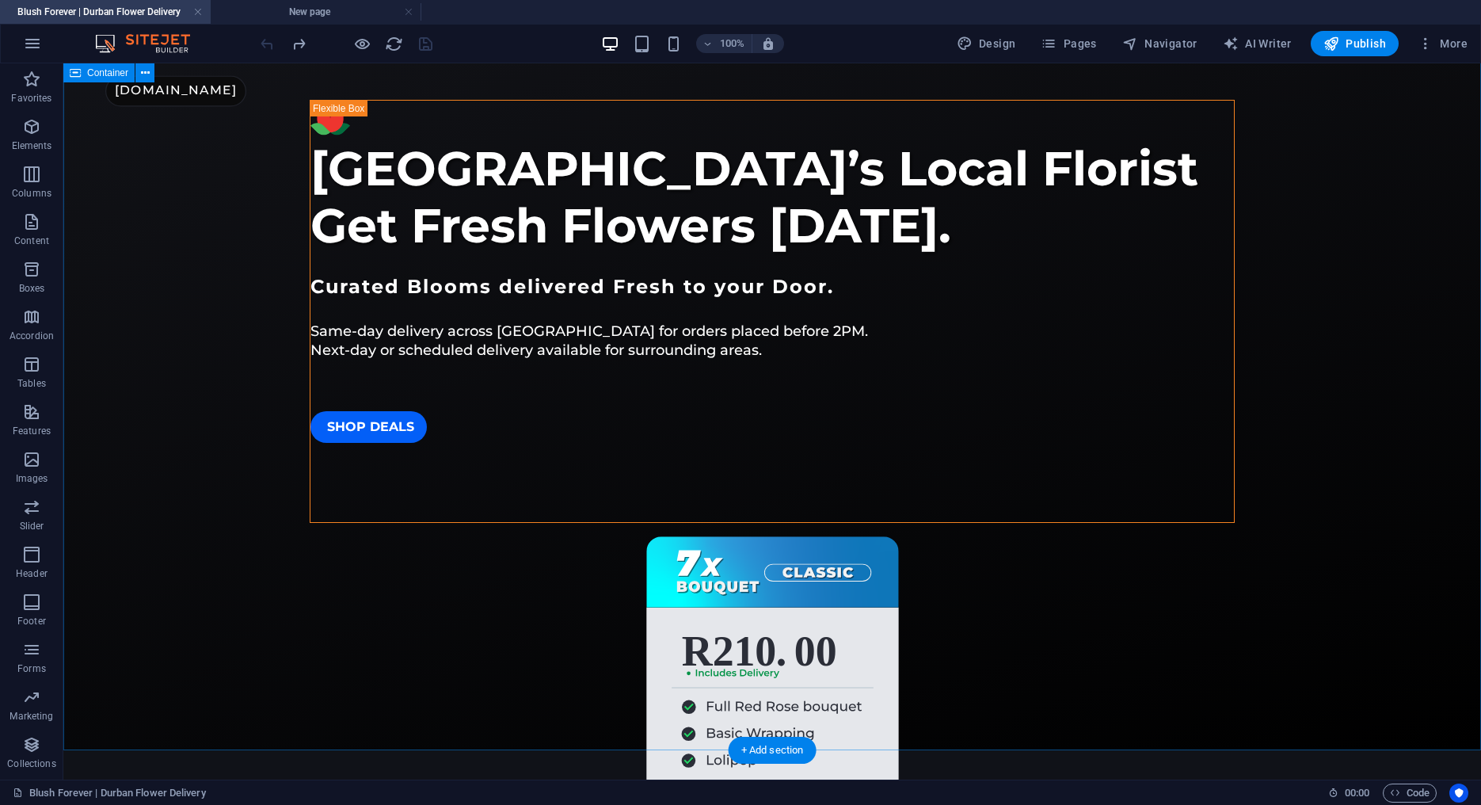
scroll to position [0, 0]
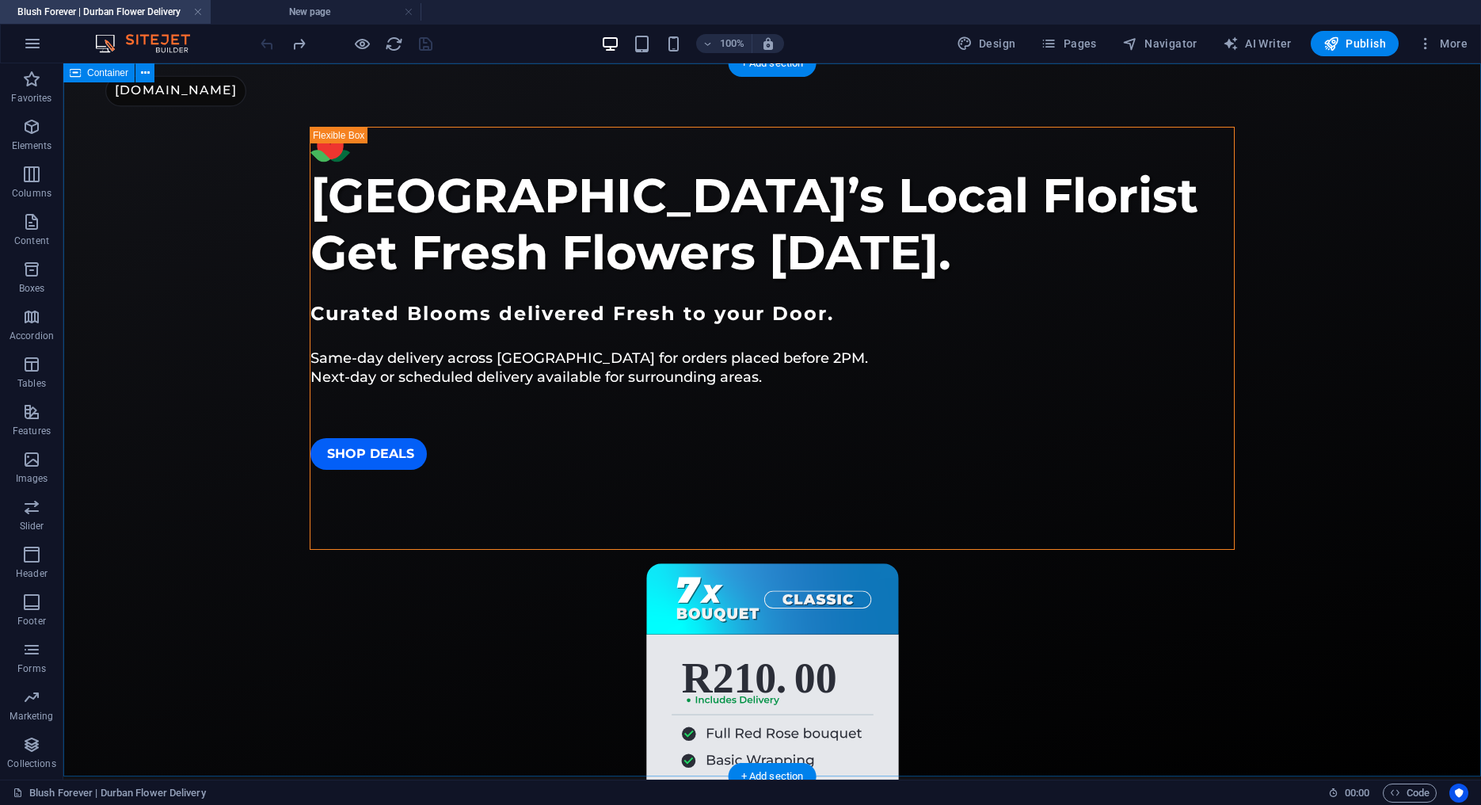
click at [215, 250] on div "Durban’s Local Florist Get Fresh Flowers Today. Curated Blooms delivered Fresh …" at bounding box center [772, 419] width 1418 height 713
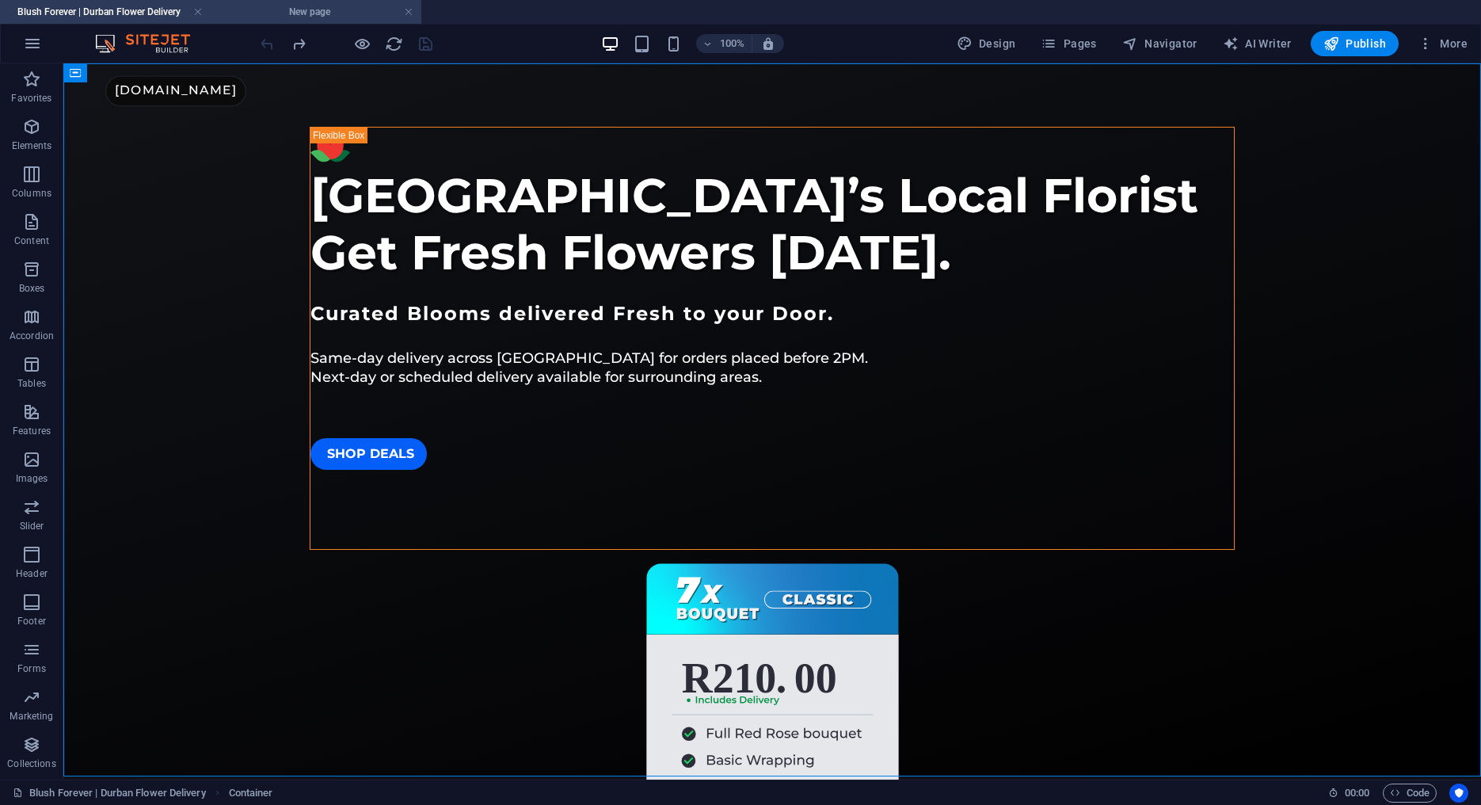
click at [323, 12] on h4 "New page" at bounding box center [316, 11] width 211 height 17
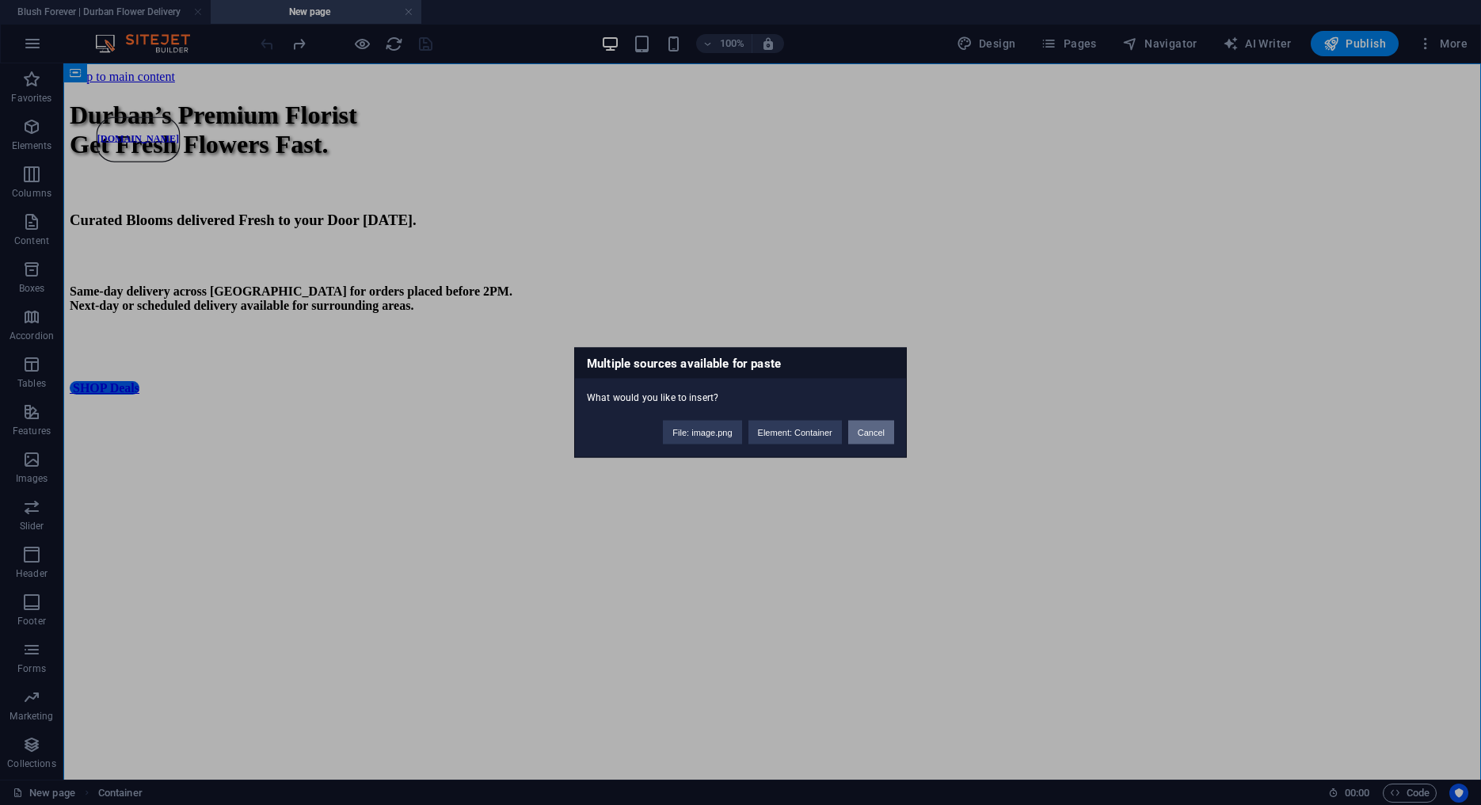
drag, startPoint x: 875, startPoint y: 431, endPoint x: 821, endPoint y: 362, distance: 87.5
click at [875, 431] on button "Cancel" at bounding box center [871, 433] width 46 height 24
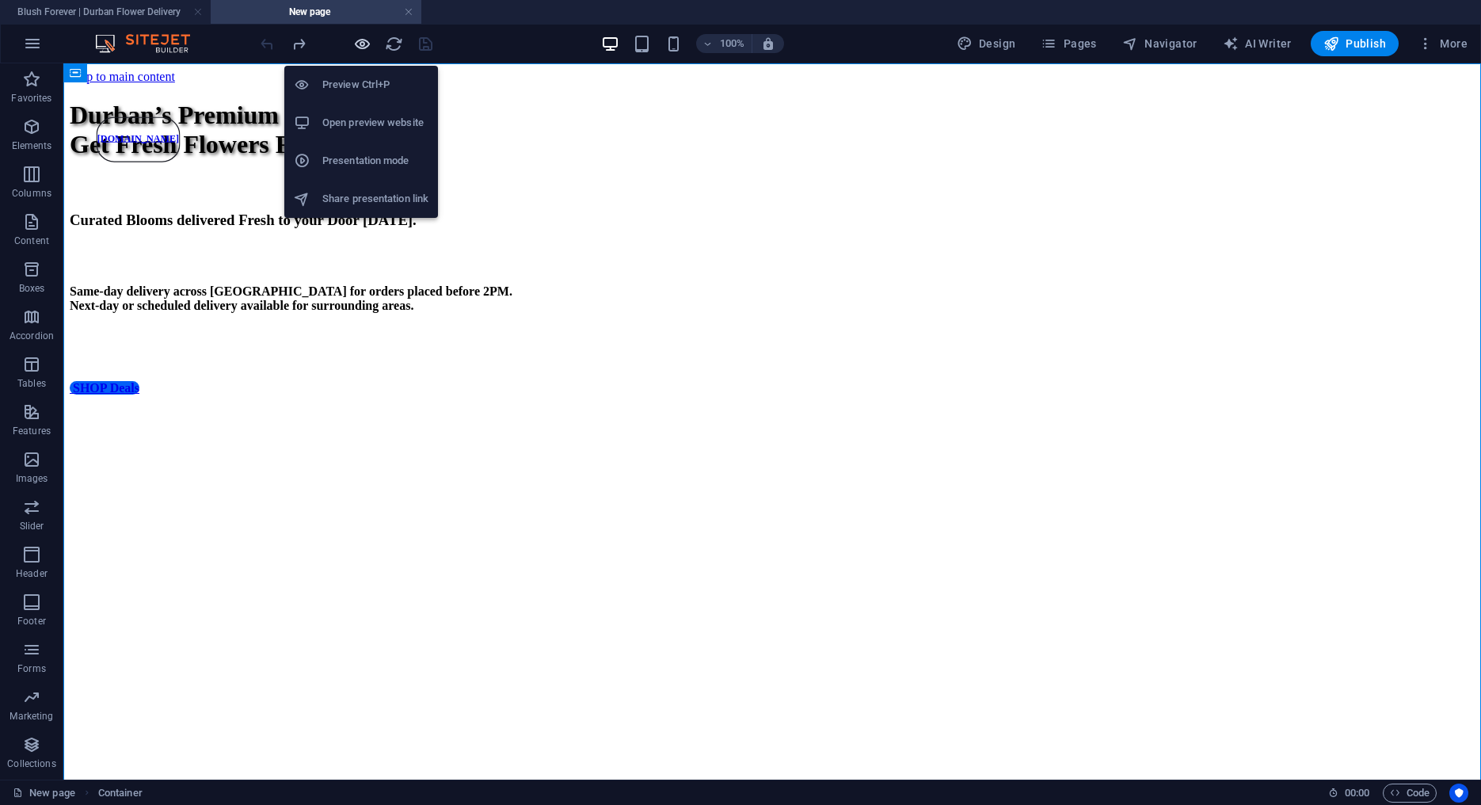
click at [358, 41] on icon "button" at bounding box center [362, 44] width 18 height 18
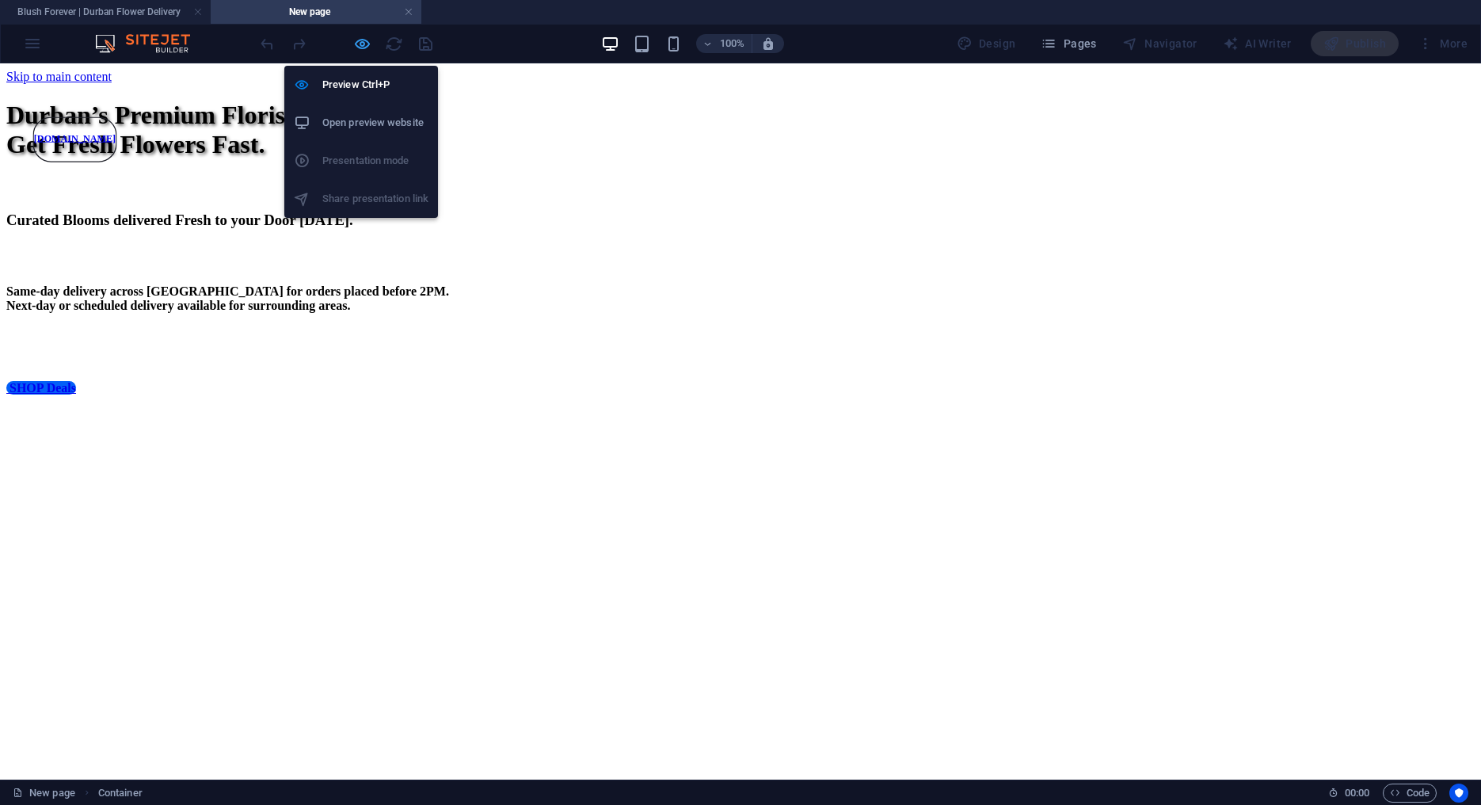
click at [359, 45] on icon "button" at bounding box center [362, 44] width 18 height 18
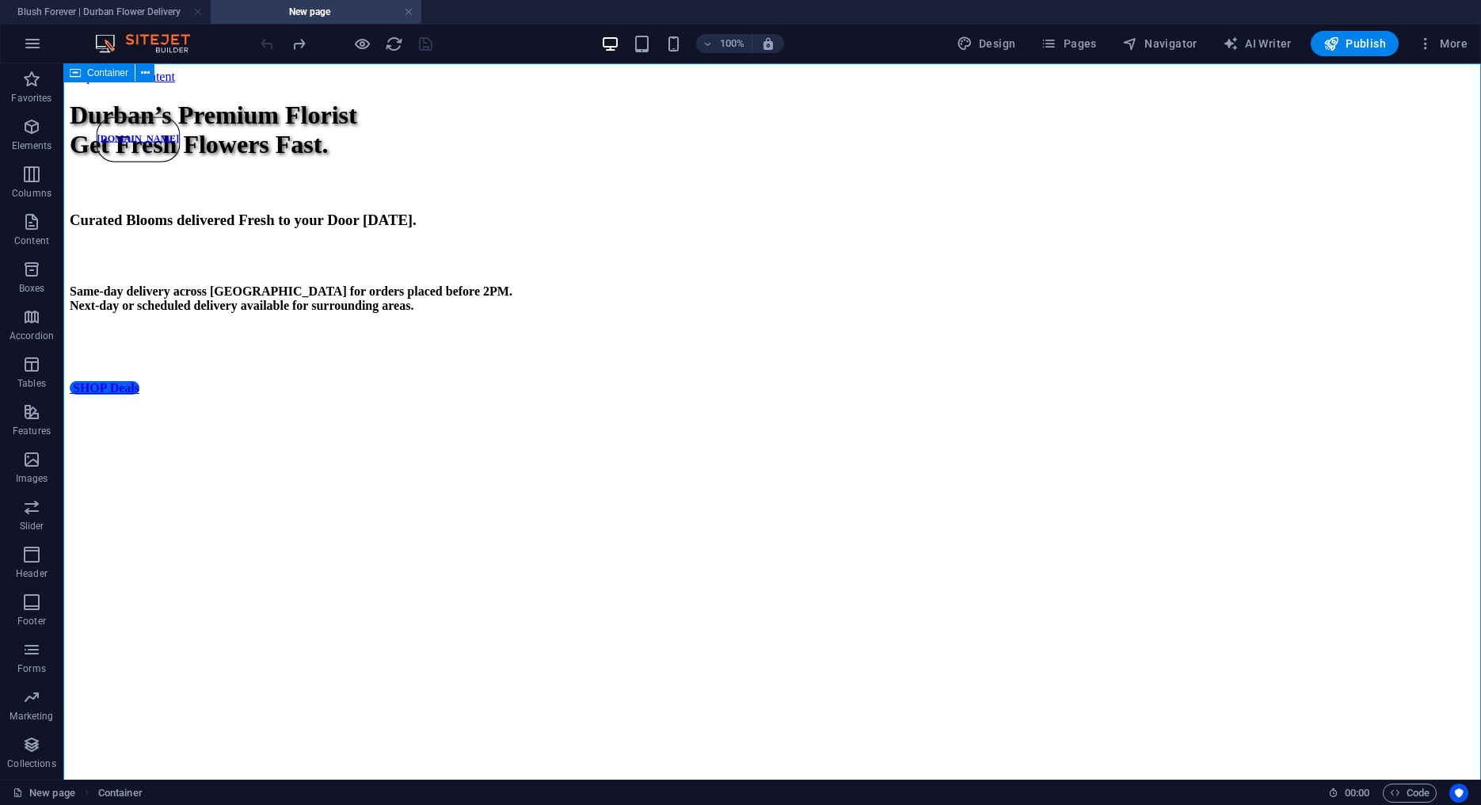
click at [93, 75] on span "Container" at bounding box center [107, 73] width 41 height 10
click at [85, 12] on h4 "Blush Forever | Durban Flower Delivery" at bounding box center [105, 11] width 211 height 17
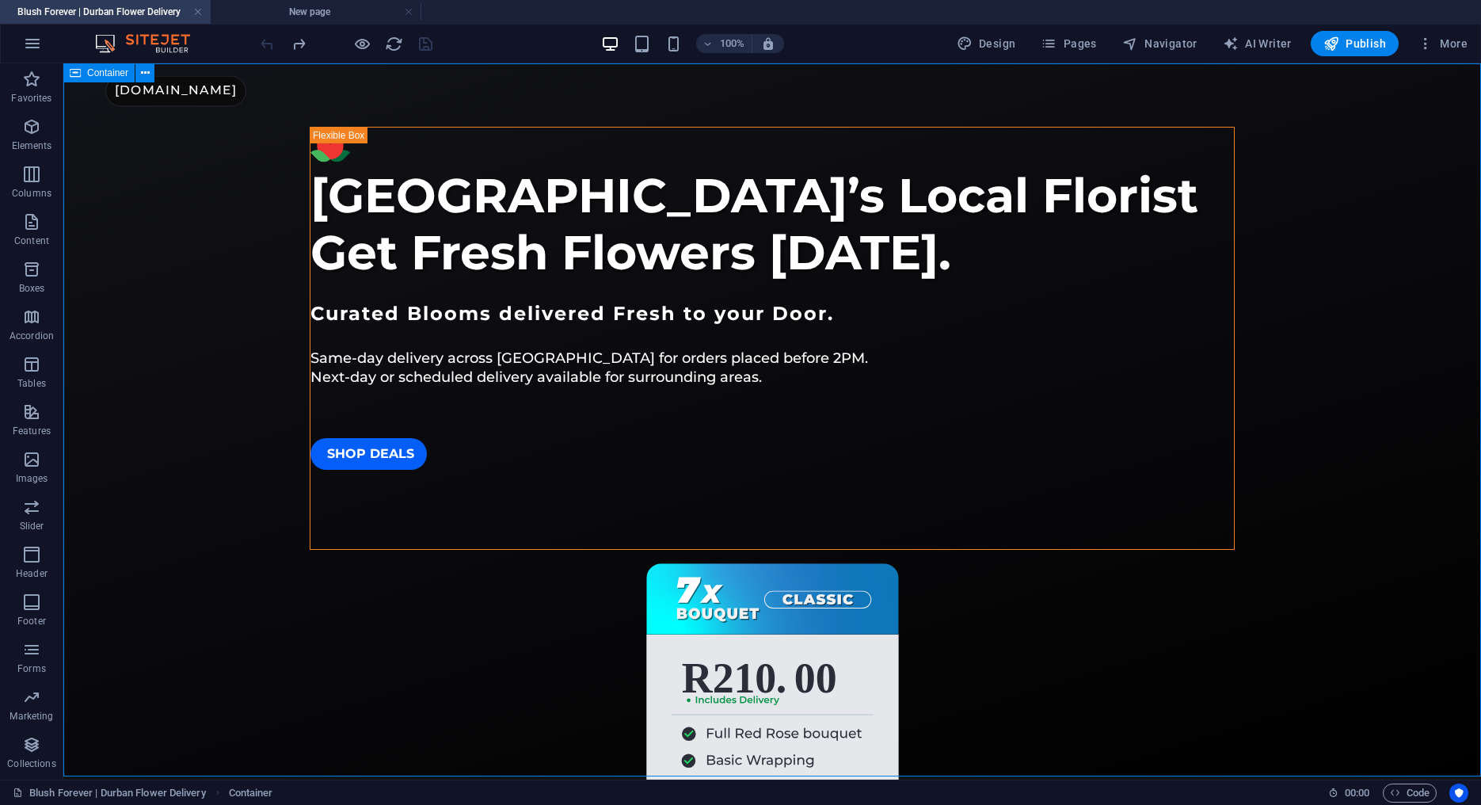
click at [82, 72] on div "Container" at bounding box center [98, 72] width 71 height 19
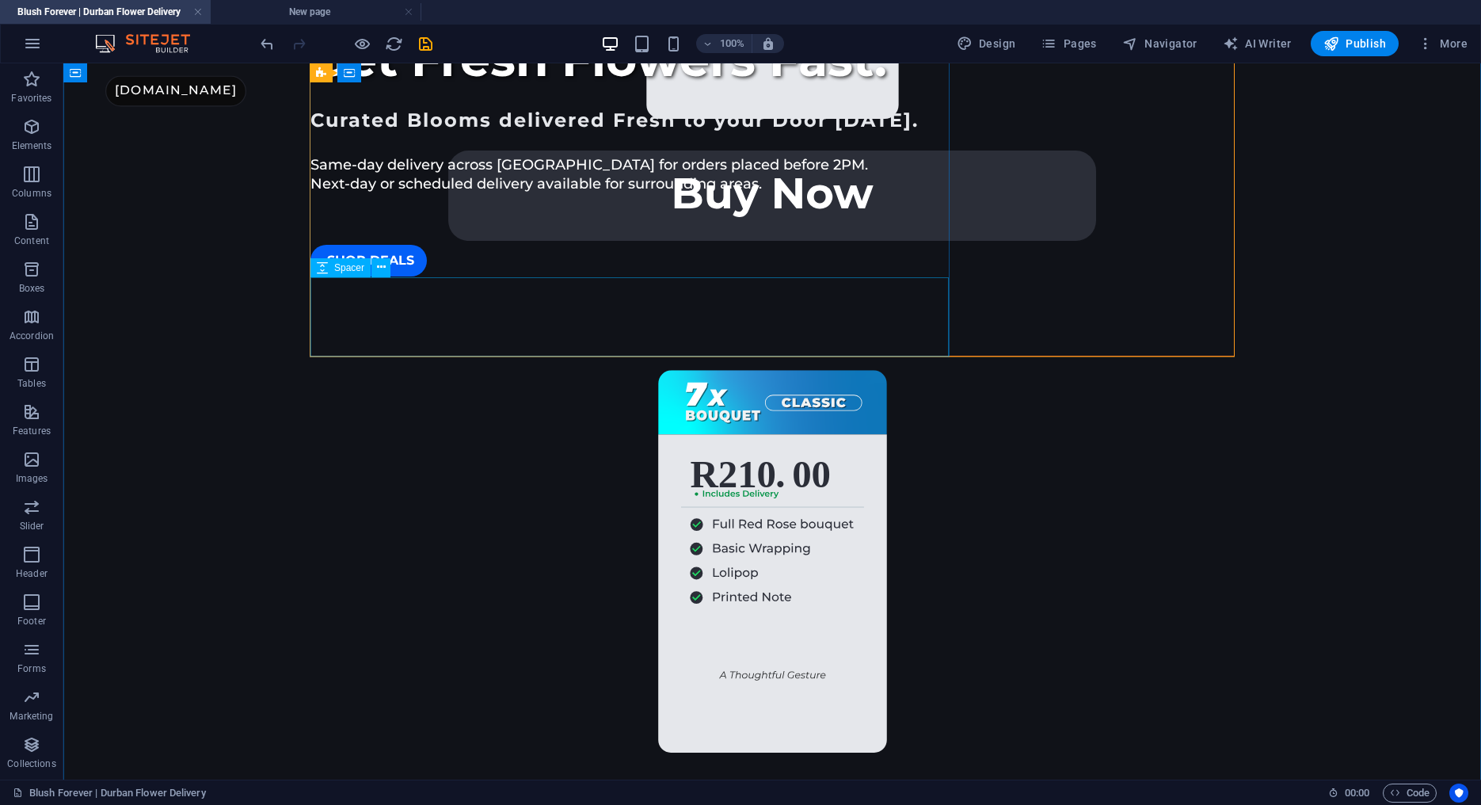
scroll to position [866, 0]
